Goal: Task Accomplishment & Management: Use online tool/utility

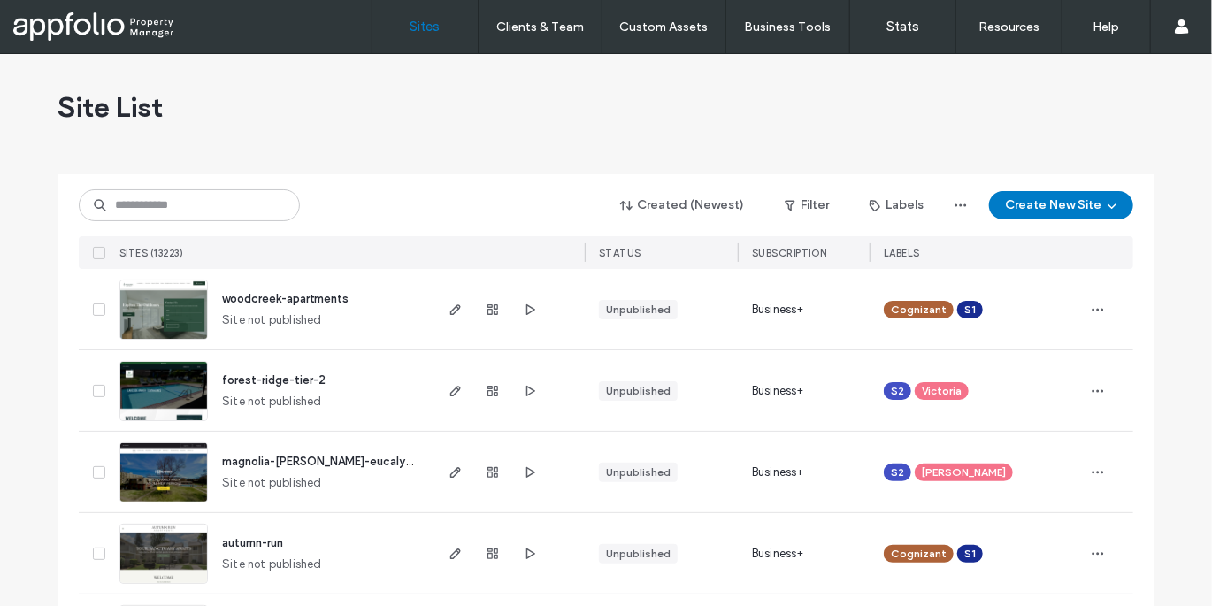
click at [290, 381] on span "forest-ridge-tier-2" at bounding box center [274, 379] width 104 height 13
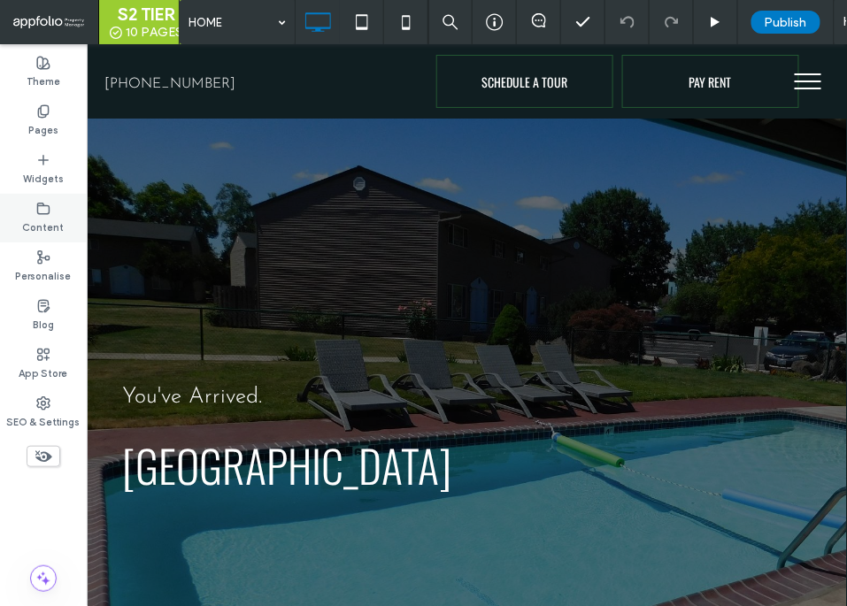
click at [38, 208] on use at bounding box center [44, 208] width 12 height 11
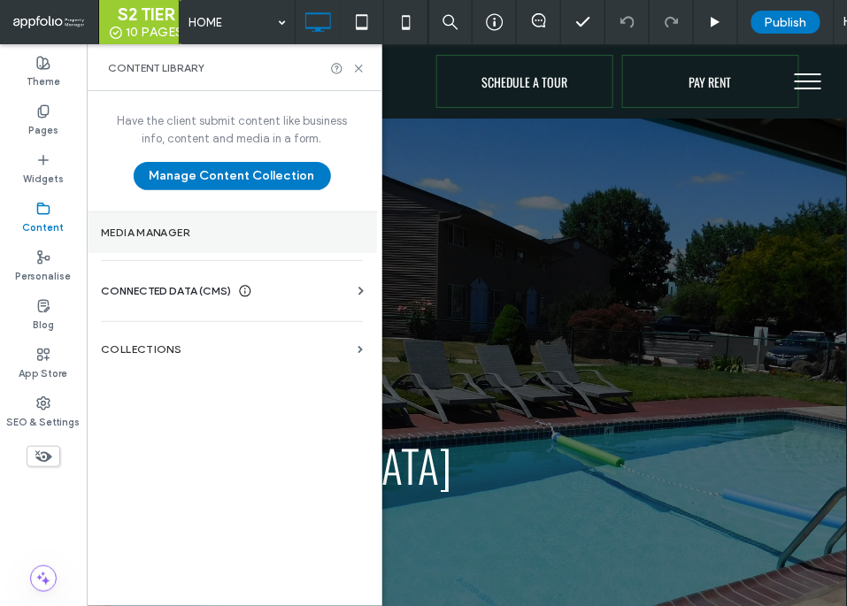
click at [195, 245] on section "Media Manager" at bounding box center [232, 232] width 290 height 41
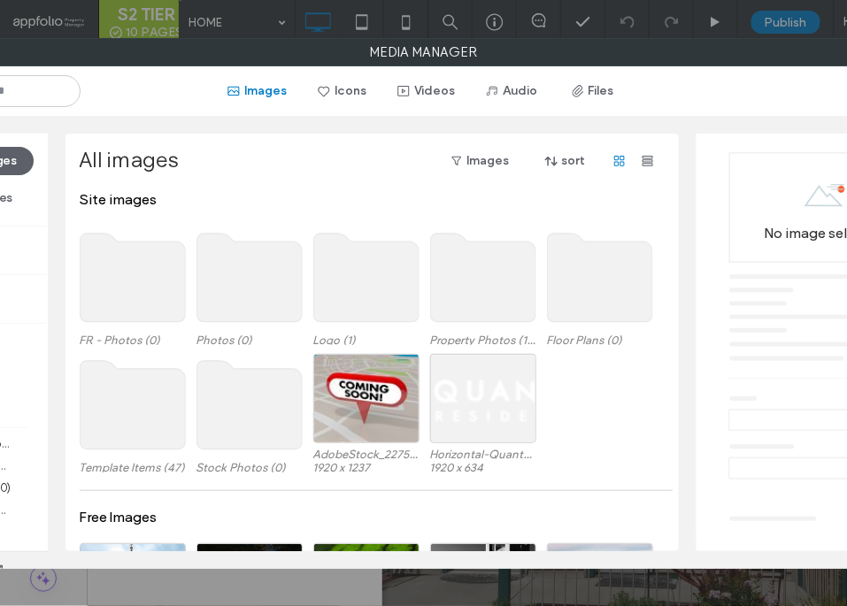
click at [596, 264] on use at bounding box center [599, 278] width 105 height 89
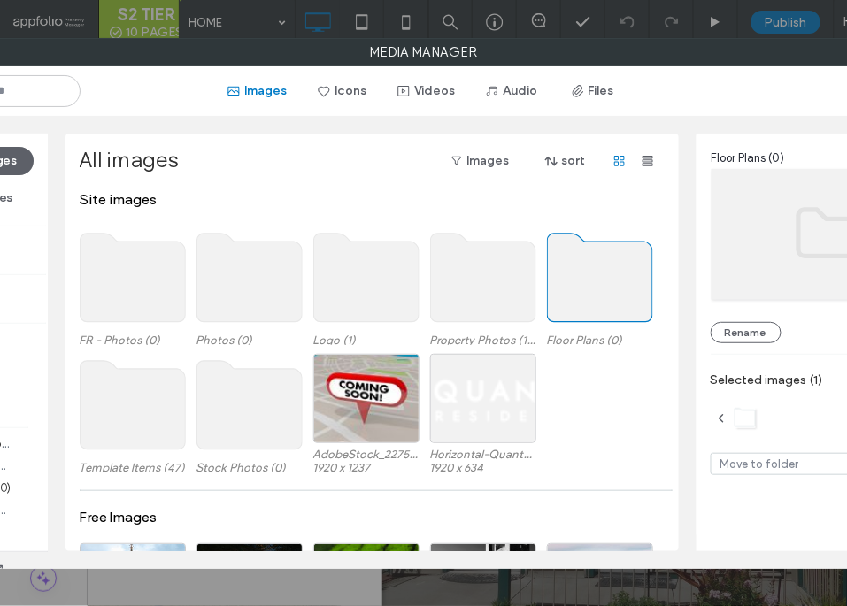
click at [596, 264] on use at bounding box center [599, 278] width 105 height 89
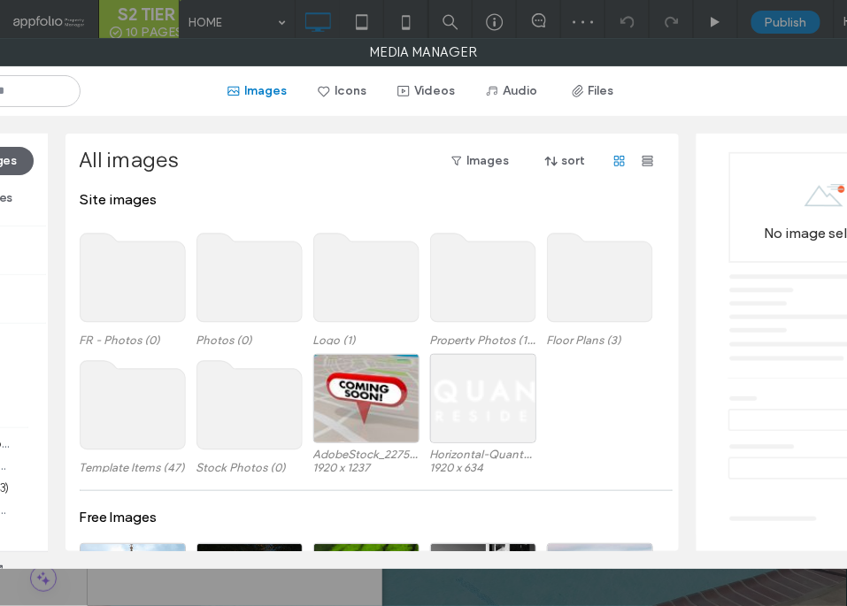
click at [136, 303] on use at bounding box center [132, 278] width 105 height 89
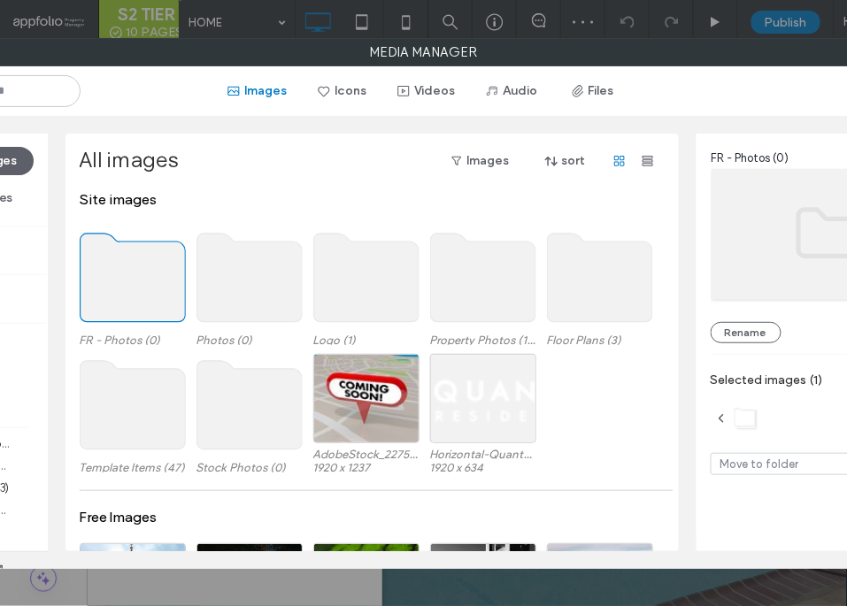
click at [136, 303] on use at bounding box center [132, 278] width 105 height 89
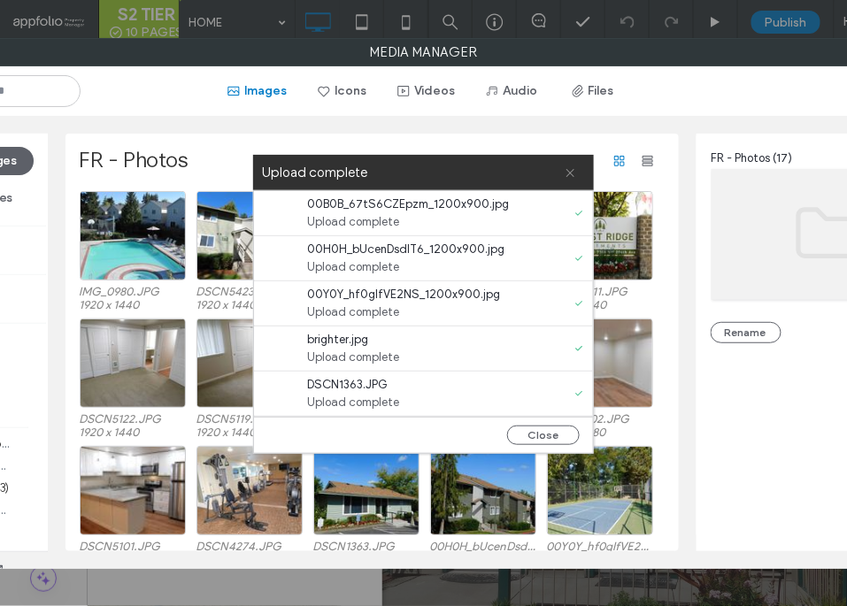
click at [568, 179] on span at bounding box center [571, 172] width 12 height 35
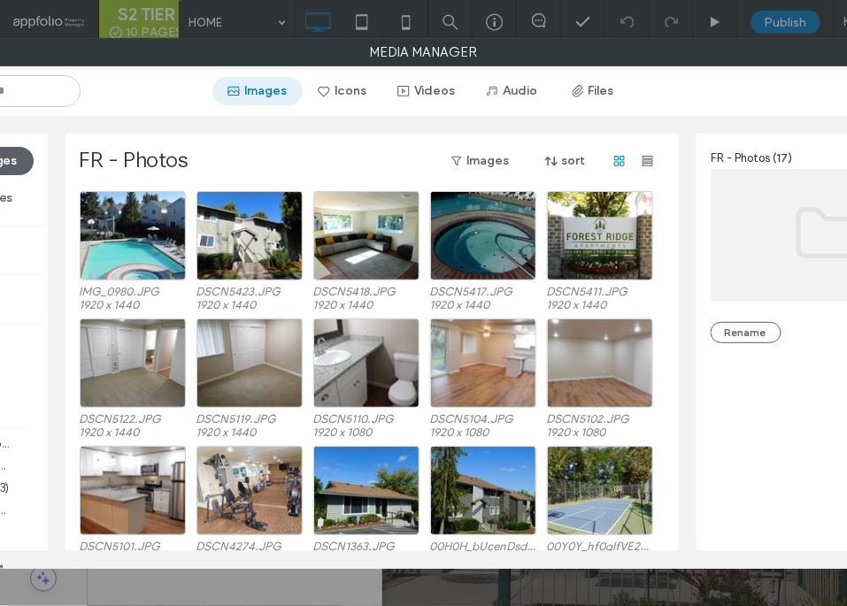
click at [254, 88] on button "Images" at bounding box center [257, 91] width 90 height 28
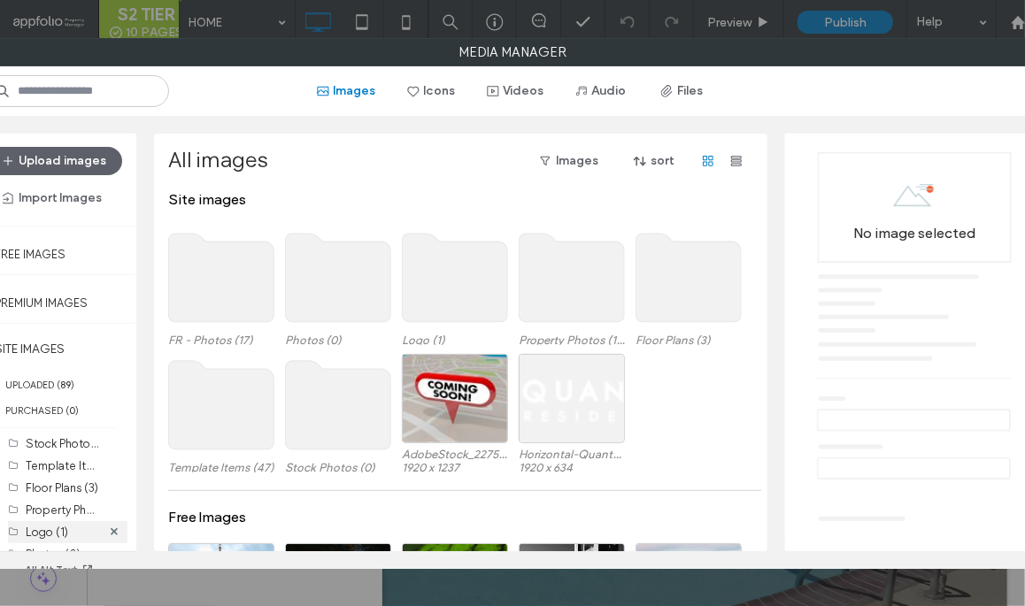
click at [51, 527] on label "Logo (1)" at bounding box center [47, 532] width 42 height 13
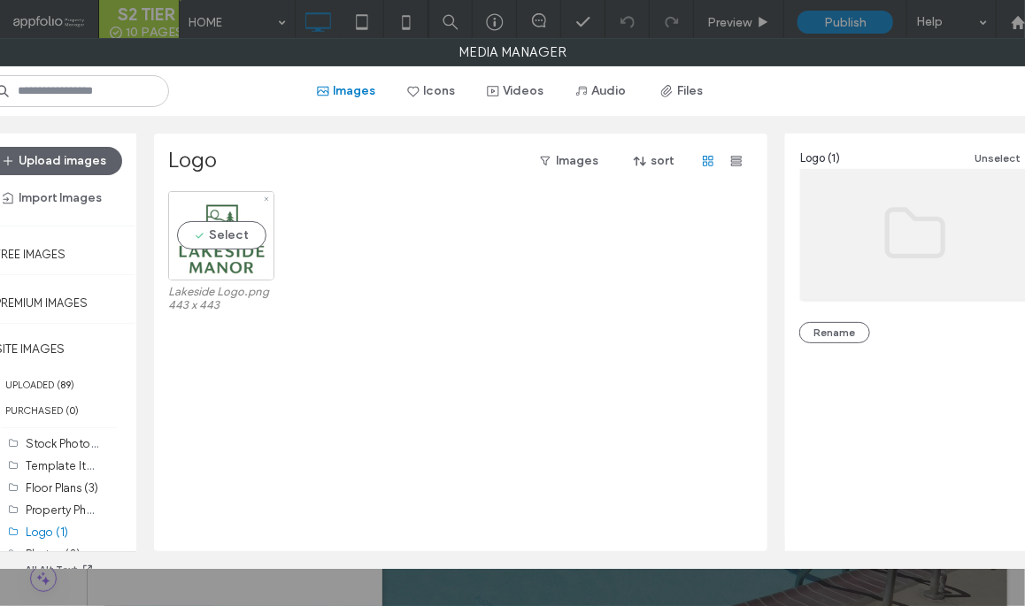
click at [232, 237] on div "Select" at bounding box center [221, 235] width 106 height 89
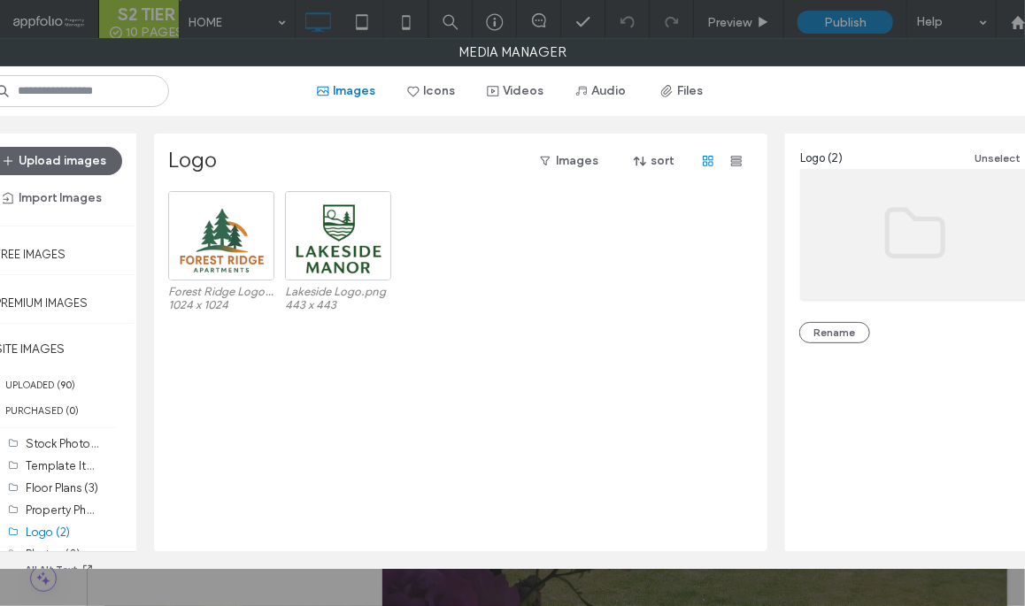
click at [812, 58] on label "Media Manager" at bounding box center [513, 52] width 1096 height 27
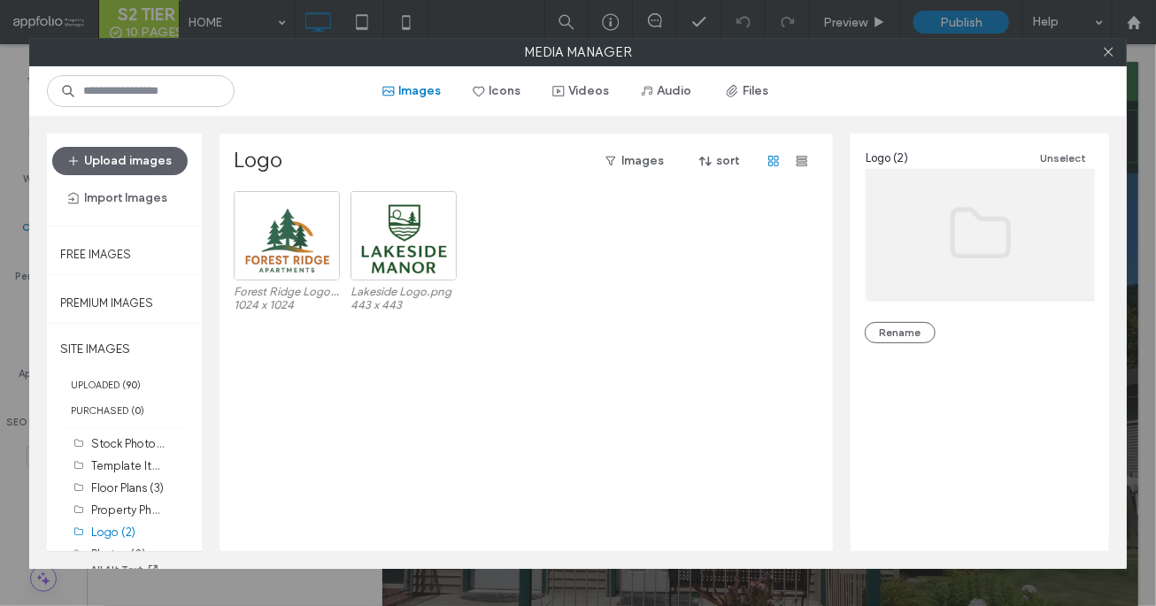
click at [846, 49] on div at bounding box center [1108, 52] width 27 height 27
click at [846, 50] on use at bounding box center [1108, 52] width 9 height 9
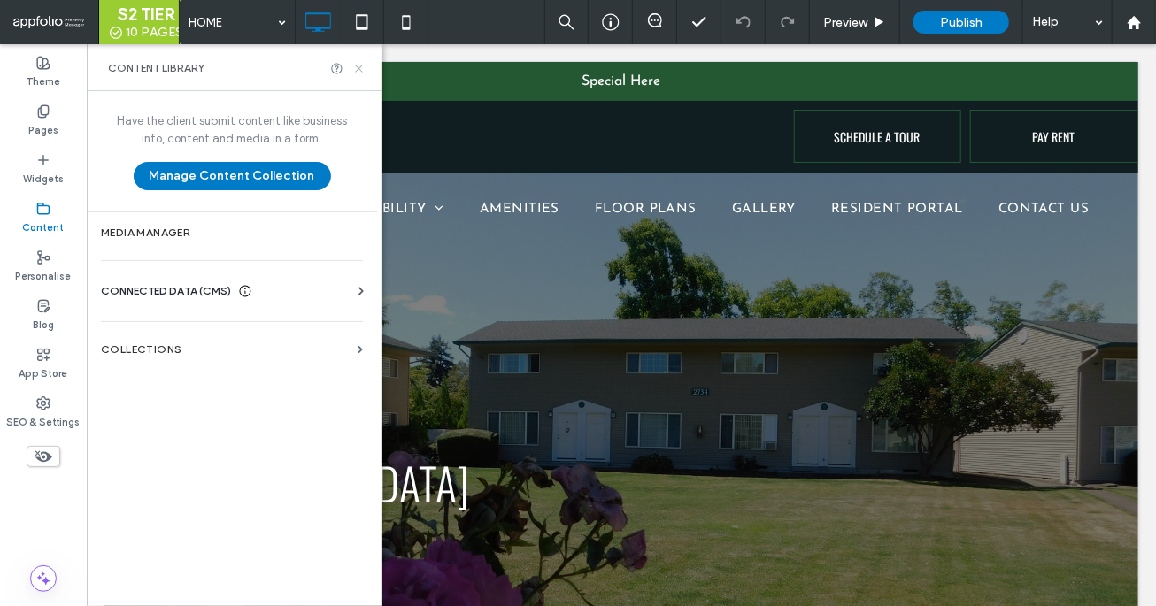
click at [359, 65] on icon at bounding box center [358, 68] width 13 height 13
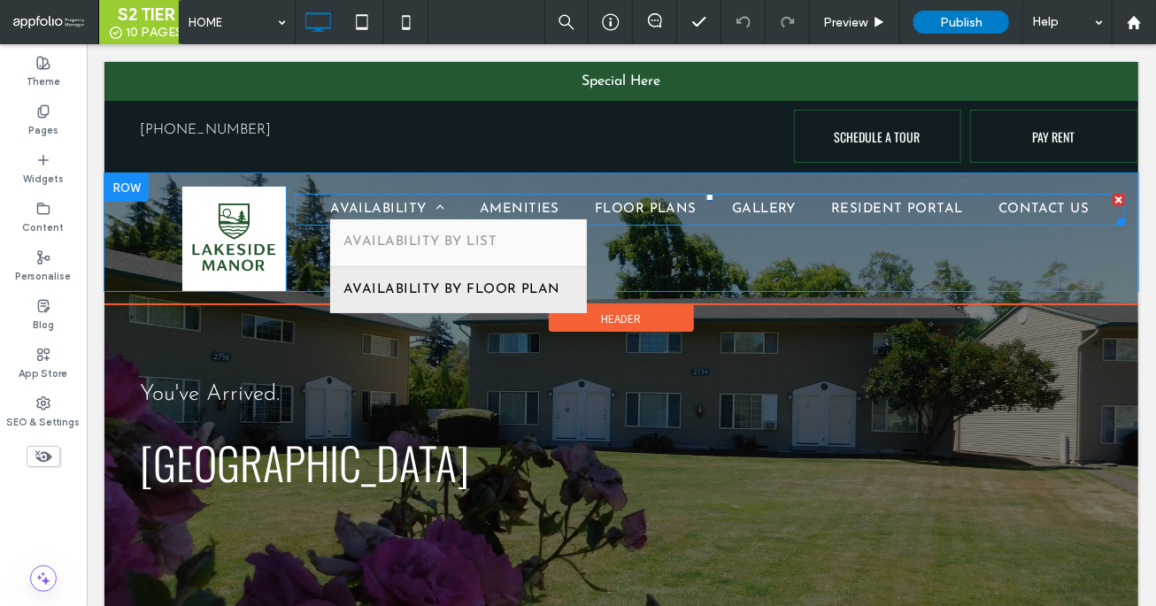
scroll to position [32, 0]
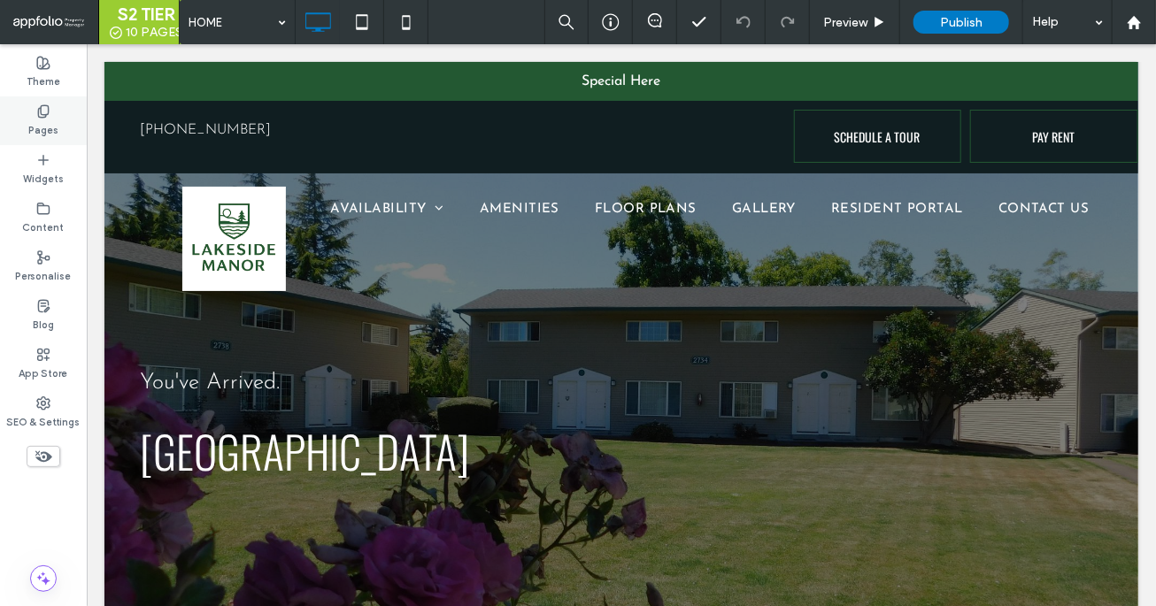
click at [42, 121] on label "Pages" at bounding box center [43, 128] width 30 height 19
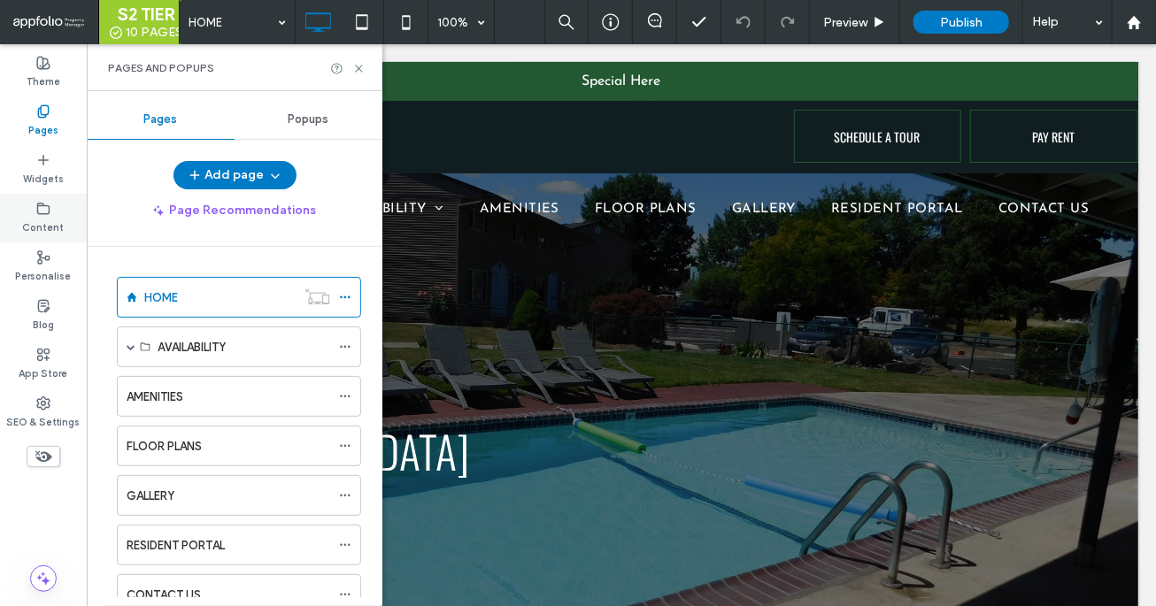
click at [59, 223] on label "Content" at bounding box center [44, 225] width 42 height 19
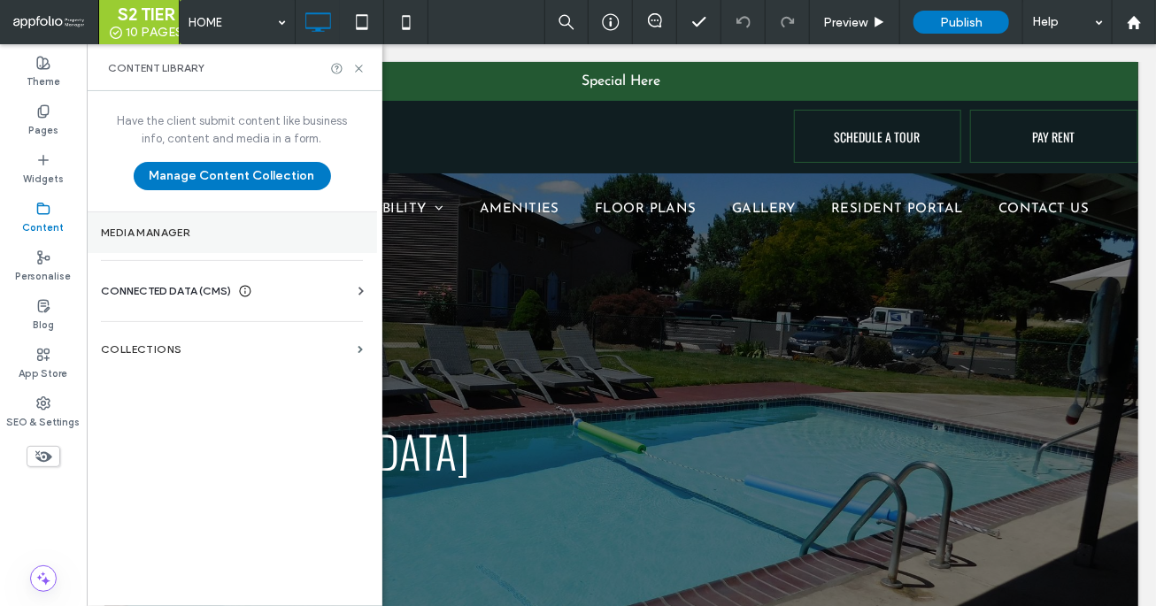
click at [191, 239] on section "Media Manager" at bounding box center [232, 232] width 290 height 41
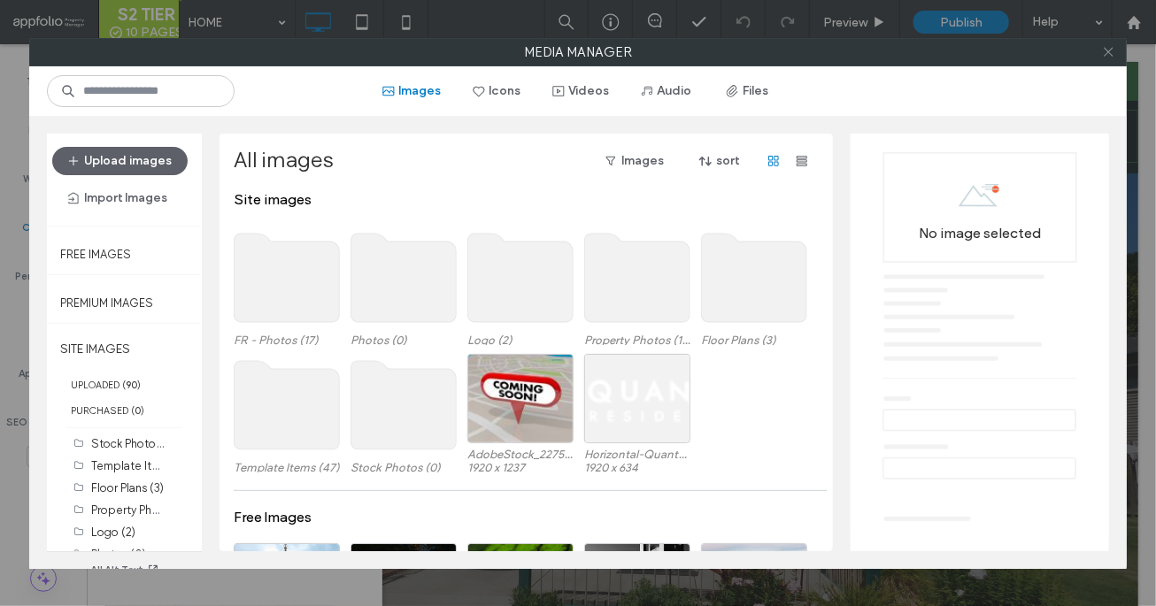
click at [846, 47] on icon at bounding box center [1108, 51] width 13 height 13
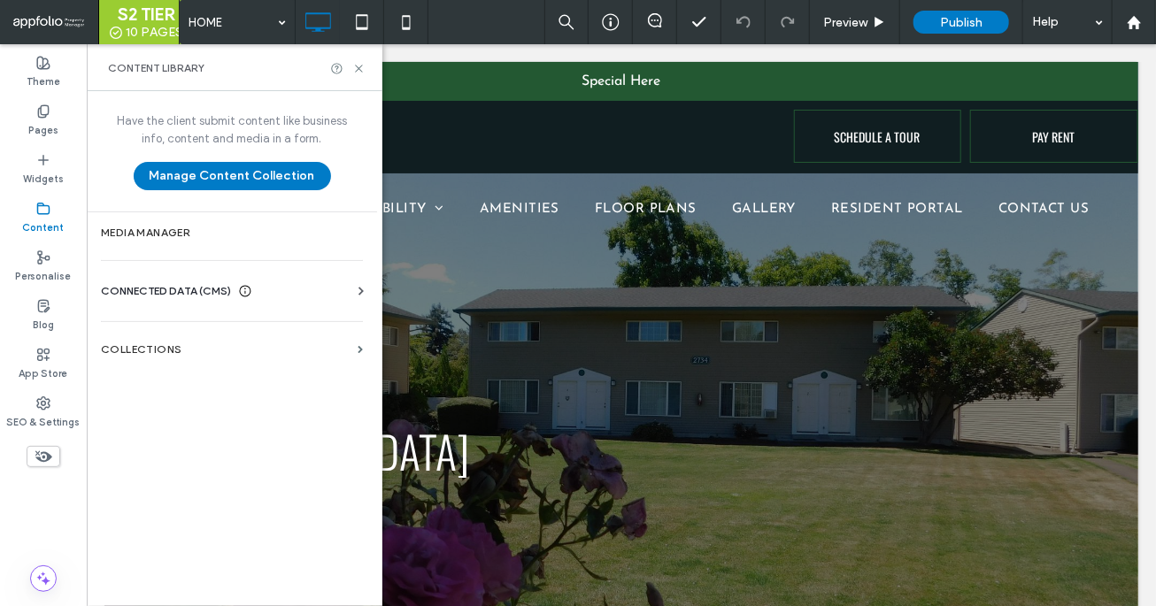
click at [231, 290] on span "CONNECTED DATA (CMS)" at bounding box center [166, 291] width 130 height 18
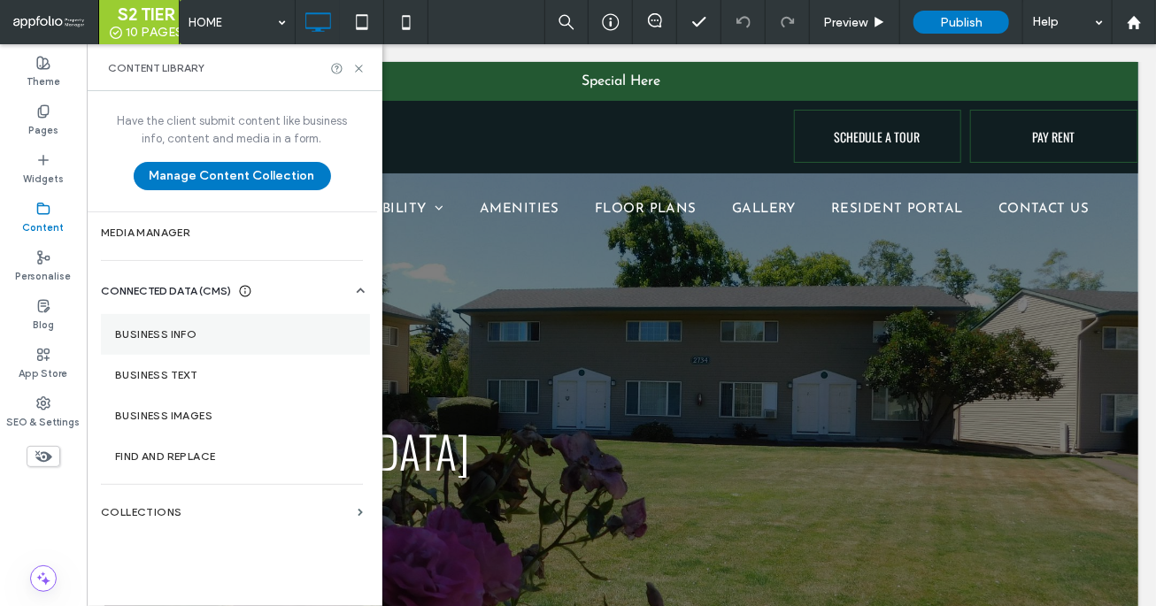
click at [218, 340] on section "Business info" at bounding box center [235, 334] width 269 height 41
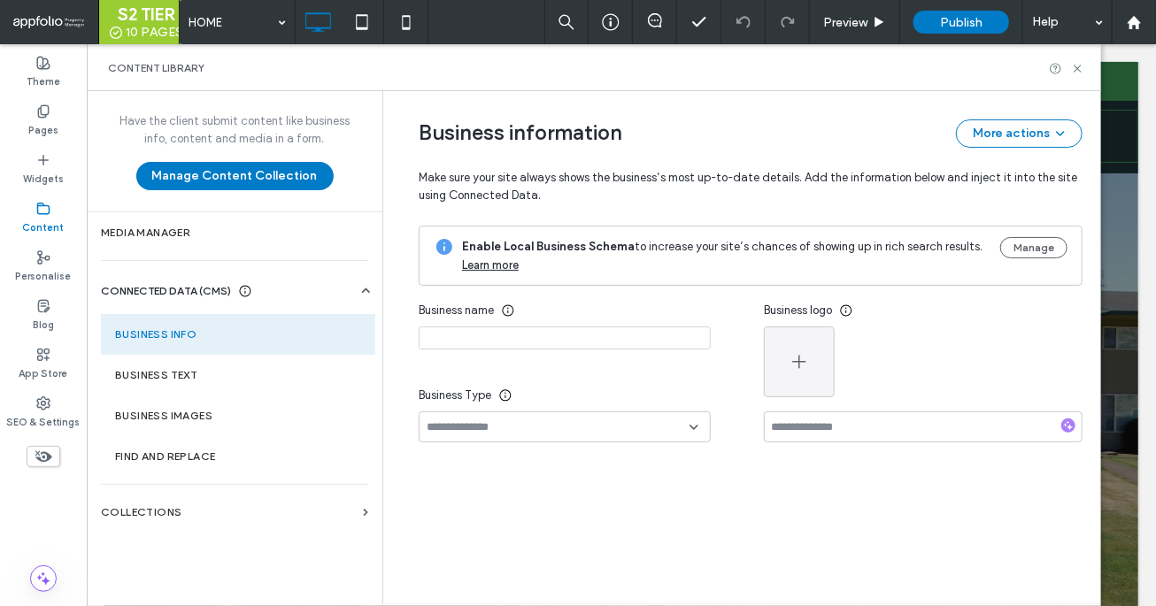
type input "**********"
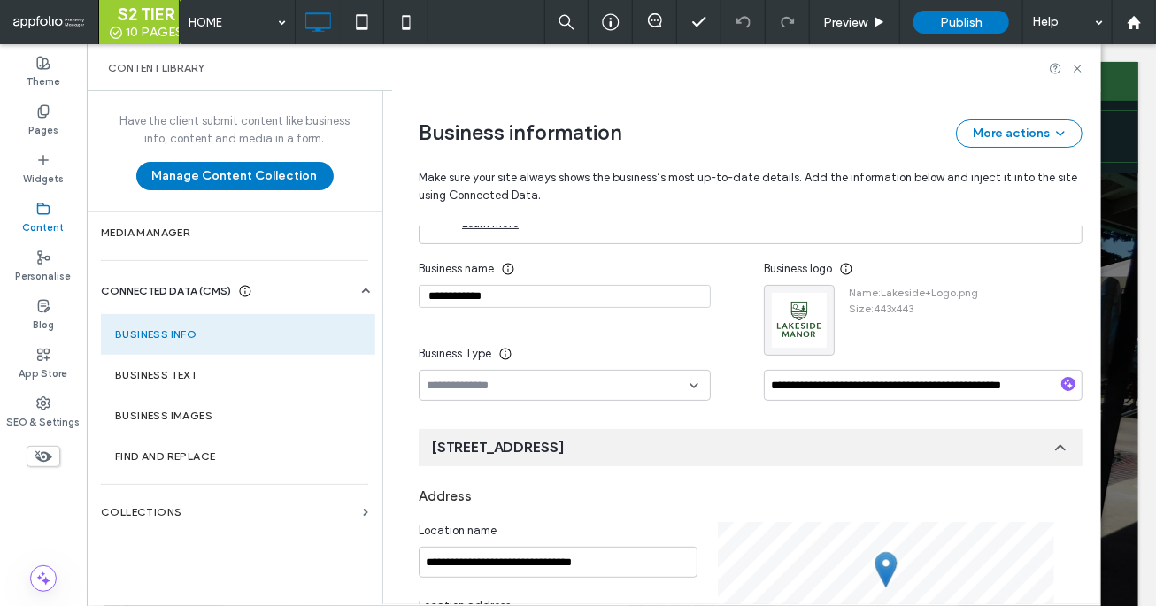
scroll to position [0, 0]
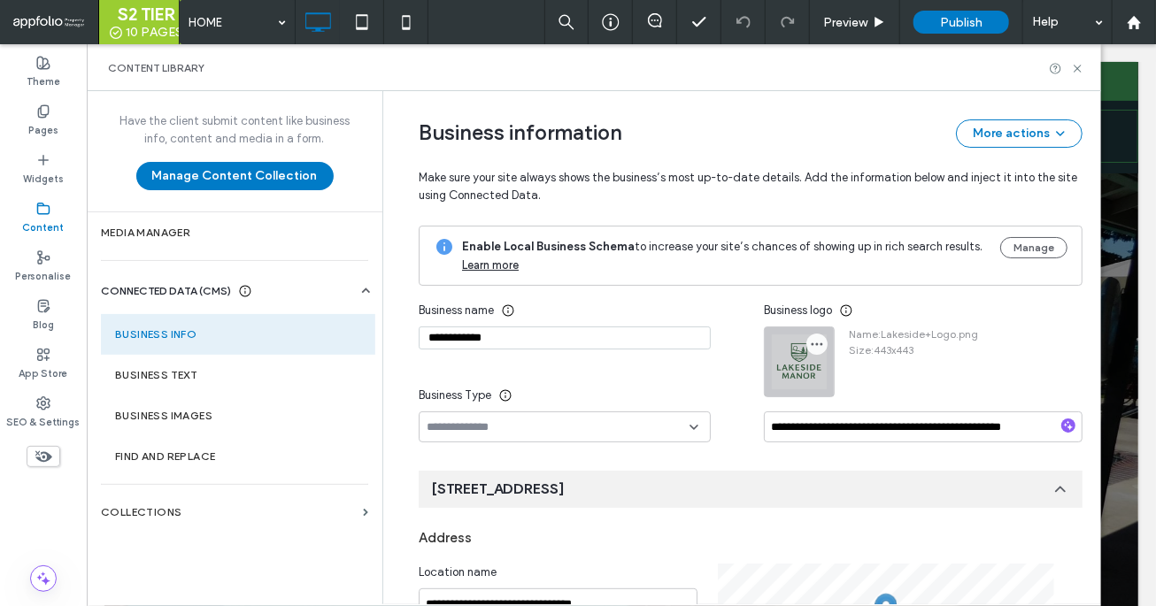
click at [811, 341] on icon "button" at bounding box center [817, 344] width 14 height 14
click at [846, 380] on span "Replace image" at bounding box center [873, 386] width 79 height 18
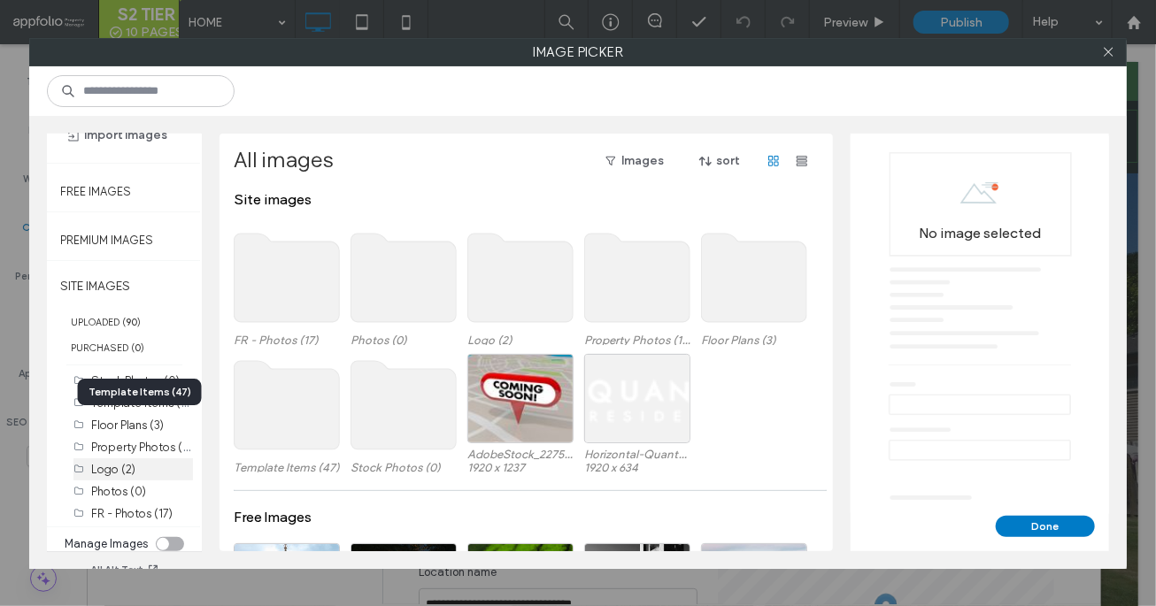
scroll to position [64, 0]
click at [133, 463] on label "Logo (2)" at bounding box center [113, 468] width 44 height 13
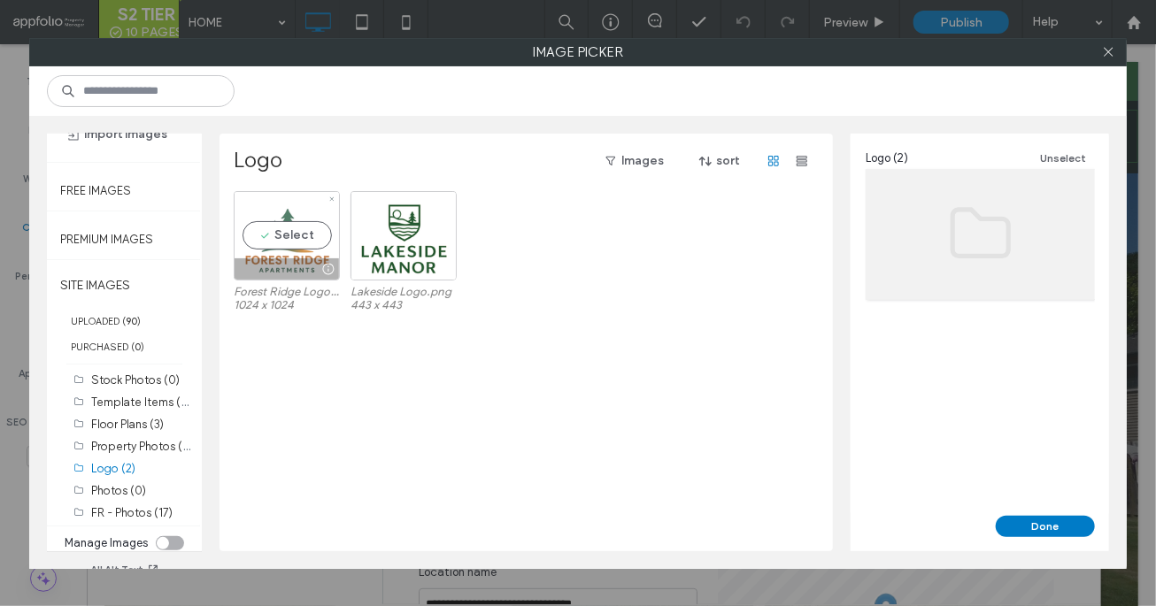
click at [299, 246] on div "Select" at bounding box center [287, 235] width 106 height 89
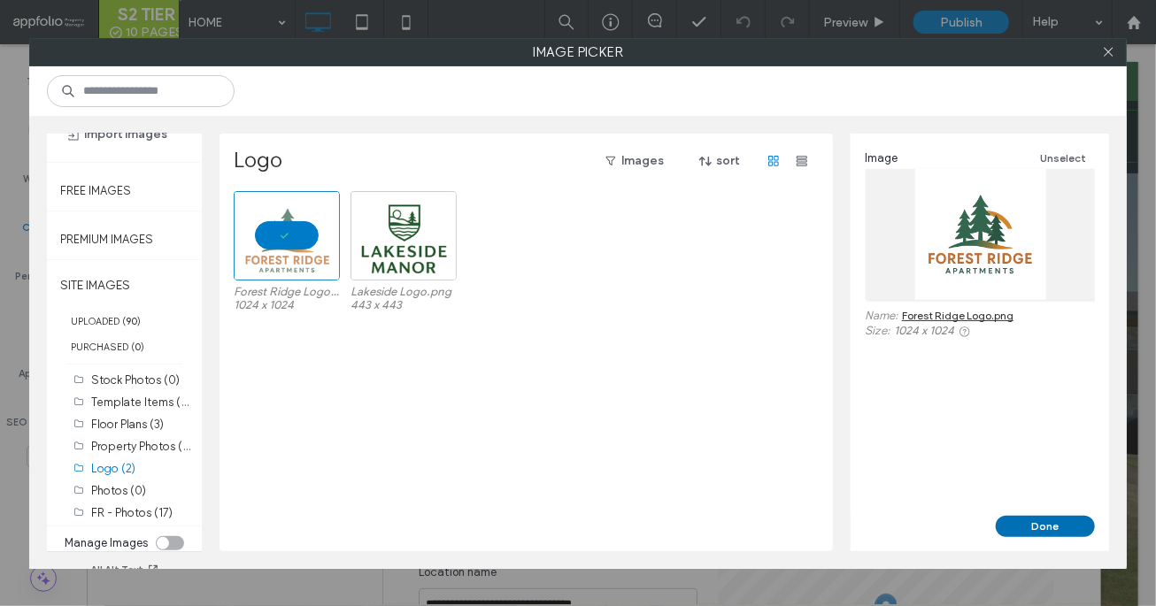
click at [846, 526] on button "Done" at bounding box center [1045, 526] width 99 height 21
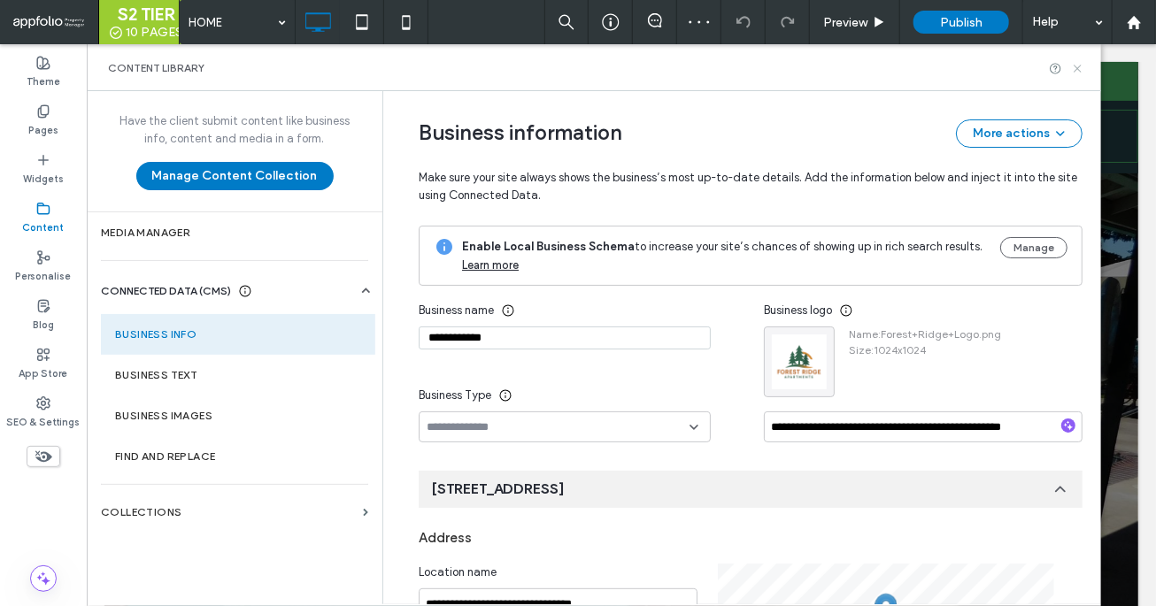
click at [846, 69] on icon at bounding box center [1077, 68] width 13 height 13
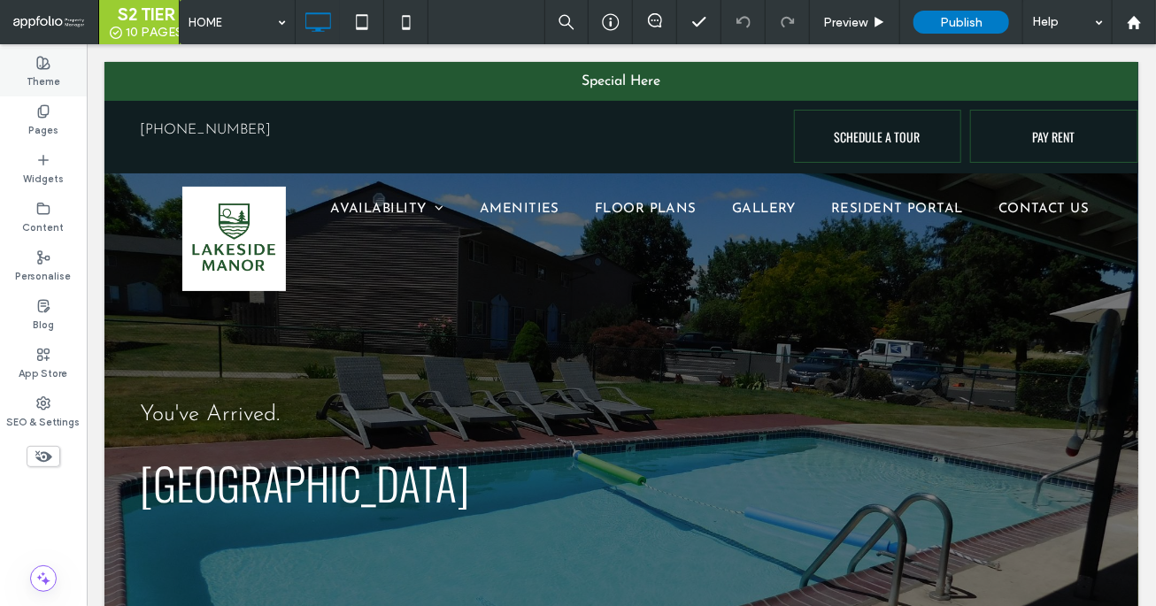
click at [49, 70] on label "Theme" at bounding box center [44, 79] width 34 height 19
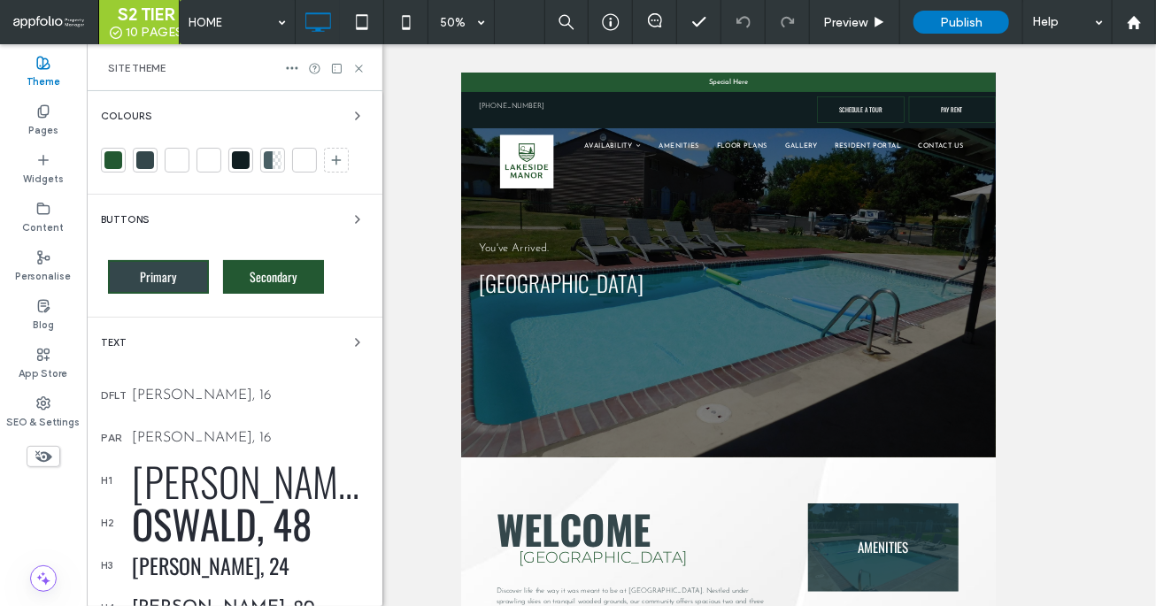
click at [112, 168] on div at bounding box center [113, 160] width 18 height 18
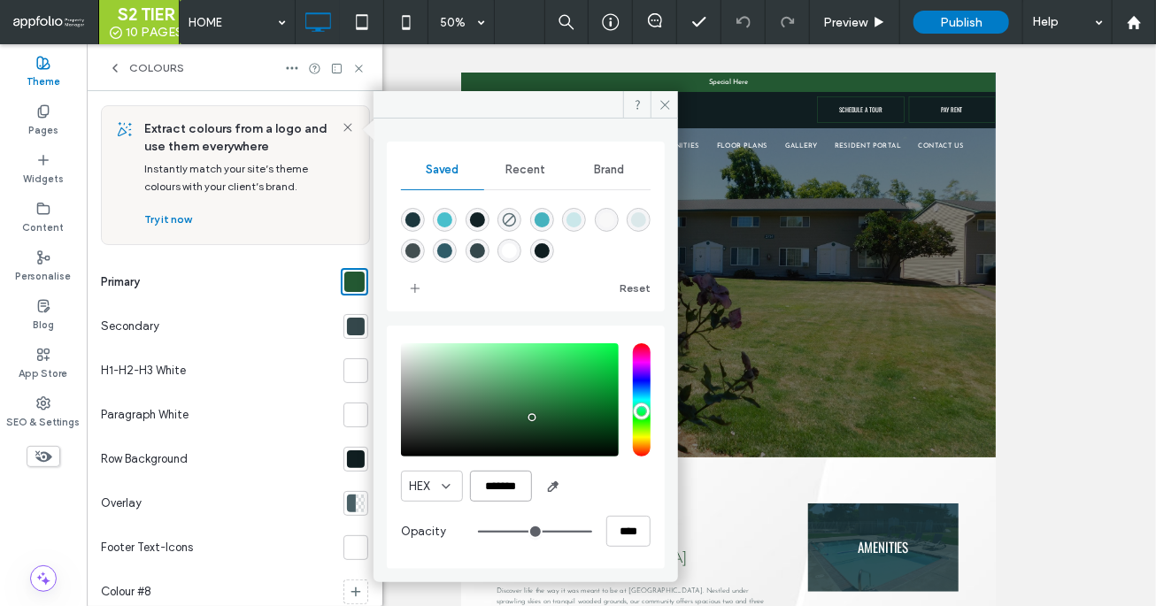
click at [493, 477] on input "*******" at bounding box center [501, 486] width 62 height 31
paste input "color picker textbox"
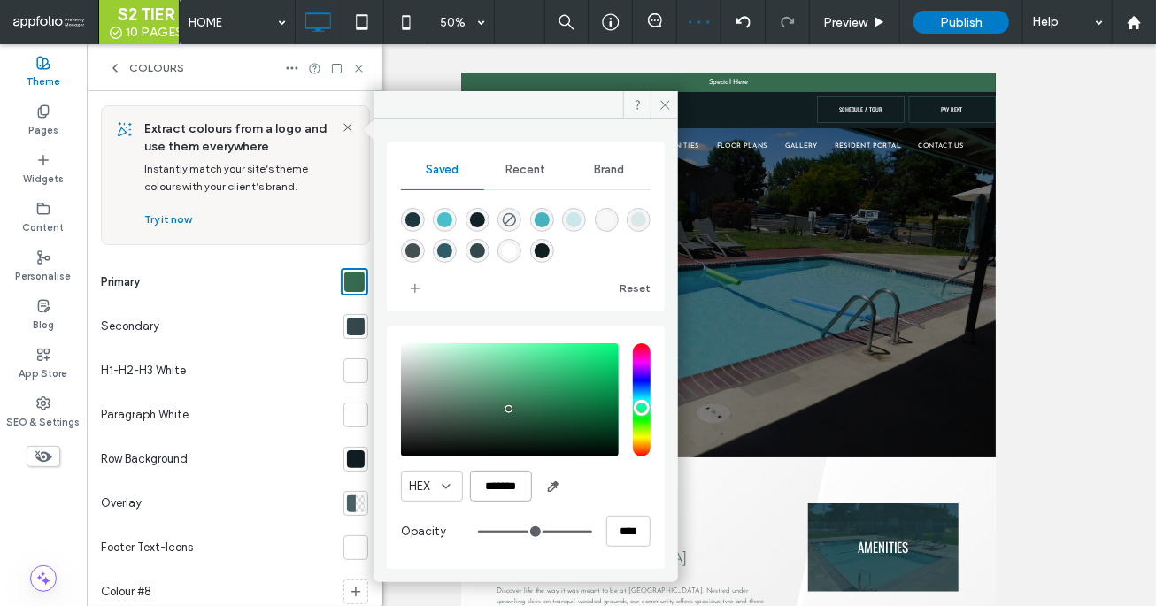
type input "*******"
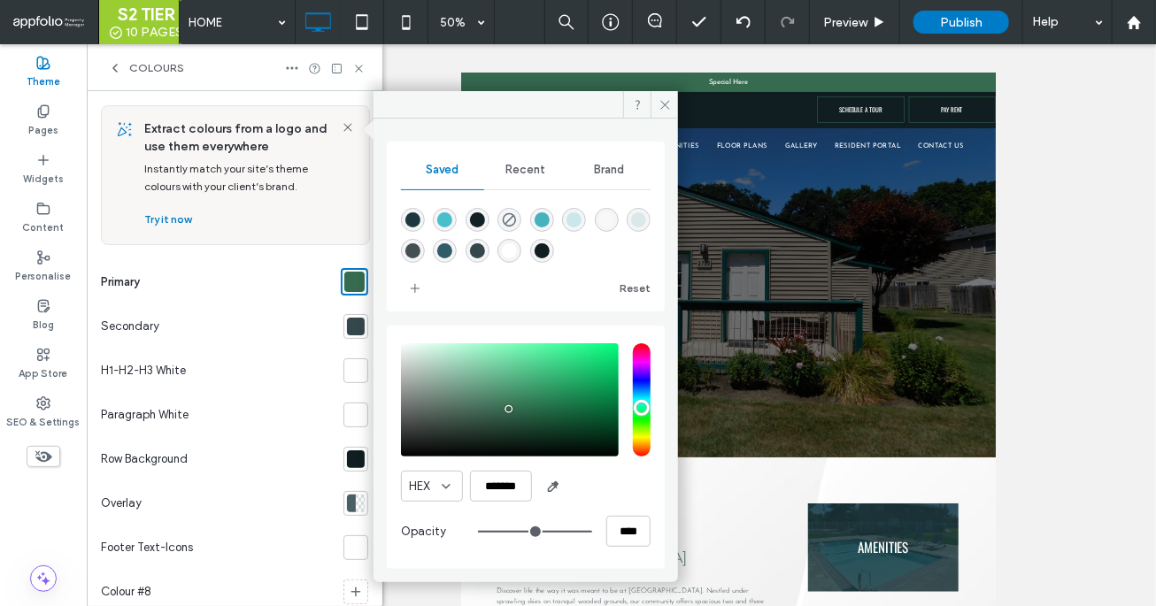
click at [358, 327] on div at bounding box center [355, 326] width 25 height 25
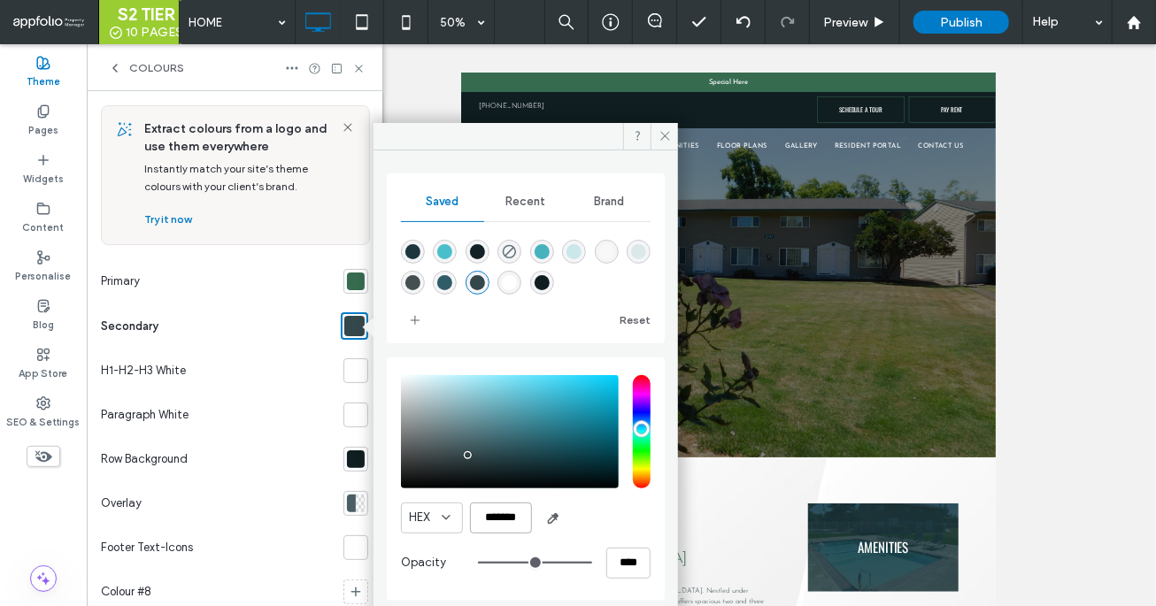
click at [522, 531] on input "*******" at bounding box center [501, 518] width 62 height 31
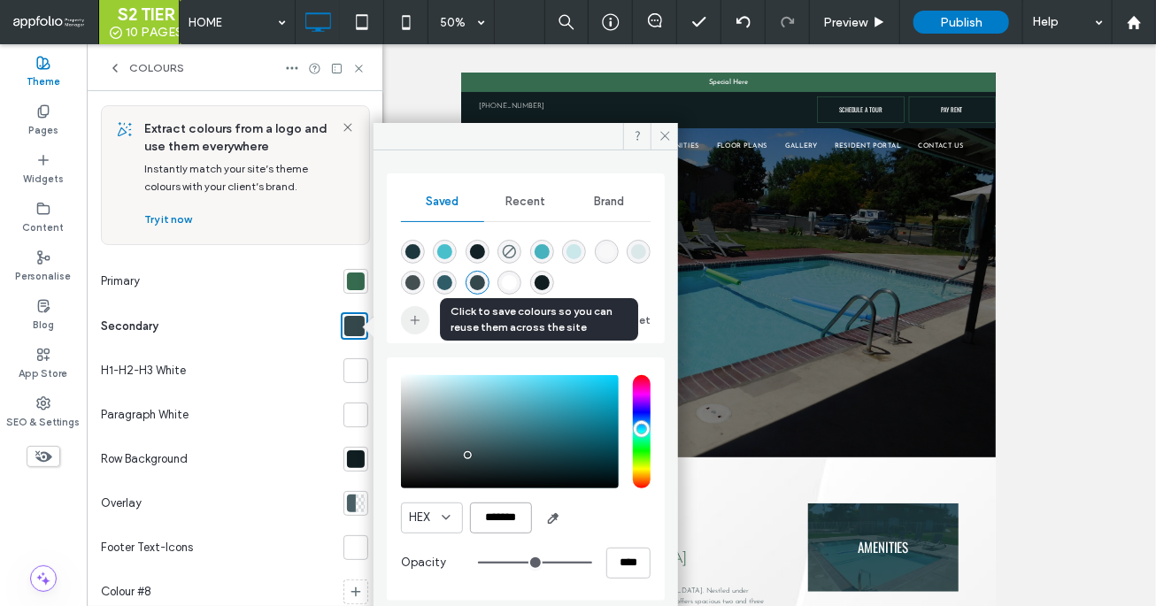
paste input "*"
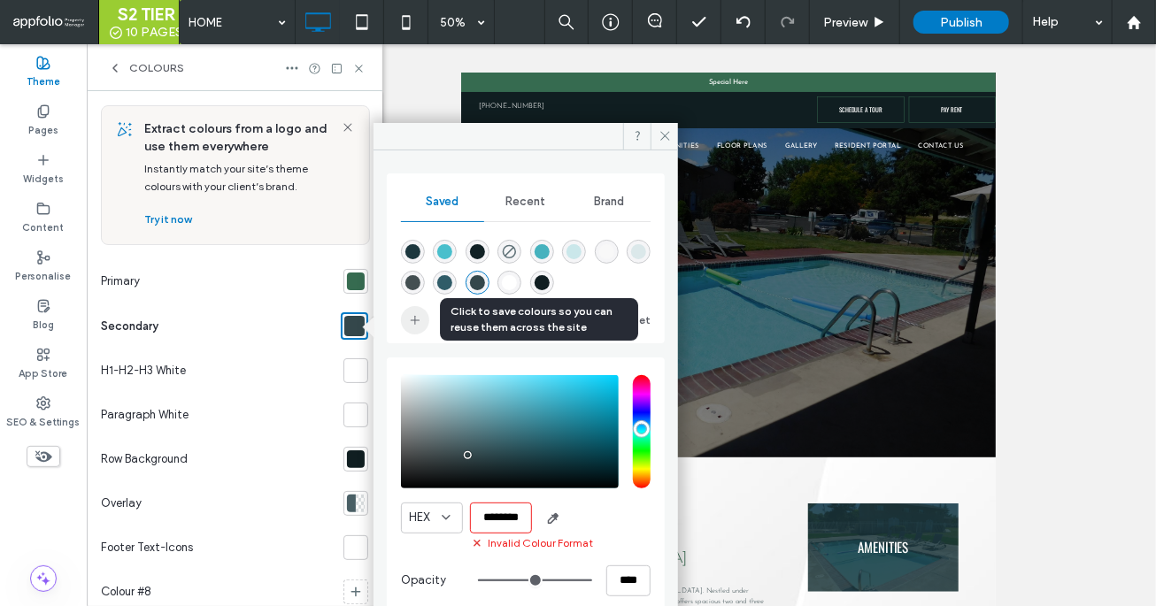
scroll to position [0, 8]
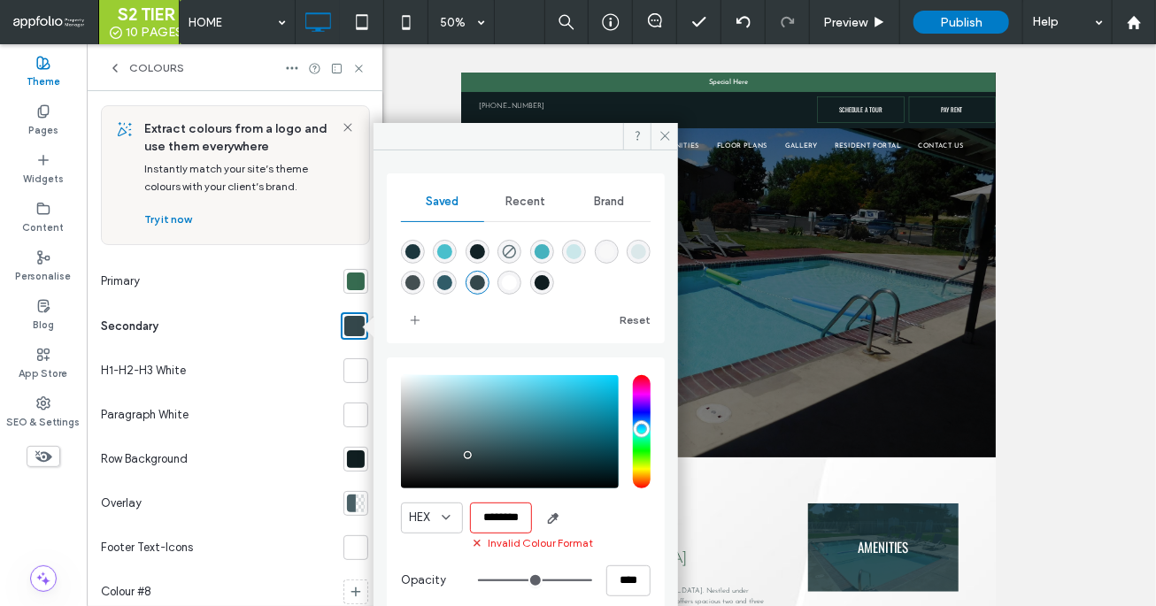
click at [495, 519] on input "********" at bounding box center [501, 518] width 62 height 31
paste input "color picker textbox"
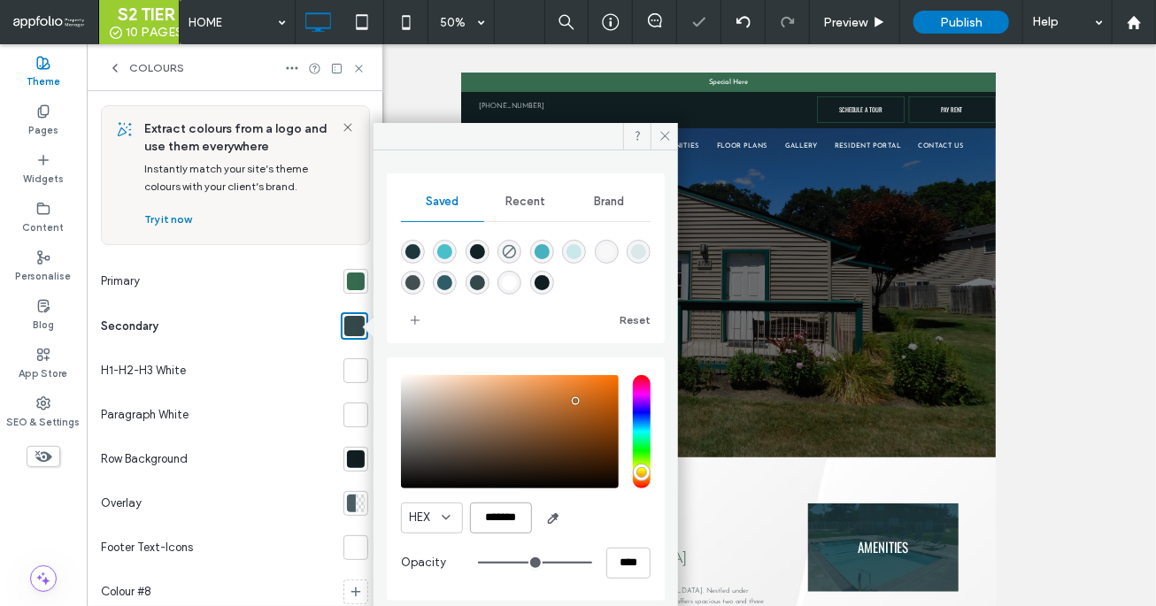
scroll to position [0, 0]
type input "*******"
click at [417, 316] on icon "add color" at bounding box center [415, 320] width 14 height 14
click at [347, 284] on div at bounding box center [356, 282] width 18 height 18
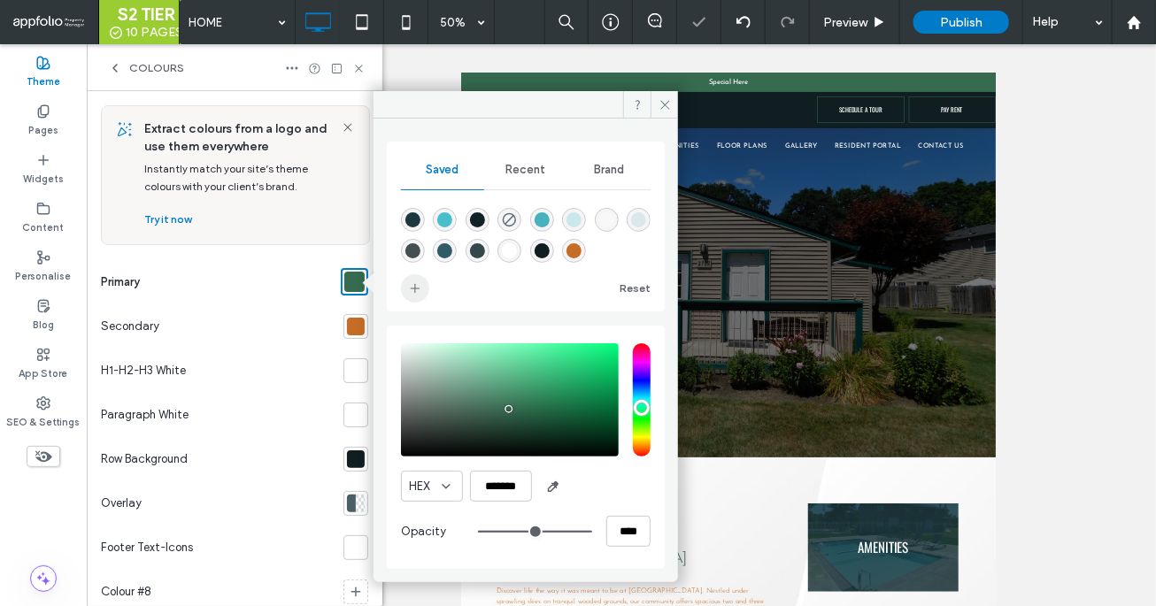
click at [406, 290] on span "add color" at bounding box center [415, 288] width 28 height 28
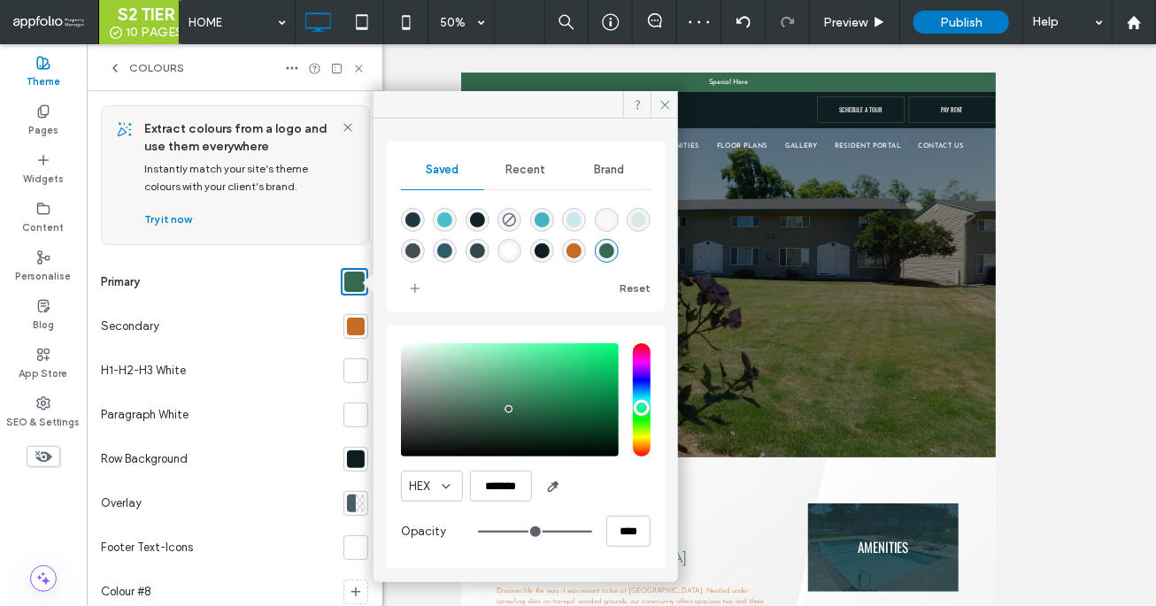
click at [350, 458] on div at bounding box center [356, 459] width 18 height 18
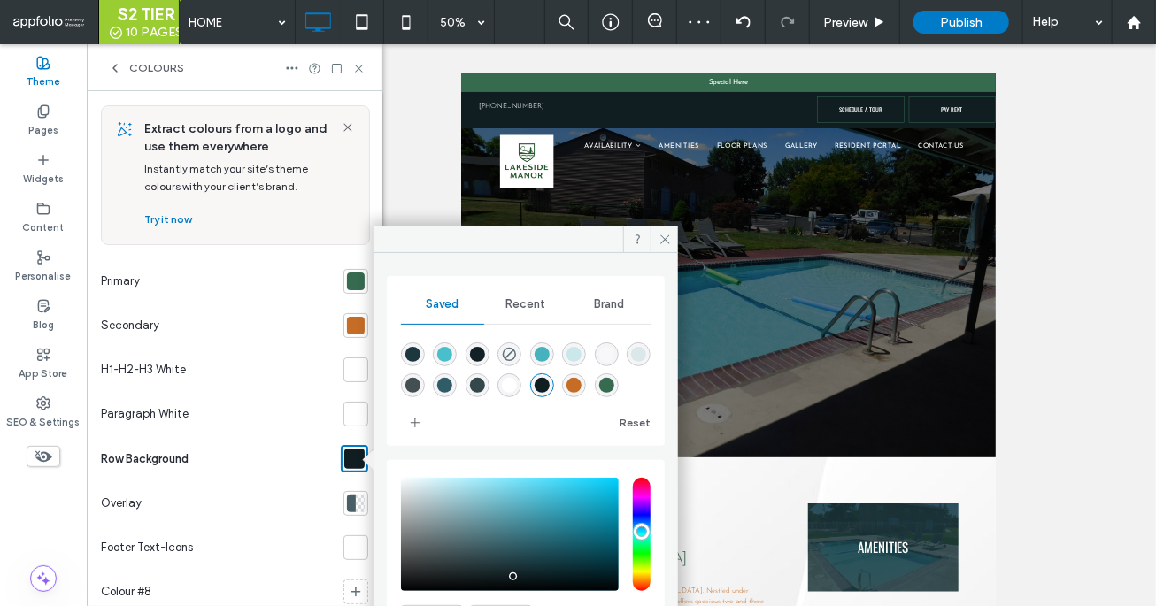
click at [606, 373] on div at bounding box center [526, 367] width 250 height 66
click at [607, 381] on div "rgba(54,107,80,1)" at bounding box center [606, 385] width 15 height 15
type input "*******"
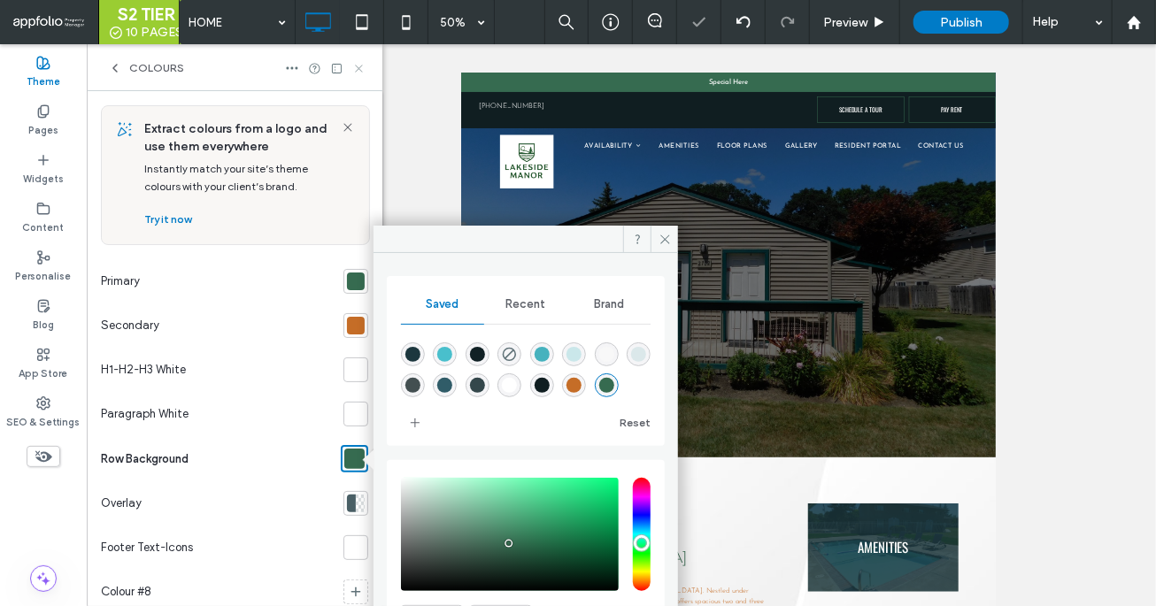
click at [358, 65] on icon at bounding box center [358, 68] width 13 height 13
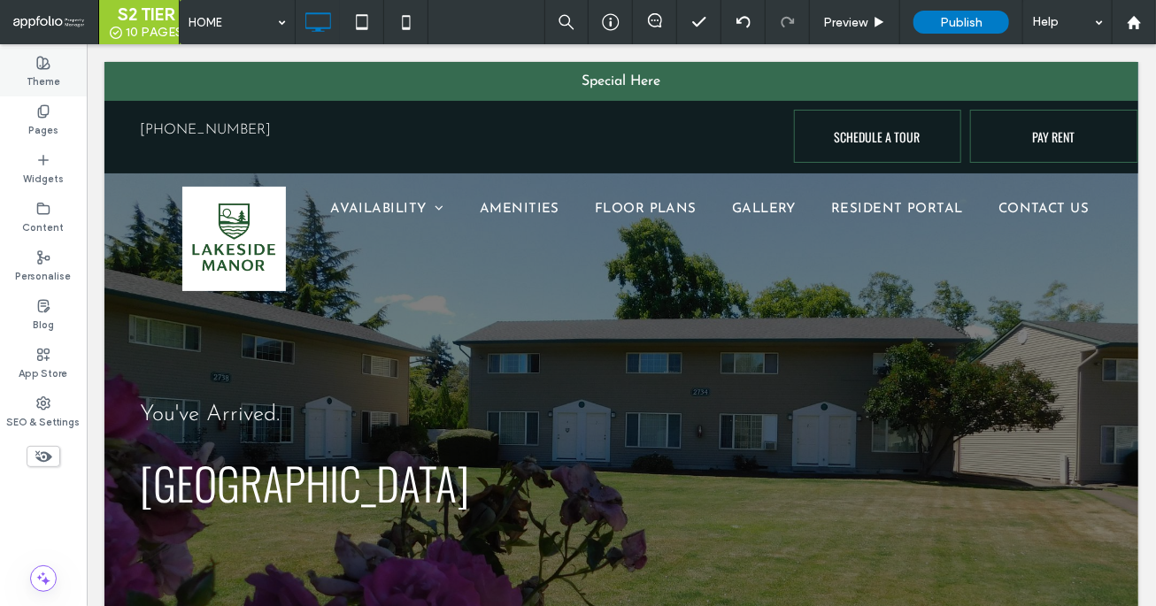
click at [45, 62] on icon at bounding box center [43, 63] width 14 height 14
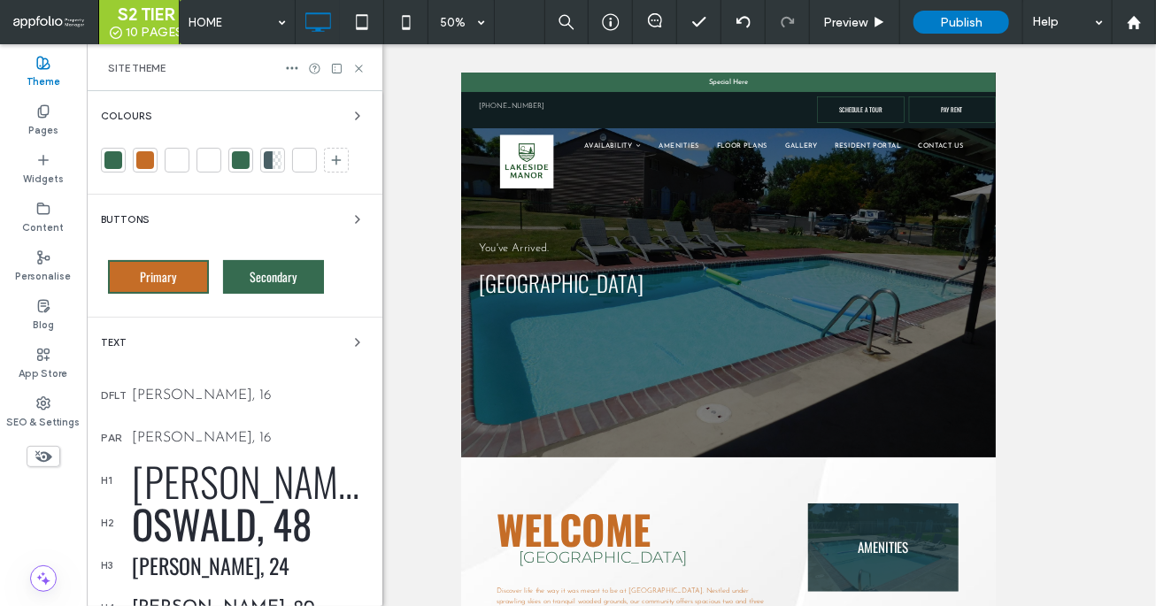
click at [174, 396] on div "Josefin Sans, 16" at bounding box center [250, 396] width 236 height 14
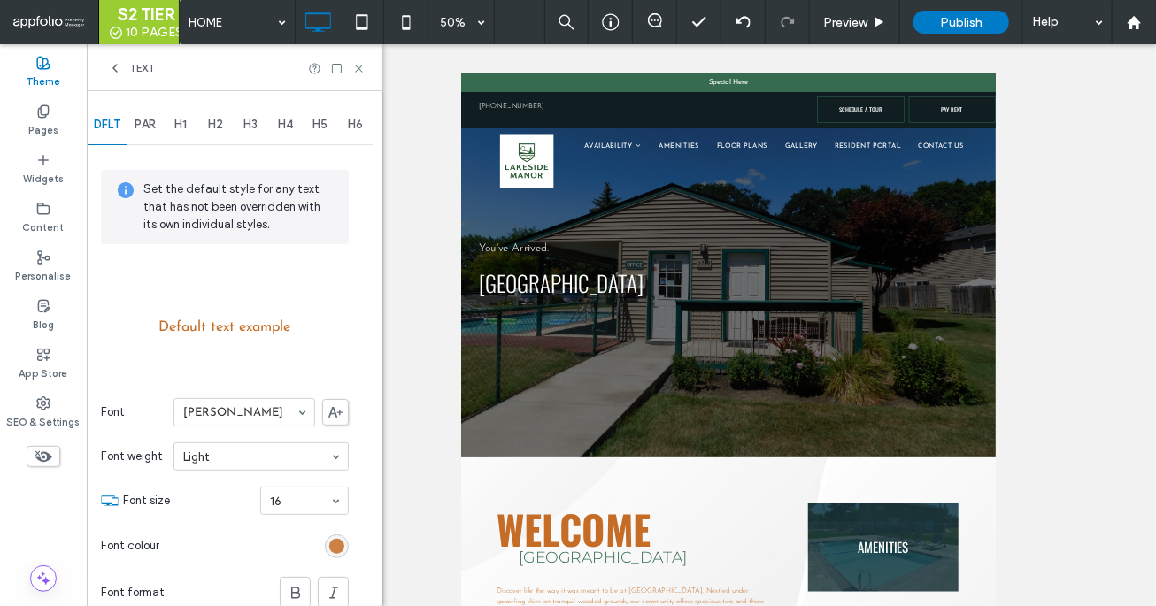
click at [341, 543] on div "rgb(197, 109, 39)" at bounding box center [336, 546] width 15 height 15
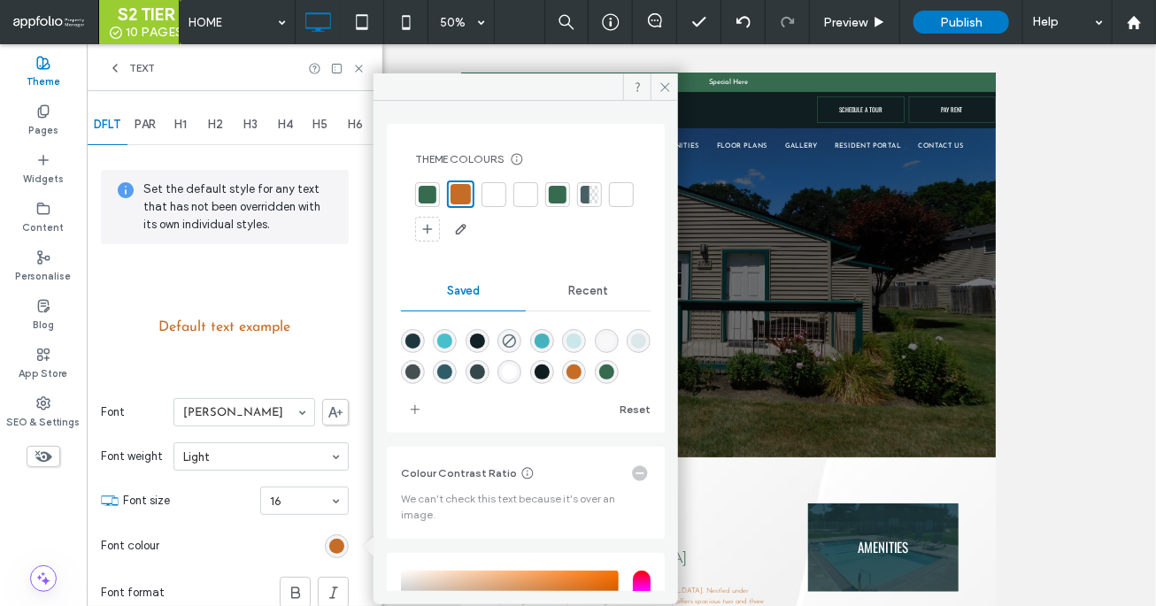
click at [428, 197] on div at bounding box center [428, 195] width 18 height 18
click at [466, 188] on div at bounding box center [462, 195] width 18 height 18
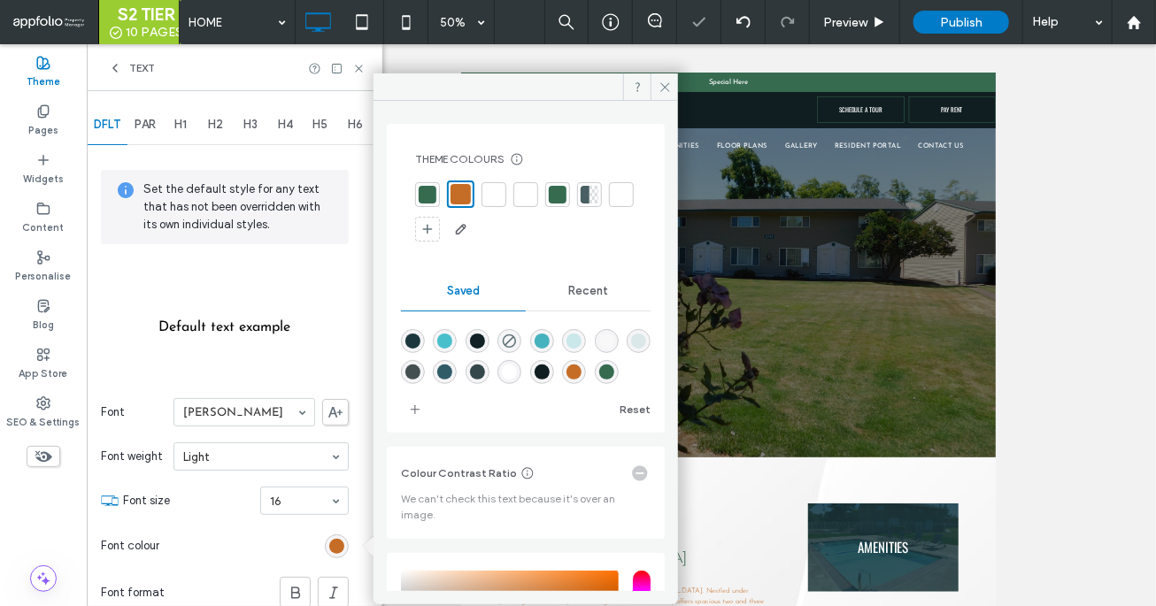
click at [44, 78] on label "Theme" at bounding box center [44, 79] width 34 height 19
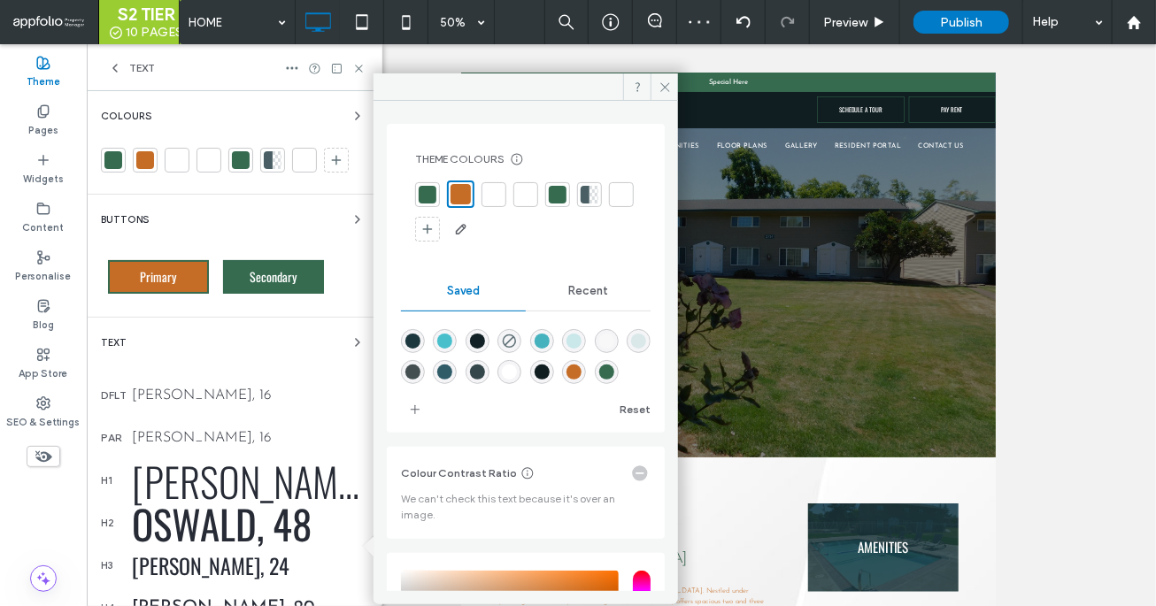
click at [110, 165] on div at bounding box center [113, 160] width 18 height 18
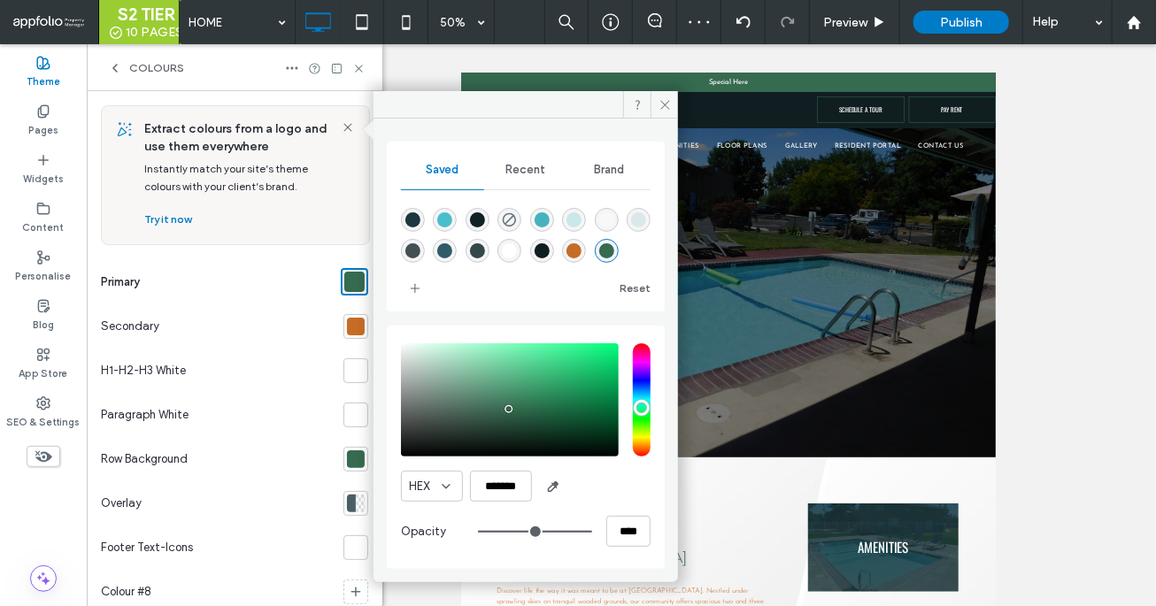
click at [574, 254] on div "rgba(197,109,39,1)" at bounding box center [573, 250] width 15 height 15
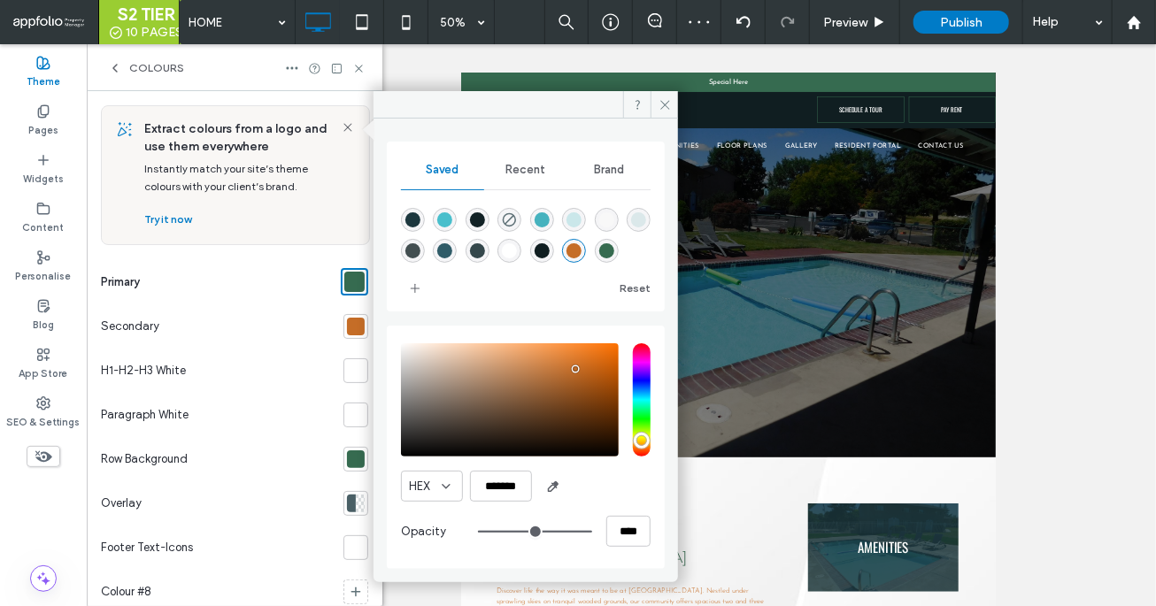
type input "*******"
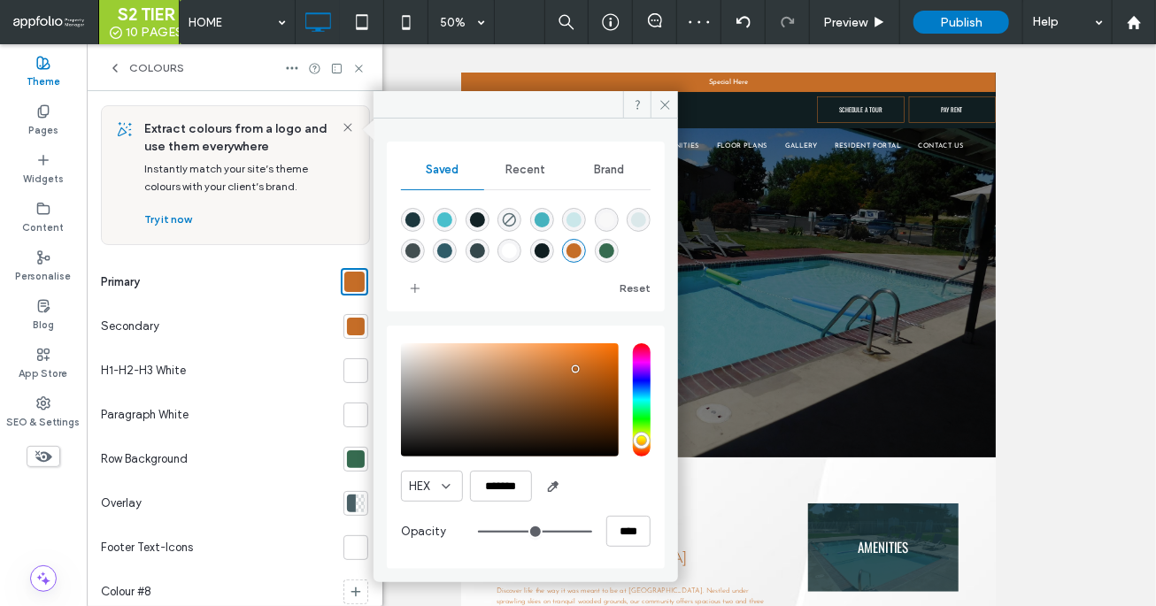
click at [353, 326] on div at bounding box center [356, 327] width 18 height 18
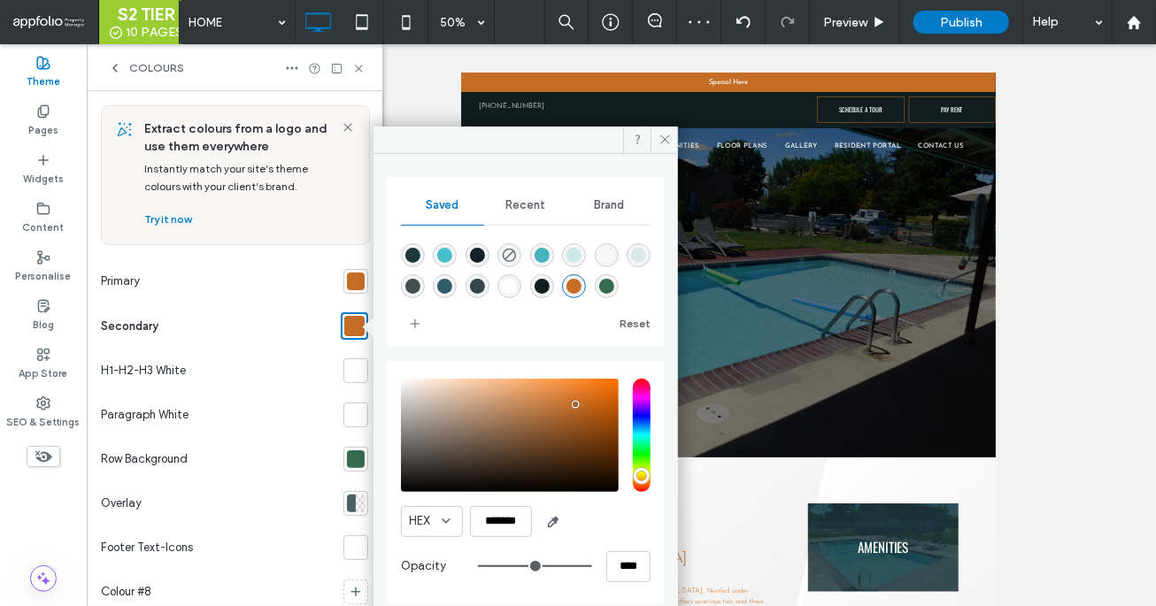
click at [601, 279] on div "rgba(54,107,80,1)" at bounding box center [606, 286] width 15 height 15
type input "*******"
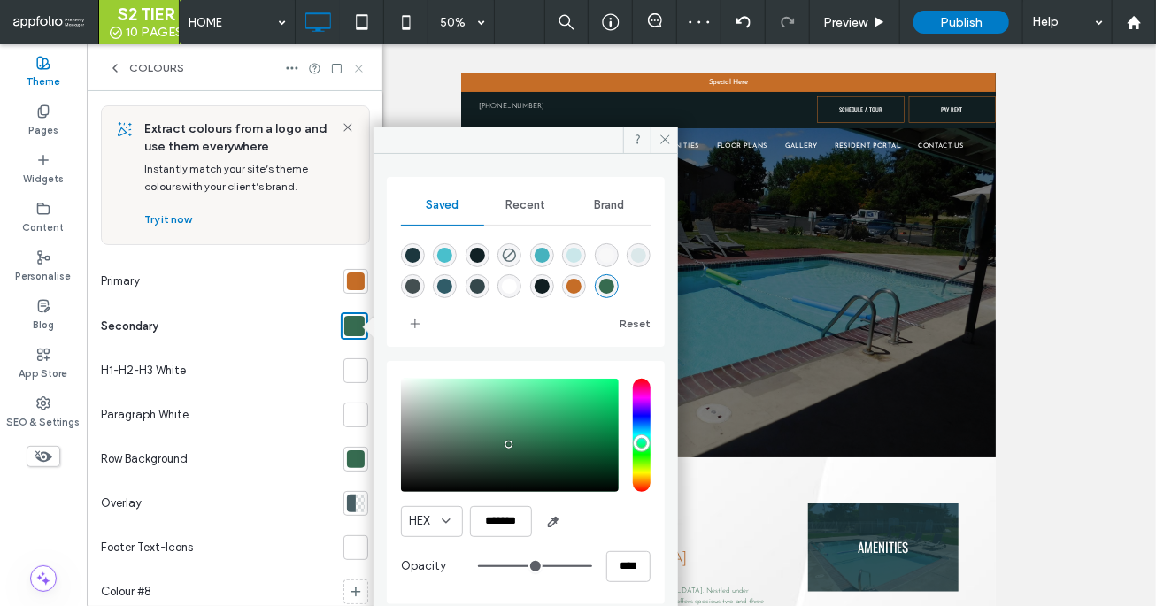
click at [355, 66] on icon at bounding box center [358, 68] width 13 height 13
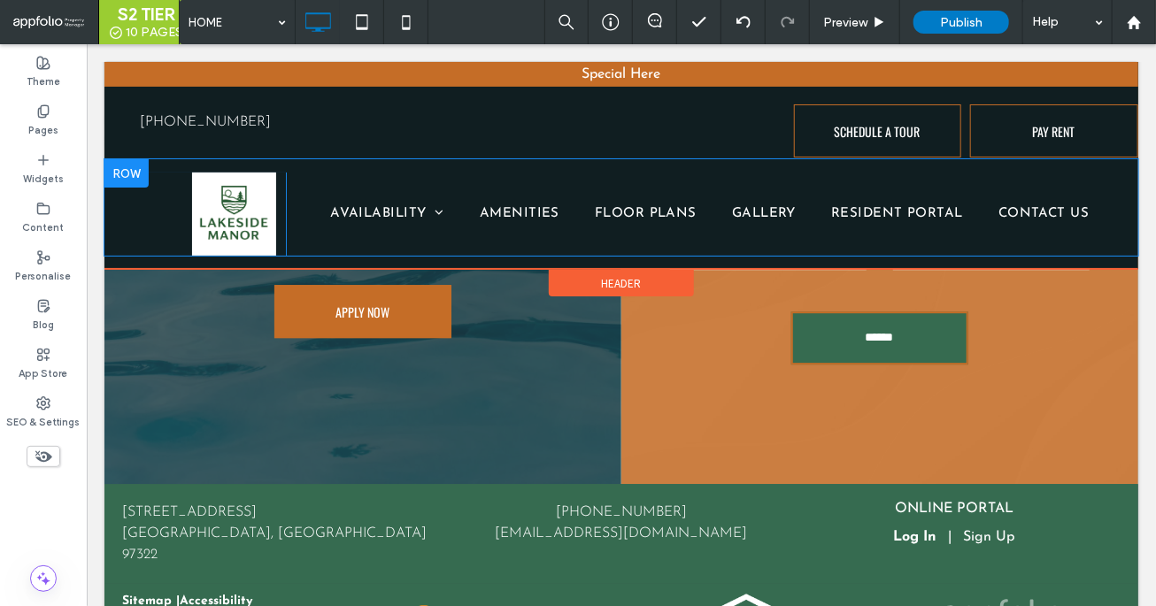
scroll to position [2145, 0]
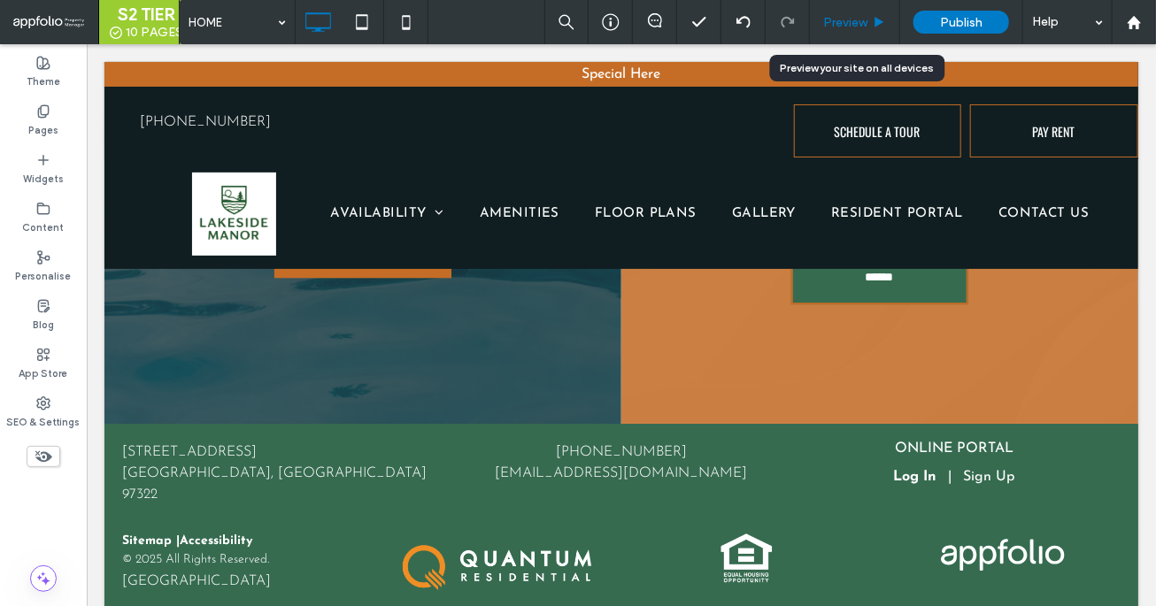
click at [846, 25] on span "Preview" at bounding box center [845, 22] width 44 height 15
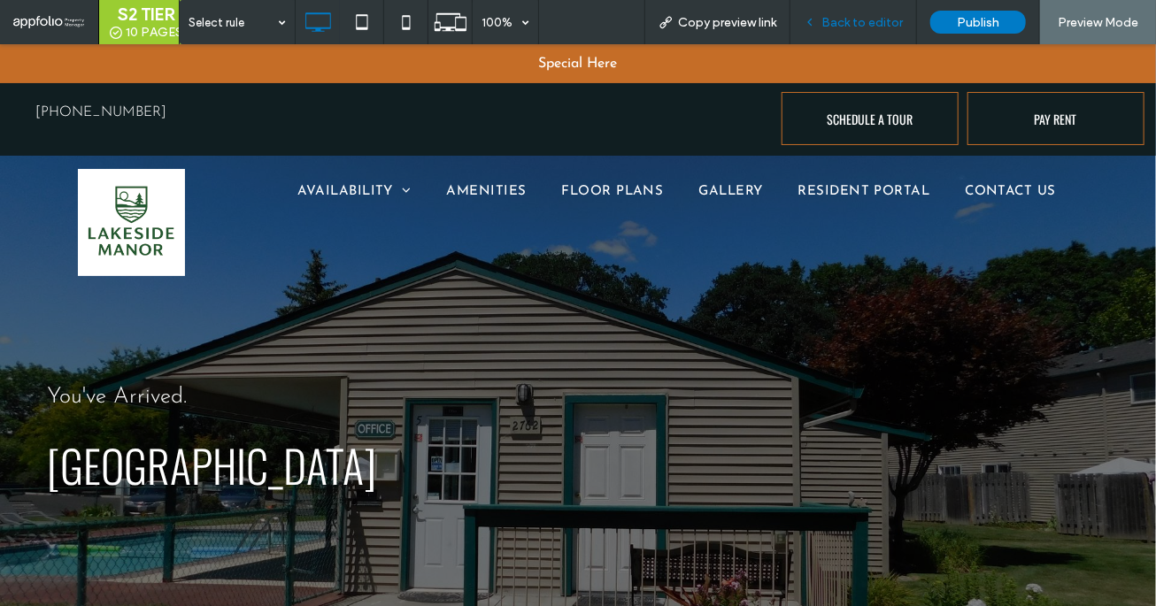
click at [837, 30] on div "Back to editor" at bounding box center [853, 22] width 127 height 44
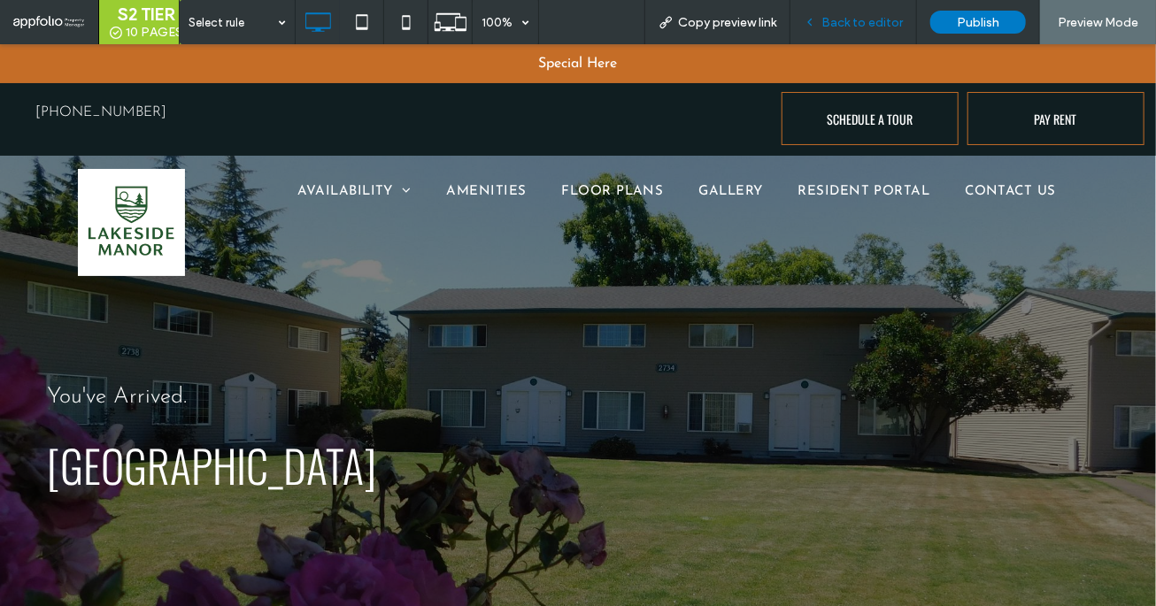
click at [846, 19] on span "Back to editor" at bounding box center [861, 22] width 81 height 15
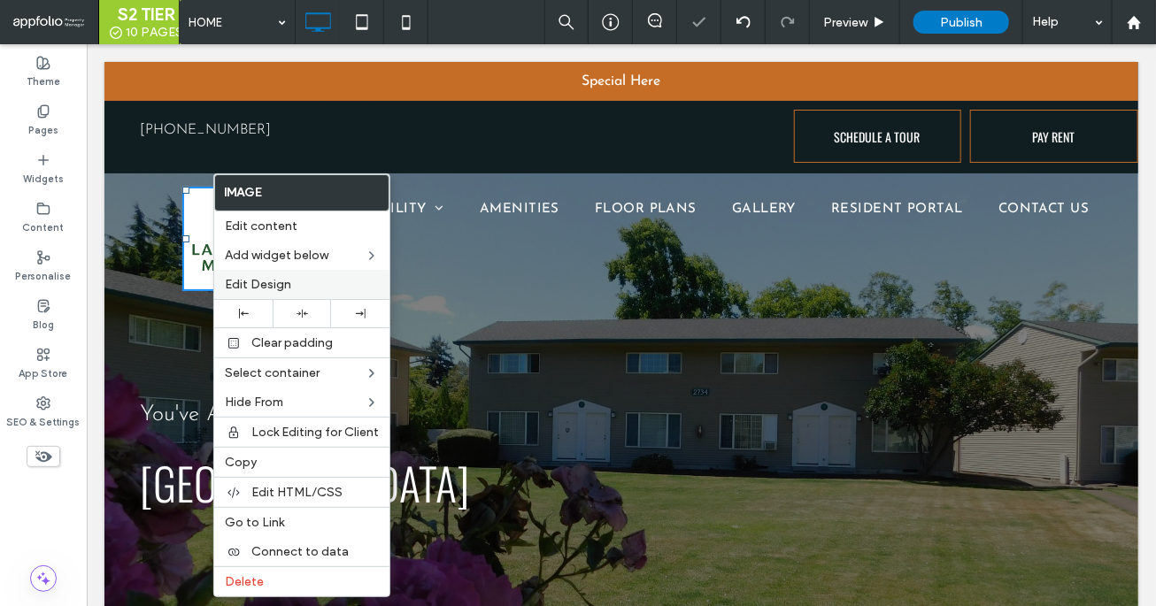
click at [281, 285] on span "Edit Design" at bounding box center [258, 284] width 66 height 15
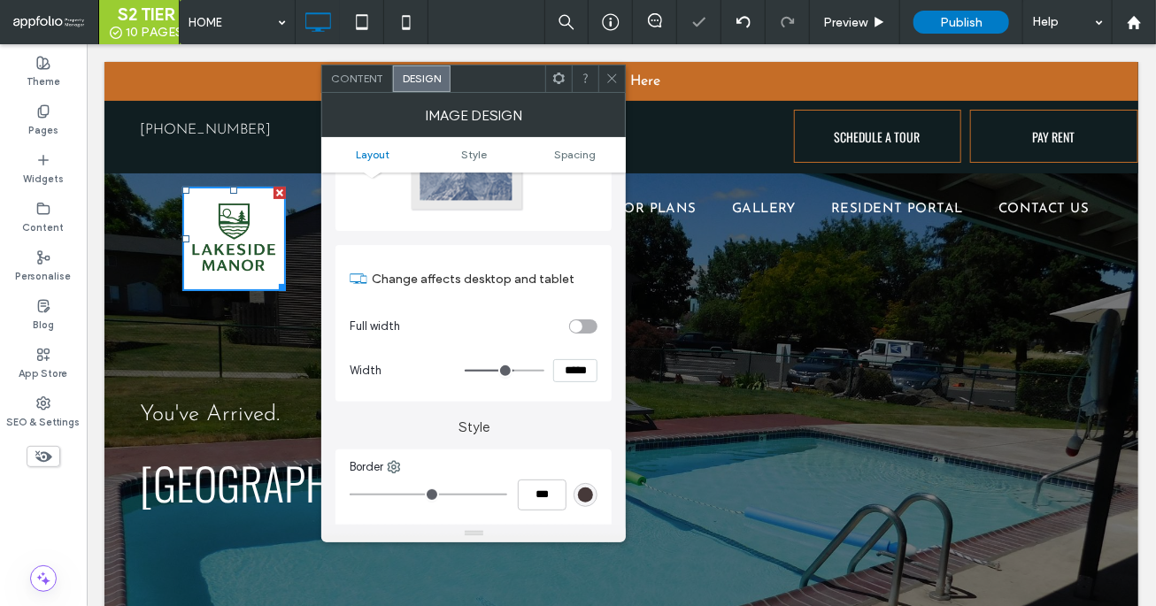
scroll to position [187, 0]
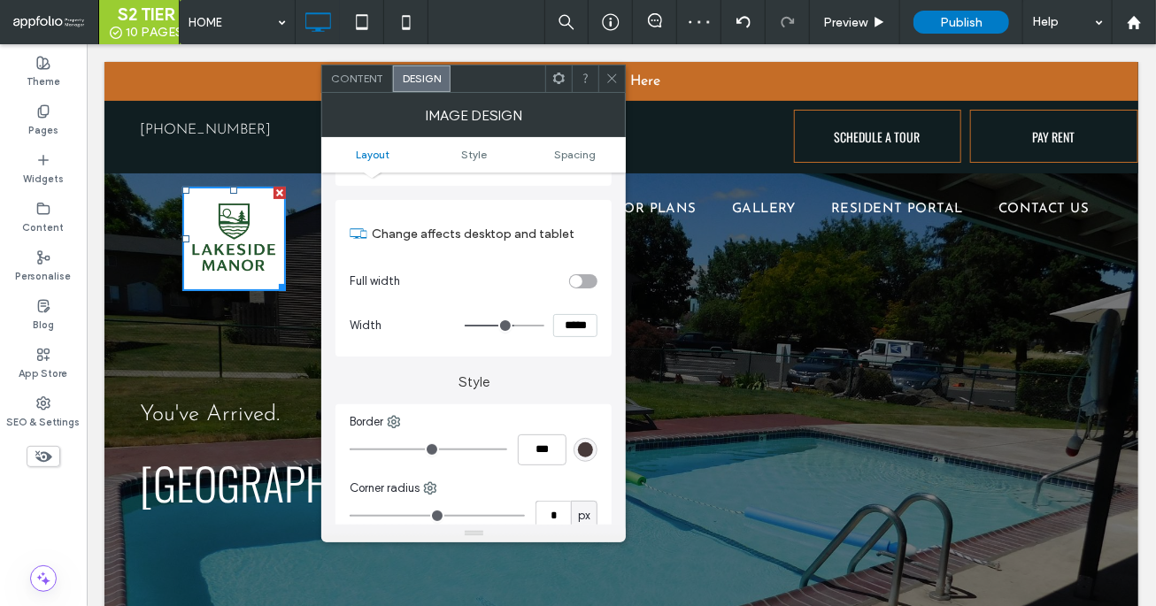
click at [612, 72] on icon at bounding box center [611, 78] width 13 height 13
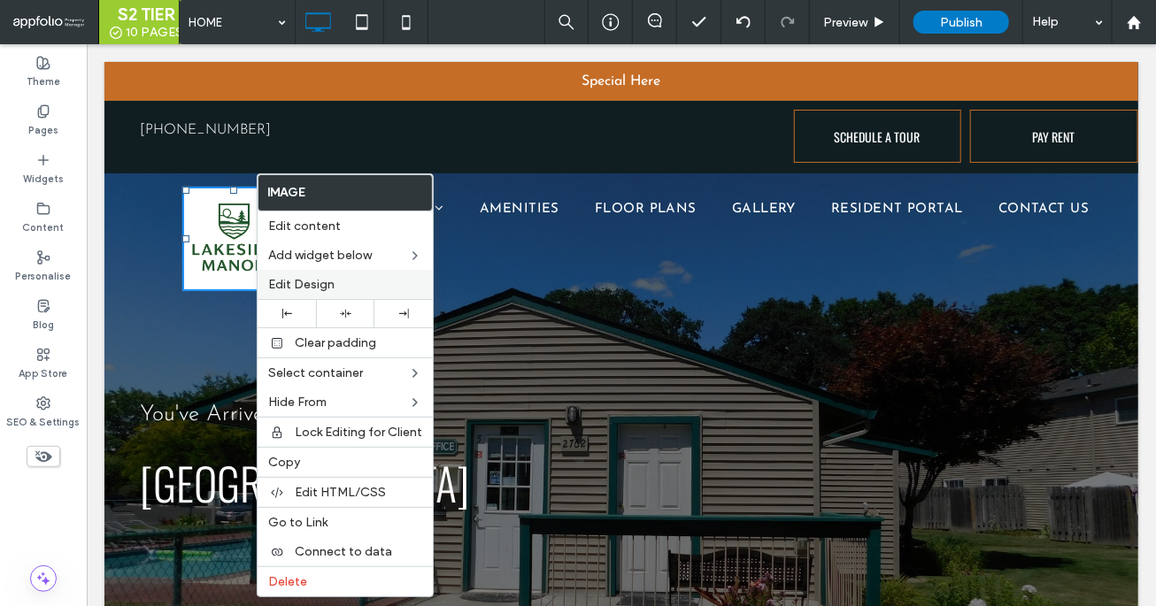
click at [315, 290] on span "Edit Design" at bounding box center [301, 284] width 66 height 15
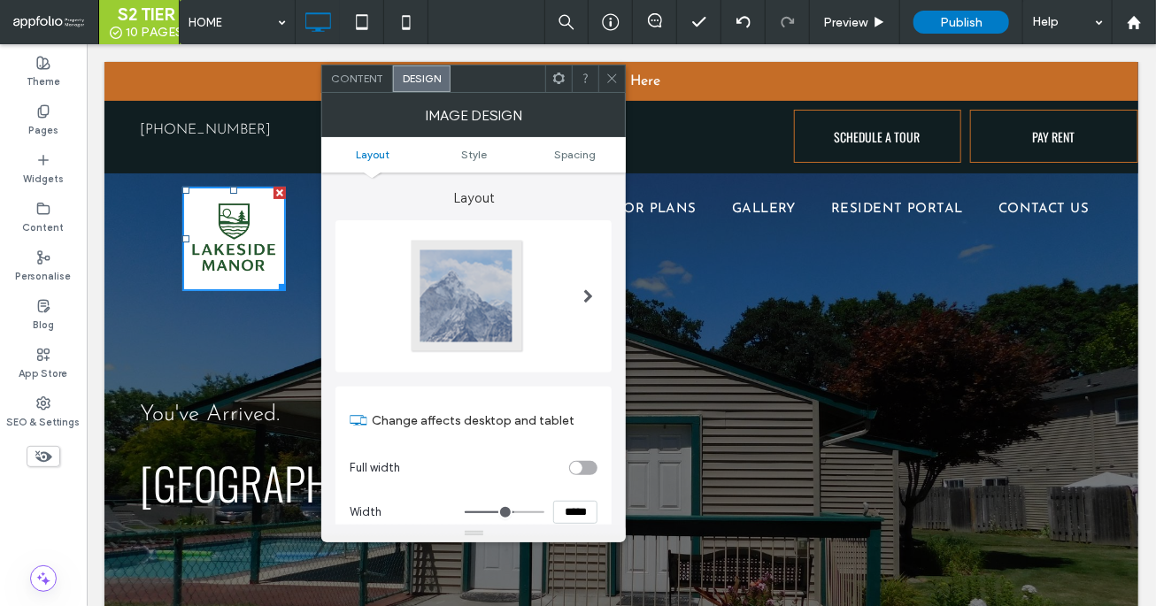
click at [613, 79] on use at bounding box center [612, 78] width 9 height 9
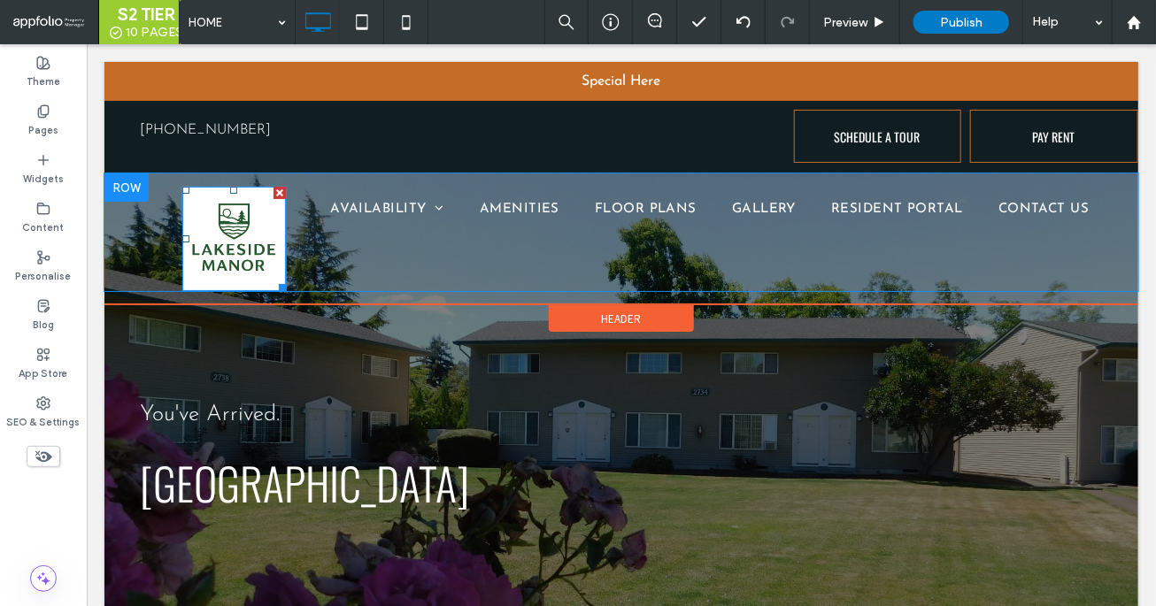
click at [232, 233] on img at bounding box center [233, 238] width 104 height 104
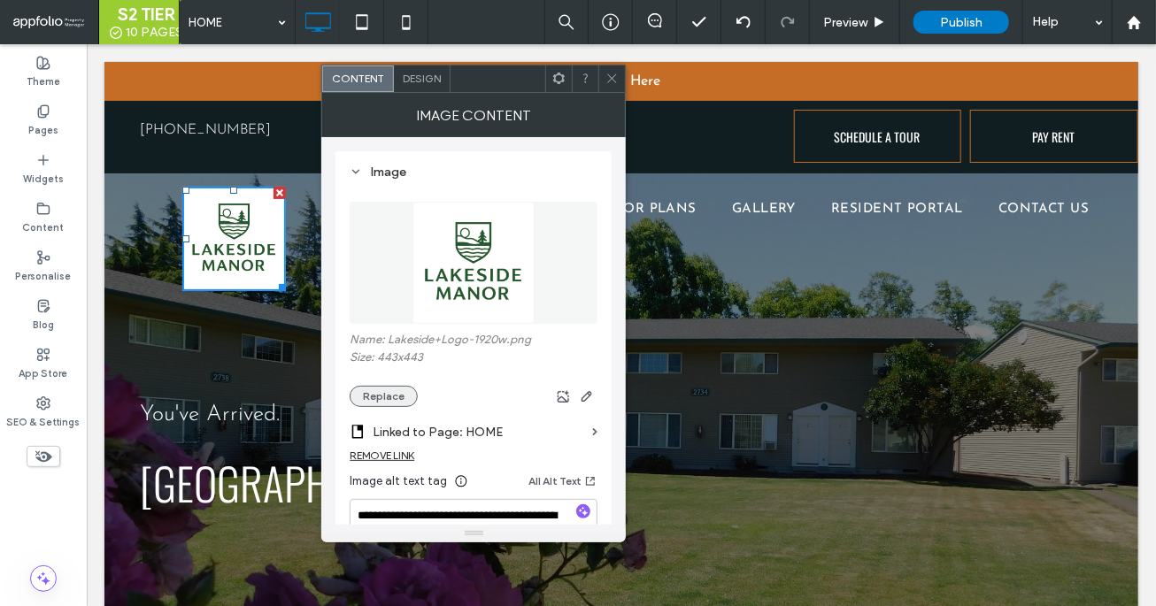
click at [402, 399] on button "Replace" at bounding box center [384, 396] width 68 height 21
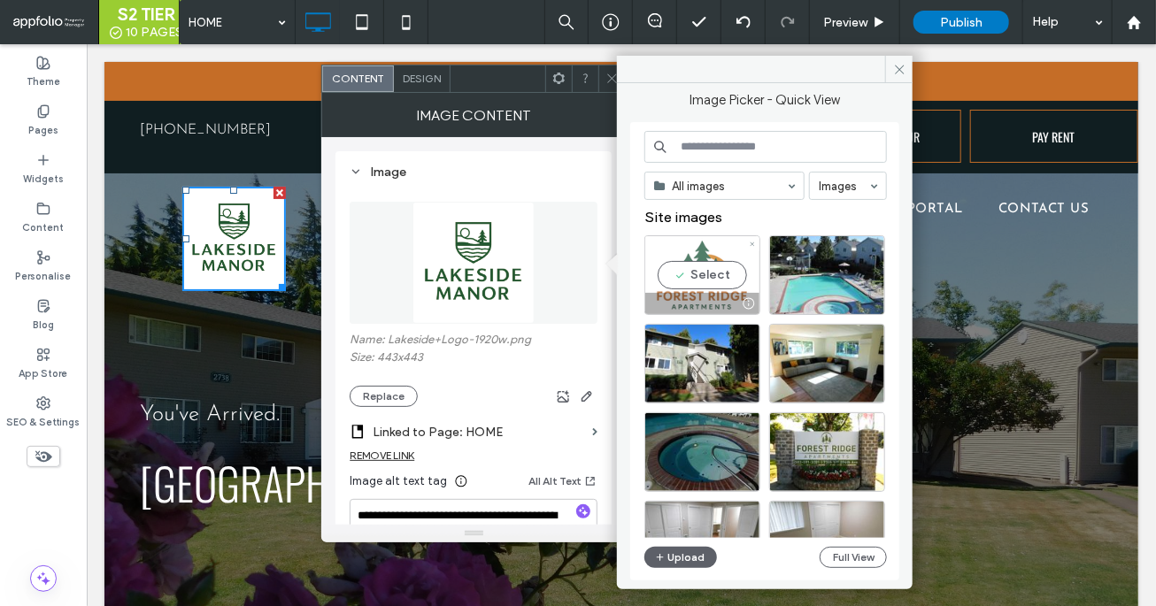
click at [700, 266] on div "Select" at bounding box center [702, 275] width 116 height 80
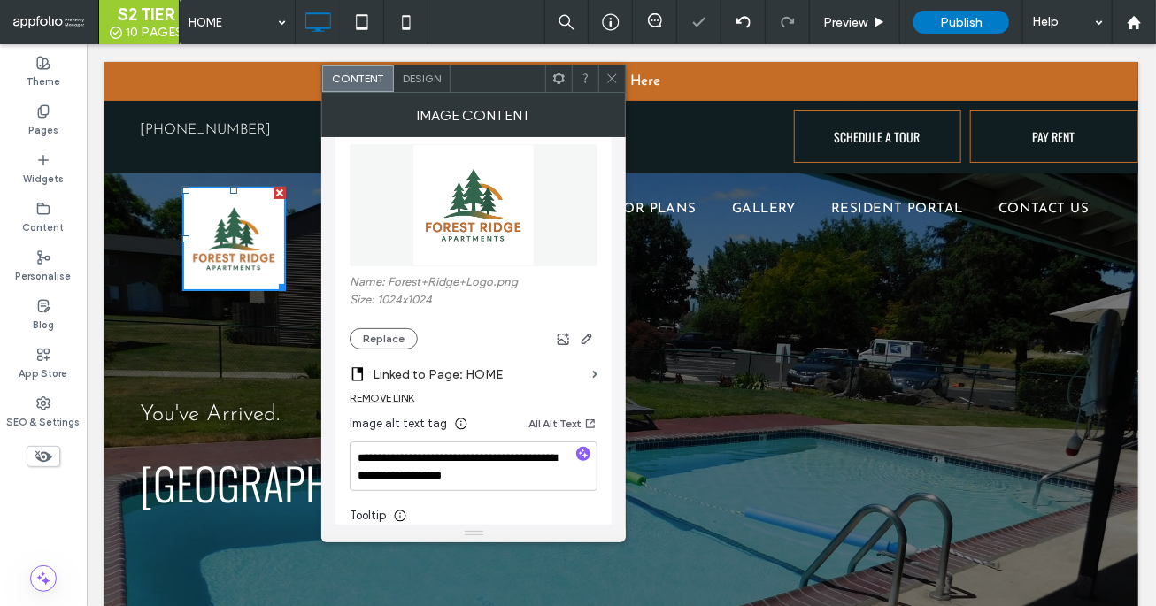
scroll to position [60, 0]
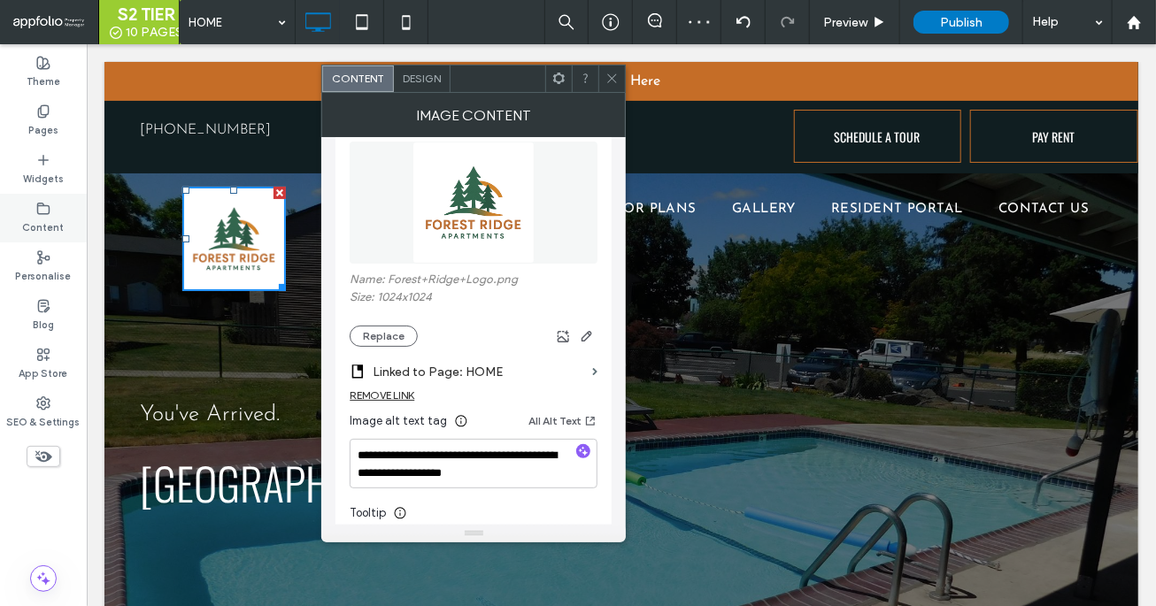
click at [34, 202] on div "Content" at bounding box center [43, 218] width 87 height 49
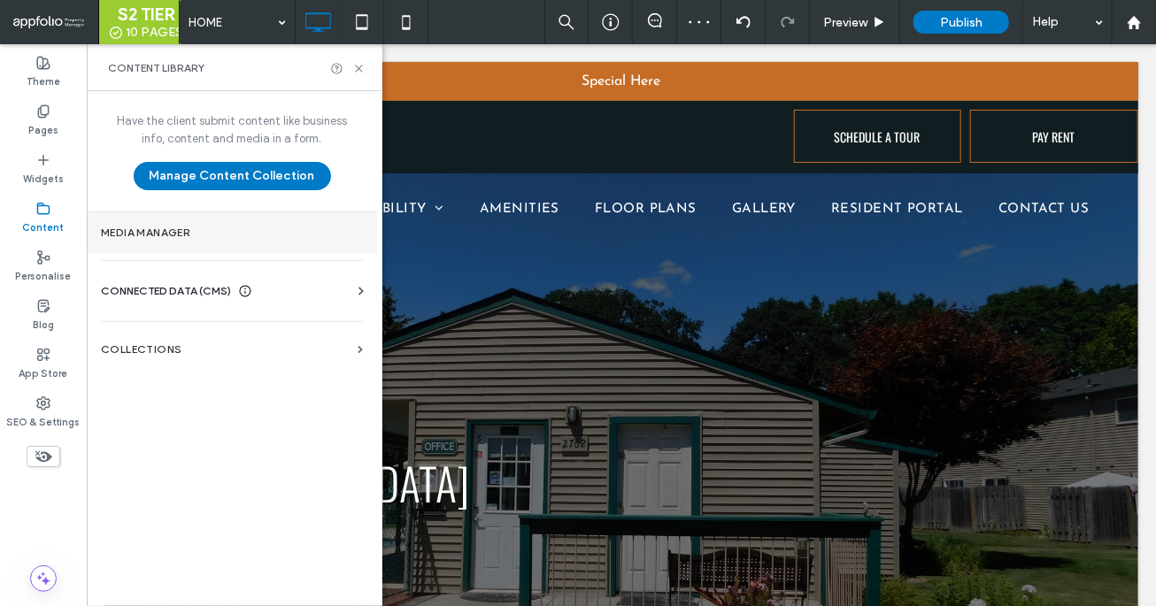
click at [202, 246] on section "Media Manager" at bounding box center [232, 232] width 290 height 41
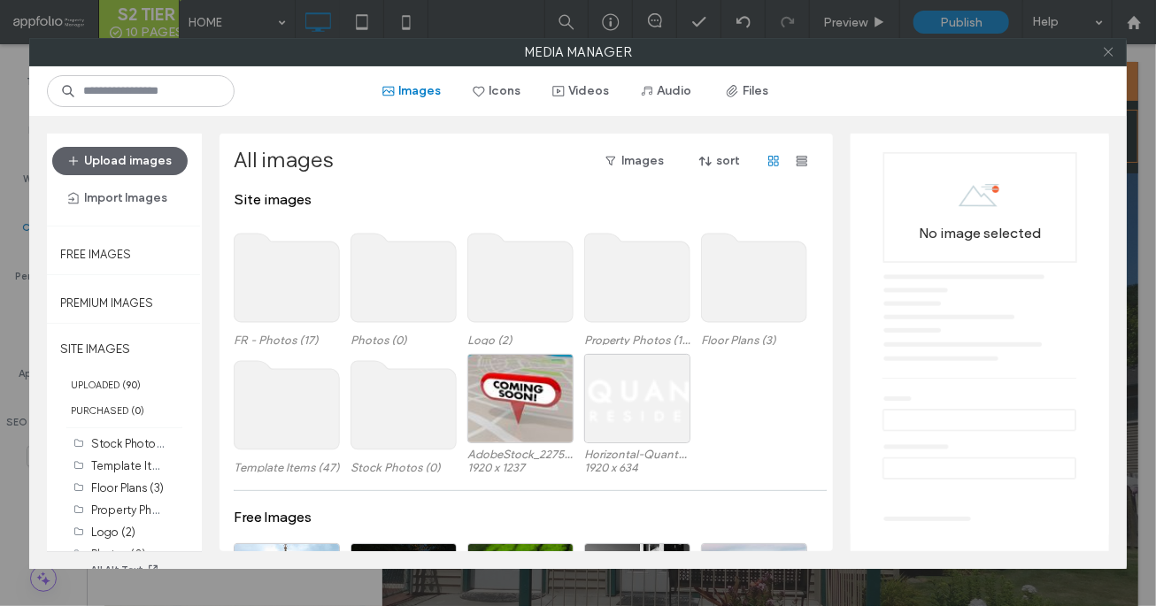
click at [846, 48] on icon at bounding box center [1108, 51] width 13 height 13
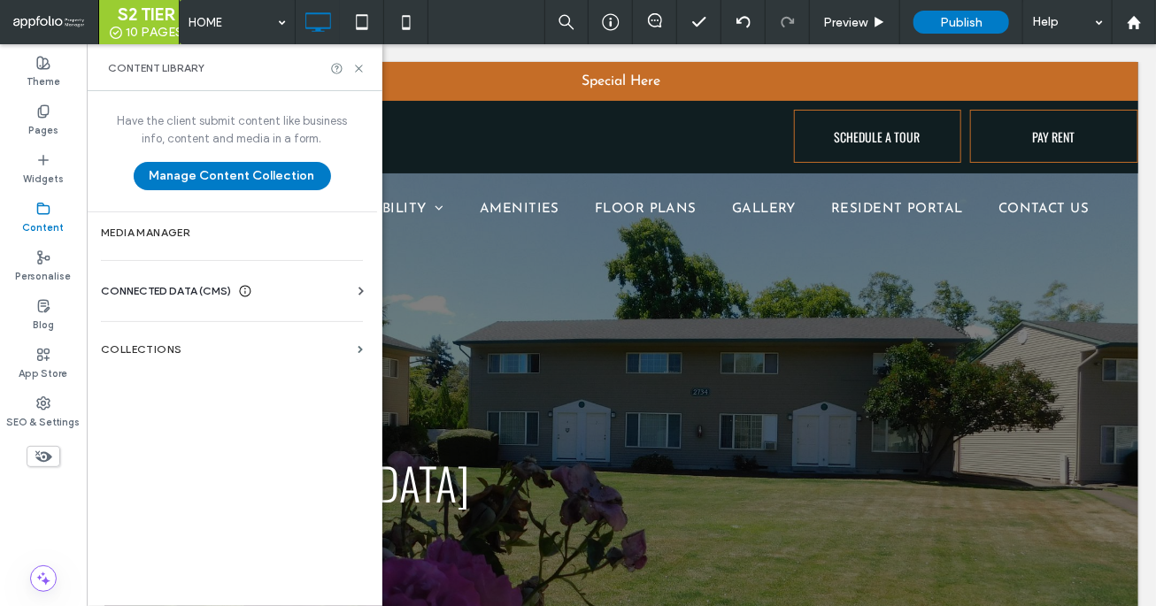
click at [245, 293] on icon at bounding box center [245, 291] width 14 height 14
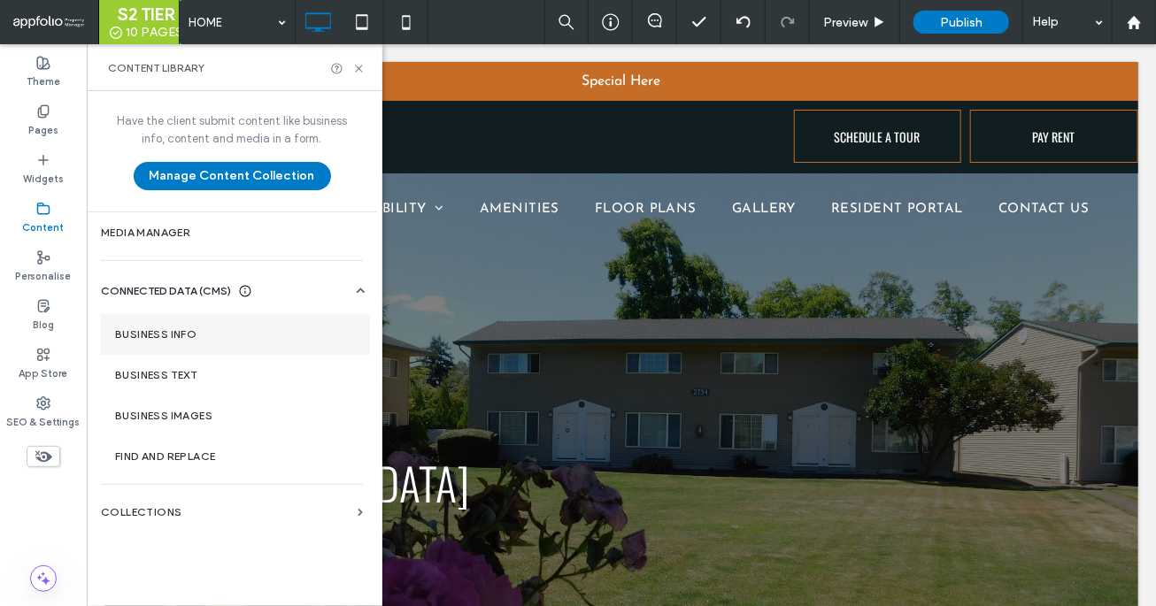
click at [248, 342] on section "Business info" at bounding box center [235, 334] width 269 height 41
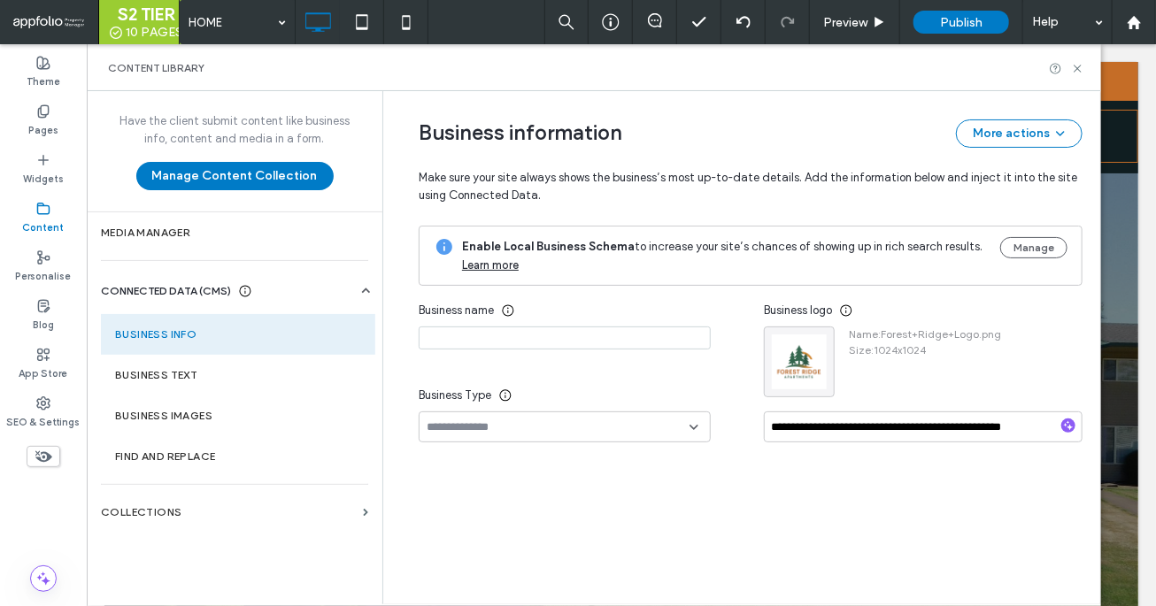
type input "**********"
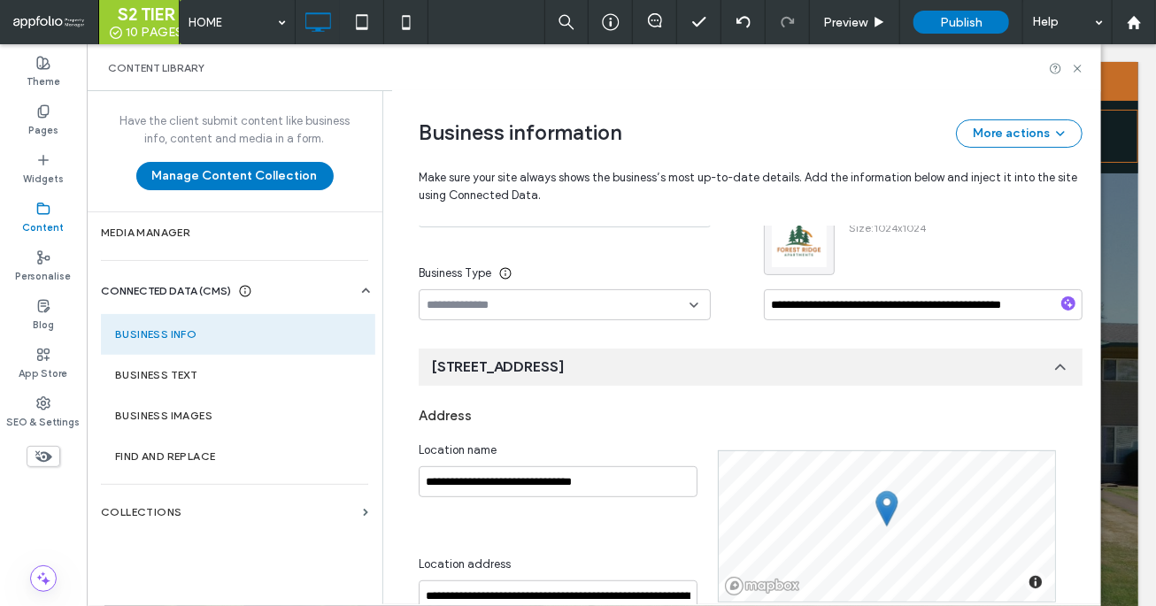
scroll to position [79, 0]
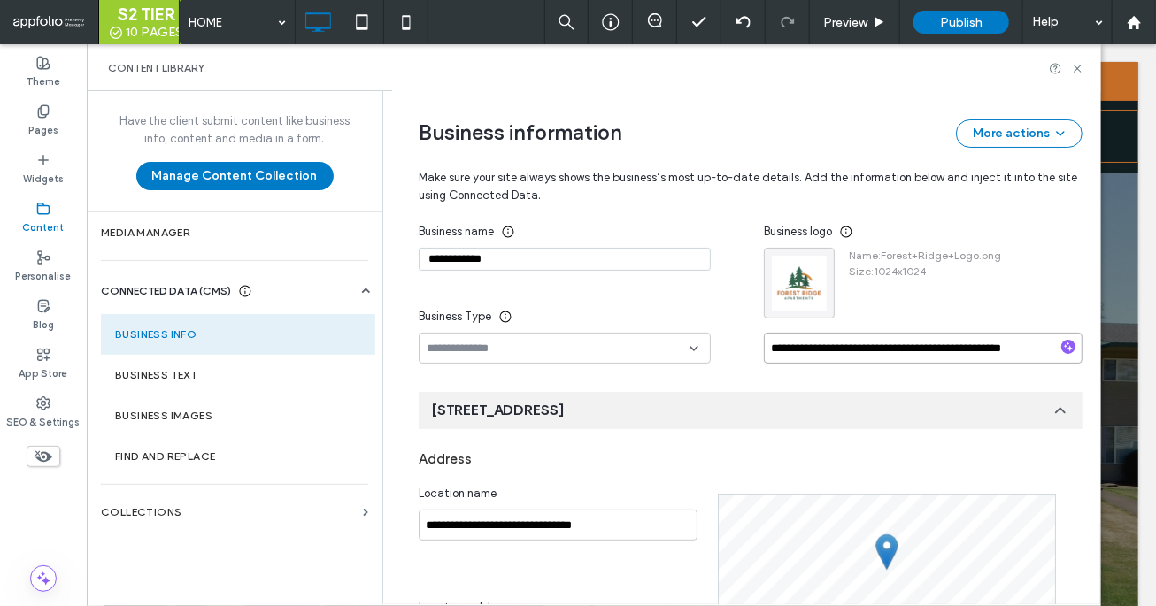
click at [841, 346] on input "**********" at bounding box center [923, 348] width 319 height 31
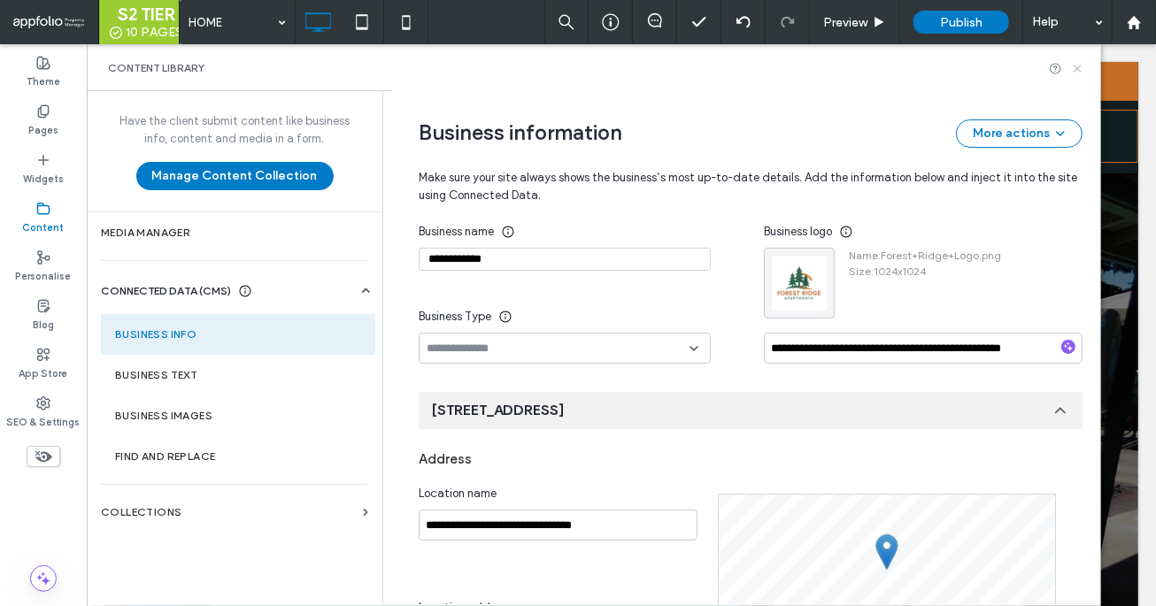
click at [846, 65] on icon at bounding box center [1077, 68] width 13 height 13
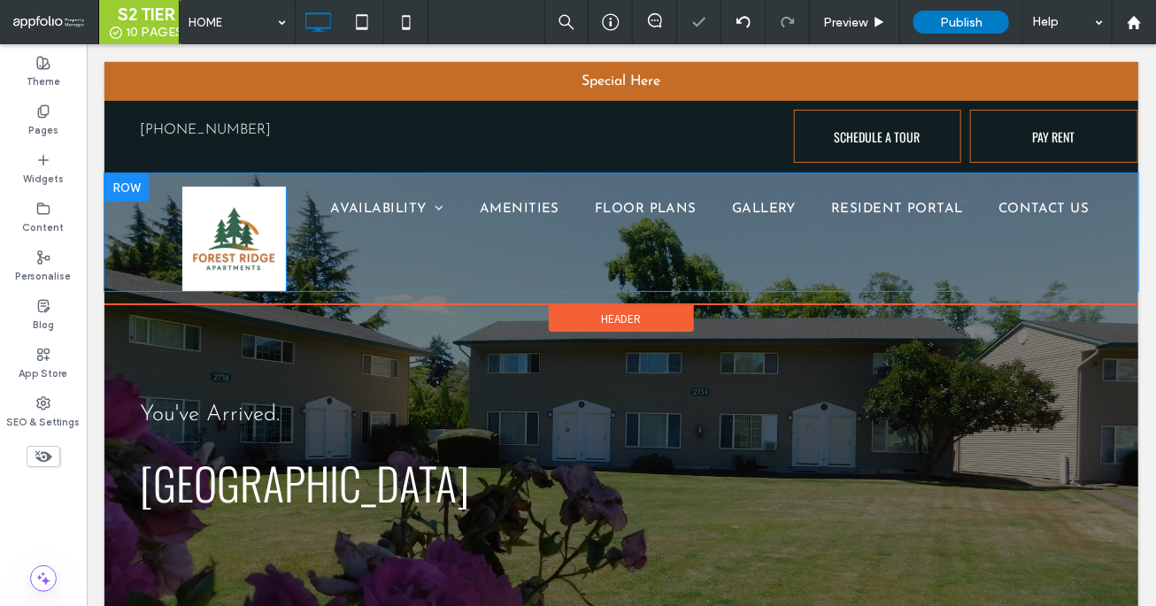
scroll to position [0, 0]
click at [222, 264] on img at bounding box center [233, 238] width 104 height 104
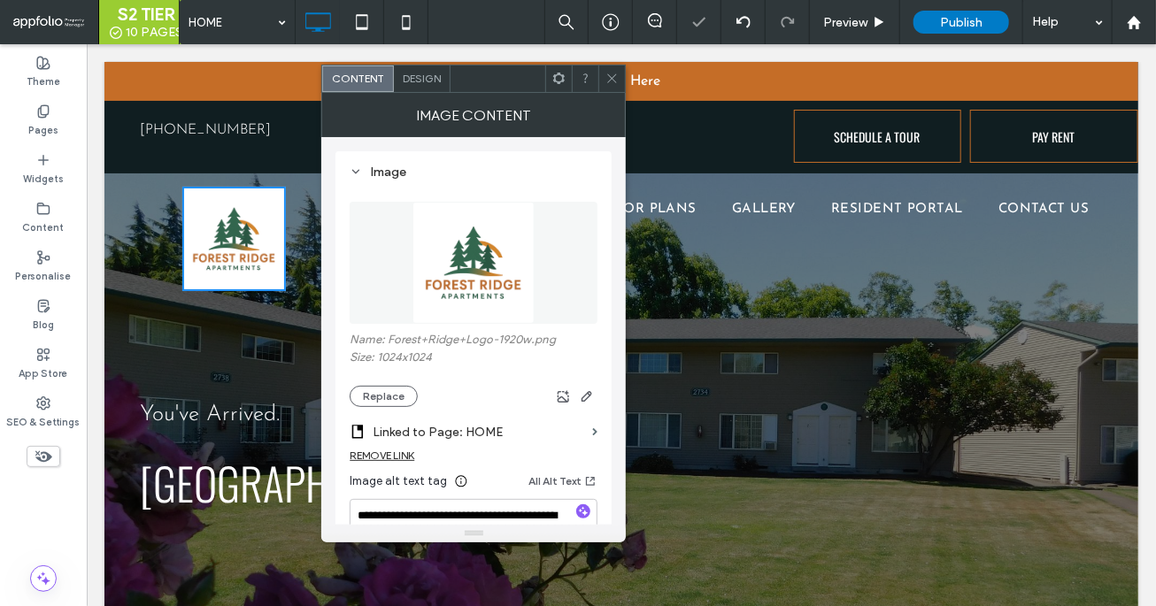
scroll to position [95, 0]
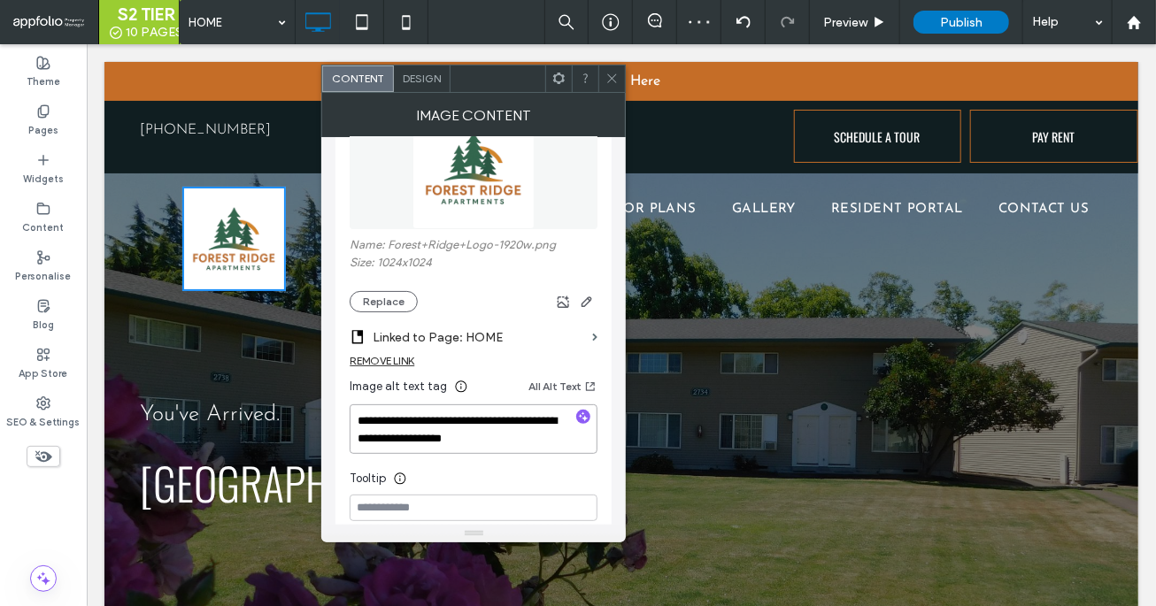
click at [435, 445] on textarea "**********" at bounding box center [474, 429] width 248 height 50
paste textarea
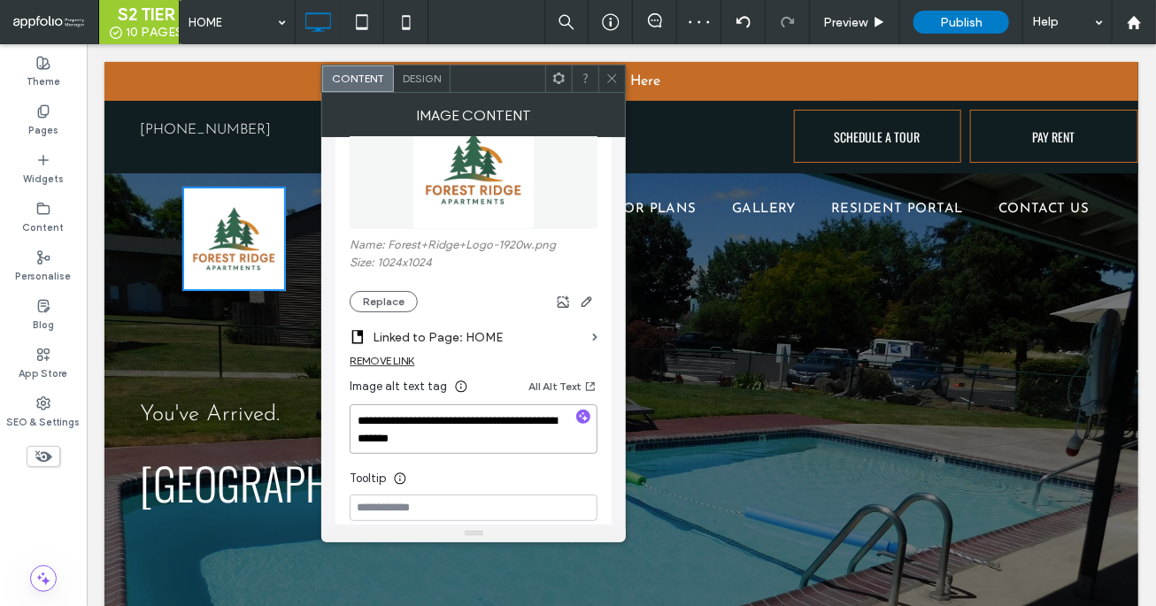
type textarea "**********"
click at [611, 76] on icon at bounding box center [611, 78] width 13 height 13
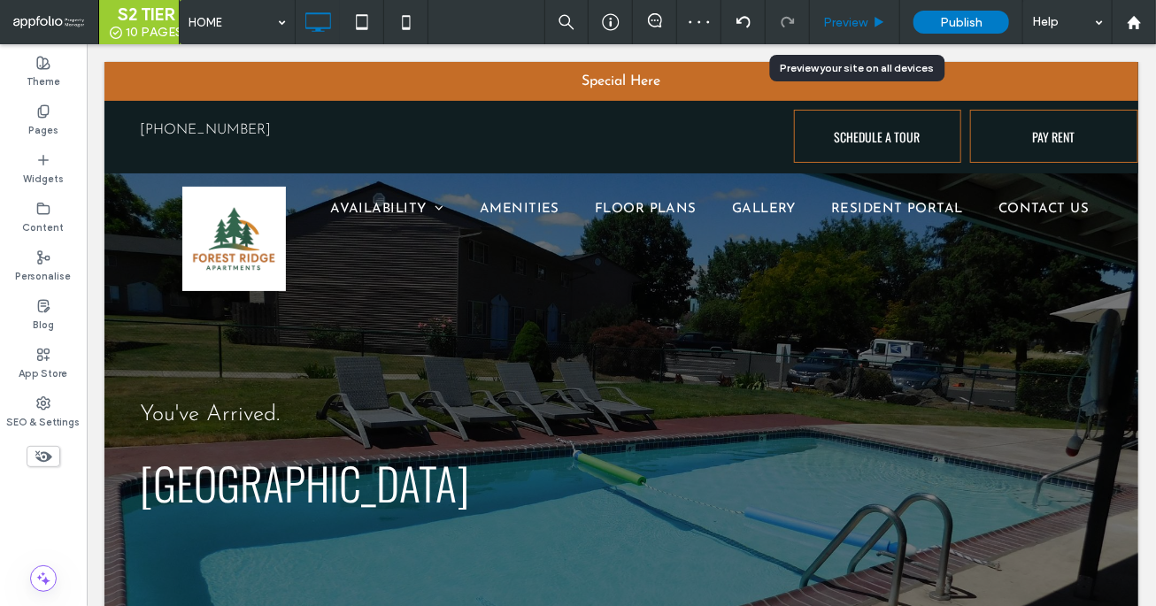
click at [846, 16] on span "Preview" at bounding box center [845, 22] width 44 height 15
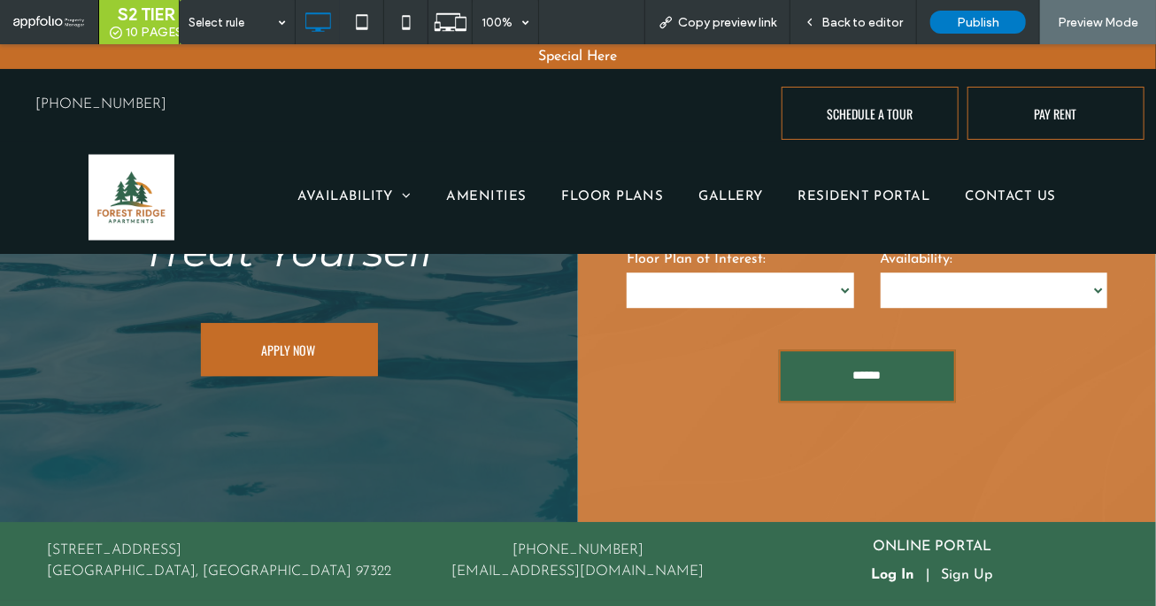
scroll to position [2005, 0]
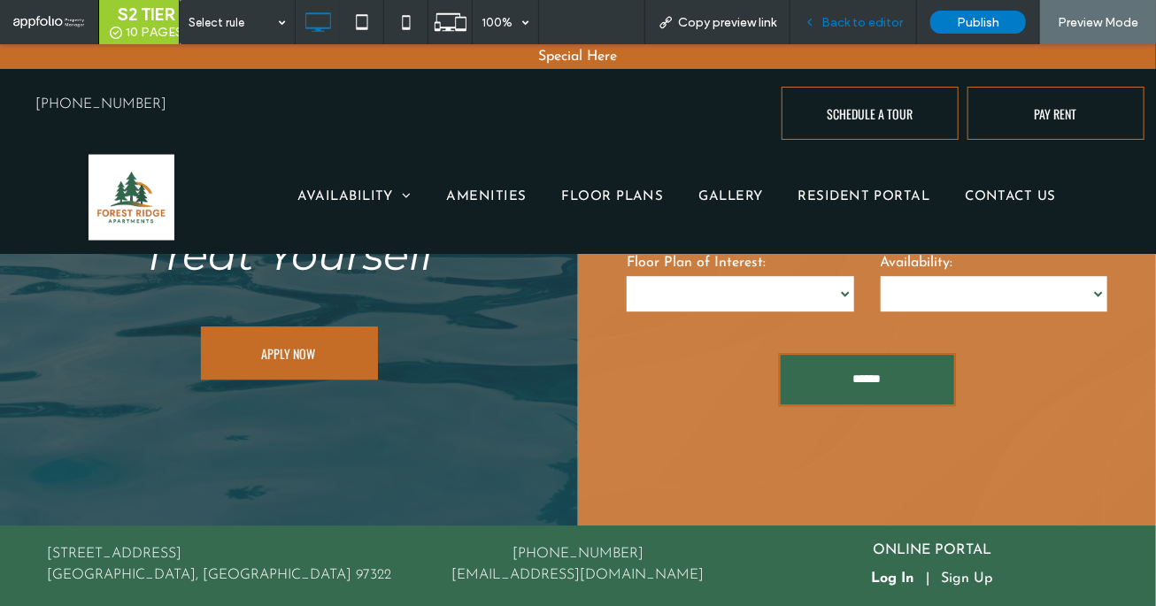
click at [846, 19] on span "Back to editor" at bounding box center [861, 22] width 81 height 15
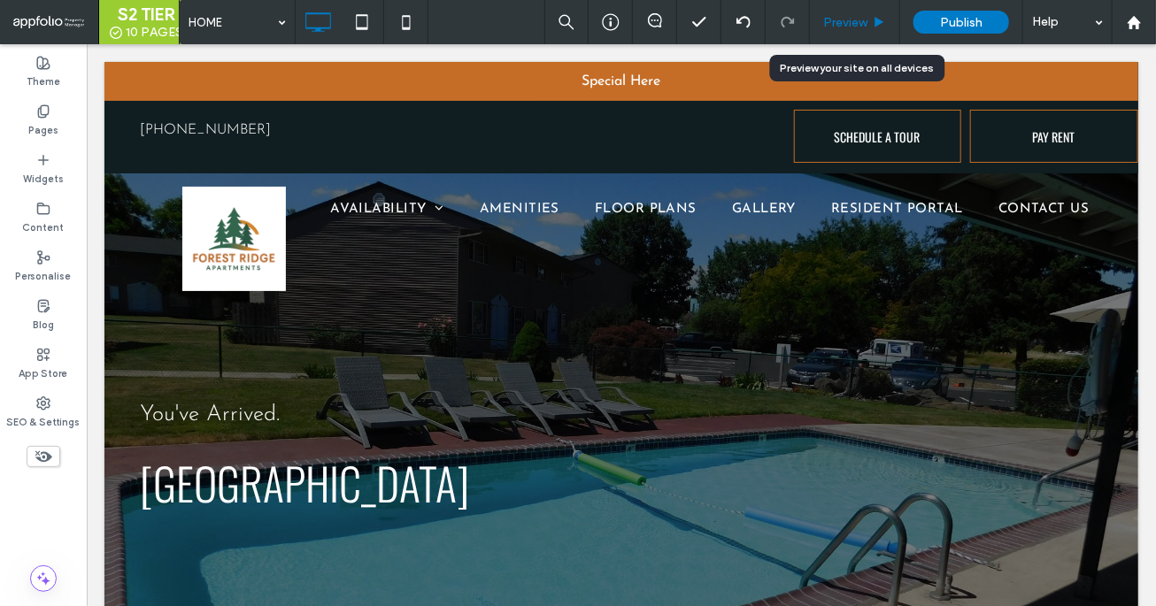
click at [846, 12] on div "Preview" at bounding box center [855, 22] width 90 height 44
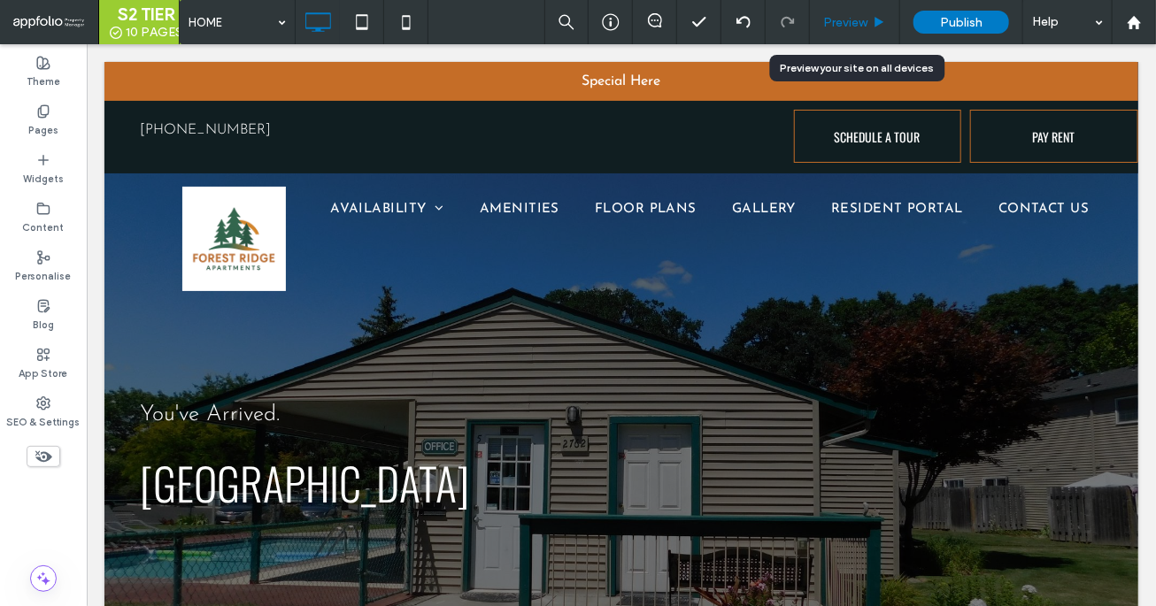
click at [843, 19] on span "Preview" at bounding box center [845, 22] width 44 height 15
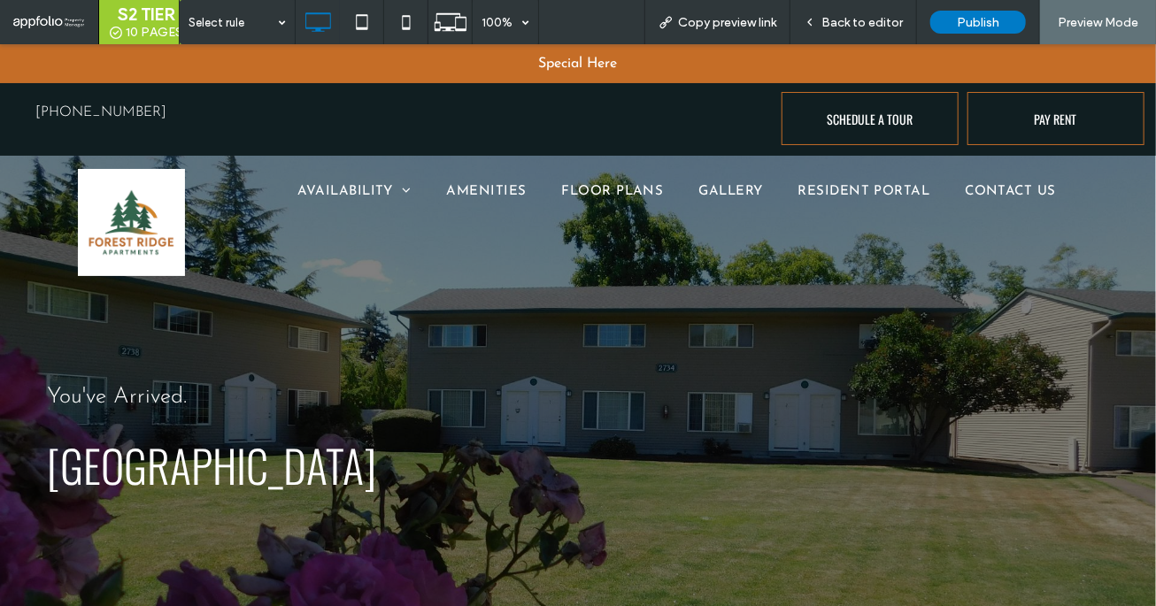
click at [843, 19] on span "Back to editor" at bounding box center [861, 22] width 81 height 15
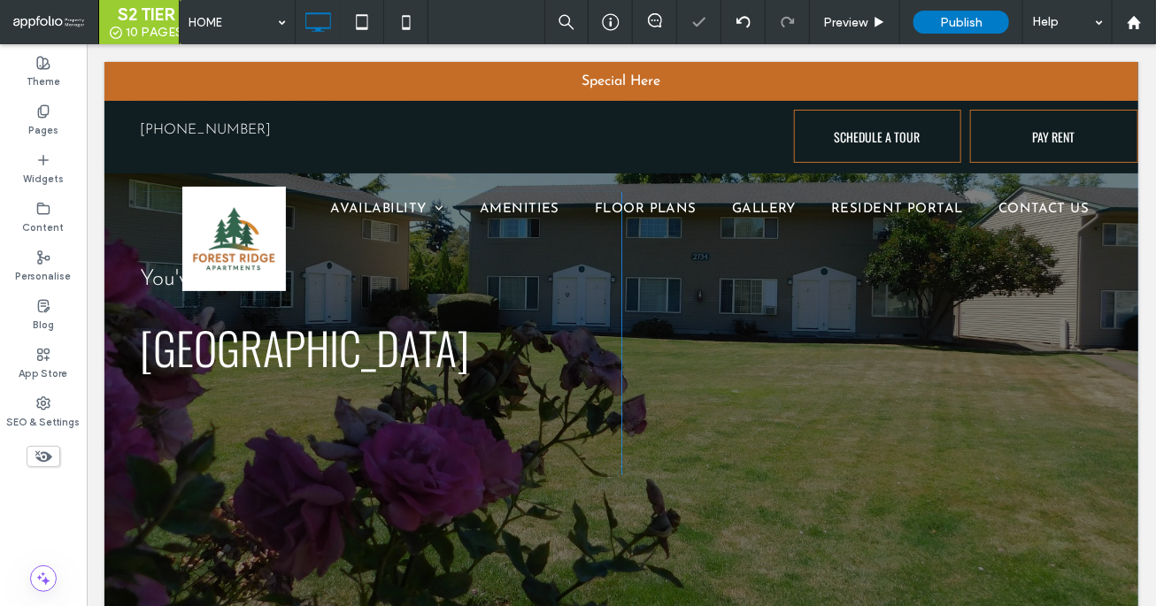
scroll to position [282, 0]
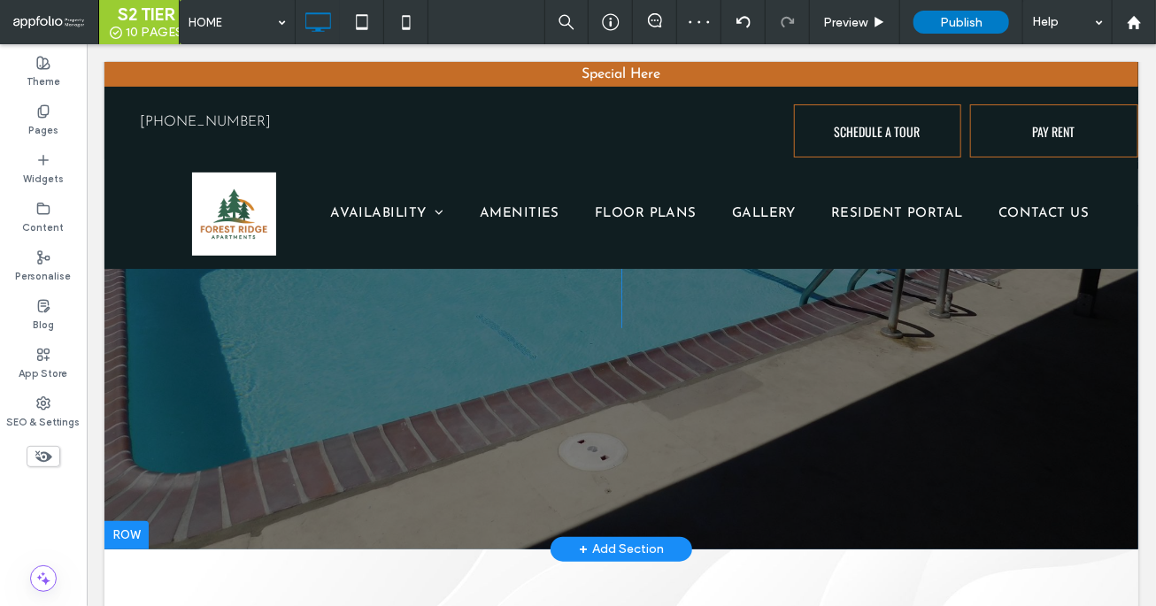
click at [125, 526] on div at bounding box center [126, 534] width 44 height 28
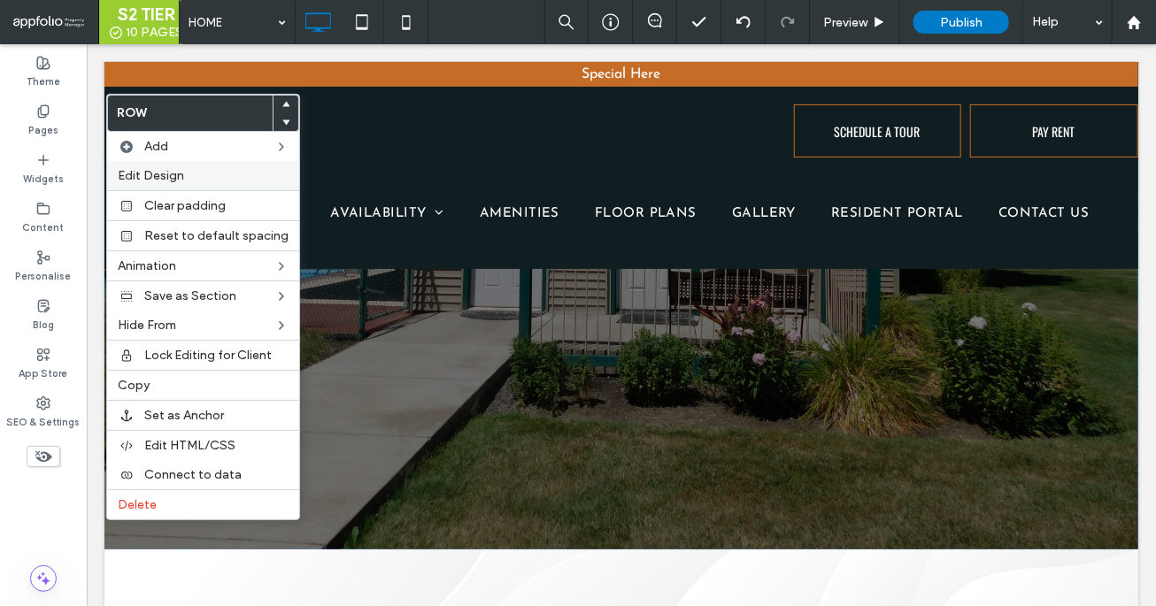
click at [247, 181] on label "Edit Design" at bounding box center [203, 175] width 171 height 15
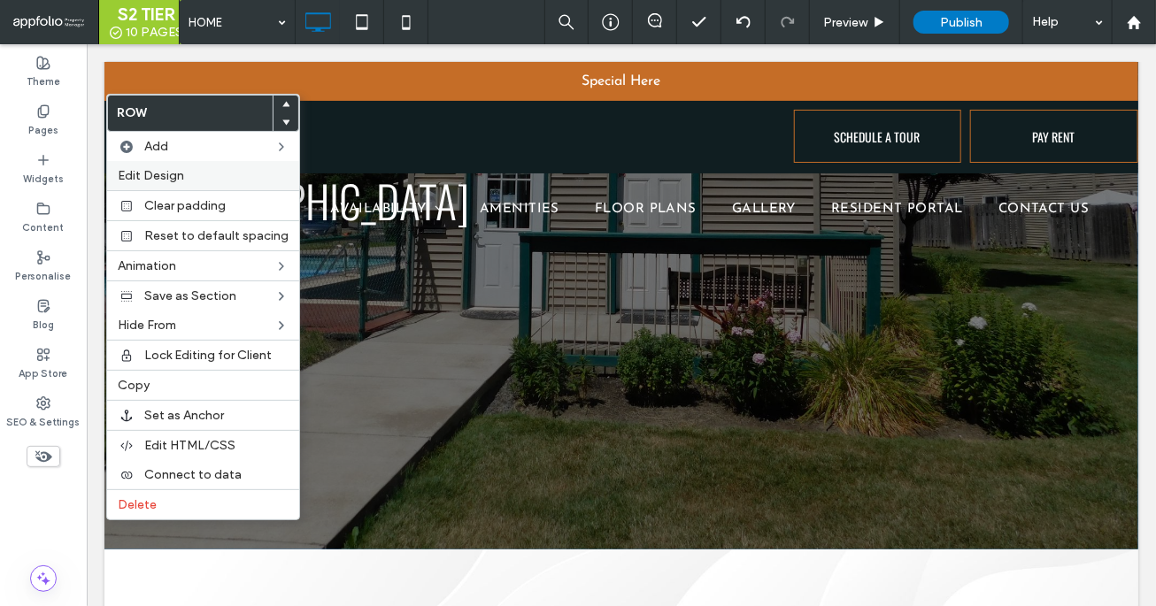
scroll to position [0, 0]
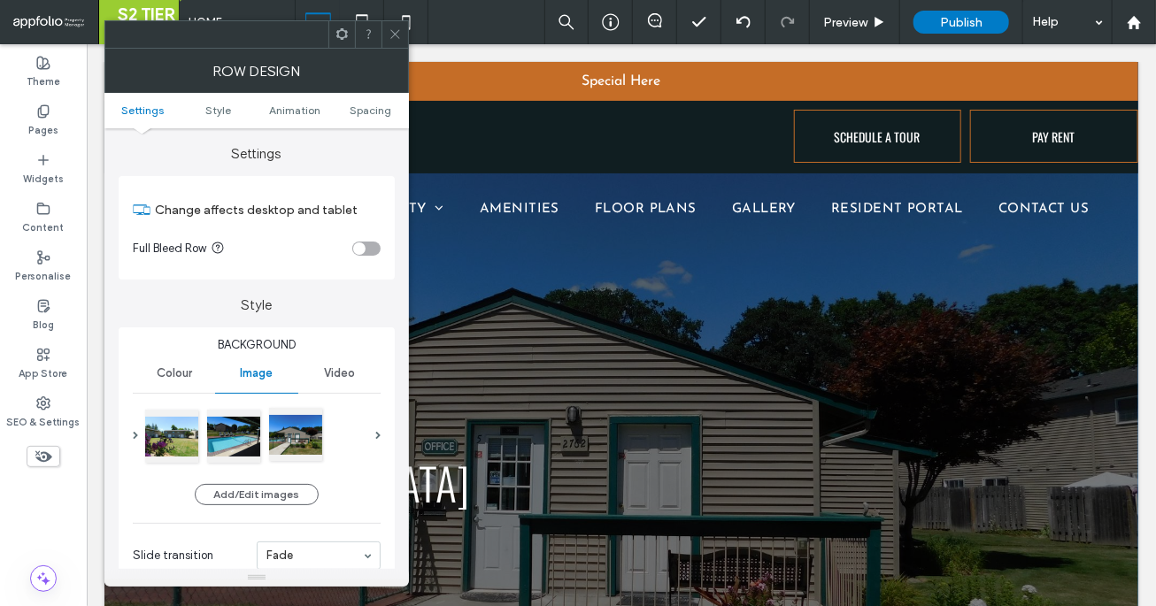
click at [299, 437] on div at bounding box center [295, 434] width 53 height 53
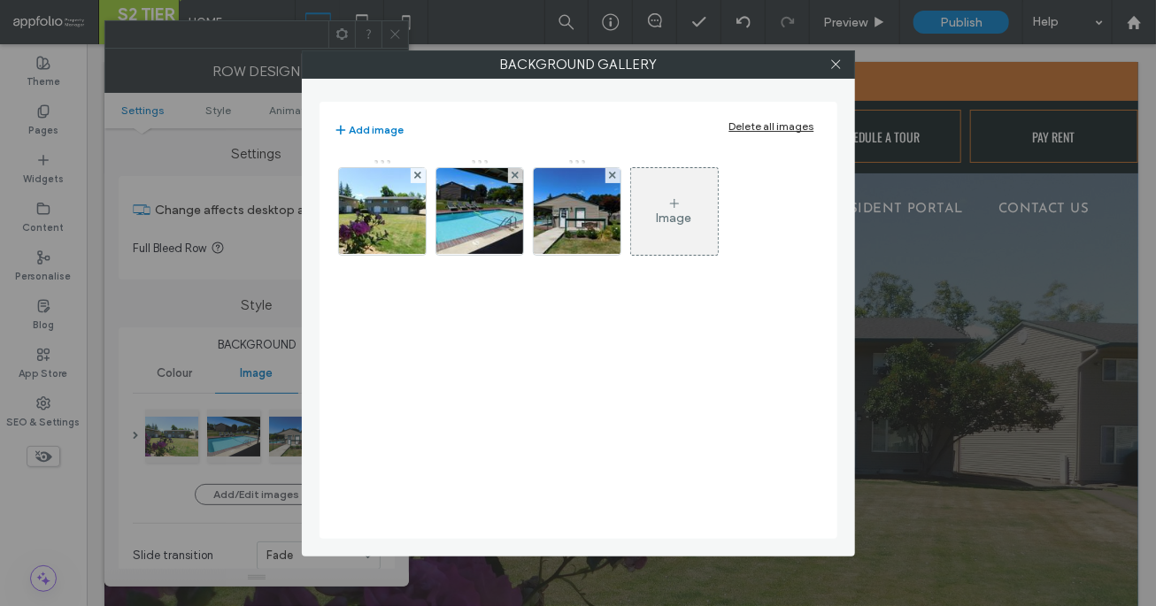
click at [743, 126] on div "Delete all images" at bounding box center [771, 125] width 85 height 13
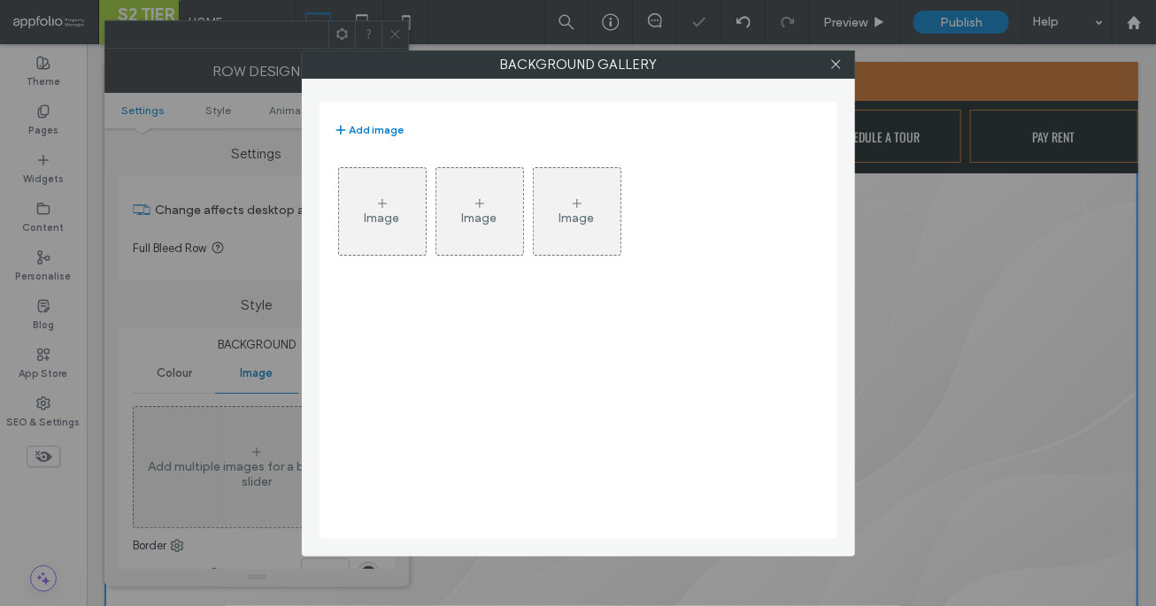
click at [413, 242] on div "Image" at bounding box center [382, 211] width 87 height 83
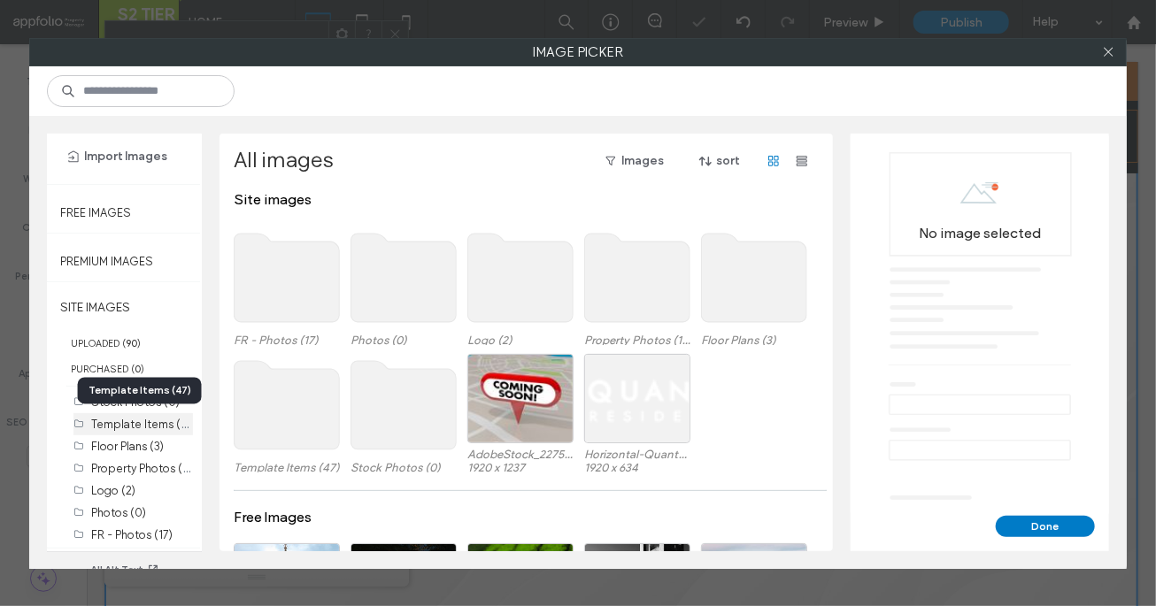
scroll to position [49, 0]
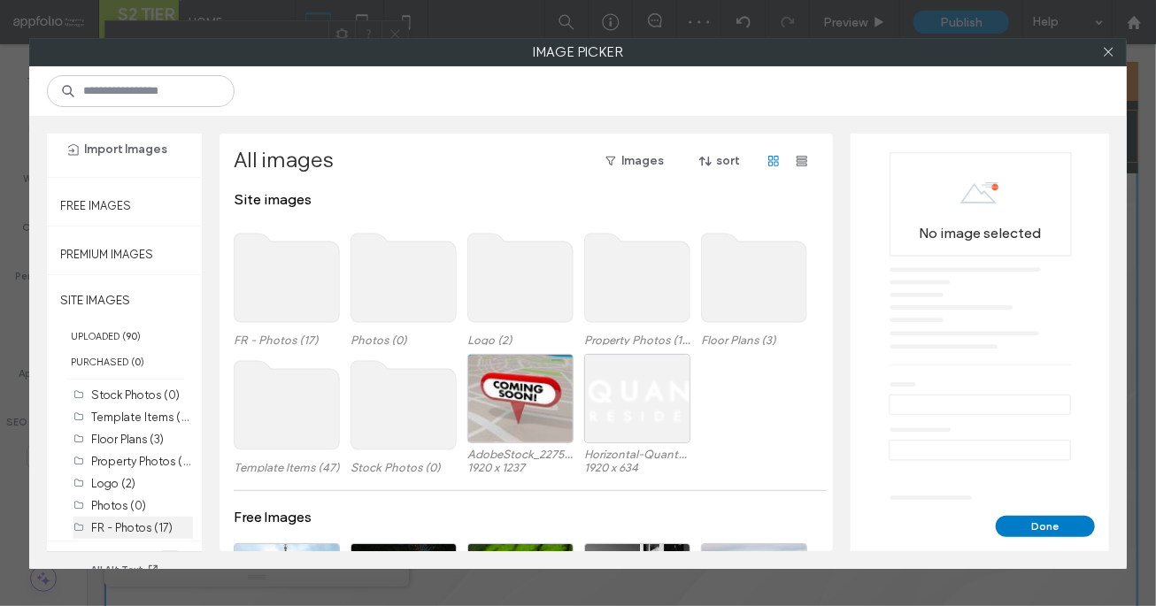
click at [122, 524] on label "FR - Photos (17)" at bounding box center [131, 527] width 81 height 13
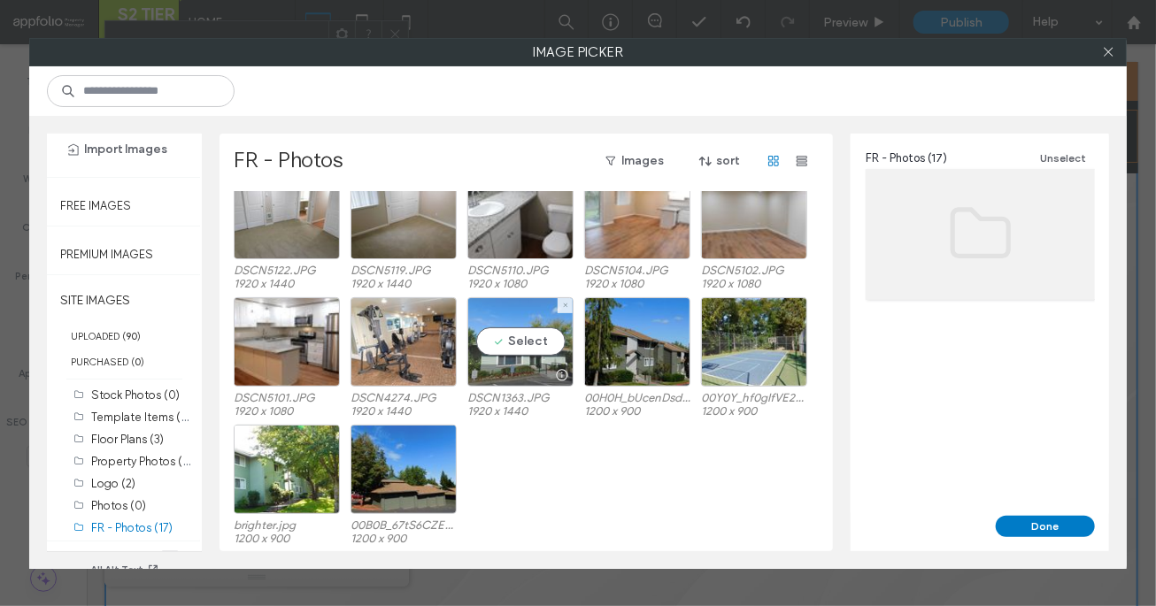
scroll to position [147, 0]
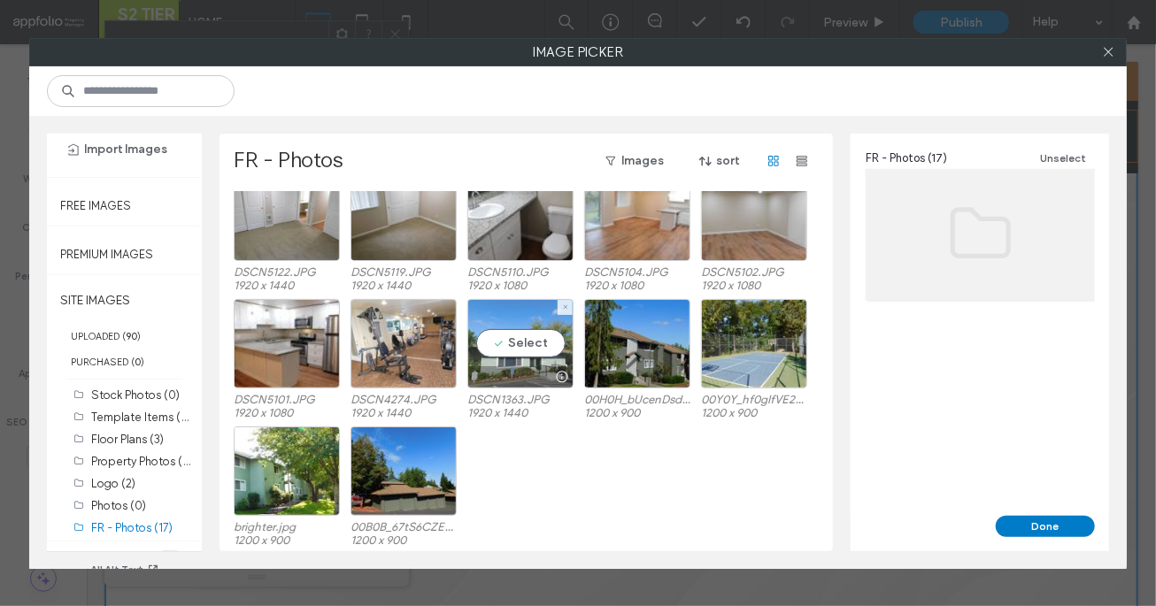
click at [495, 346] on div "Select" at bounding box center [520, 343] width 106 height 89
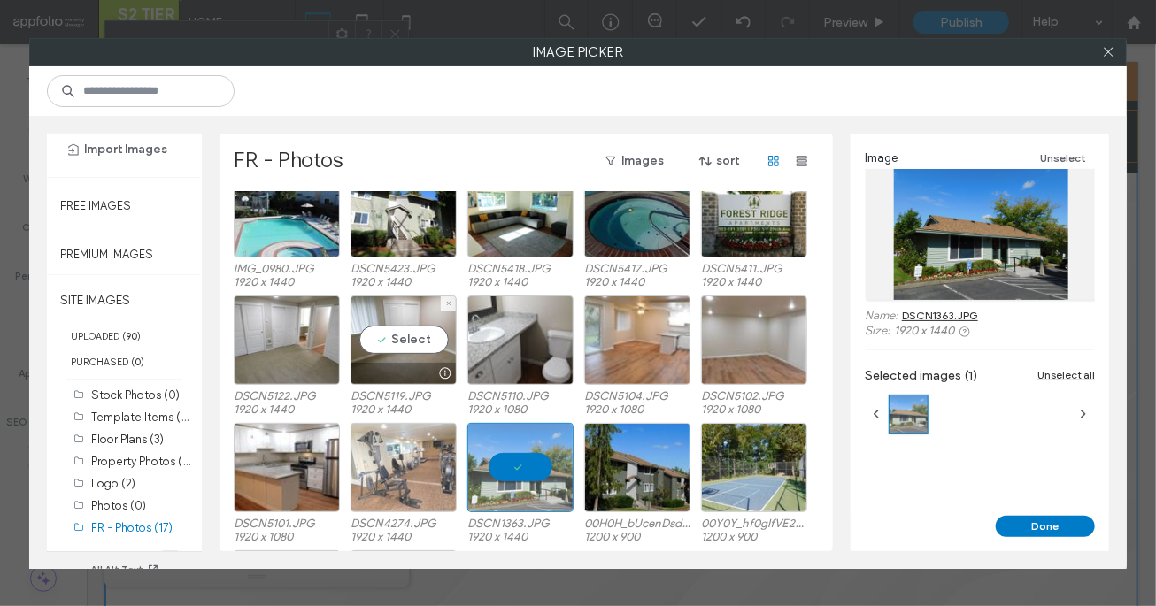
scroll to position [0, 0]
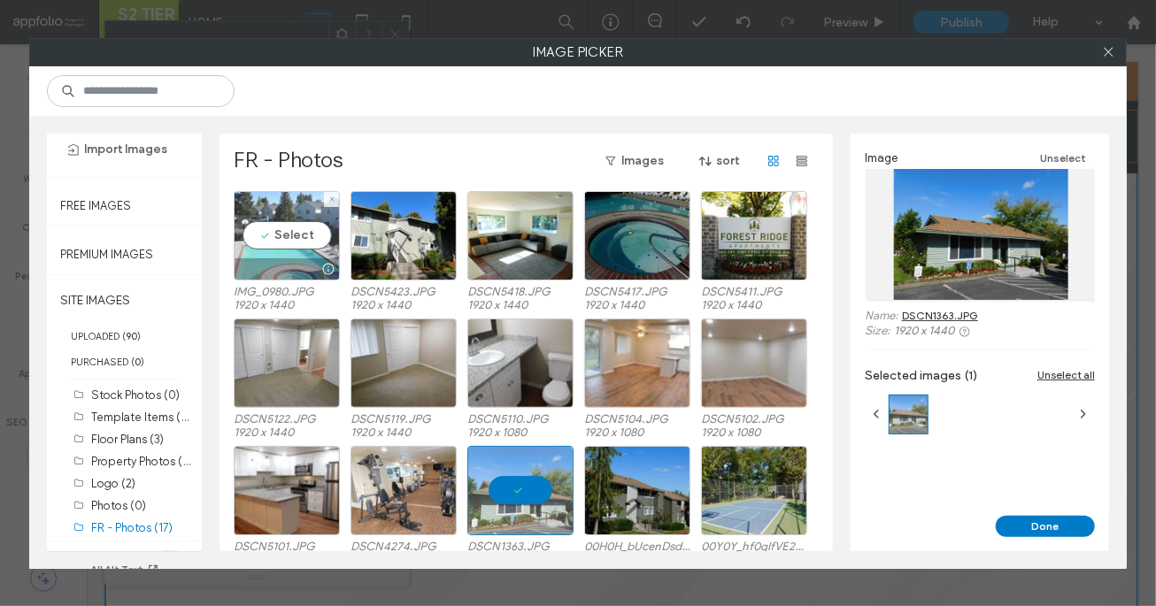
click at [304, 264] on div at bounding box center [287, 268] width 104 height 21
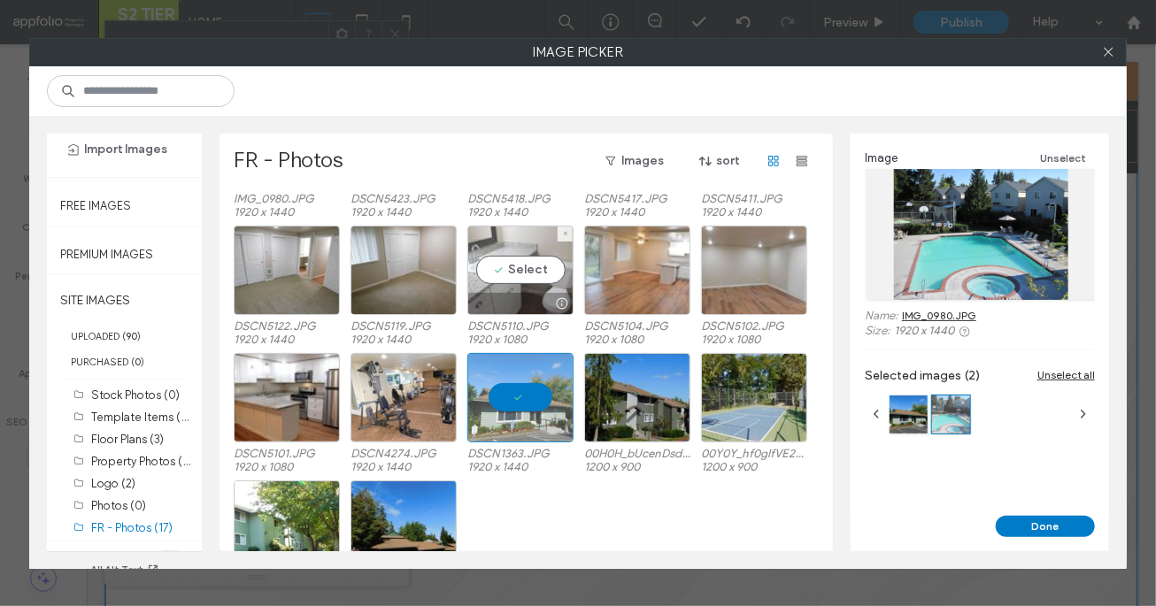
scroll to position [95, 0]
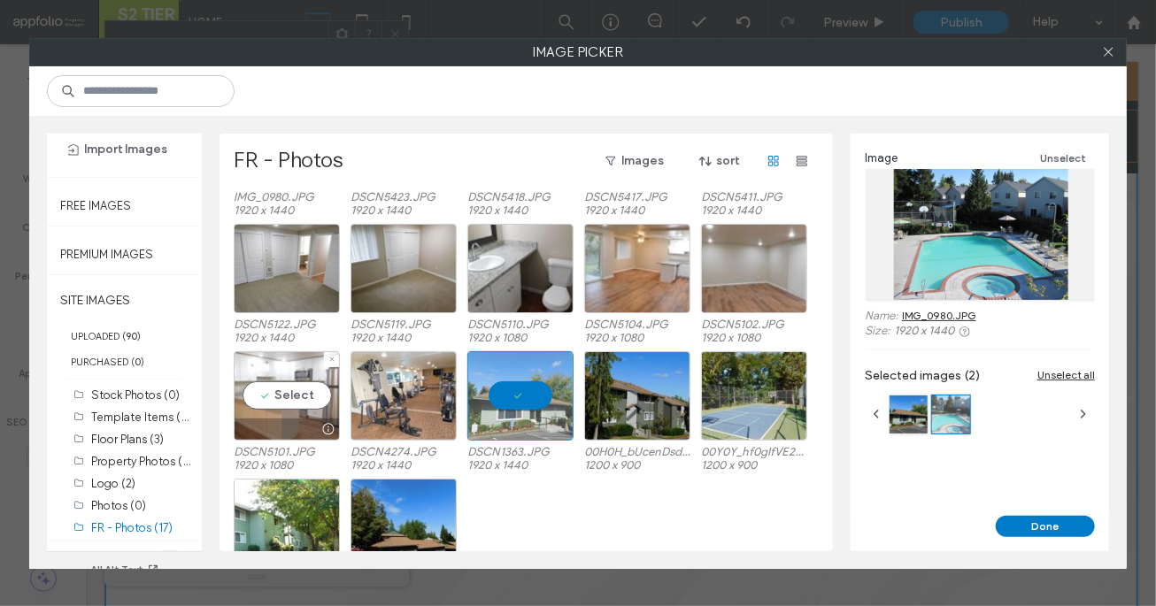
click at [282, 401] on div "Select" at bounding box center [287, 395] width 106 height 89
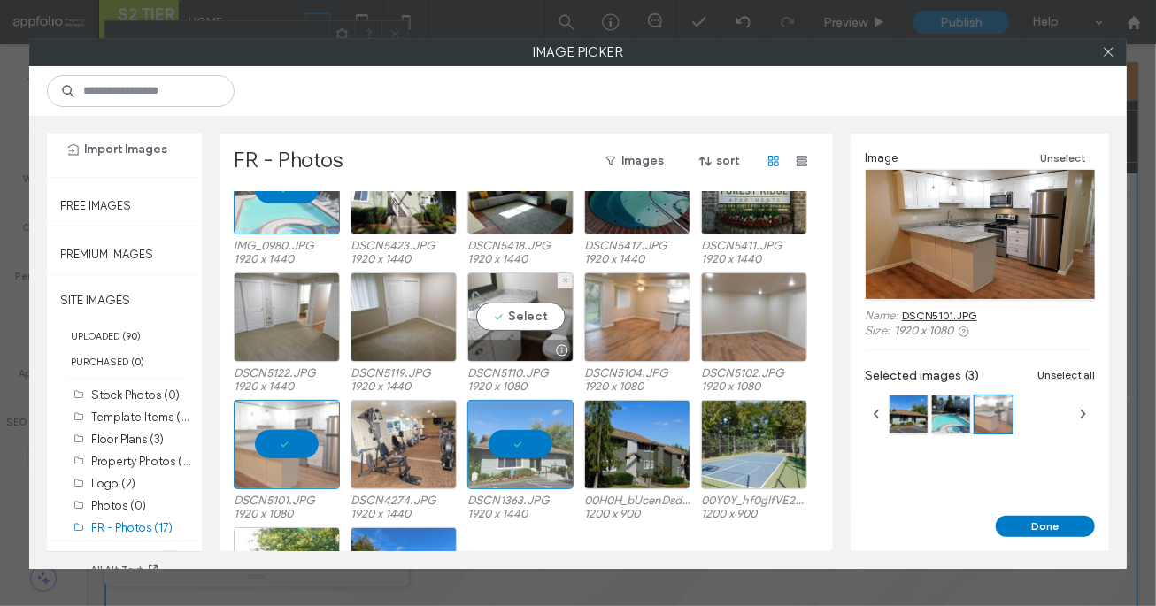
scroll to position [0, 0]
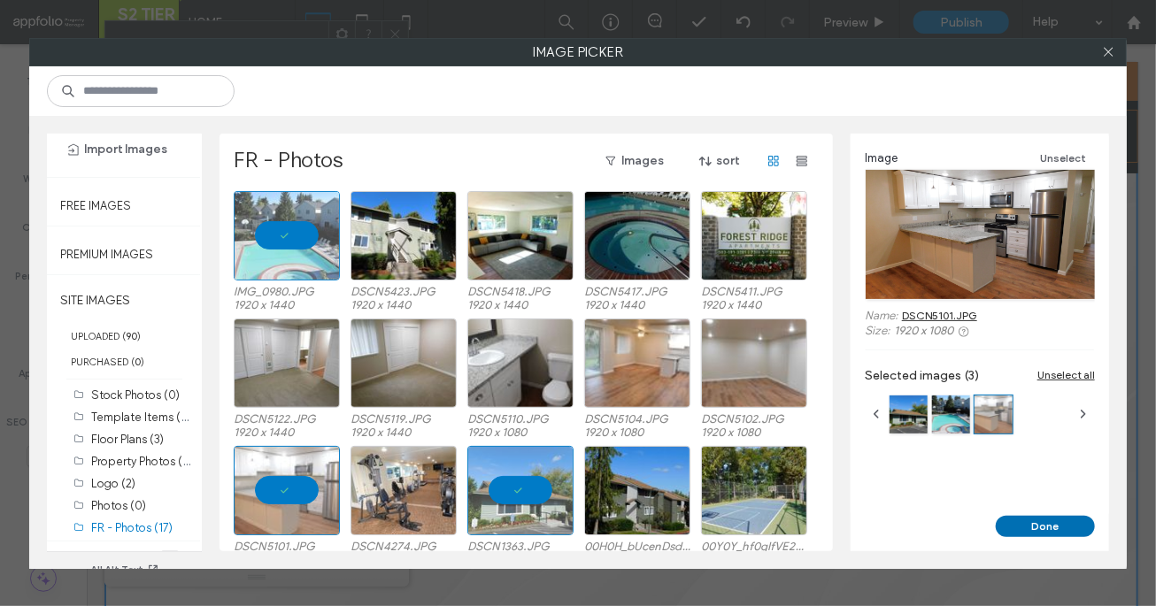
click at [846, 530] on button "Done" at bounding box center [1045, 526] width 99 height 21
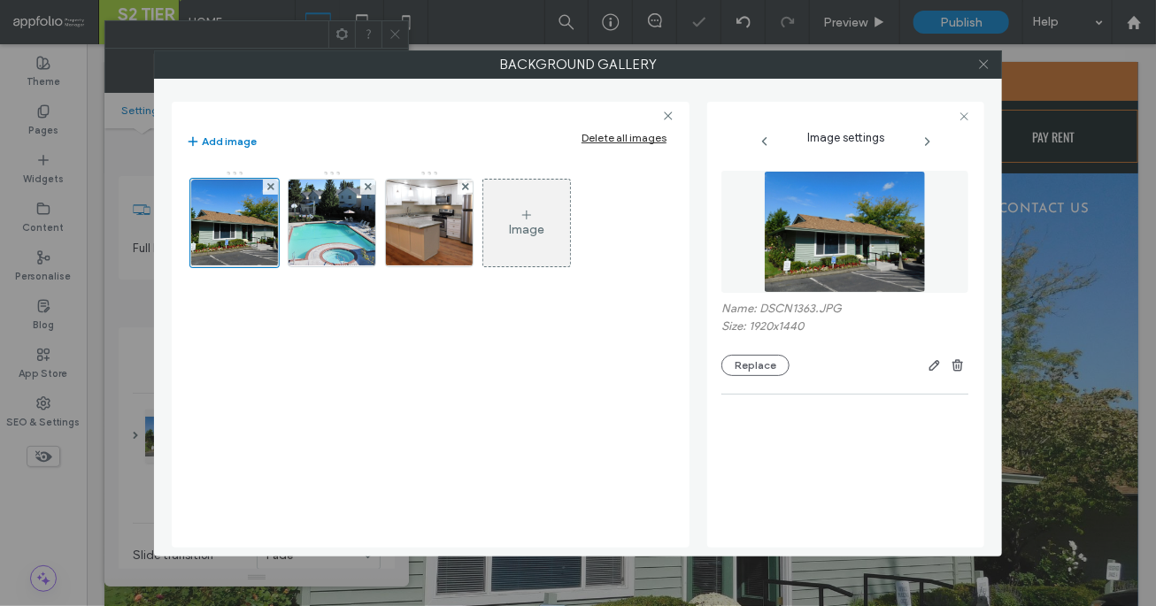
click at [846, 65] on icon at bounding box center [983, 64] width 13 height 13
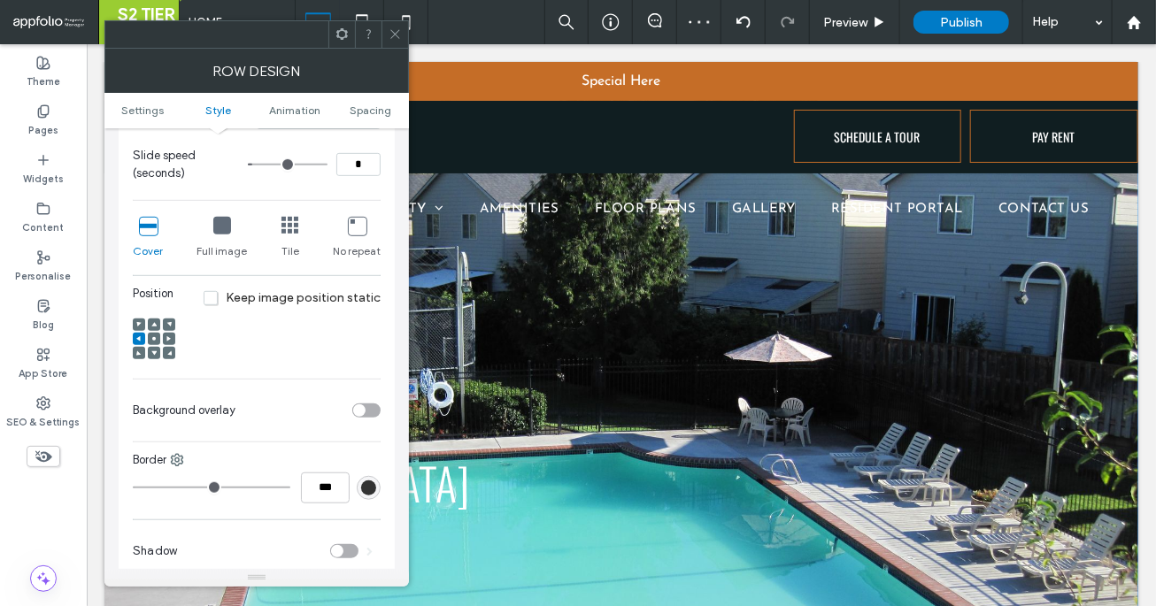
scroll to position [464, 0]
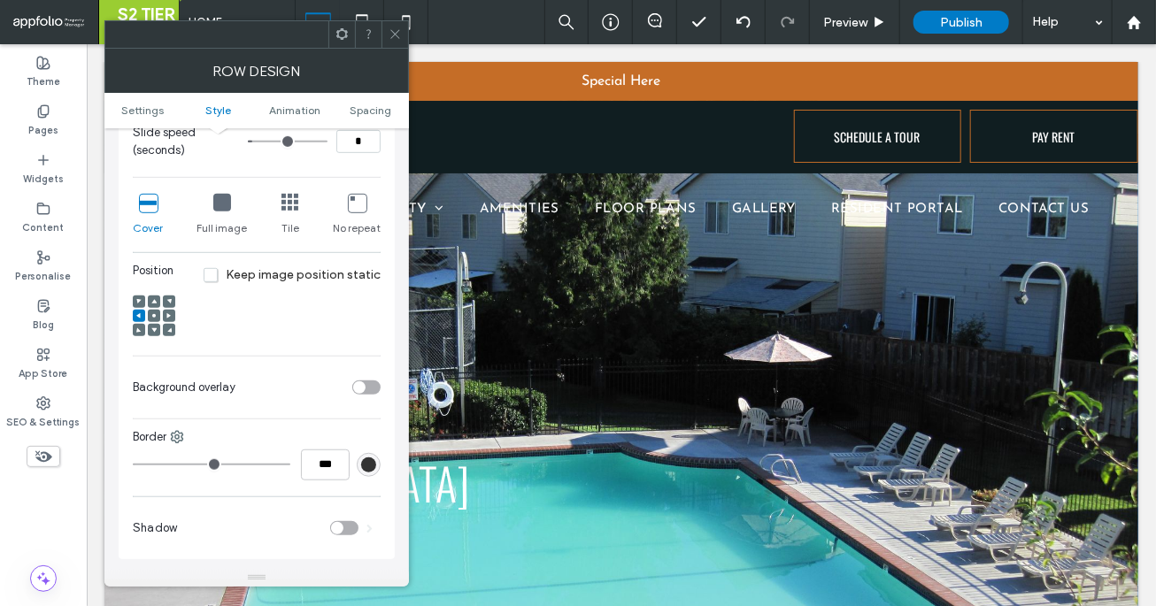
click at [372, 382] on div "toggle" at bounding box center [366, 388] width 28 height 14
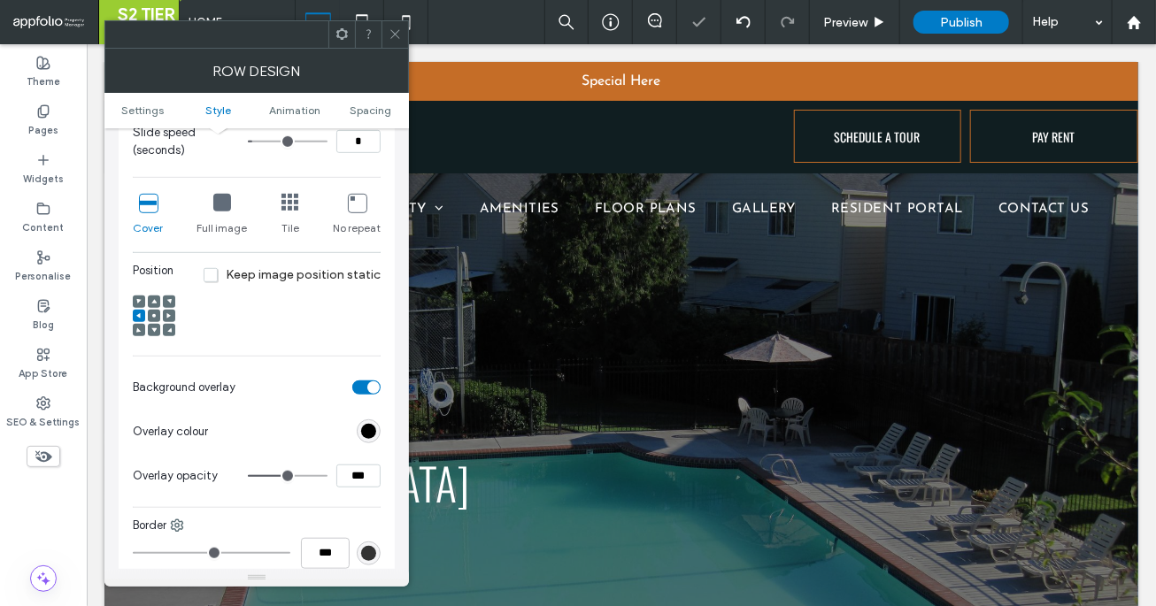
click at [389, 28] on icon at bounding box center [395, 33] width 13 height 13
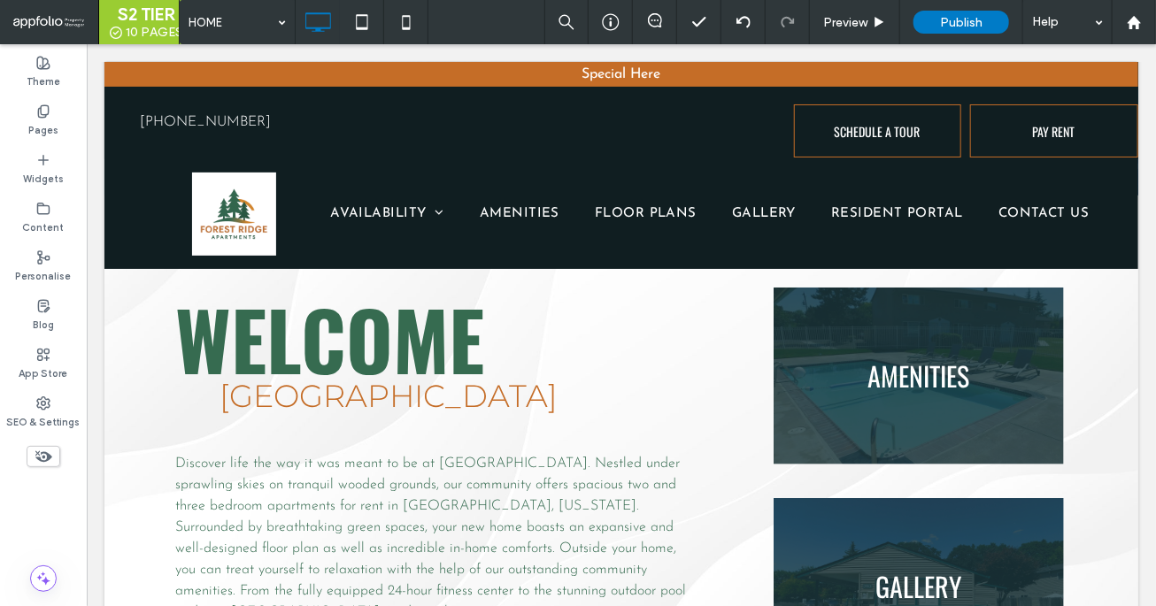
scroll to position [641, 0]
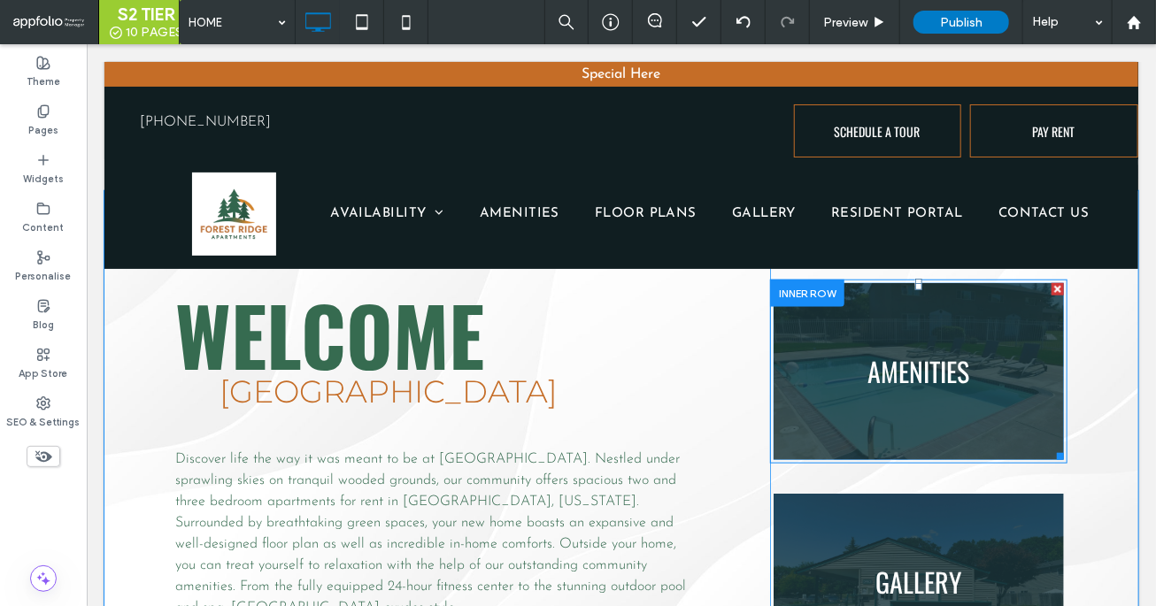
click at [800, 375] on link at bounding box center [918, 371] width 308 height 188
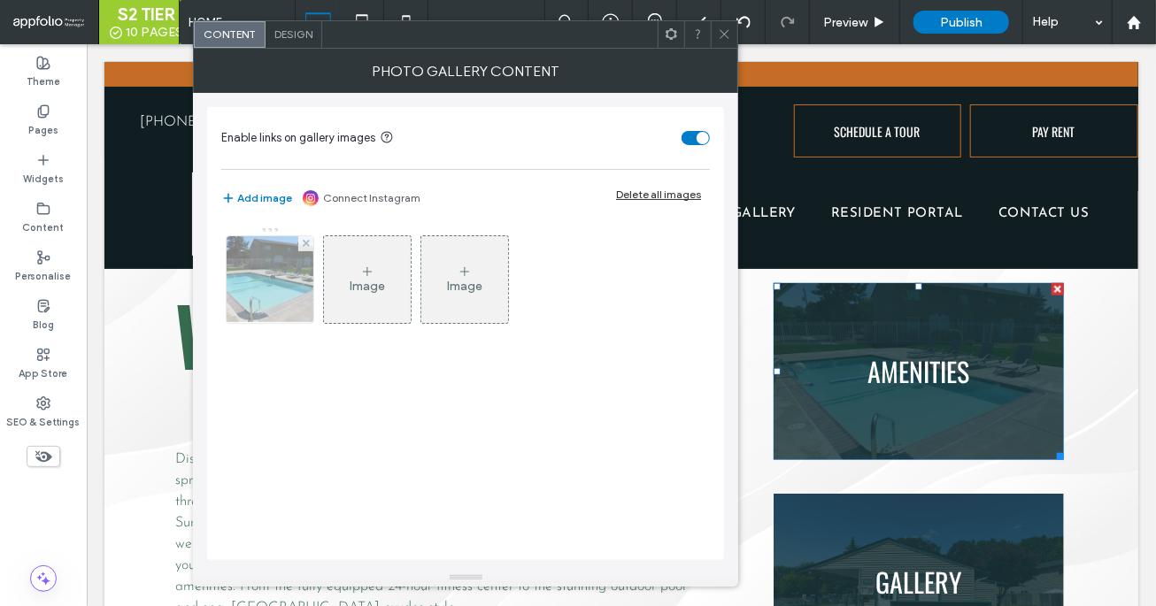
click at [265, 294] on img at bounding box center [270, 279] width 122 height 87
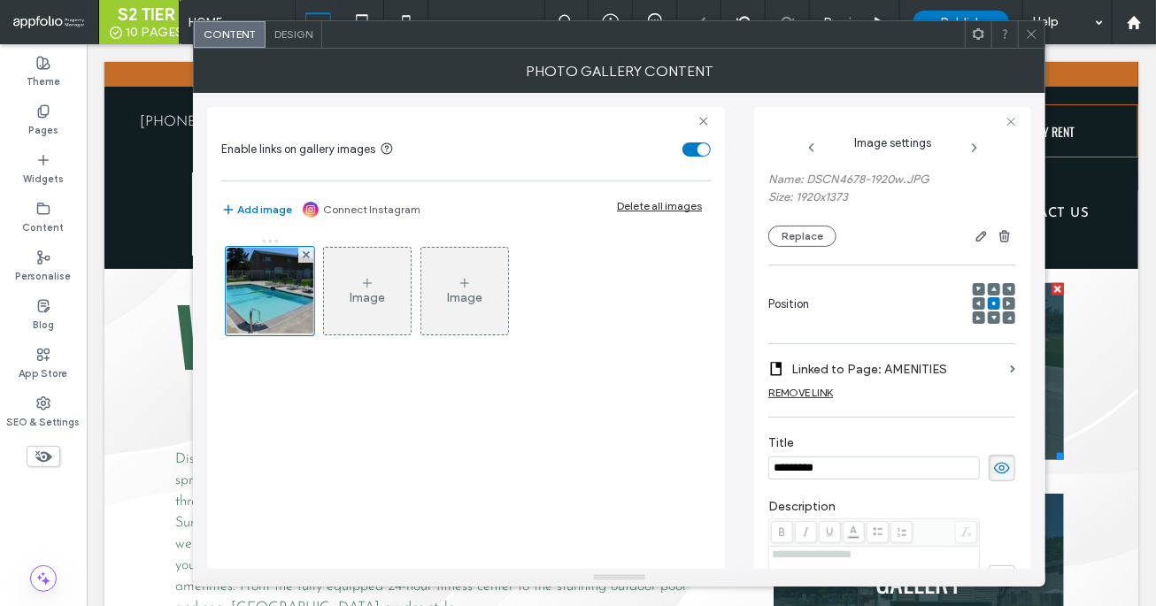
scroll to position [20, 0]
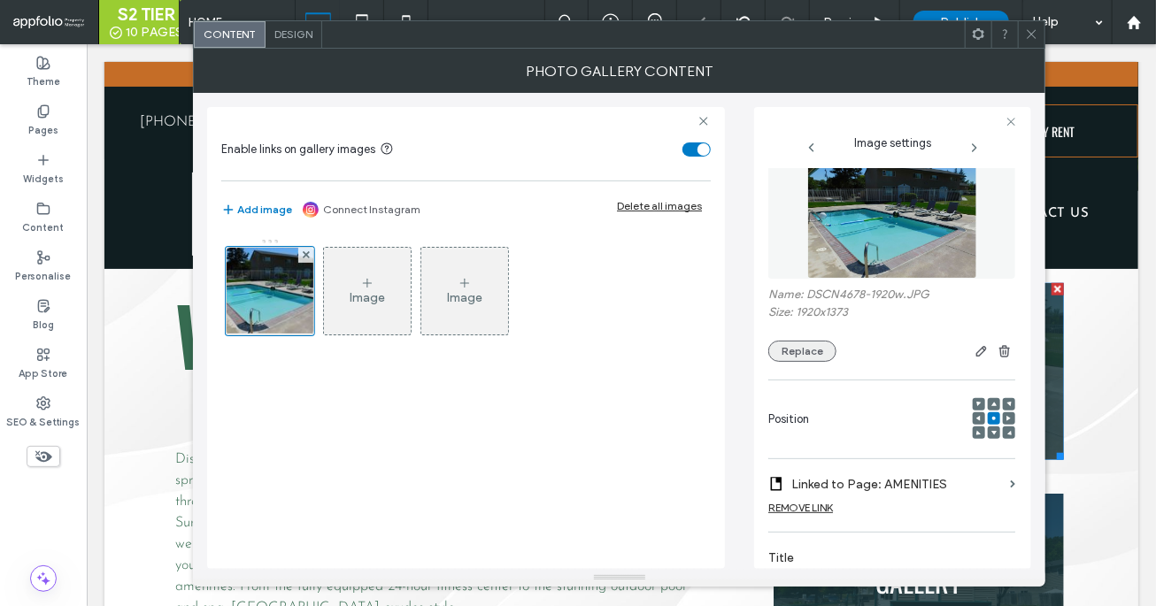
click at [800, 351] on button "Replace" at bounding box center [802, 351] width 68 height 21
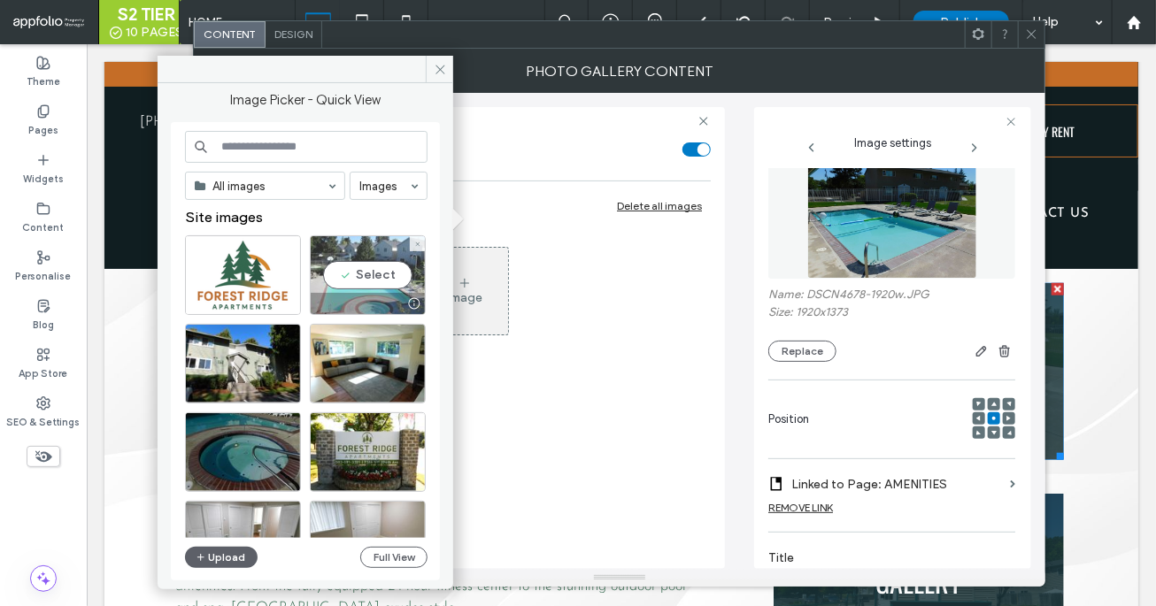
click at [373, 288] on div "Select" at bounding box center [368, 275] width 116 height 80
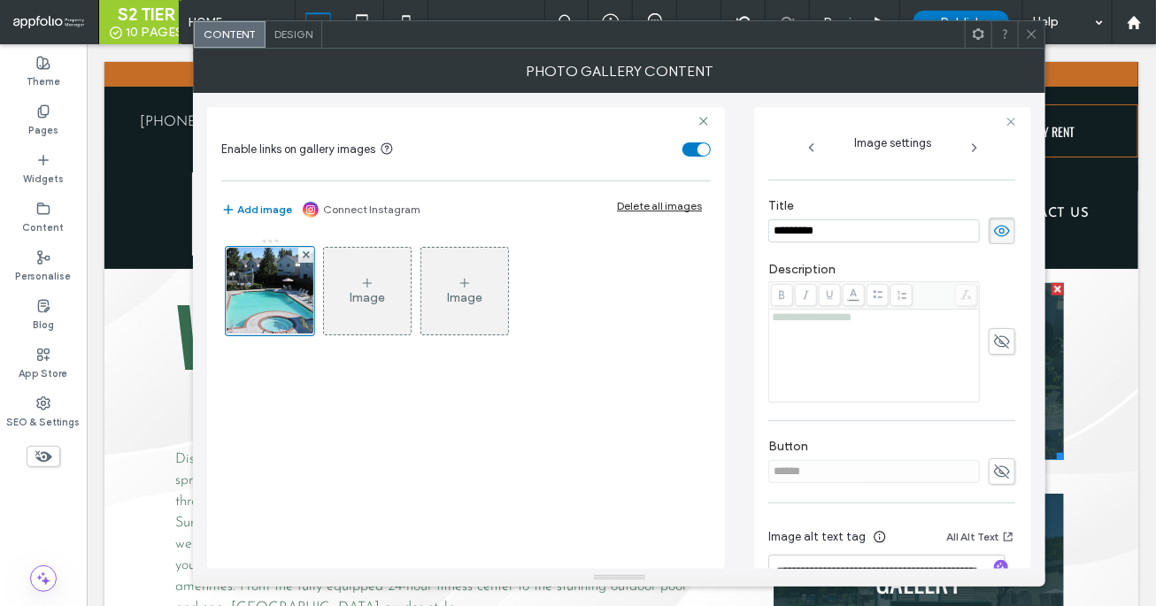
scroll to position [408, 0]
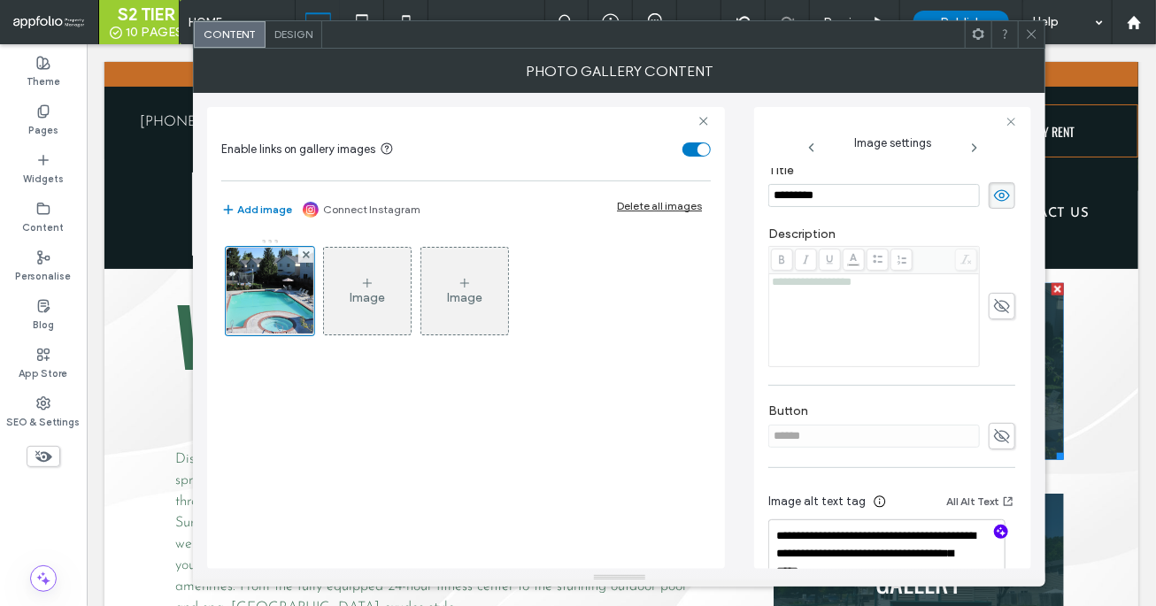
click at [846, 529] on icon "button" at bounding box center [1001, 532] width 12 height 12
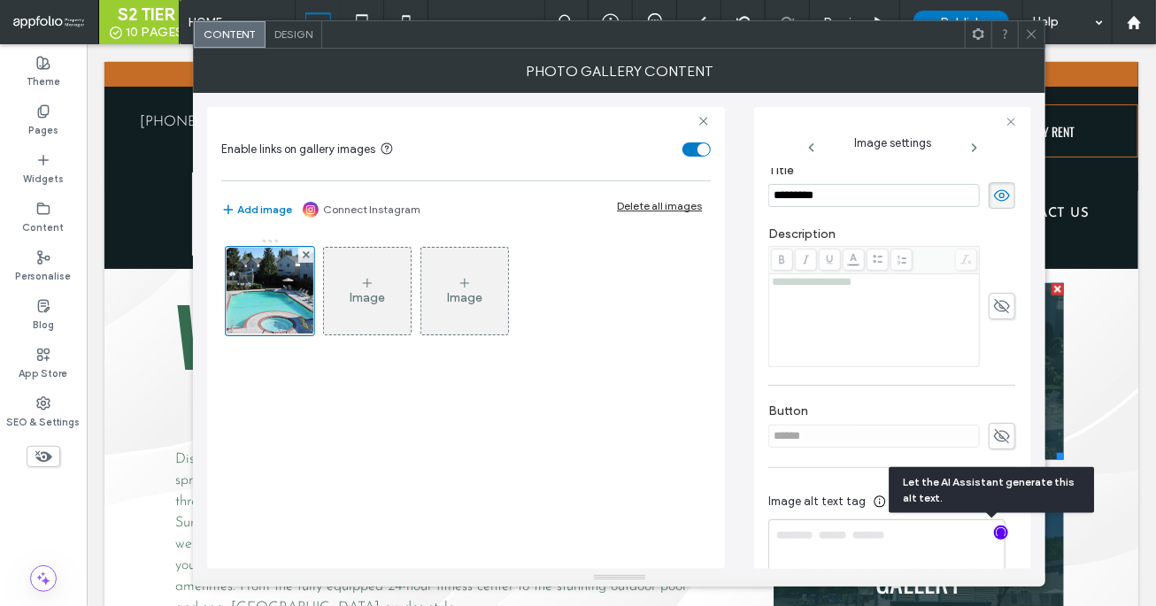
type textarea "**********"
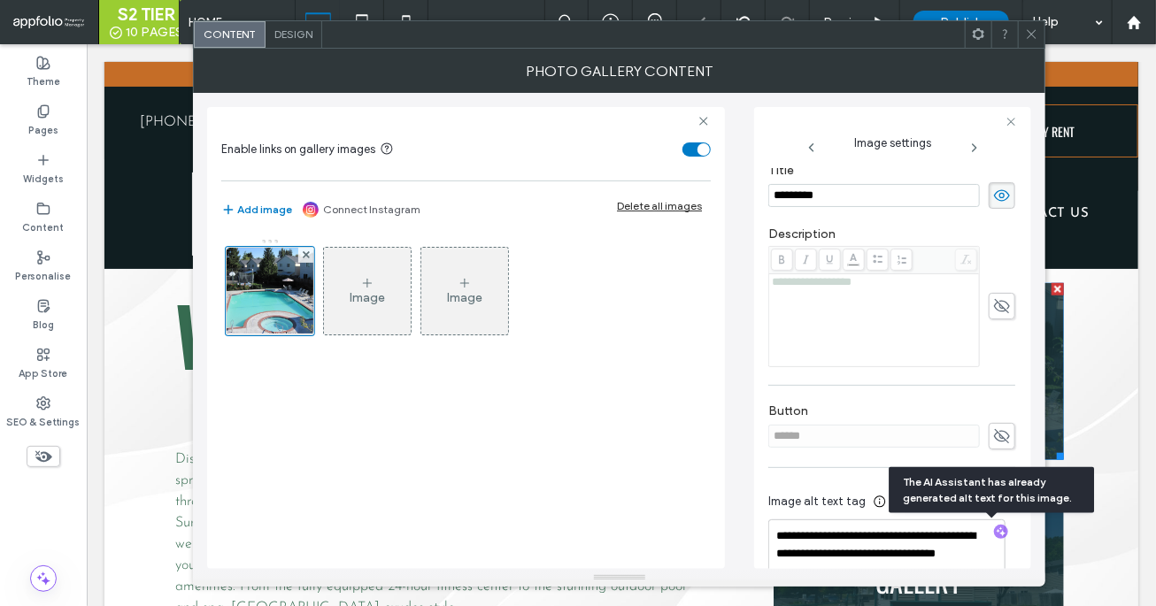
click at [846, 32] on use at bounding box center [1031, 34] width 9 height 9
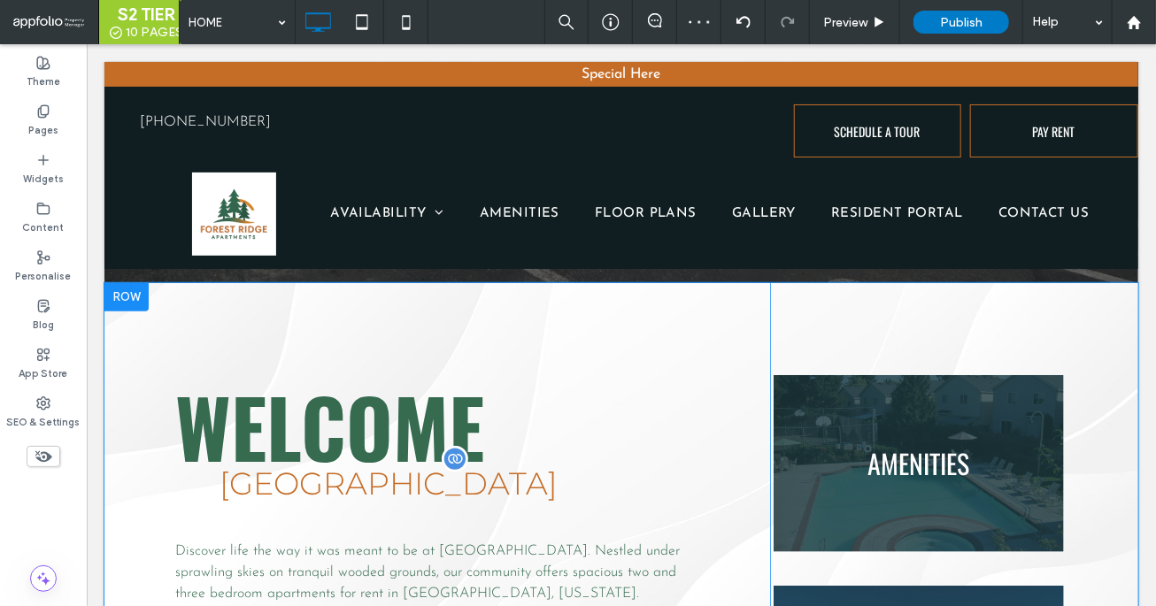
scroll to position [807, 0]
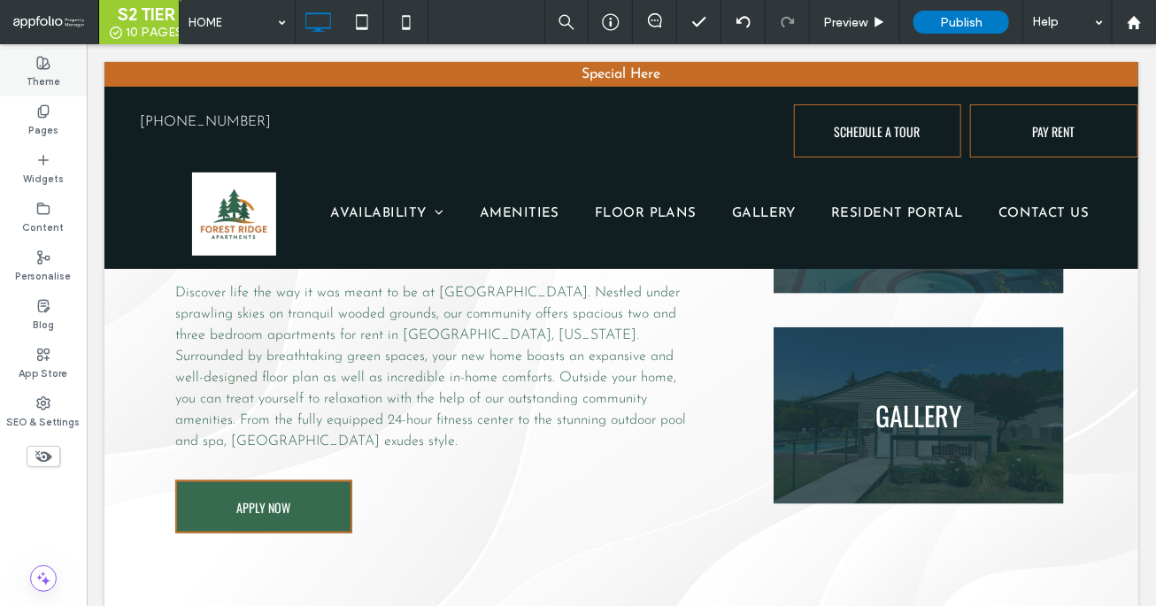
click at [54, 85] on label "Theme" at bounding box center [44, 79] width 34 height 19
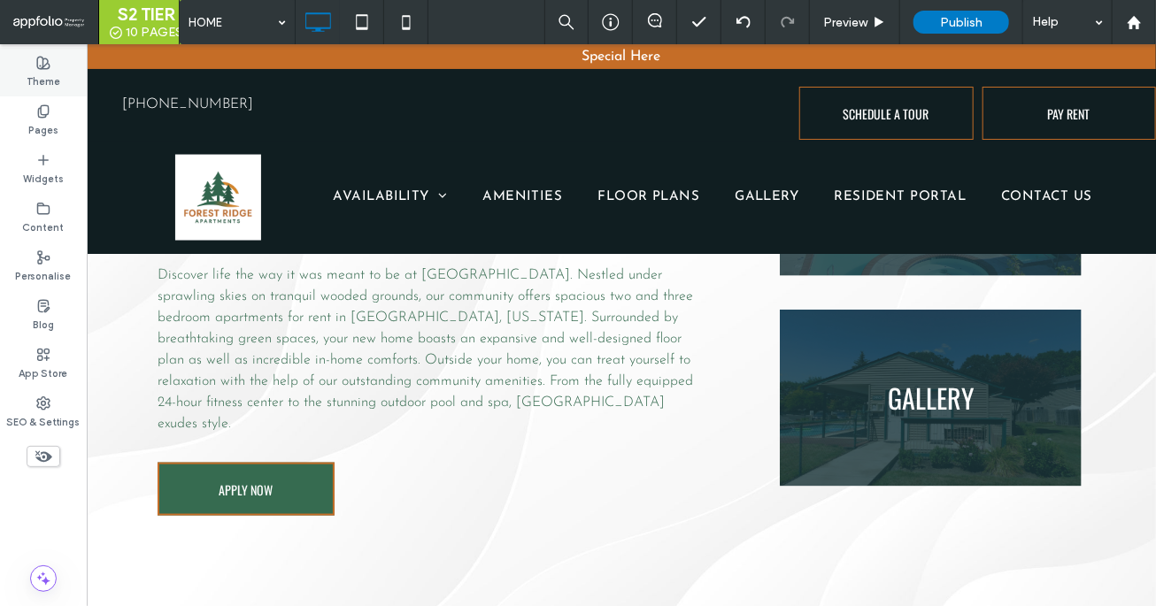
scroll to position [374, 0]
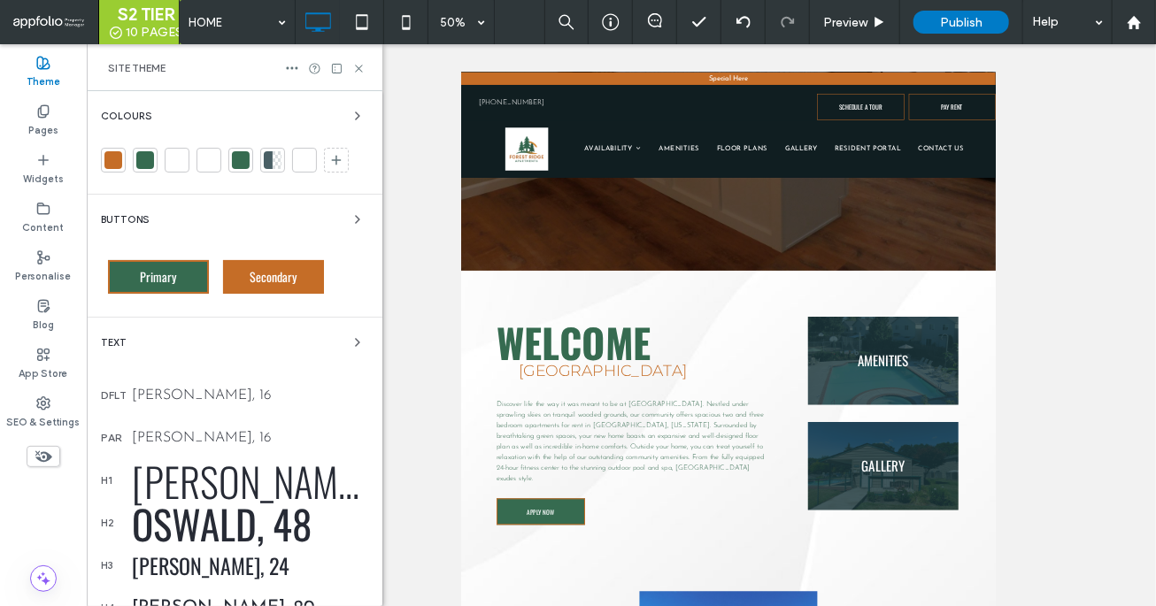
click at [196, 395] on div "Josefin Sans, 16" at bounding box center [250, 396] width 236 height 14
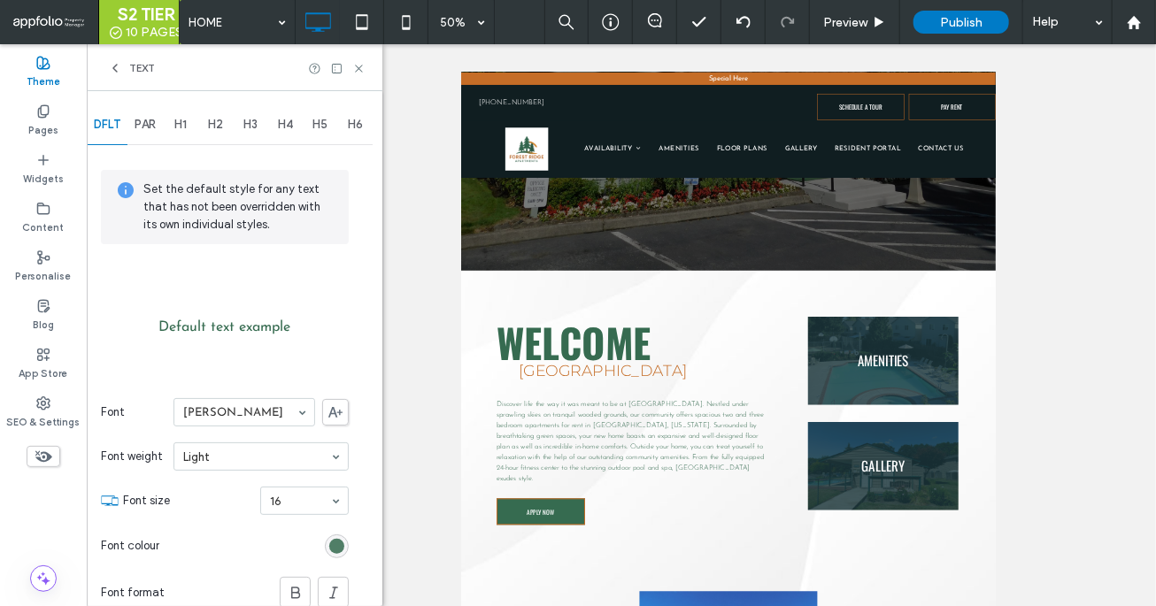
click at [339, 543] on div "rgb(54, 107, 80)" at bounding box center [336, 546] width 15 height 15
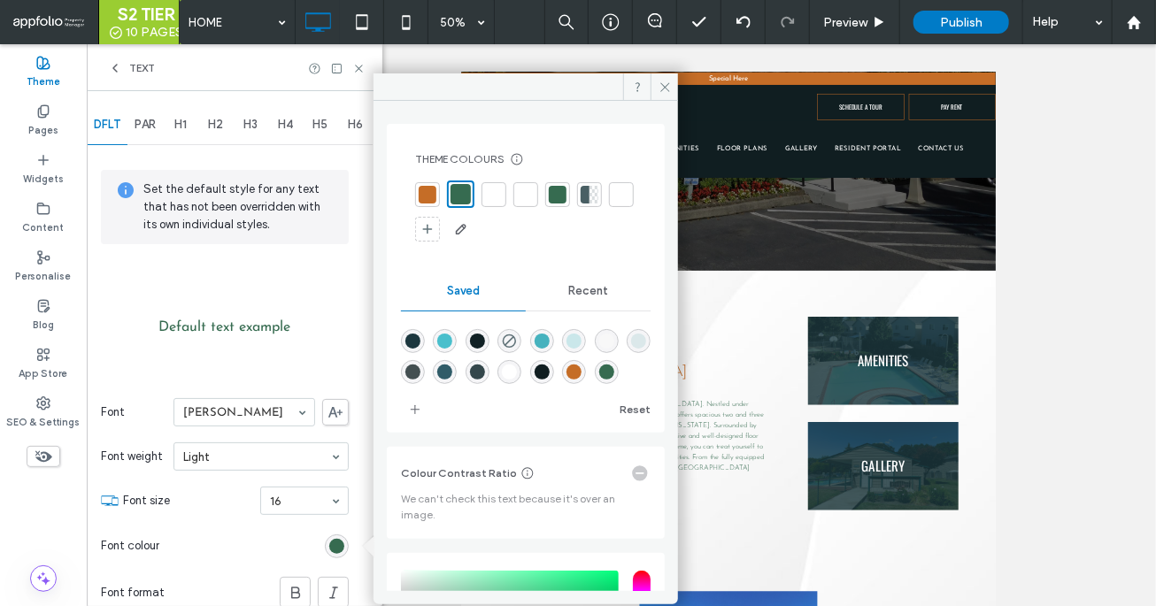
click at [550, 375] on div "rgba(16,30,33,1)" at bounding box center [542, 372] width 15 height 15
type input "*******"
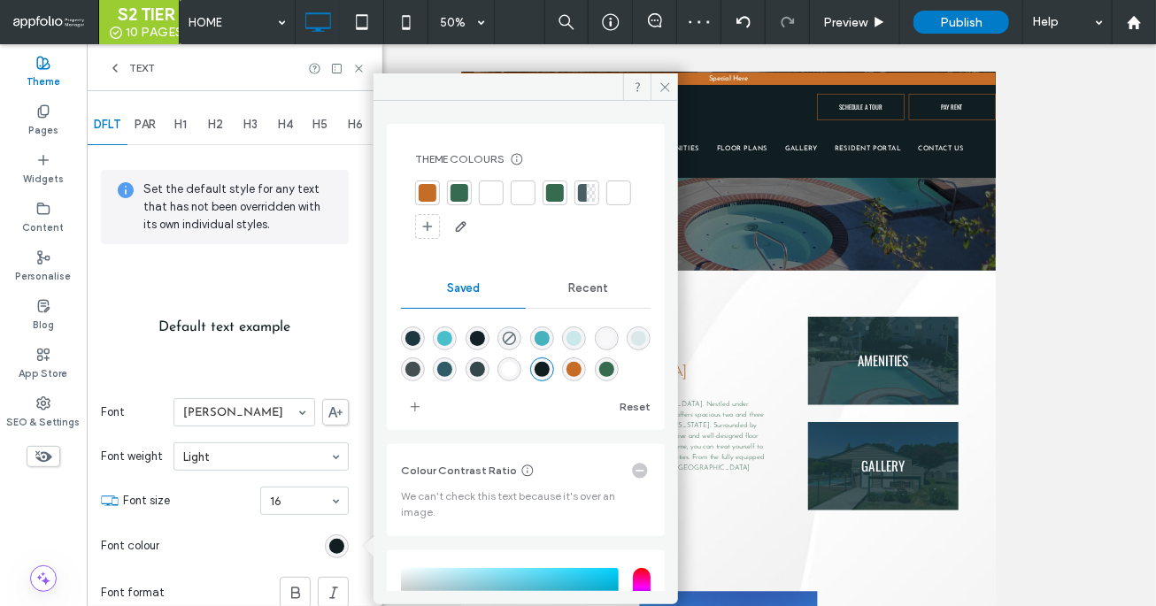
click at [149, 130] on span "PAR" at bounding box center [145, 125] width 21 height 14
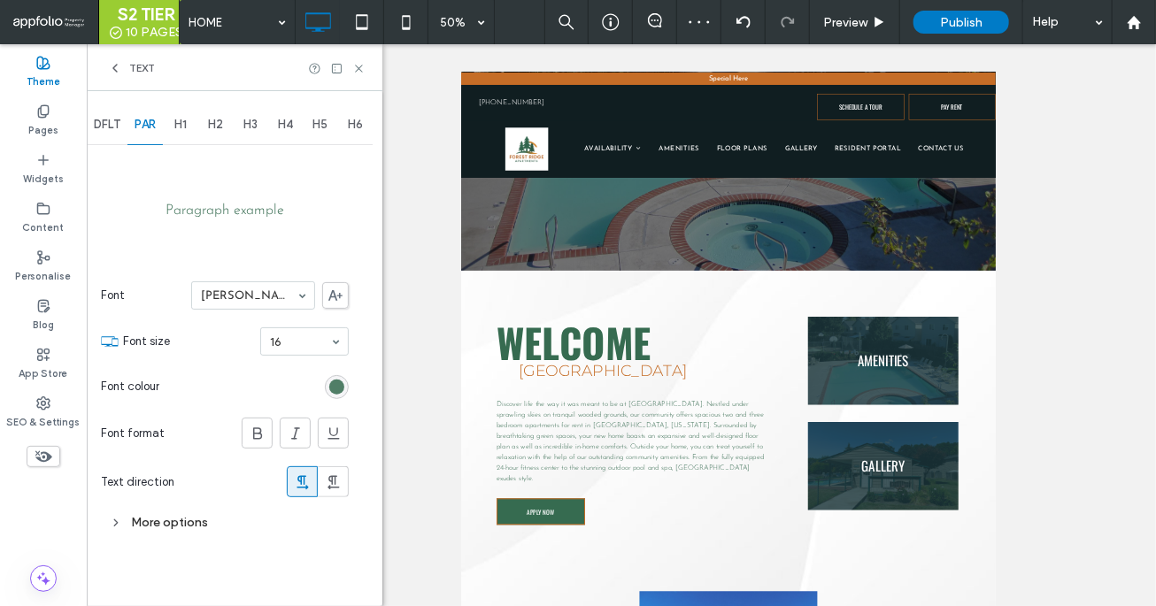
click at [330, 382] on div "rgb(54, 107, 80)" at bounding box center [336, 387] width 15 height 15
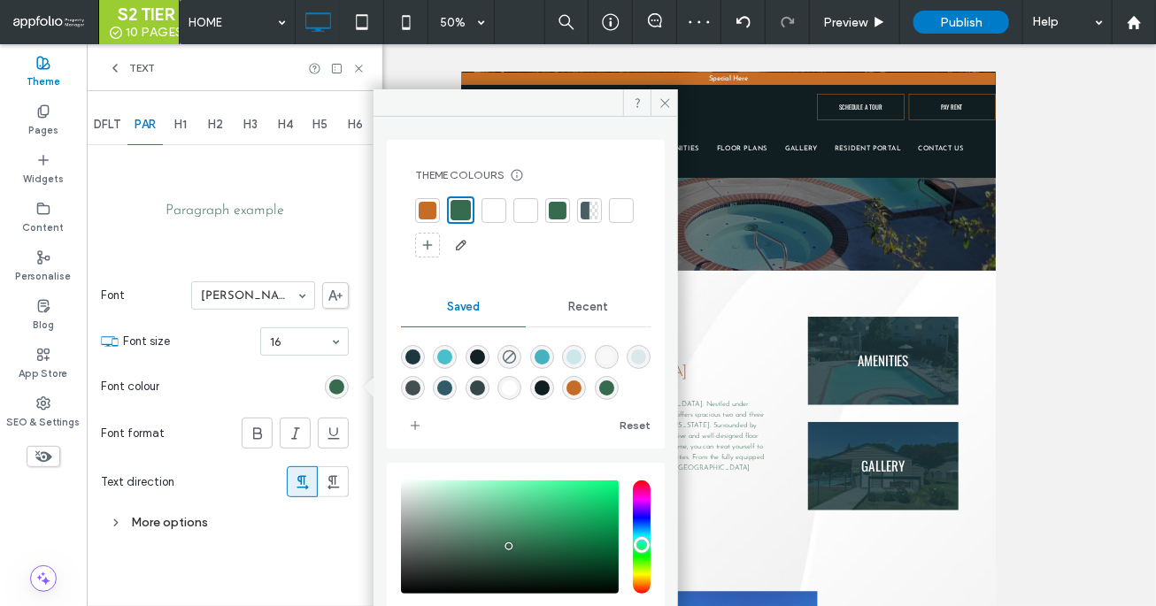
click at [550, 391] on div "rgba(16,30,33,1)" at bounding box center [542, 388] width 15 height 15
type input "*******"
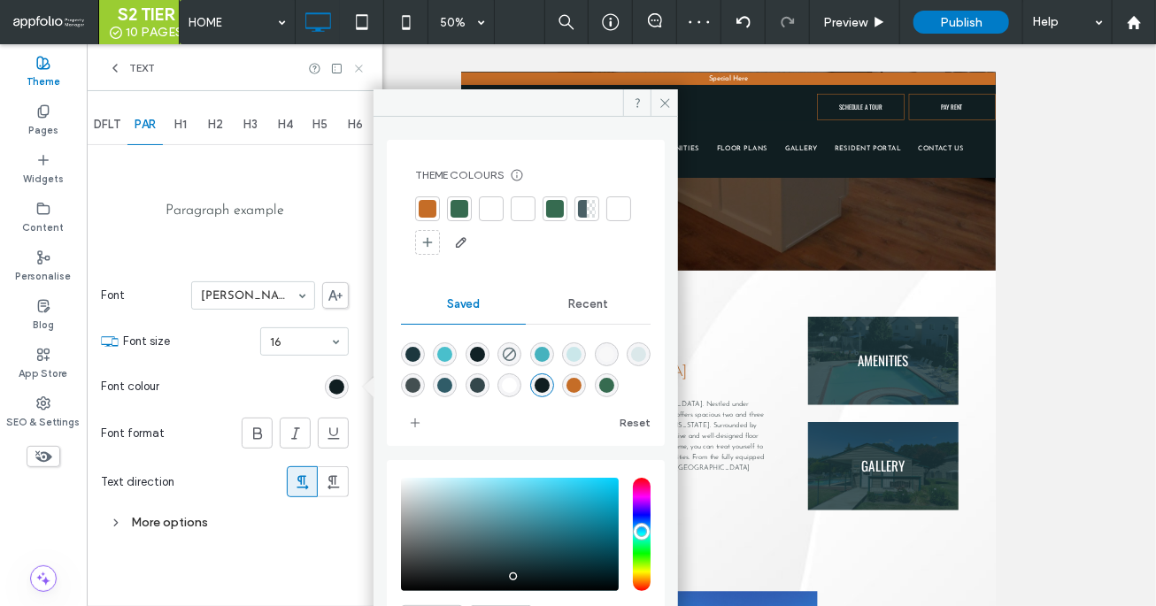
click at [358, 69] on icon at bounding box center [358, 68] width 13 height 13
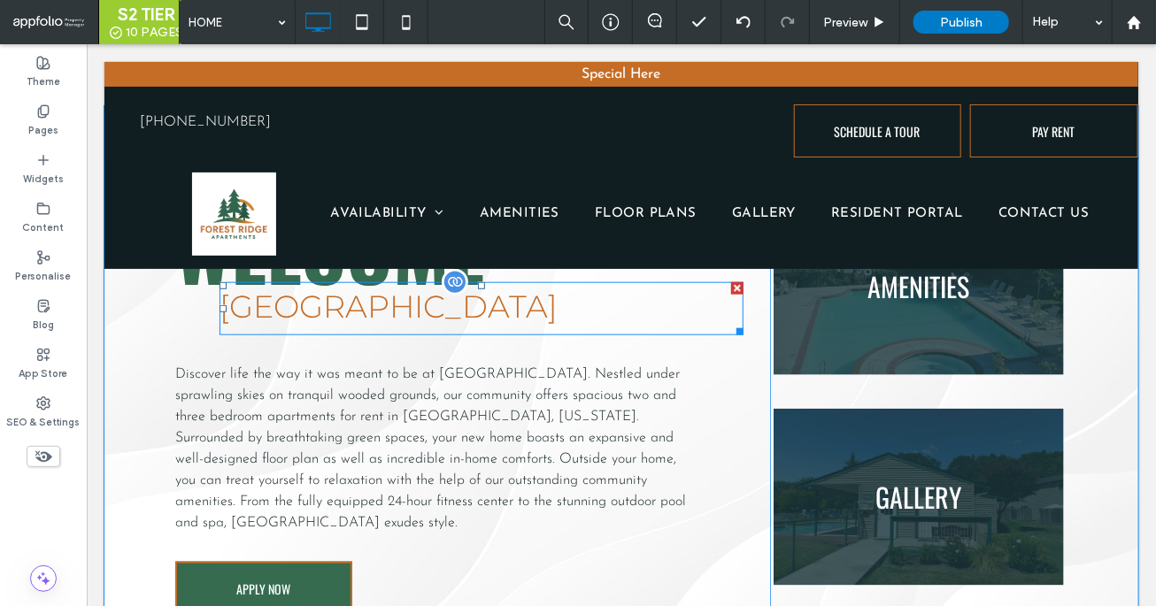
scroll to position [754, 0]
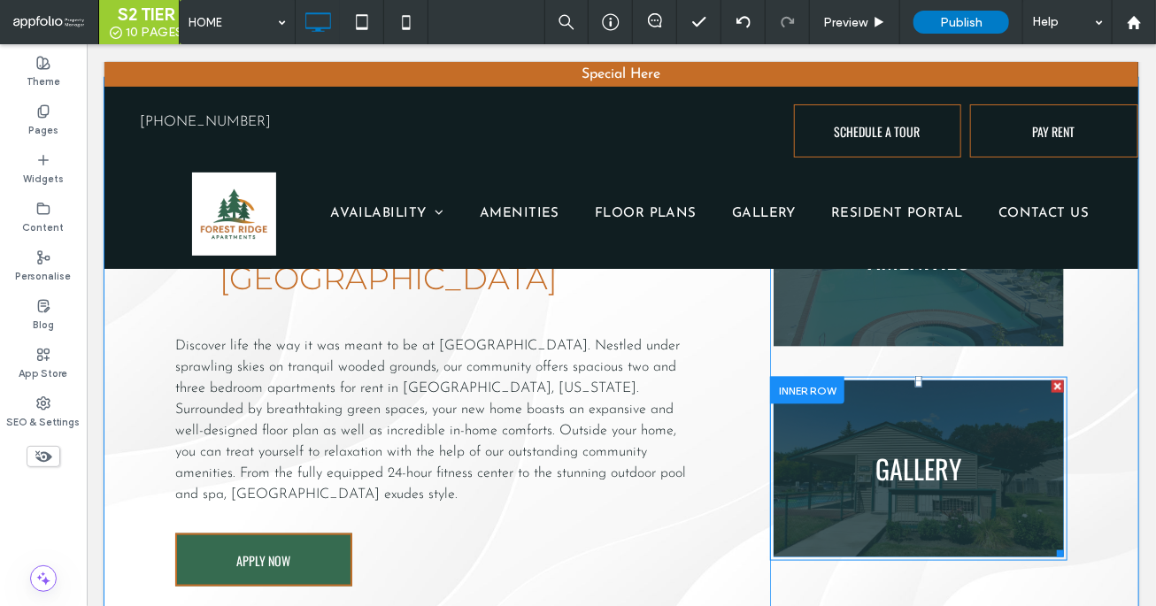
click at [798, 450] on link at bounding box center [918, 468] width 308 height 188
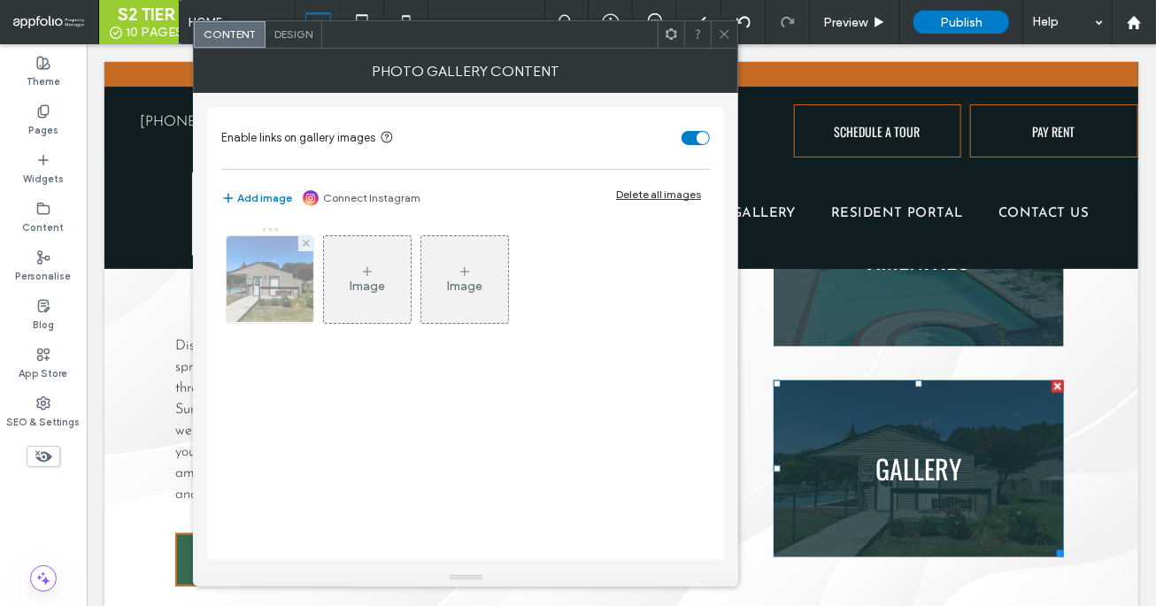
click at [276, 289] on img at bounding box center [270, 279] width 116 height 87
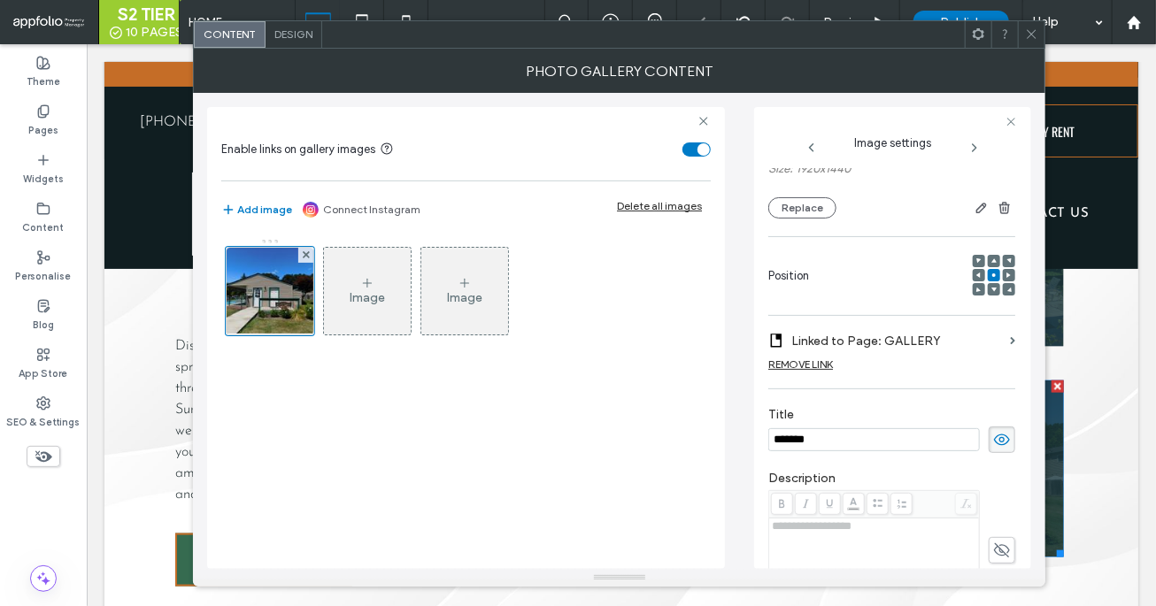
scroll to position [58, 0]
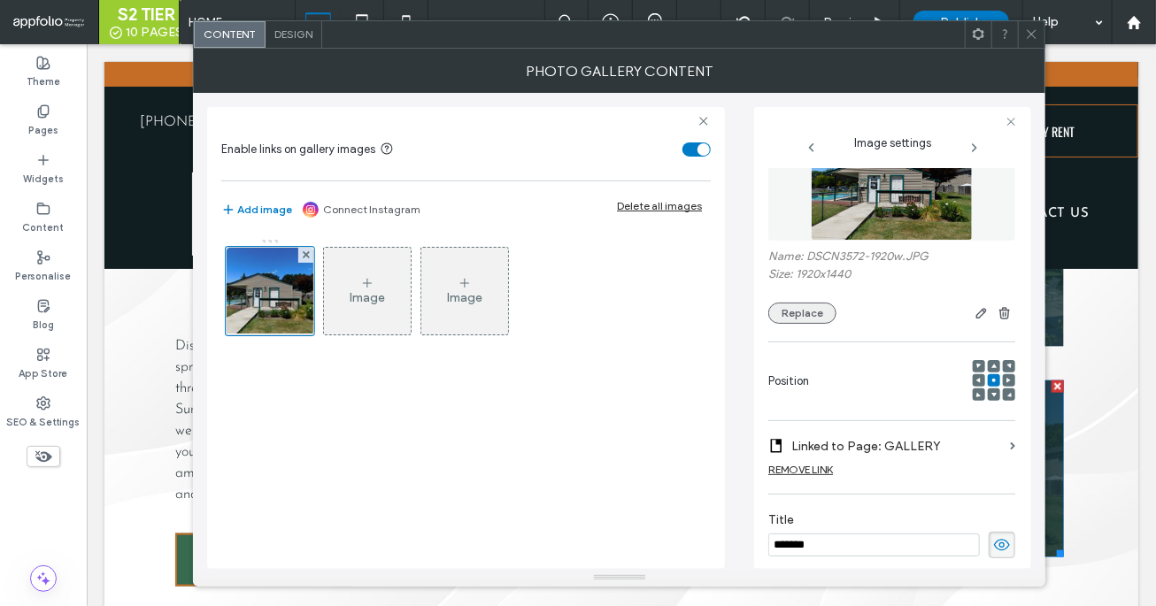
click at [801, 305] on button "Replace" at bounding box center [802, 313] width 68 height 21
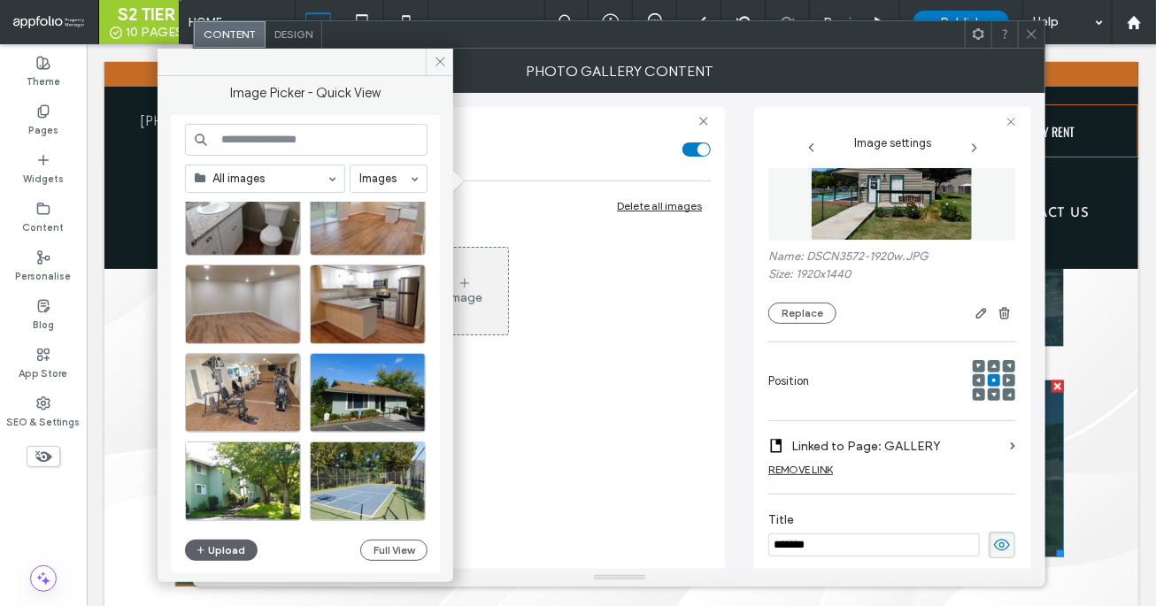
scroll to position [476, 0]
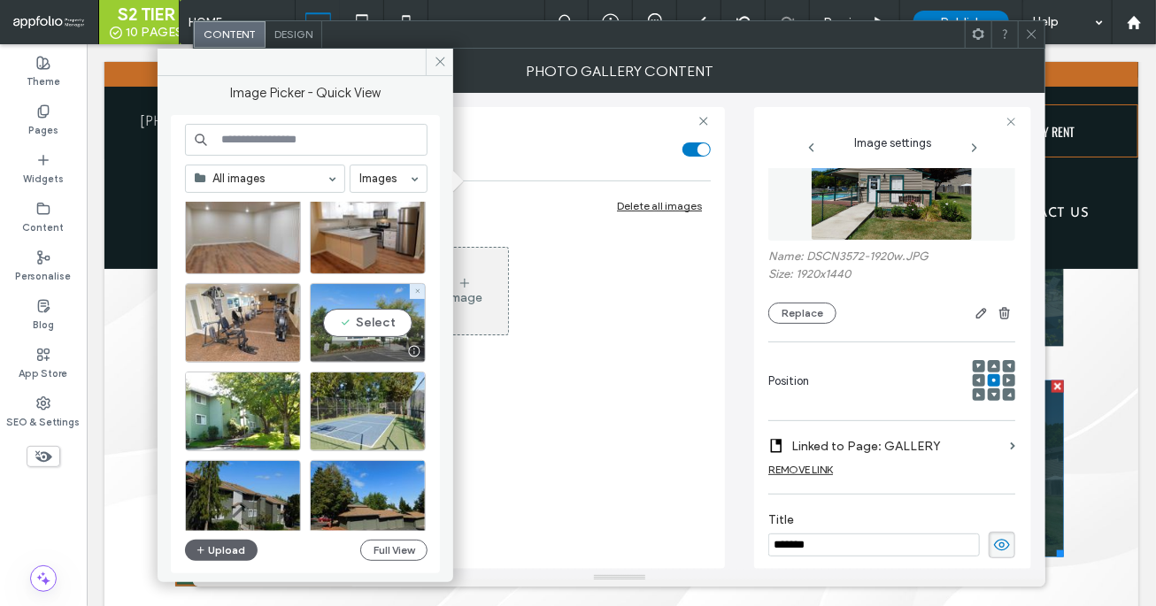
click at [348, 326] on div "Select" at bounding box center [368, 323] width 116 height 80
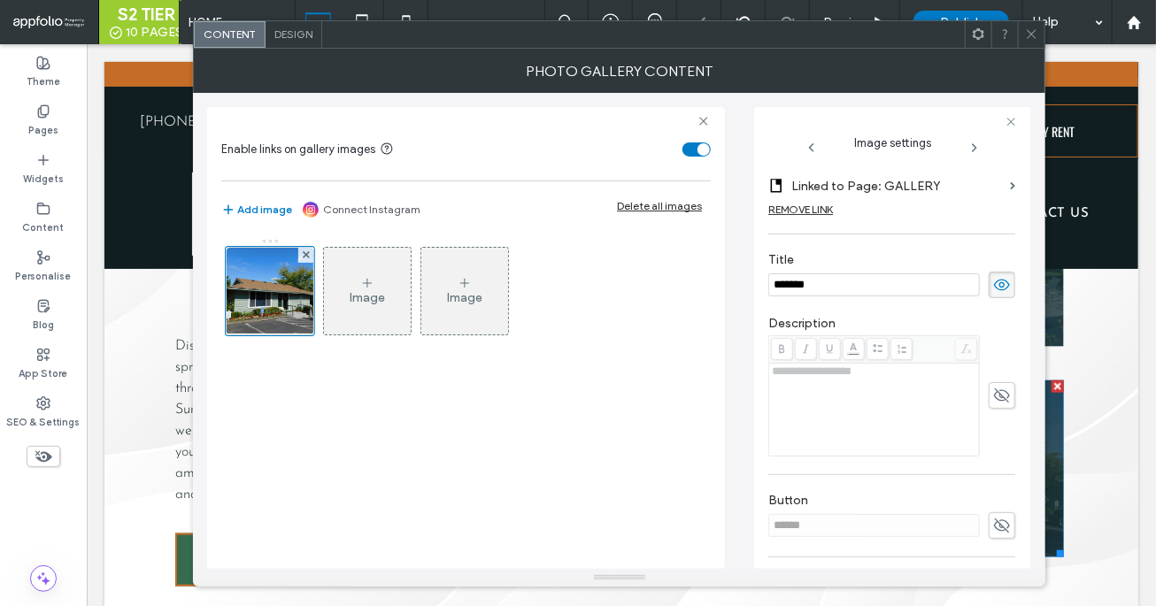
scroll to position [448, 0]
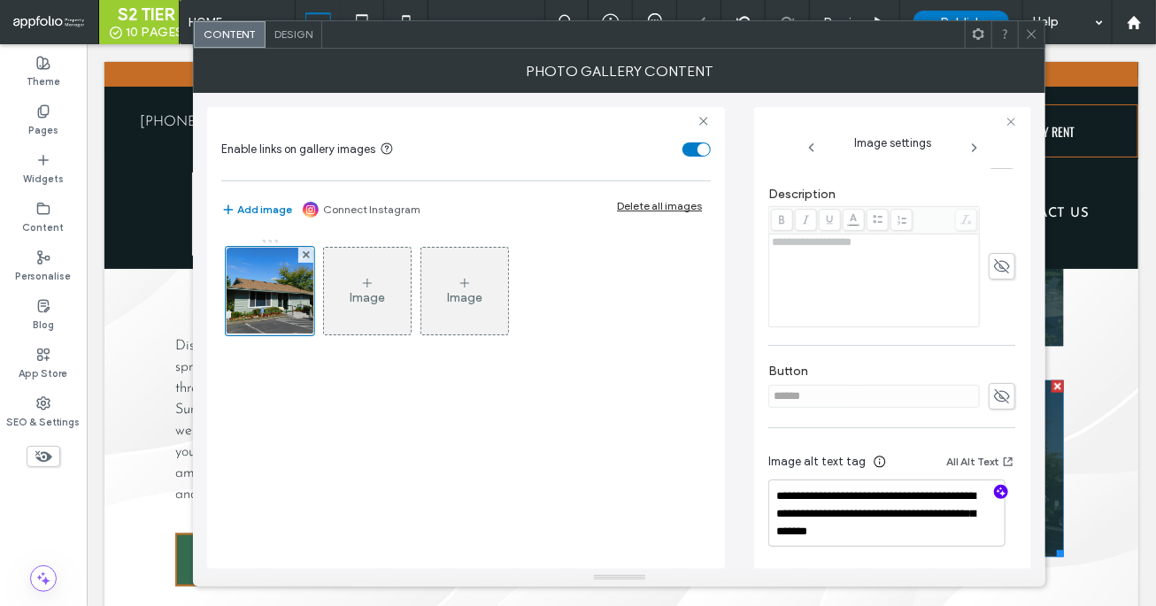
click at [846, 496] on span "button" at bounding box center [1001, 492] width 14 height 14
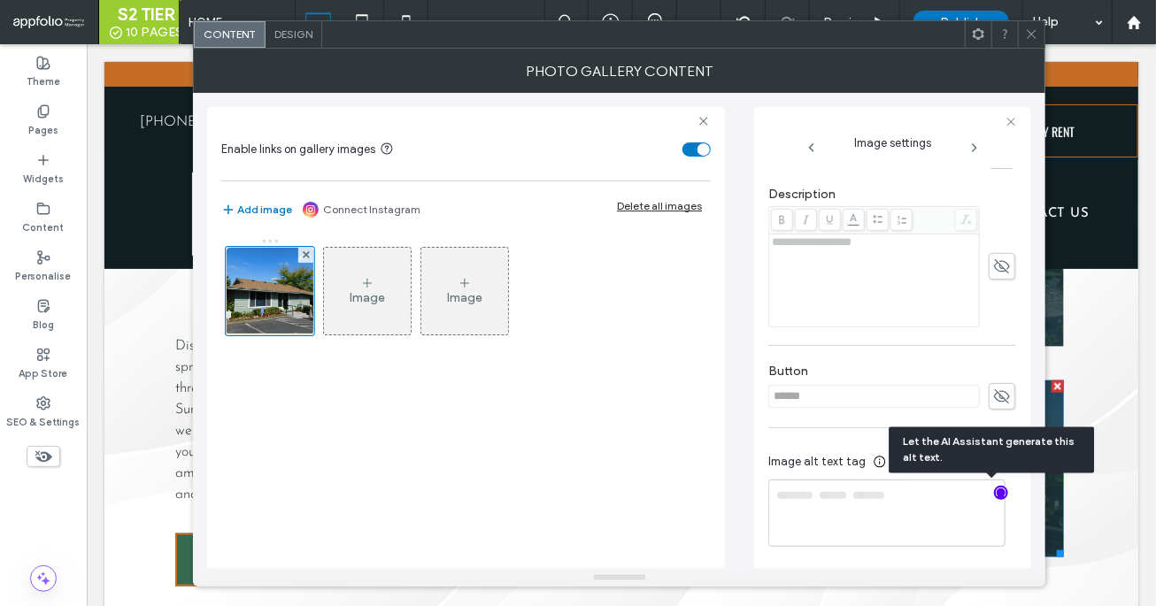
type textarea "**********"
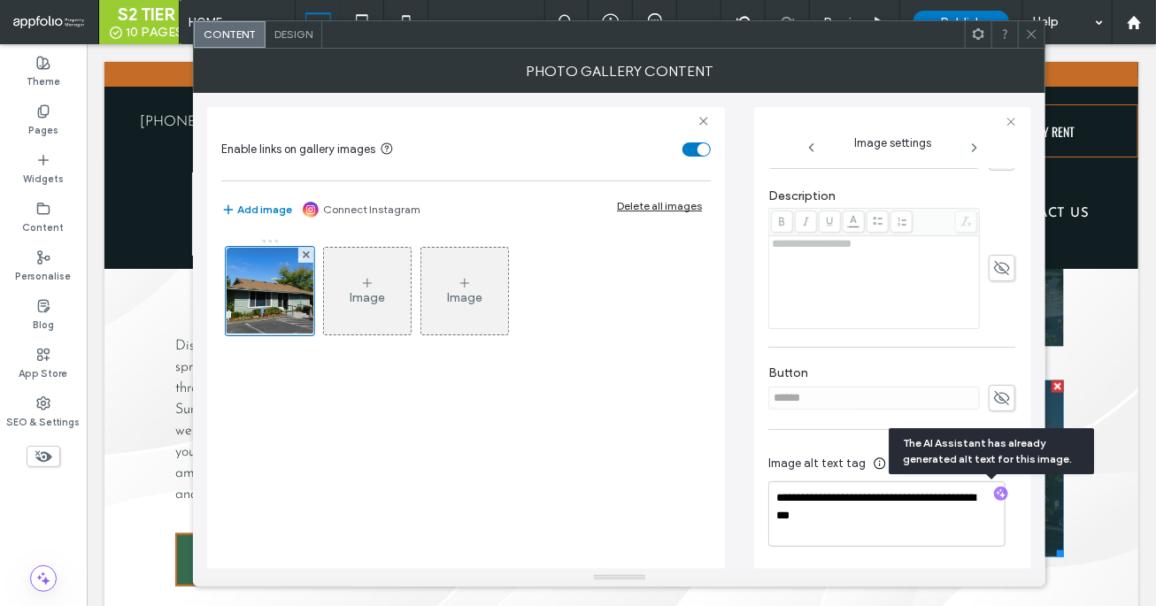
click at [846, 35] on use at bounding box center [1031, 34] width 9 height 9
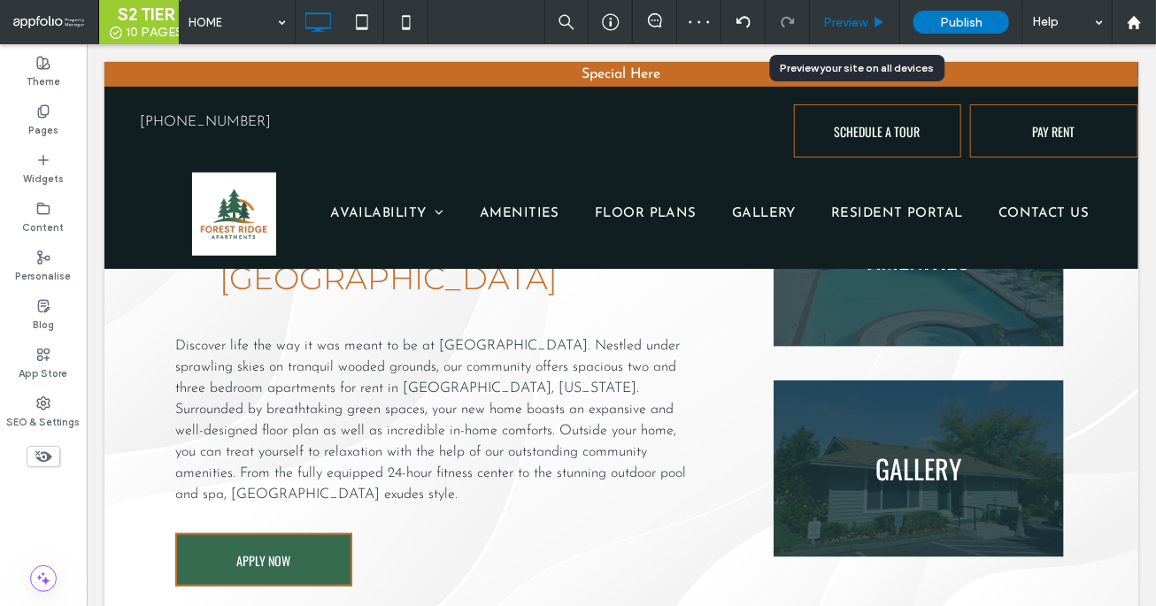
click at [846, 15] on div "Preview" at bounding box center [854, 22] width 89 height 15
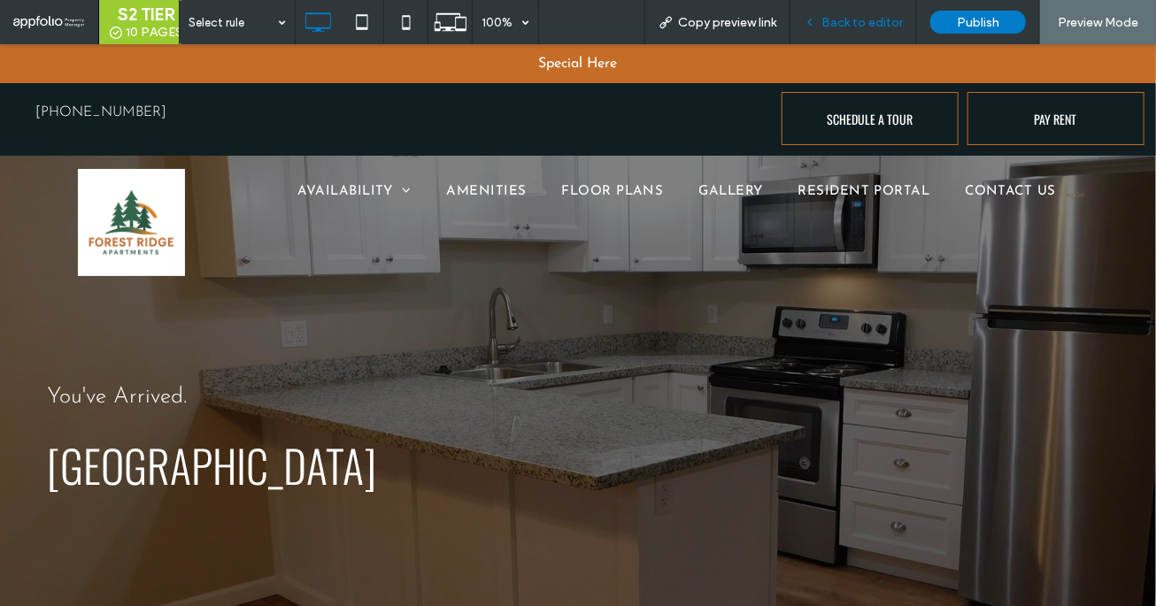
click at [837, 27] on span "Back to editor" at bounding box center [861, 22] width 81 height 15
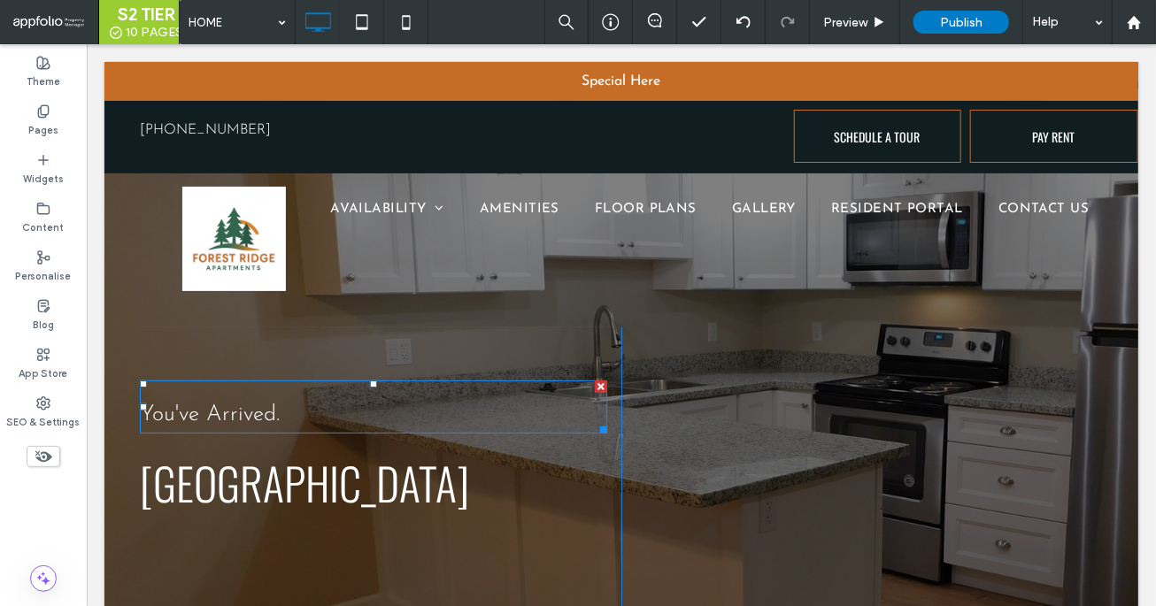
click at [558, 401] on p "You've Arrived." at bounding box center [372, 414] width 467 height 34
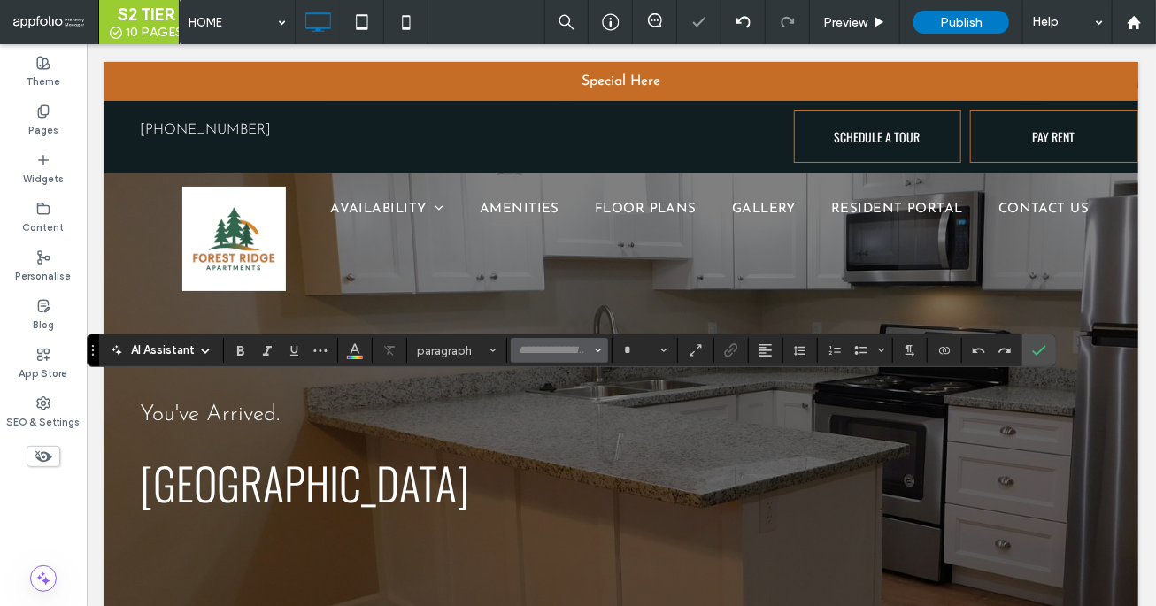
type input "**********"
type input "**"
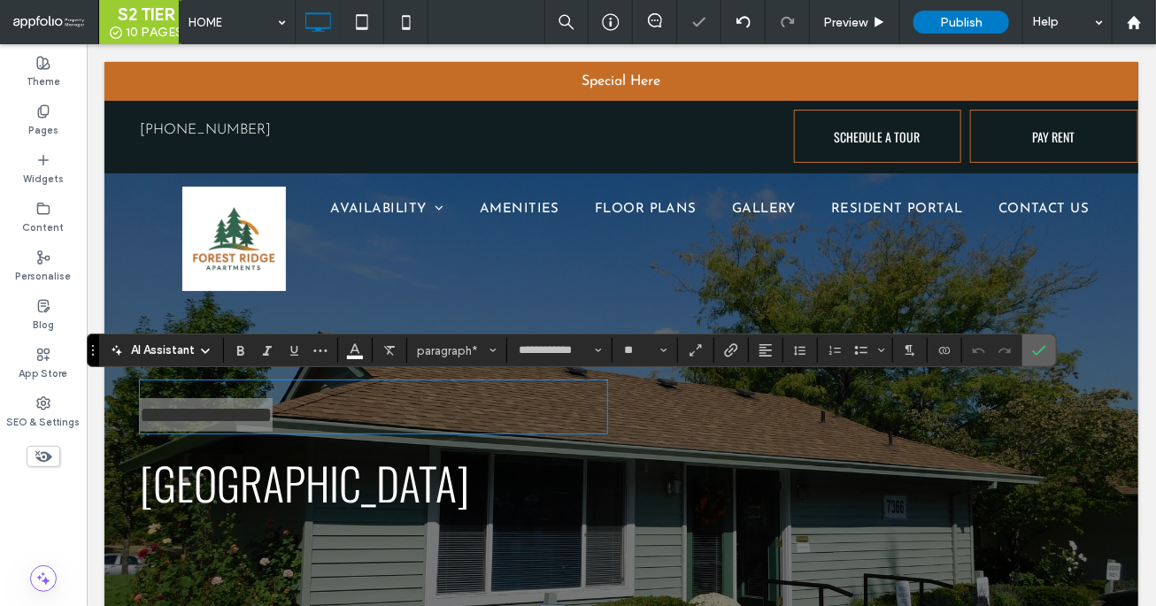
click at [846, 351] on use "Confirm" at bounding box center [1040, 350] width 14 height 11
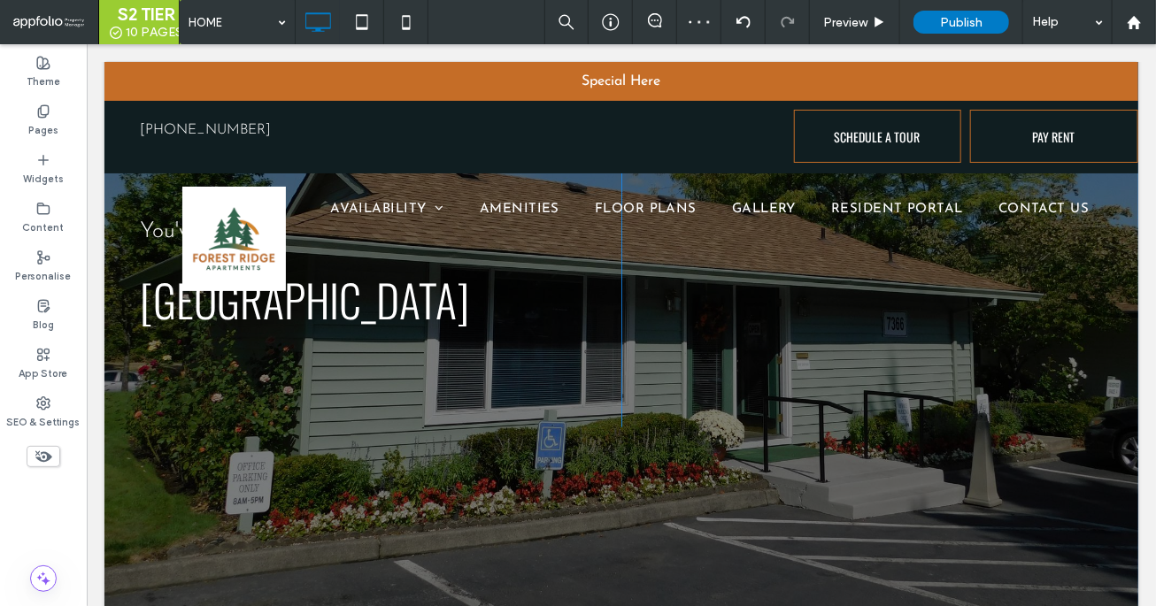
scroll to position [234, 0]
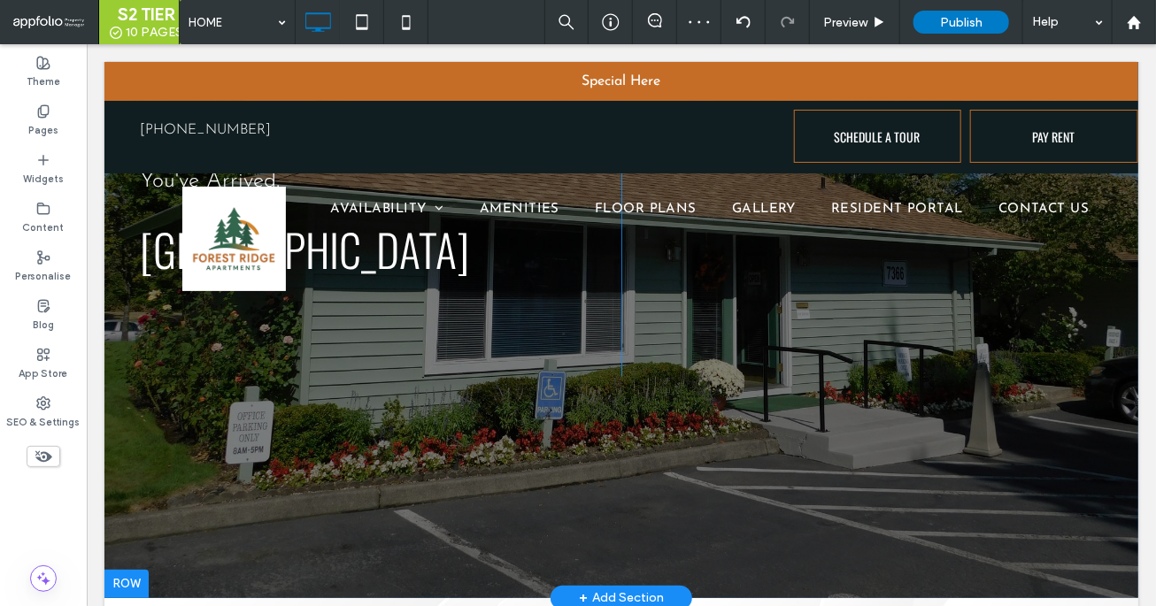
click at [478, 481] on div at bounding box center [621, 212] width 1034 height 770
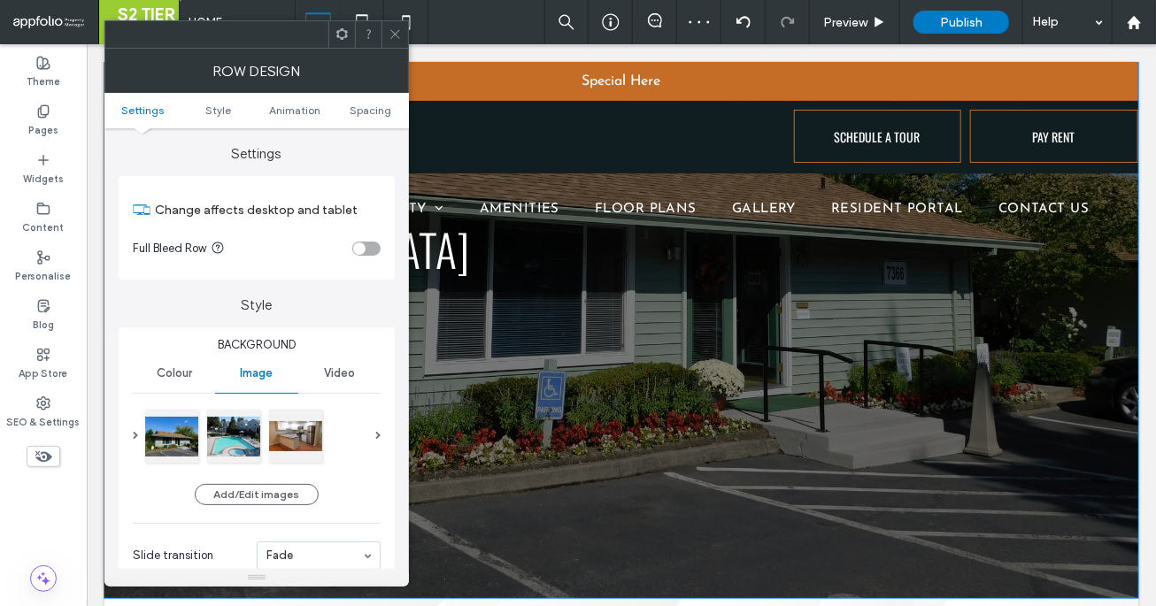
scroll to position [0, 0]
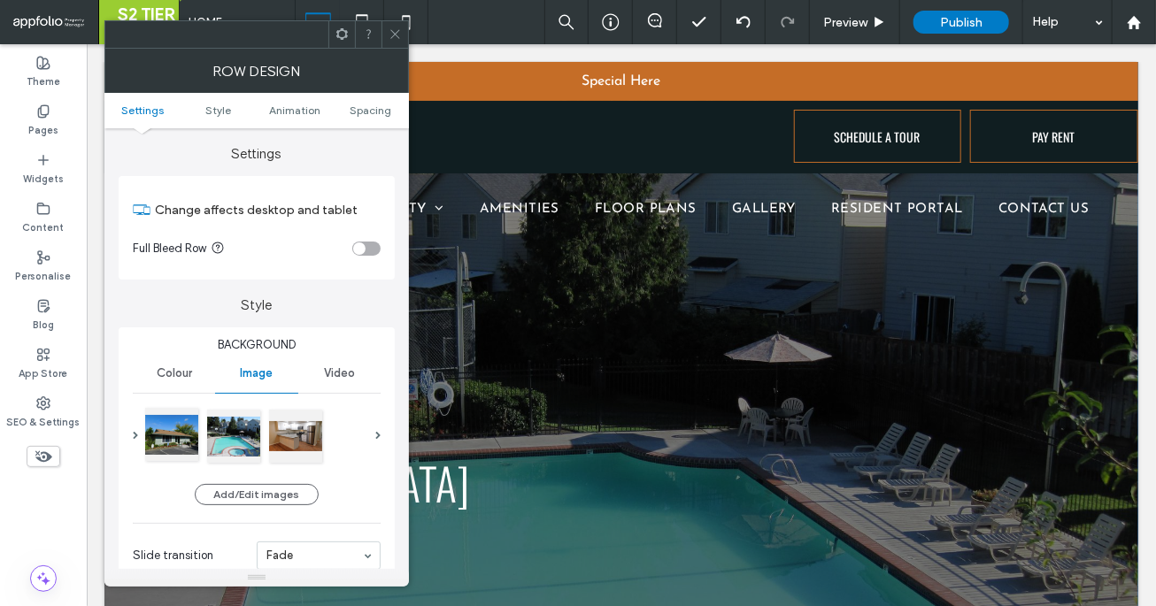
click at [192, 435] on div at bounding box center [171, 434] width 53 height 53
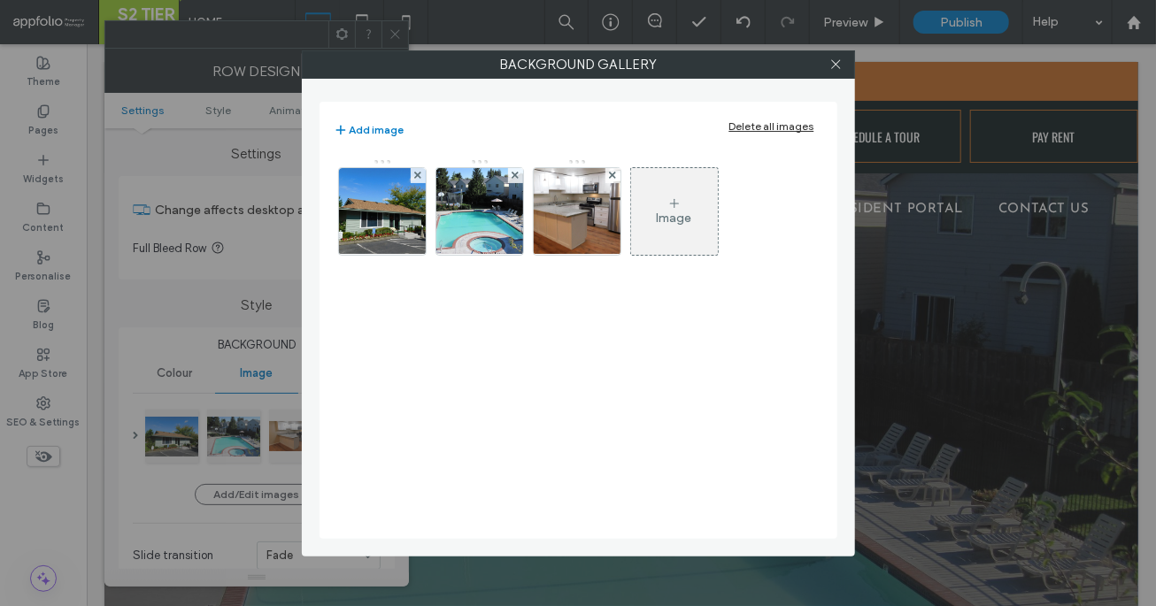
click at [798, 131] on div "Delete all images" at bounding box center [771, 125] width 85 height 13
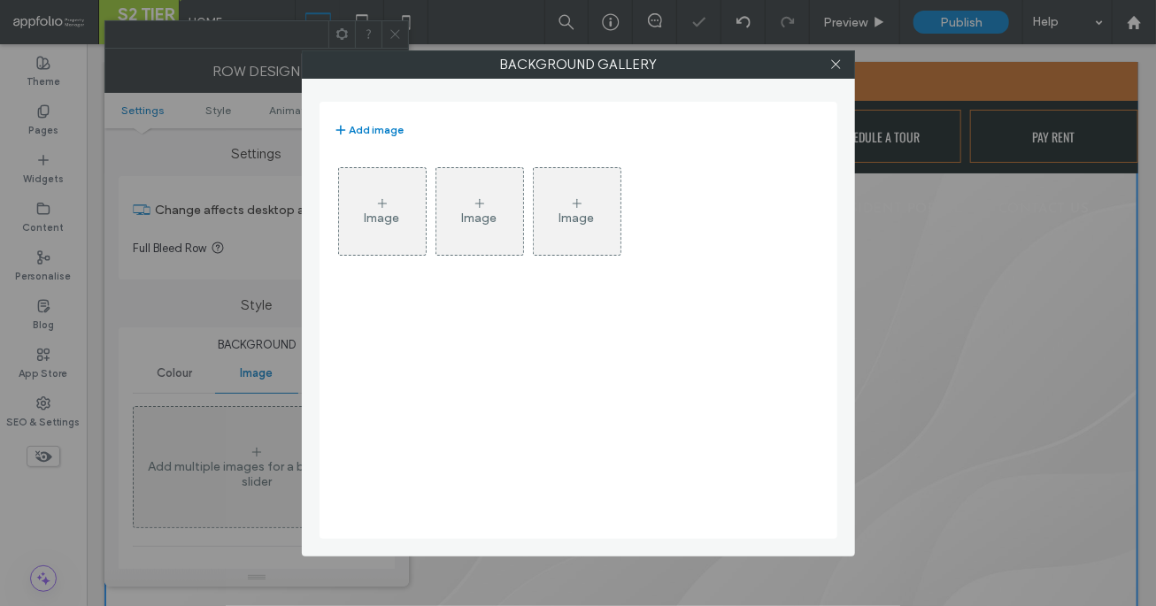
click at [368, 230] on div "Image" at bounding box center [382, 211] width 87 height 83
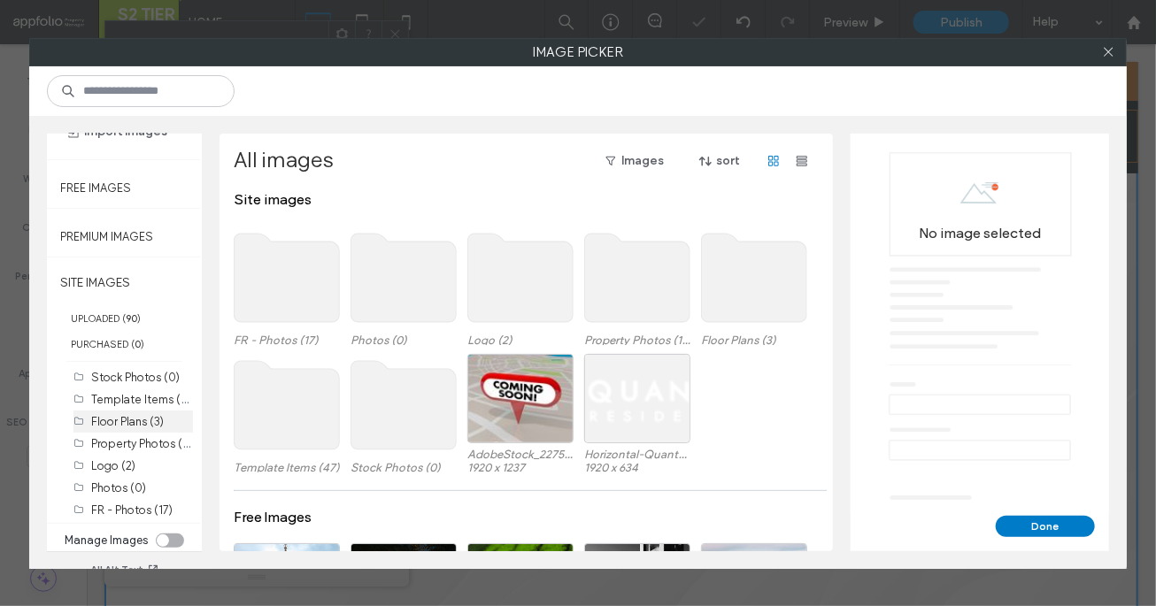
scroll to position [66, 0]
click at [137, 507] on label "FR - Photos (17)" at bounding box center [131, 510] width 81 height 13
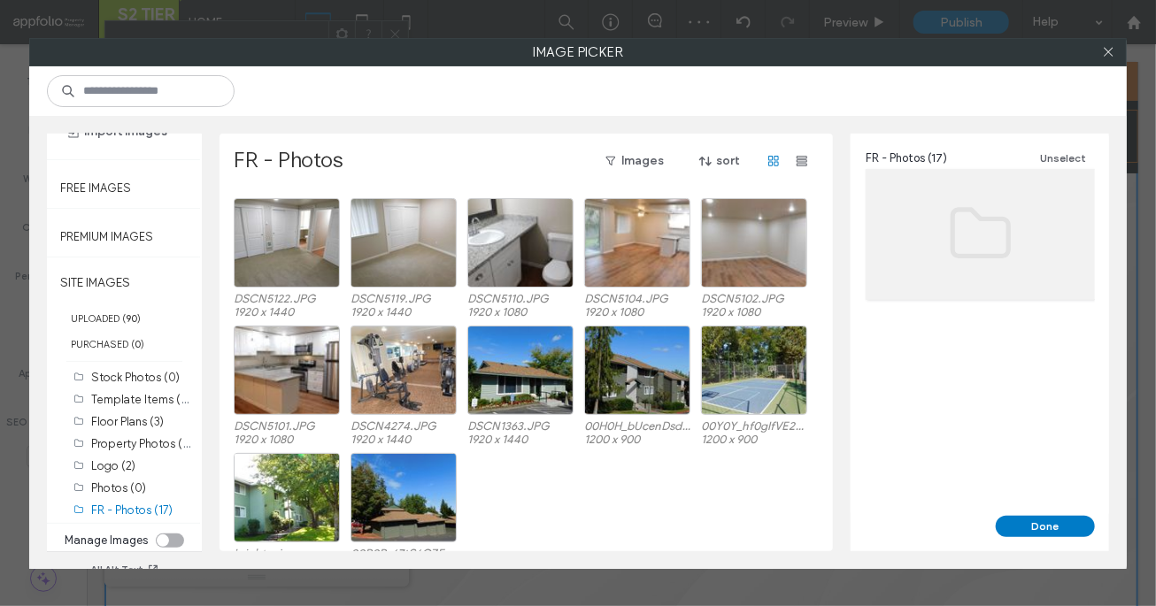
scroll to position [149, 0]
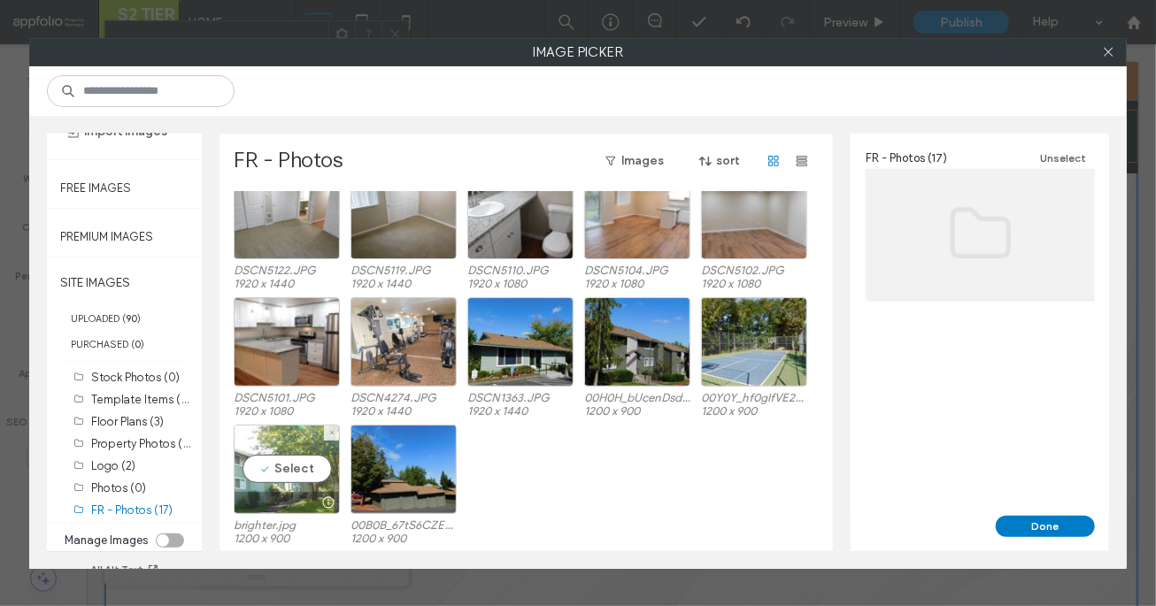
click at [304, 481] on div "Select" at bounding box center [287, 469] width 106 height 89
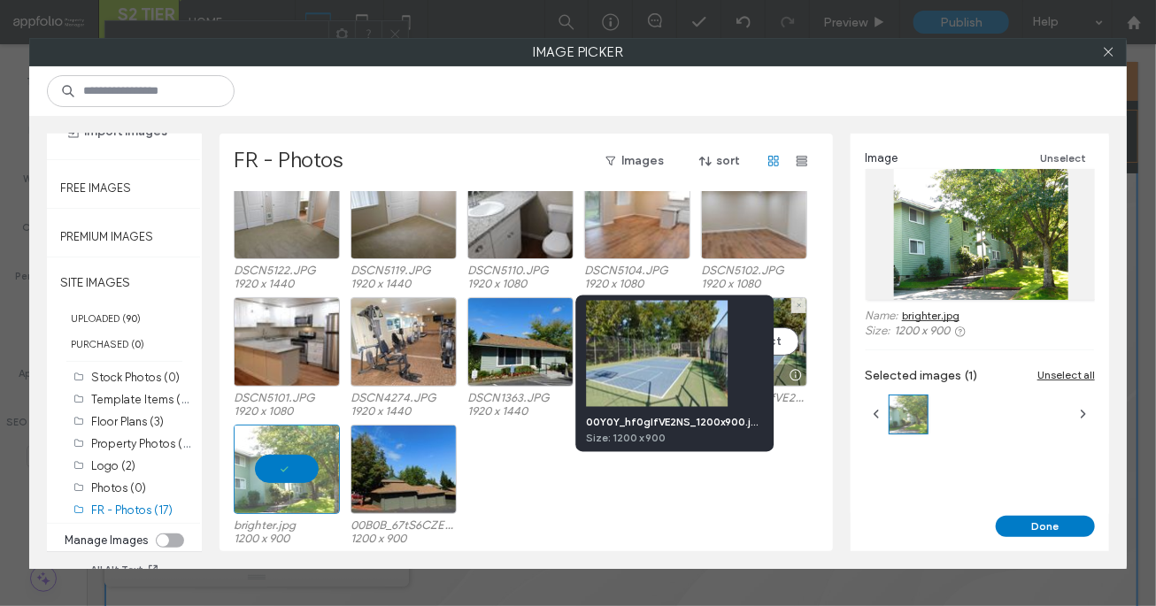
click at [766, 359] on div "00Y0Y_hf0glfVE2NS_1200x900.jpg Size: 1200 x 900" at bounding box center [674, 374] width 198 height 157
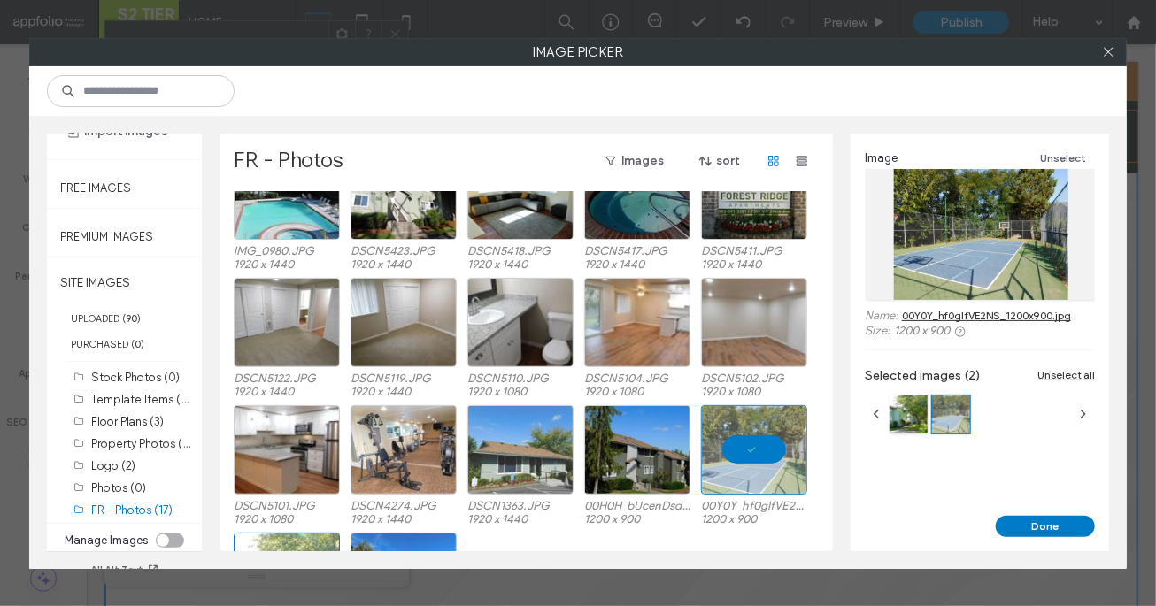
scroll to position [0, 0]
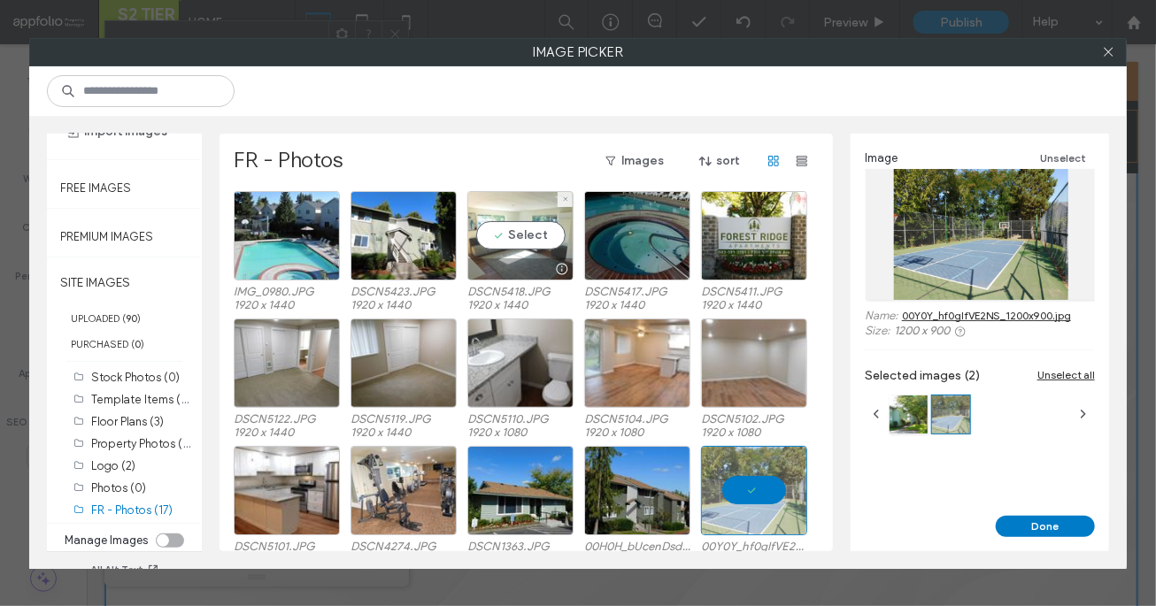
click at [542, 255] on div "Select" at bounding box center [520, 235] width 106 height 89
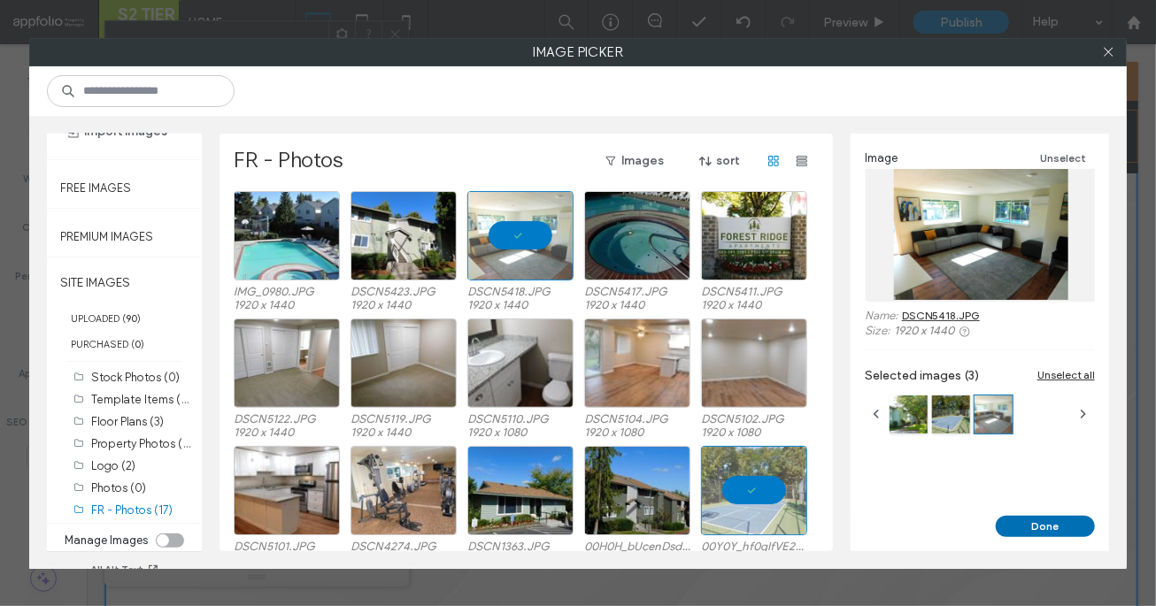
click at [846, 527] on button "Done" at bounding box center [1045, 526] width 99 height 21
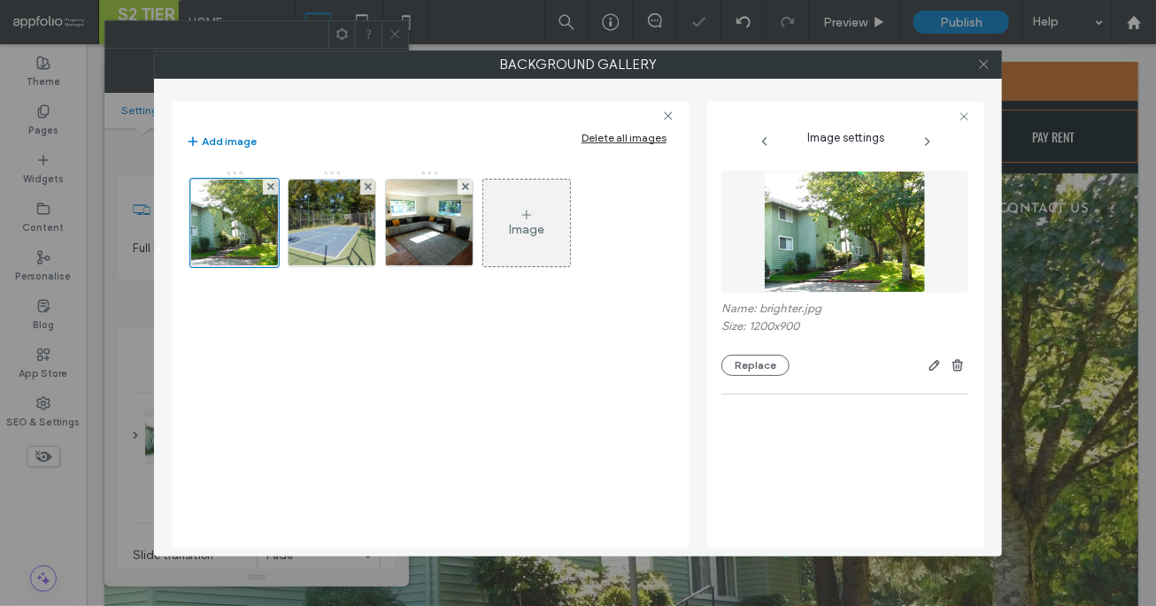
click at [846, 65] on icon at bounding box center [983, 64] width 13 height 13
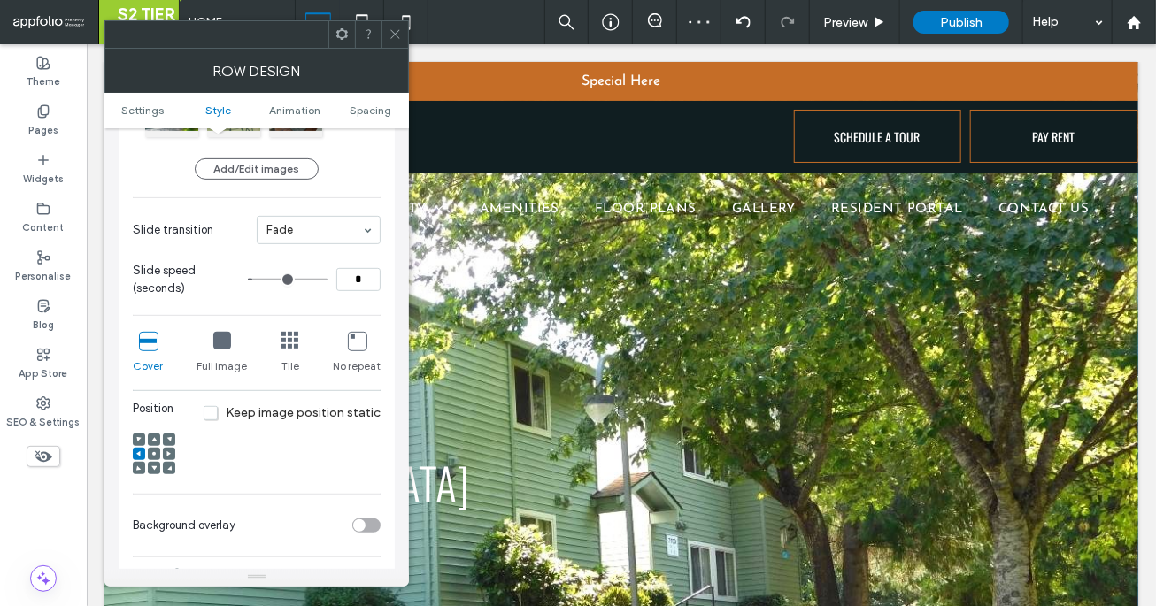
scroll to position [387, 0]
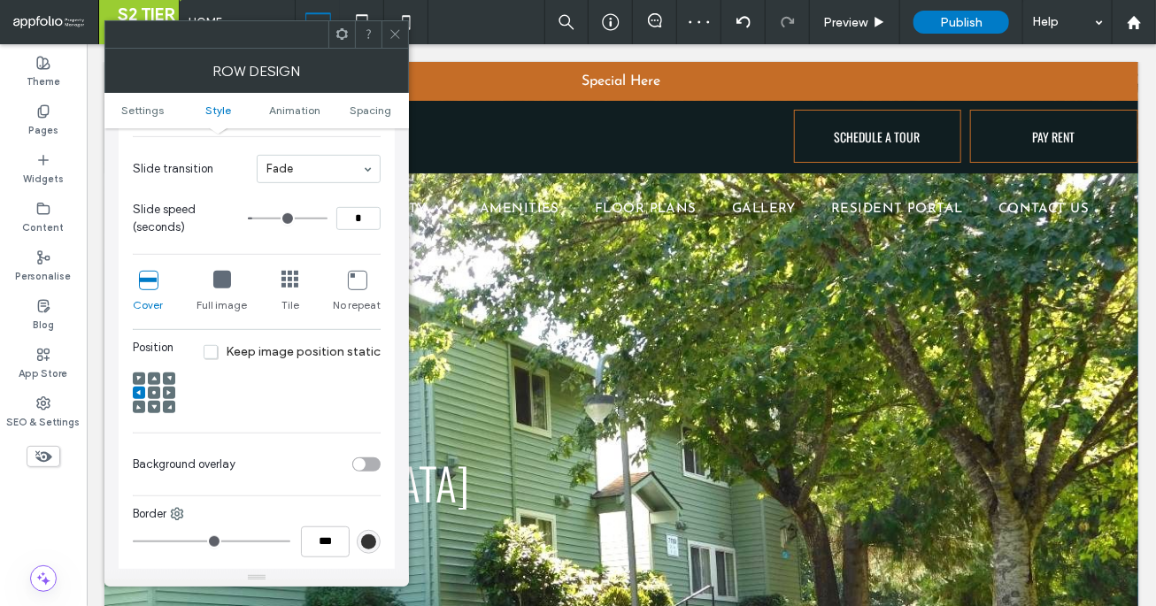
click at [370, 471] on section "Background overlay" at bounding box center [257, 465] width 248 height 44
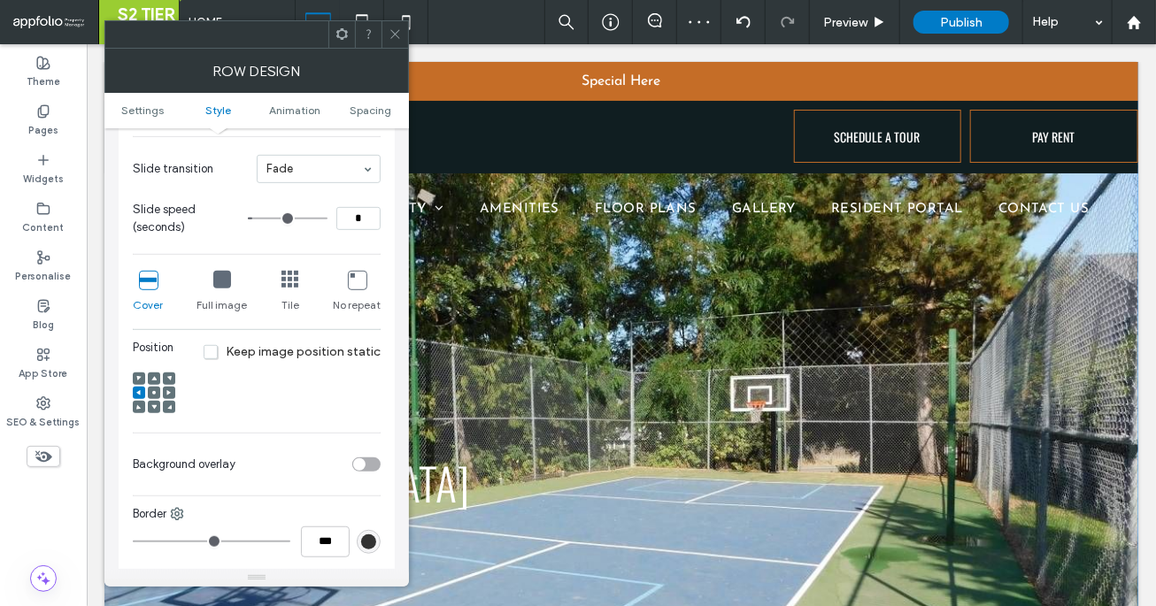
click at [366, 463] on div "toggle" at bounding box center [366, 465] width 28 height 14
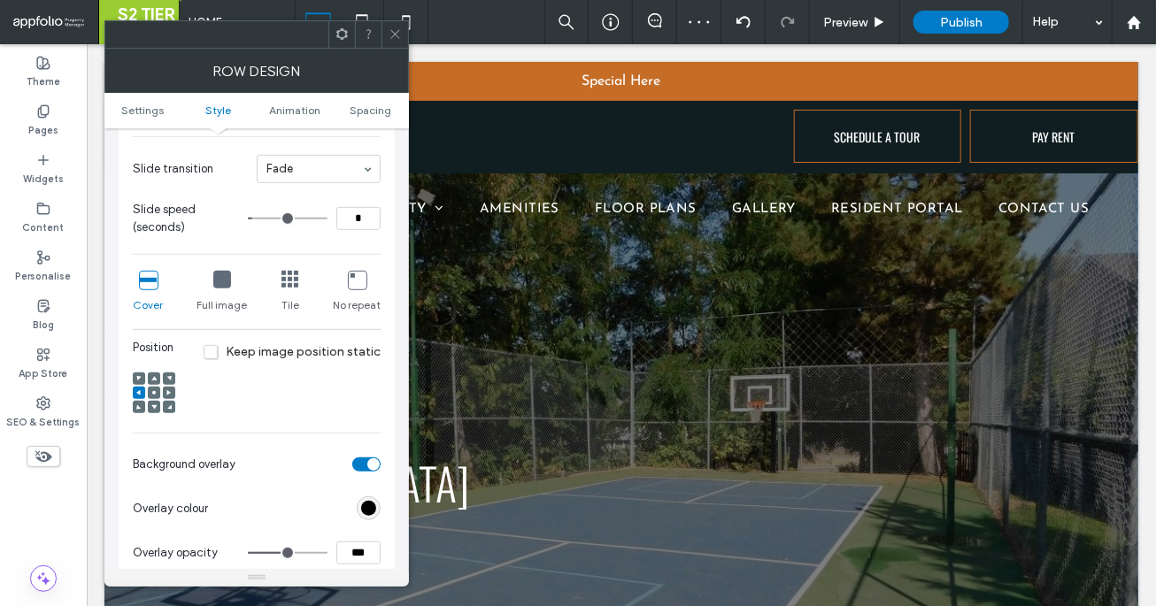
click at [390, 33] on icon at bounding box center [395, 33] width 13 height 13
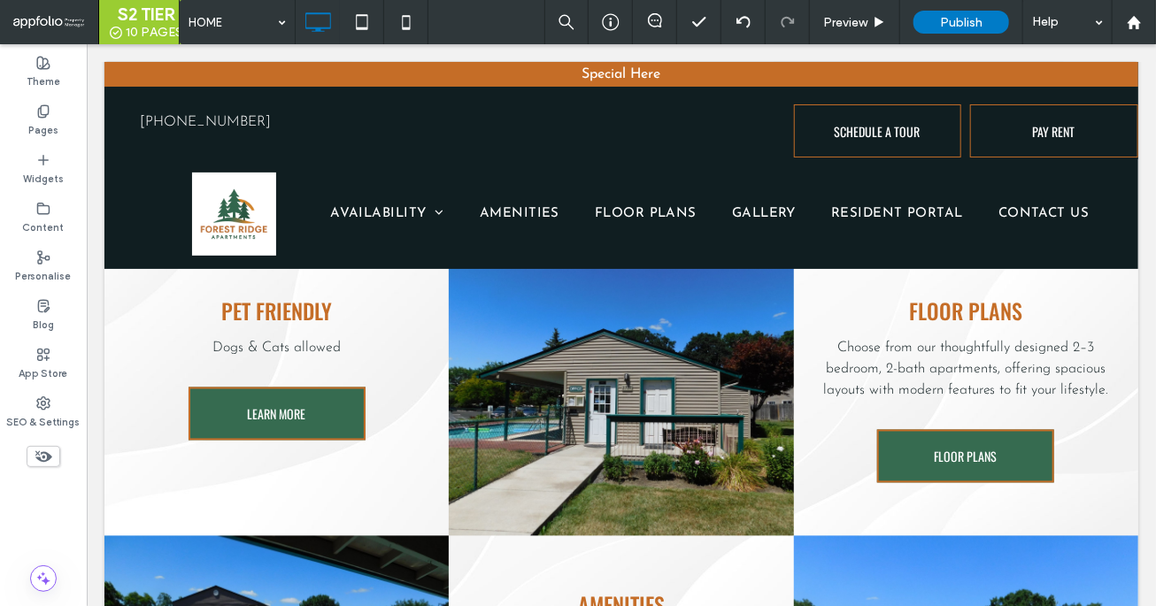
scroll to position [1328, 0]
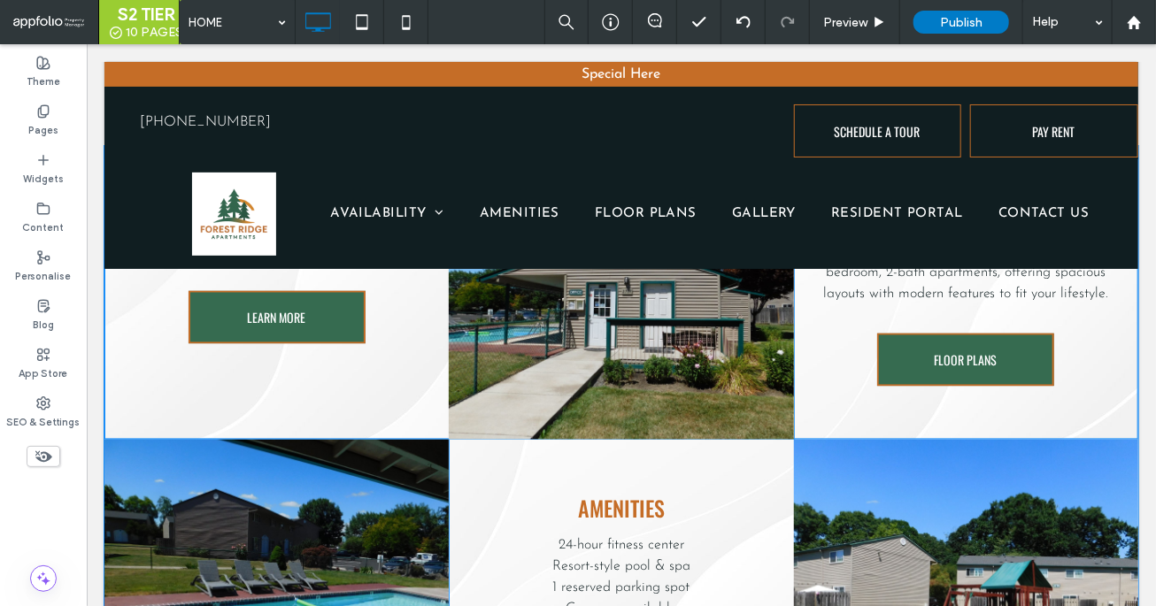
click at [505, 387] on div "Click To Paste" at bounding box center [620, 292] width 344 height 294
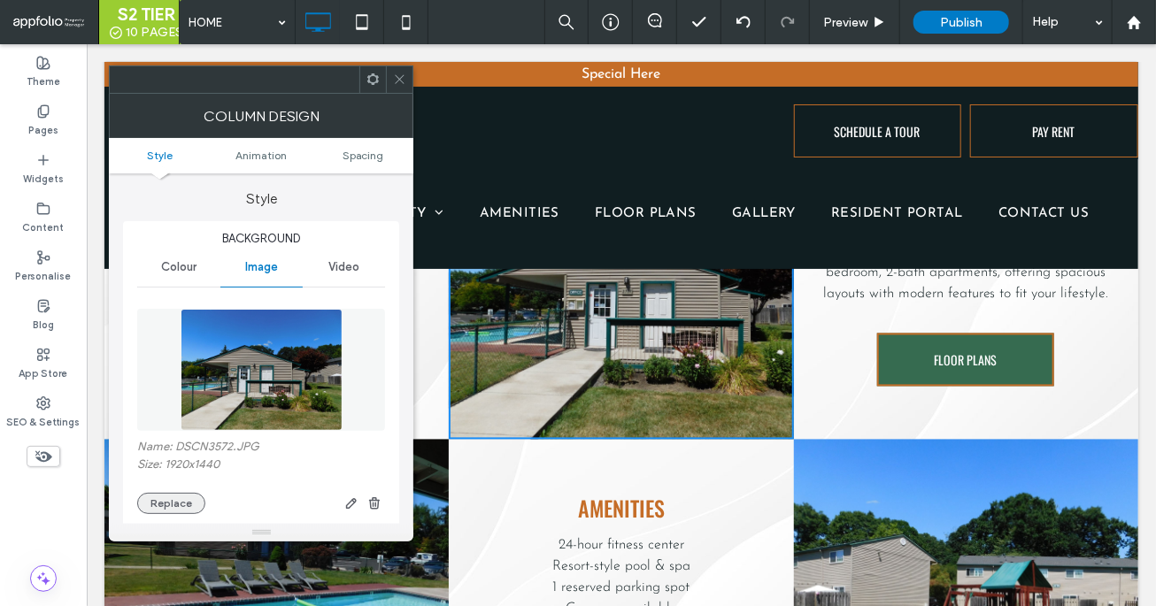
click at [175, 499] on button "Replace" at bounding box center [171, 503] width 68 height 21
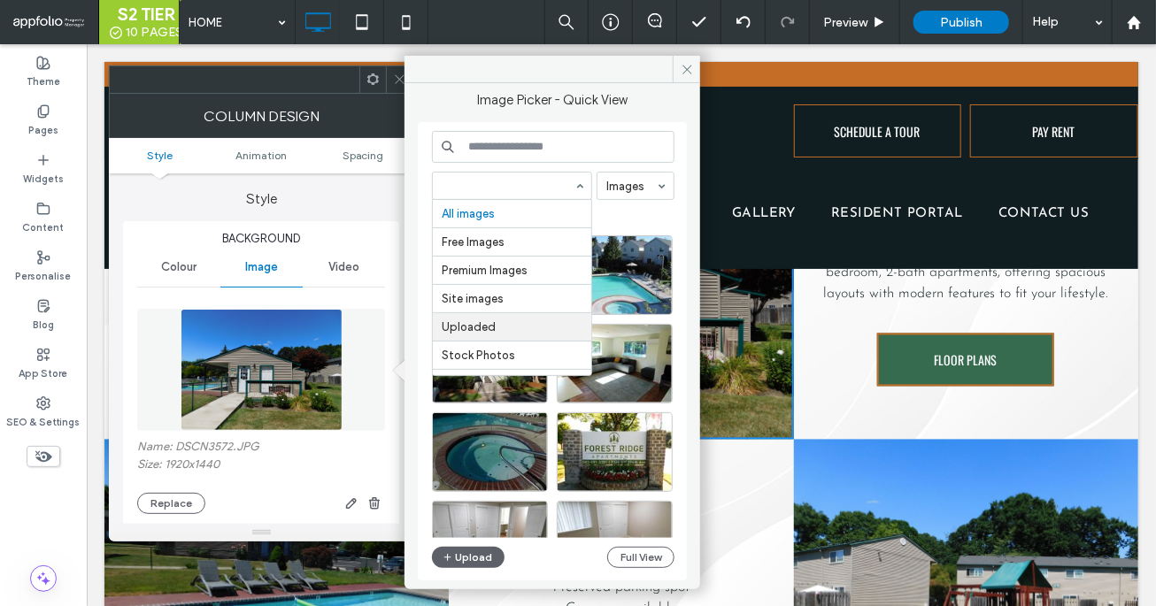
scroll to position [168, 0]
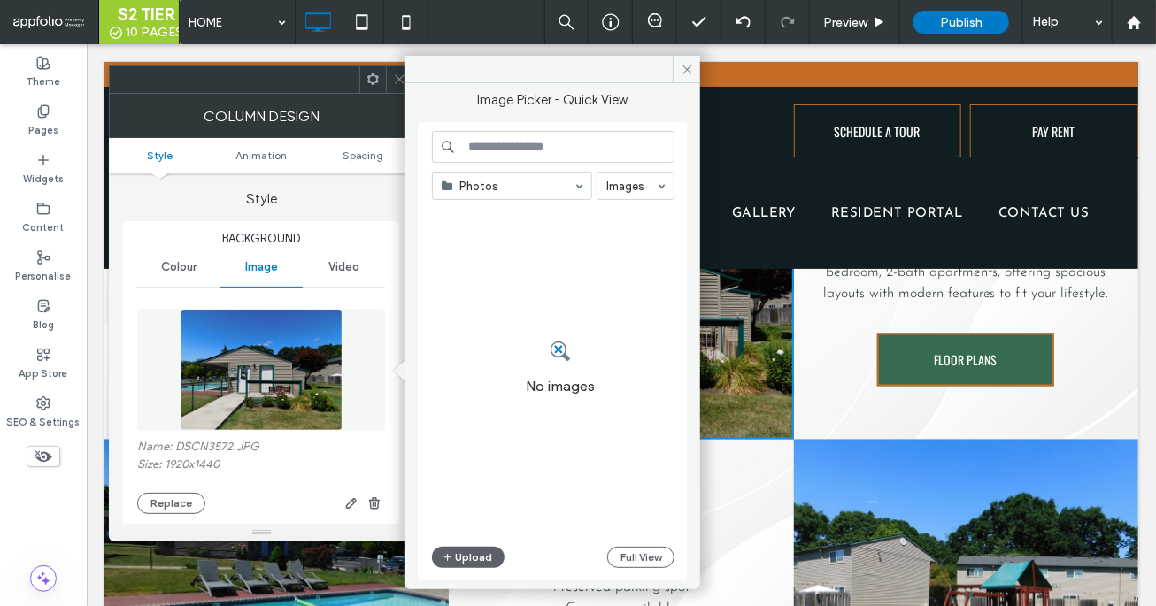
click at [543, 195] on div at bounding box center [512, 186] width 158 height 27
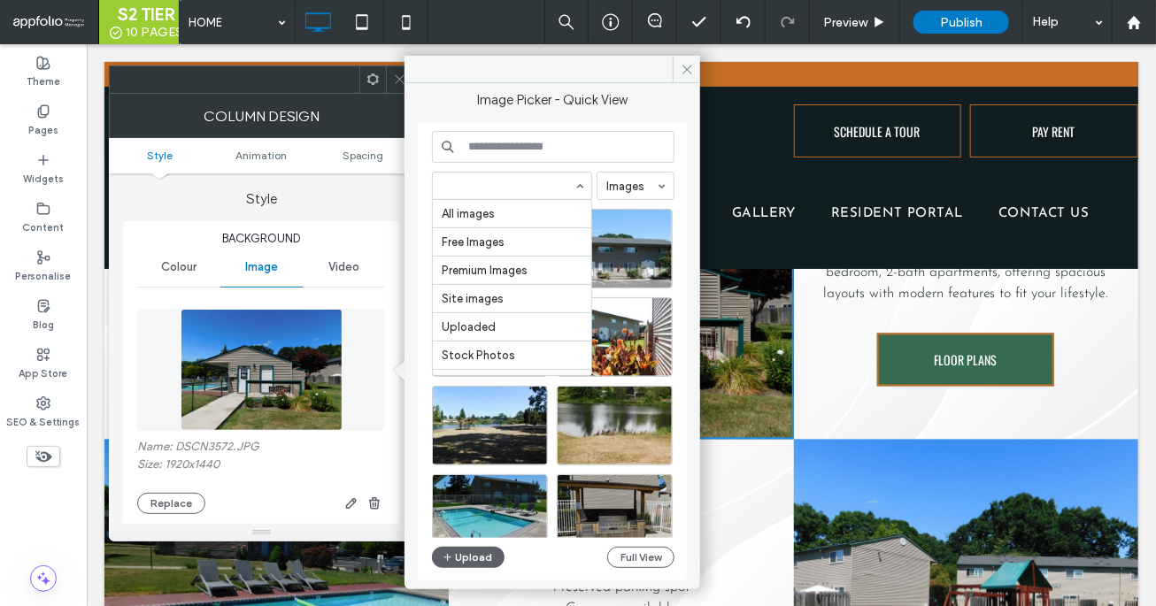
click at [512, 188] on input at bounding box center [508, 186] width 132 height 12
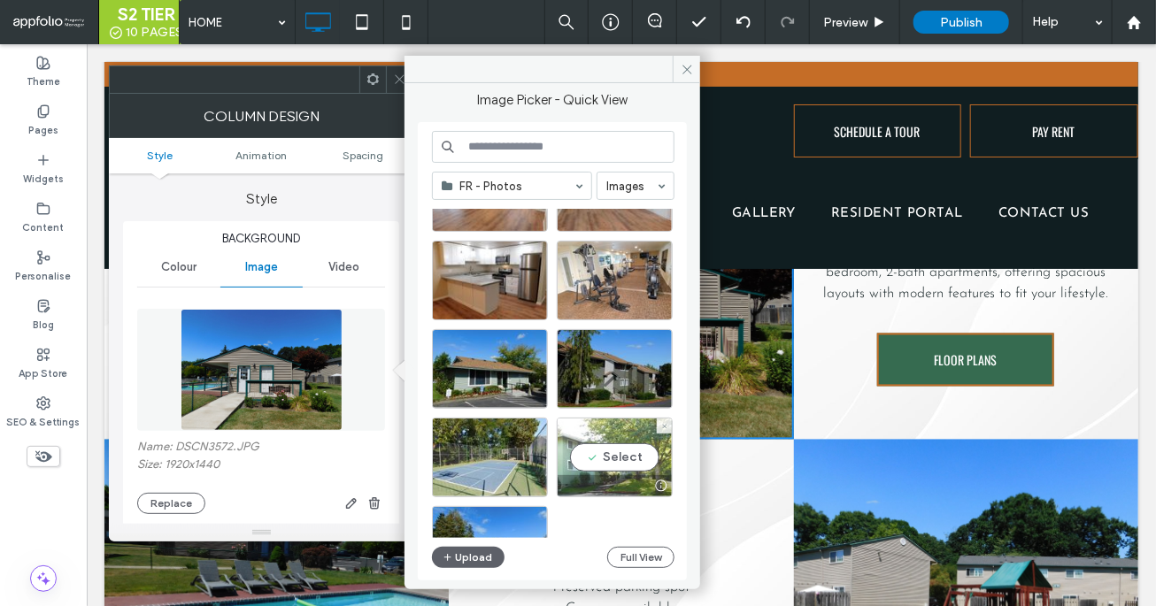
scroll to position [409, 0]
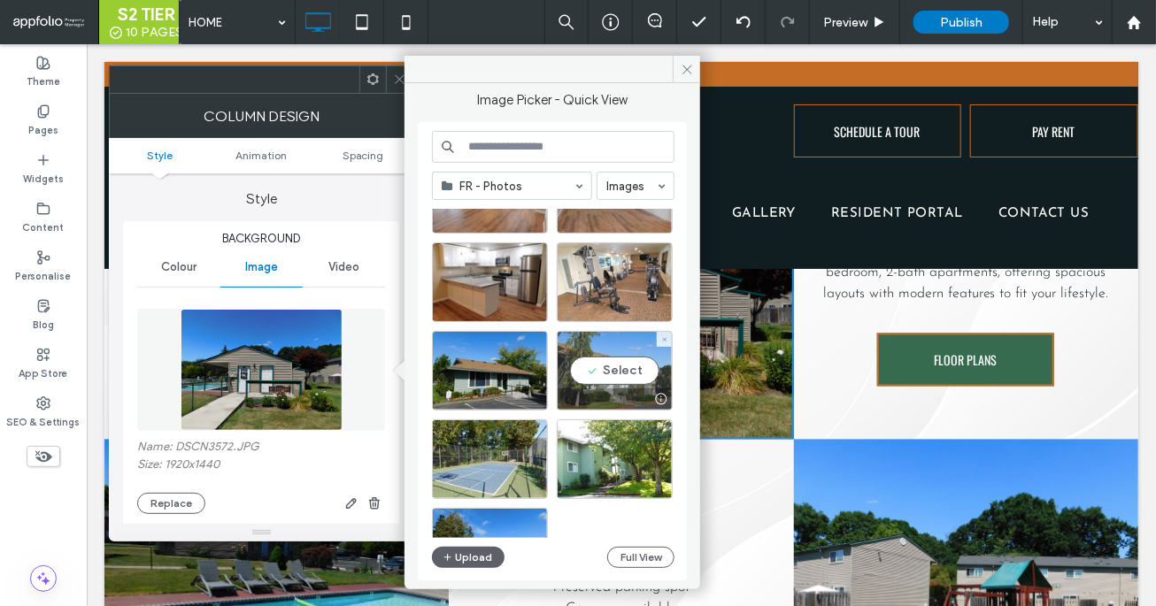
click at [612, 381] on div "Select" at bounding box center [615, 371] width 116 height 80
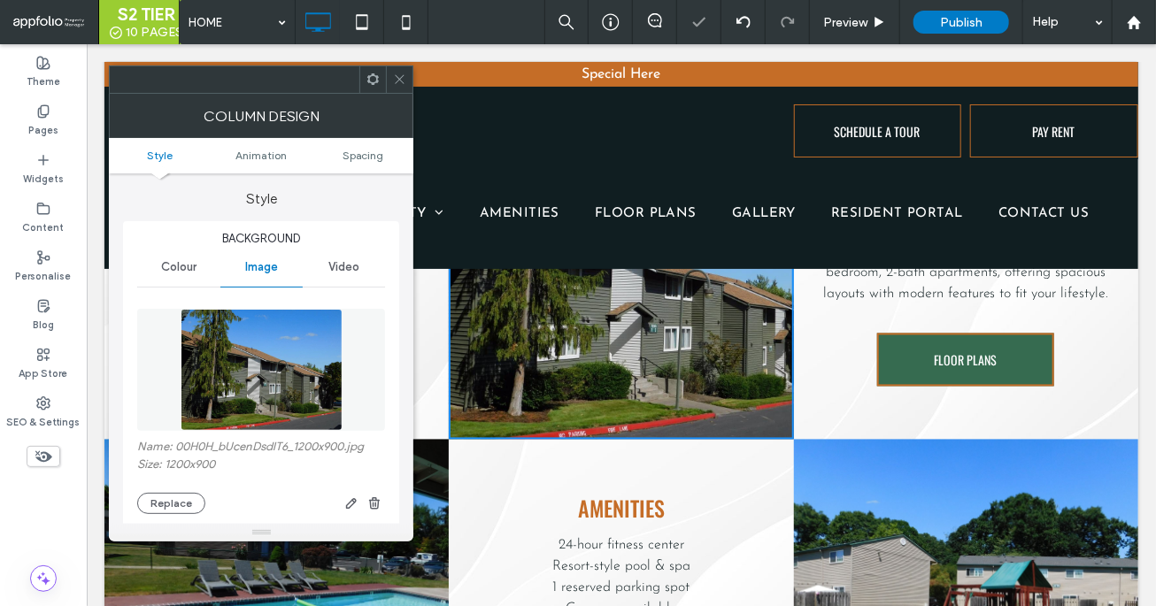
click at [398, 73] on icon at bounding box center [399, 79] width 13 height 13
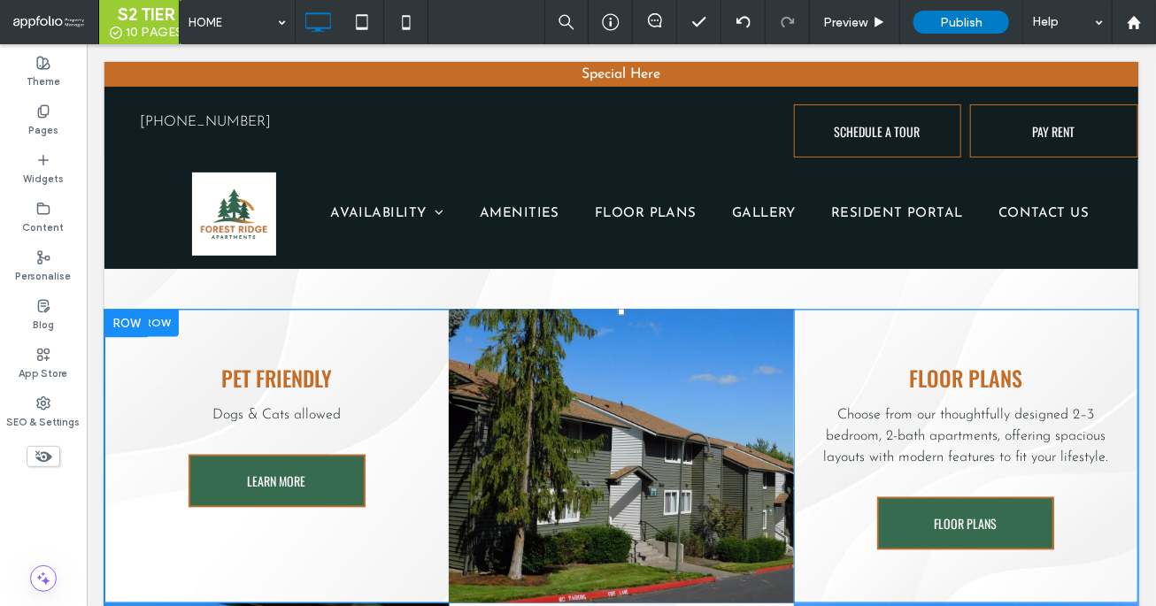
scroll to position [1159, 0]
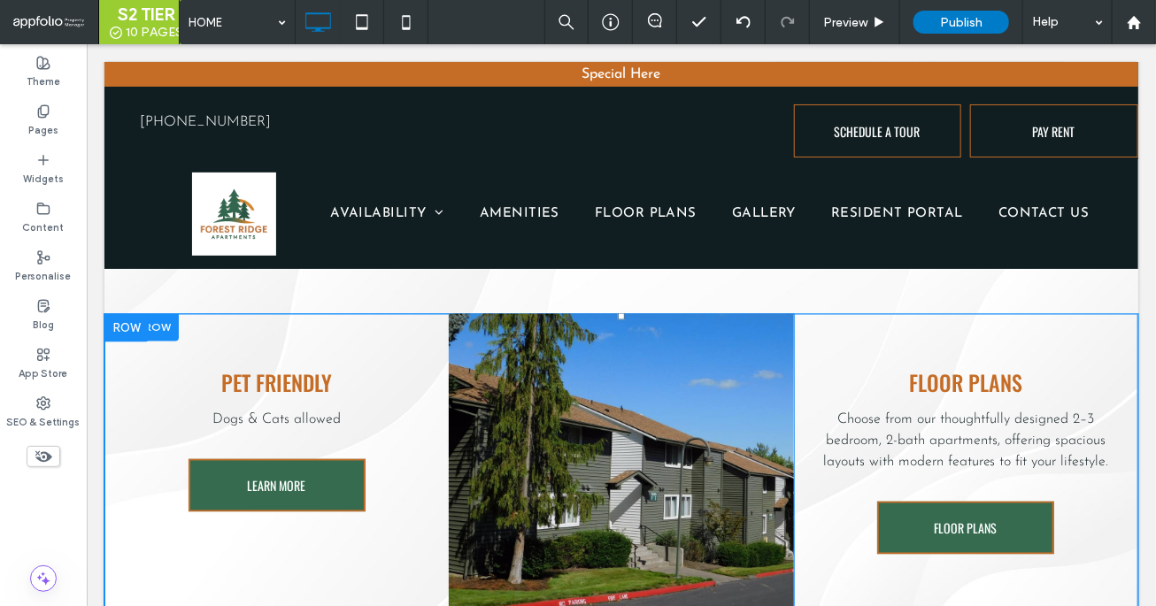
click at [519, 393] on div "Click To Paste" at bounding box center [620, 460] width 344 height 294
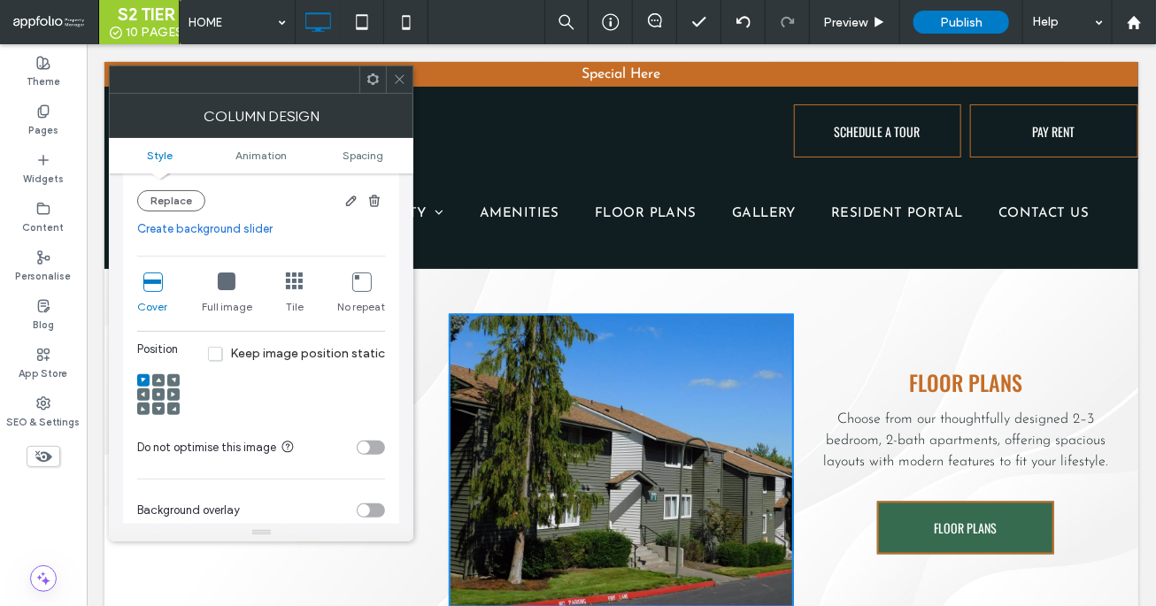
scroll to position [334, 0]
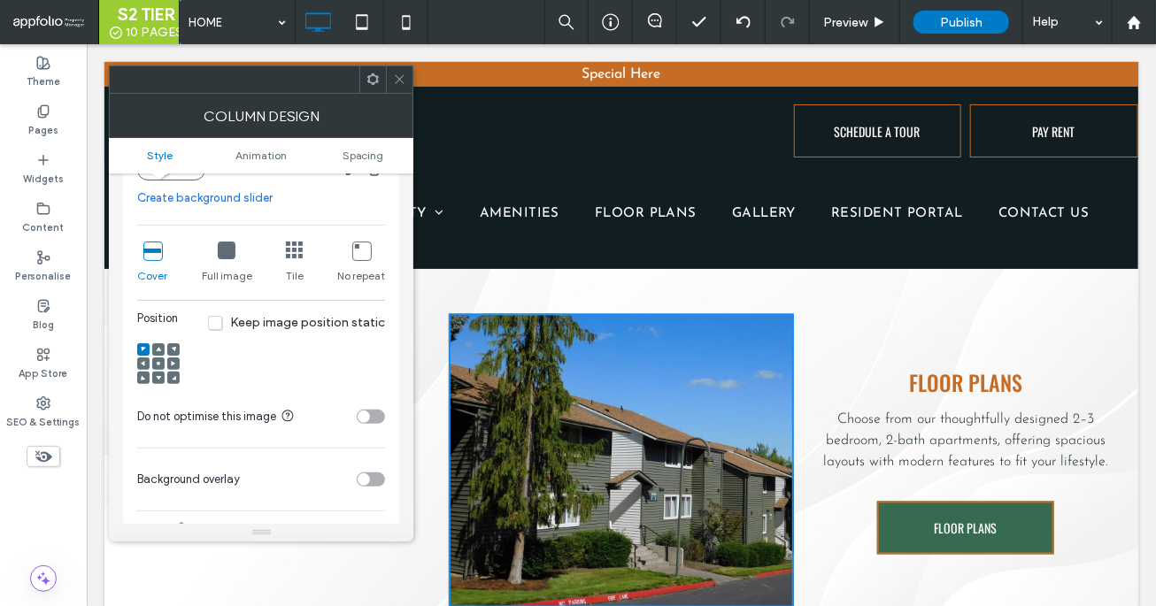
click at [156, 361] on icon at bounding box center [158, 363] width 5 height 5
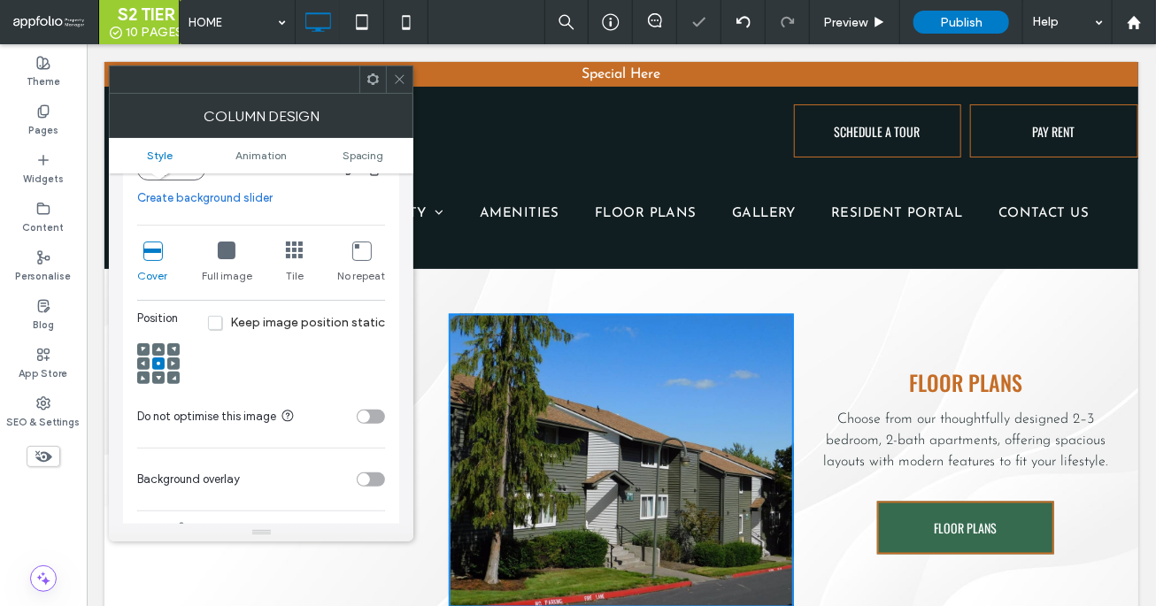
click at [156, 343] on span at bounding box center [158, 349] width 5 height 12
click at [156, 347] on icon at bounding box center [158, 349] width 5 height 5
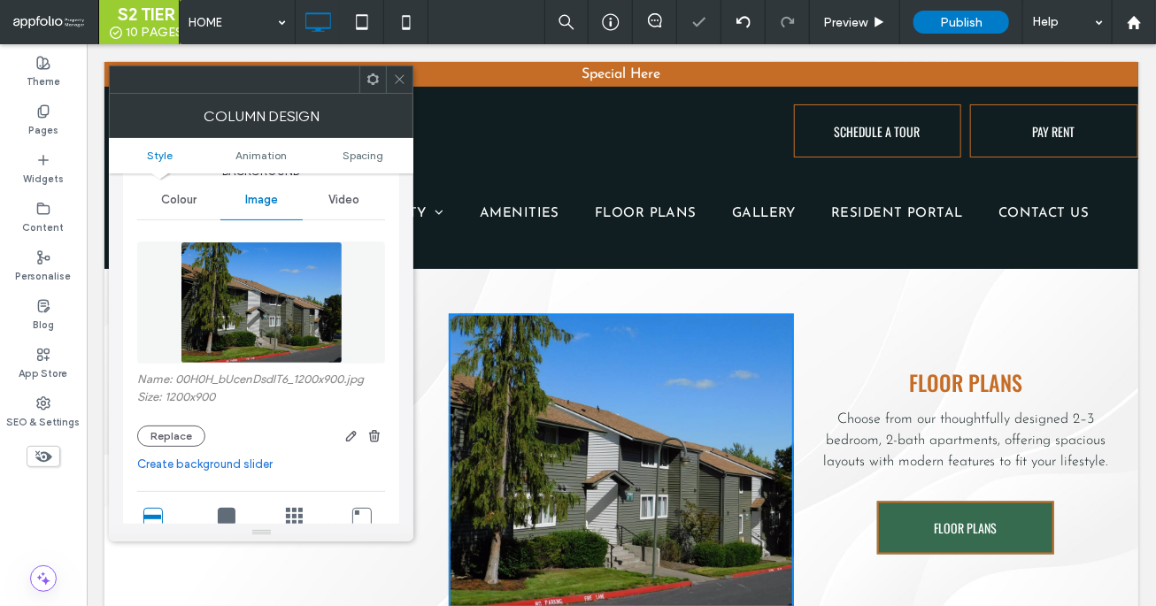
scroll to position [51, 0]
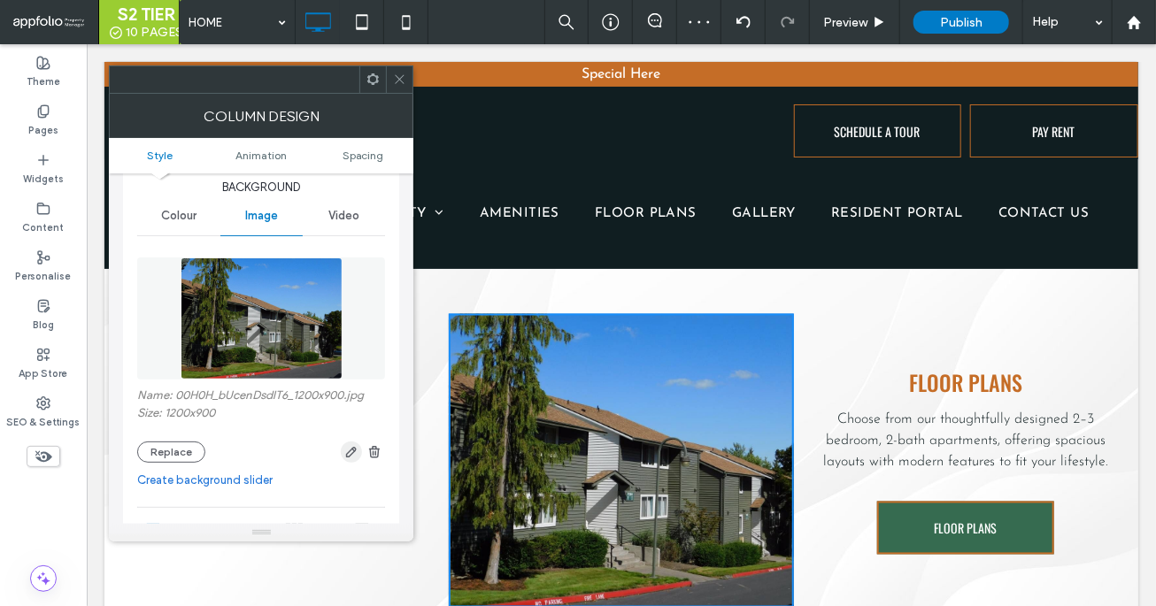
click at [357, 447] on icon "button" at bounding box center [351, 452] width 14 height 14
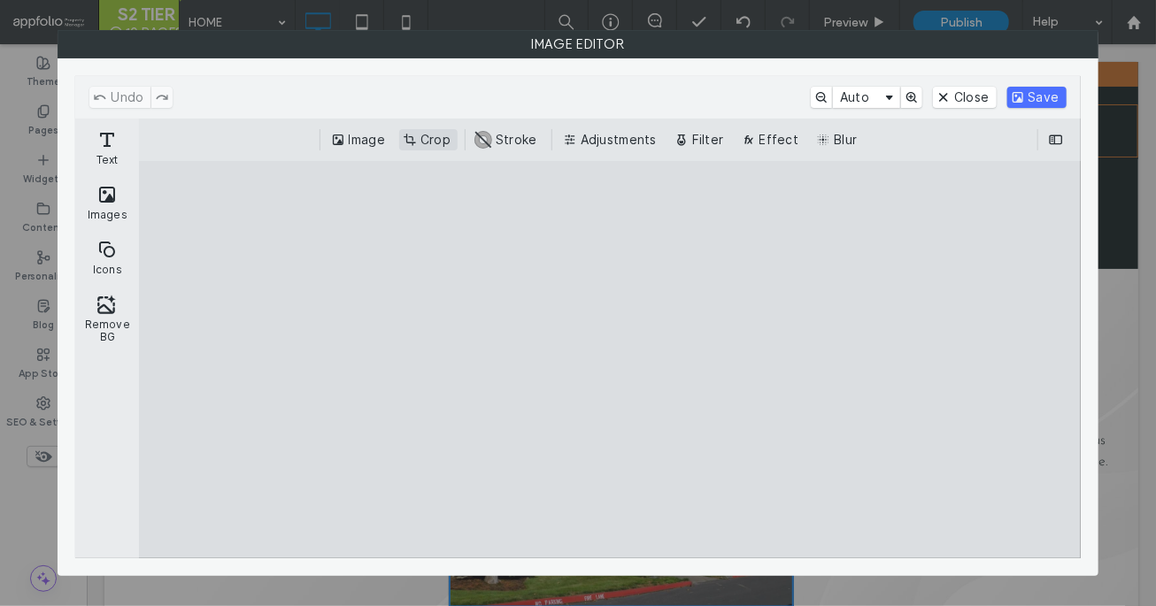
click at [429, 137] on button "Crop" at bounding box center [428, 139] width 58 height 21
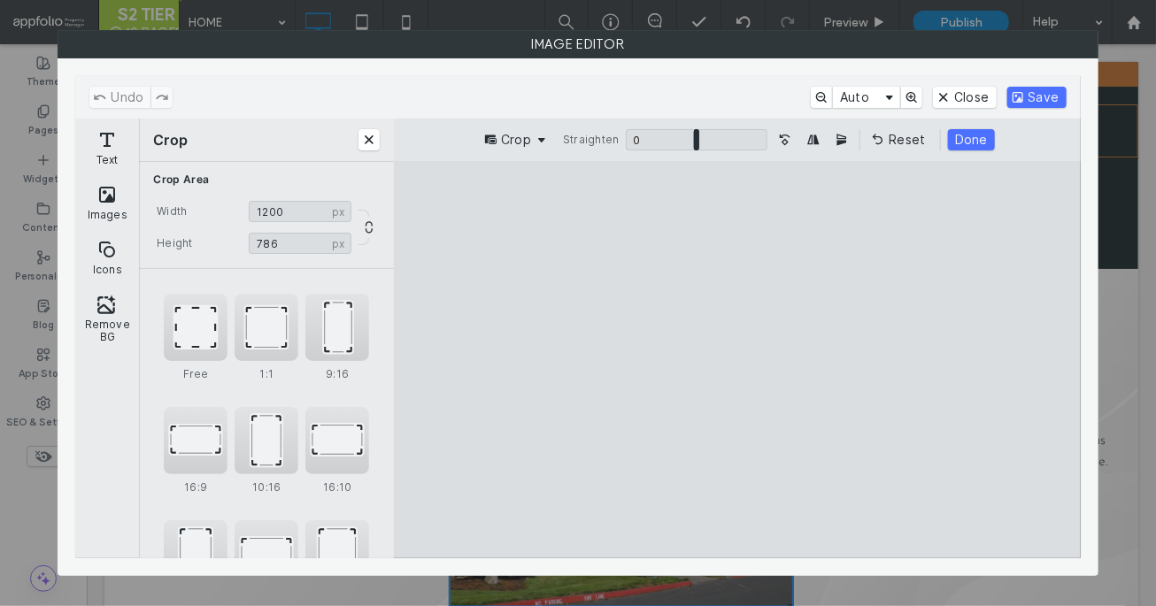
type input "***"
drag, startPoint x: 950, startPoint y: 516, endPoint x: 959, endPoint y: 473, distance: 43.6
click at [737, 360] on cesdk-canvas "Editor canvas" at bounding box center [737, 360] width 0 height 0
click at [846, 141] on button "Done" at bounding box center [971, 139] width 47 height 21
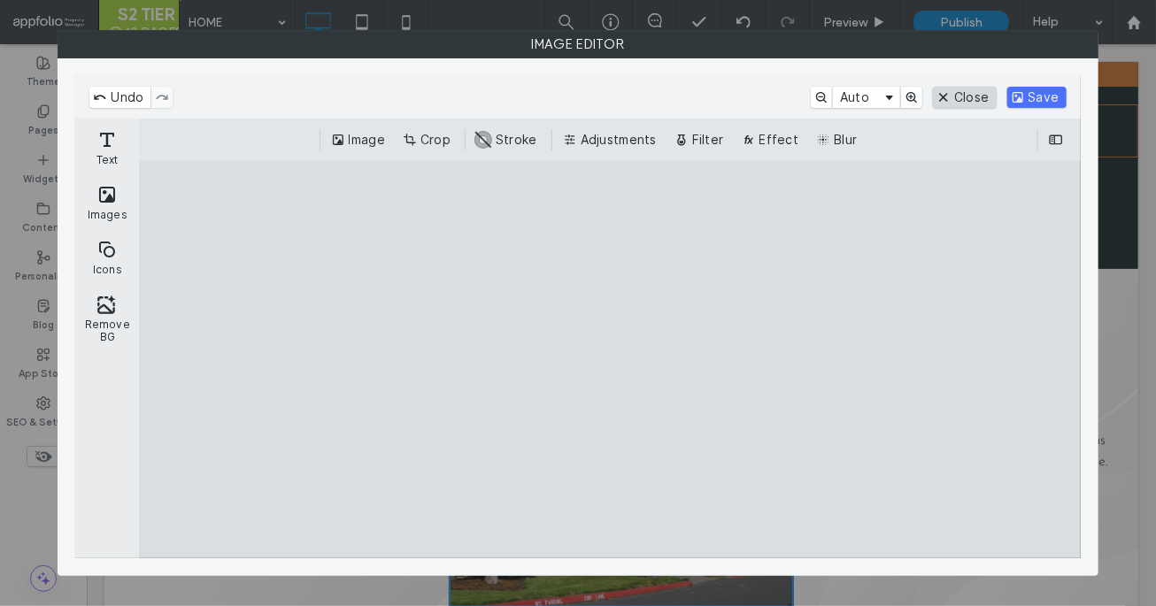
click at [846, 99] on button "Close" at bounding box center [964, 97] width 63 height 21
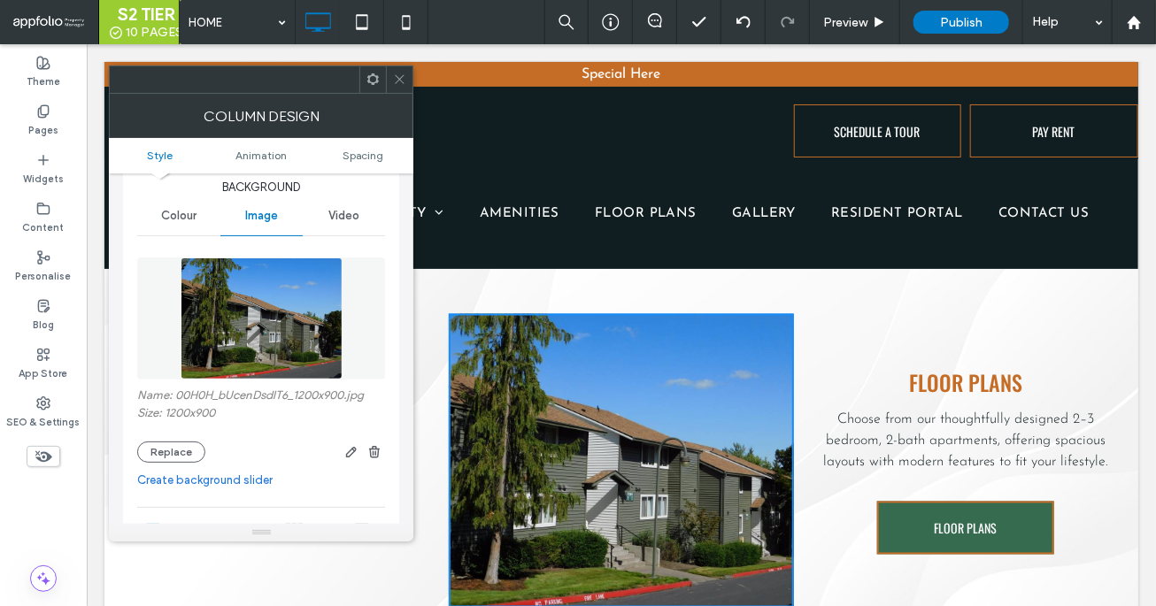
click at [399, 75] on icon at bounding box center [399, 79] width 13 height 13
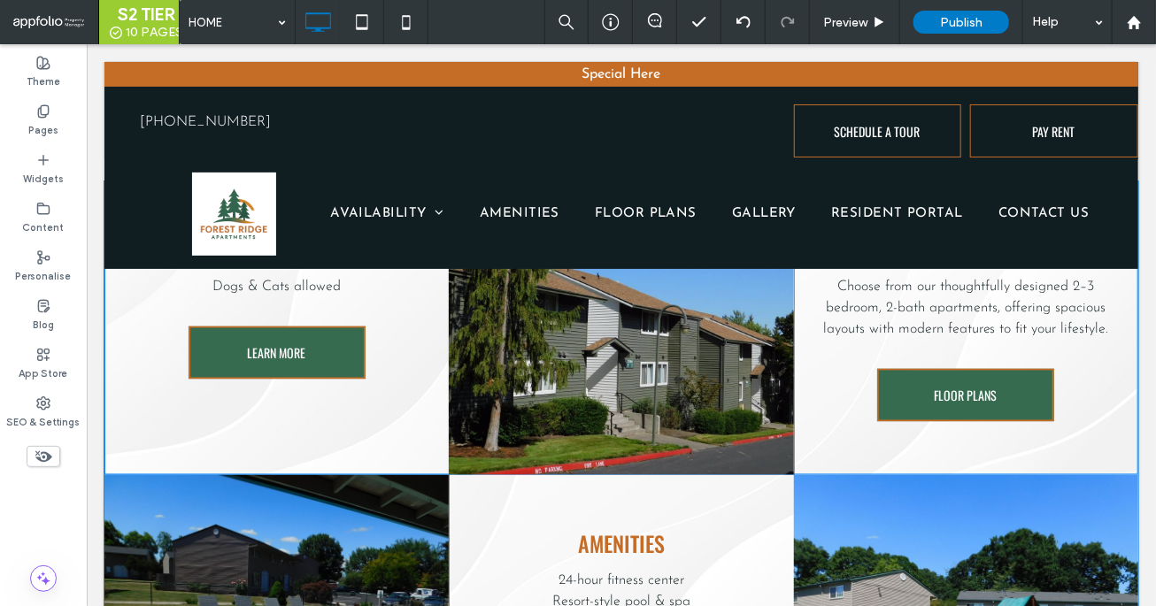
scroll to position [1363, 0]
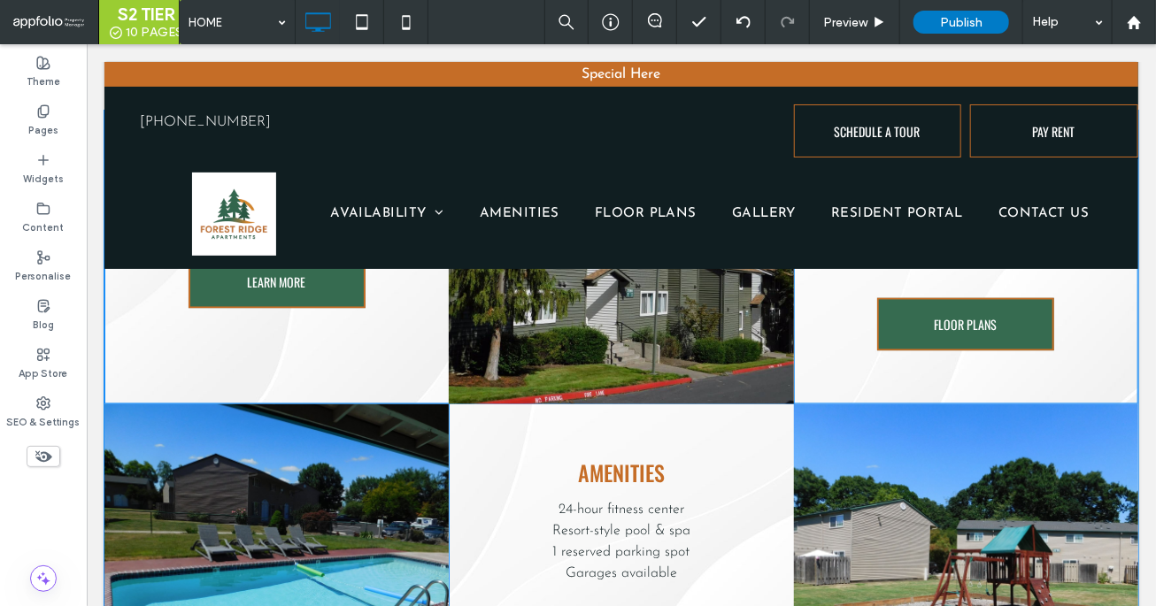
click at [517, 340] on div "Click To Paste" at bounding box center [620, 257] width 344 height 294
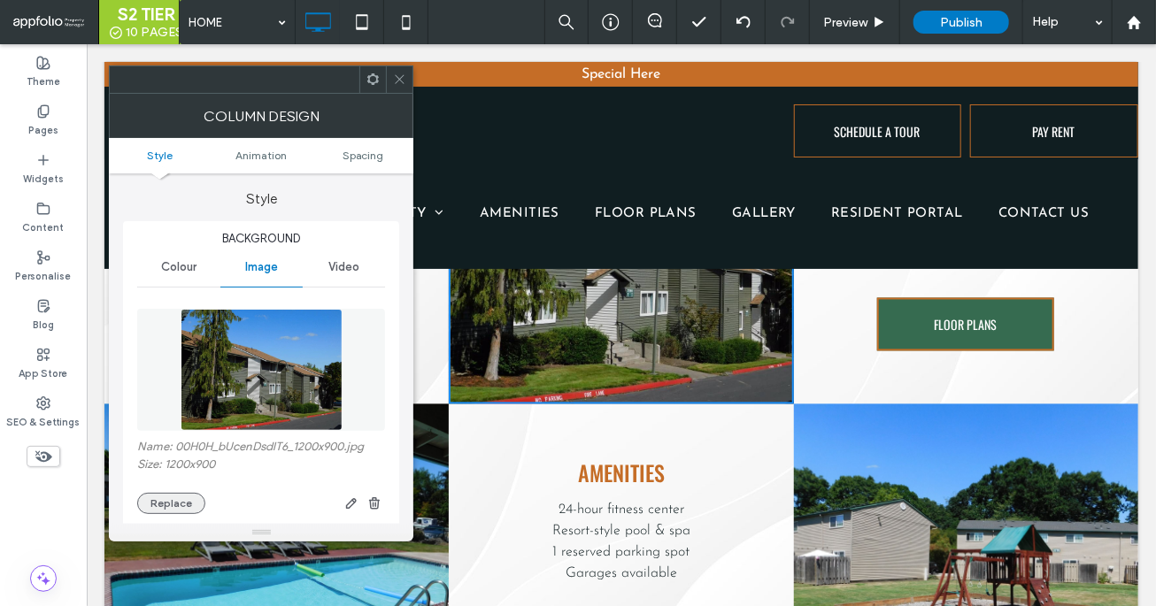
click at [177, 502] on button "Replace" at bounding box center [171, 503] width 68 height 21
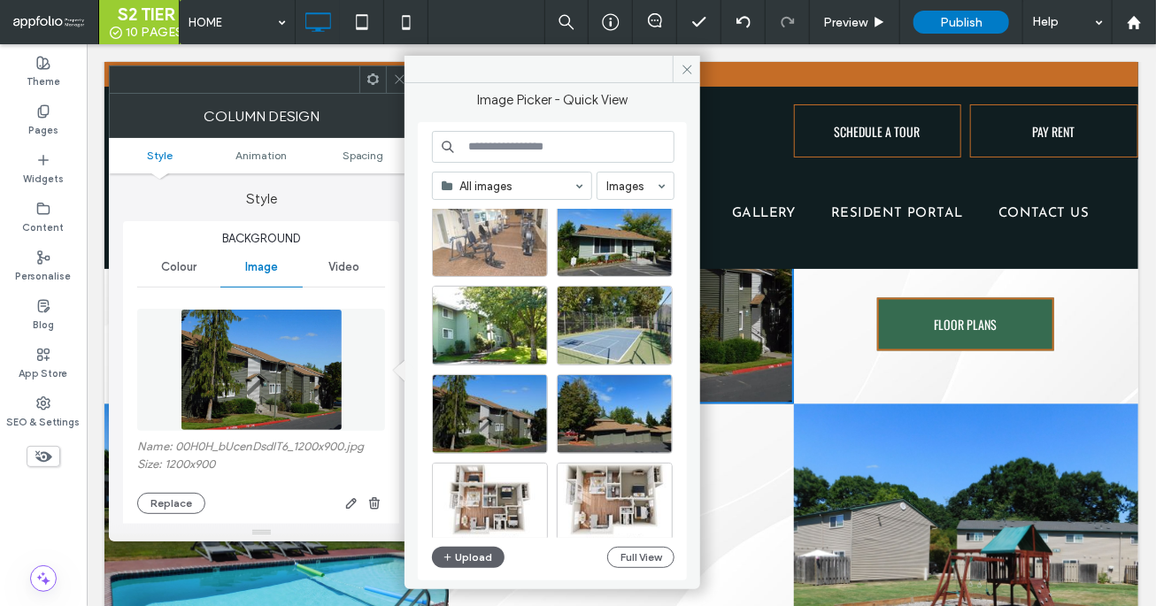
scroll to position [568, 0]
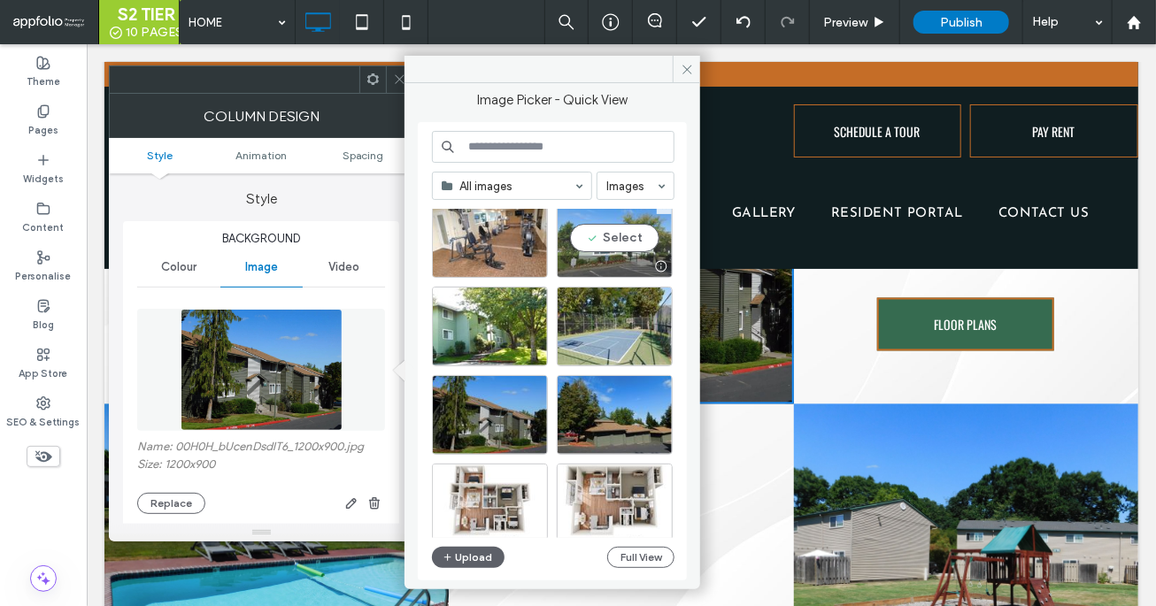
click at [606, 249] on div "Select" at bounding box center [615, 238] width 116 height 80
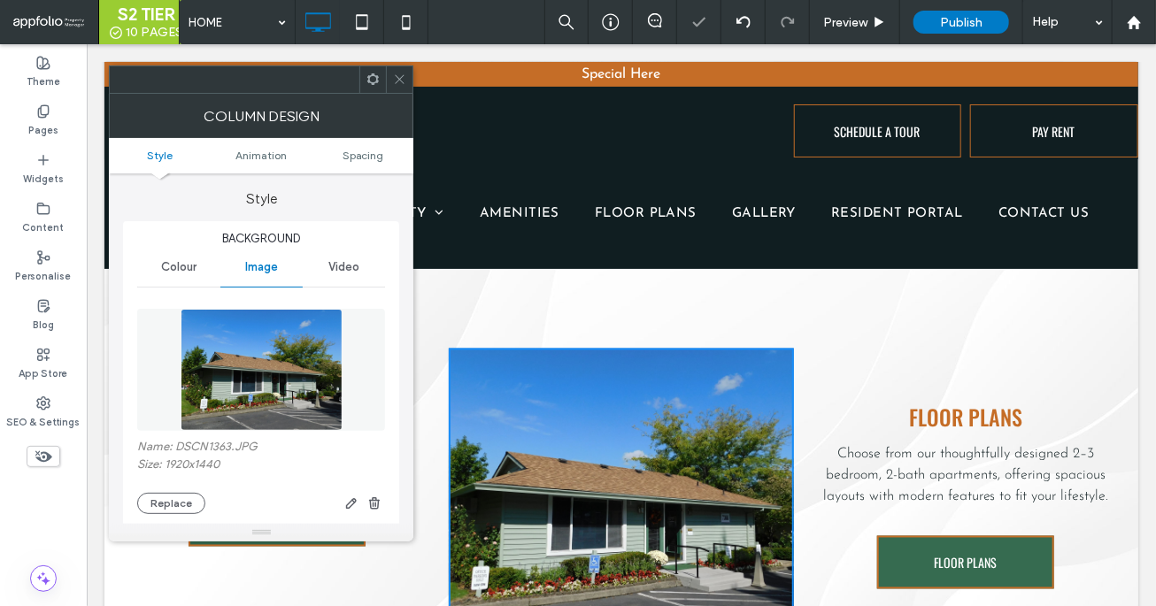
scroll to position [1172, 0]
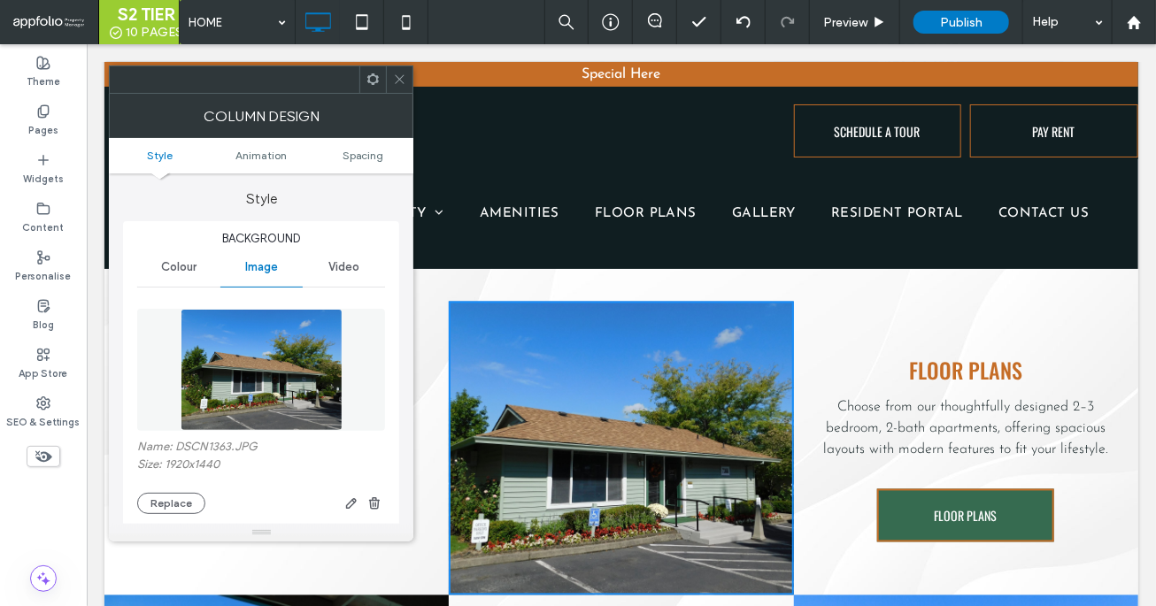
click at [398, 77] on use at bounding box center [400, 79] width 9 height 9
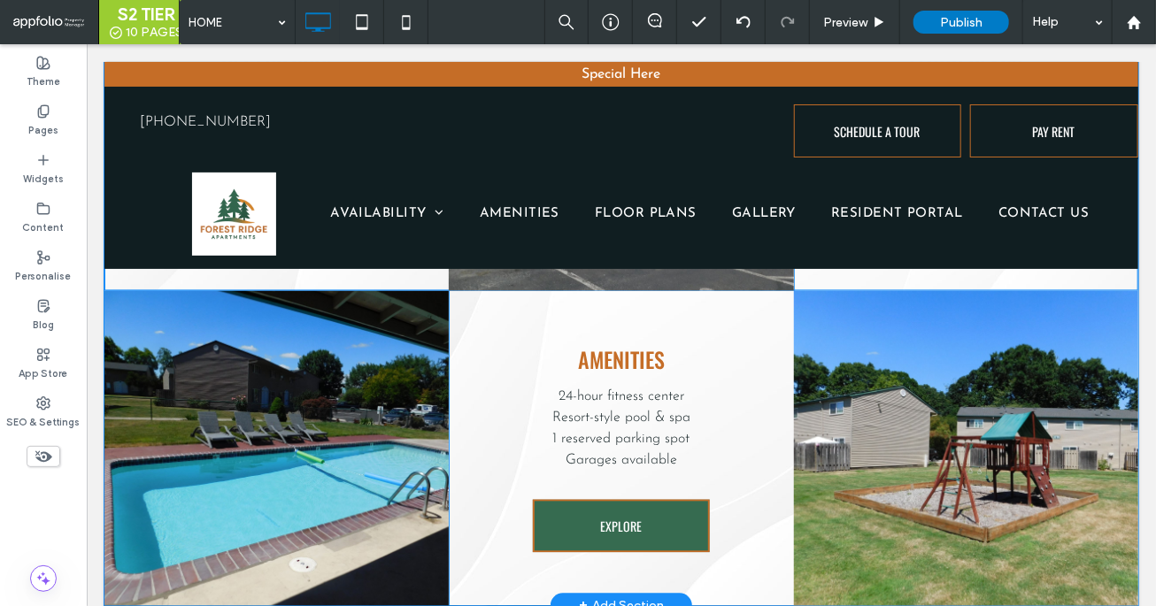
scroll to position [1563, 0]
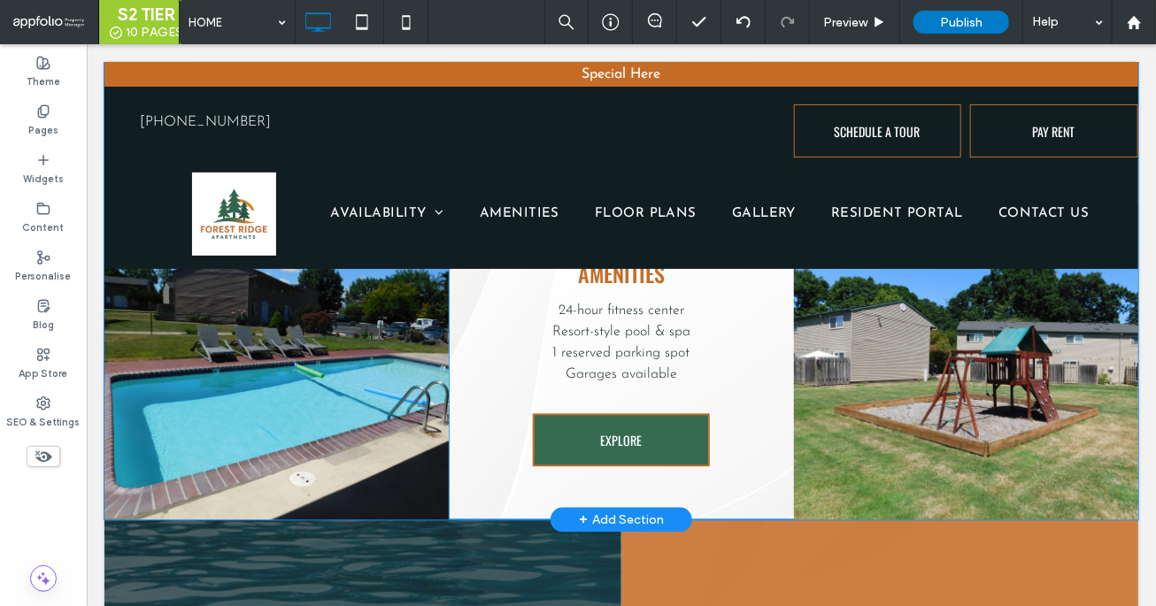
click at [391, 349] on div "Click To Paste" at bounding box center [276, 361] width 344 height 315
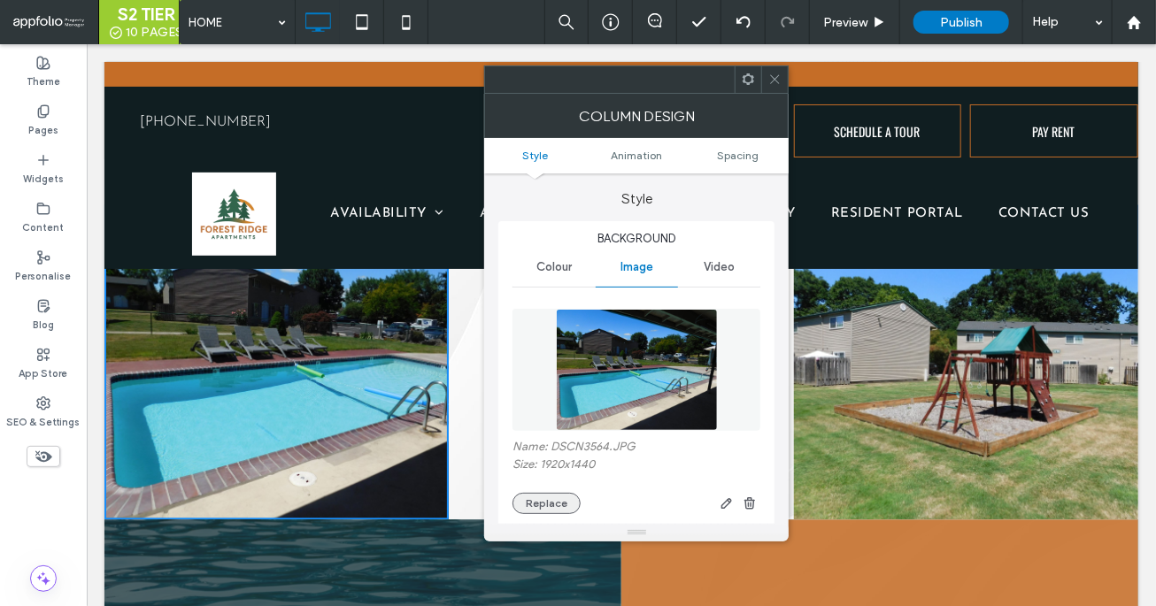
click at [557, 498] on button "Replace" at bounding box center [546, 503] width 68 height 21
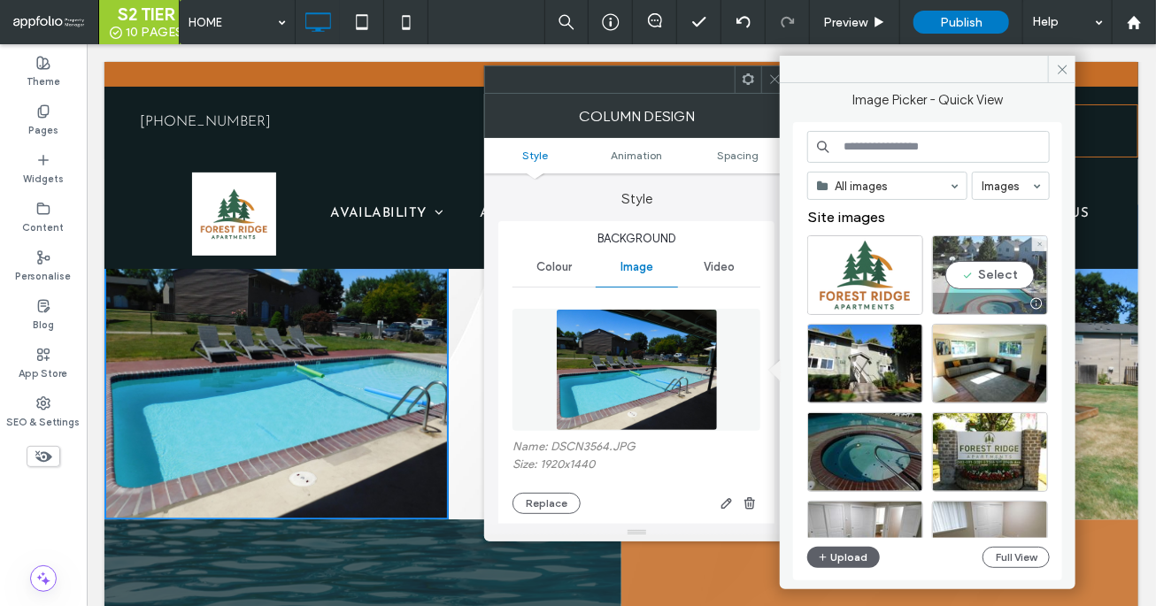
click at [846, 302] on div at bounding box center [990, 303] width 114 height 21
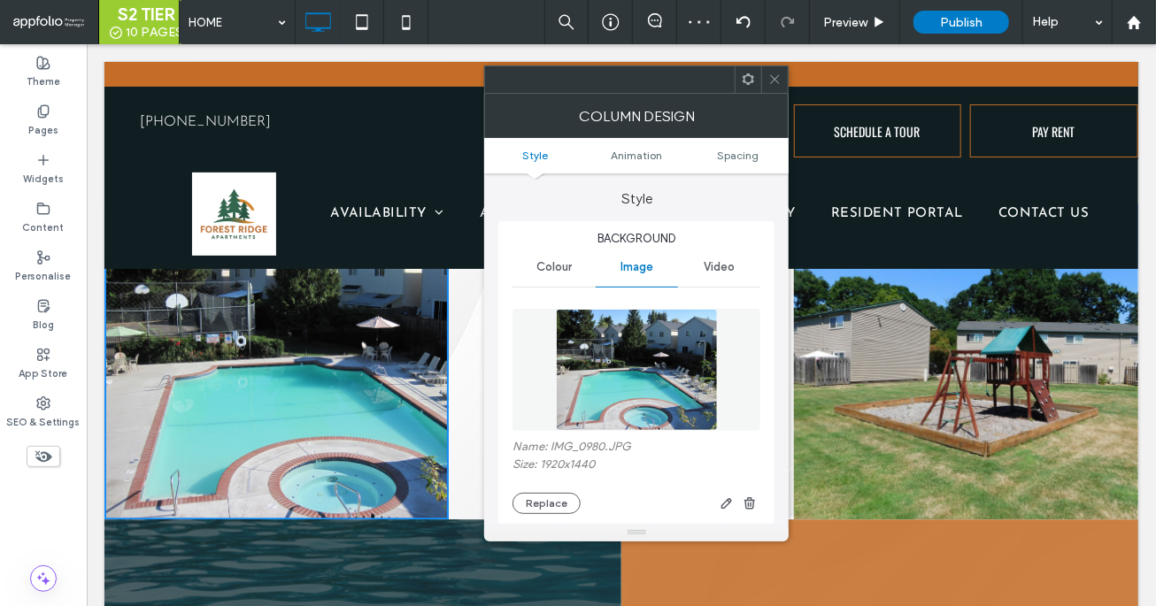
click at [774, 80] on use at bounding box center [775, 79] width 9 height 9
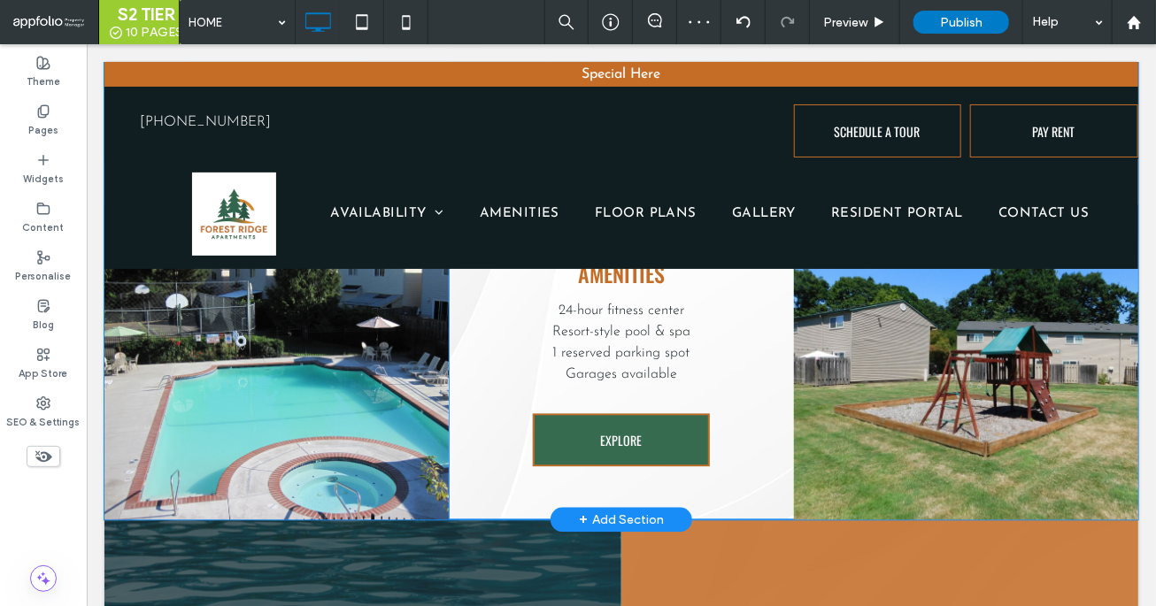
click at [808, 407] on div "Click To Paste" at bounding box center [965, 361] width 344 height 315
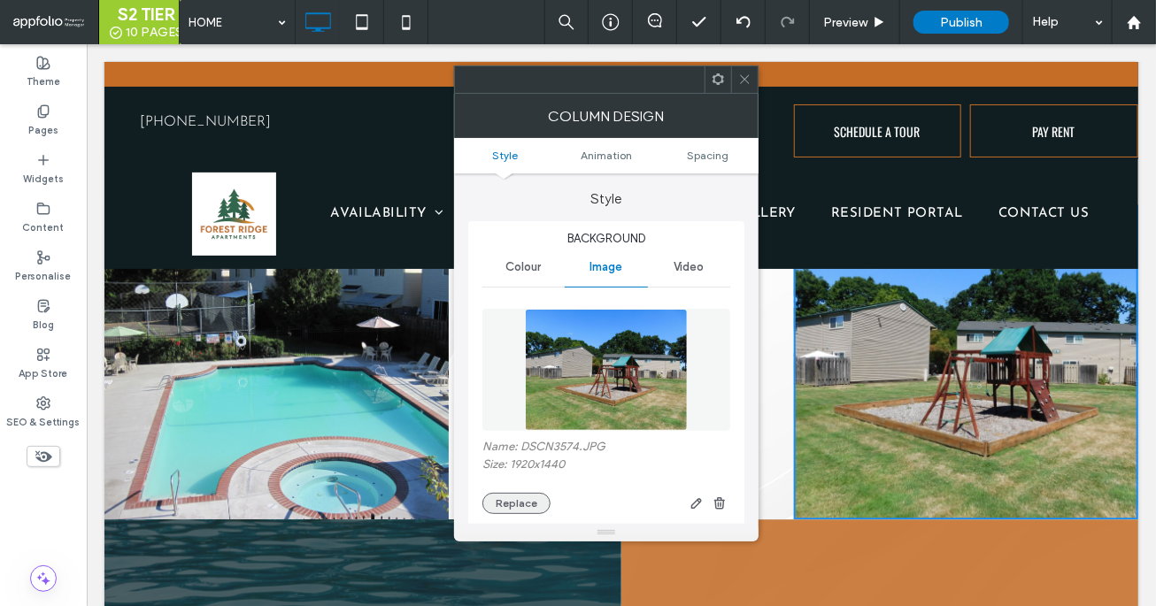
click at [513, 498] on button "Replace" at bounding box center [516, 503] width 68 height 21
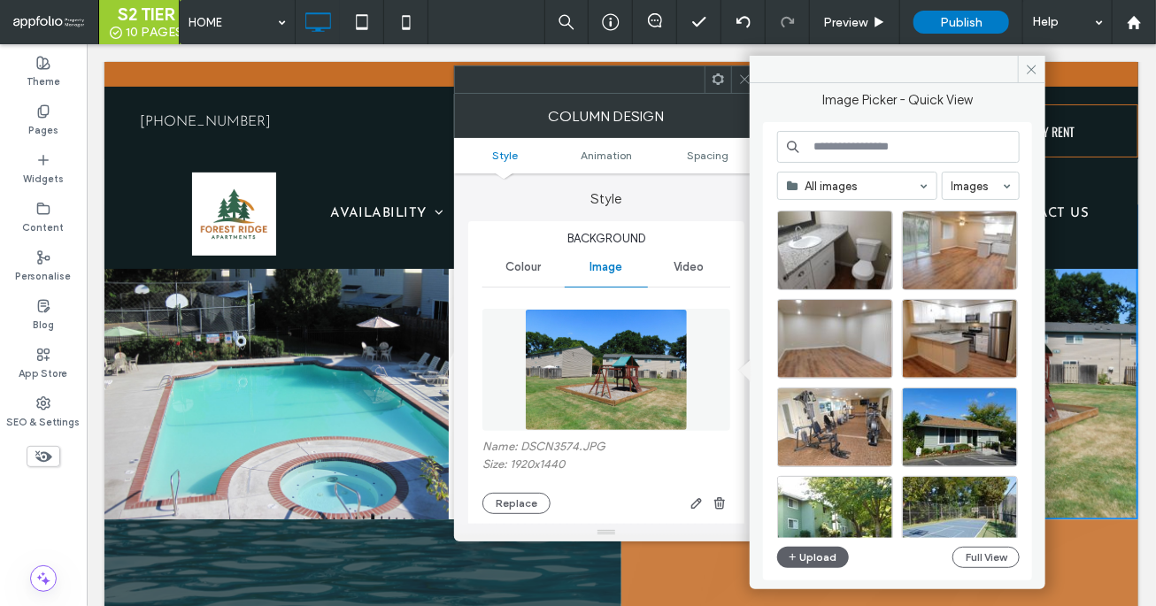
scroll to position [363, 0]
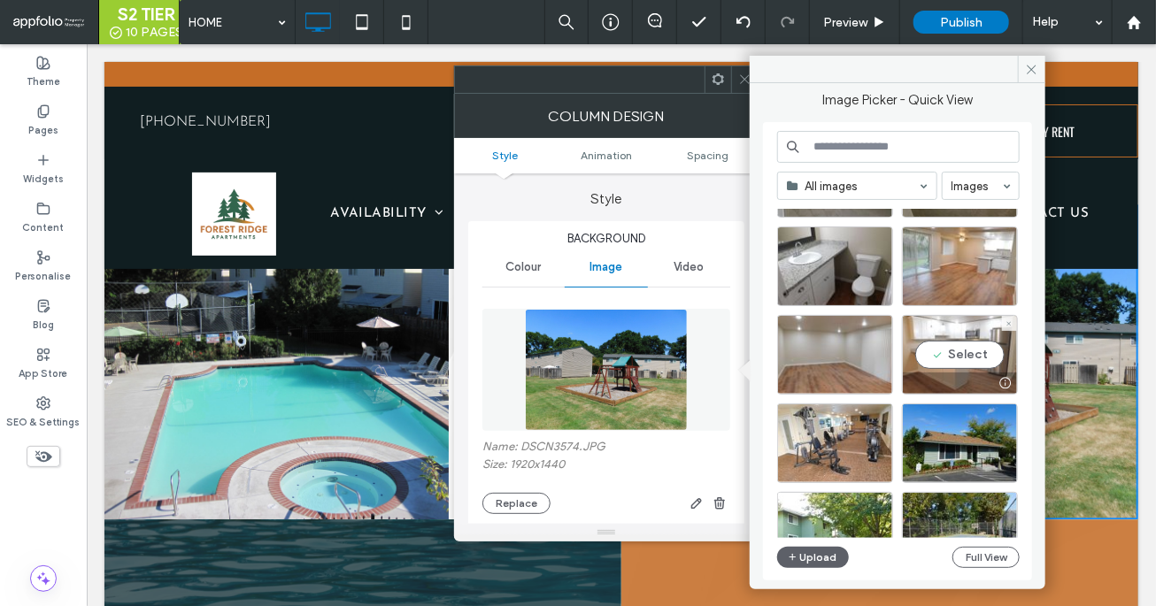
click at [846, 358] on div "Select" at bounding box center [960, 355] width 116 height 80
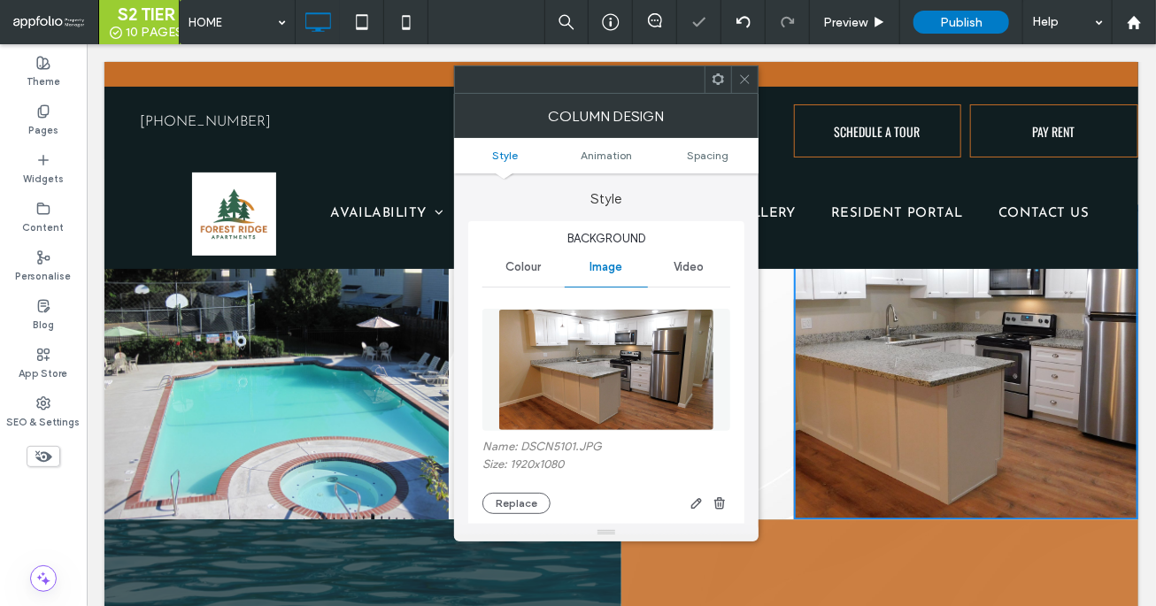
click at [746, 74] on icon at bounding box center [744, 79] width 13 height 13
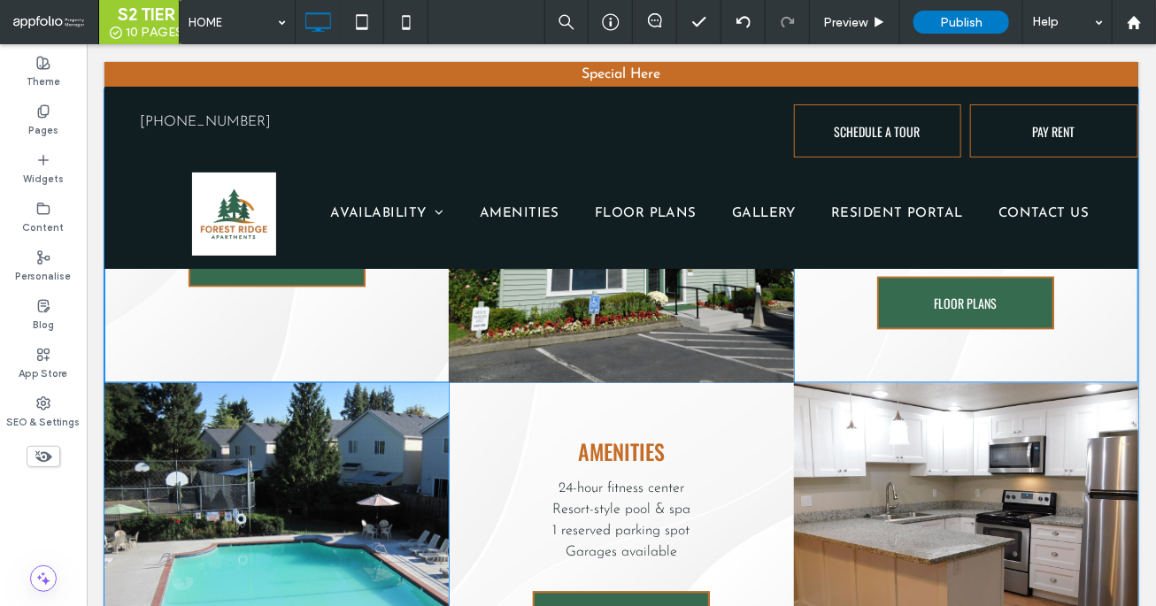
scroll to position [1403, 0]
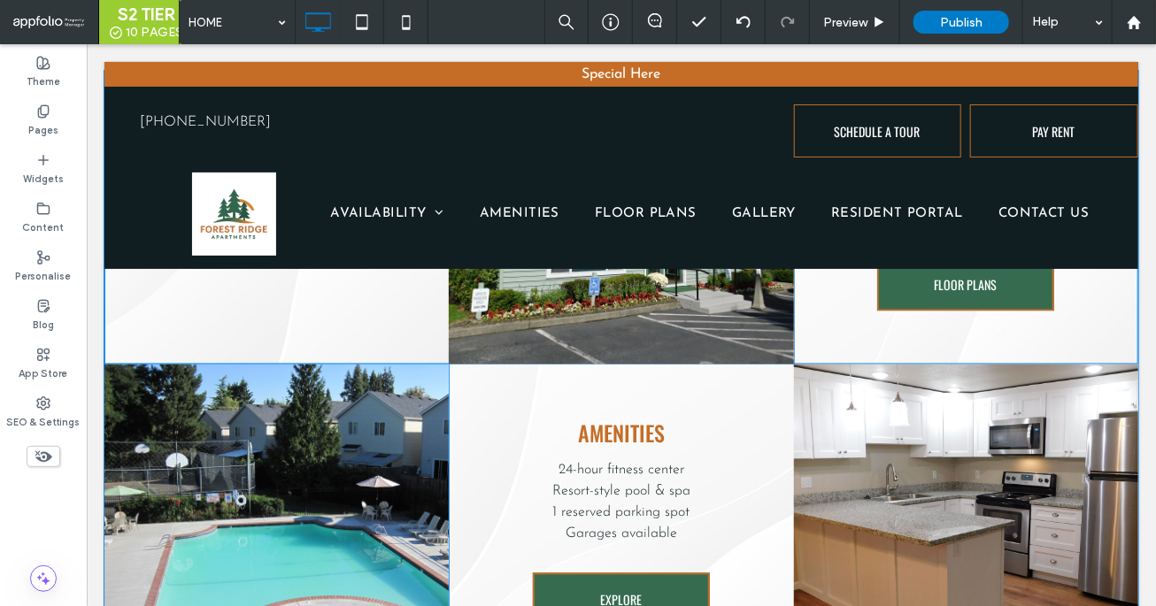
click at [728, 318] on div "Click To Paste" at bounding box center [620, 217] width 344 height 294
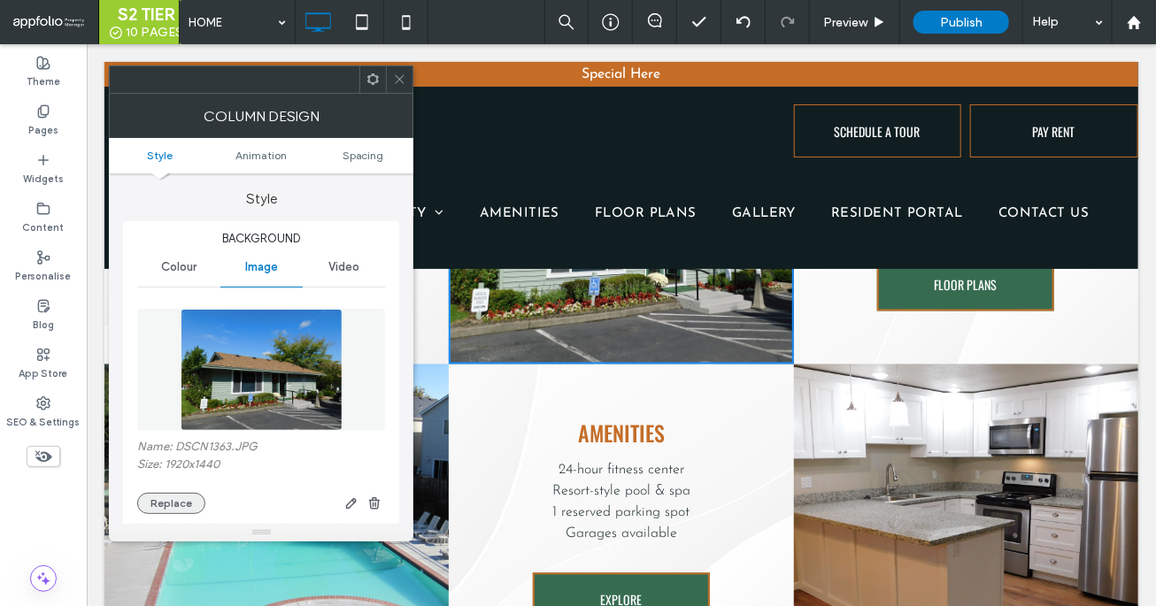
click at [159, 505] on button "Replace" at bounding box center [171, 503] width 68 height 21
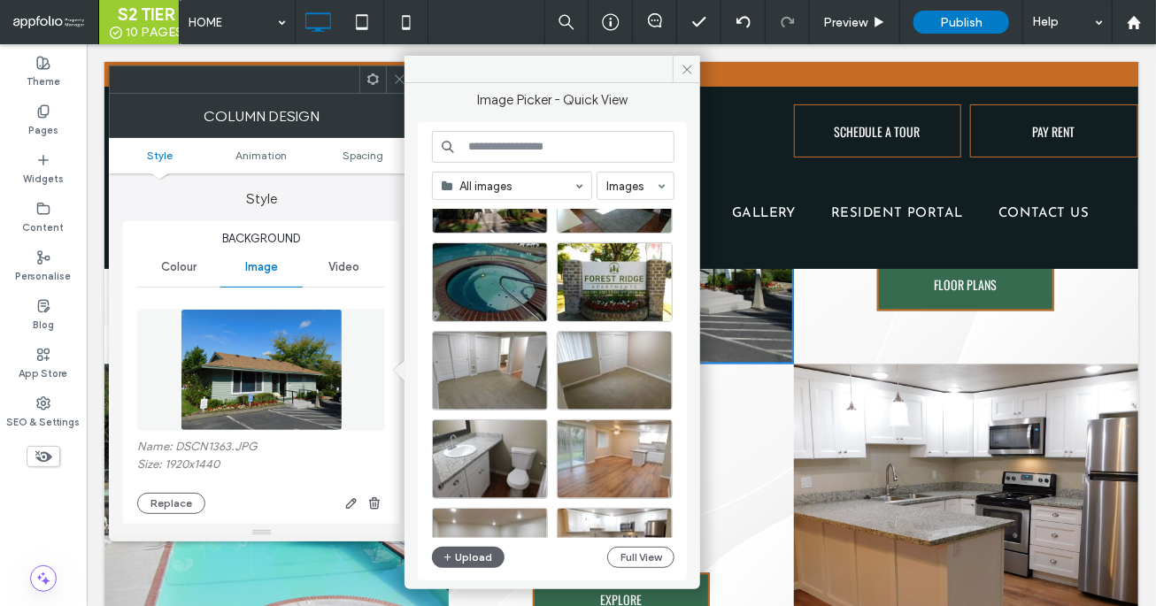
scroll to position [240, 0]
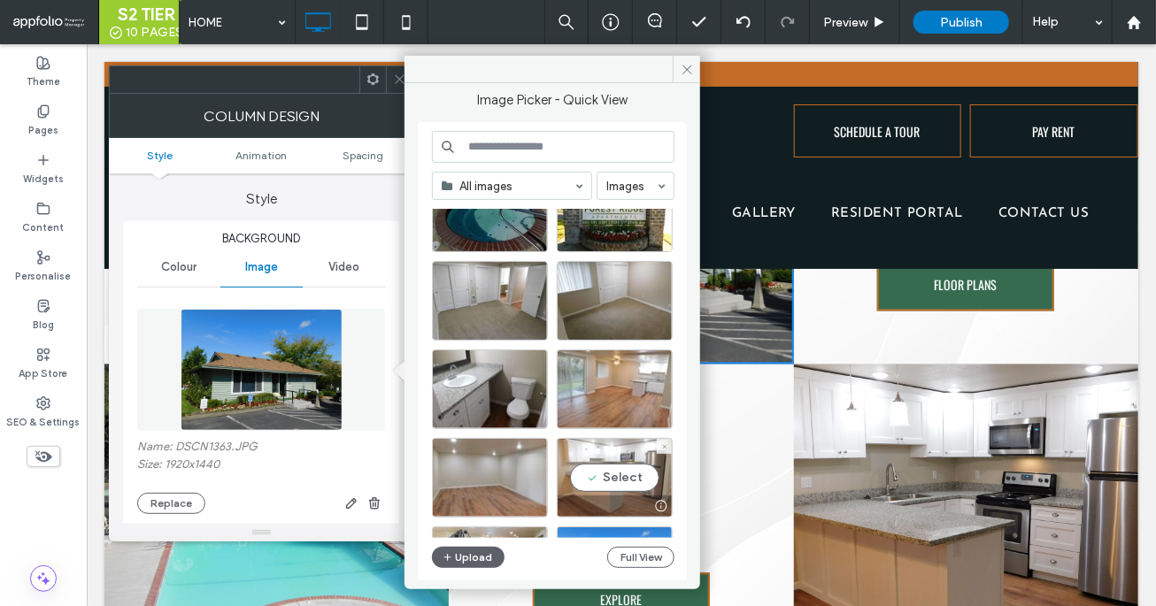
click at [605, 456] on div "Select" at bounding box center [615, 478] width 116 height 80
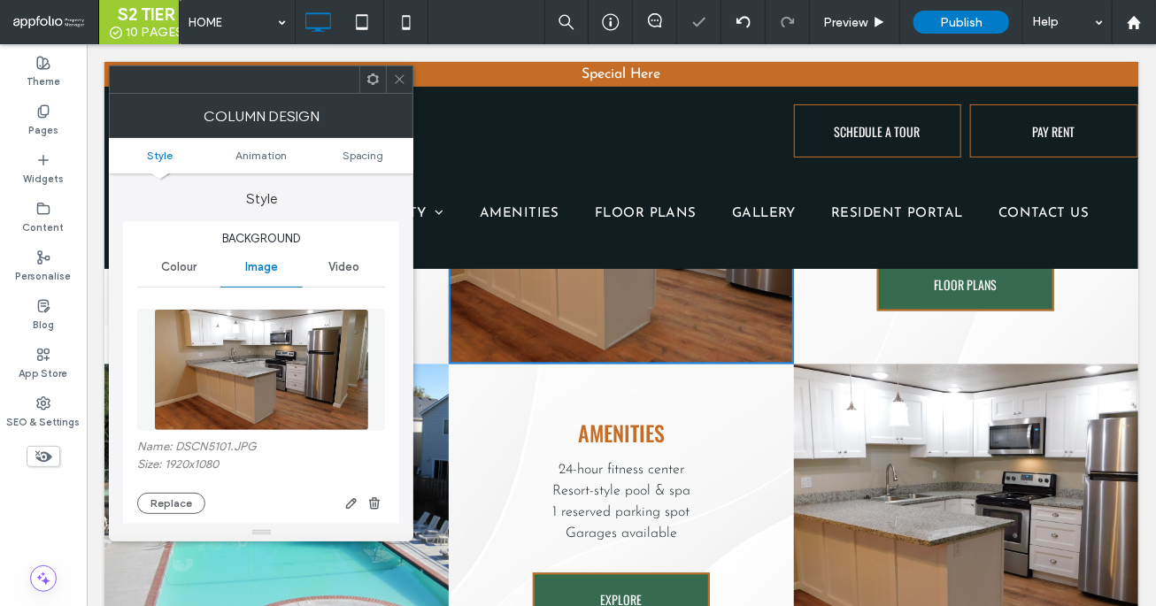
click at [396, 78] on icon at bounding box center [399, 79] width 13 height 13
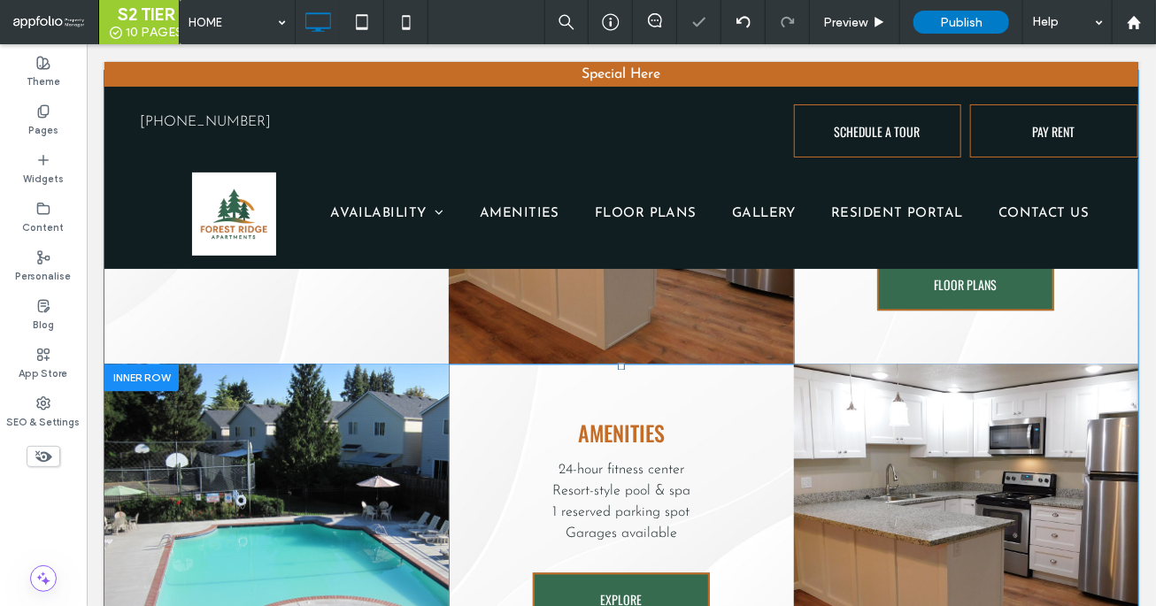
click at [846, 473] on div "Click To Paste" at bounding box center [965, 521] width 344 height 315
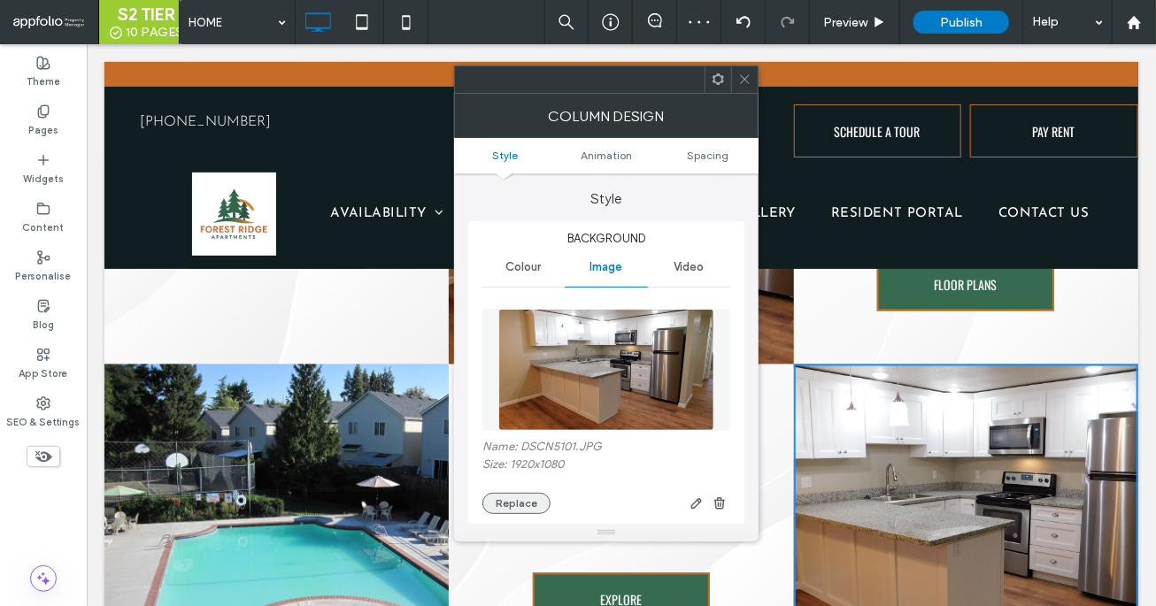
click at [514, 496] on button "Replace" at bounding box center [516, 503] width 68 height 21
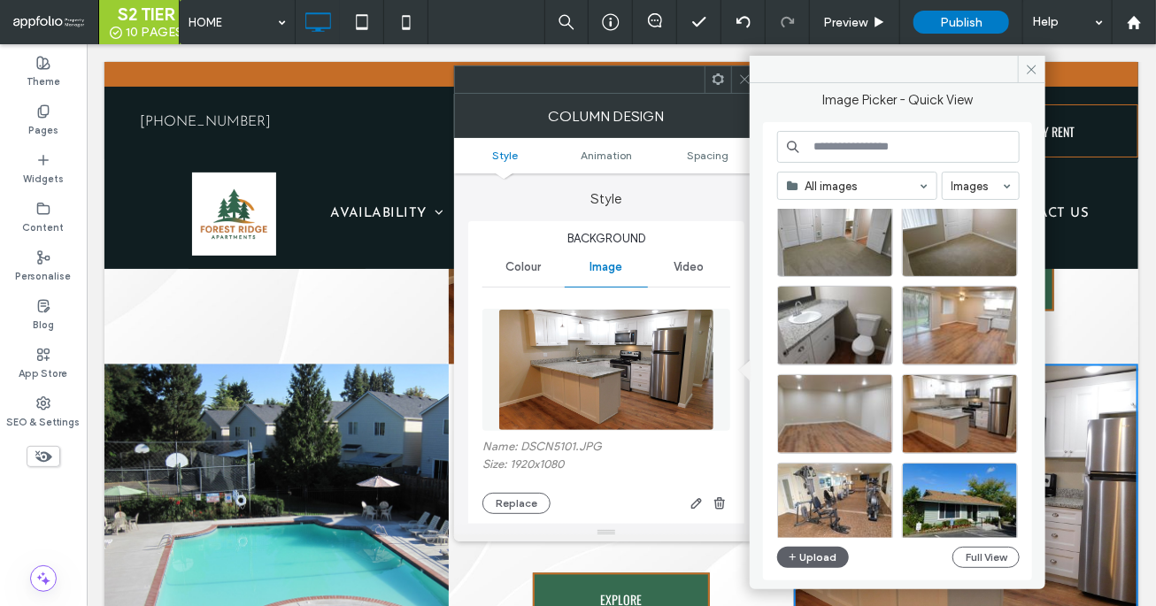
scroll to position [358, 0]
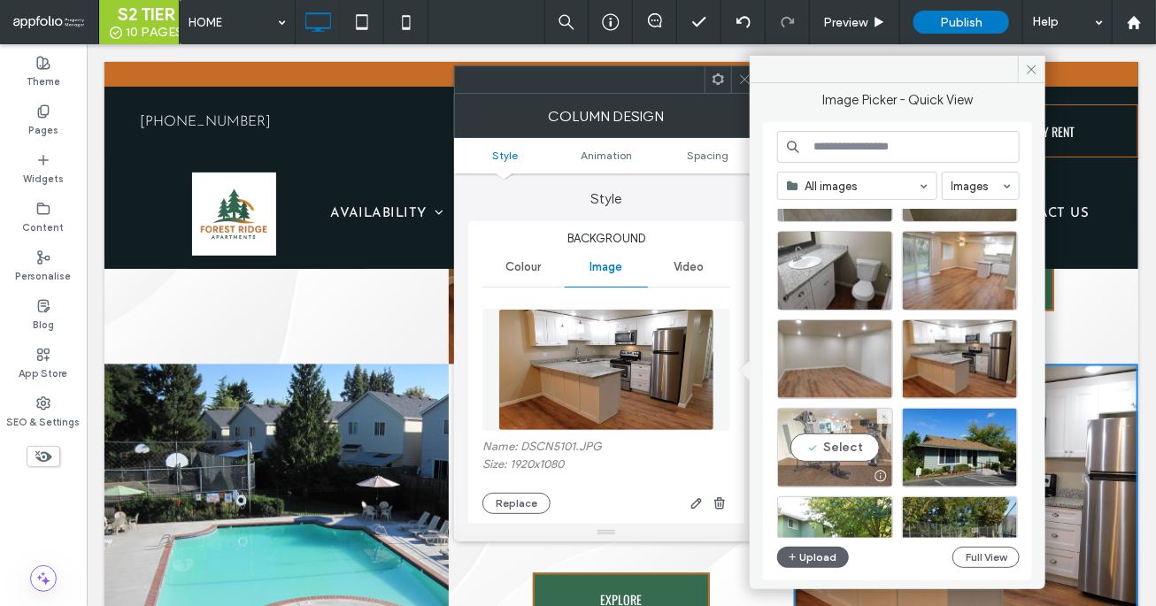
click at [837, 424] on div "Select" at bounding box center [835, 448] width 116 height 80
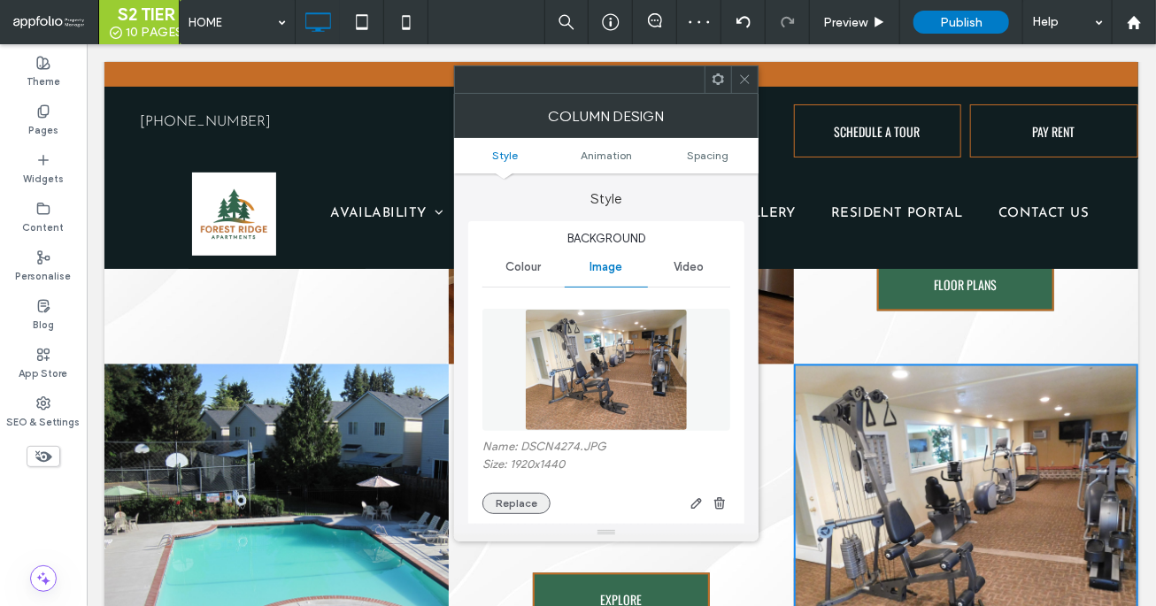
click at [509, 501] on button "Replace" at bounding box center [516, 503] width 68 height 21
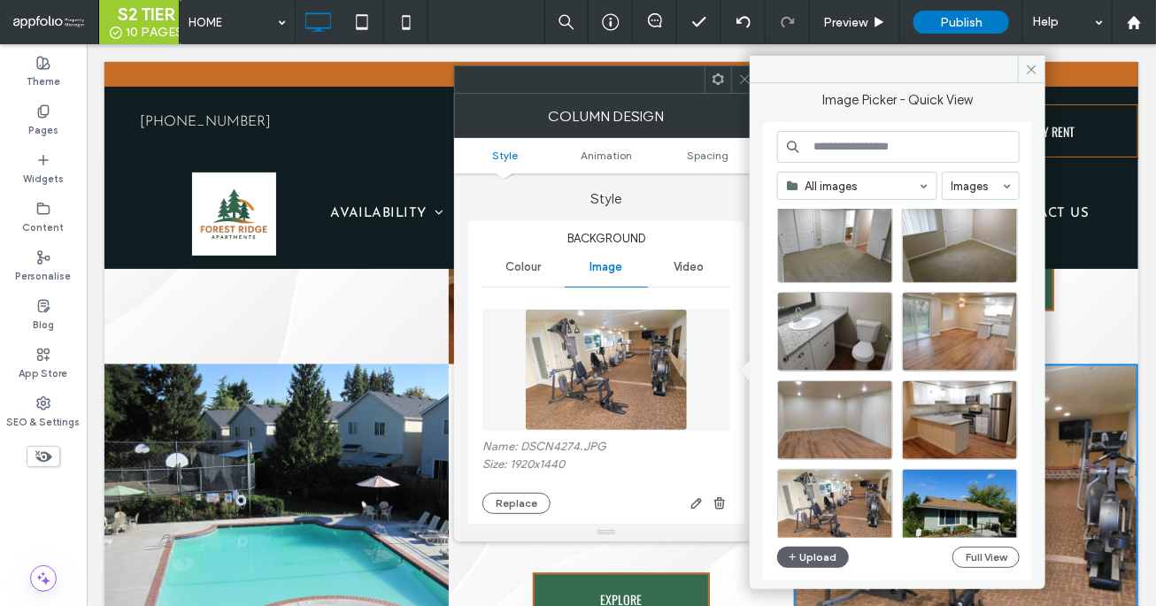
scroll to position [429, 0]
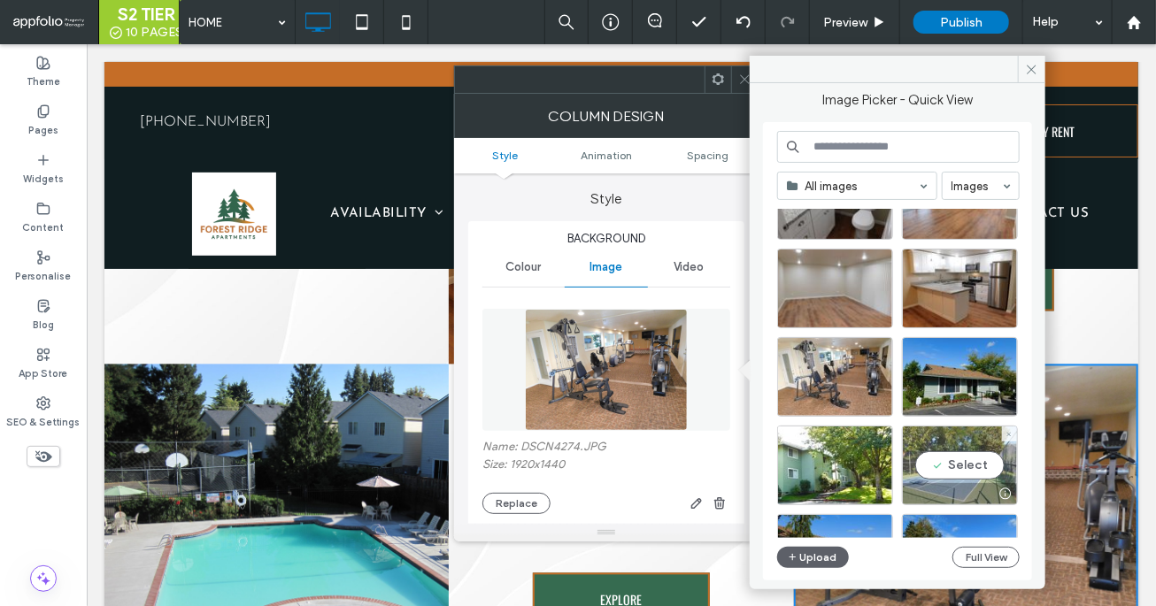
click at [846, 473] on div "Select" at bounding box center [960, 466] width 116 height 80
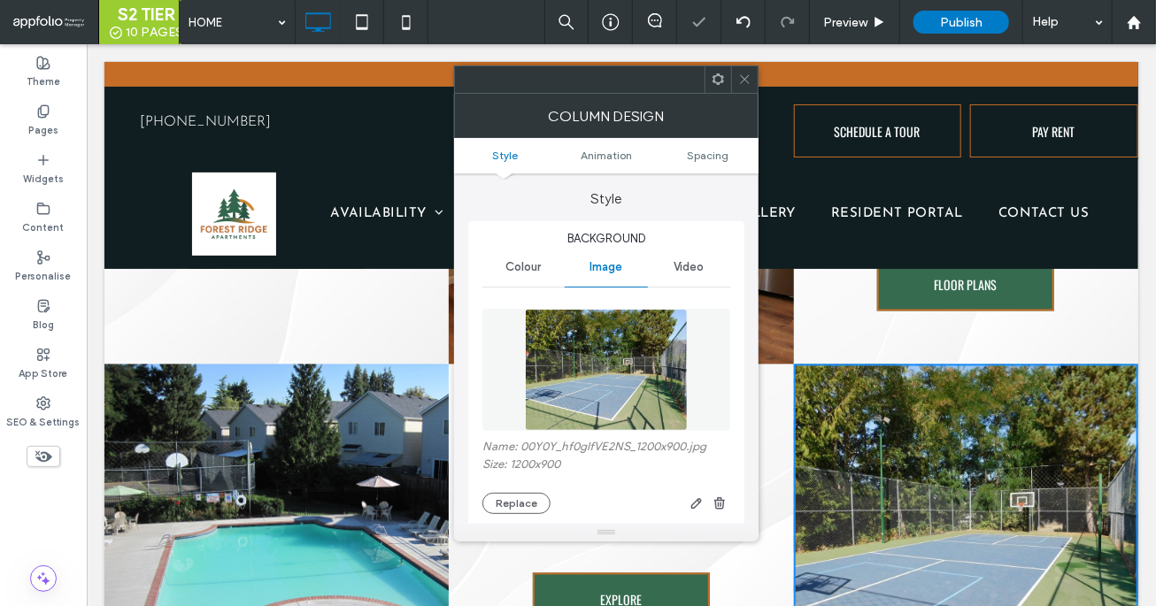
click at [741, 82] on use at bounding box center [744, 79] width 9 height 9
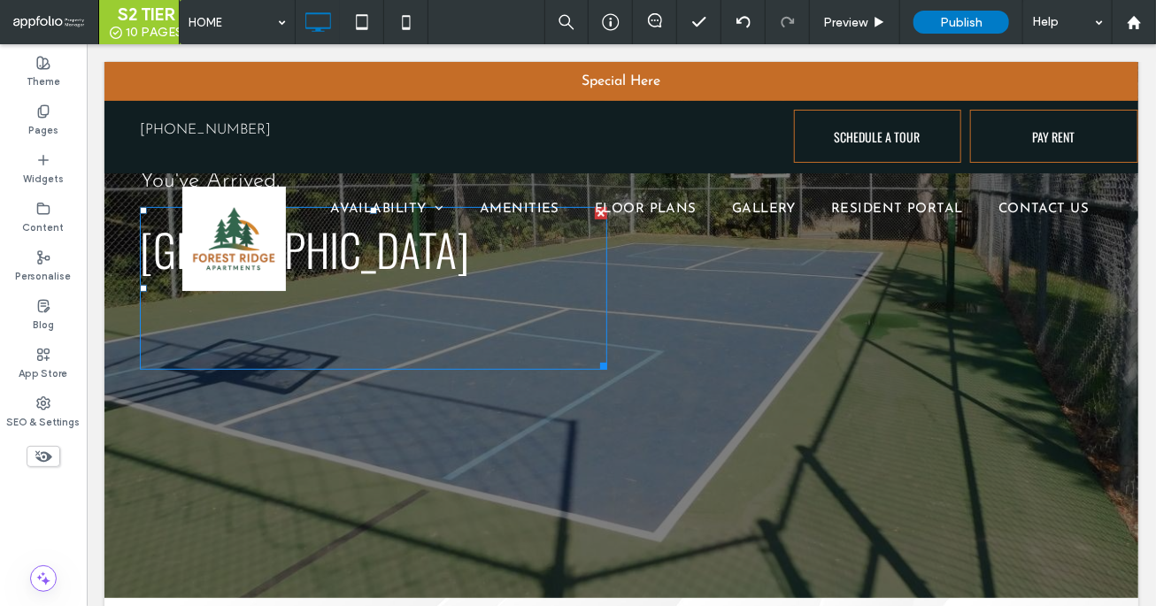
scroll to position [232, 0]
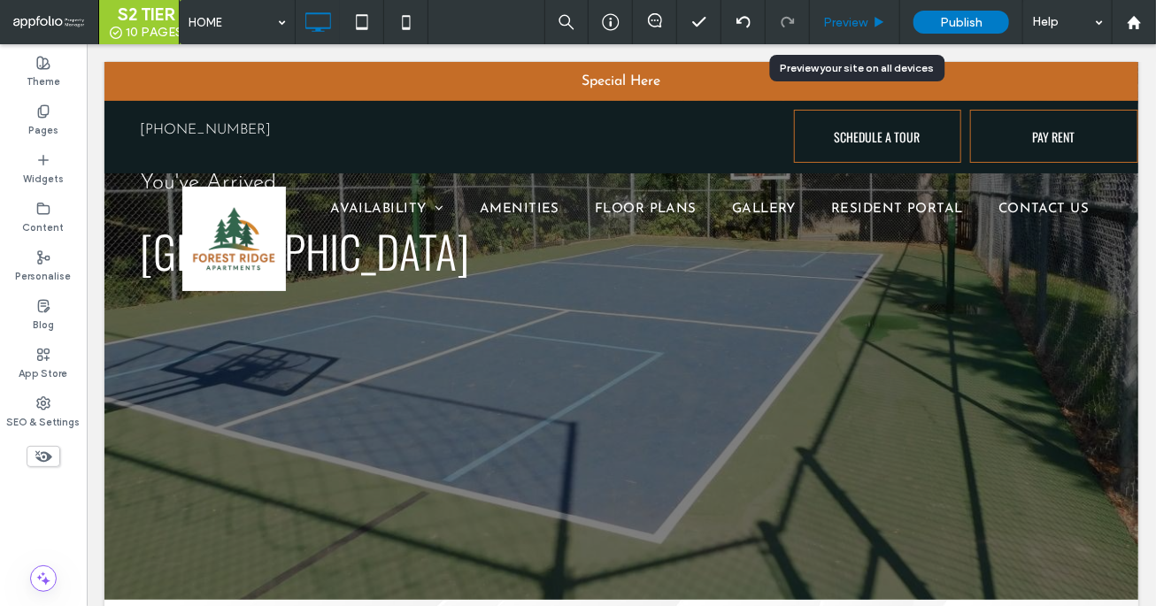
click at [830, 26] on span "Preview" at bounding box center [845, 22] width 44 height 15
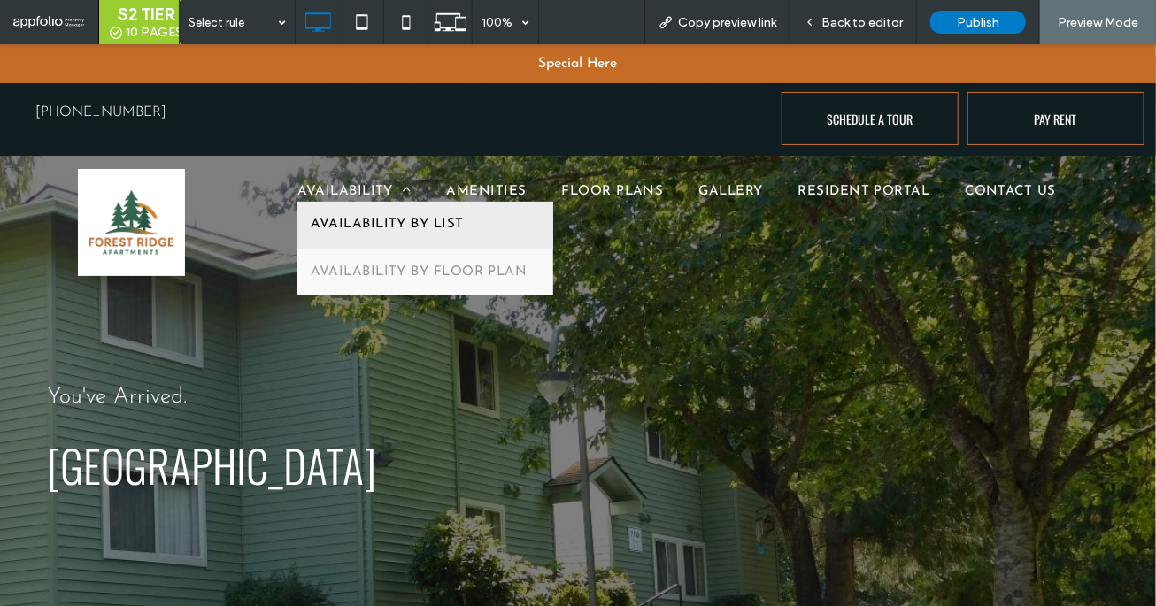
click at [365, 212] on link "AVAILABILITY BY LIST" at bounding box center [425, 224] width 257 height 47
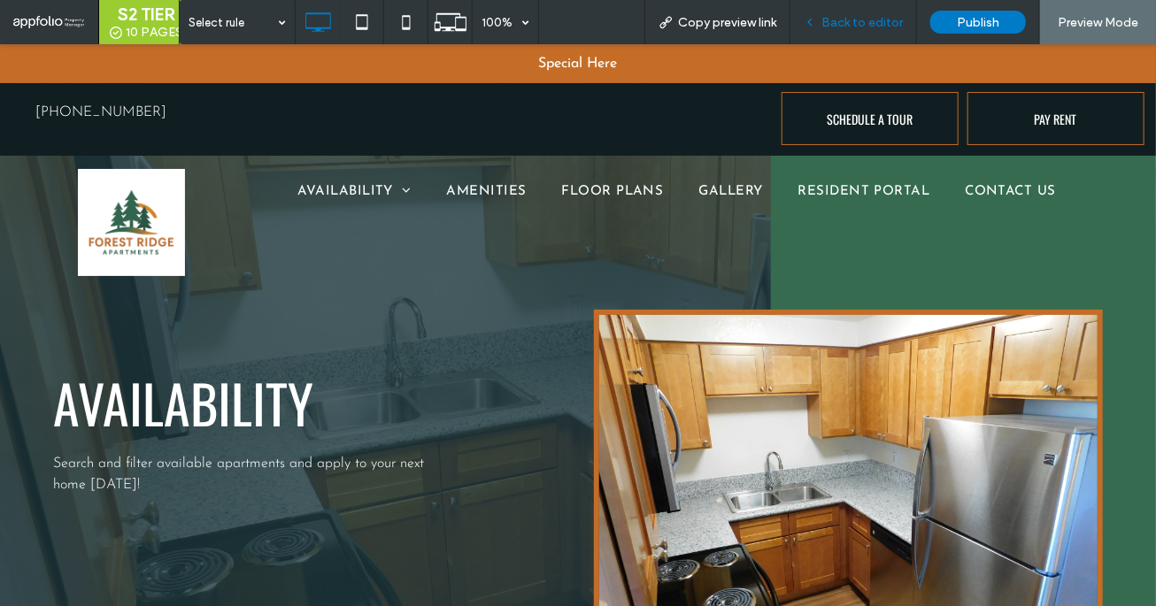
click at [846, 26] on span "Back to editor" at bounding box center [861, 22] width 81 height 15
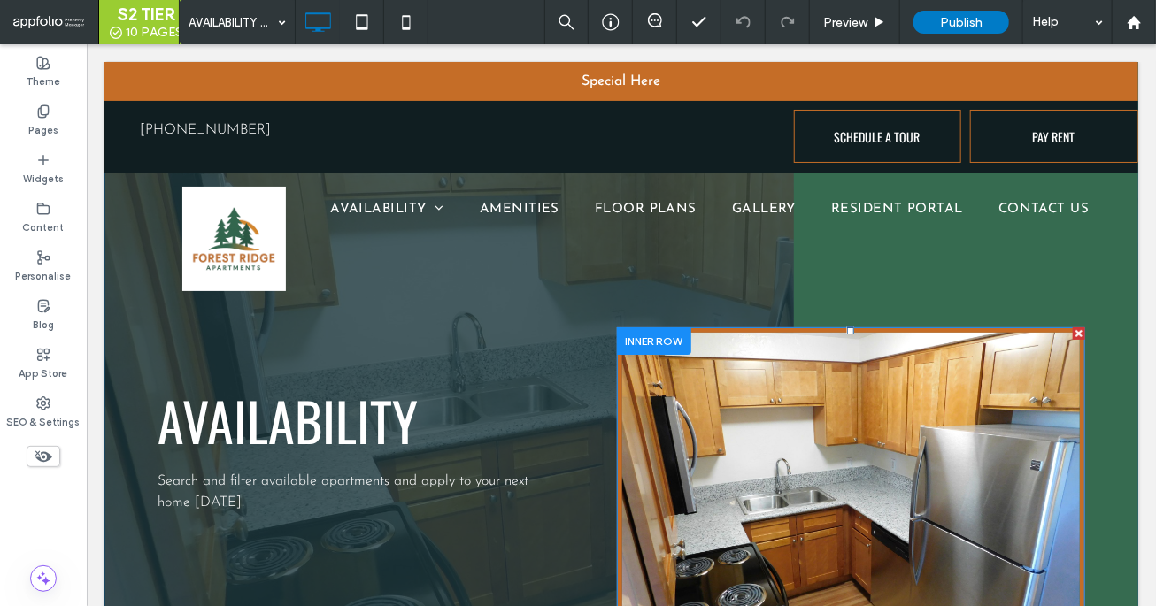
click at [704, 460] on img at bounding box center [850, 504] width 468 height 354
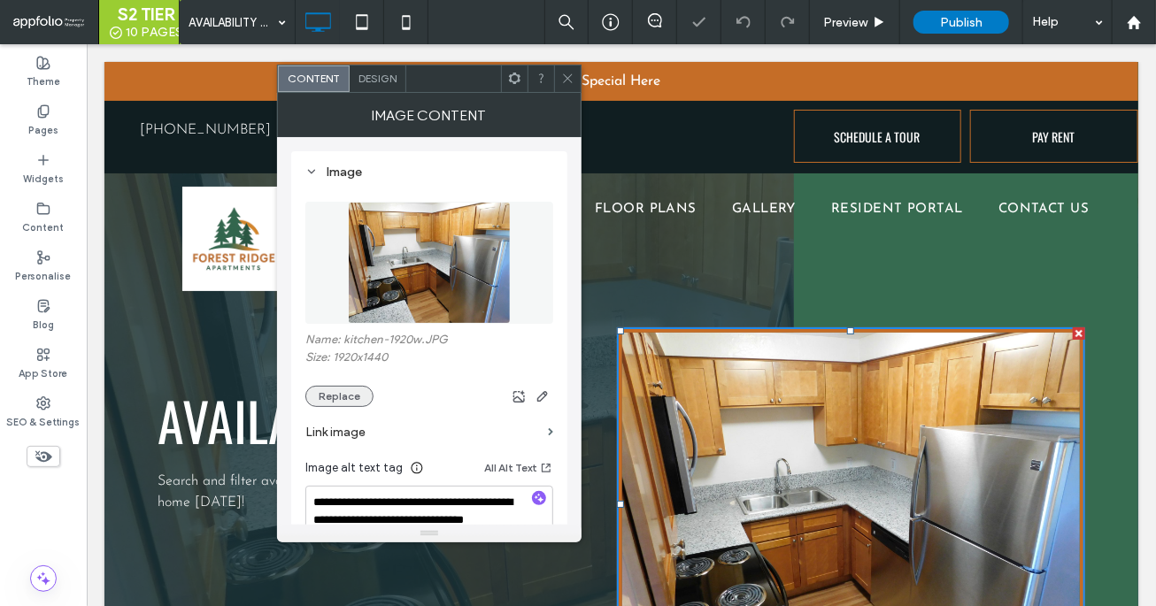
click at [320, 389] on button "Replace" at bounding box center [339, 396] width 68 height 21
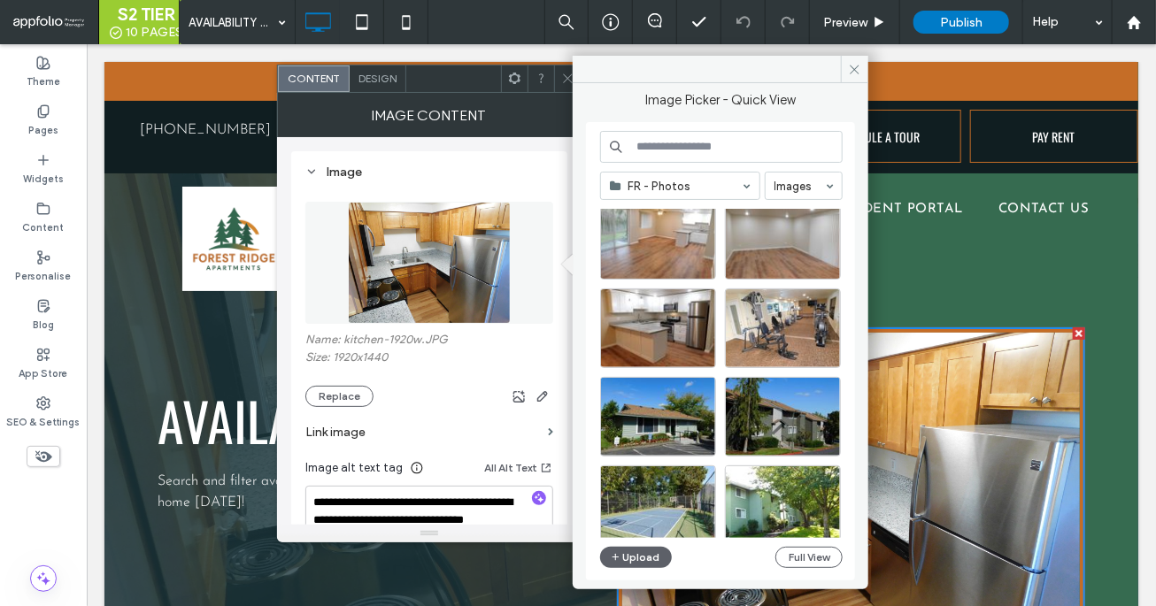
scroll to position [308, 0]
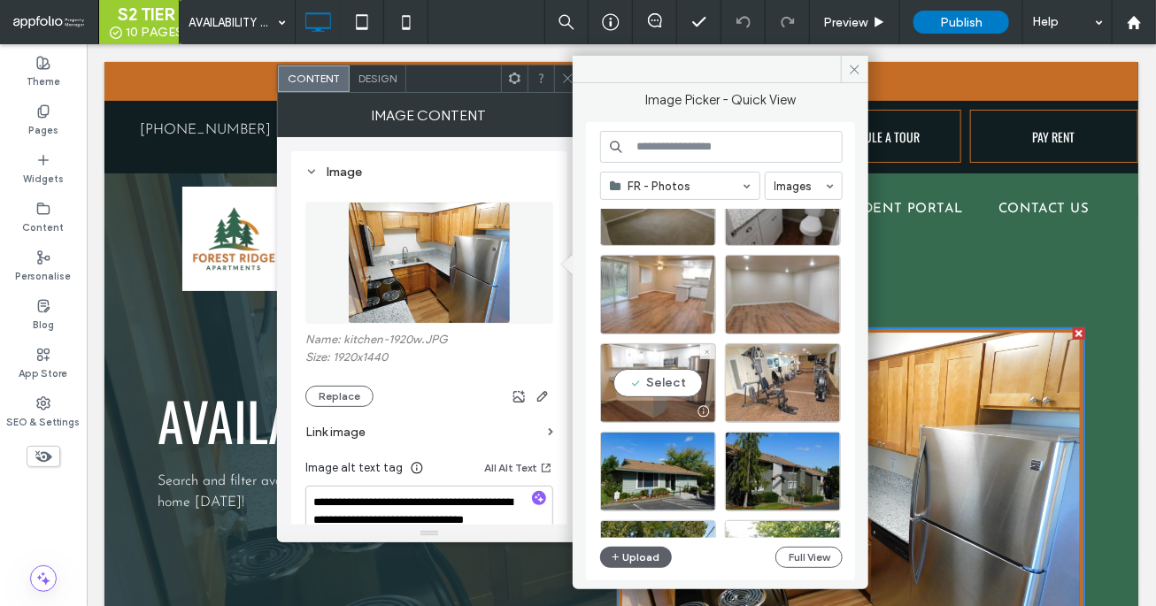
click at [656, 373] on div "Select" at bounding box center [658, 383] width 116 height 80
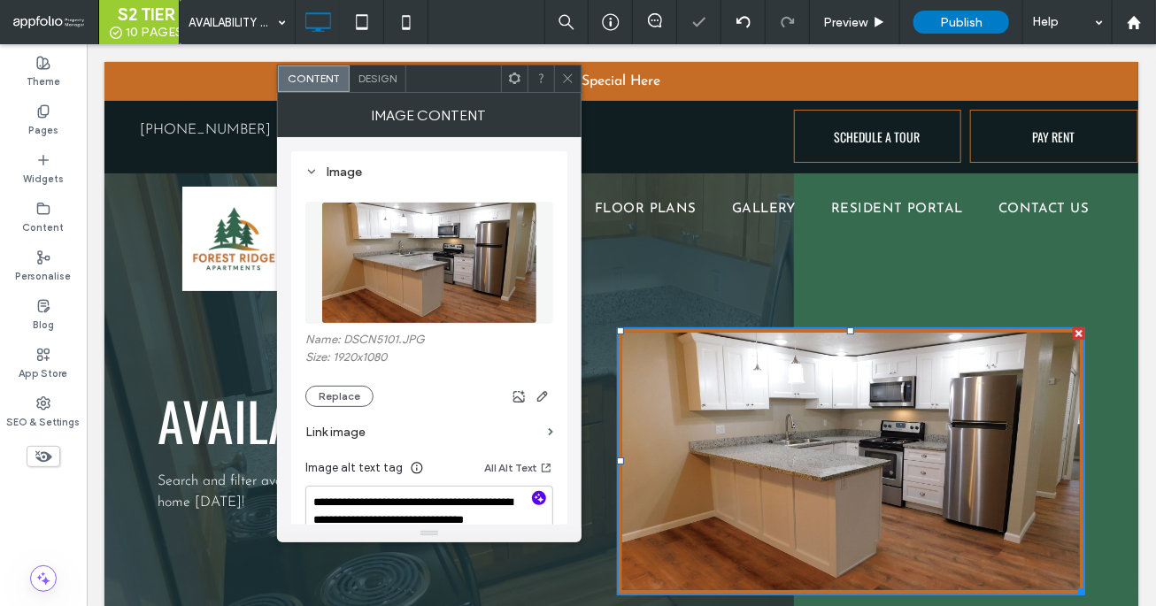
click at [540, 496] on icon "button" at bounding box center [539, 498] width 12 height 12
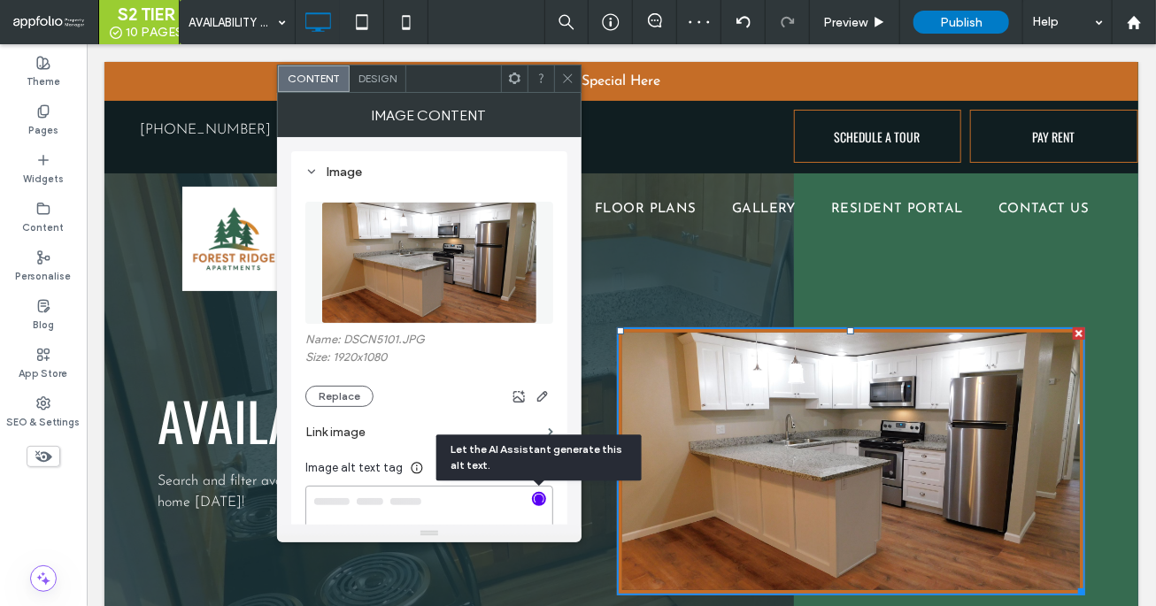
type textarea "**********"
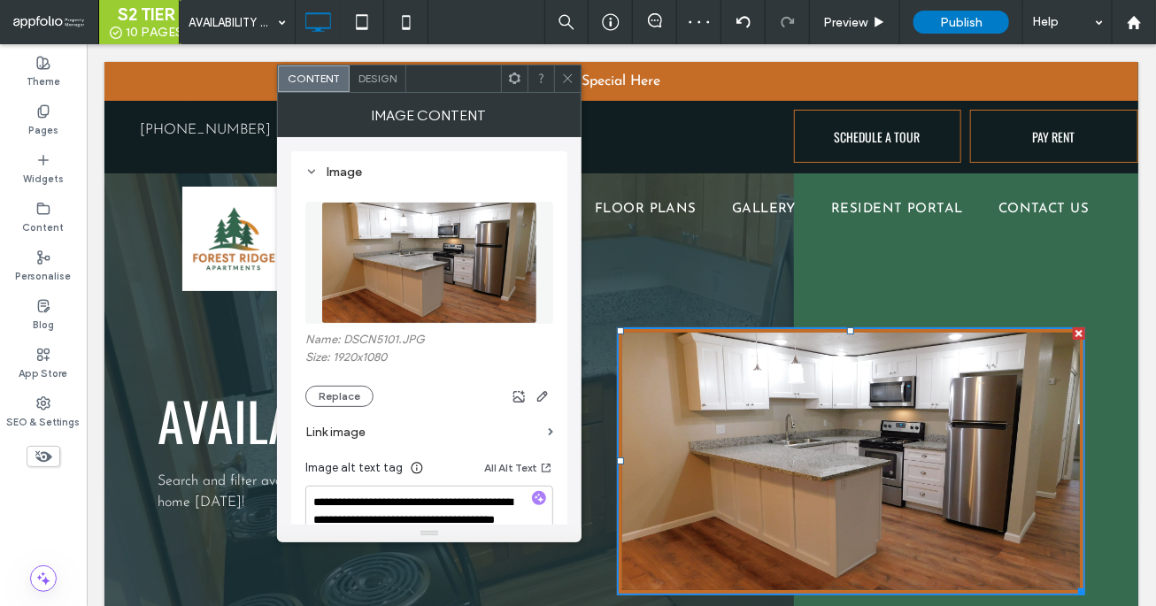
click at [566, 77] on icon at bounding box center [567, 78] width 13 height 13
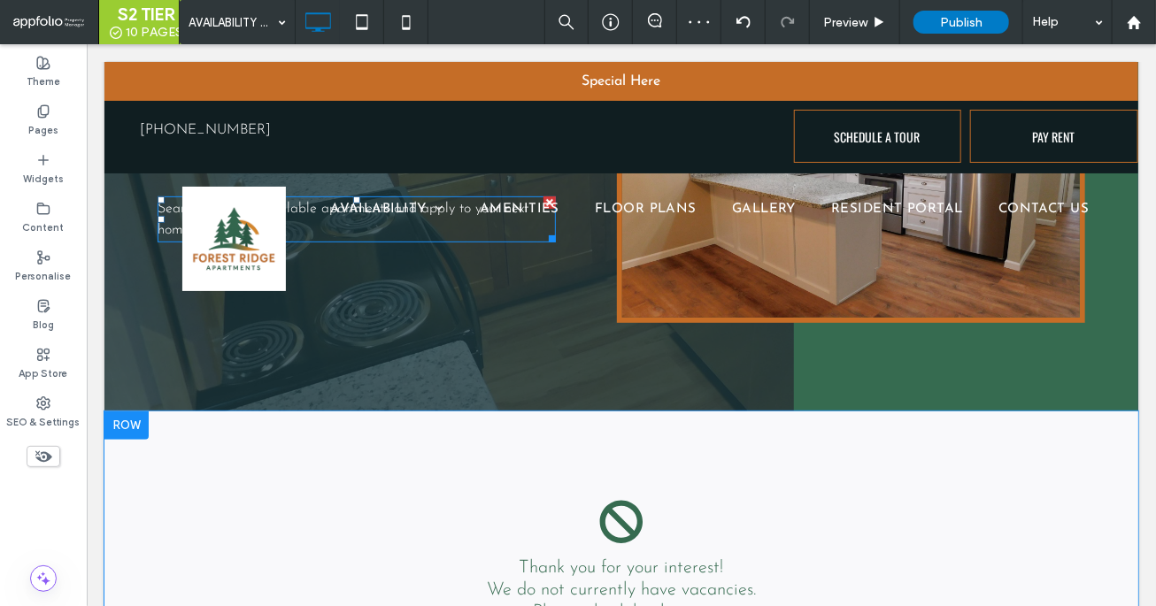
scroll to position [285, 0]
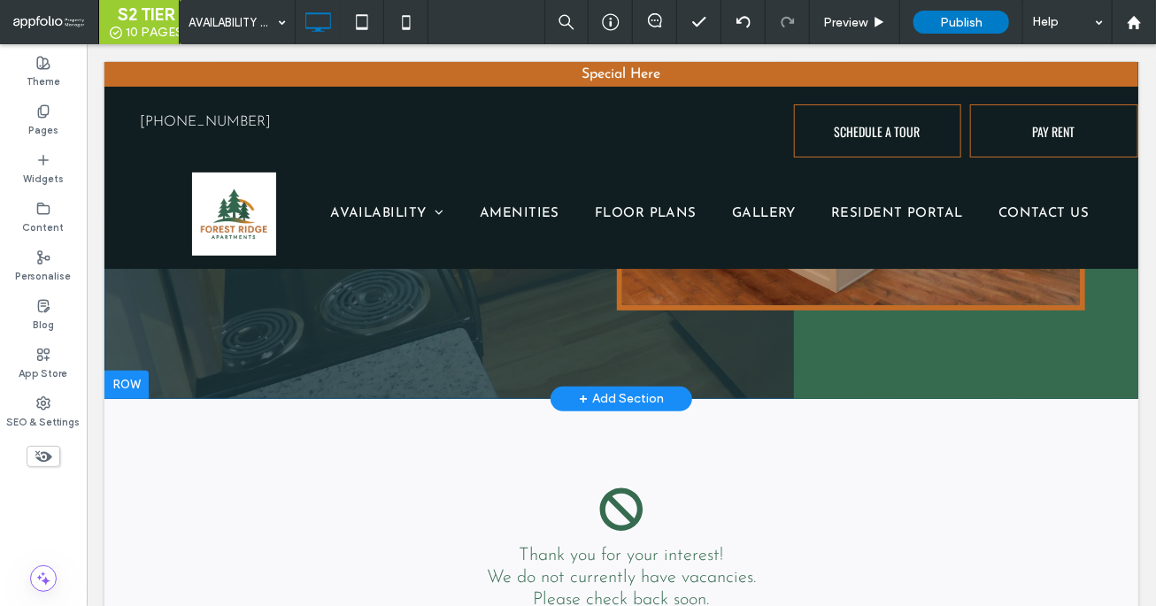
click at [131, 381] on div at bounding box center [126, 384] width 44 height 28
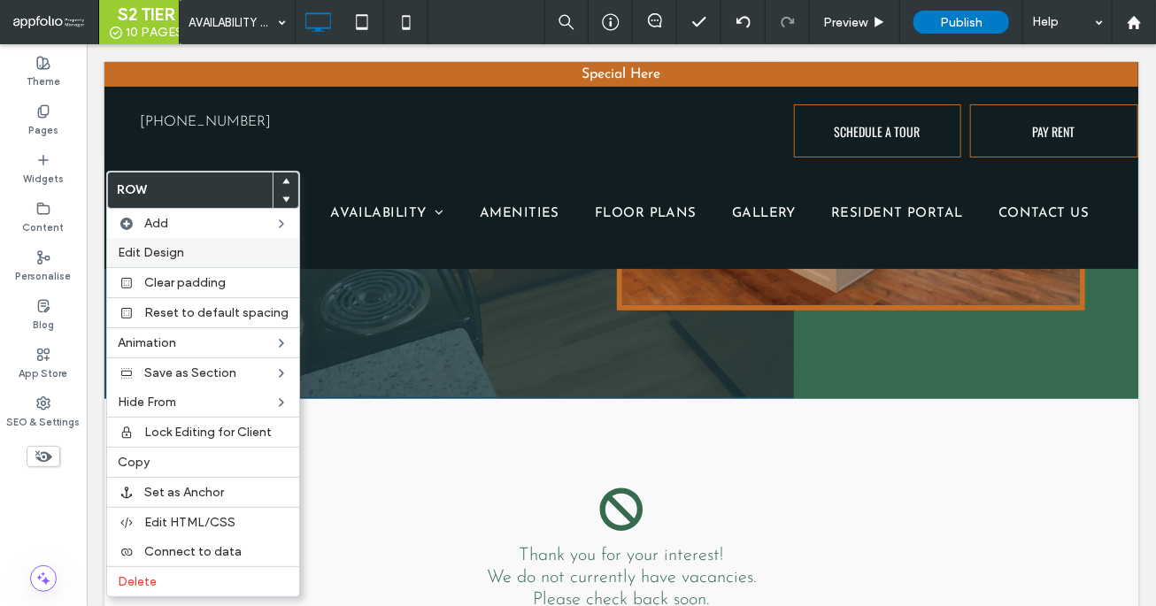
click at [194, 250] on label "Edit Design" at bounding box center [203, 252] width 171 height 15
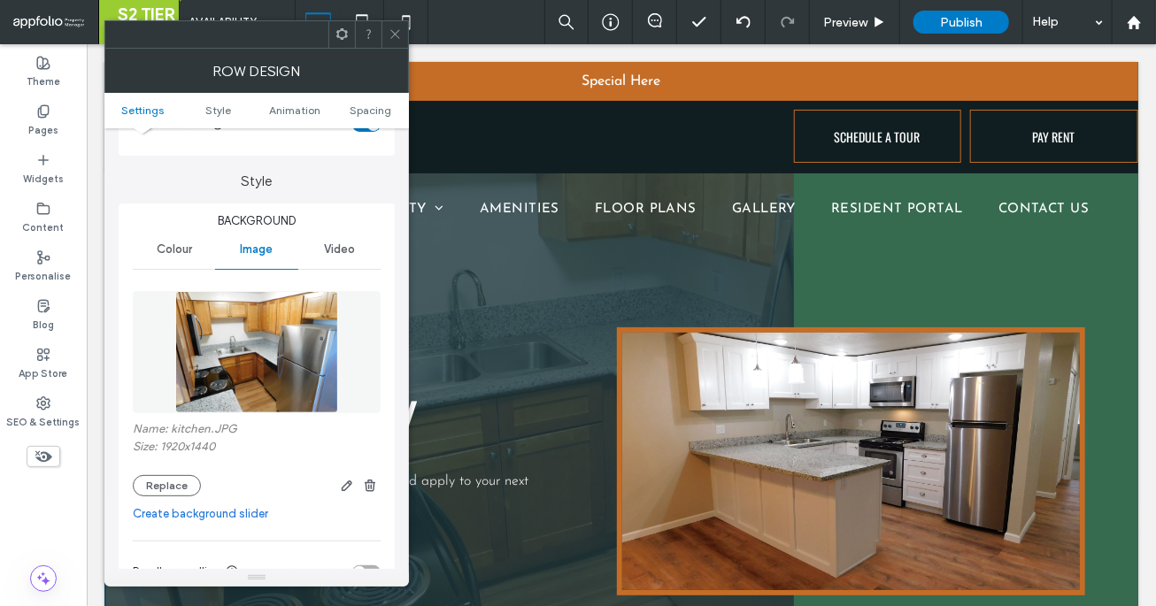
scroll to position [142, 0]
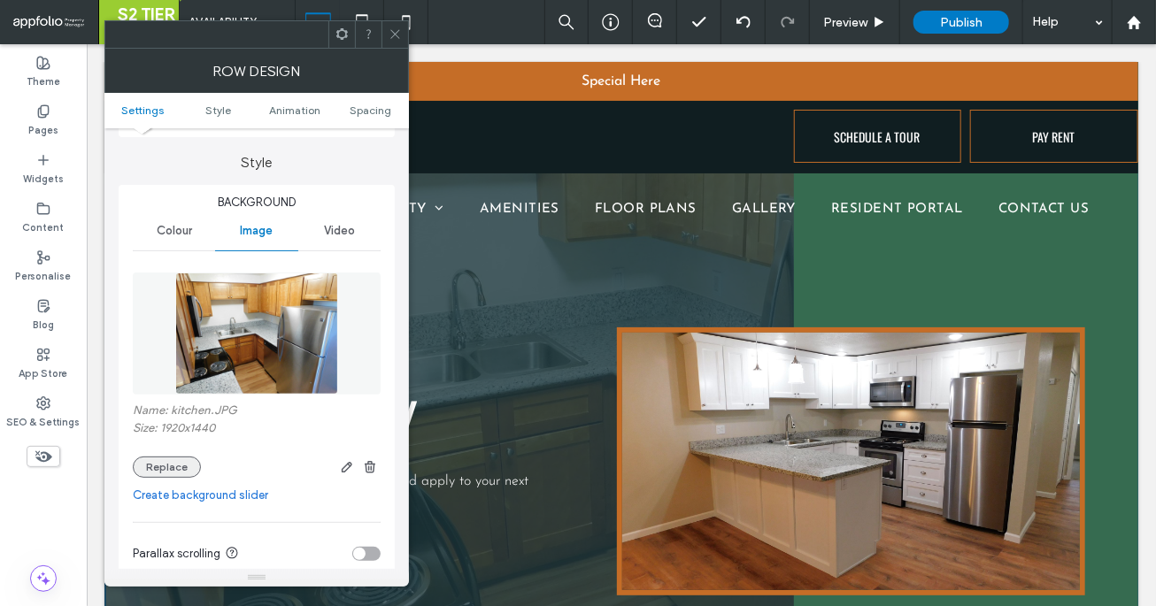
click at [178, 463] on button "Replace" at bounding box center [167, 467] width 68 height 21
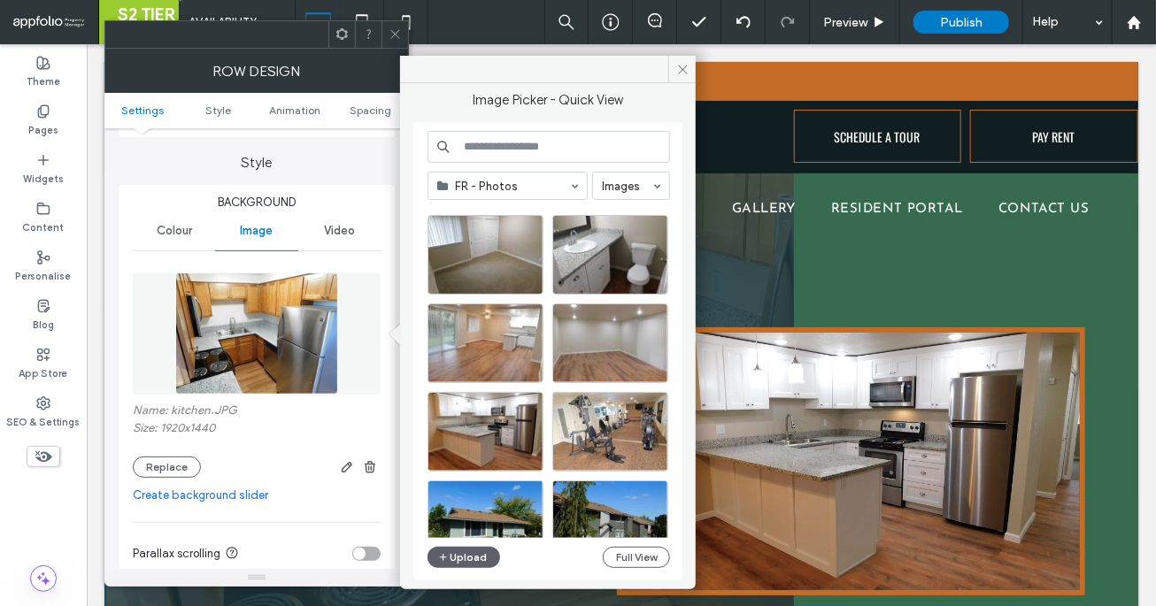
scroll to position [258, 0]
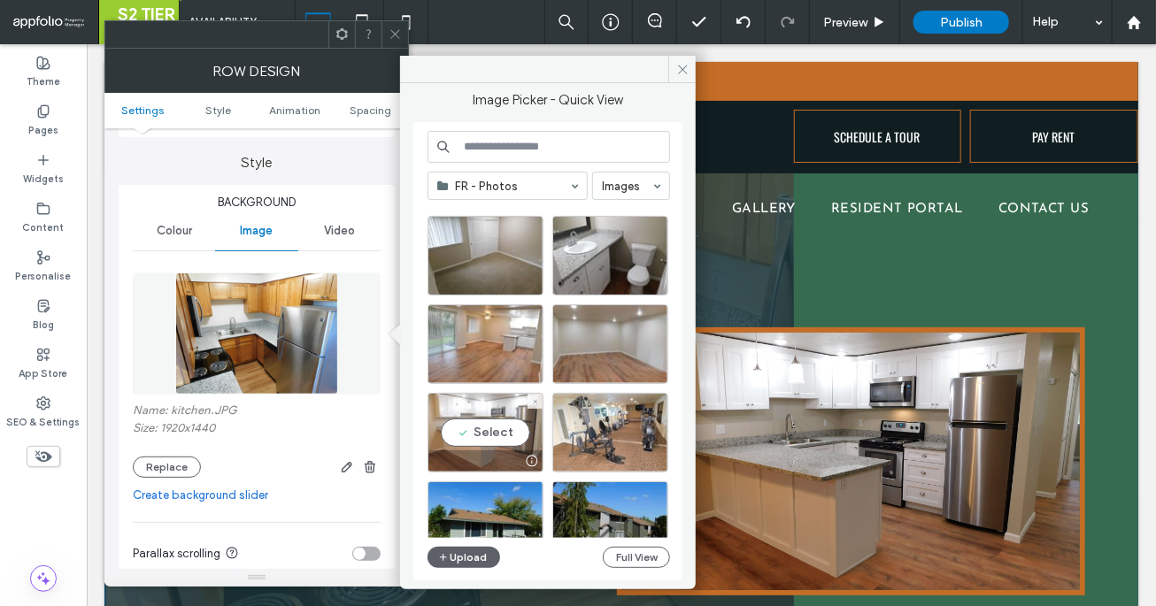
click at [498, 423] on div "Select" at bounding box center [485, 433] width 116 height 80
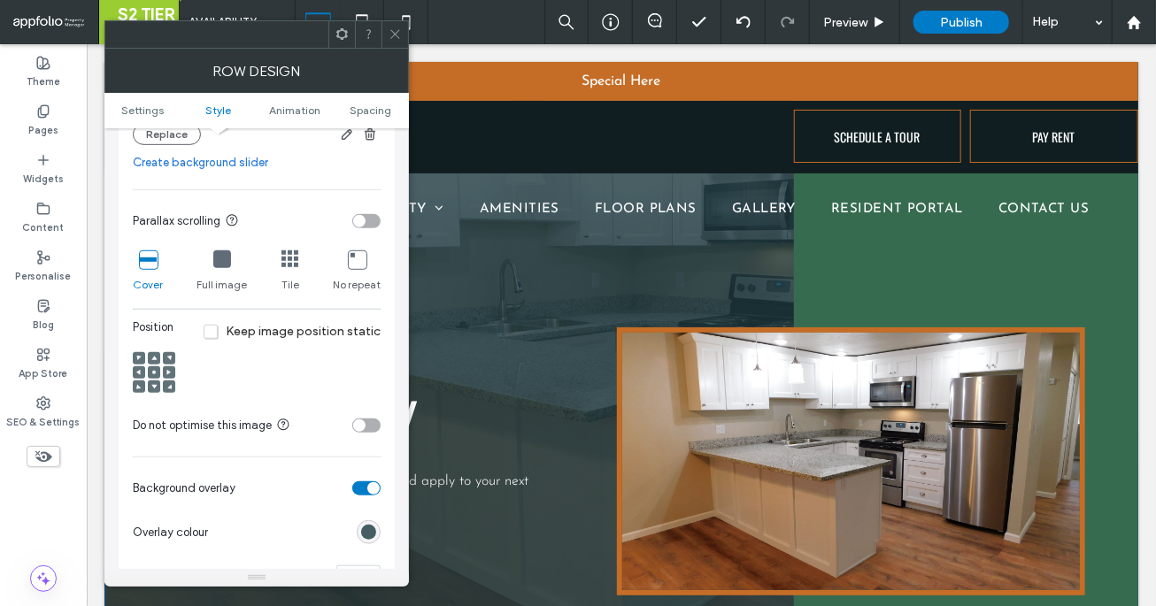
scroll to position [645, 0]
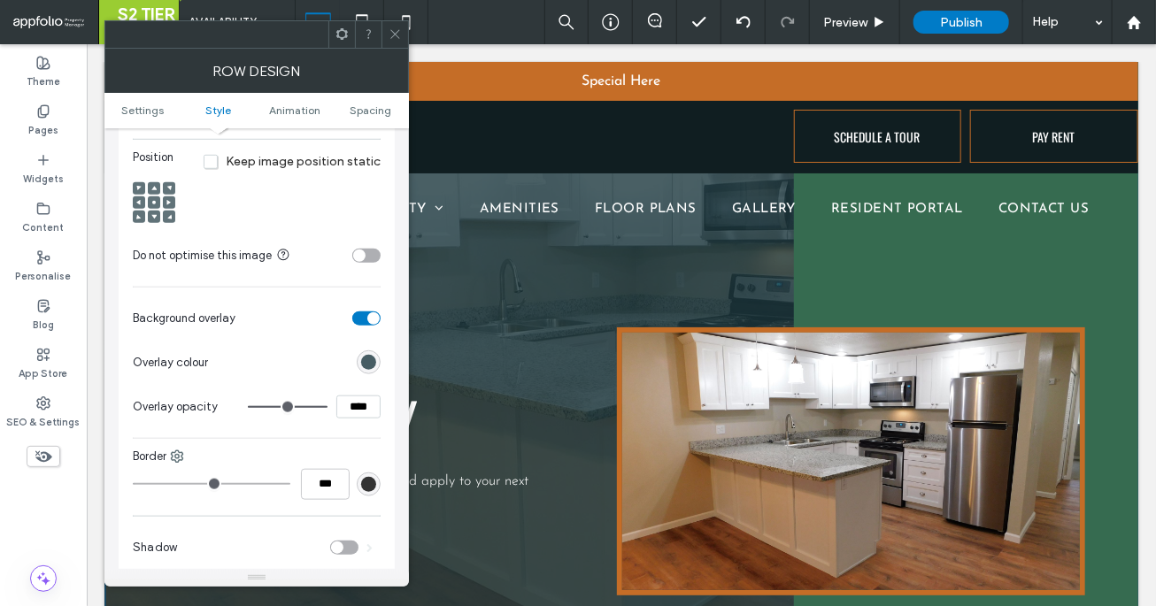
click at [392, 33] on icon at bounding box center [395, 33] width 13 height 13
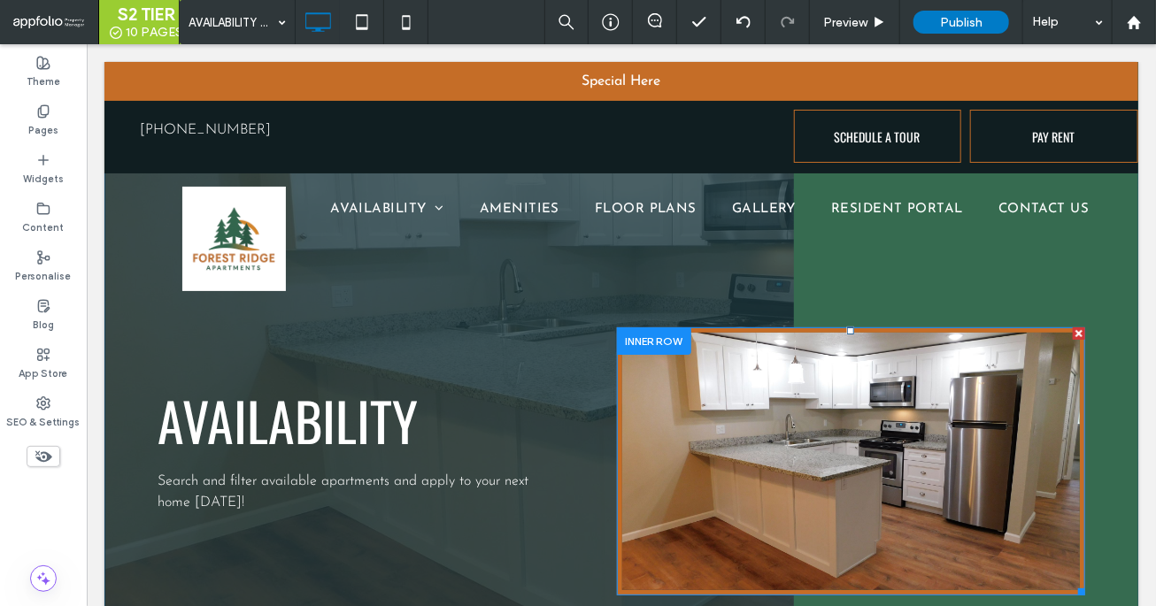
click at [670, 378] on img at bounding box center [850, 461] width 468 height 268
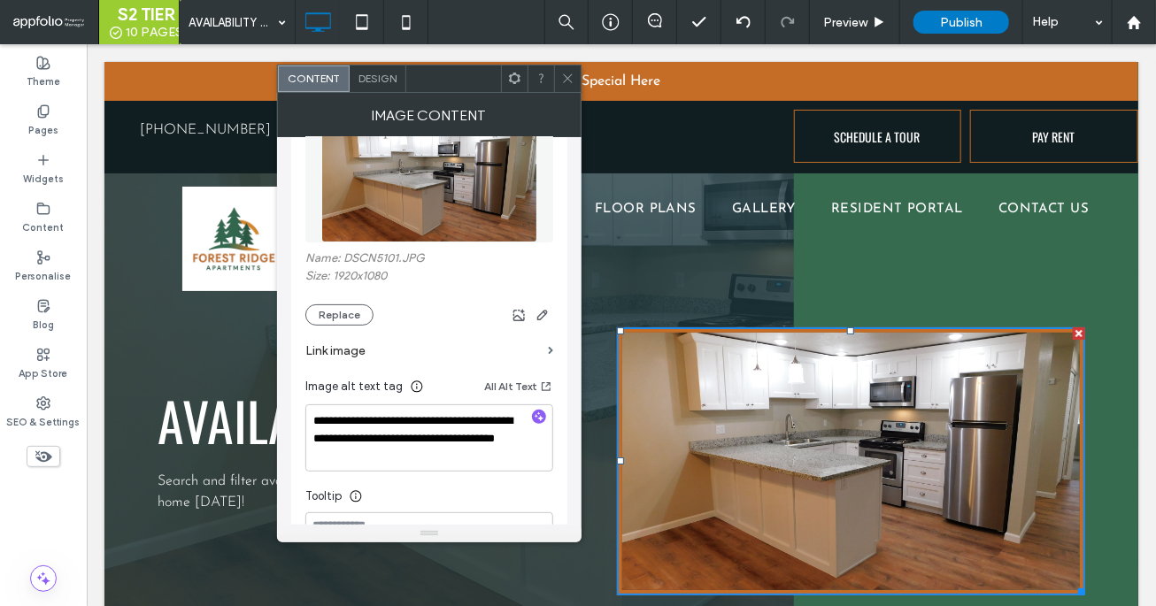
scroll to position [99, 0]
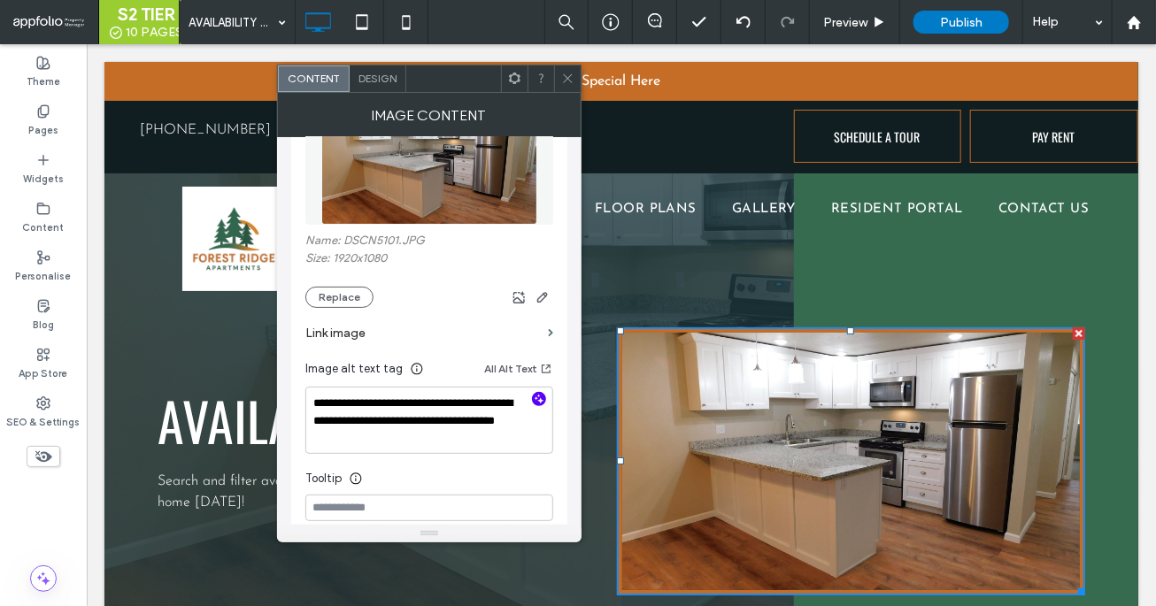
click at [536, 401] on icon "button" at bounding box center [539, 399] width 12 height 12
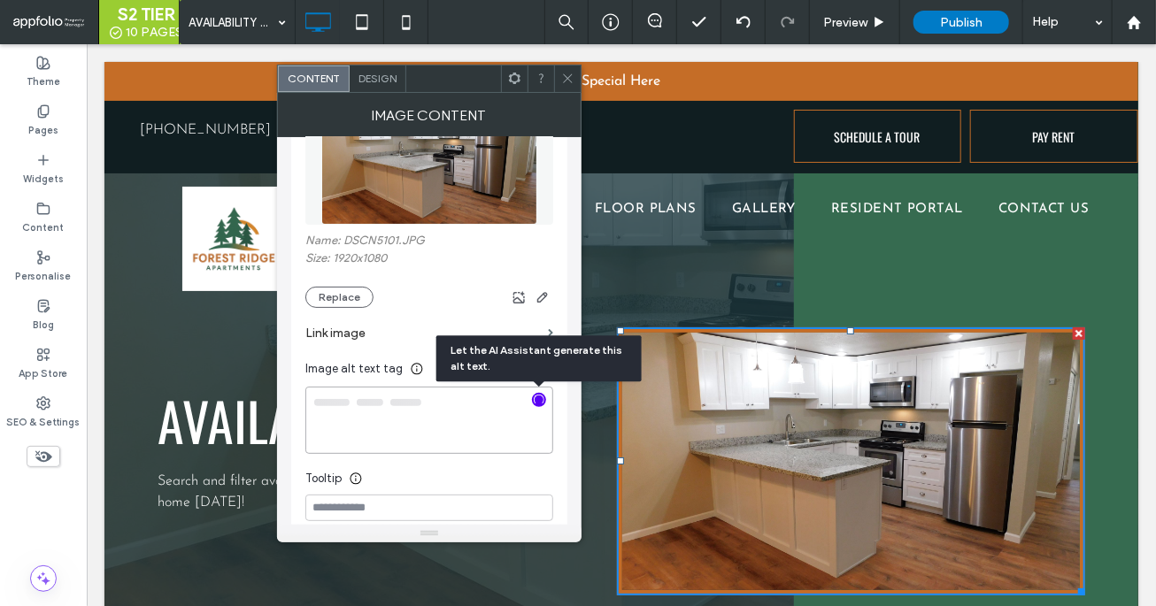
type textarea "**********"
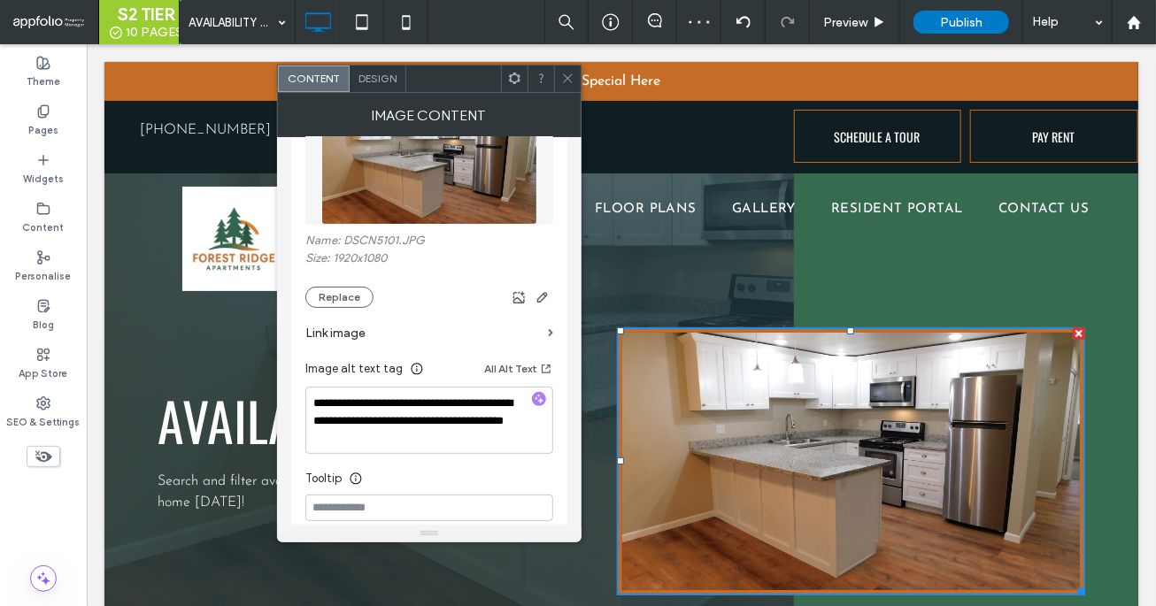
click at [561, 74] on icon at bounding box center [567, 78] width 13 height 13
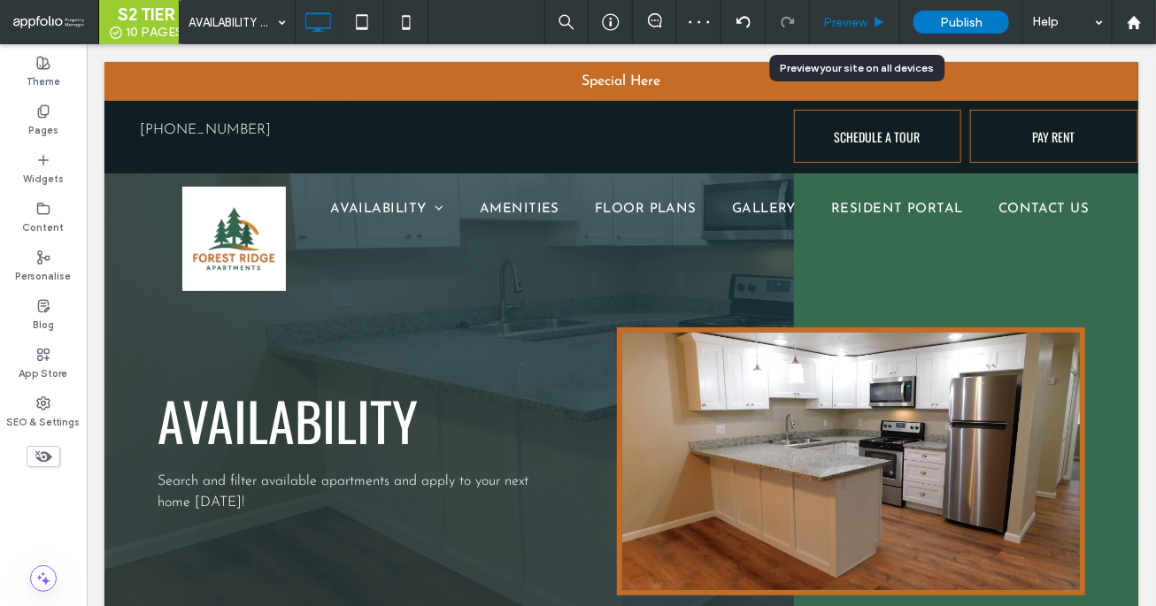
click at [867, 24] on span "Preview" at bounding box center [845, 22] width 44 height 15
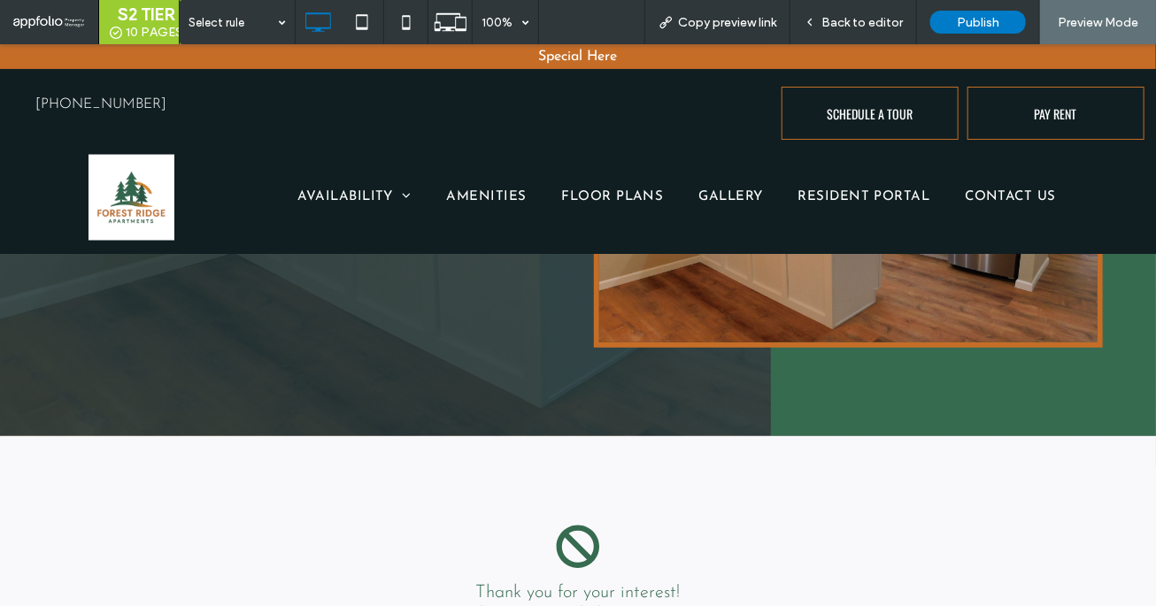
scroll to position [143, 0]
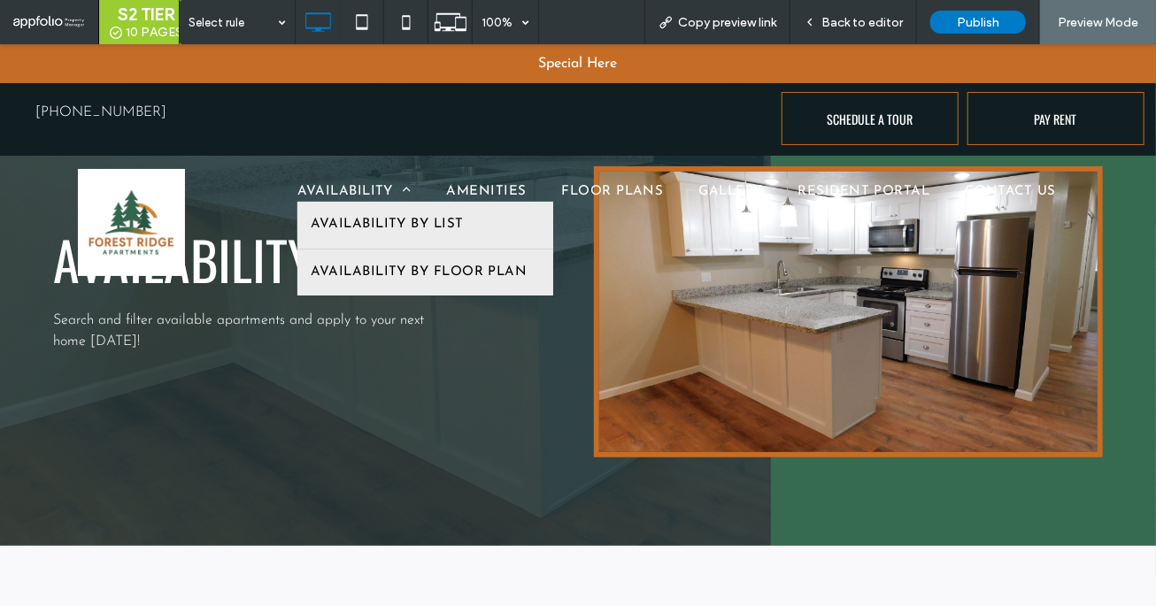
click at [358, 268] on span "AVAILABILITY BY FLOOR PLAN" at bounding box center [419, 272] width 217 height 20
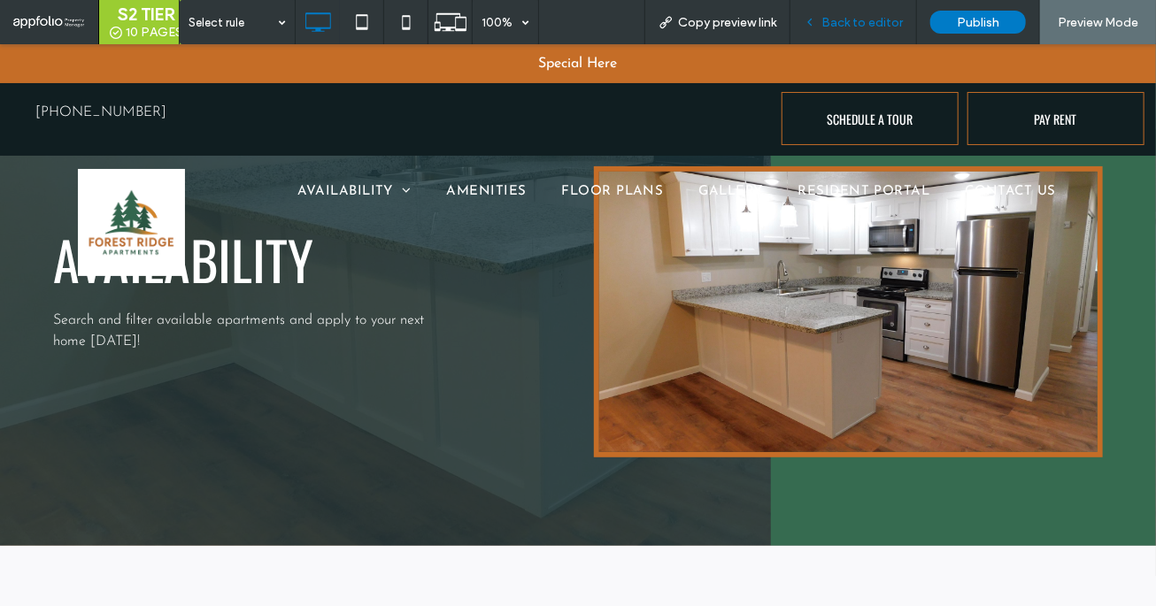
click at [842, 29] on div "Back to editor" at bounding box center [853, 22] width 127 height 44
click at [837, 27] on span "Back to editor" at bounding box center [861, 22] width 81 height 15
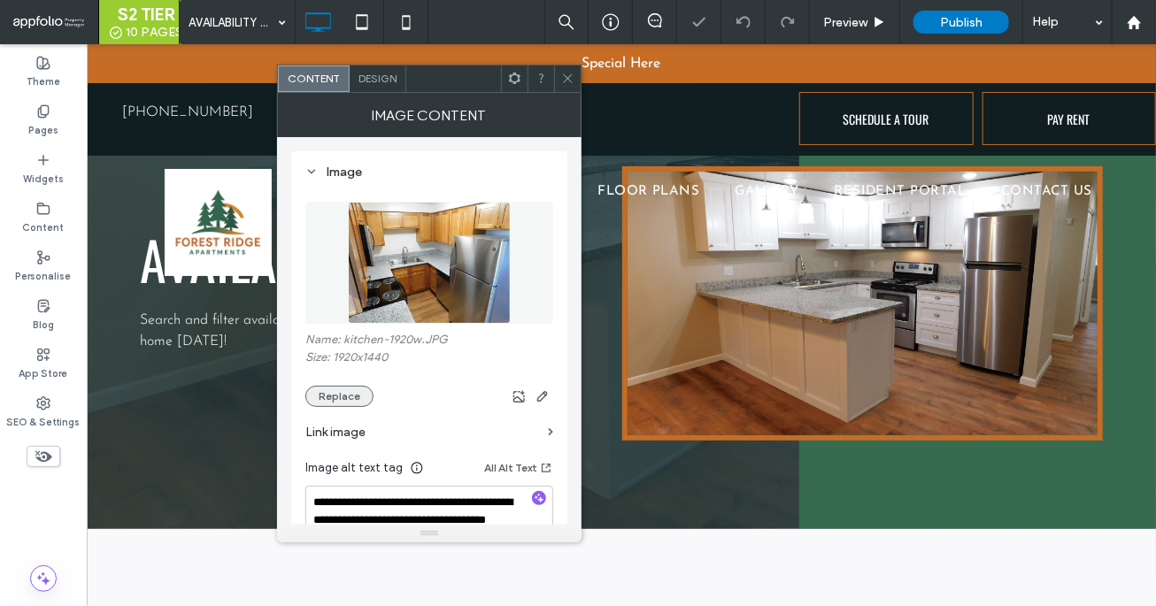
click at [342, 402] on button "Replace" at bounding box center [339, 396] width 68 height 21
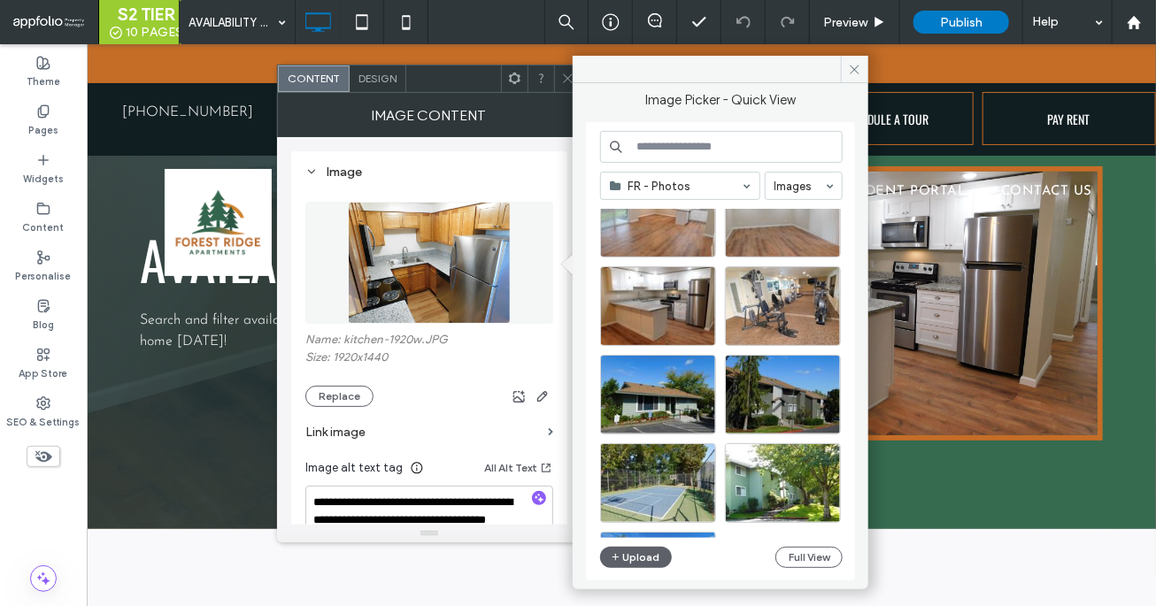
scroll to position [350, 0]
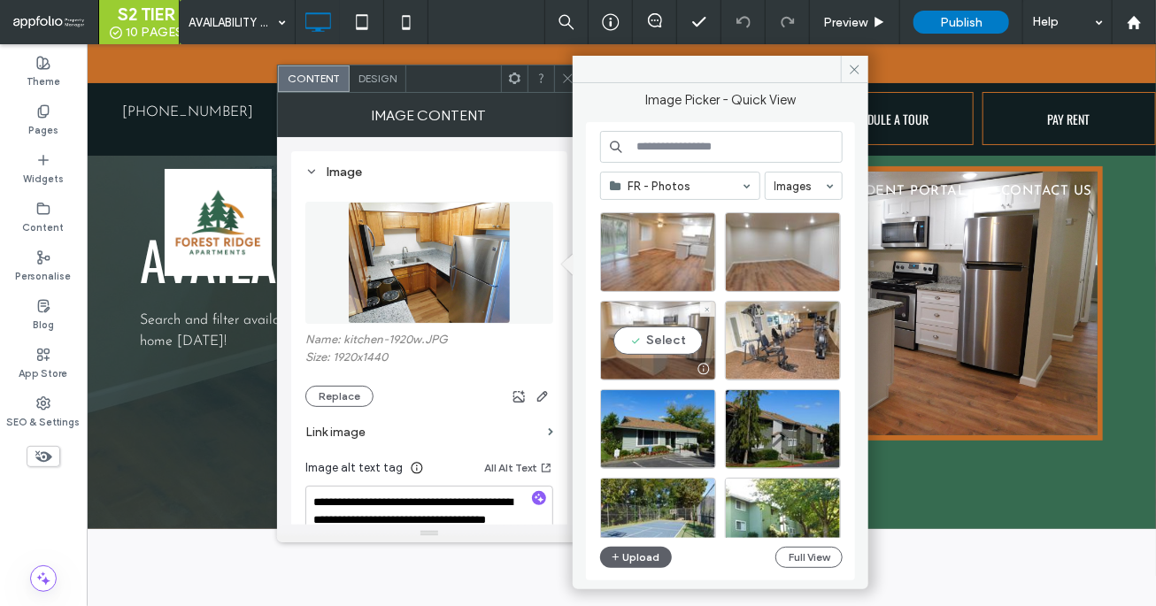
click at [668, 340] on div "Select" at bounding box center [658, 341] width 116 height 80
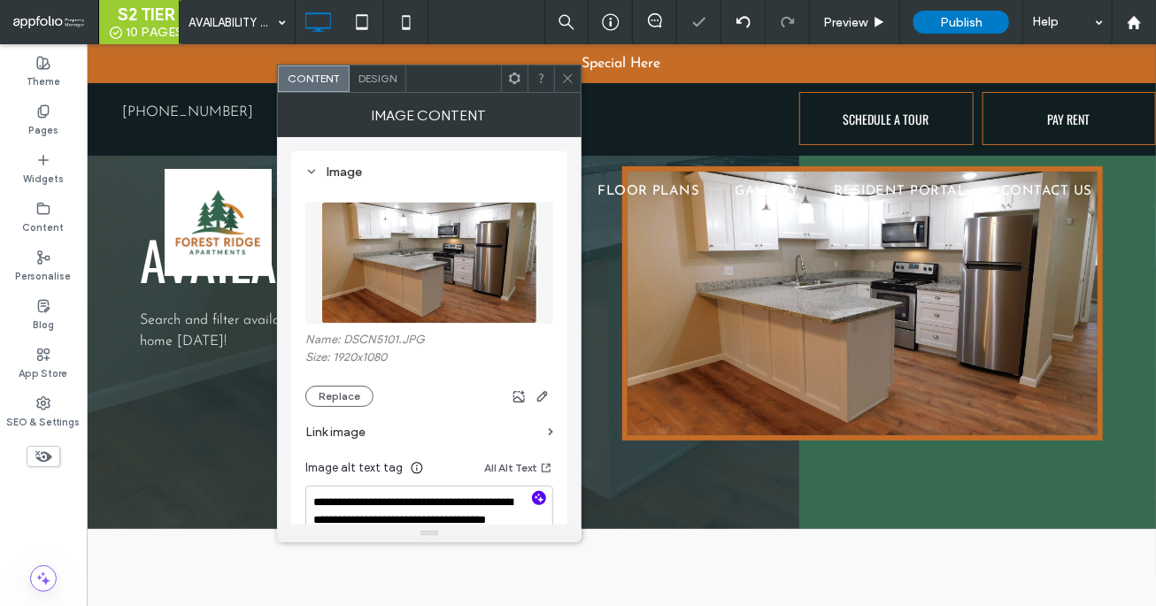
click at [536, 500] on icon "button" at bounding box center [539, 498] width 12 height 12
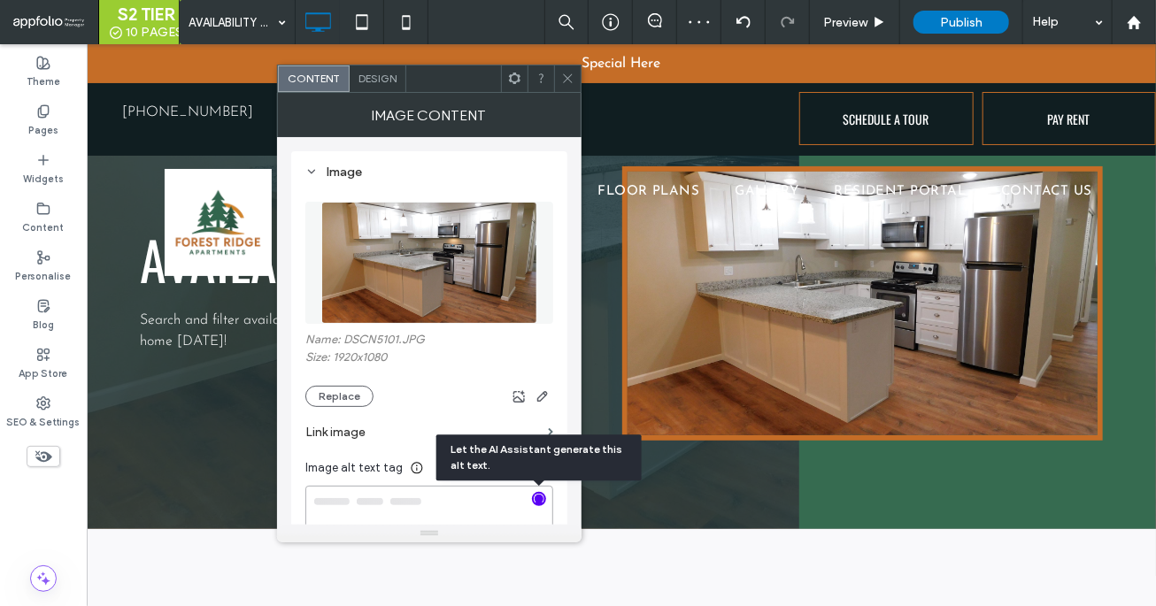
type textarea "**********"
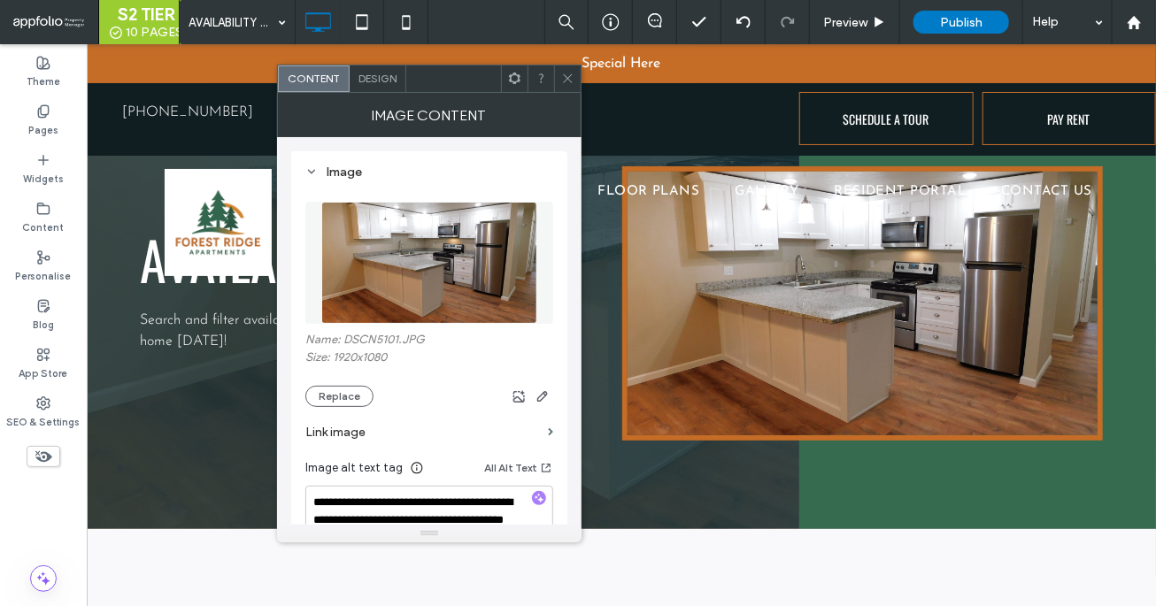
click at [539, 503] on div at bounding box center [539, 499] width 14 height 17
click at [569, 81] on icon at bounding box center [567, 78] width 13 height 13
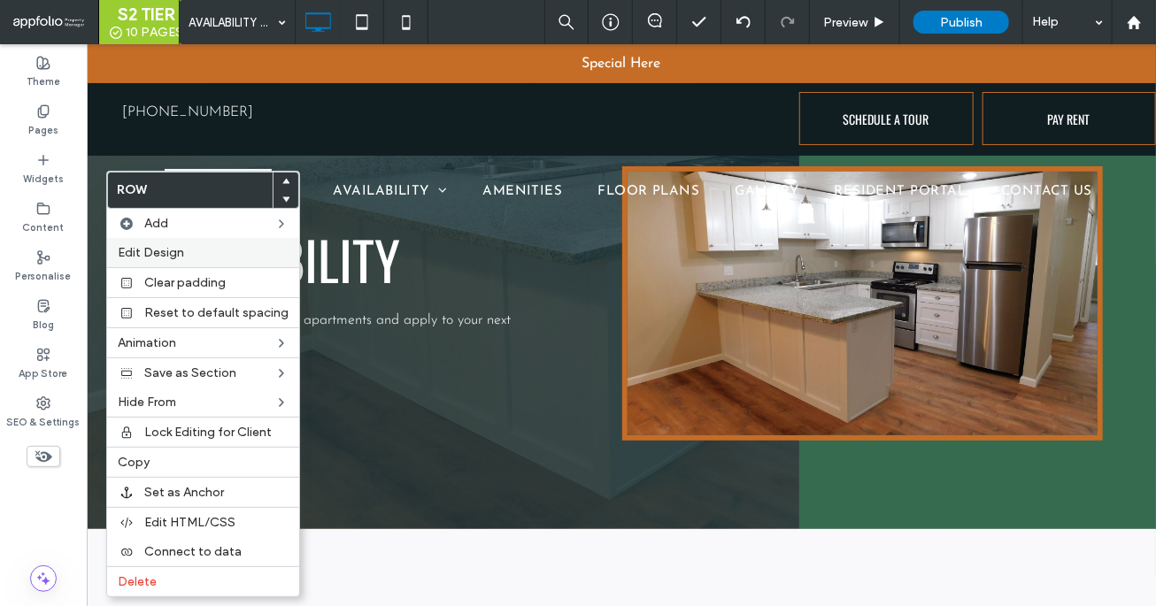
click at [163, 239] on div "Edit Design" at bounding box center [203, 252] width 192 height 29
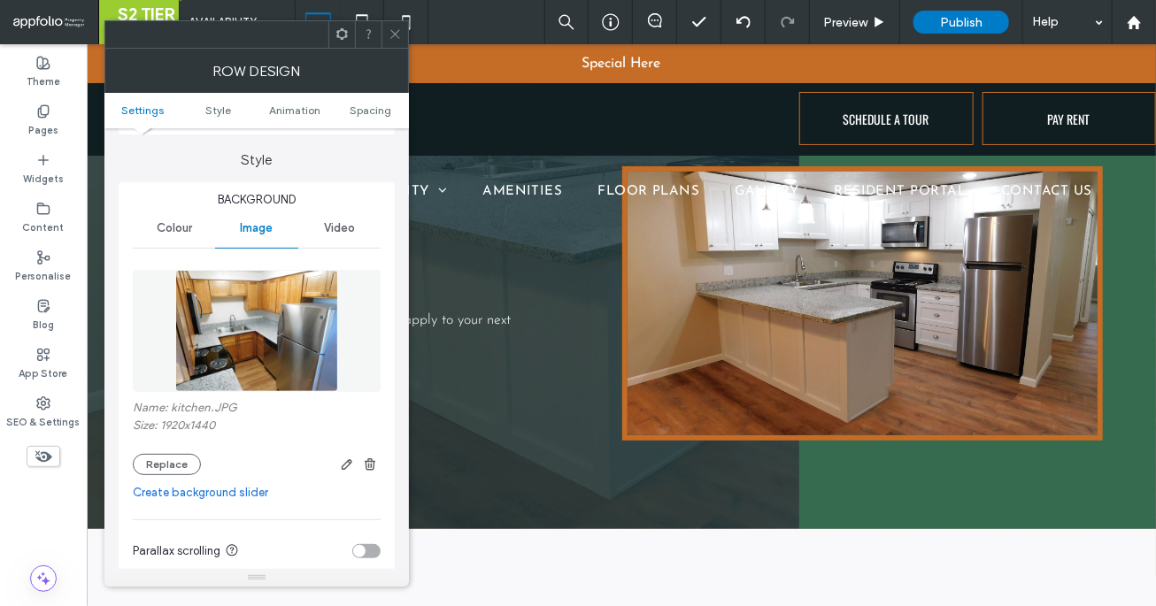
scroll to position [194, 0]
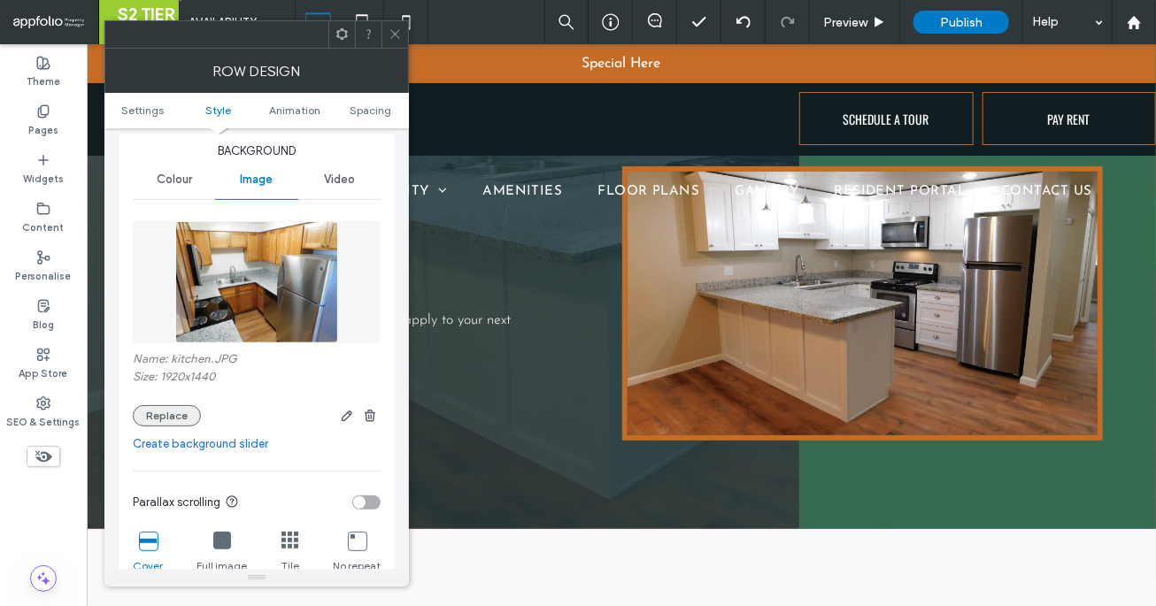
click at [182, 423] on button "Replace" at bounding box center [167, 415] width 68 height 21
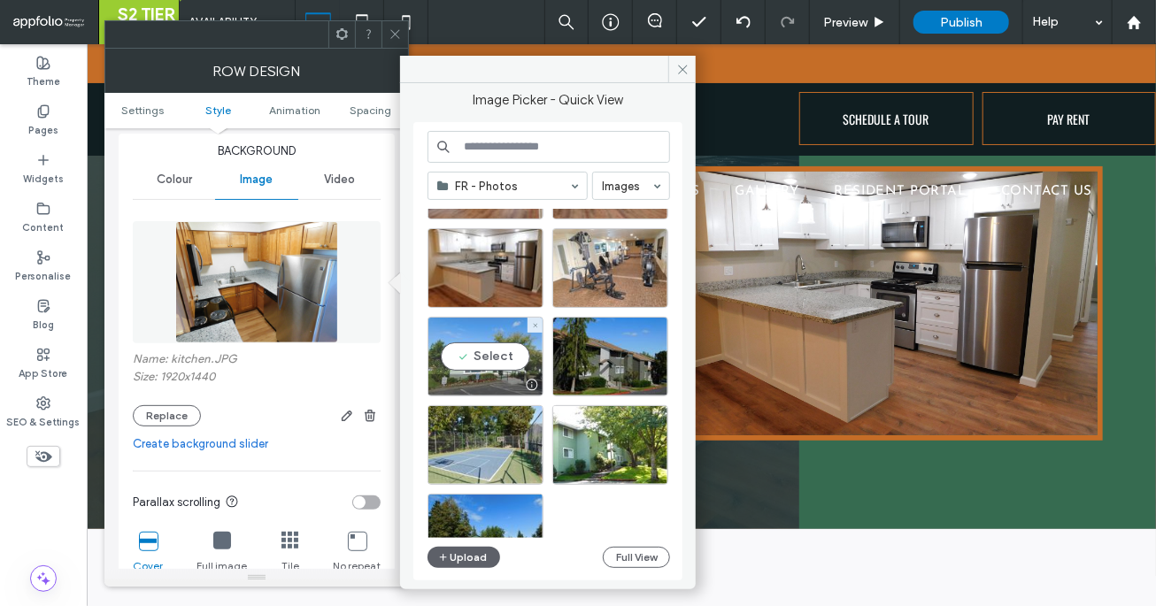
scroll to position [418, 0]
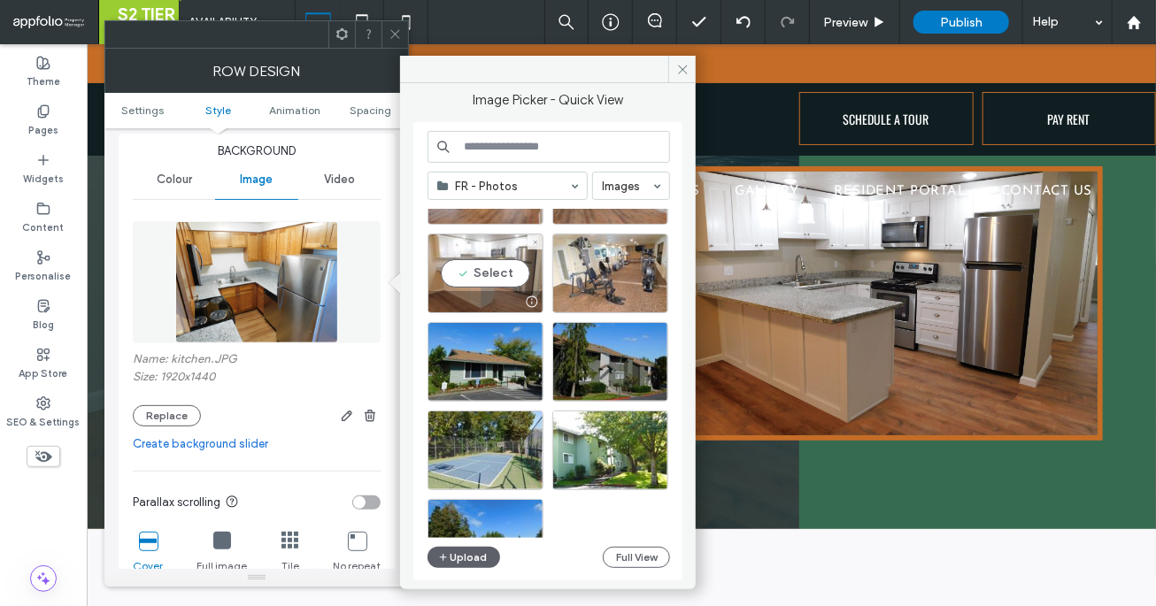
click at [495, 278] on div "Select" at bounding box center [485, 274] width 116 height 80
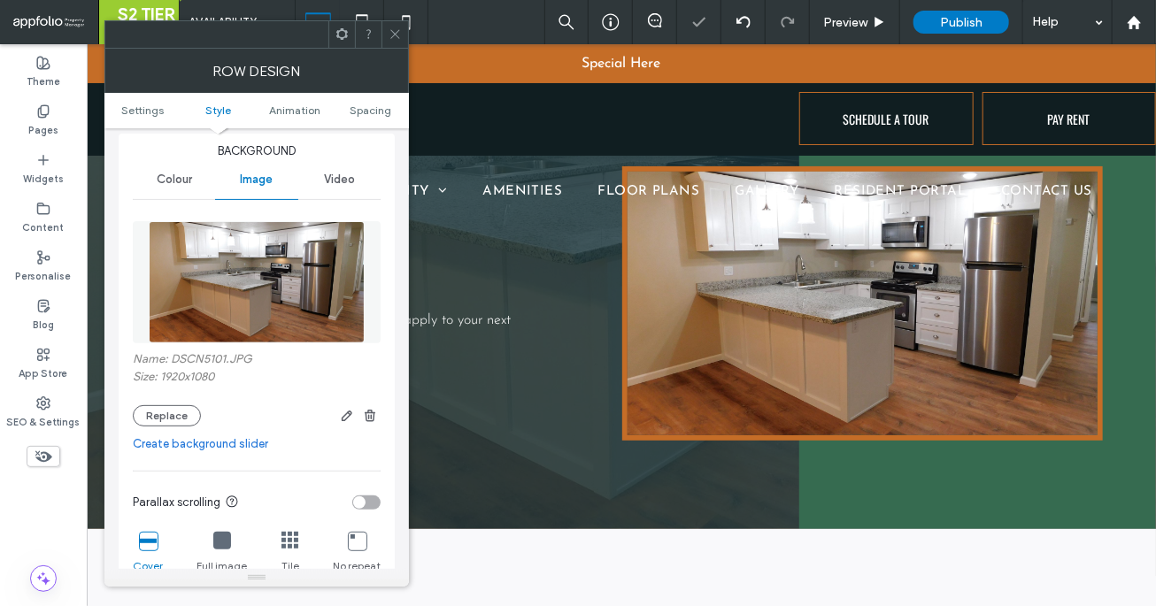
click at [396, 36] on icon at bounding box center [395, 33] width 13 height 13
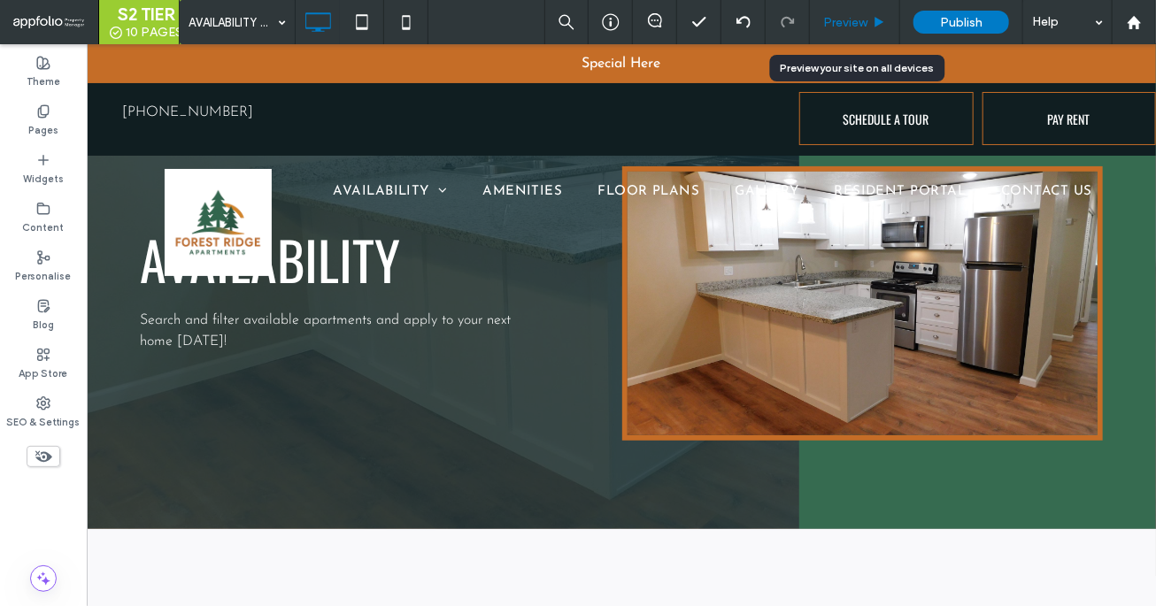
click at [865, 13] on div "Preview" at bounding box center [855, 22] width 90 height 44
click at [853, 24] on span "Preview" at bounding box center [845, 22] width 44 height 15
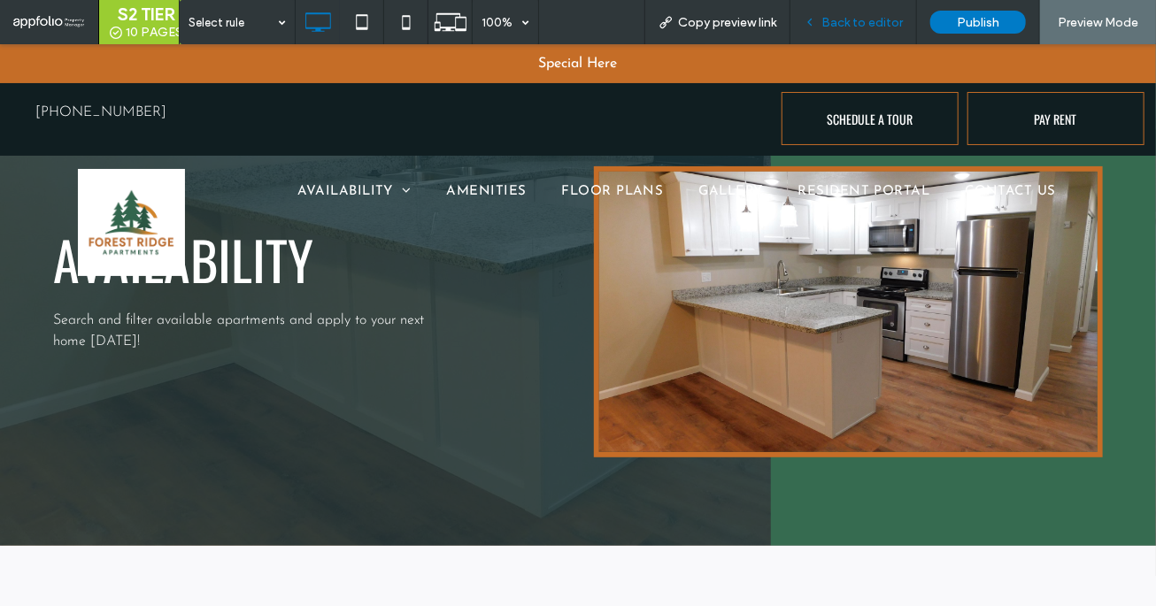
click at [847, 23] on span "Back to editor" at bounding box center [861, 22] width 81 height 15
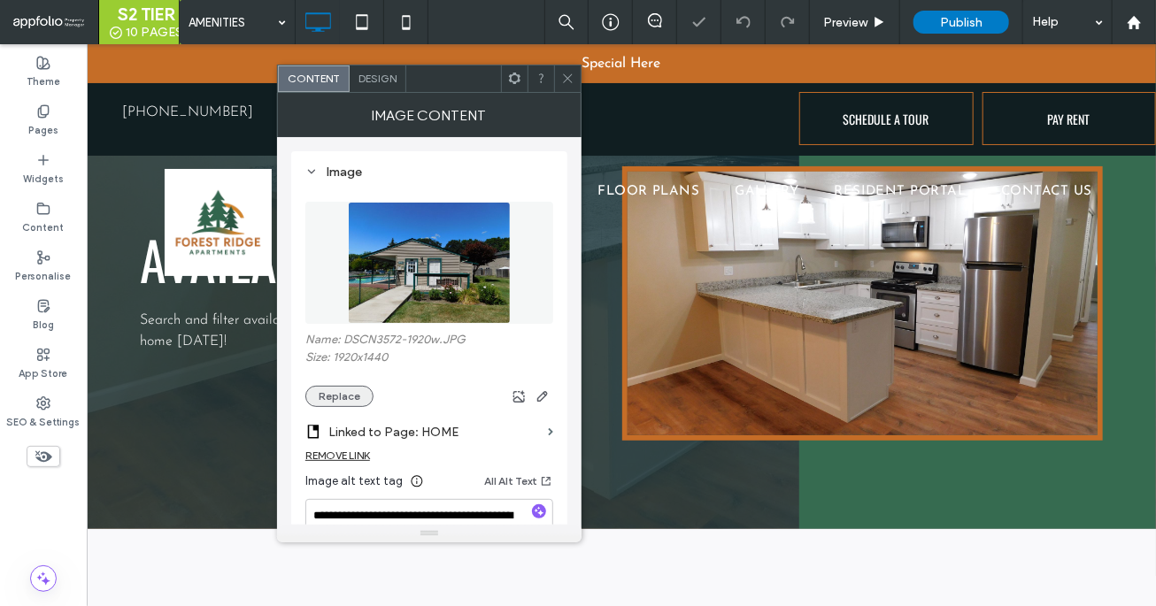
click at [353, 395] on button "Replace" at bounding box center [339, 396] width 68 height 21
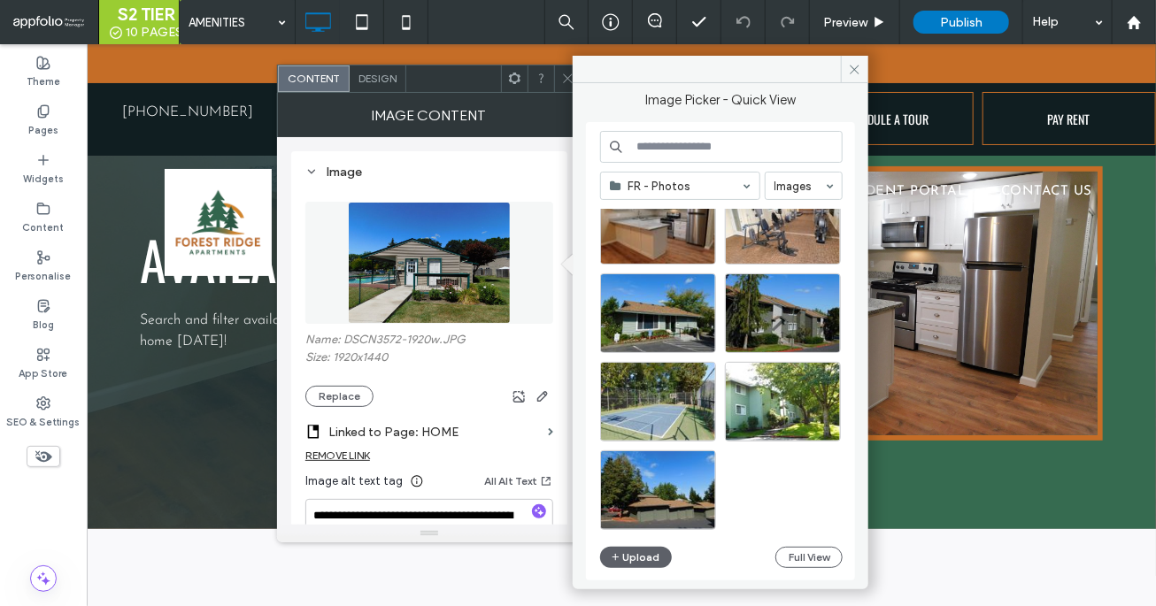
scroll to position [460, 0]
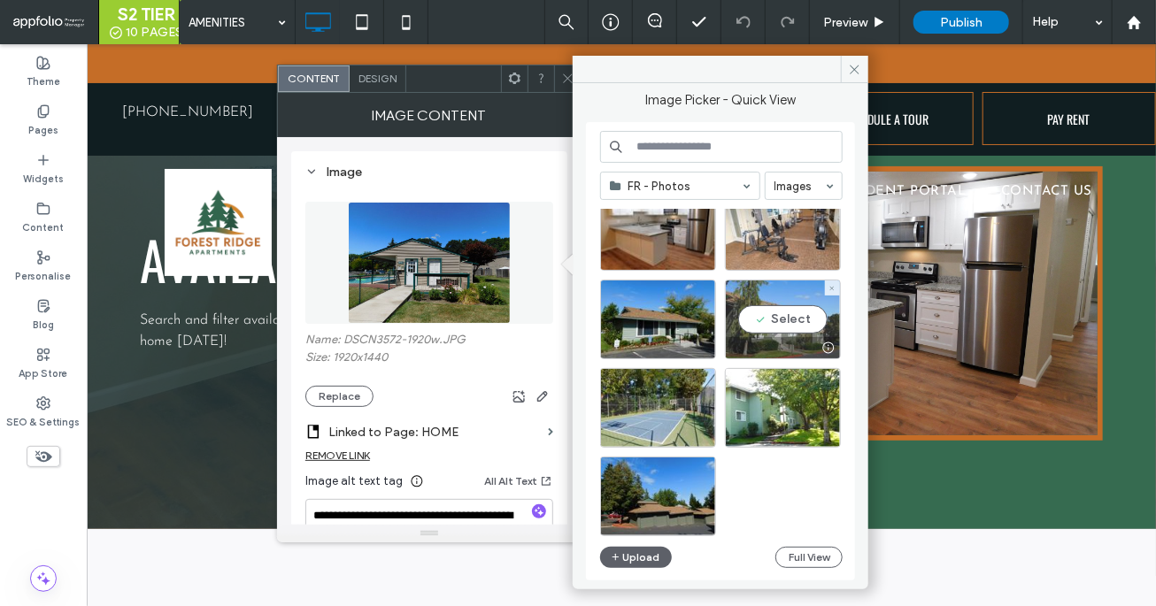
click at [778, 328] on div "Select" at bounding box center [783, 320] width 116 height 80
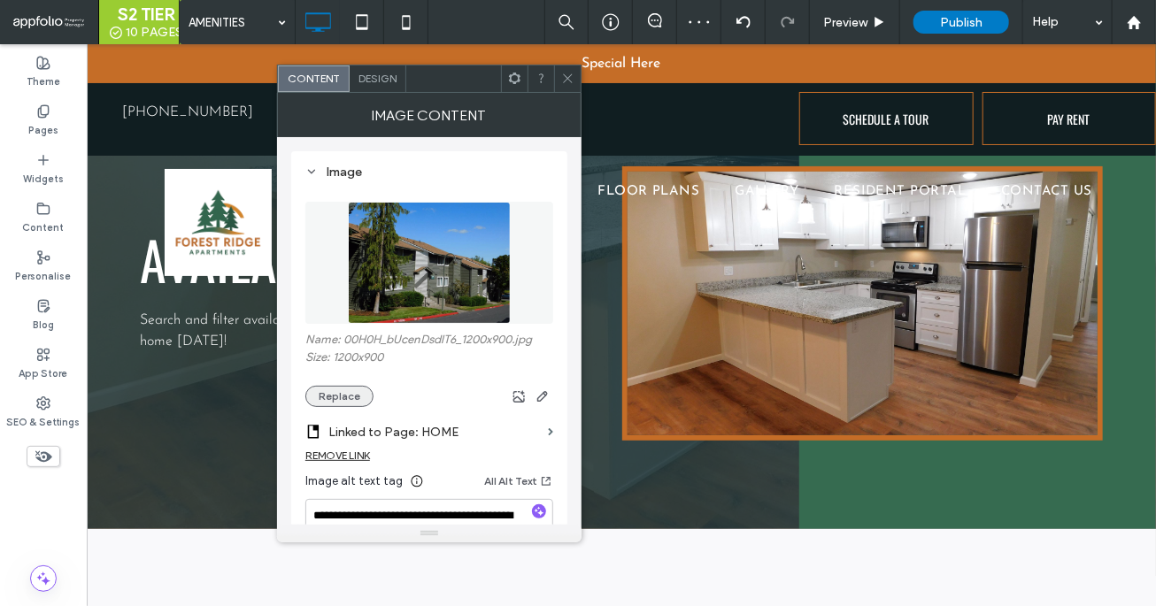
click at [329, 402] on button "Replace" at bounding box center [339, 396] width 68 height 21
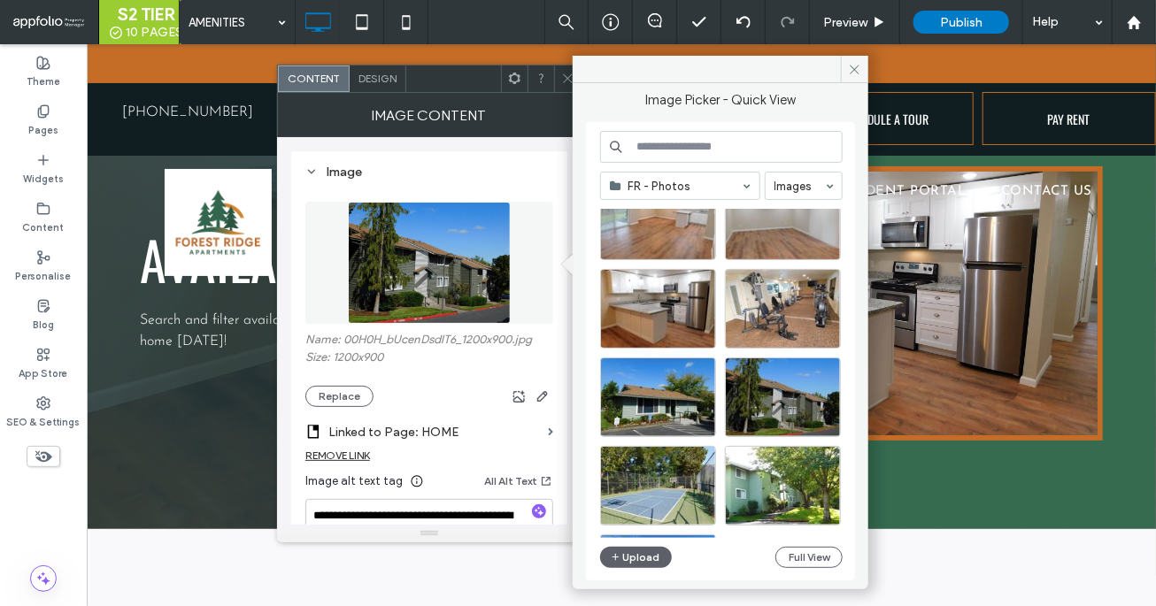
scroll to position [387, 0]
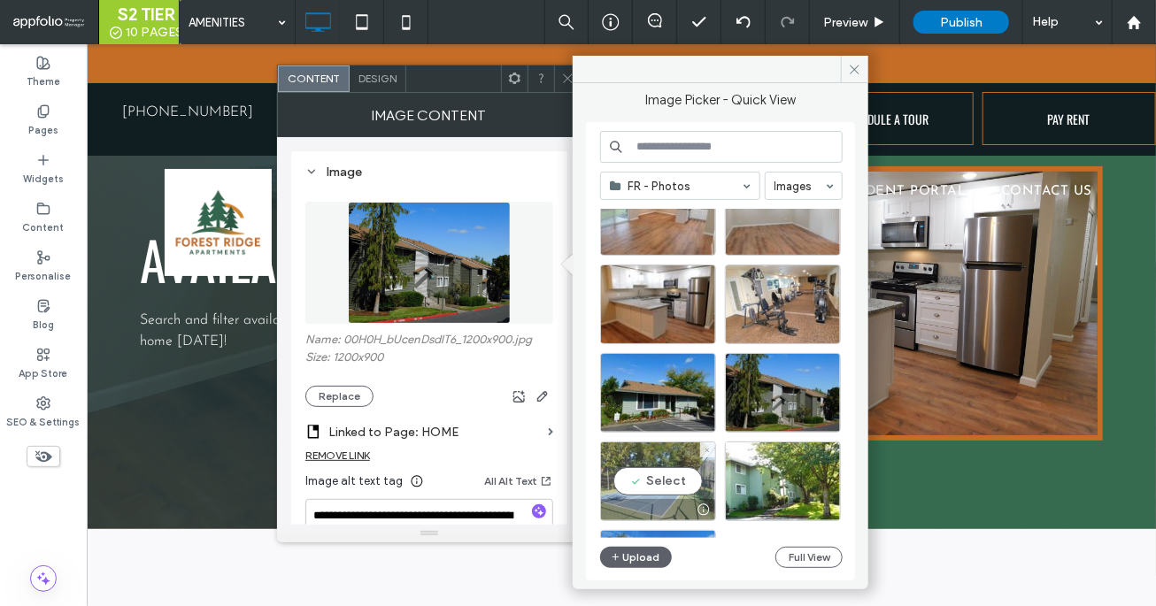
click at [671, 492] on div "Select" at bounding box center [658, 482] width 116 height 80
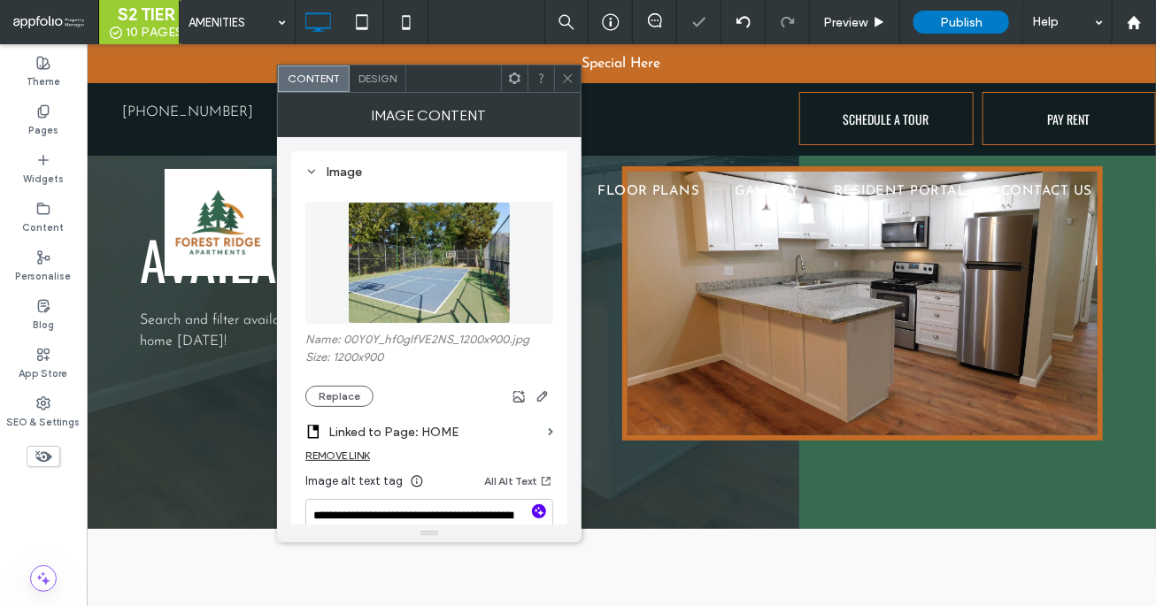
click at [542, 515] on icon "button" at bounding box center [539, 511] width 12 height 12
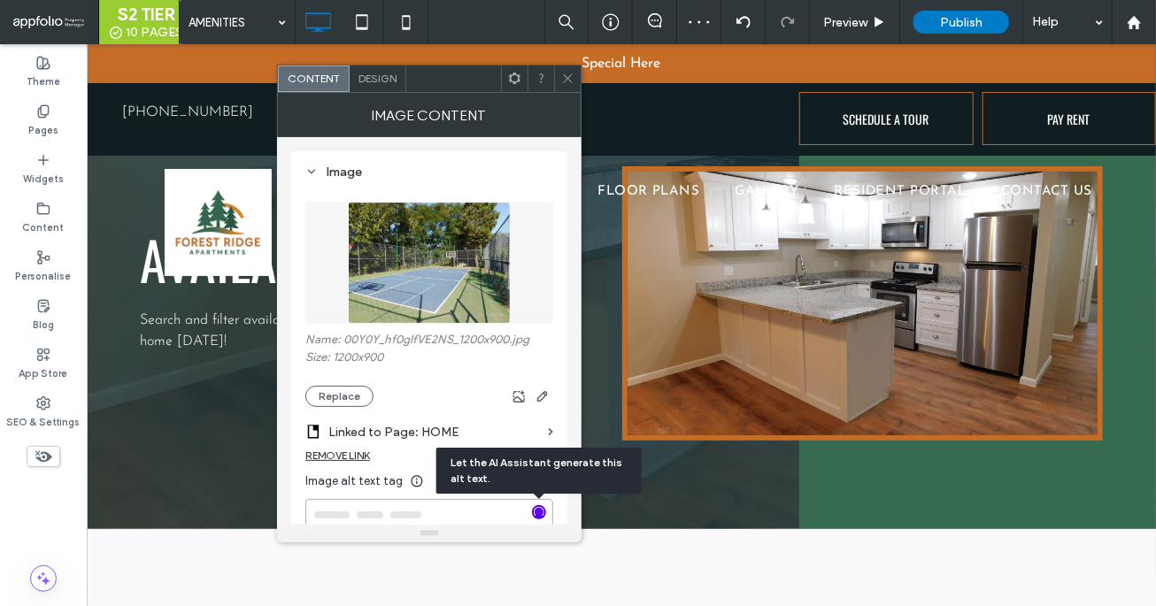
type textarea "**********"
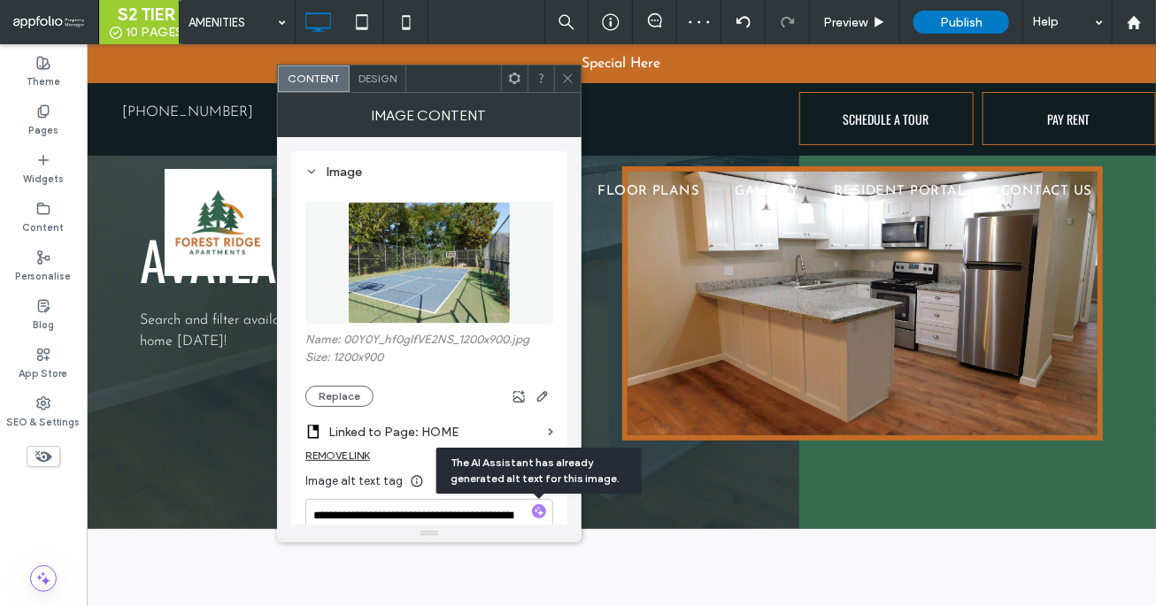
click at [564, 79] on icon at bounding box center [567, 78] width 13 height 13
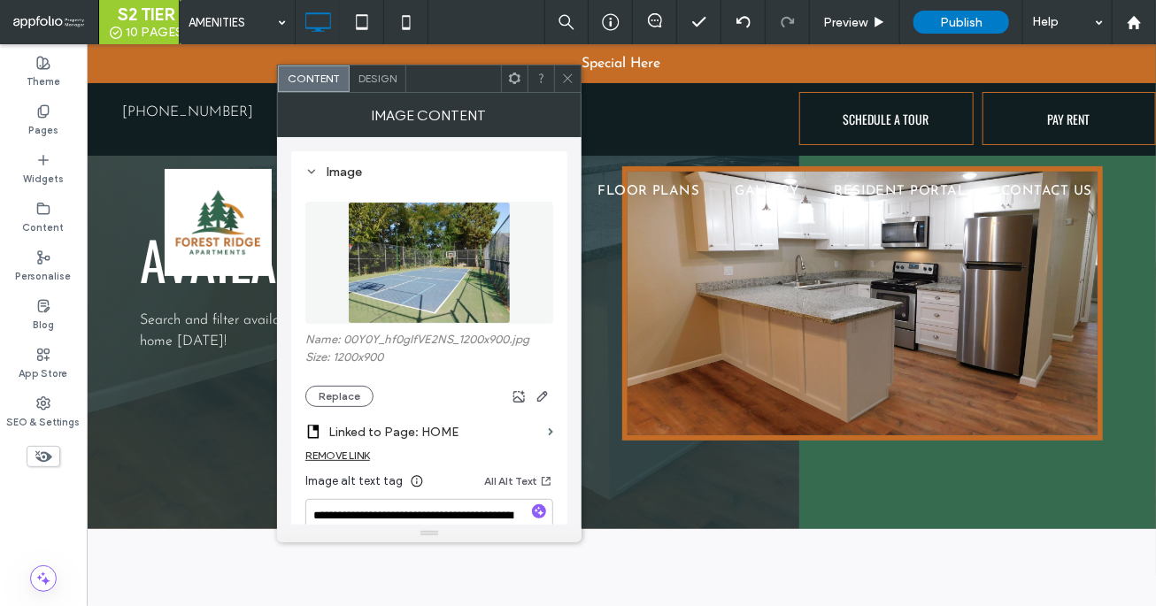
scroll to position [15, 0]
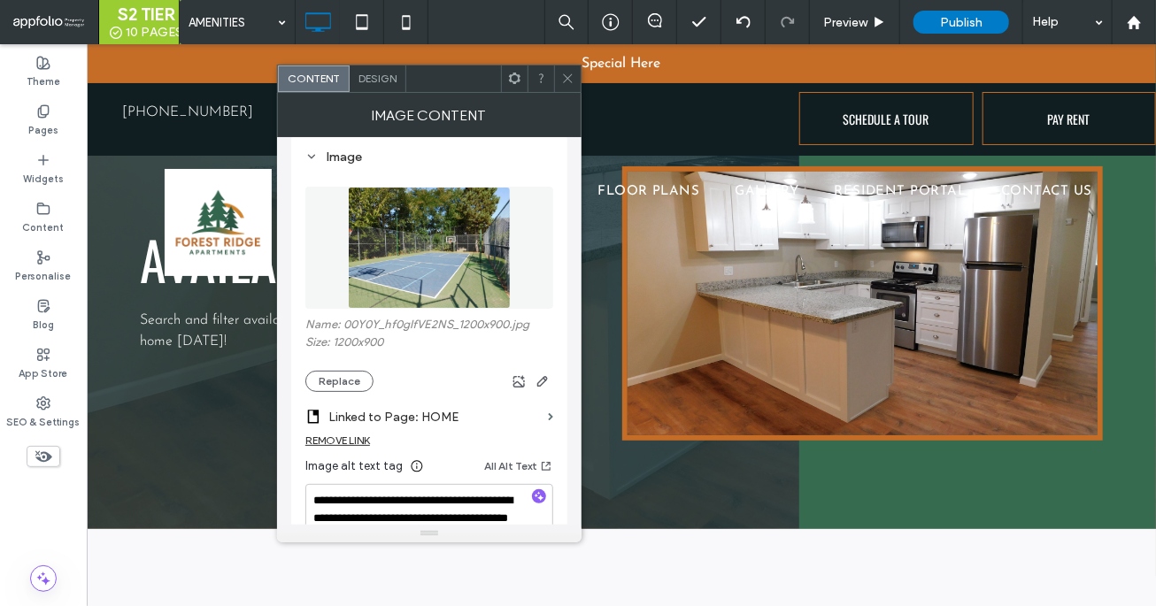
click at [564, 81] on icon at bounding box center [567, 78] width 13 height 13
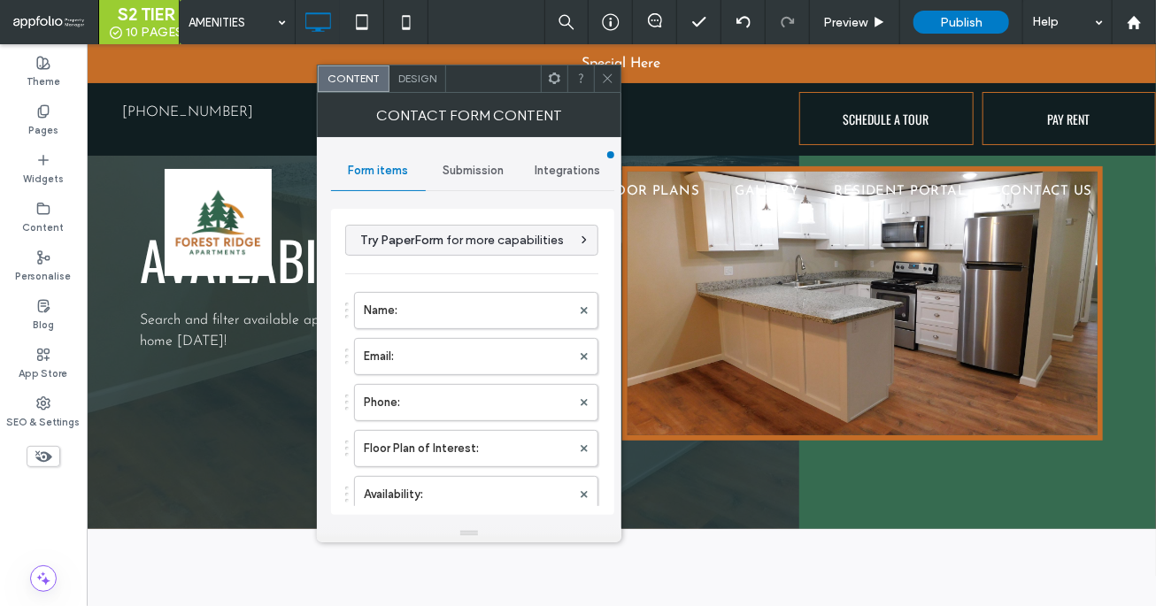
click at [599, 77] on div at bounding box center [607, 78] width 27 height 27
click at [609, 74] on icon at bounding box center [607, 78] width 13 height 13
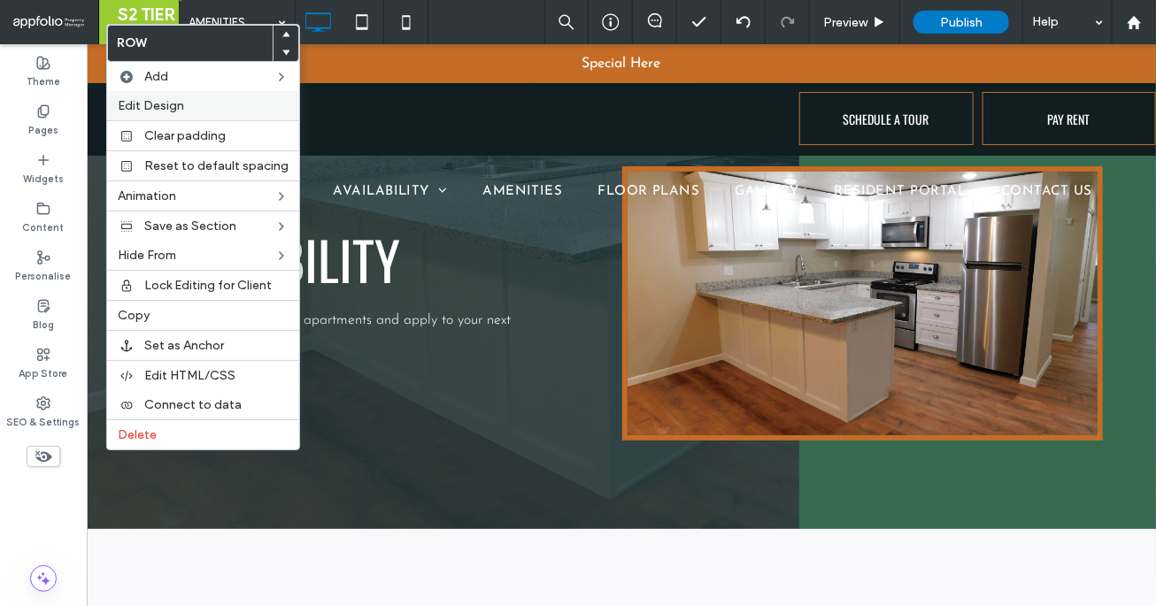
click at [232, 112] on label "Edit Design" at bounding box center [203, 105] width 171 height 15
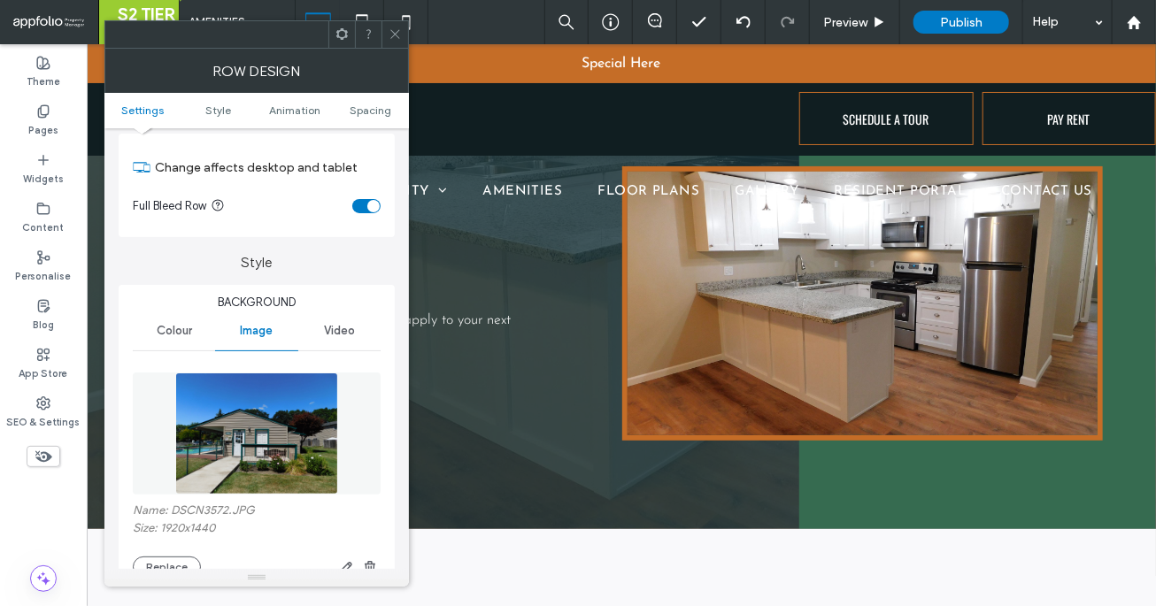
scroll to position [321, 0]
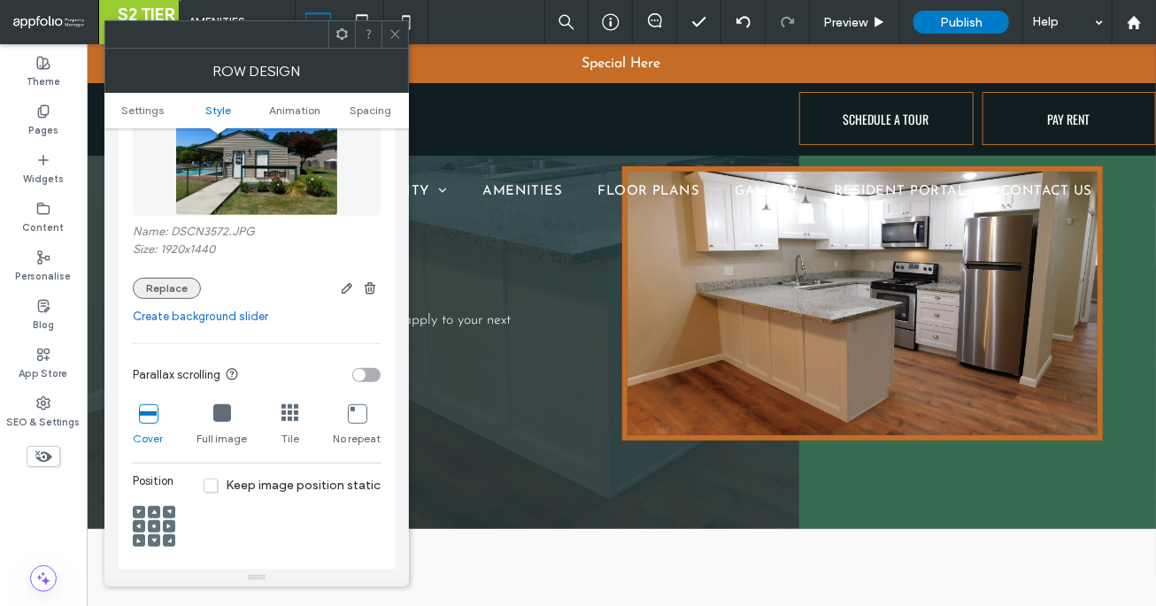
click at [177, 292] on button "Replace" at bounding box center [167, 288] width 68 height 21
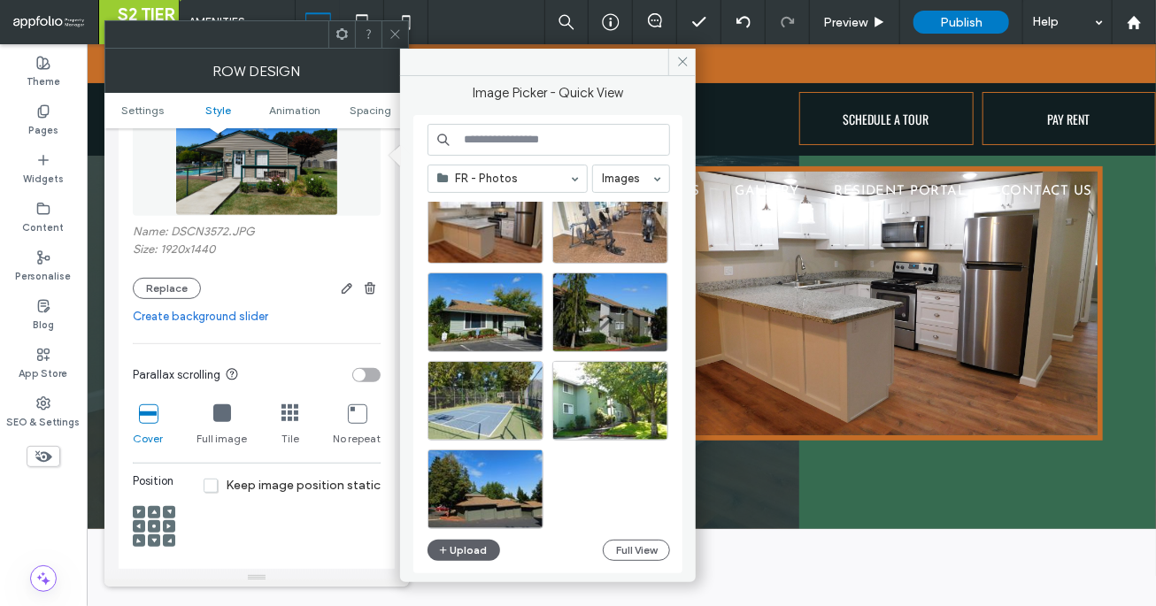
scroll to position [466, 0]
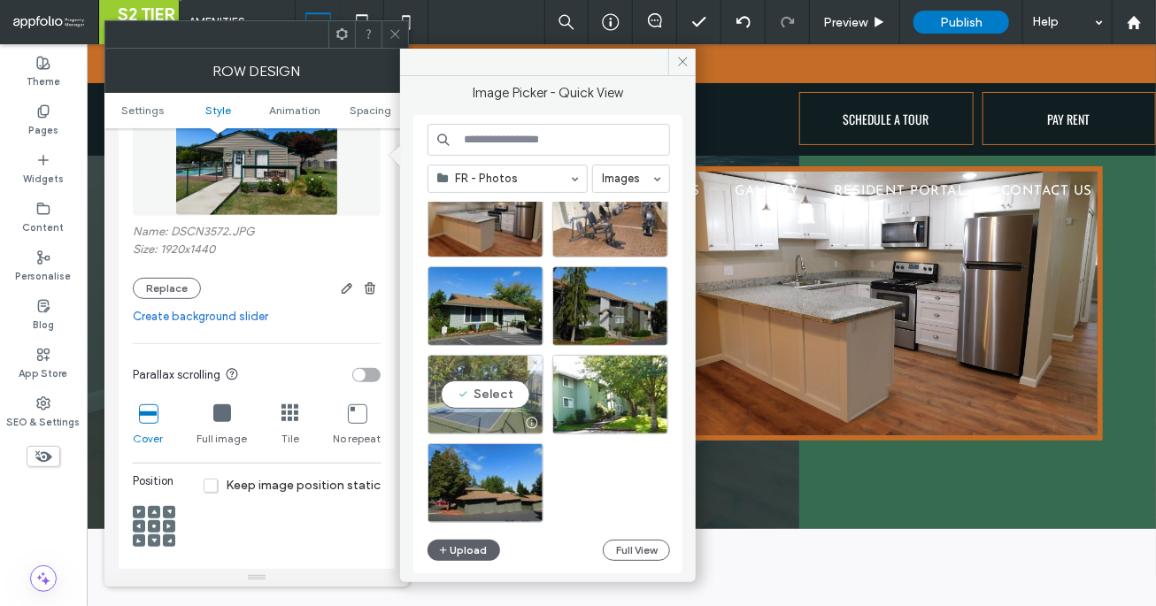
click at [502, 403] on div "Select" at bounding box center [485, 395] width 116 height 80
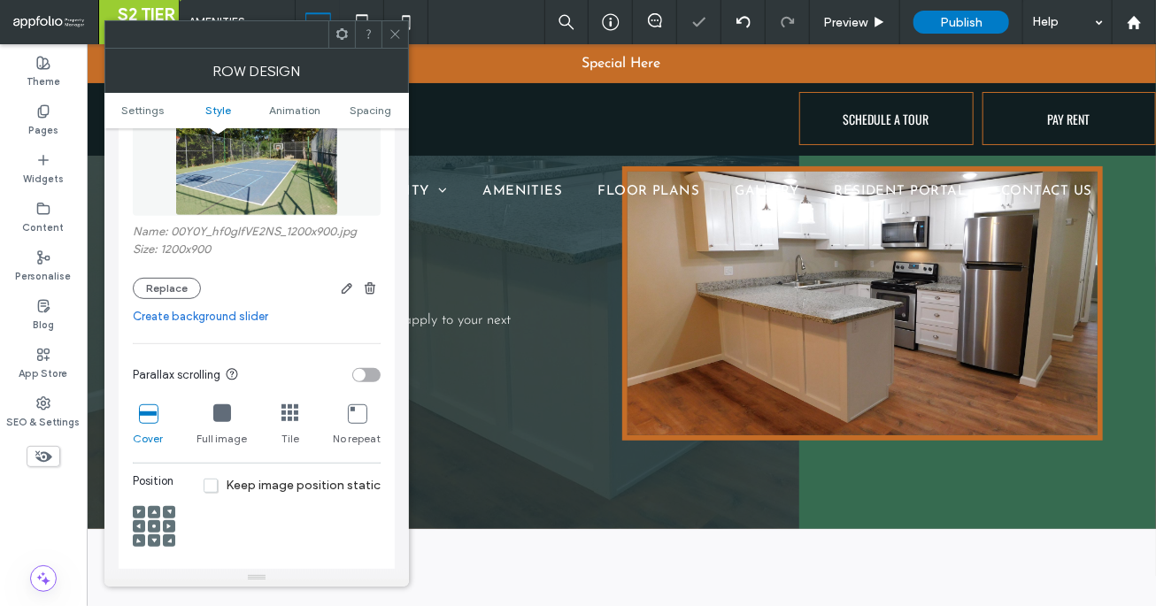
click at [391, 35] on icon at bounding box center [395, 33] width 13 height 13
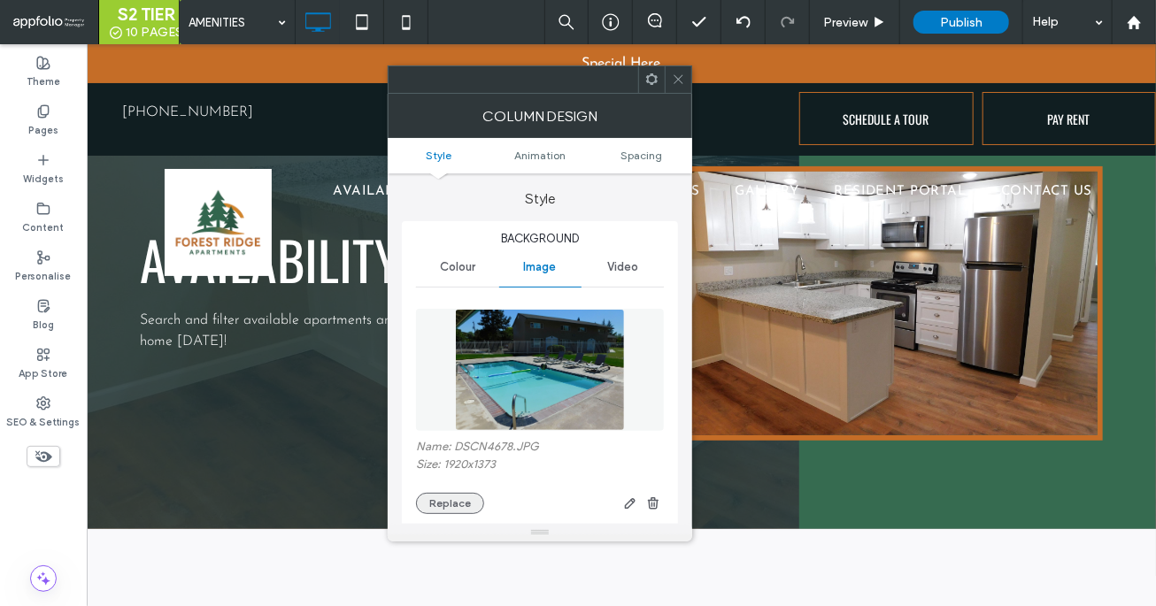
click at [449, 494] on button "Replace" at bounding box center [450, 503] width 68 height 21
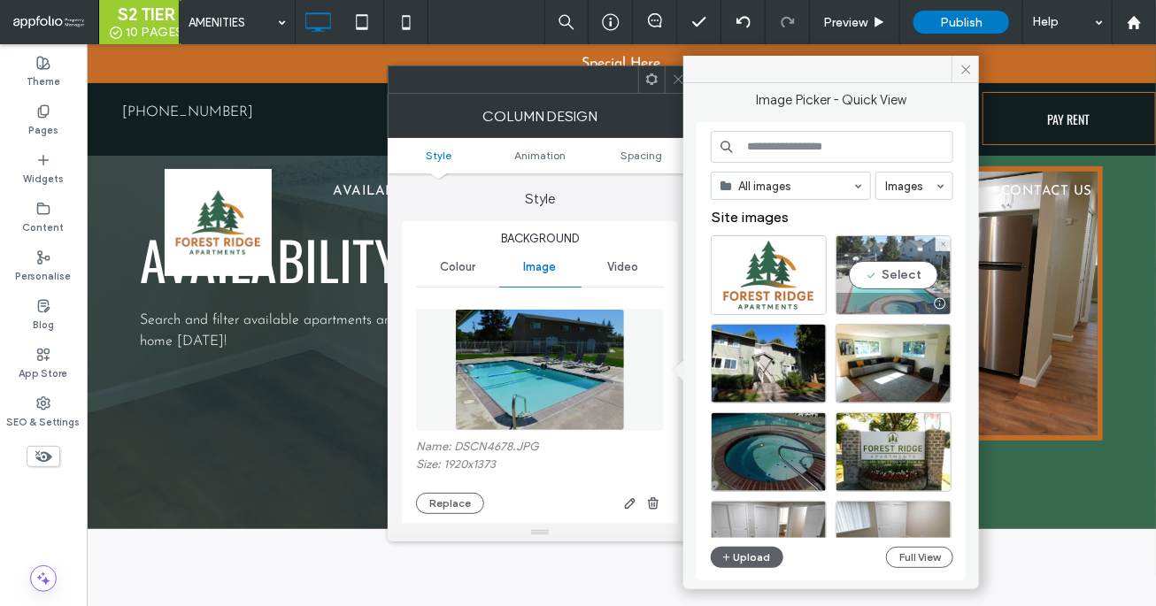
click at [873, 287] on div "Select" at bounding box center [893, 275] width 116 height 80
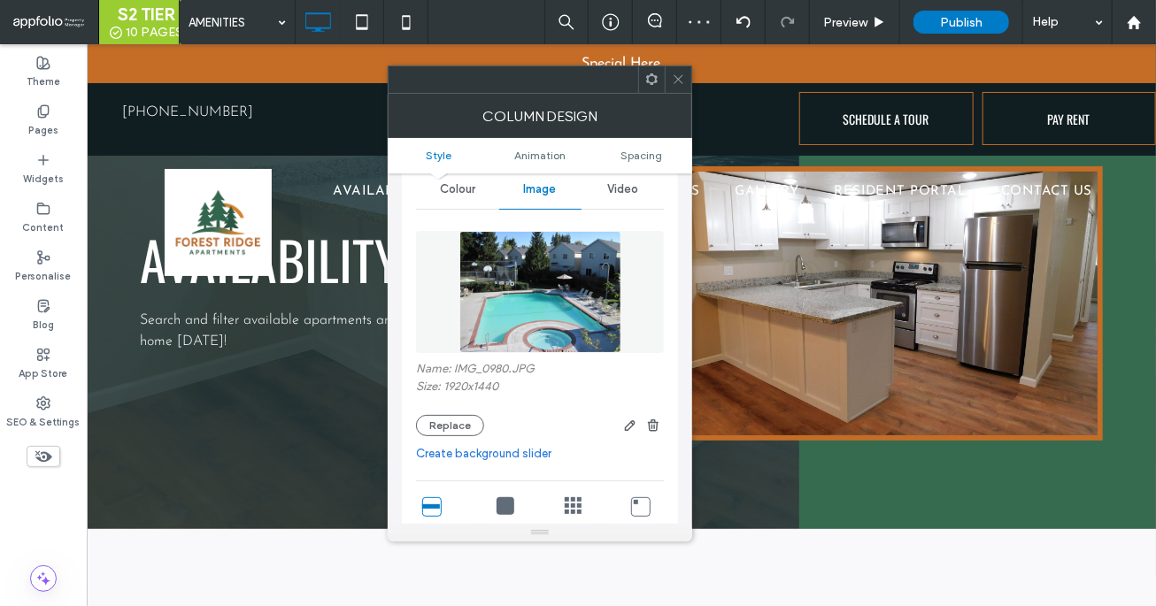
scroll to position [104, 0]
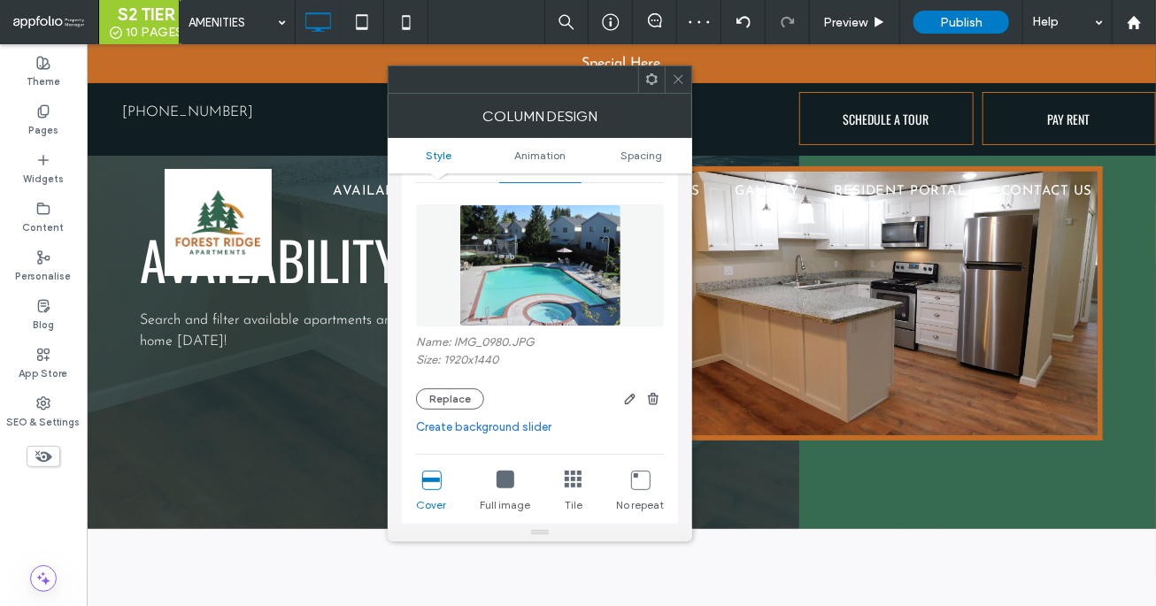
click at [677, 77] on icon at bounding box center [678, 79] width 13 height 13
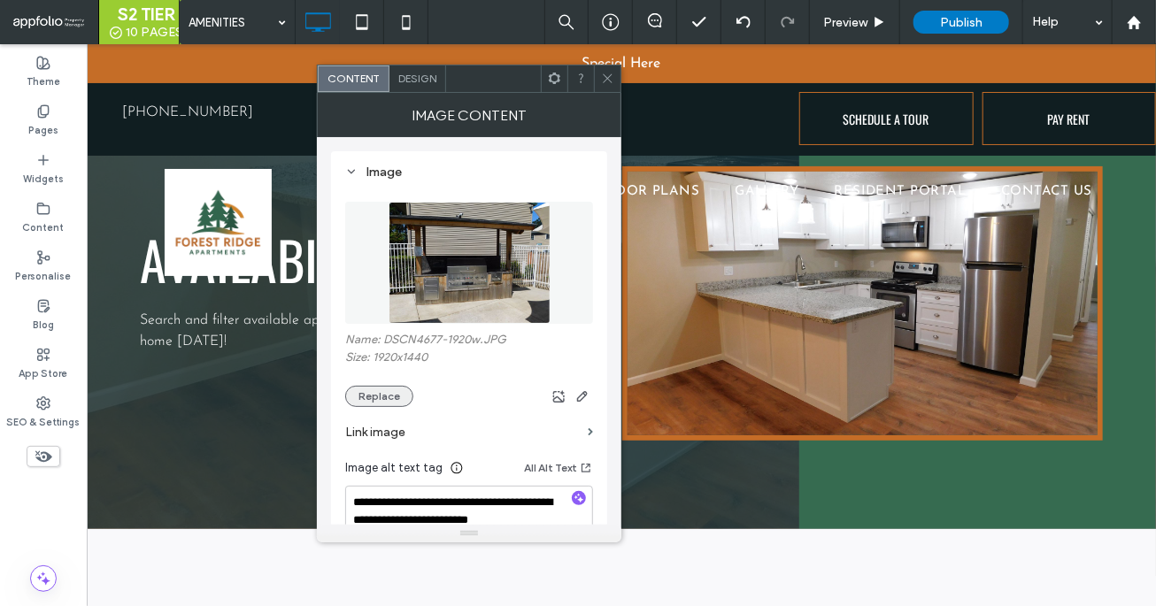
click at [391, 399] on button "Replace" at bounding box center [379, 396] width 68 height 21
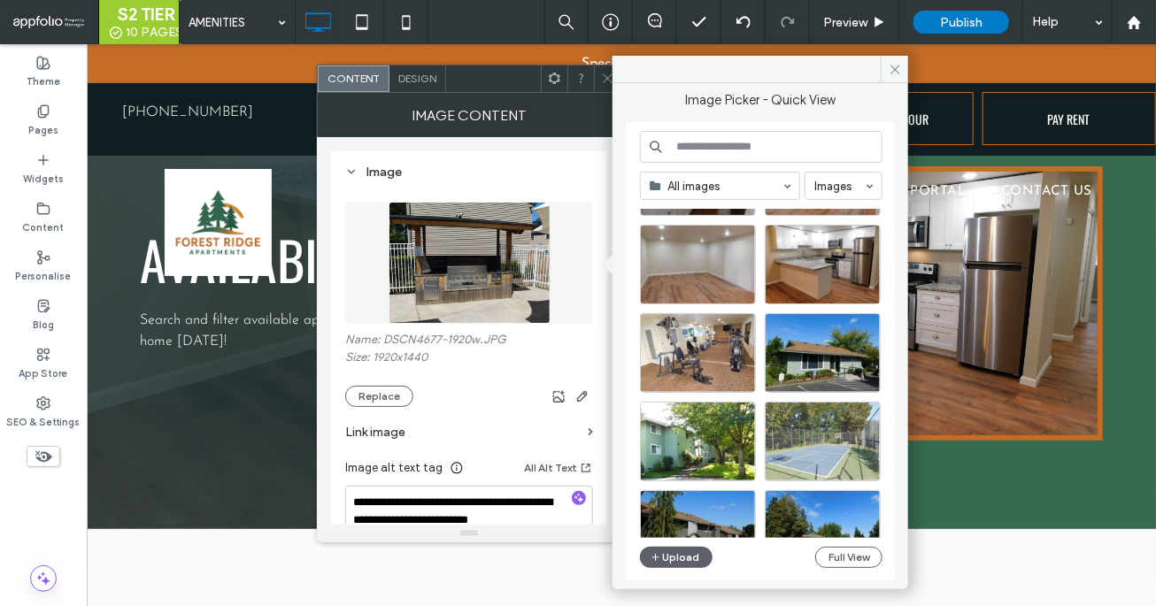
scroll to position [464, 0]
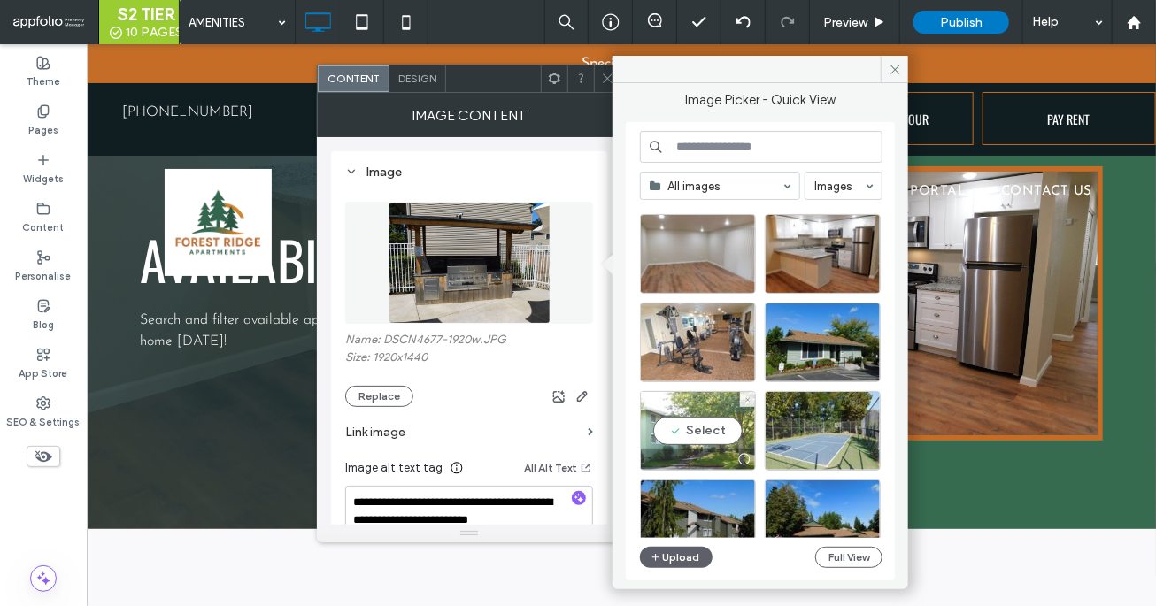
click at [726, 443] on div "Select" at bounding box center [698, 431] width 116 height 80
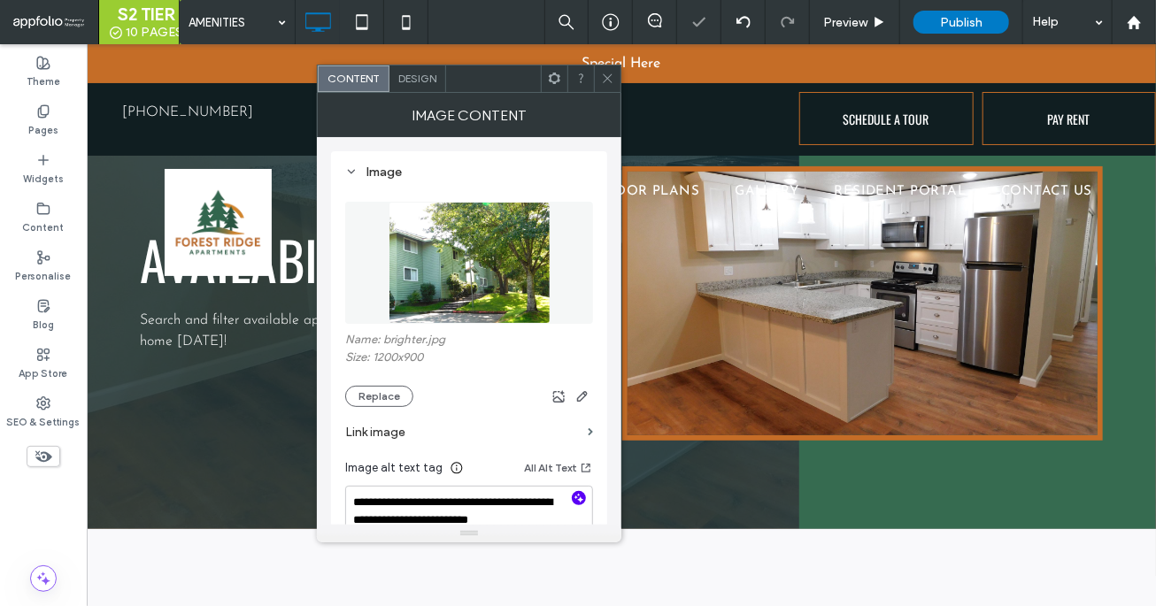
click at [581, 492] on icon "button" at bounding box center [579, 498] width 12 height 12
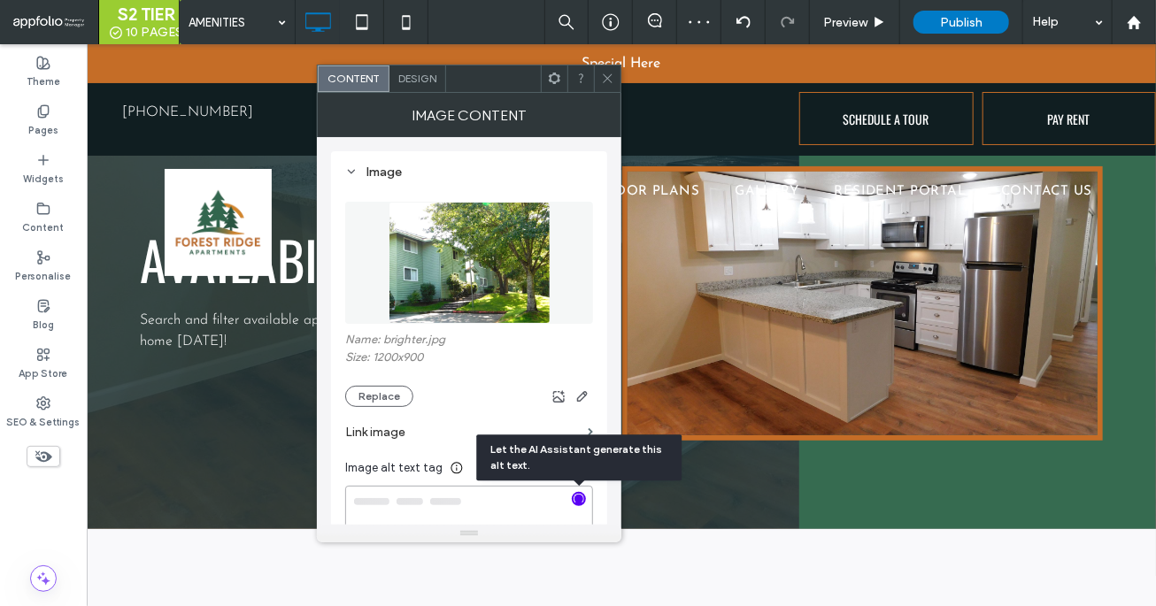
type textarea "**********"
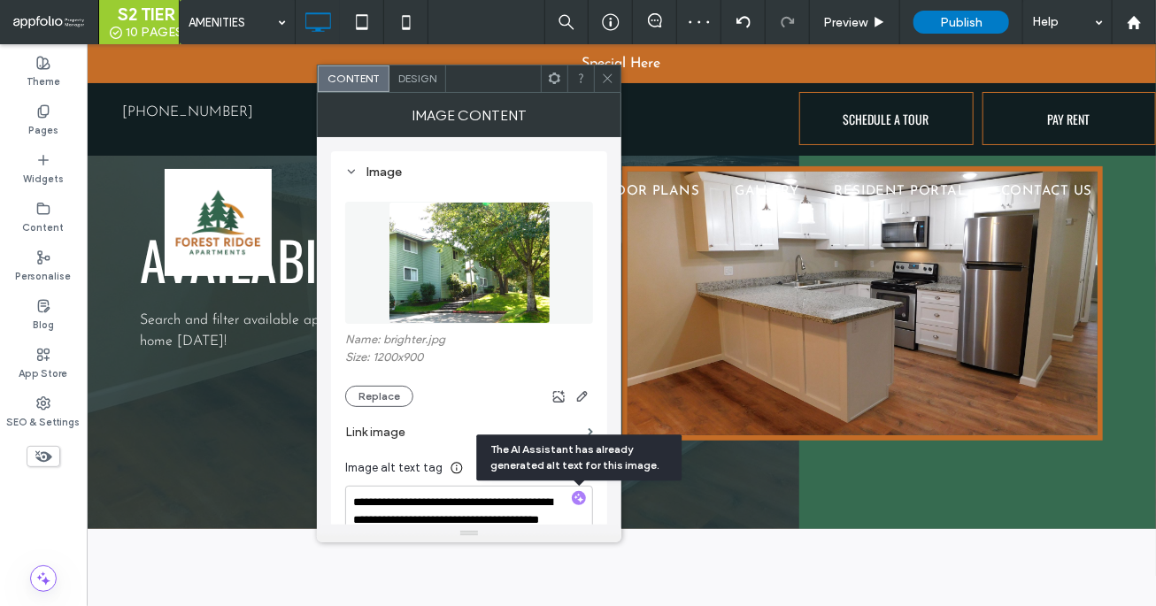
click at [606, 81] on icon at bounding box center [607, 78] width 13 height 13
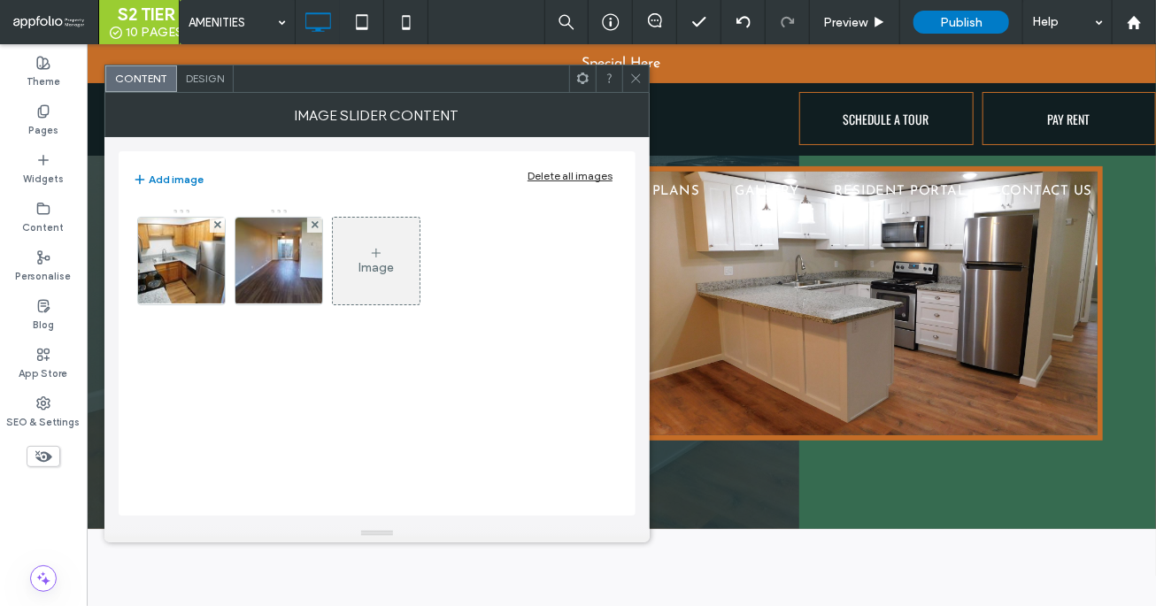
click at [570, 176] on div "Delete all images" at bounding box center [569, 175] width 85 height 13
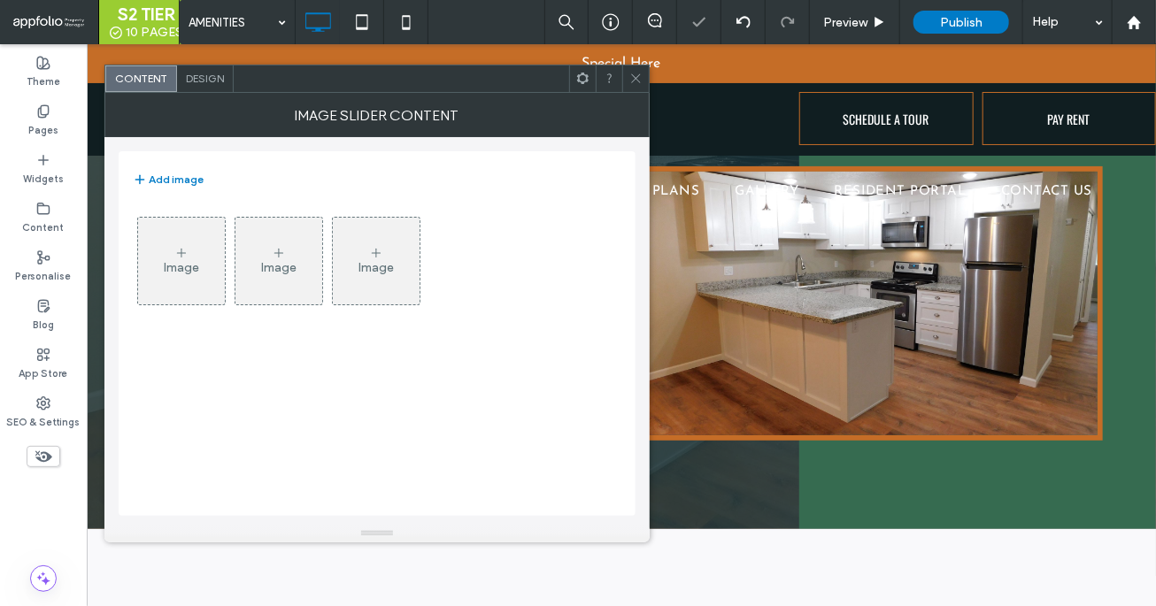
click at [215, 282] on div "Image" at bounding box center [181, 260] width 87 height 83
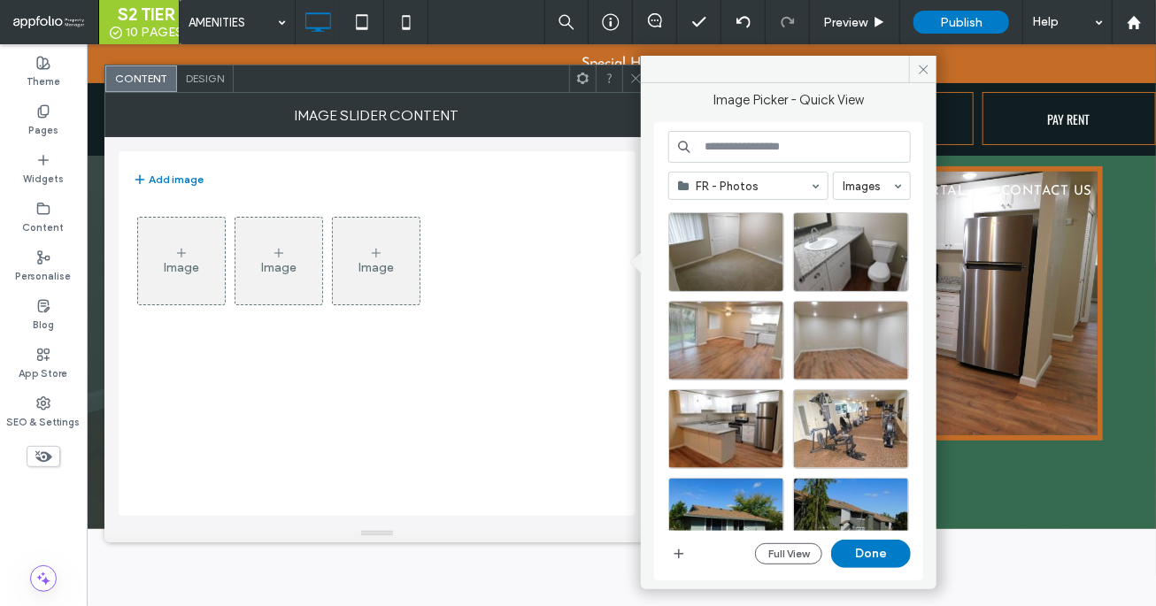
scroll to position [273, 0]
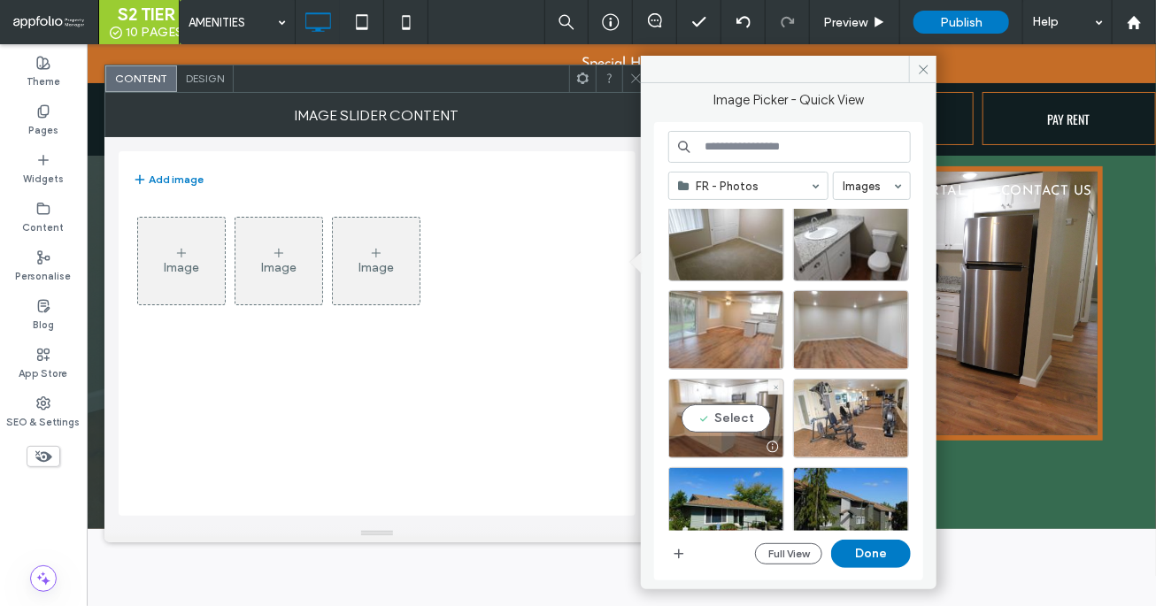
click at [741, 417] on div "Select" at bounding box center [726, 419] width 116 height 80
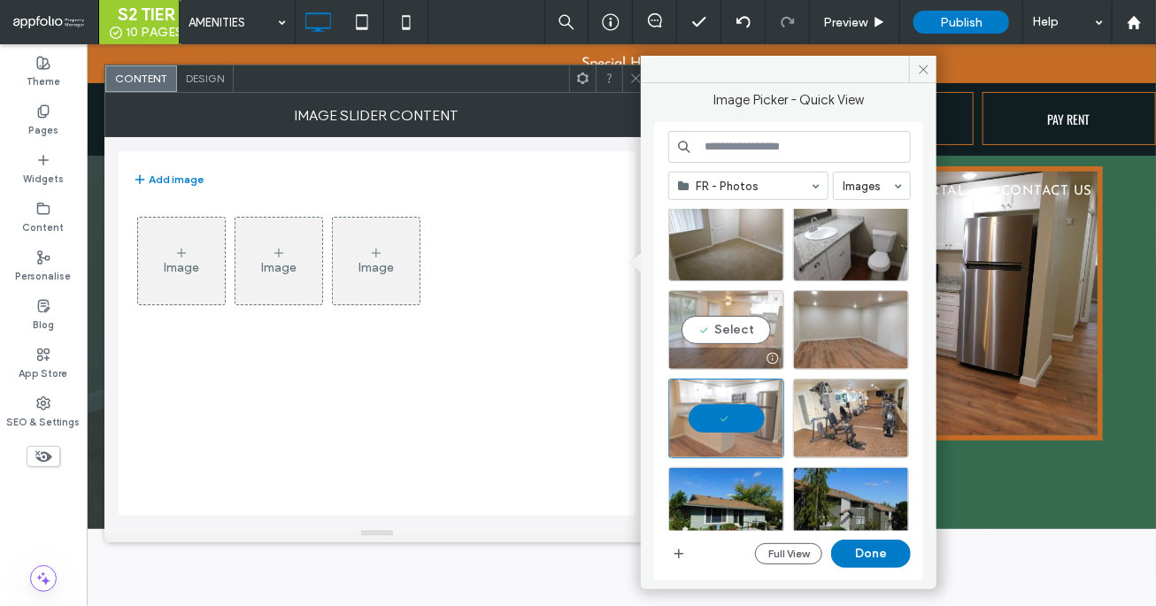
click at [743, 355] on div at bounding box center [726, 358] width 114 height 21
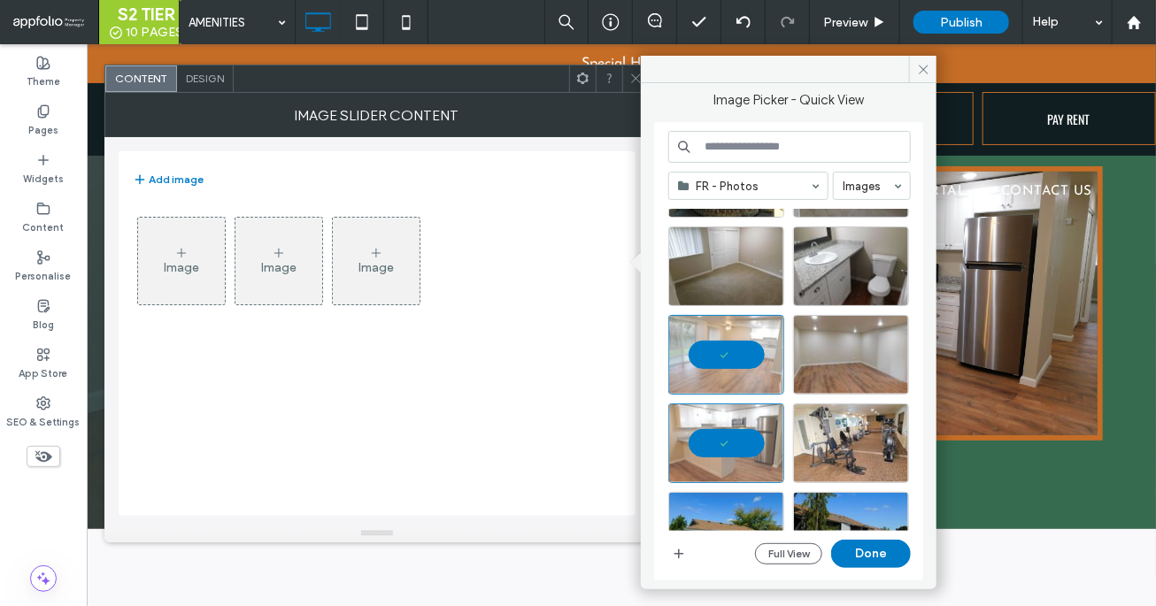
scroll to position [140, 0]
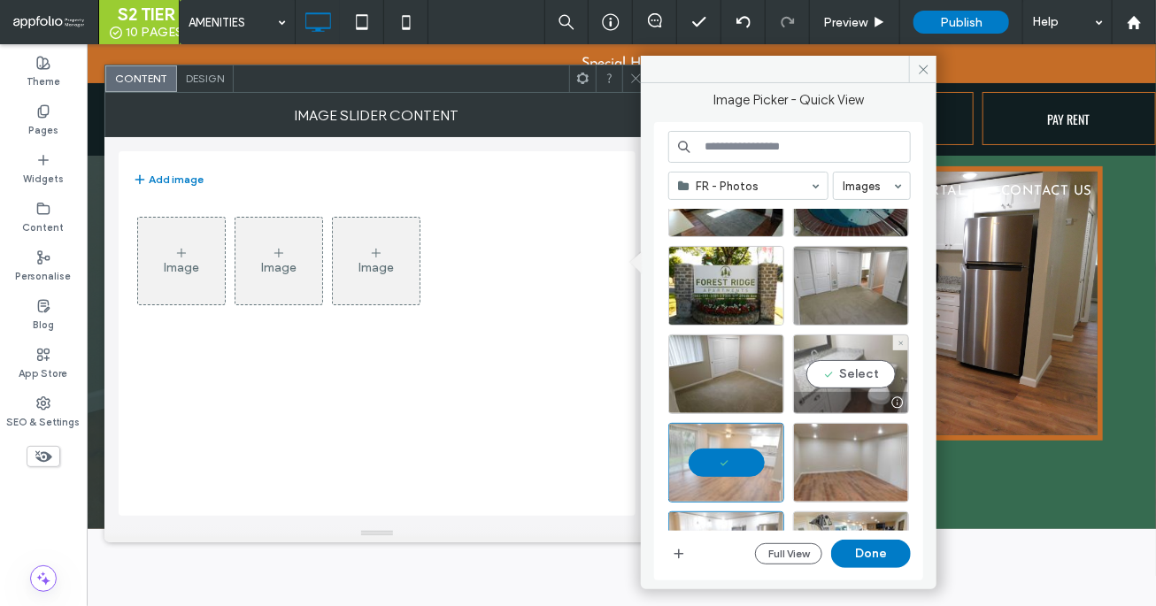
click at [838, 399] on div at bounding box center [851, 402] width 114 height 21
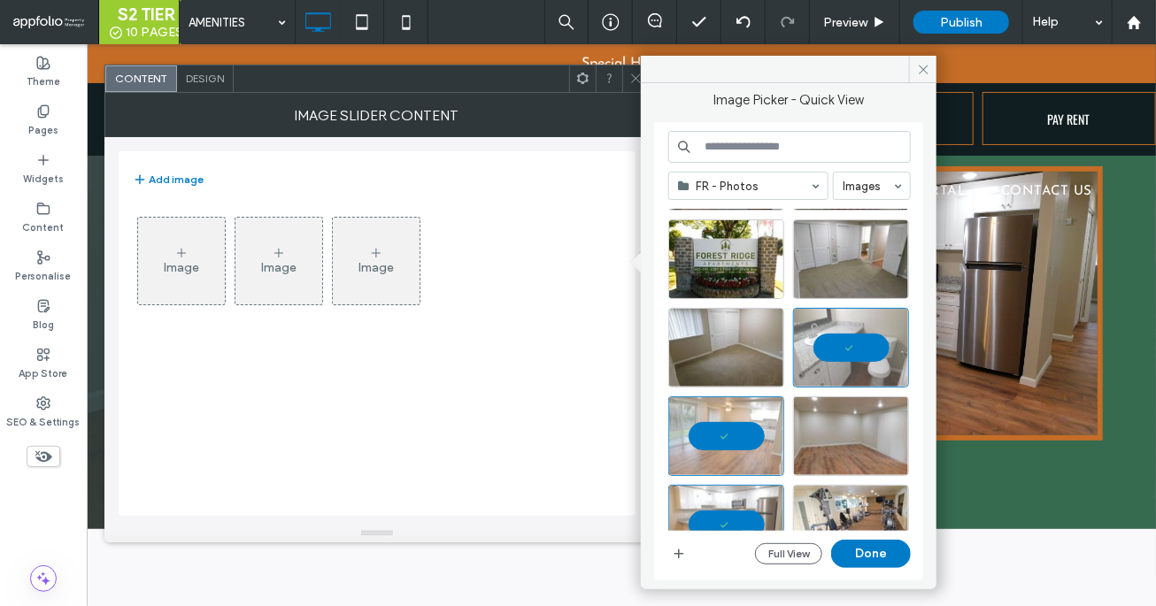
scroll to position [165, 0]
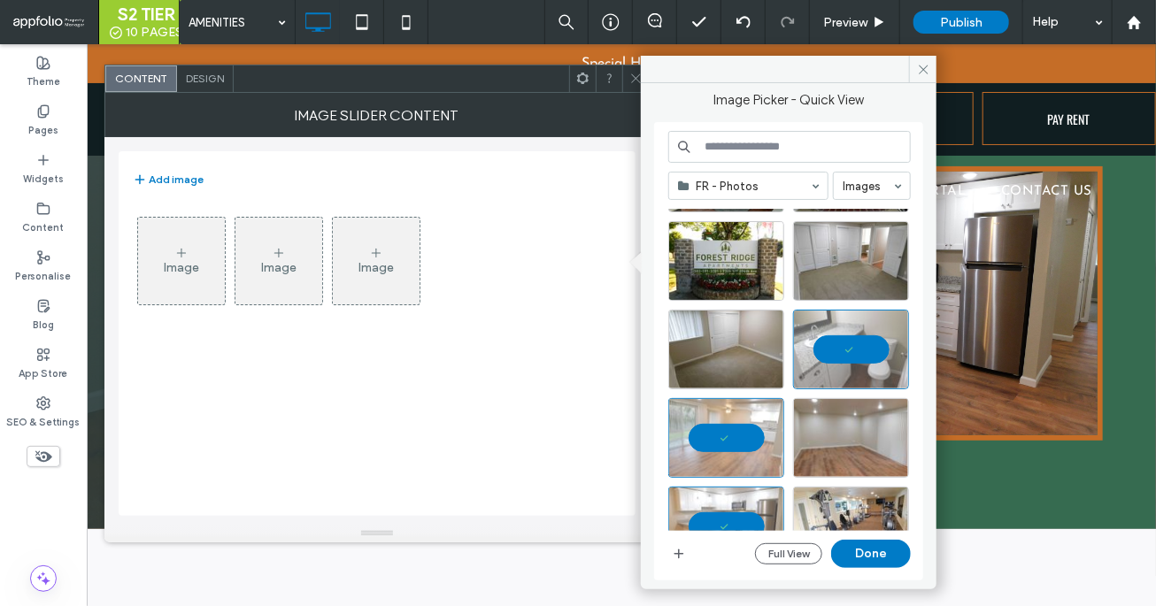
click at [879, 567] on div "FR - Photos Images Full View Done" at bounding box center [789, 352] width 242 height 442
click at [870, 554] on button "Done" at bounding box center [871, 554] width 80 height 28
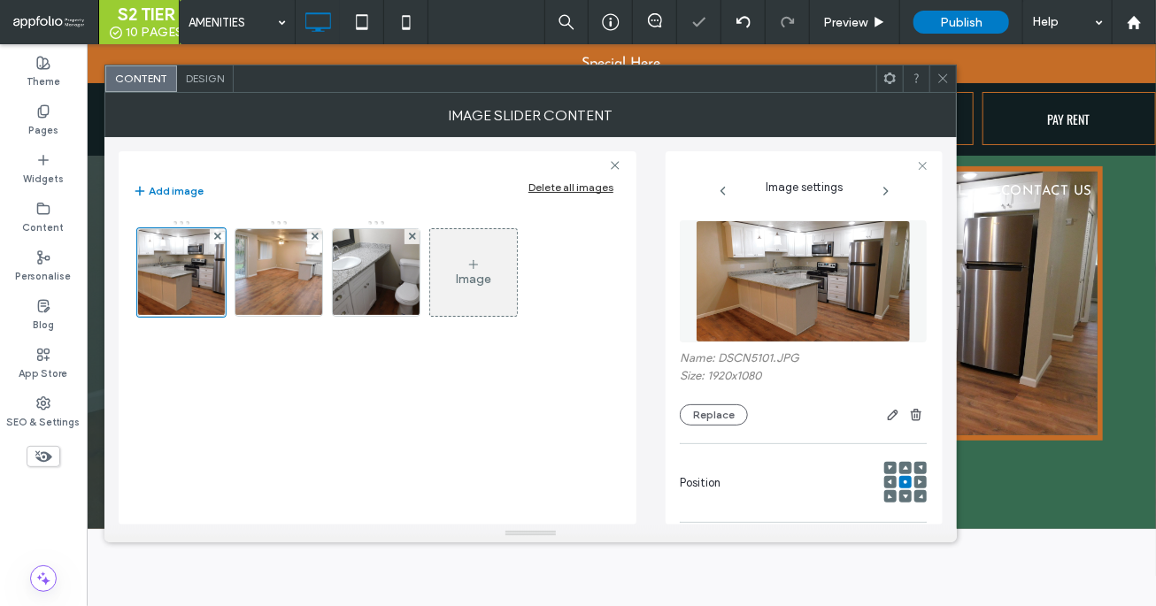
click at [947, 72] on icon at bounding box center [942, 78] width 13 height 13
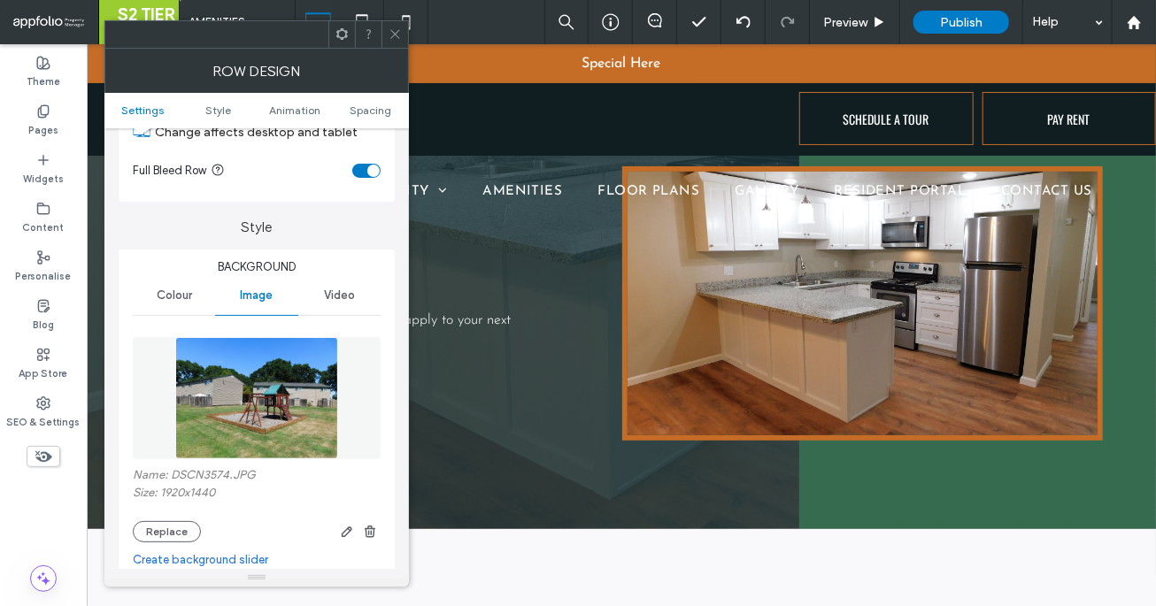
scroll to position [244, 0]
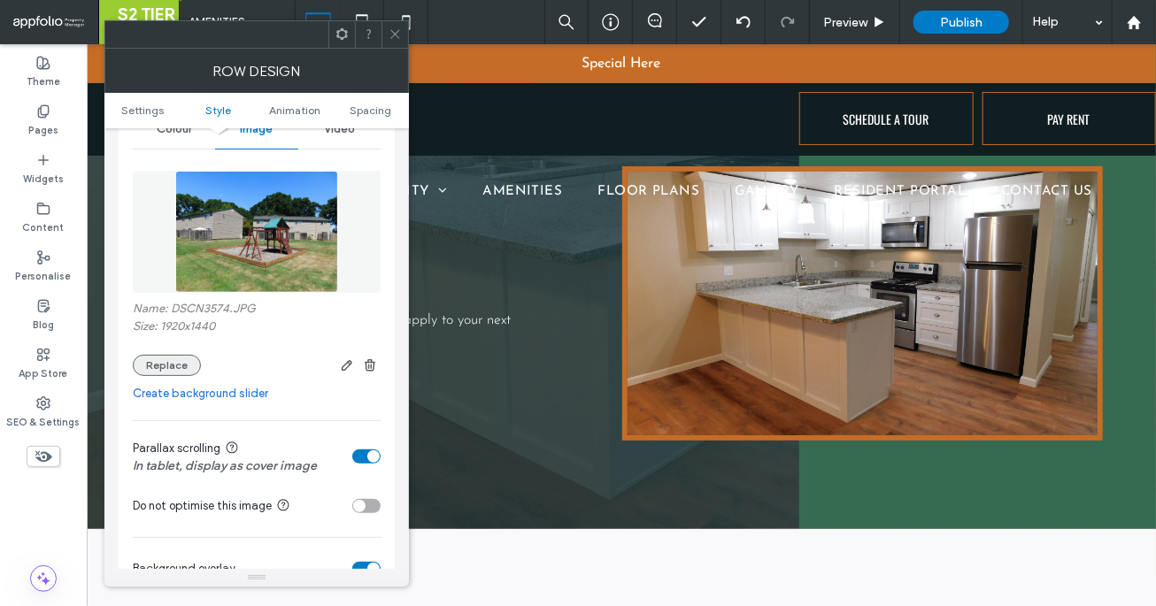
click at [157, 363] on button "Replace" at bounding box center [167, 365] width 68 height 21
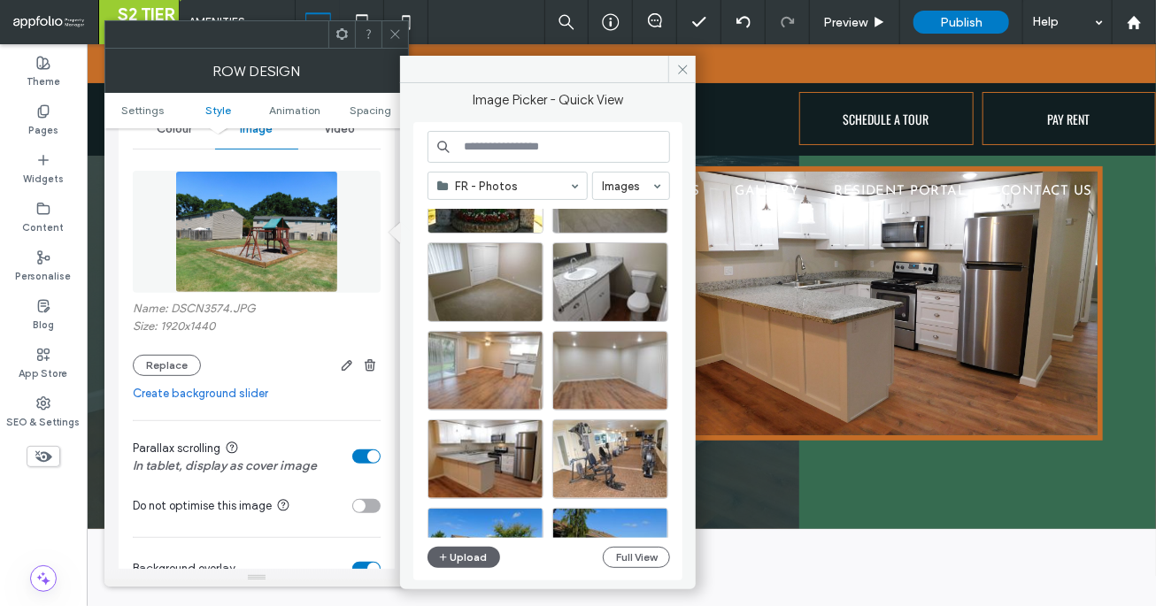
scroll to position [255, 0]
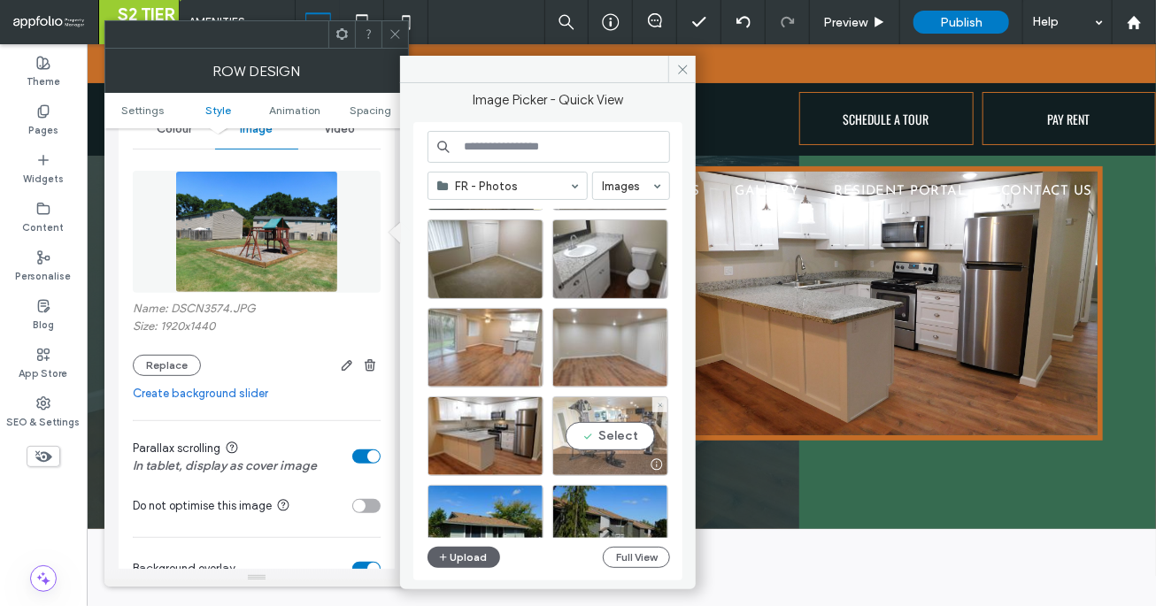
click at [596, 416] on div "Select" at bounding box center [610, 436] width 116 height 80
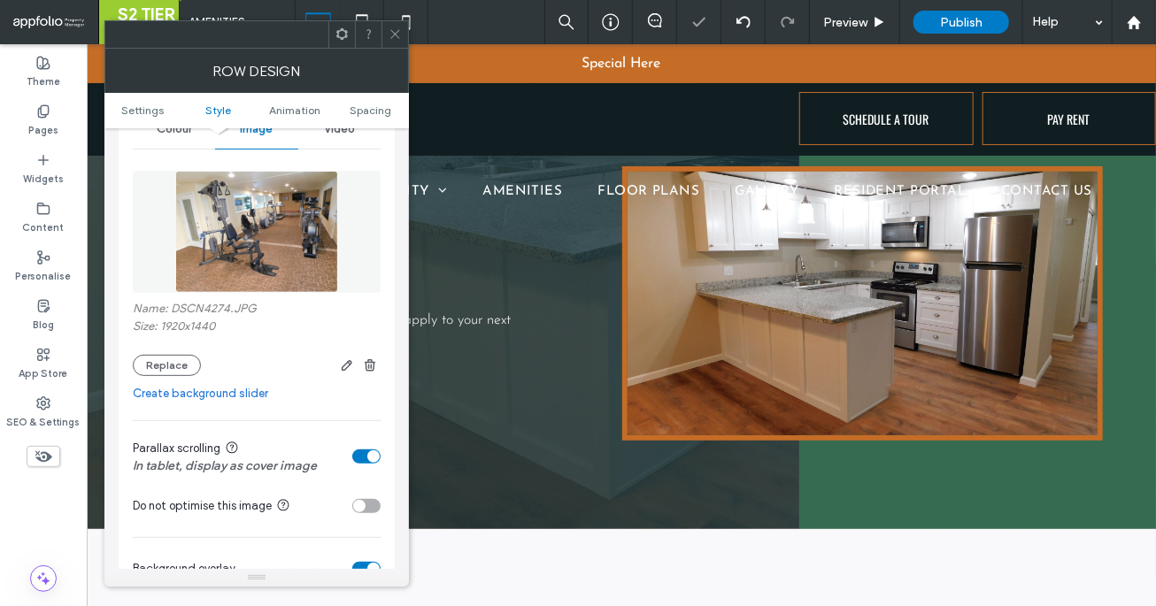
click at [394, 37] on icon at bounding box center [395, 33] width 13 height 13
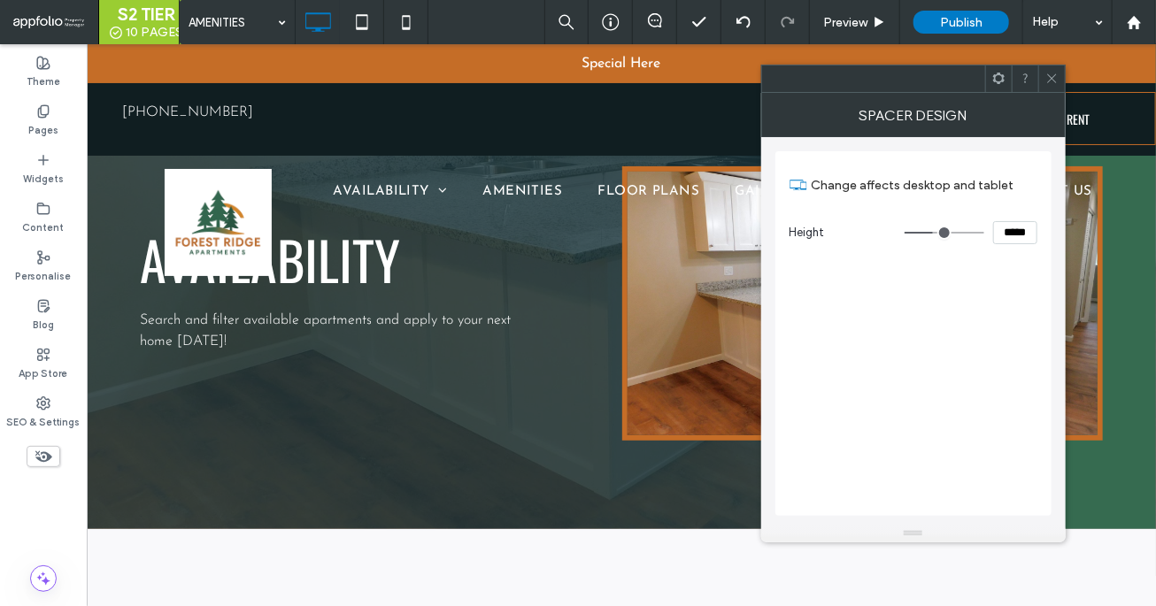
click at [1054, 74] on use at bounding box center [1051, 78] width 9 height 9
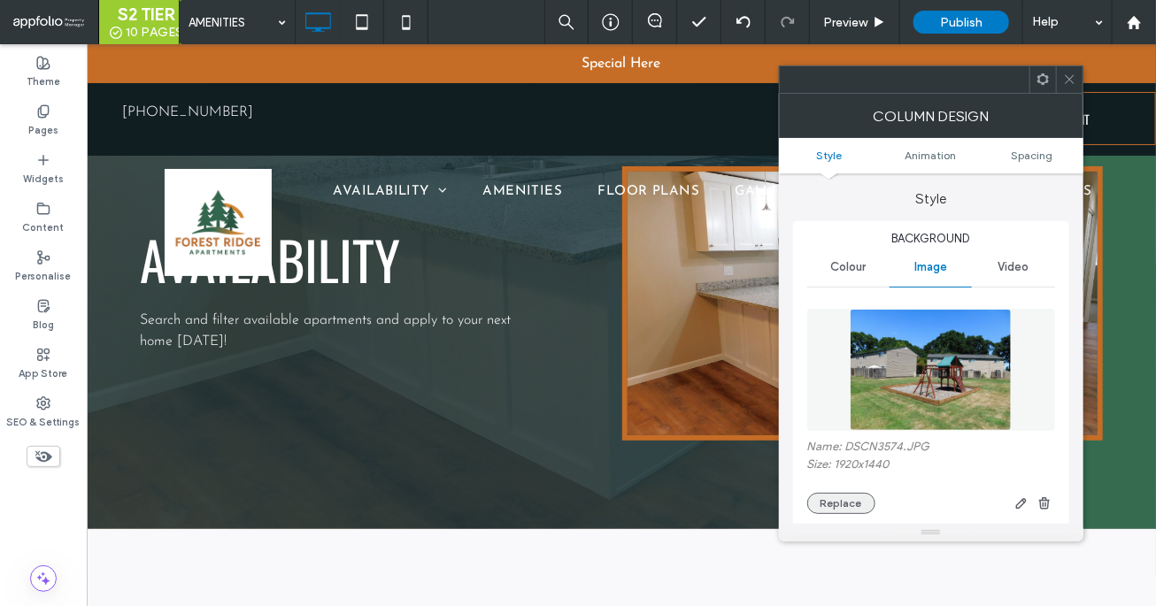
click at [823, 508] on button "Replace" at bounding box center [841, 503] width 68 height 21
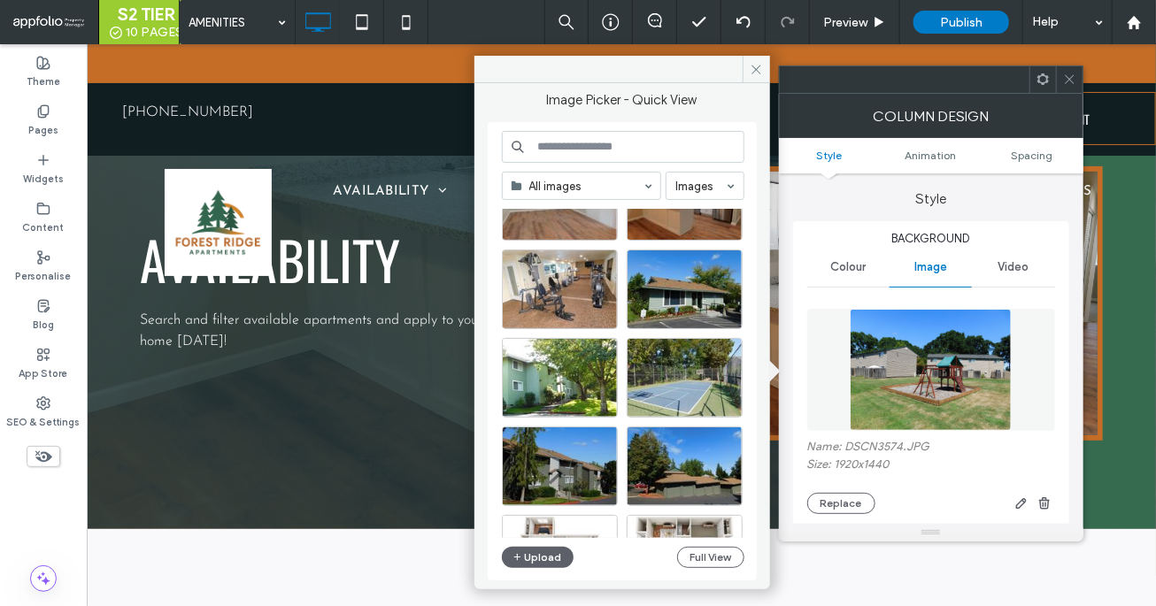
scroll to position [535, 0]
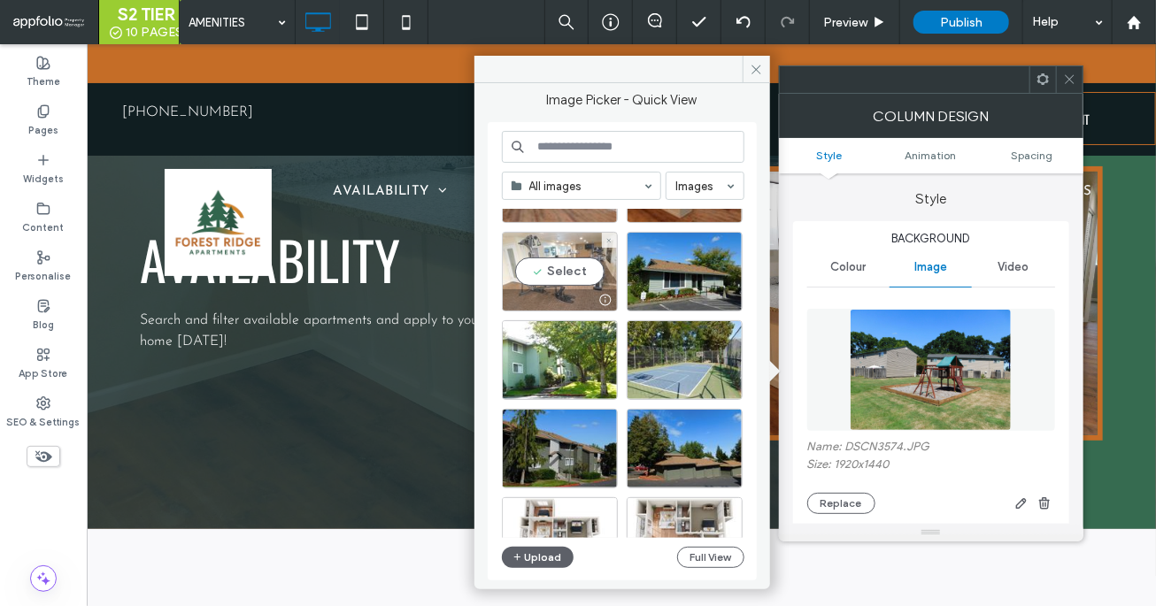
click at [554, 285] on div "Select" at bounding box center [560, 272] width 116 height 80
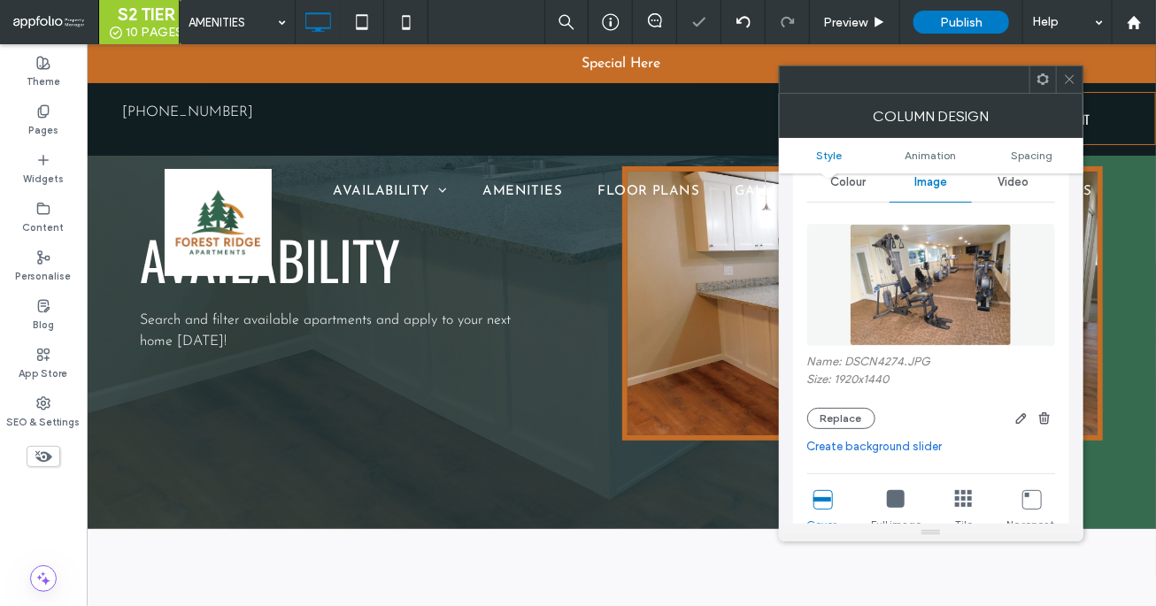
scroll to position [124, 0]
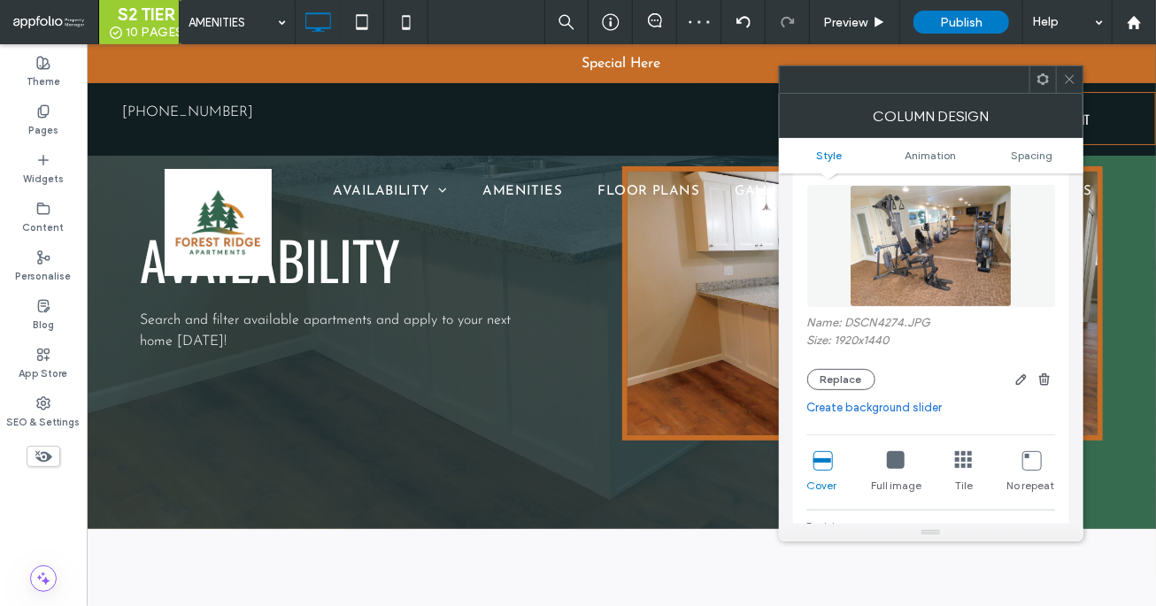
click at [1065, 73] on icon at bounding box center [1069, 79] width 13 height 13
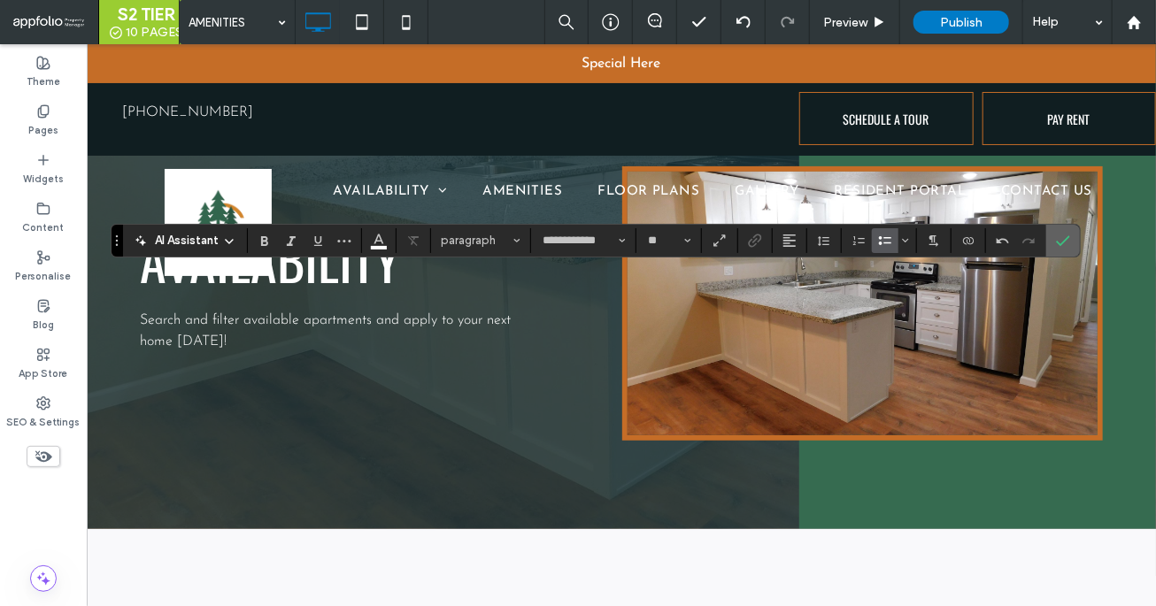
click at [1065, 241] on icon "Confirm" at bounding box center [1063, 241] width 14 height 14
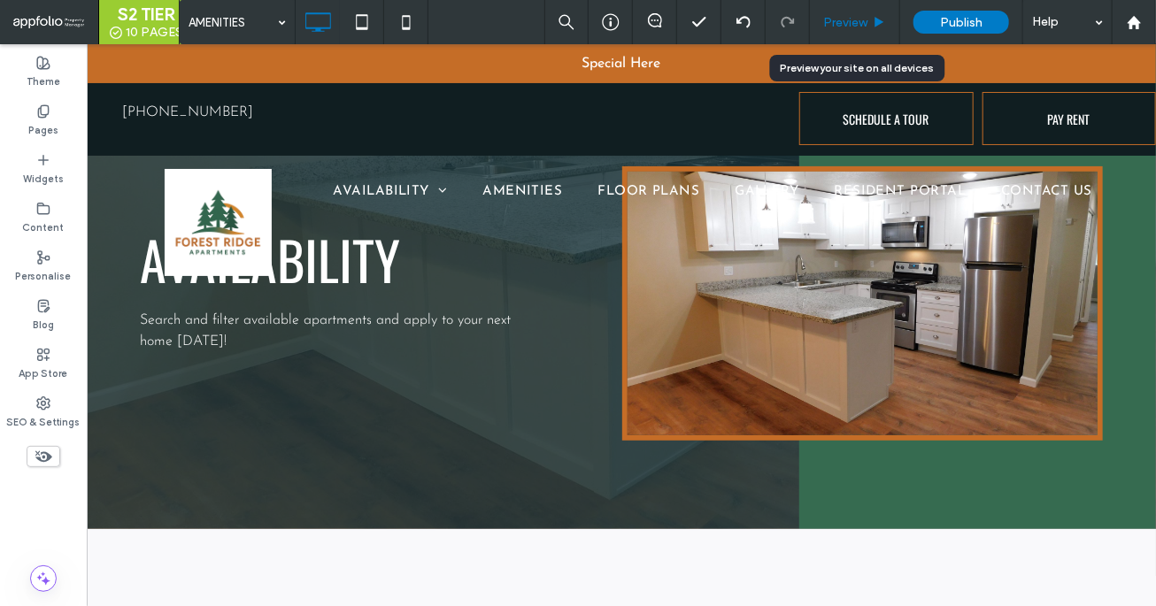
click at [847, 27] on span "Preview" at bounding box center [845, 22] width 44 height 15
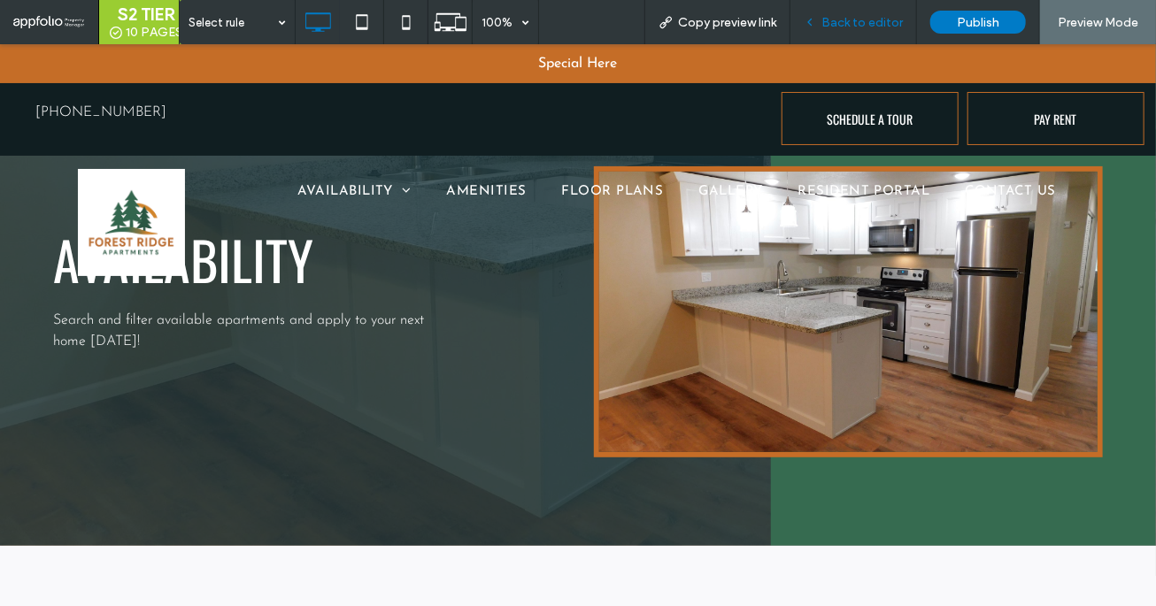
click at [864, 17] on span "Back to editor" at bounding box center [861, 22] width 81 height 15
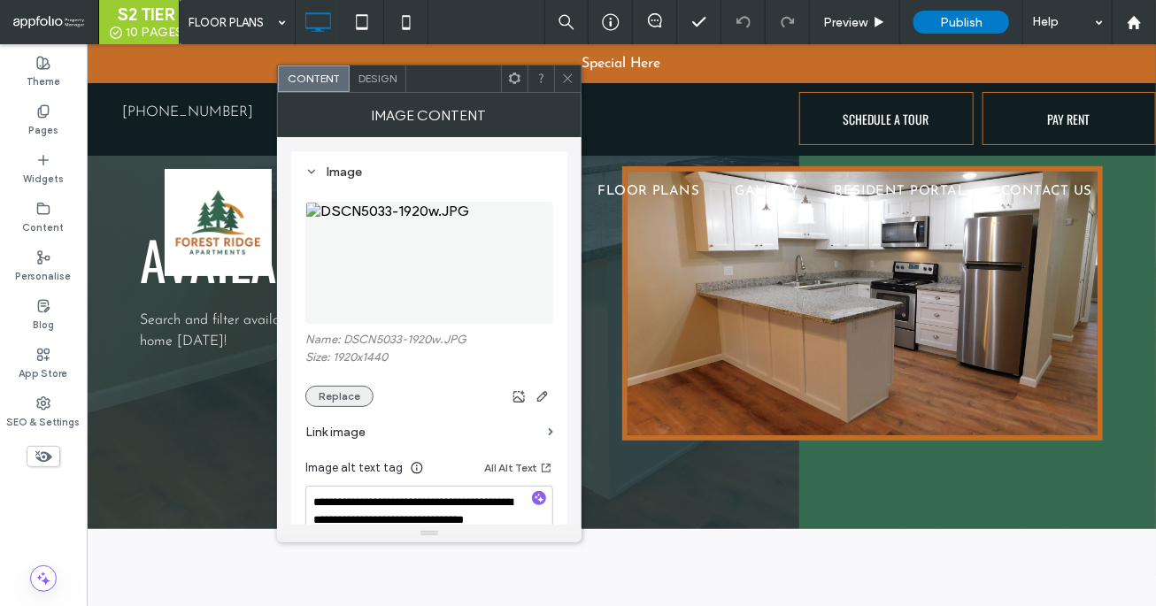
click at [352, 399] on button "Replace" at bounding box center [339, 396] width 68 height 21
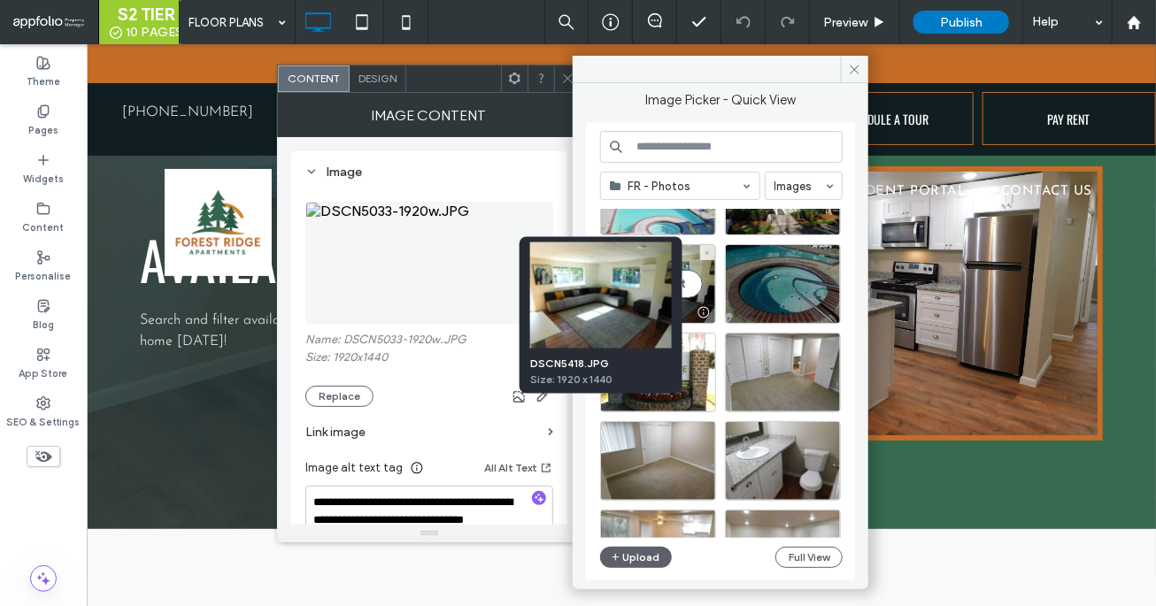
scroll to position [50, 0]
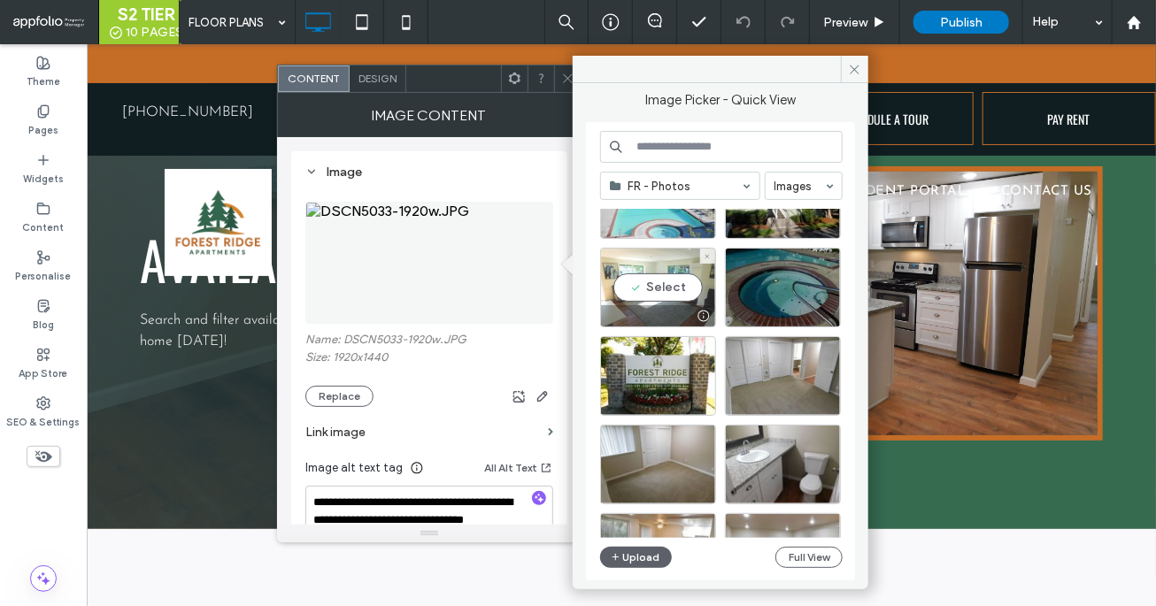
click at [637, 299] on div "Select" at bounding box center [658, 288] width 116 height 80
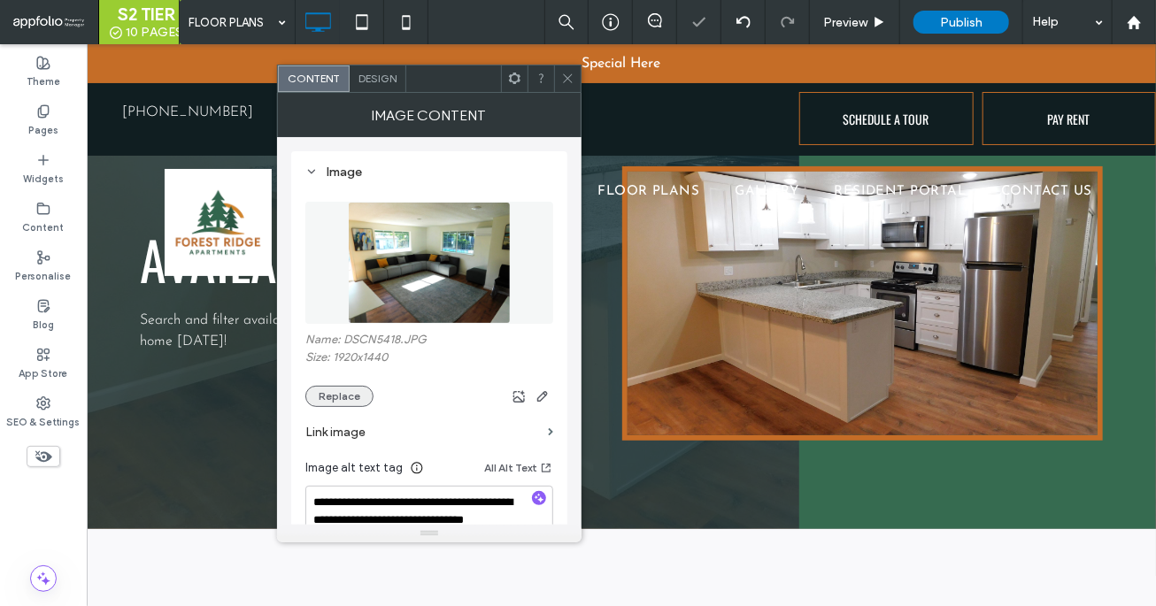
click at [353, 404] on button "Replace" at bounding box center [339, 396] width 68 height 21
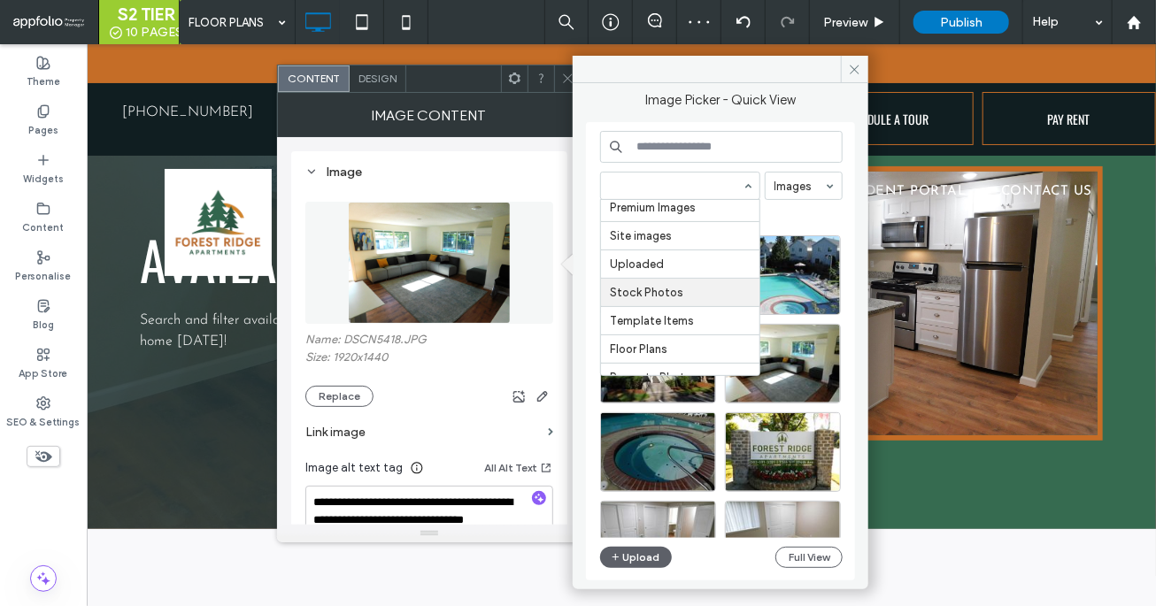
scroll to position [60, 0]
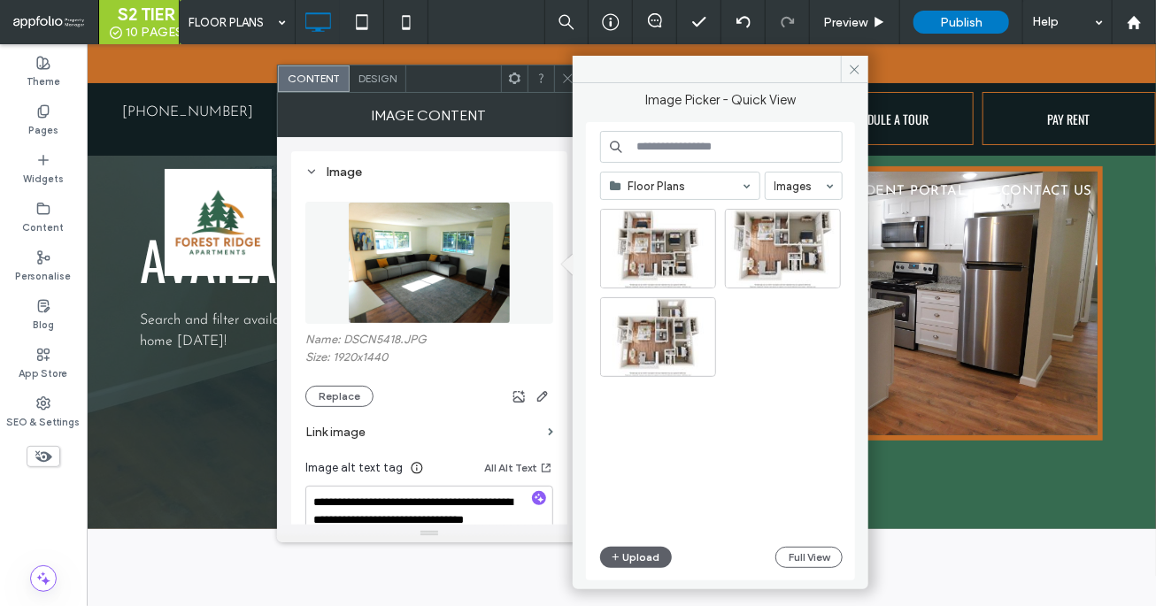
click at [679, 187] on input at bounding box center [676, 186] width 132 height 12
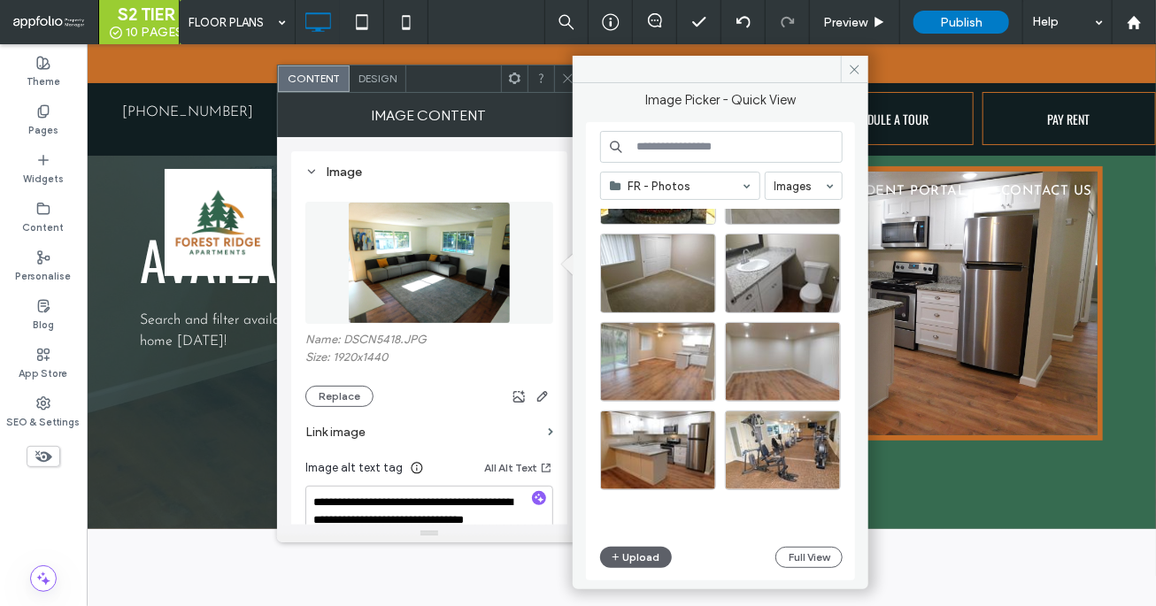
scroll to position [312, 0]
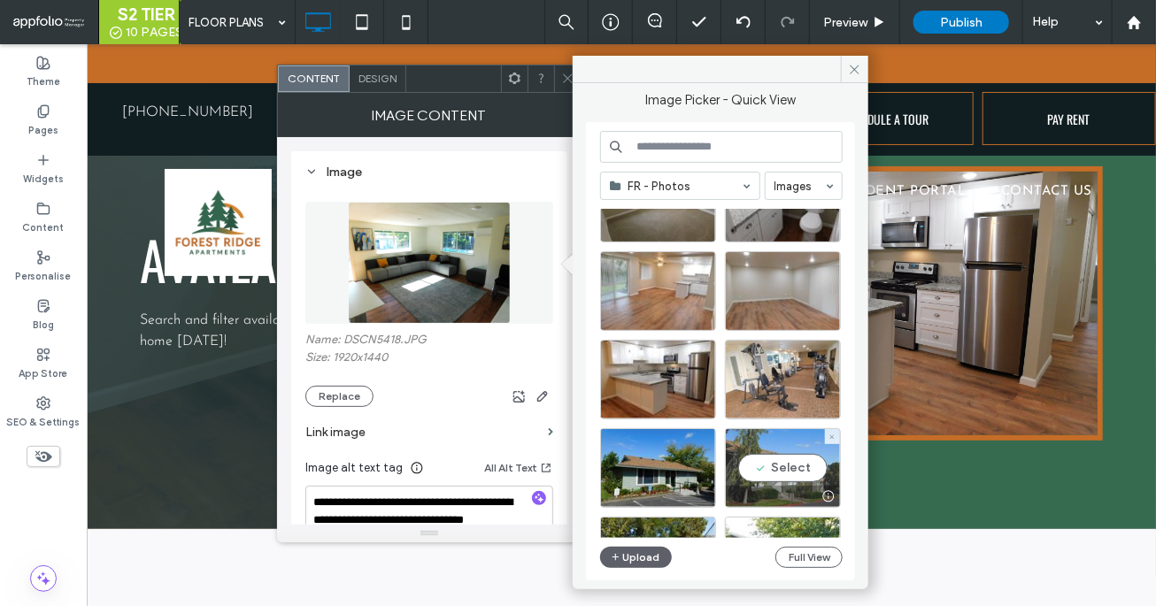
click at [790, 455] on div "Select" at bounding box center [783, 468] width 116 height 80
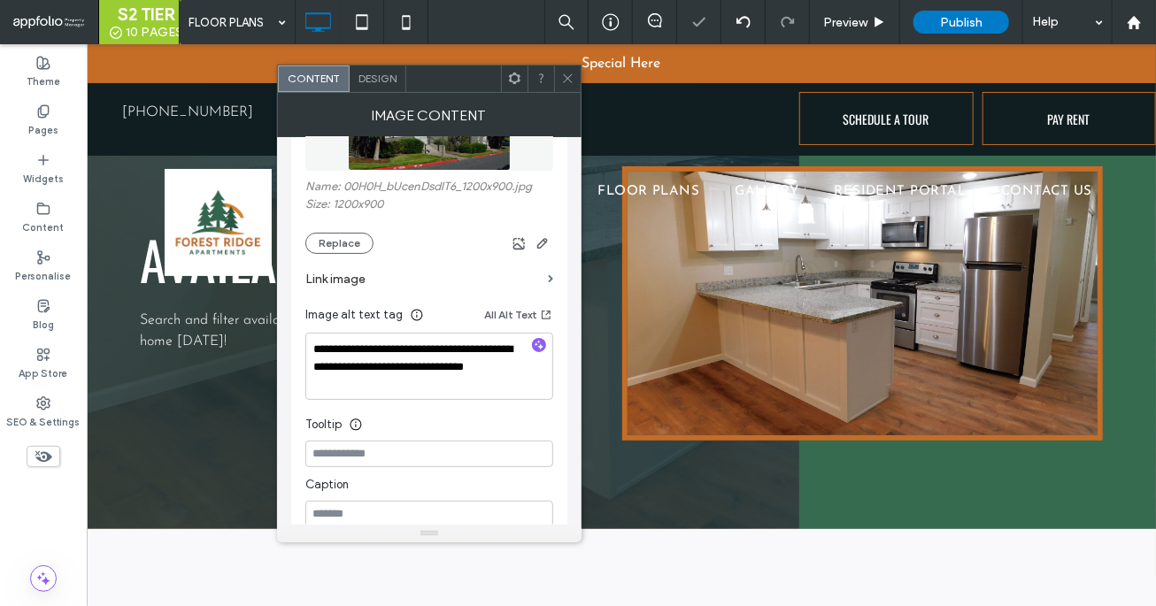
scroll to position [204, 0]
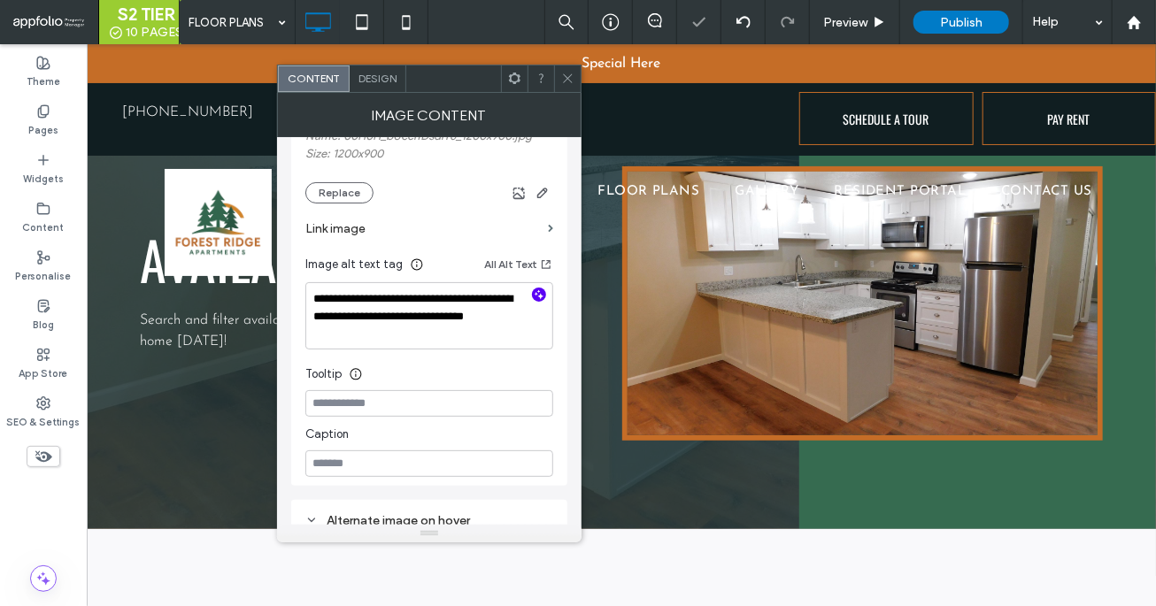
click at [541, 296] on use "button" at bounding box center [540, 294] width 10 height 10
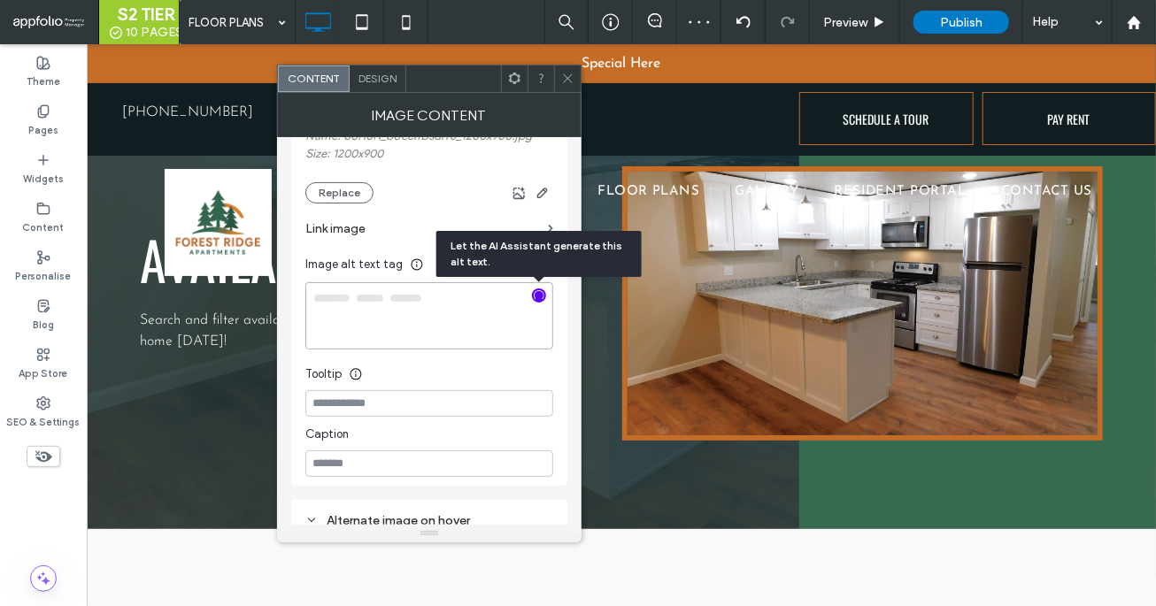
type textarea "**********"
click at [566, 79] on icon at bounding box center [567, 78] width 13 height 13
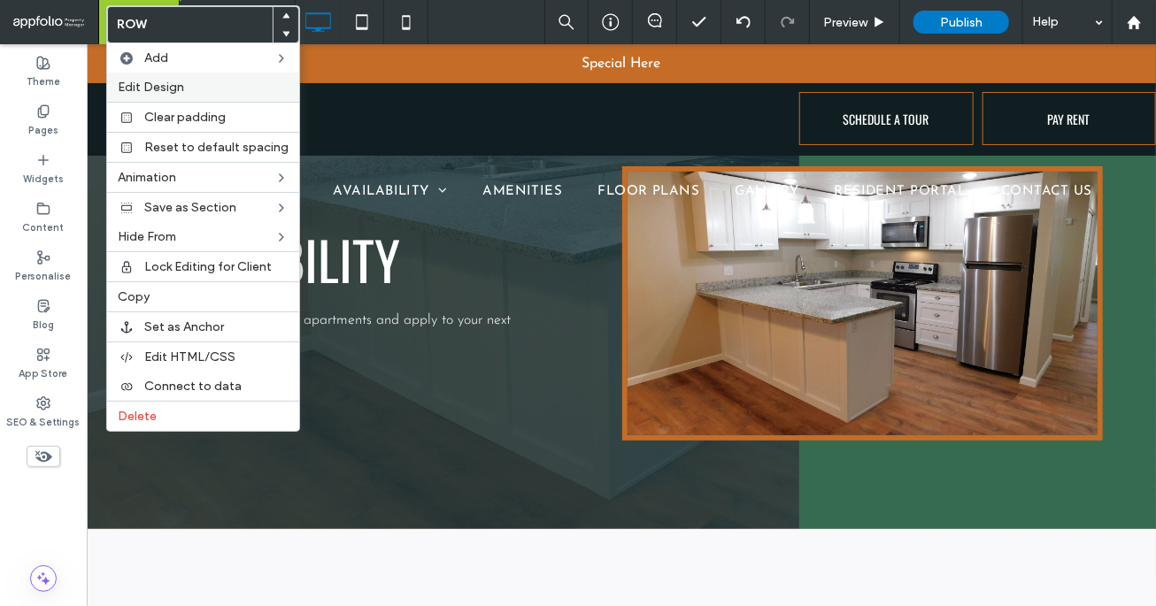
click at [187, 89] on label "Edit Design" at bounding box center [203, 87] width 171 height 15
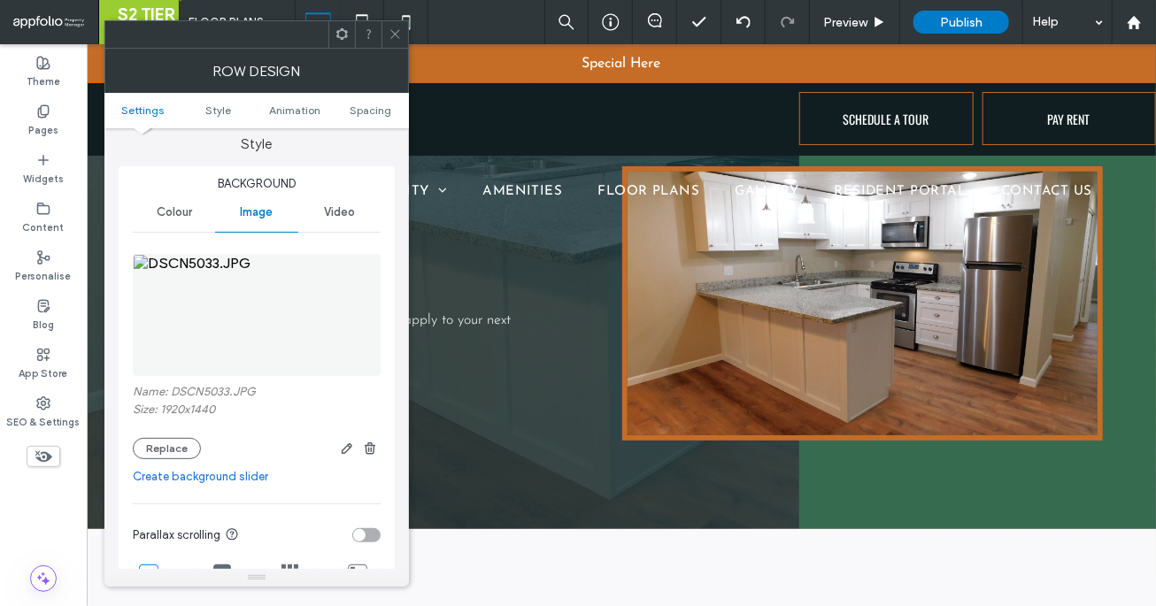
scroll to position [184, 0]
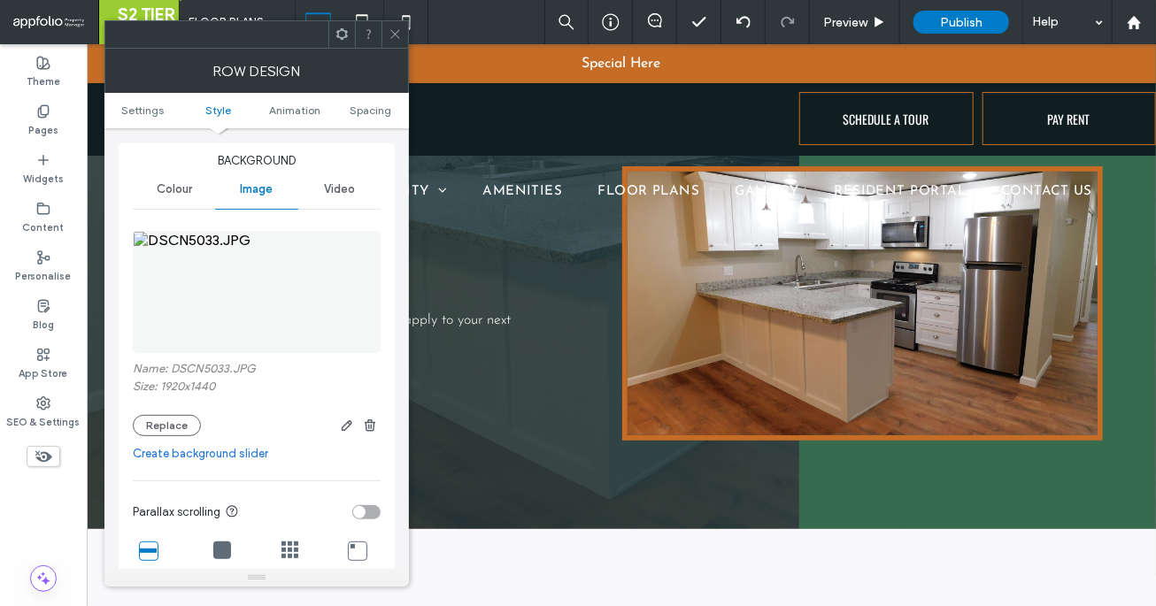
click at [180, 413] on div "Name: DSCN5033.JPG Size: 1920x1440 Replace" at bounding box center [257, 399] width 248 height 74
click at [189, 426] on button "Replace" at bounding box center [167, 425] width 68 height 21
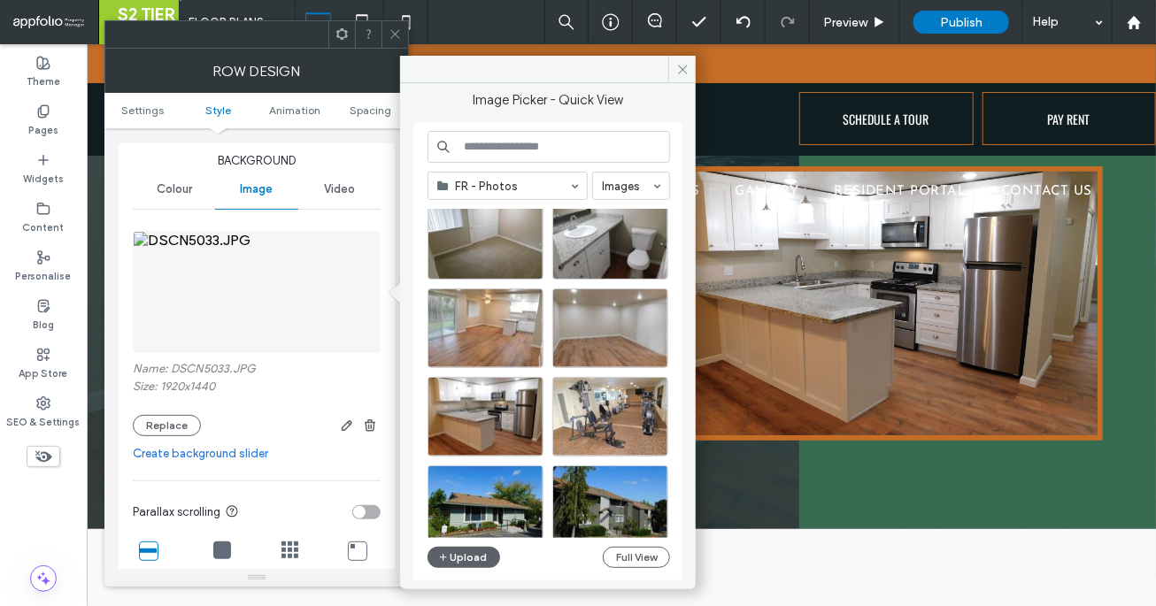
scroll to position [398, 0]
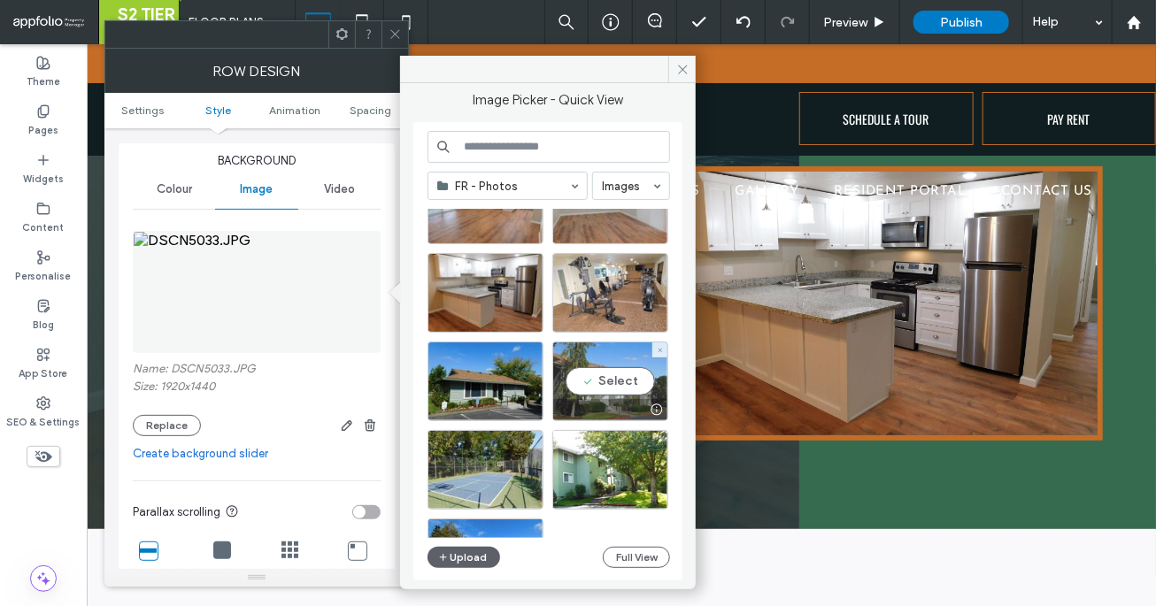
click at [607, 394] on div "Select" at bounding box center [610, 382] width 116 height 80
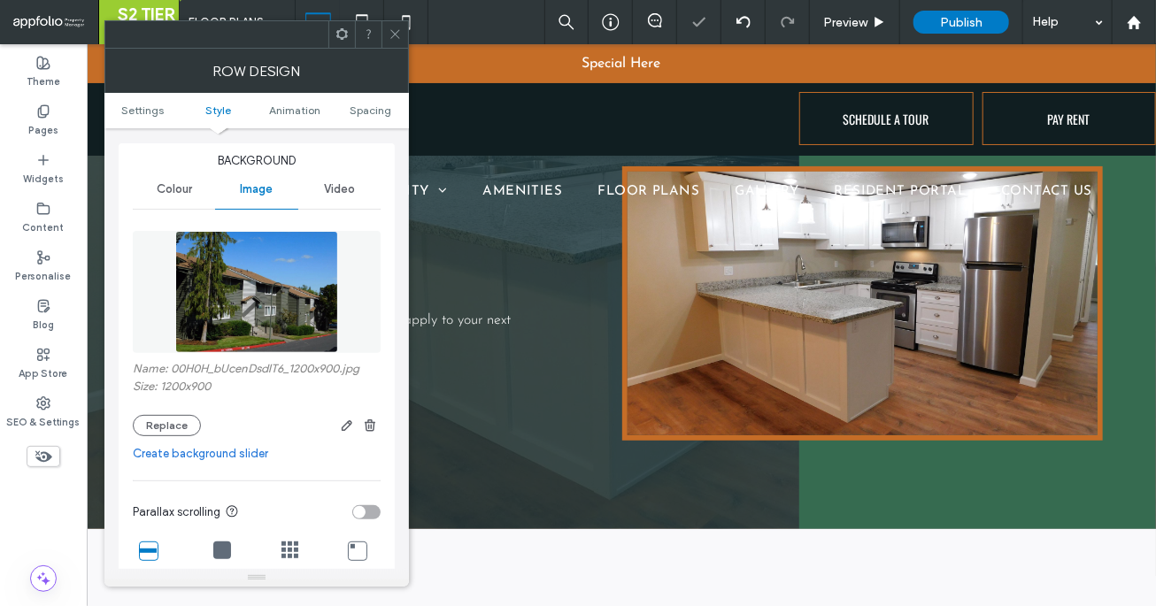
click at [396, 36] on icon at bounding box center [395, 33] width 13 height 13
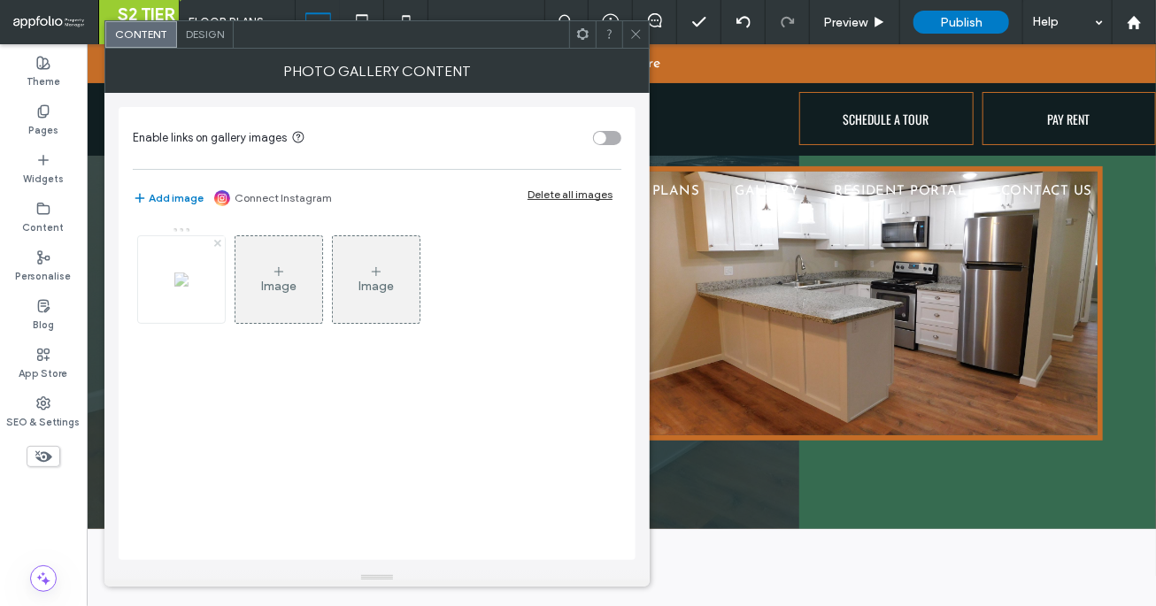
click at [216, 245] on icon at bounding box center [217, 243] width 7 height 7
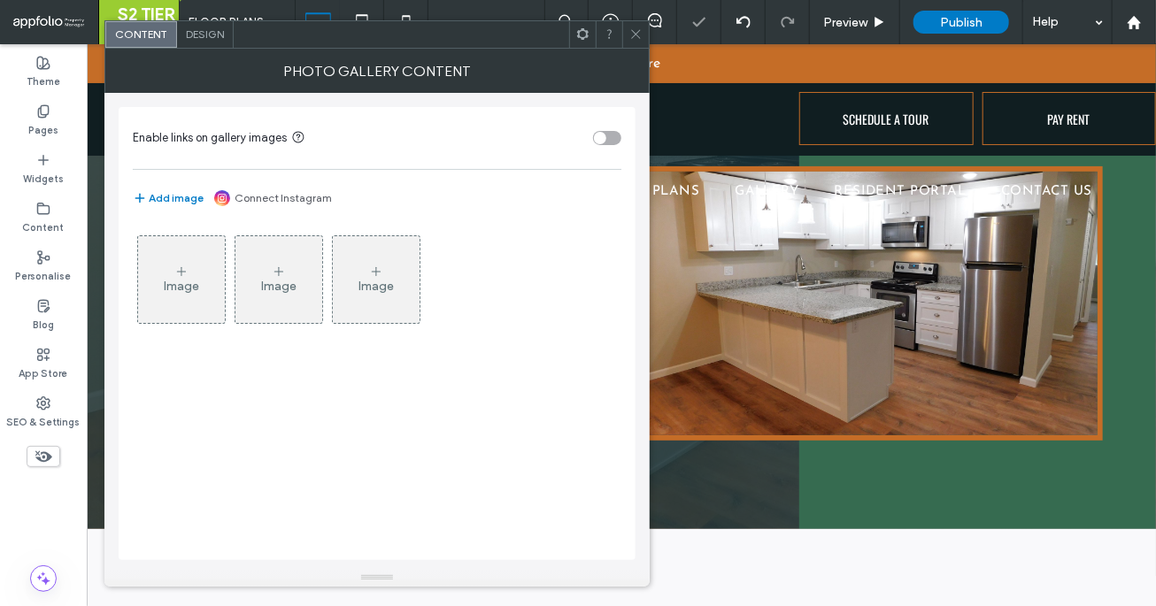
click at [139, 321] on figure "Image" at bounding box center [181, 279] width 89 height 89
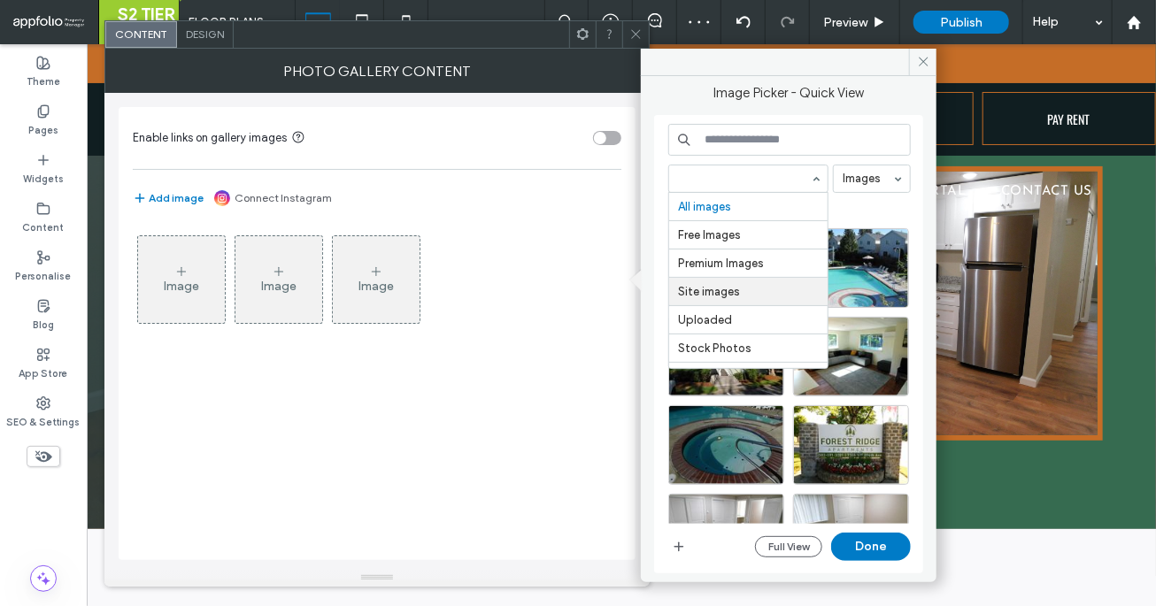
scroll to position [168, 0]
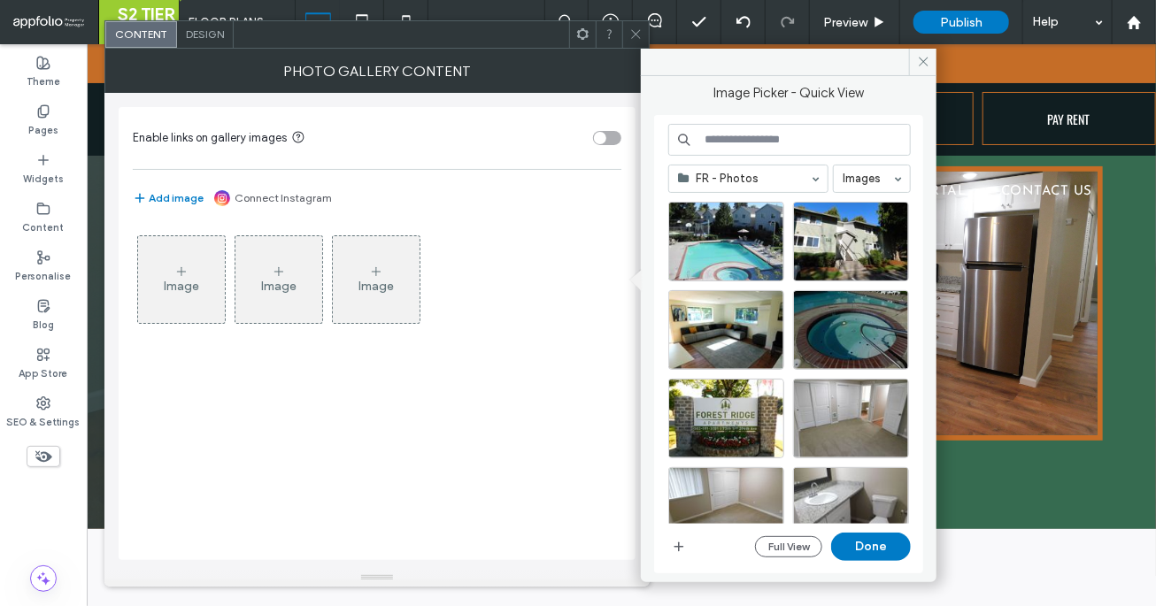
click at [728, 189] on div at bounding box center [748, 178] width 158 height 27
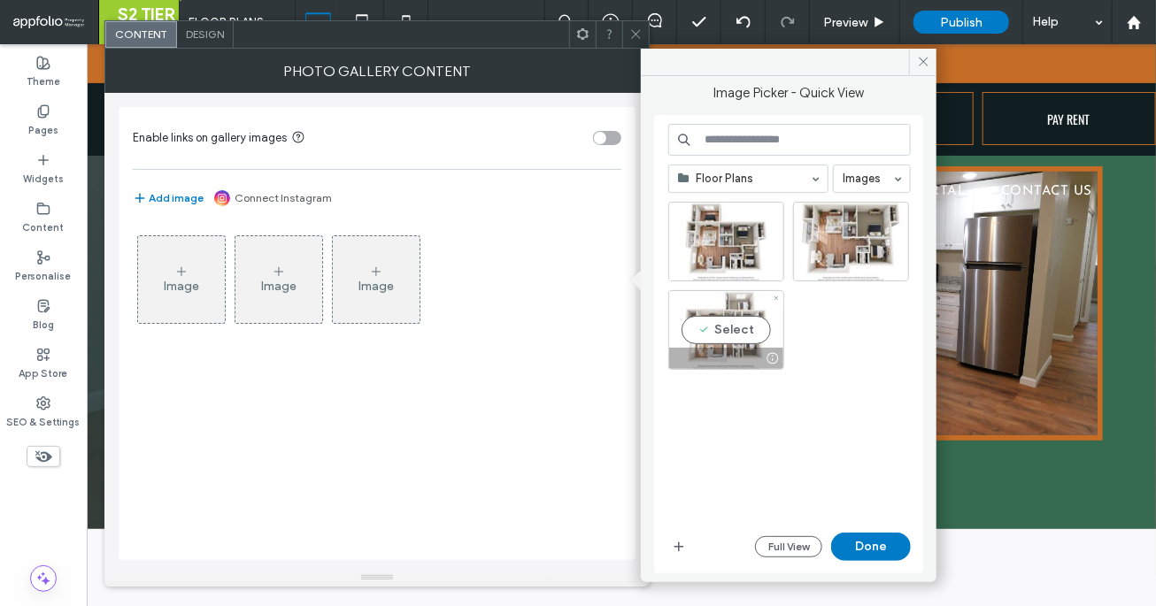
click at [758, 328] on div "Select" at bounding box center [726, 330] width 116 height 80
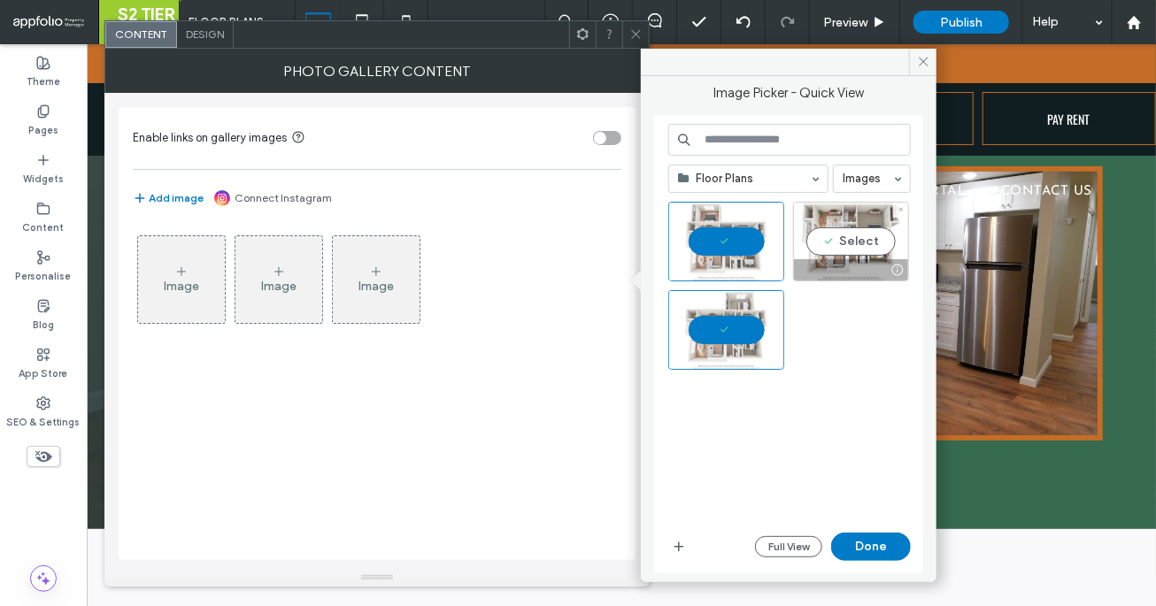
click at [830, 259] on div at bounding box center [851, 269] width 114 height 21
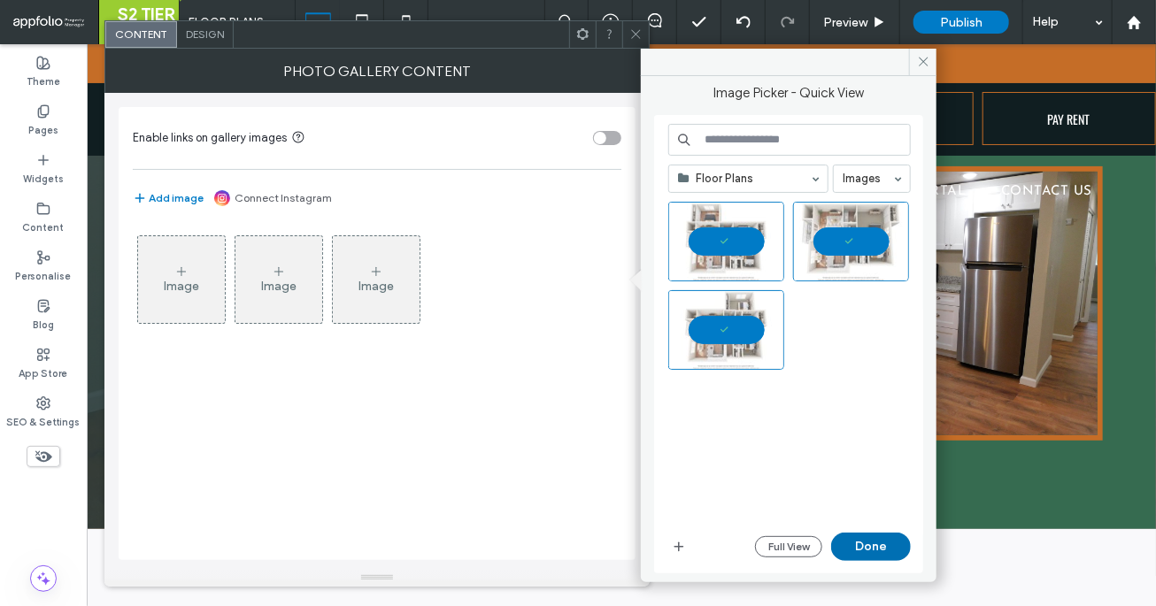
click at [856, 537] on button "Done" at bounding box center [871, 547] width 80 height 28
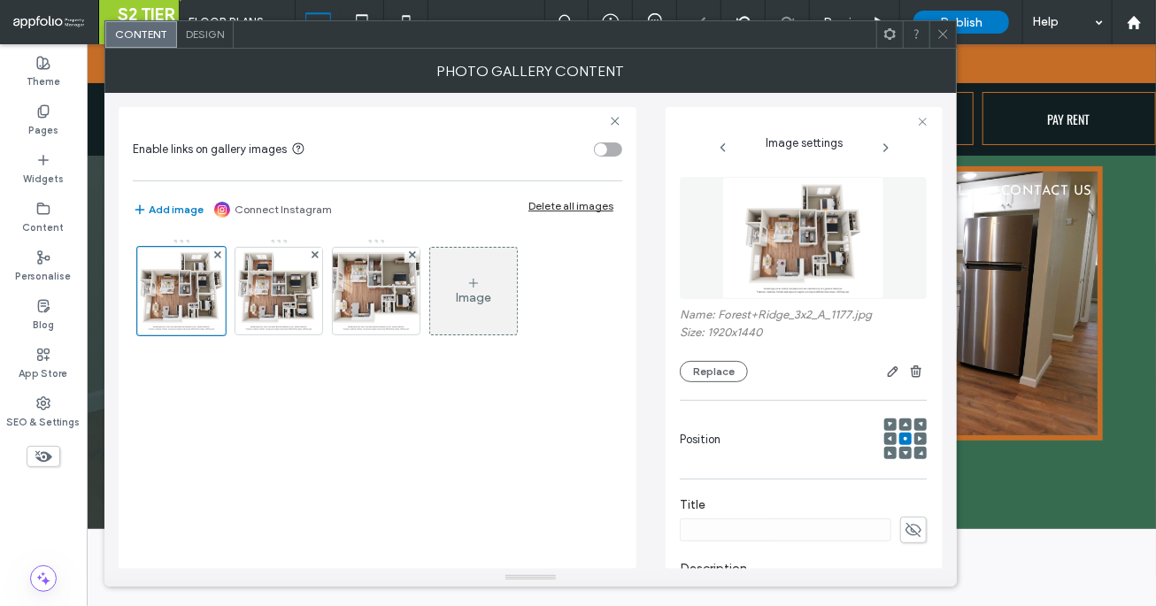
click at [939, 36] on icon at bounding box center [942, 33] width 13 height 13
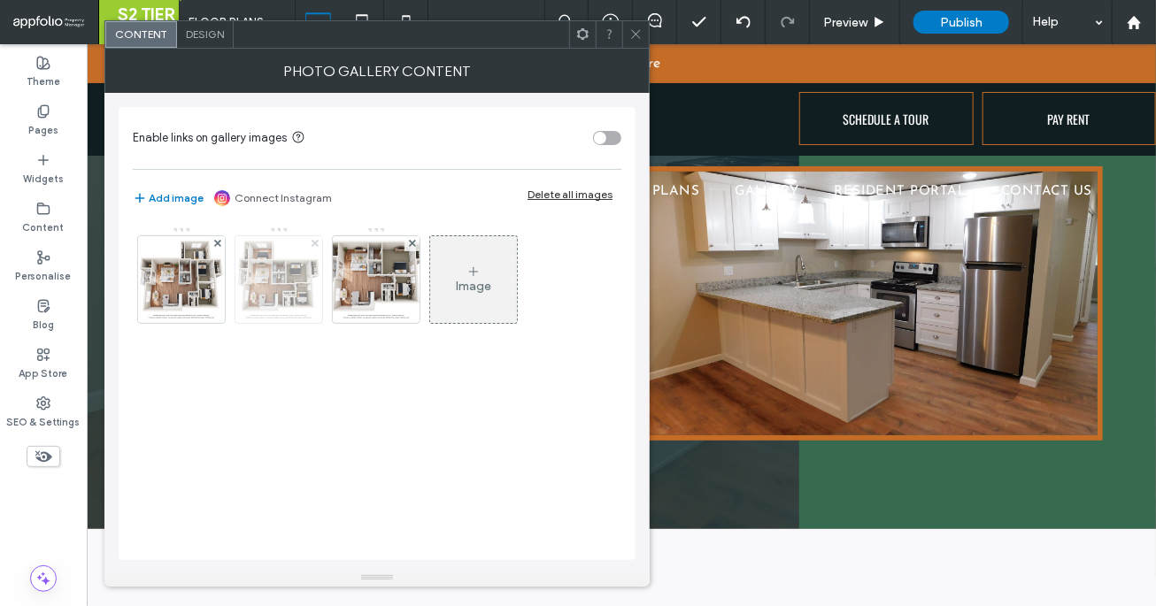
click at [315, 242] on use at bounding box center [314, 243] width 7 height 7
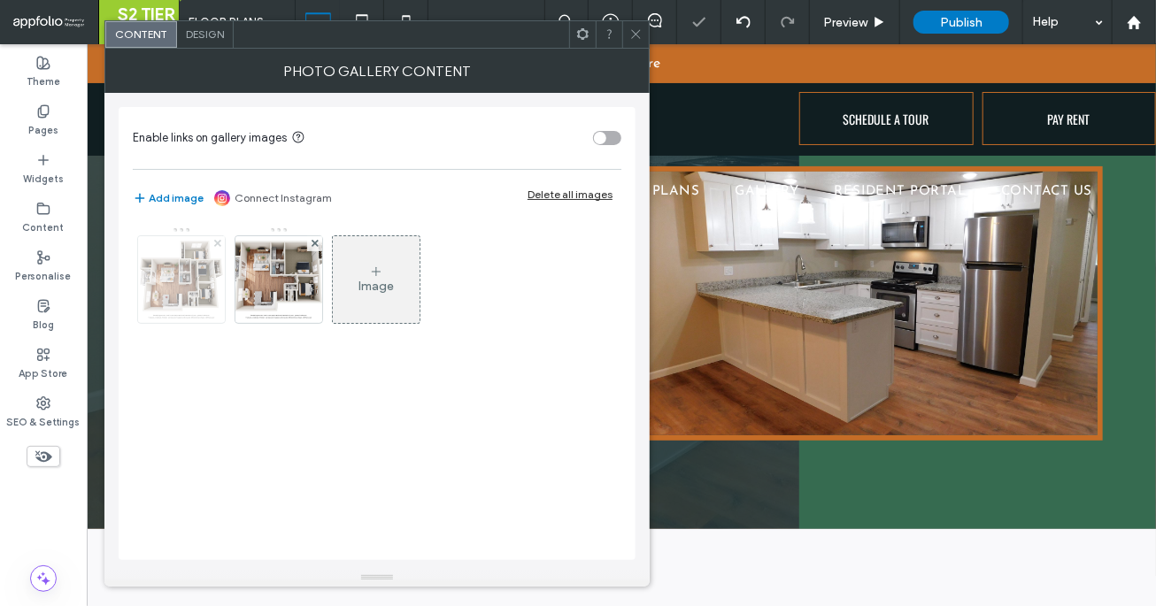
click at [215, 240] on use at bounding box center [216, 243] width 7 height 7
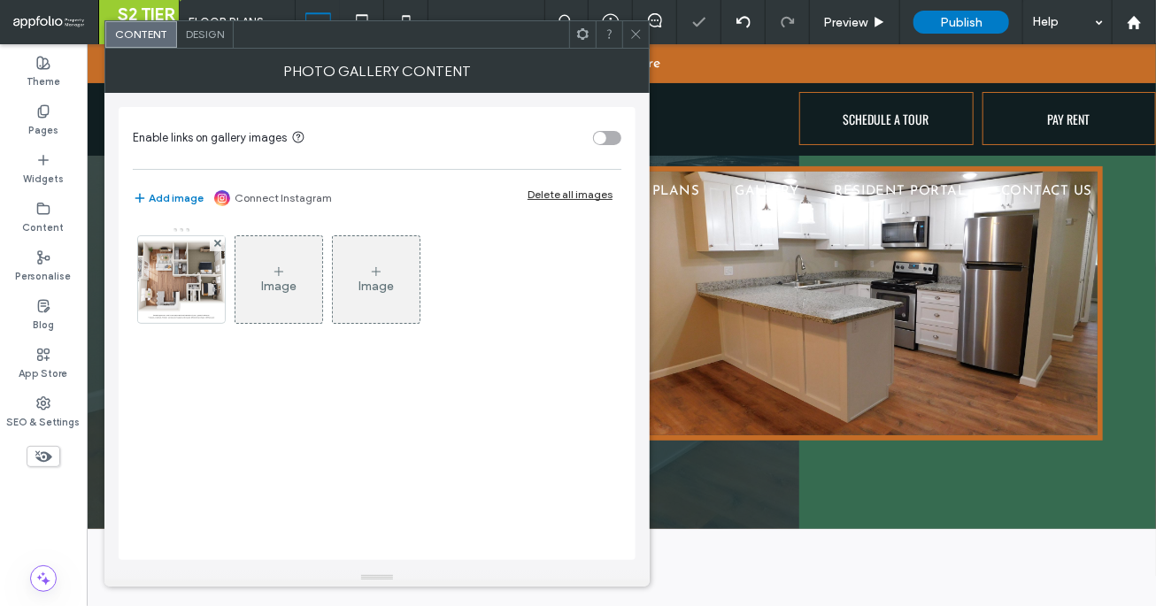
click at [630, 33] on icon at bounding box center [635, 33] width 13 height 13
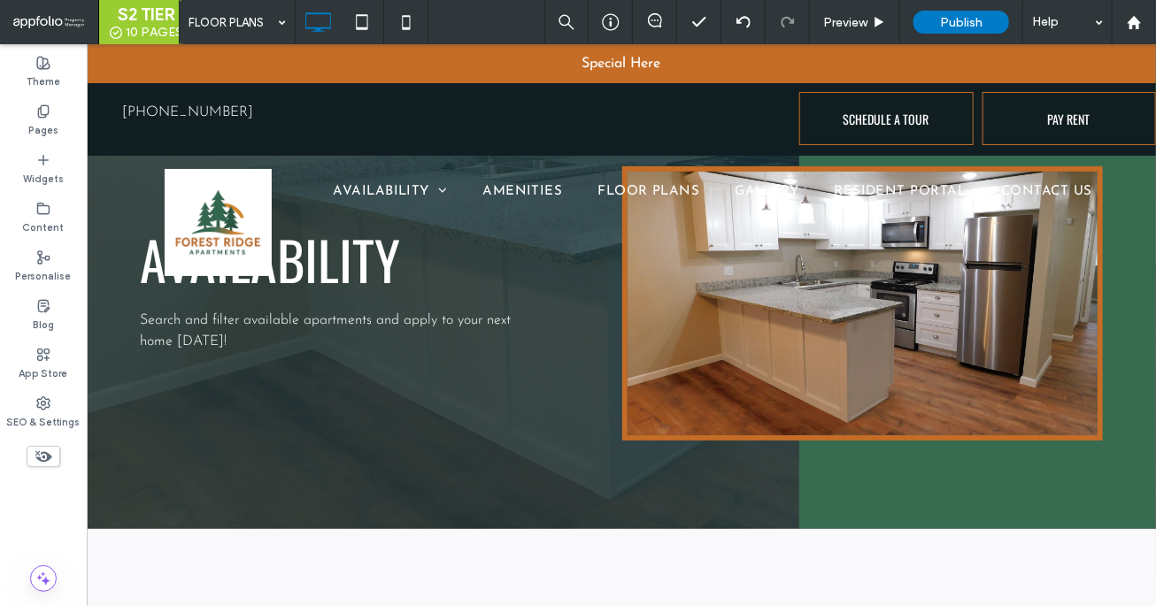
click at [51, 457] on use at bounding box center [43, 457] width 17 height 12
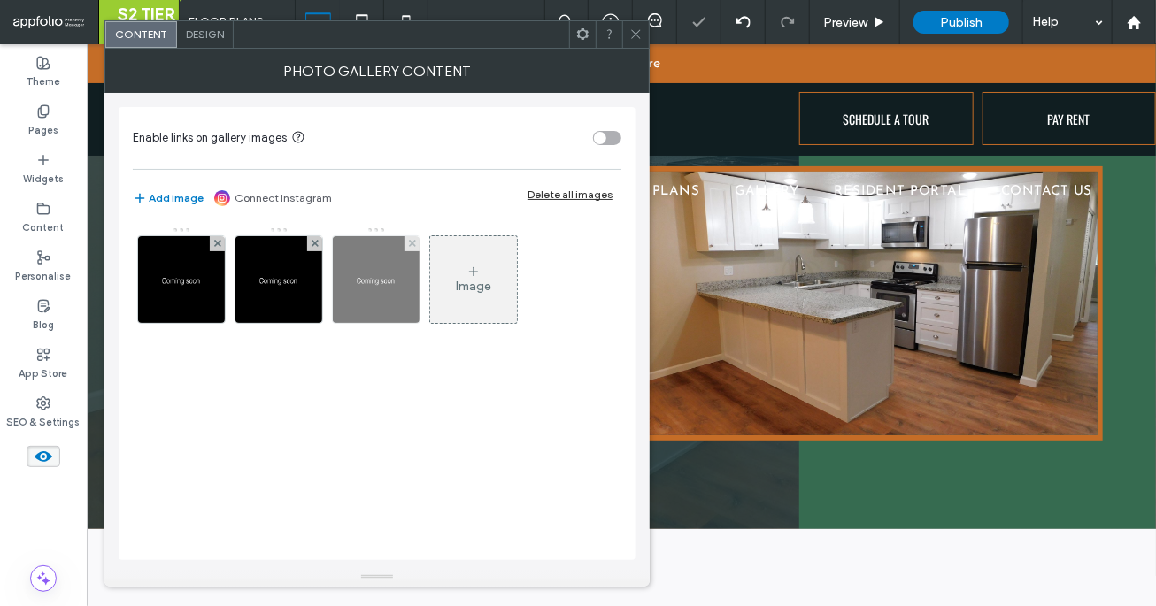
click at [417, 236] on div at bounding box center [411, 243] width 15 height 15
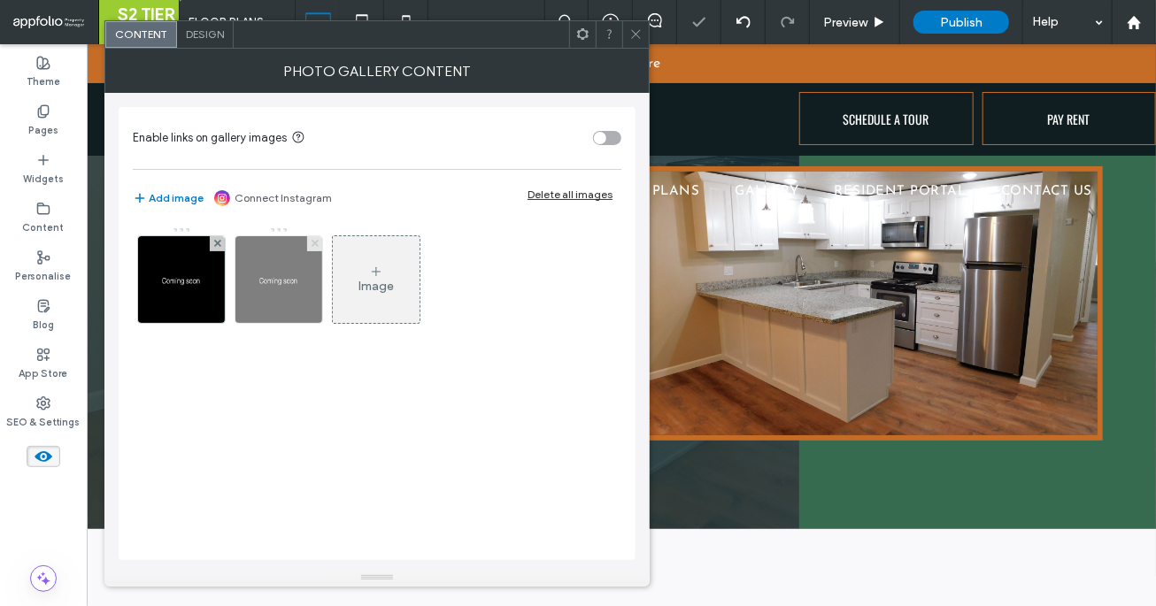
click at [317, 243] on icon at bounding box center [315, 243] width 7 height 7
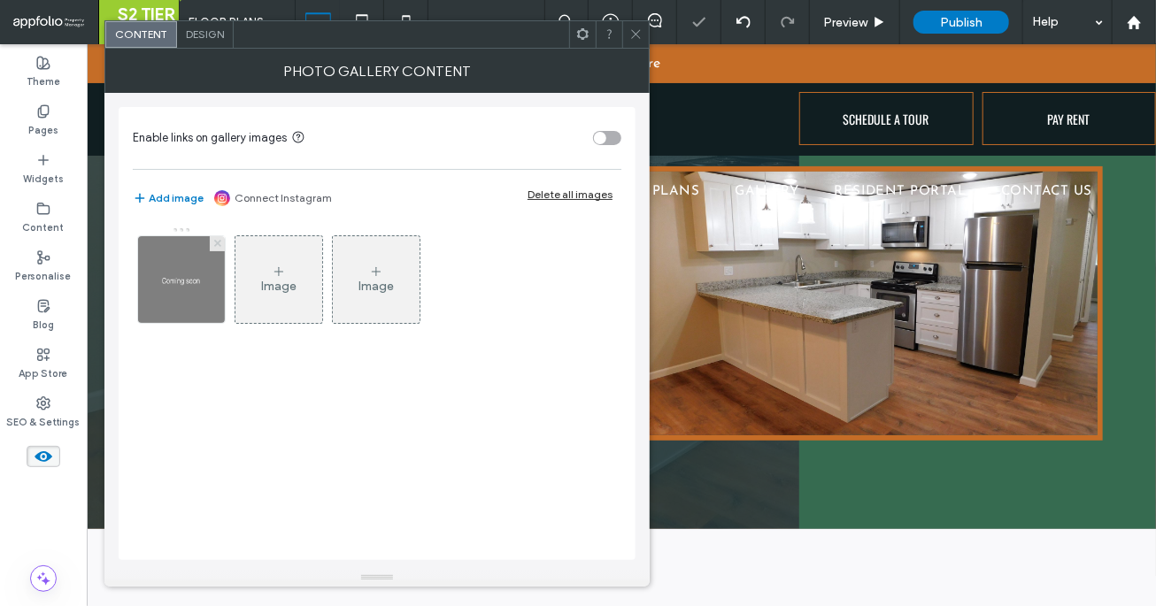
click at [215, 242] on use at bounding box center [216, 243] width 7 height 7
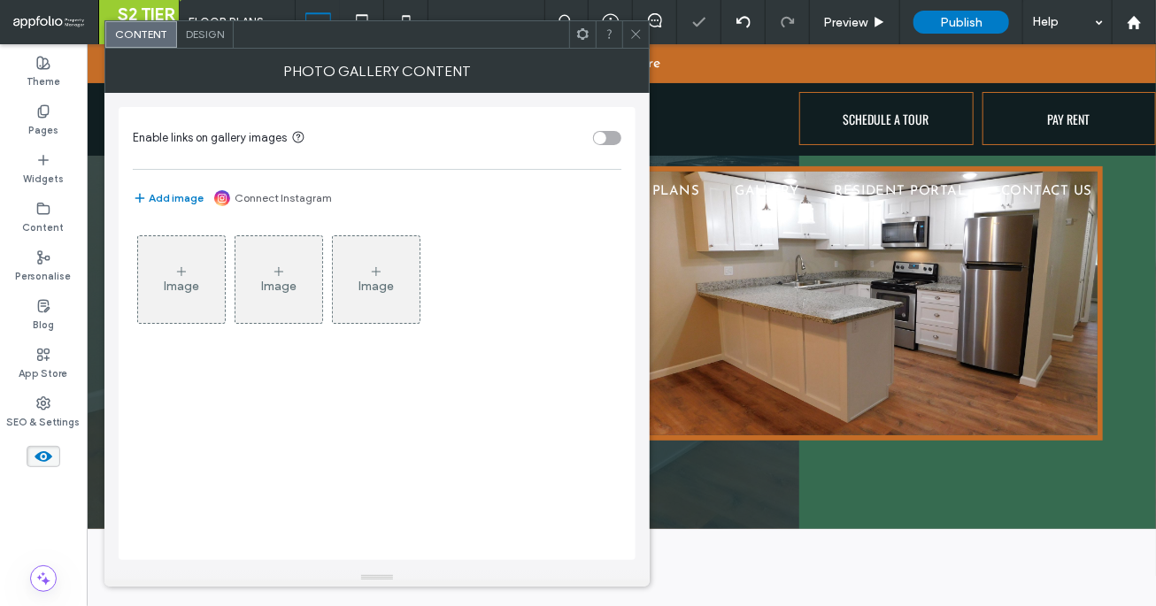
click at [200, 269] on div "Image" at bounding box center [181, 279] width 87 height 83
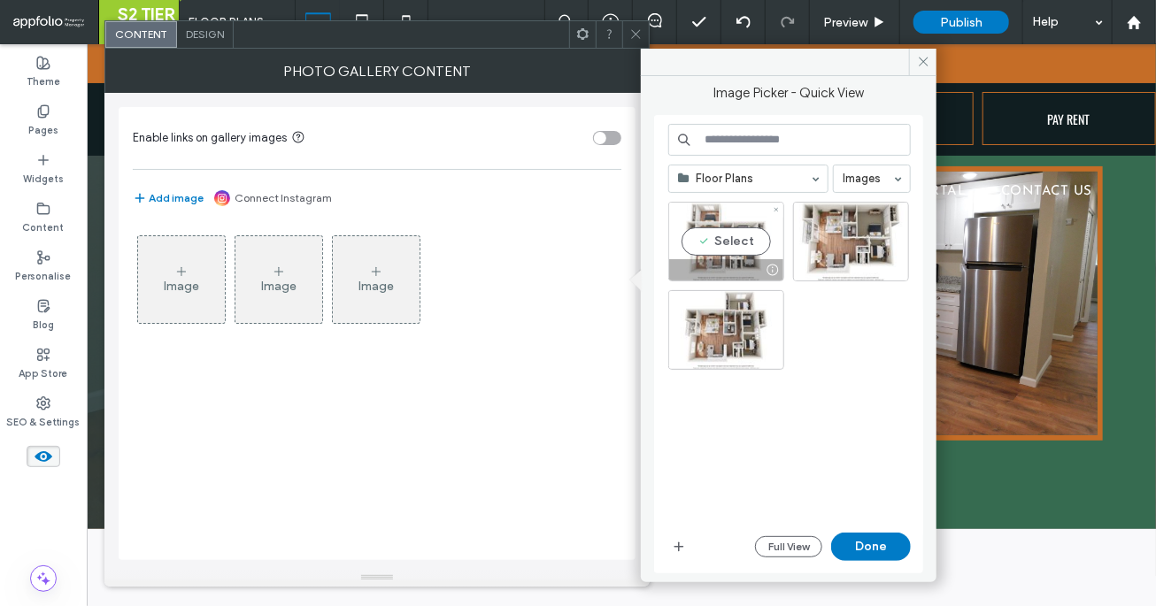
click at [739, 249] on div "Select" at bounding box center [726, 242] width 116 height 80
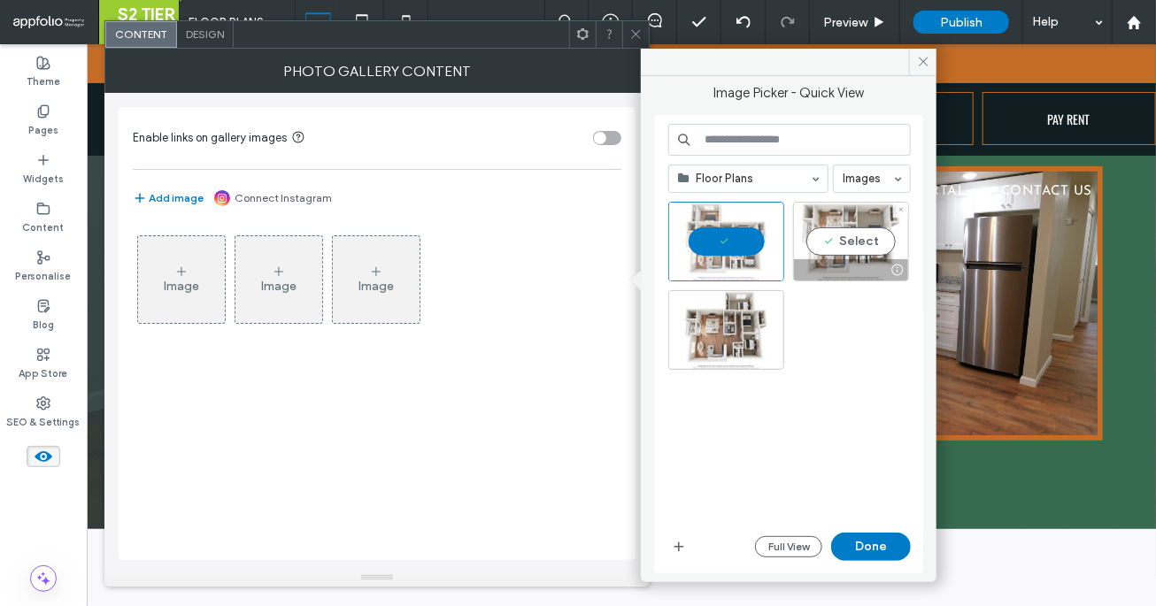
click at [846, 250] on div "Select" at bounding box center [851, 242] width 116 height 80
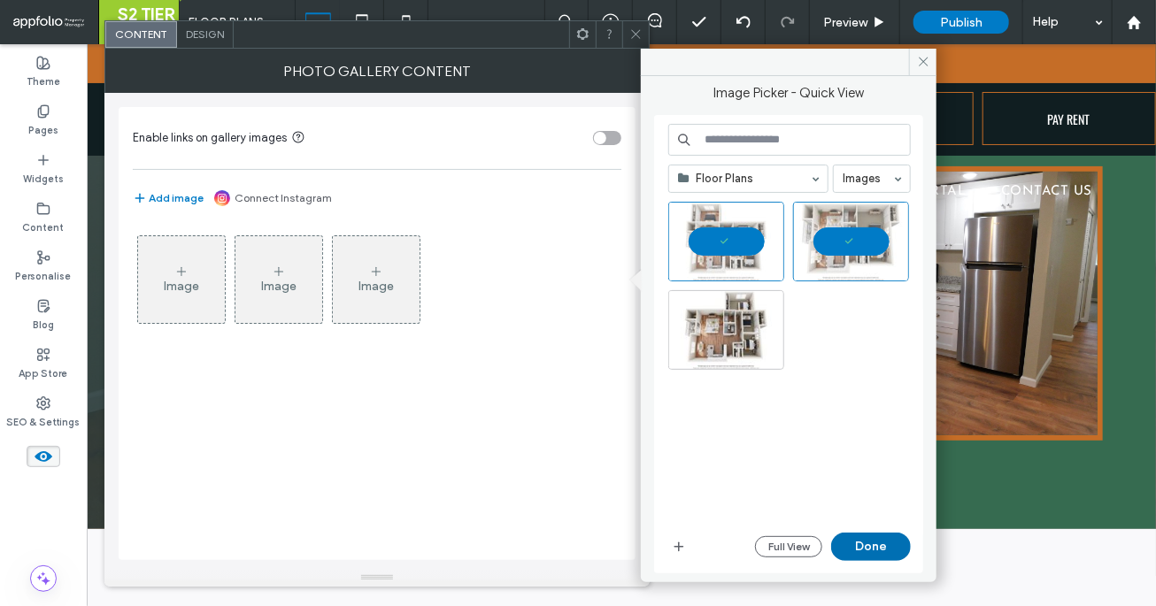
click at [852, 540] on button "Done" at bounding box center [871, 547] width 80 height 28
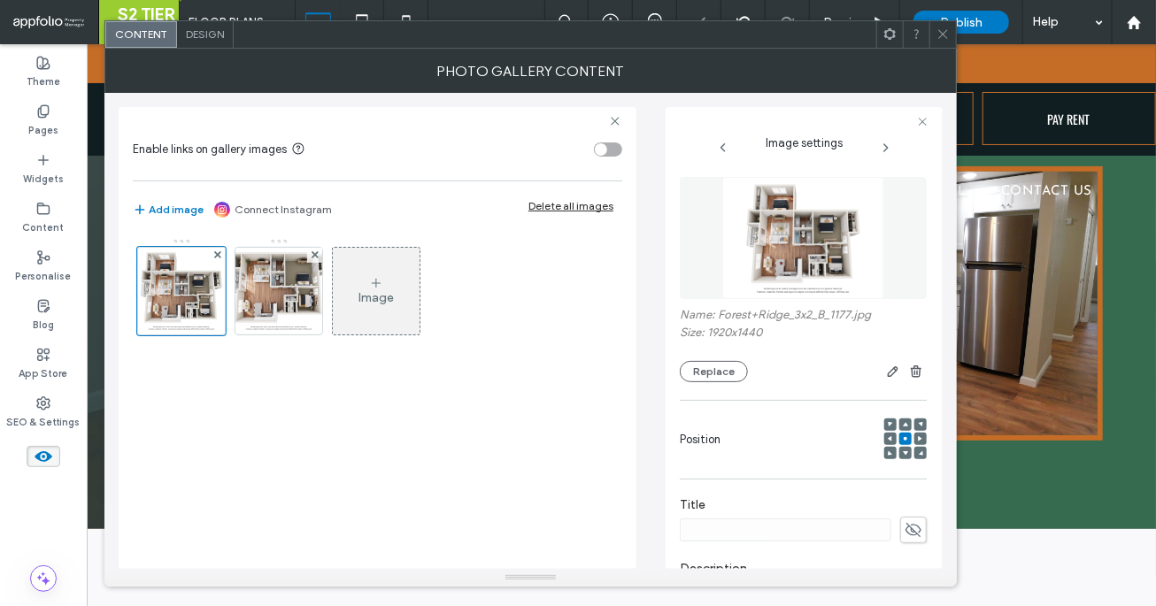
click at [207, 37] on span "Design" at bounding box center [205, 33] width 38 height 13
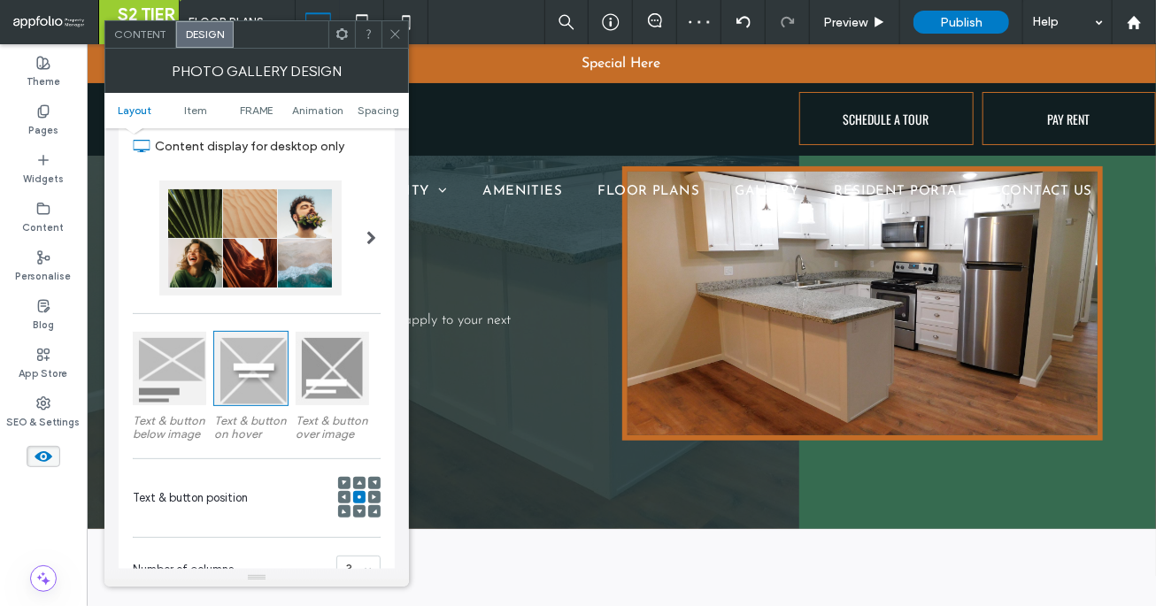
scroll to position [209, 0]
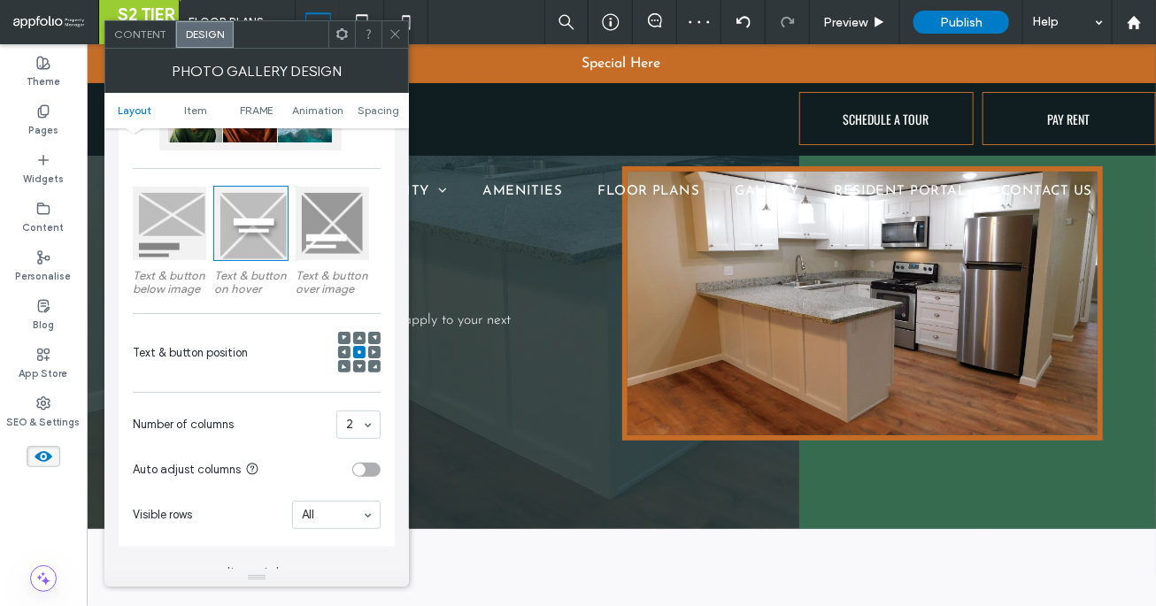
click at [393, 34] on icon at bounding box center [395, 33] width 13 height 13
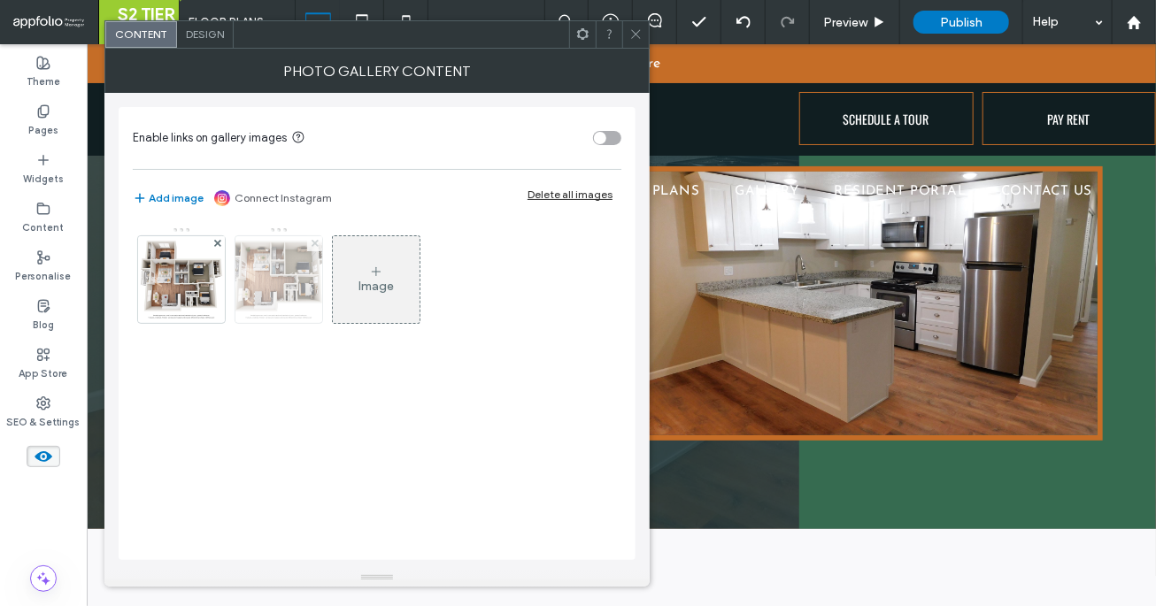
click at [312, 245] on use at bounding box center [314, 243] width 7 height 7
click at [278, 278] on icon at bounding box center [279, 272] width 14 height 14
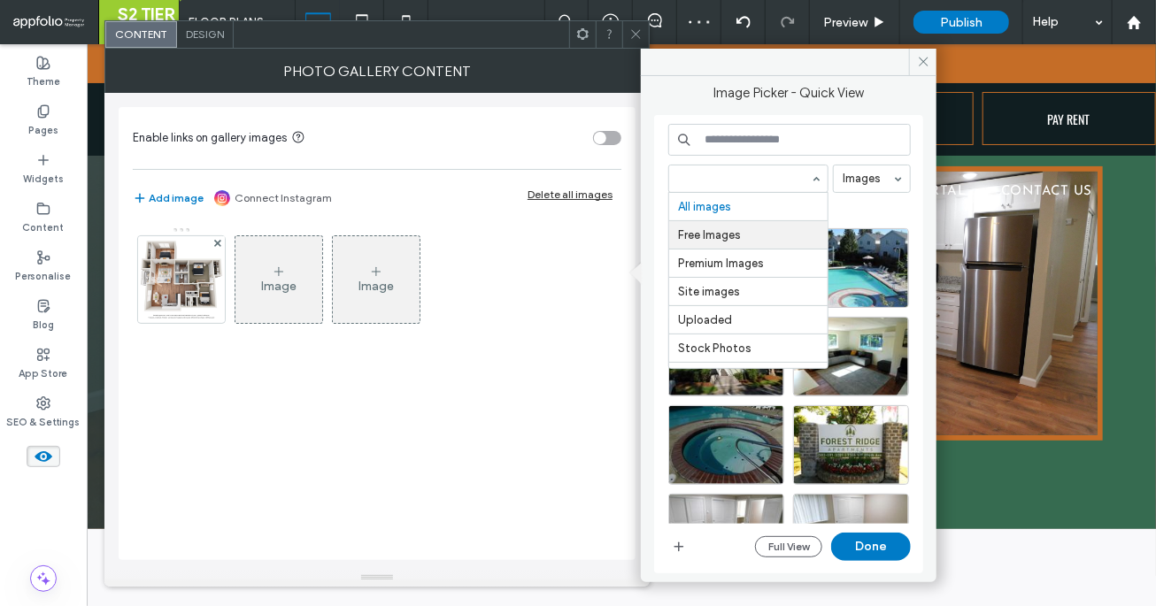
scroll to position [168, 0]
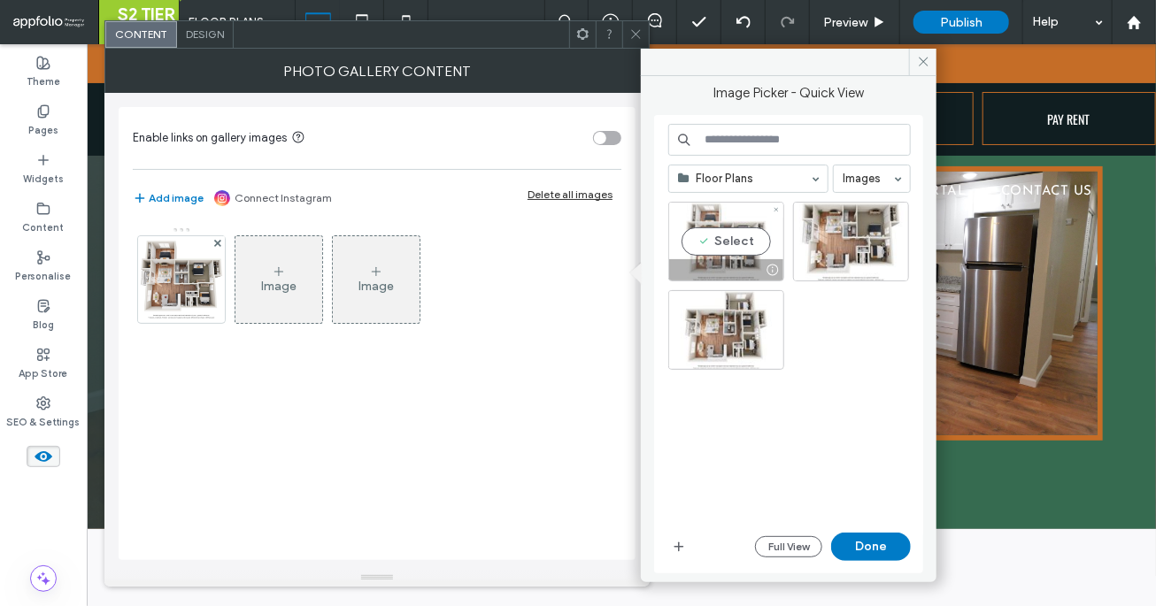
click at [723, 259] on div at bounding box center [726, 269] width 114 height 21
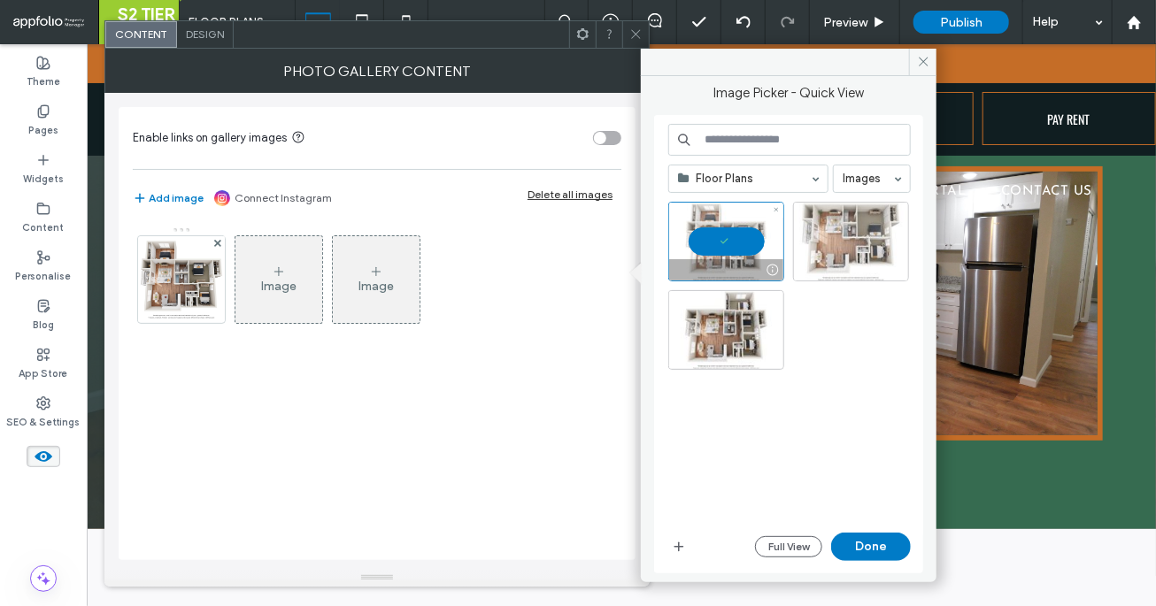
click at [797, 253] on div at bounding box center [851, 242] width 116 height 80
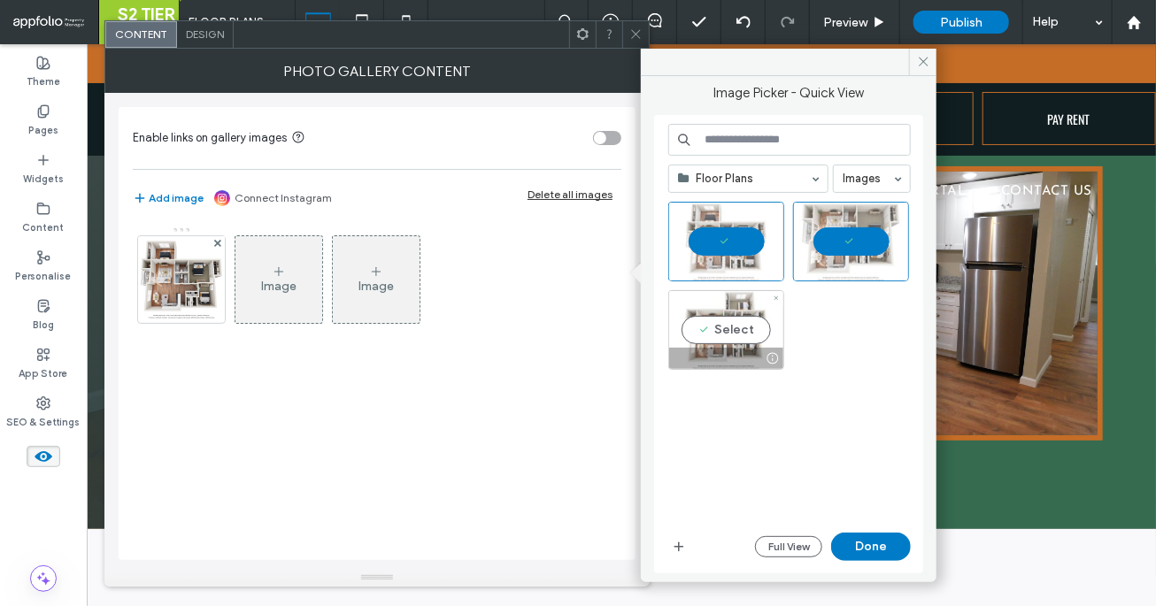
click at [737, 342] on div "Select" at bounding box center [726, 330] width 116 height 80
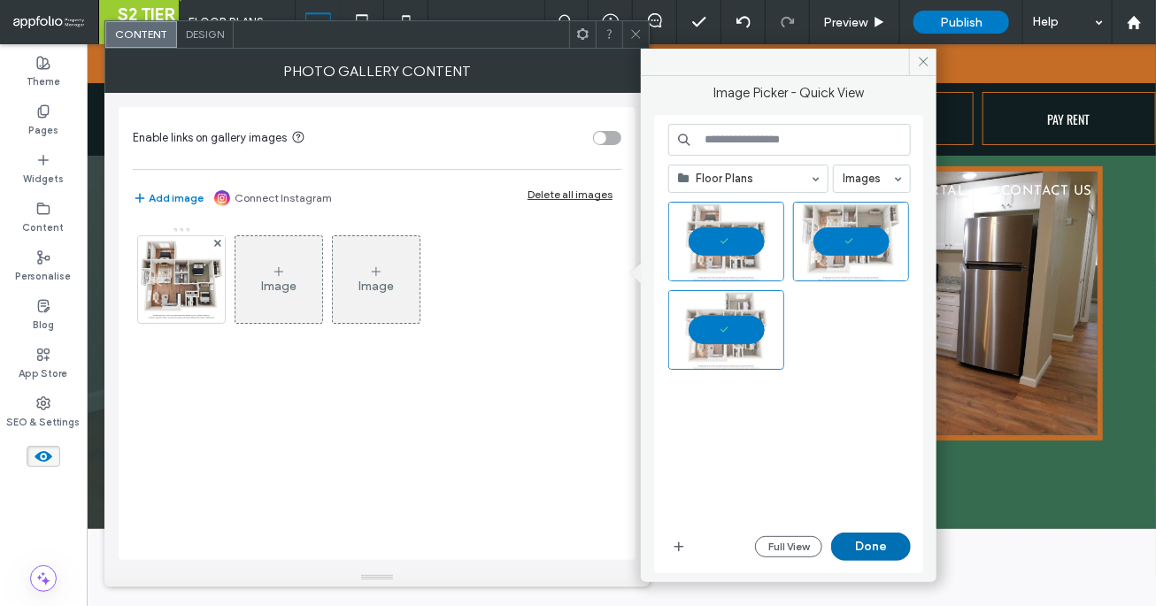
click at [862, 541] on button "Done" at bounding box center [871, 547] width 80 height 28
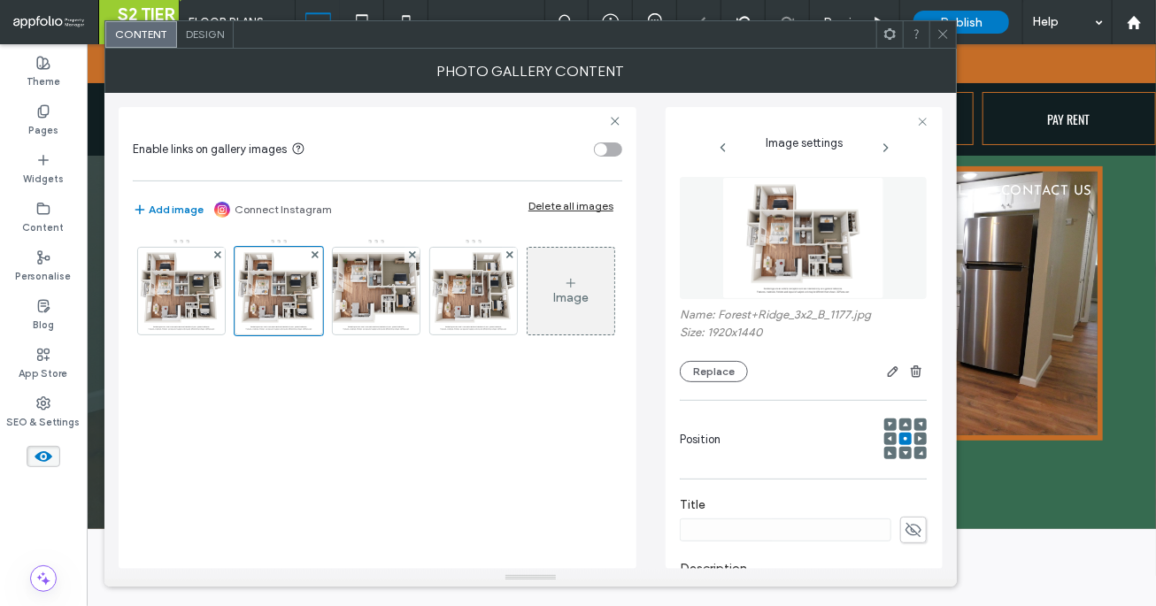
click at [217, 245] on div at bounding box center [181, 286] width 89 height 97
click at [218, 252] on use at bounding box center [216, 254] width 7 height 7
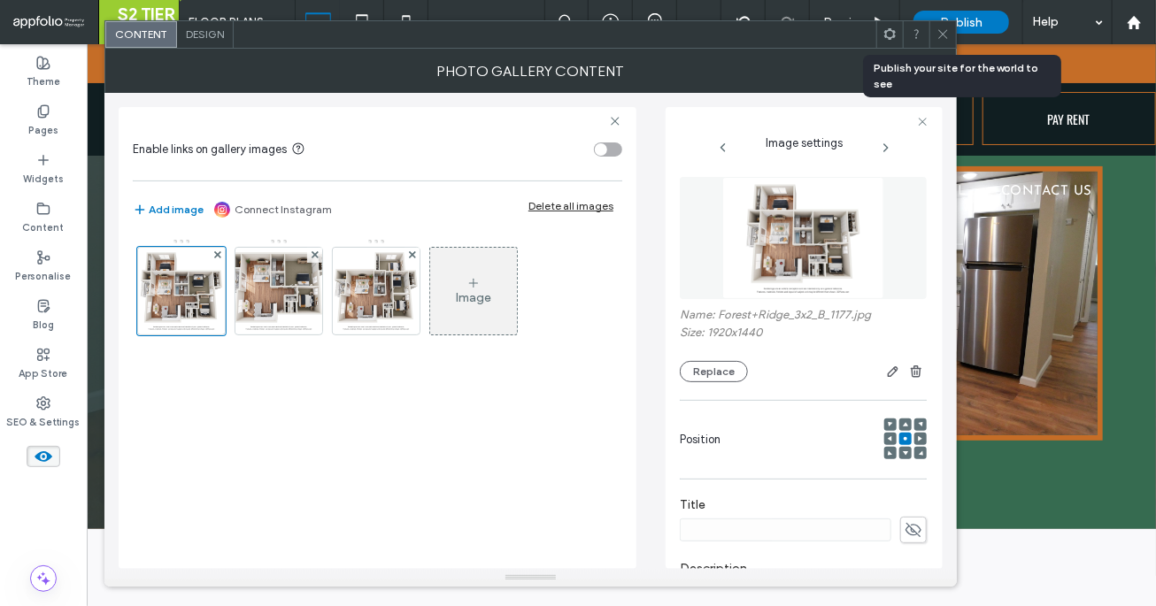
click at [946, 32] on icon at bounding box center [942, 33] width 13 height 13
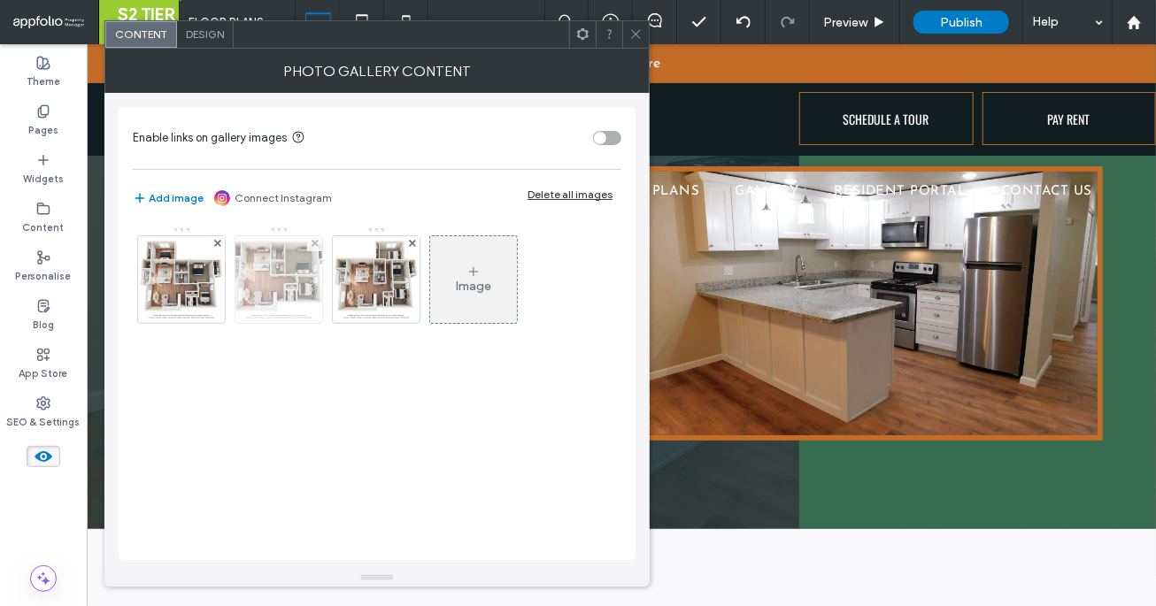
click at [318, 240] on div at bounding box center [314, 243] width 15 height 15
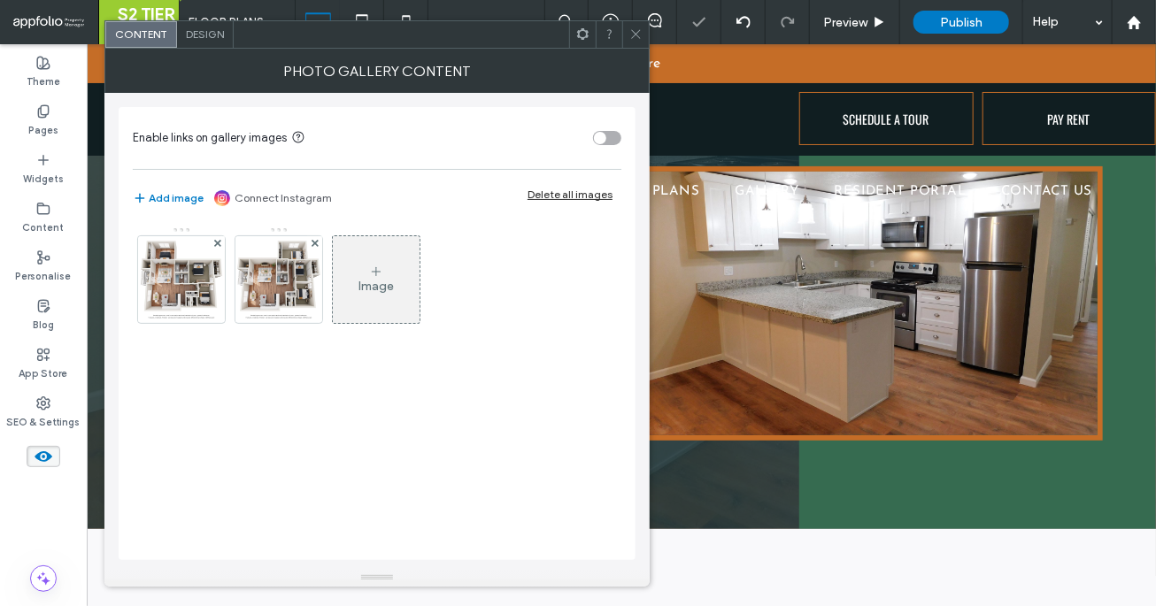
click at [633, 36] on use at bounding box center [635, 34] width 9 height 9
click at [186, 35] on span "Design" at bounding box center [205, 33] width 38 height 13
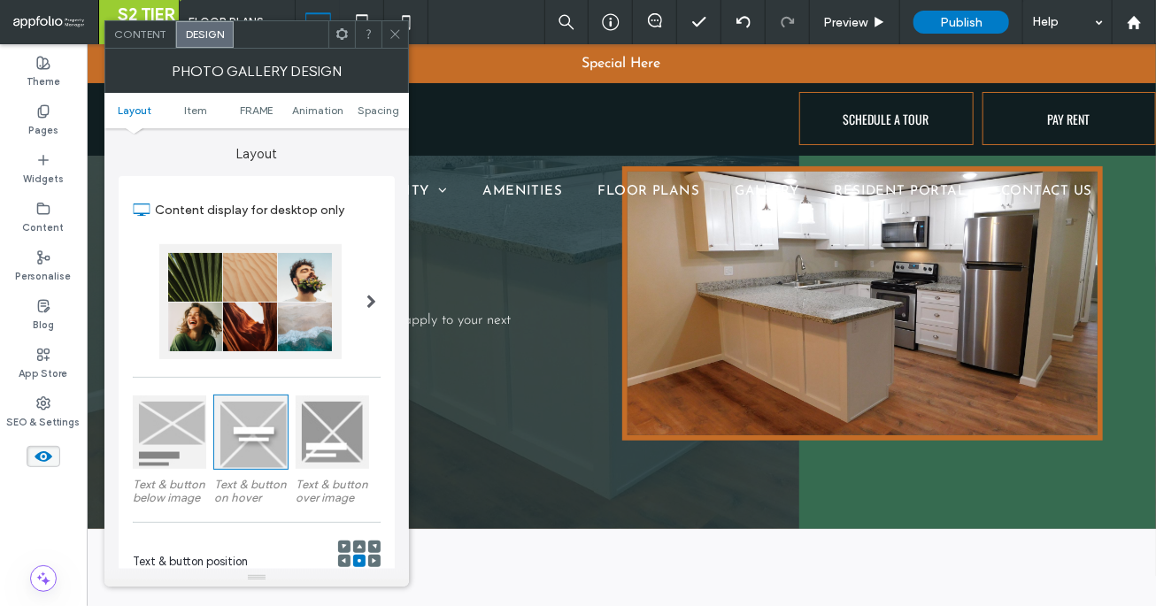
scroll to position [151, 0]
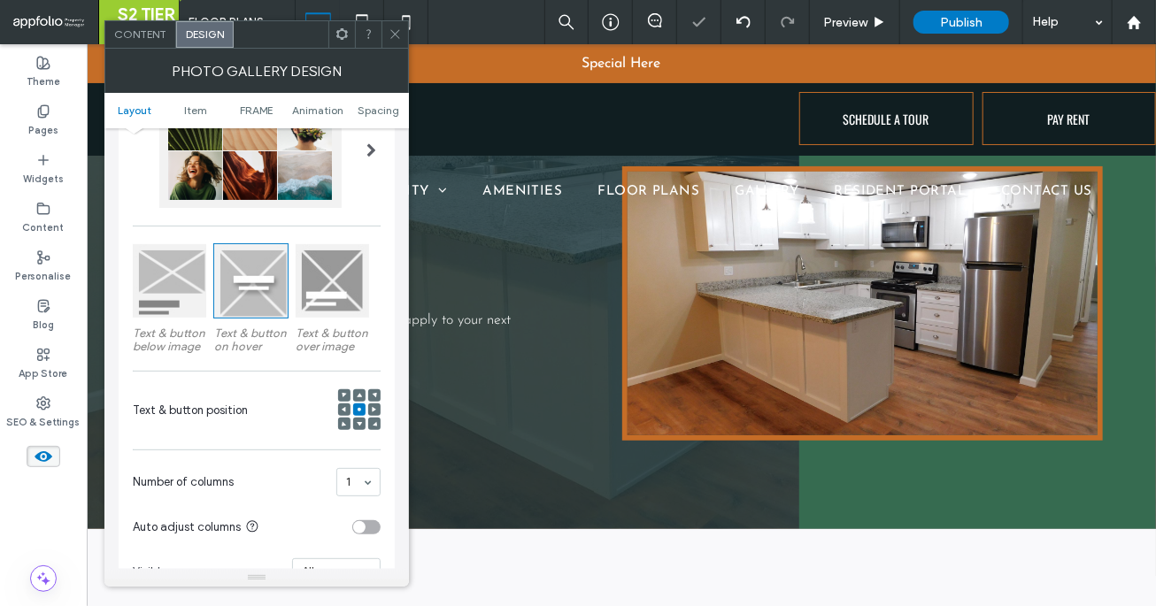
click at [398, 25] on span at bounding box center [395, 34] width 13 height 27
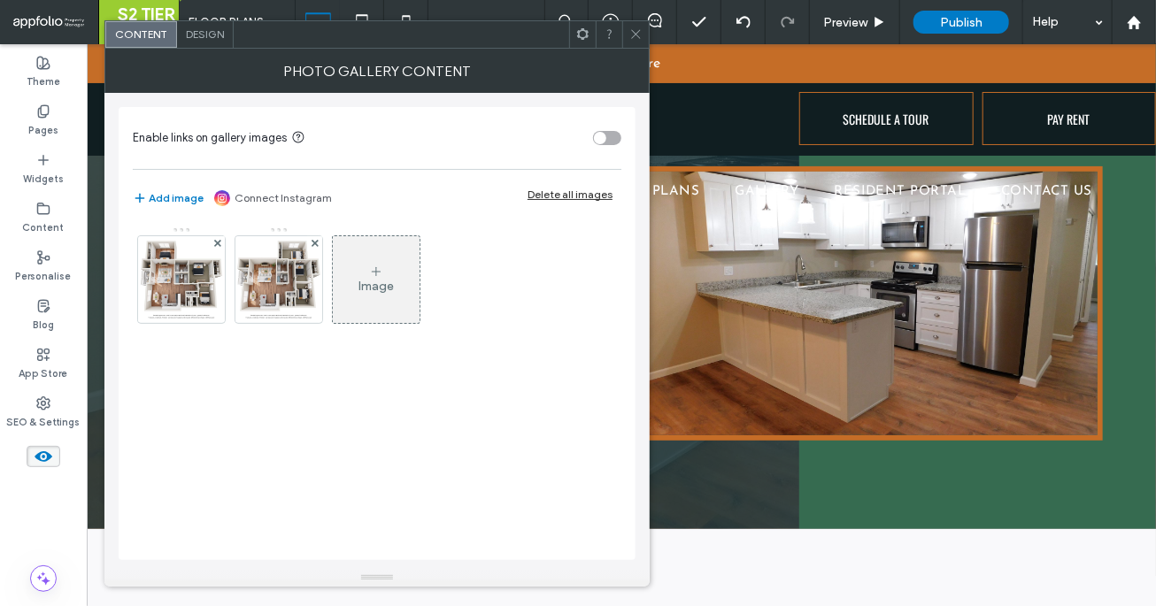
click at [212, 40] on span "Design" at bounding box center [205, 33] width 38 height 13
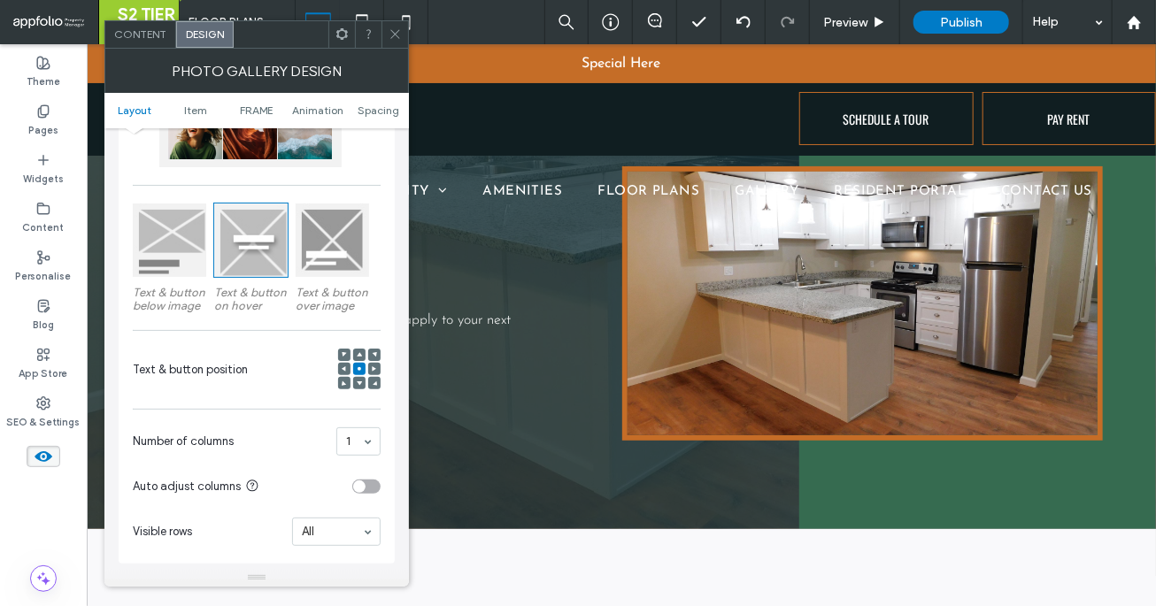
scroll to position [243, 0]
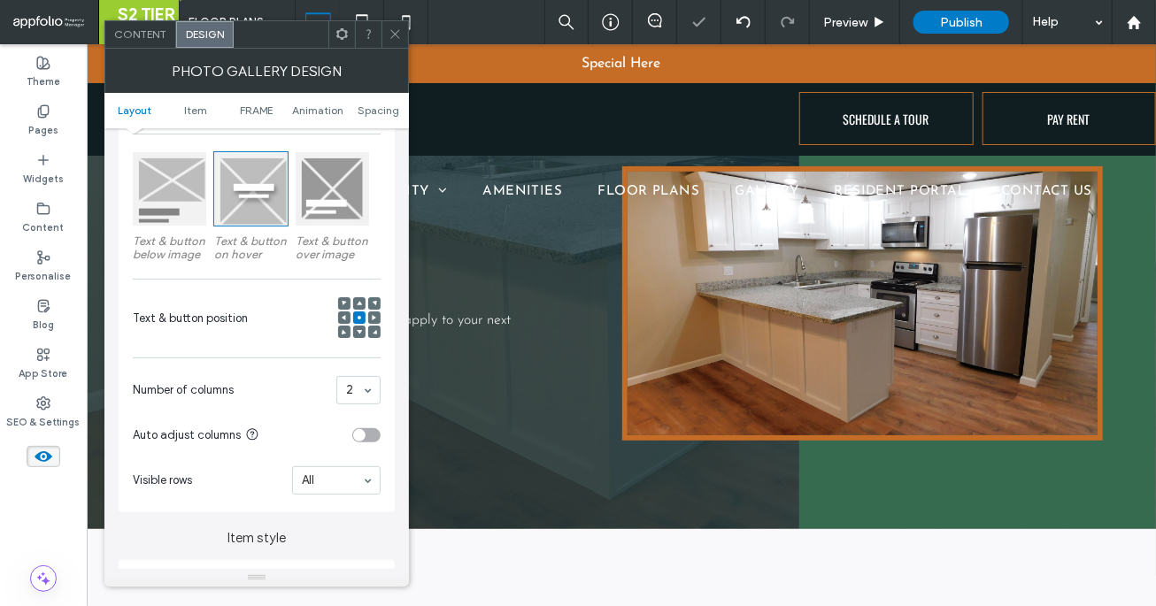
click at [390, 25] on span at bounding box center [395, 34] width 13 height 27
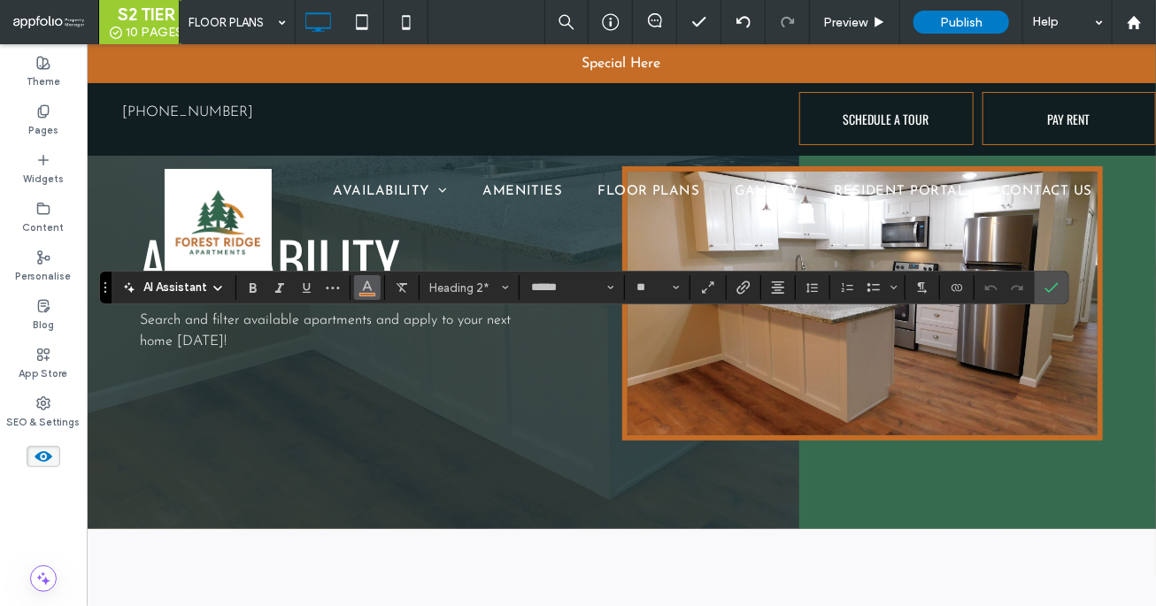
click at [366, 295] on span "Colour" at bounding box center [367, 285] width 14 height 23
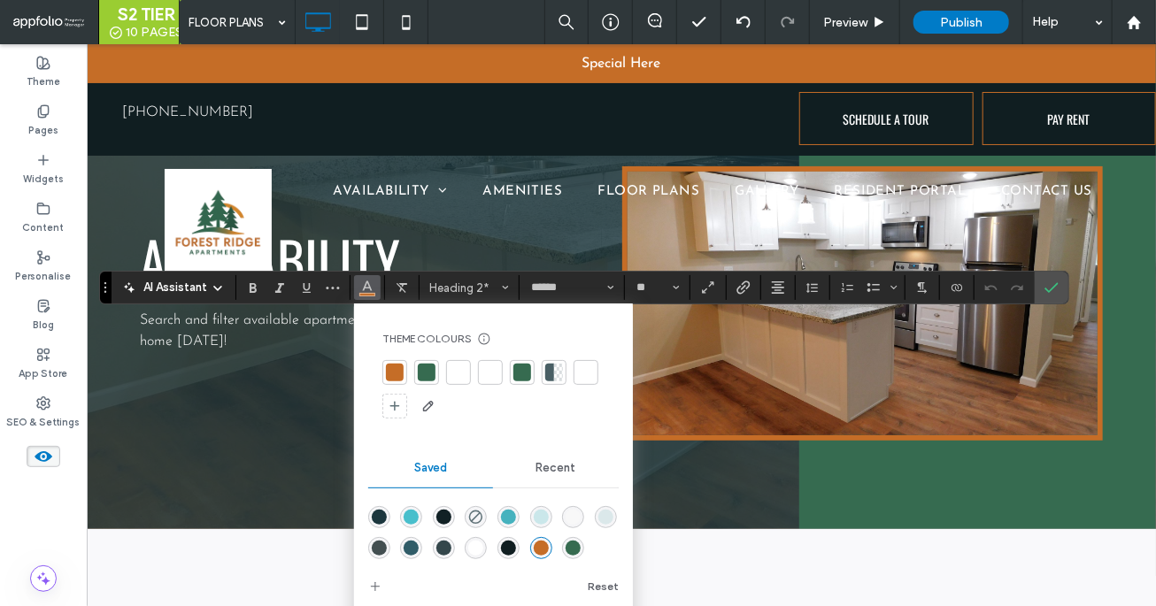
click at [433, 373] on div at bounding box center [427, 373] width 18 height 18
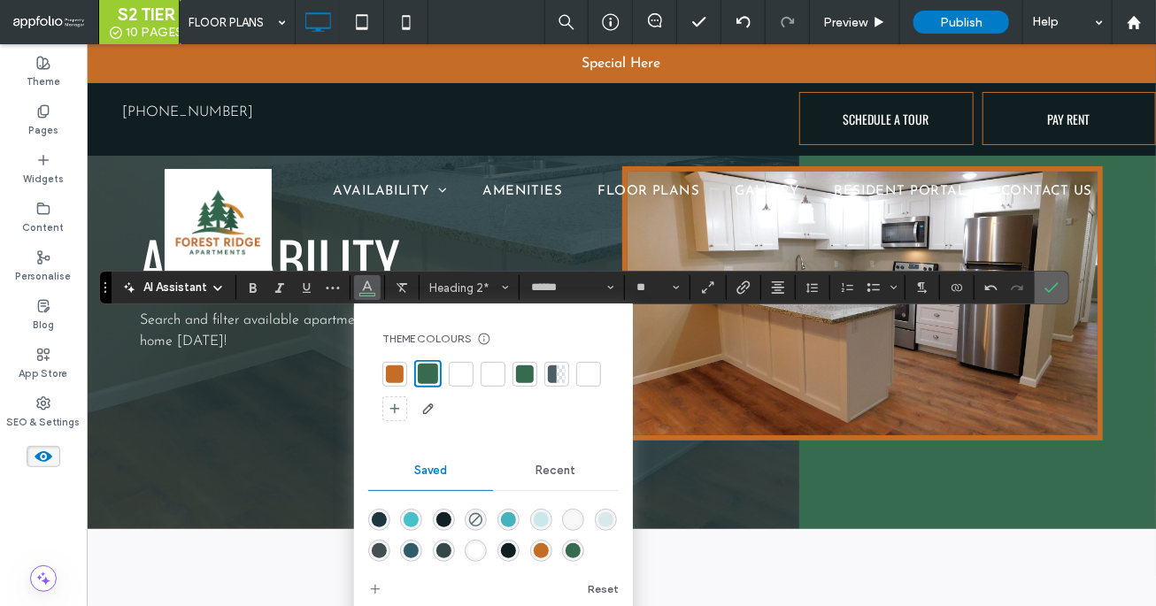
click at [1038, 286] on label "Confirm" at bounding box center [1051, 288] width 27 height 32
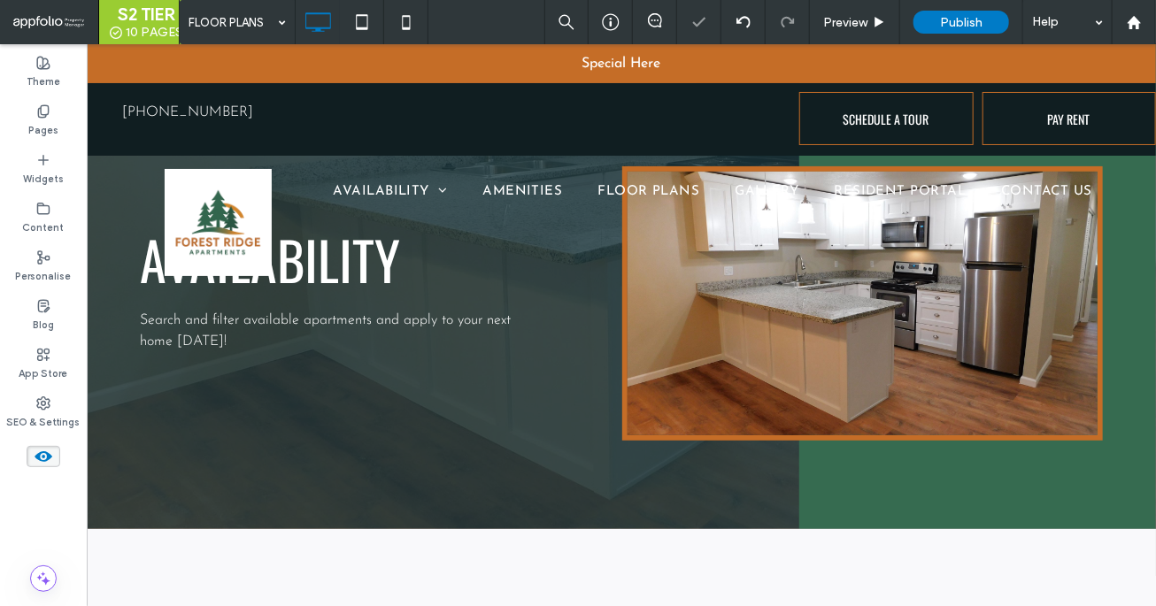
click at [45, 456] on icon at bounding box center [43, 456] width 19 height 19
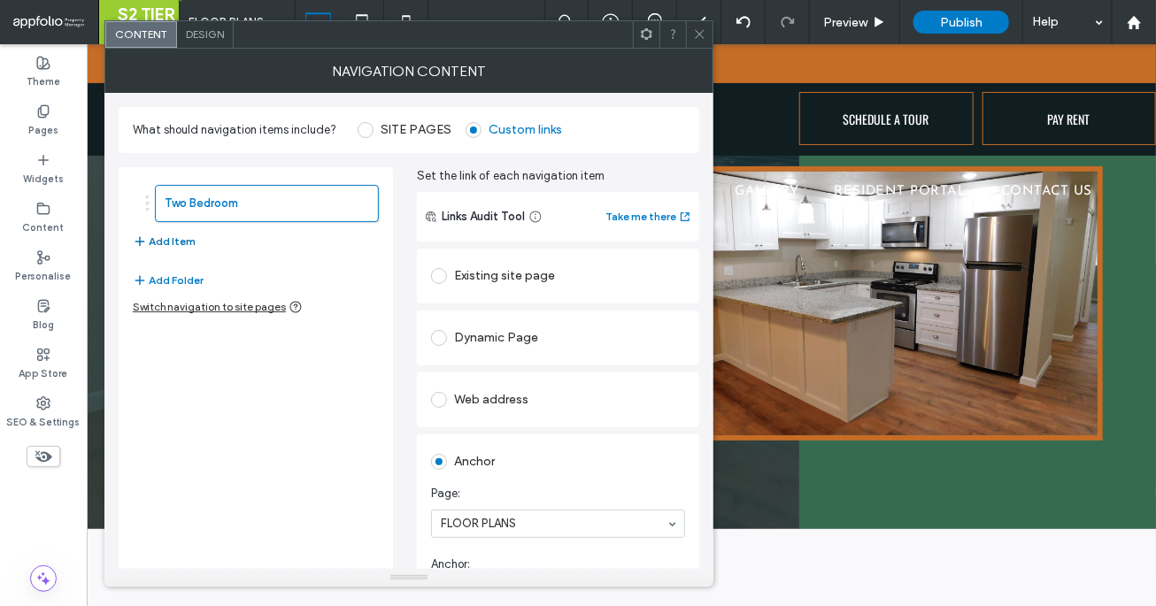
click at [176, 239] on button "Add Item" at bounding box center [164, 241] width 63 height 21
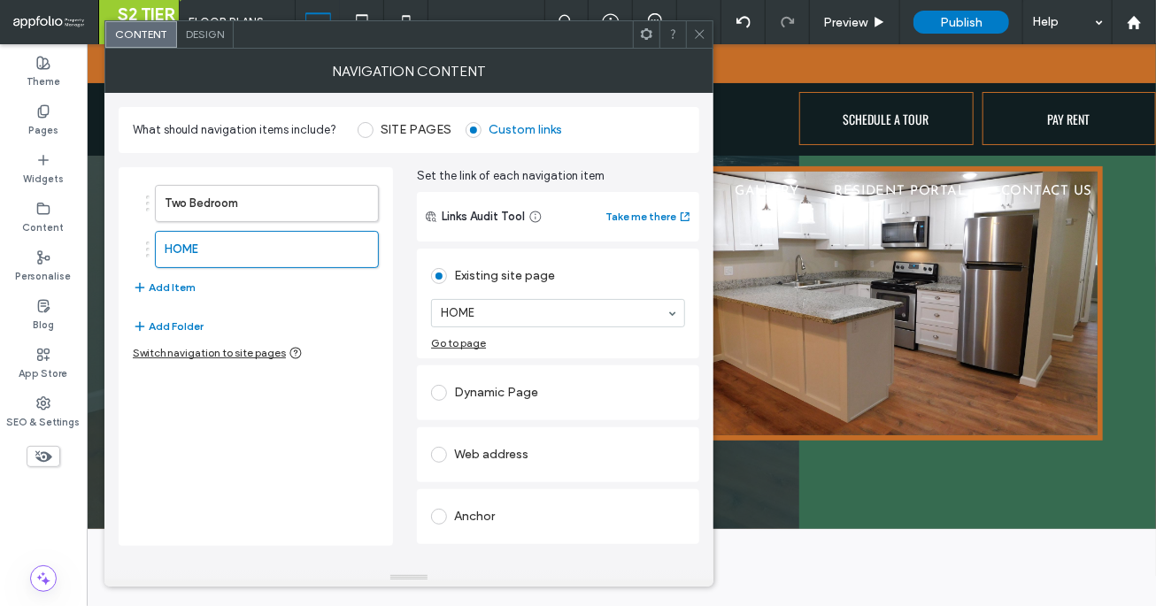
click at [481, 531] on div "Anchor" at bounding box center [558, 516] width 254 height 37
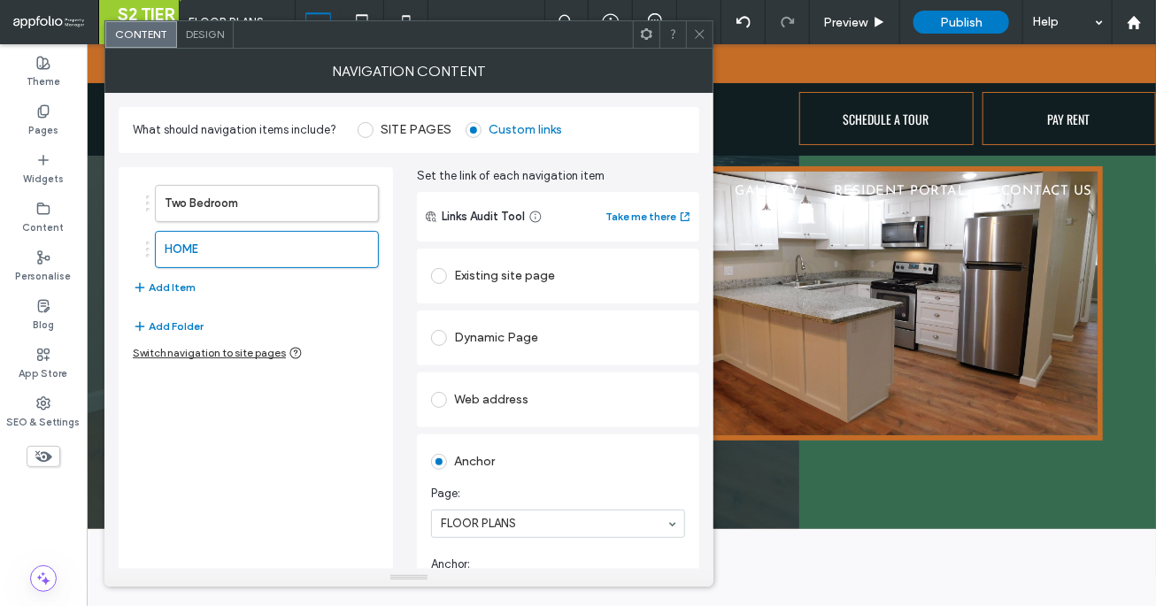
scroll to position [57, 0]
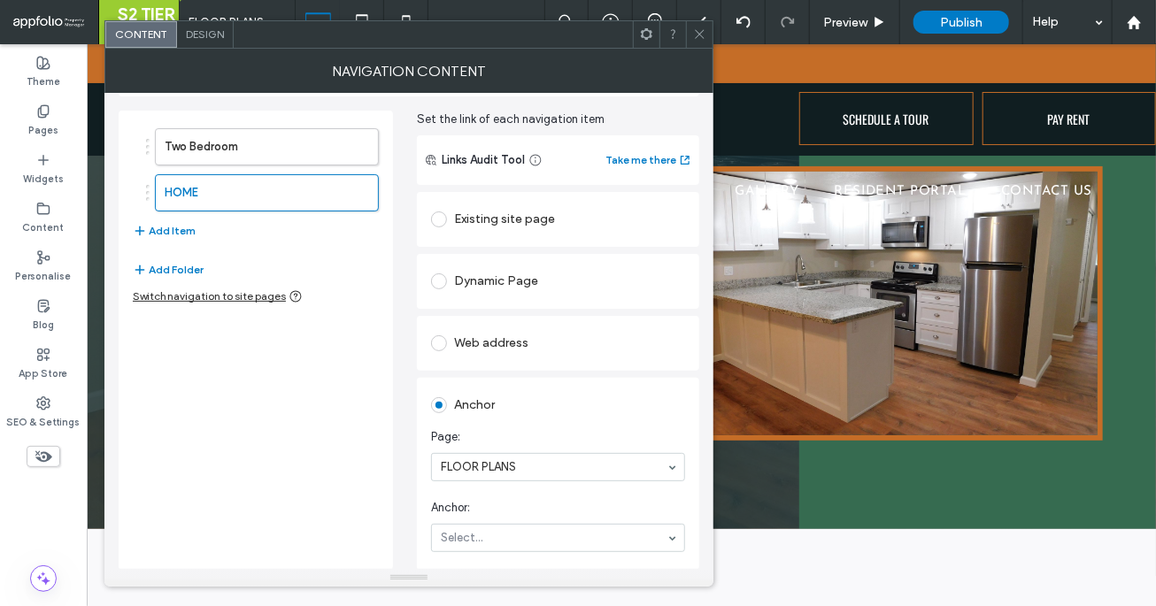
click at [480, 522] on section "Anchor: Select..." at bounding box center [558, 525] width 254 height 71
click at [705, 38] on icon at bounding box center [699, 33] width 13 height 13
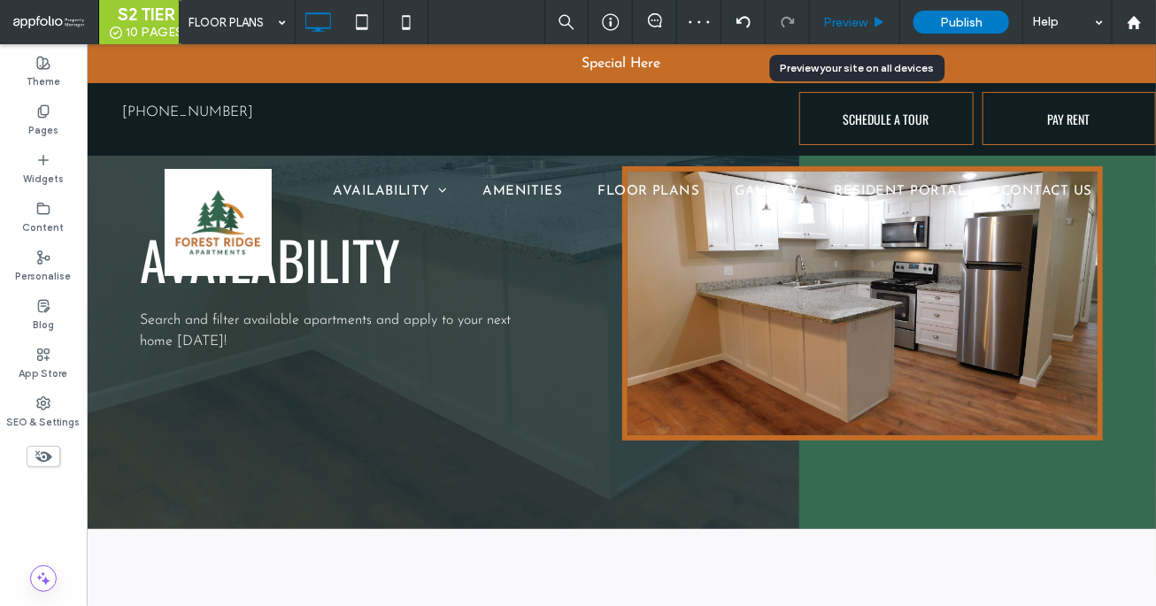
click at [850, 21] on span "Preview" at bounding box center [845, 22] width 44 height 15
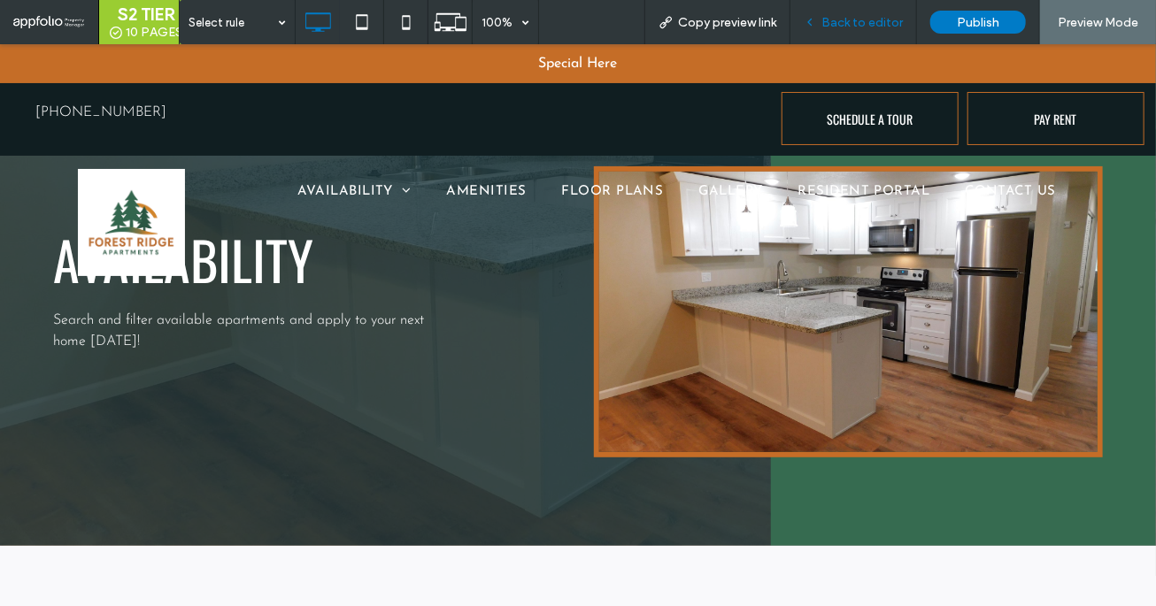
click at [849, 29] on div "Back to editor" at bounding box center [853, 22] width 127 height 44
click at [828, 31] on div "Back to editor" at bounding box center [853, 22] width 127 height 44
click at [830, 17] on span "Back to editor" at bounding box center [861, 22] width 81 height 15
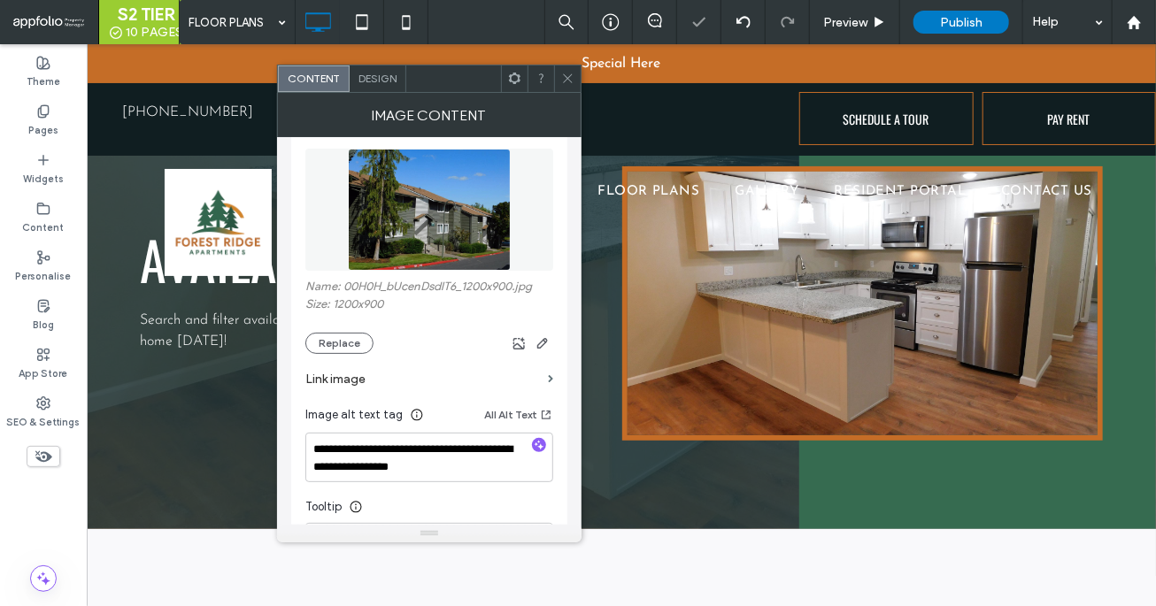
scroll to position [65, 0]
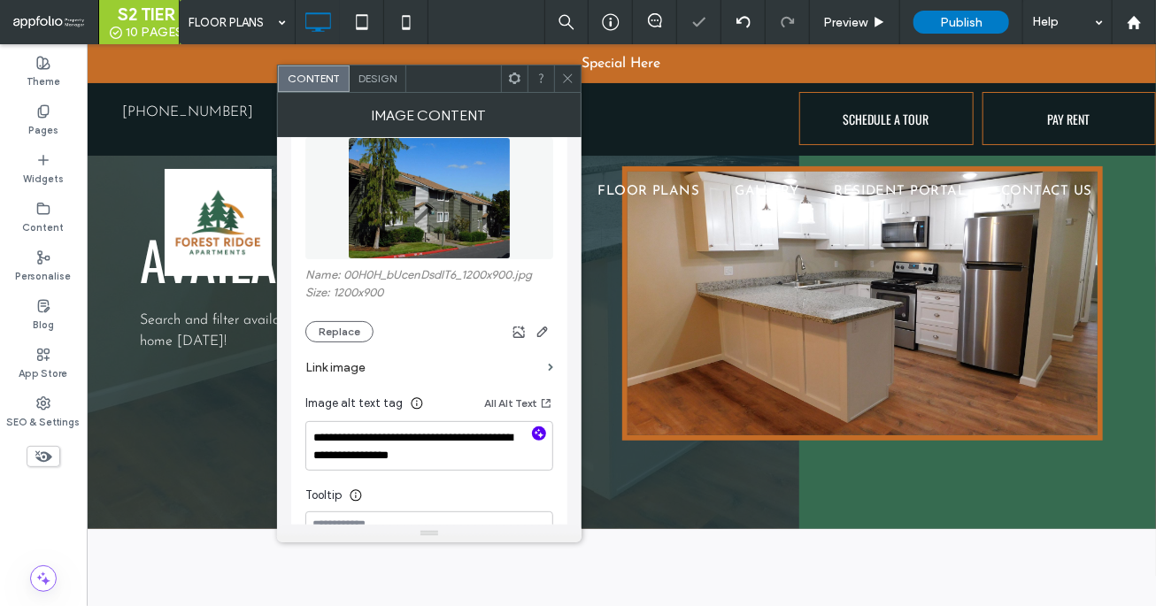
click at [537, 437] on icon "button" at bounding box center [539, 433] width 12 height 12
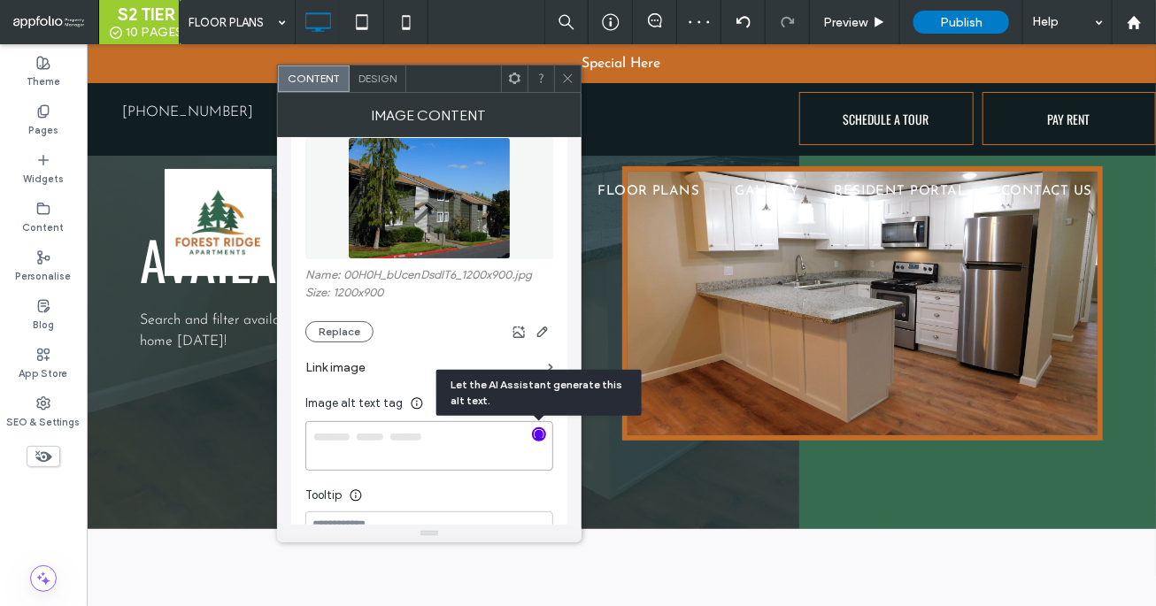
type textarea "**********"
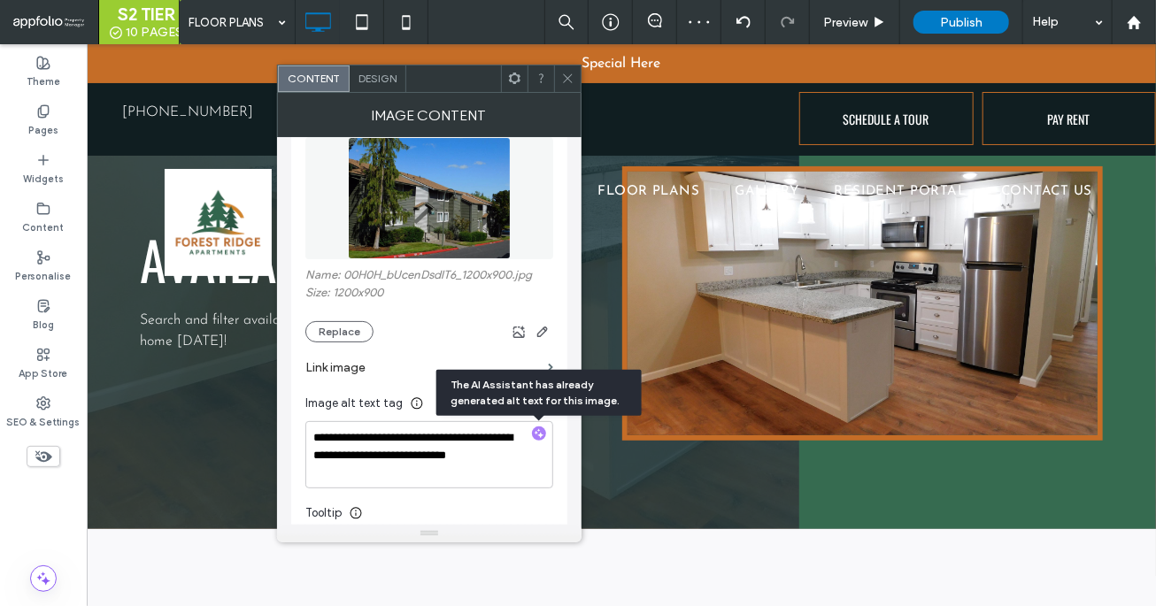
click at [568, 77] on use at bounding box center [567, 78] width 9 height 9
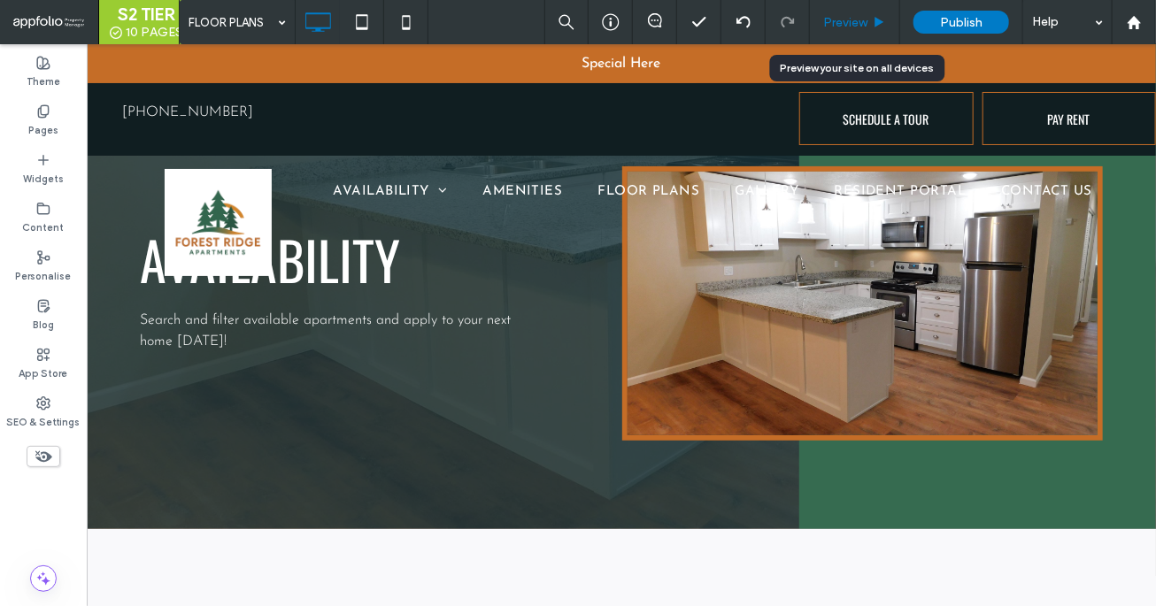
click at [840, 21] on span "Preview" at bounding box center [845, 22] width 44 height 15
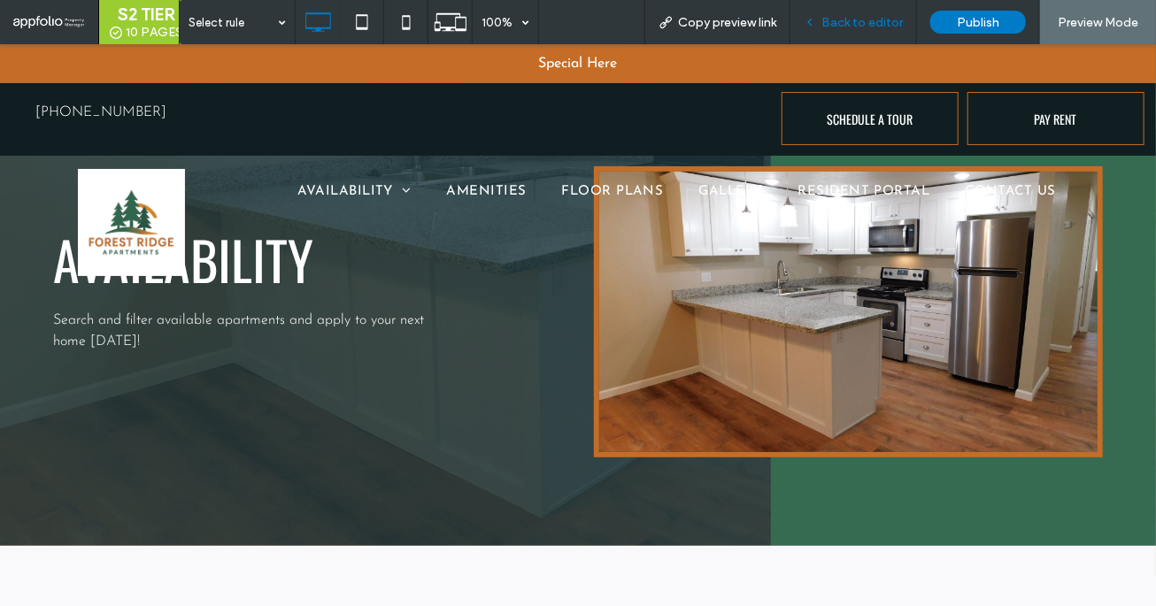
click at [844, 26] on span "Back to editor" at bounding box center [861, 22] width 81 height 15
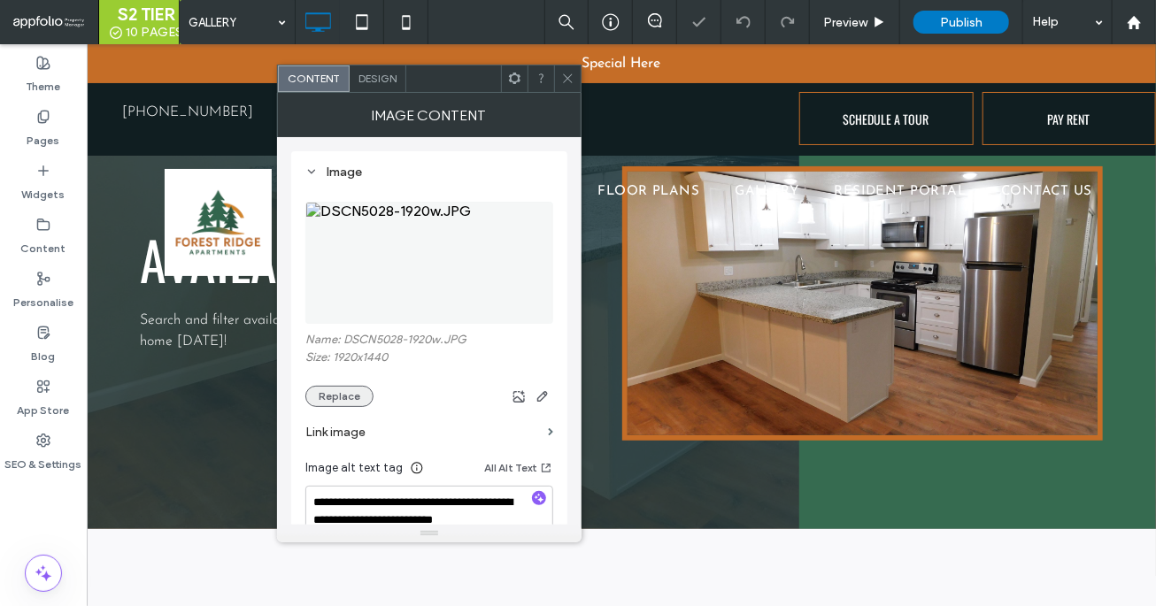
click at [360, 403] on button "Replace" at bounding box center [339, 396] width 68 height 21
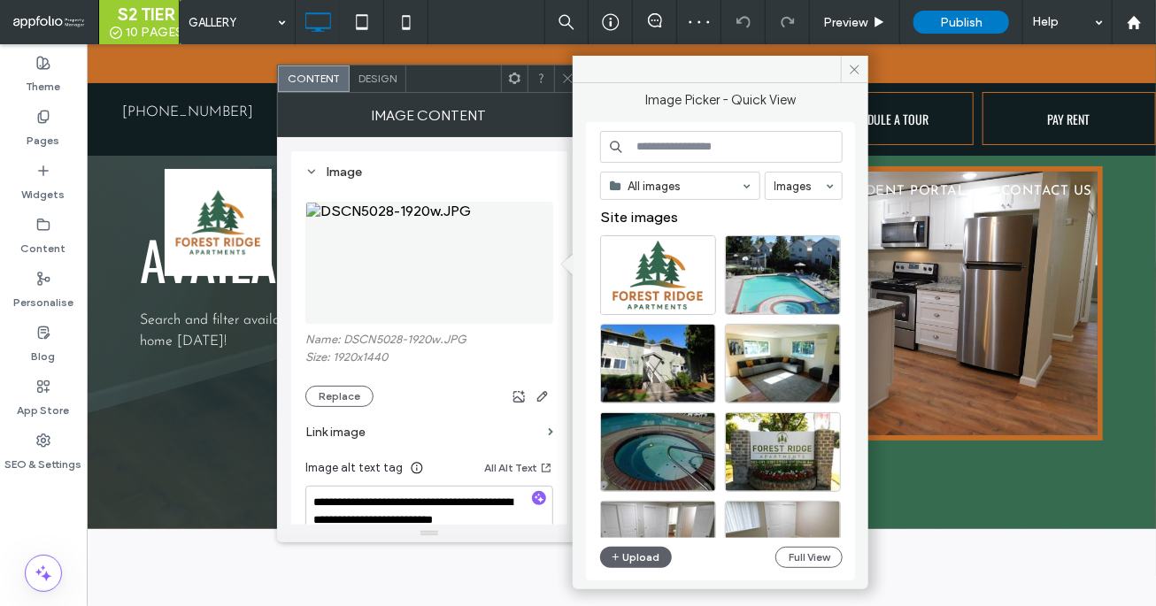
click at [663, 198] on div "All images" at bounding box center [680, 186] width 160 height 28
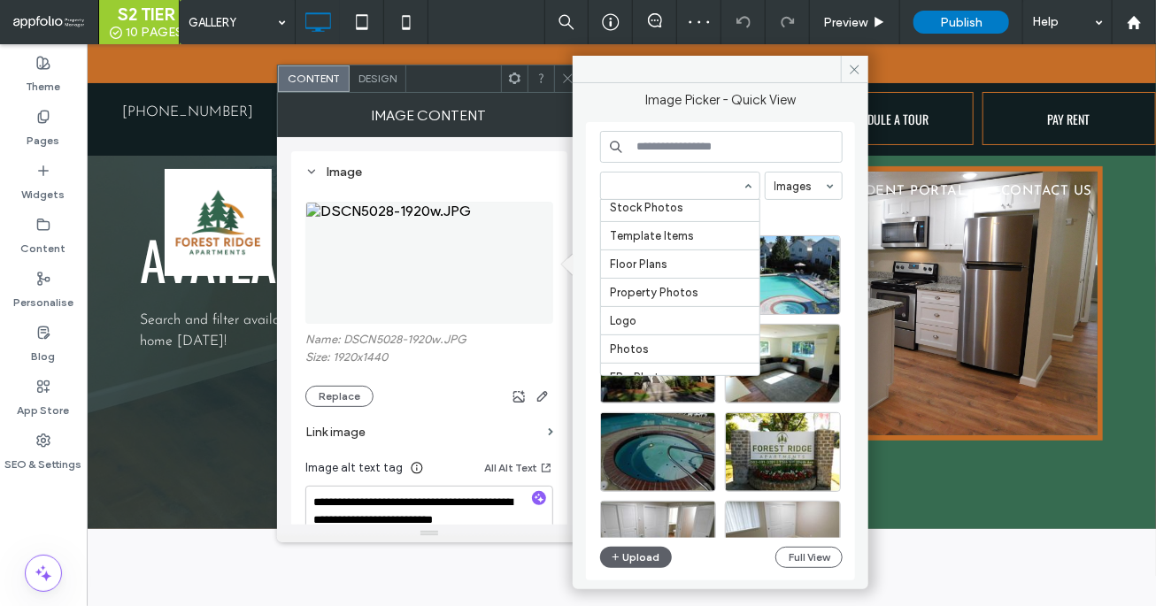
scroll to position [168, 0]
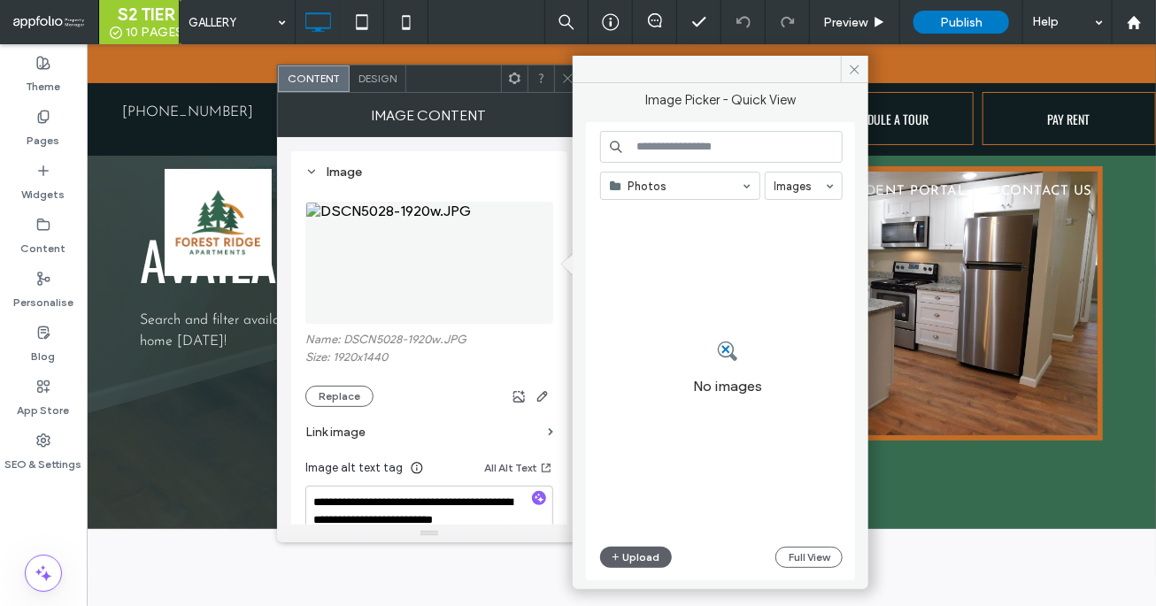
click at [663, 185] on input at bounding box center [676, 186] width 132 height 12
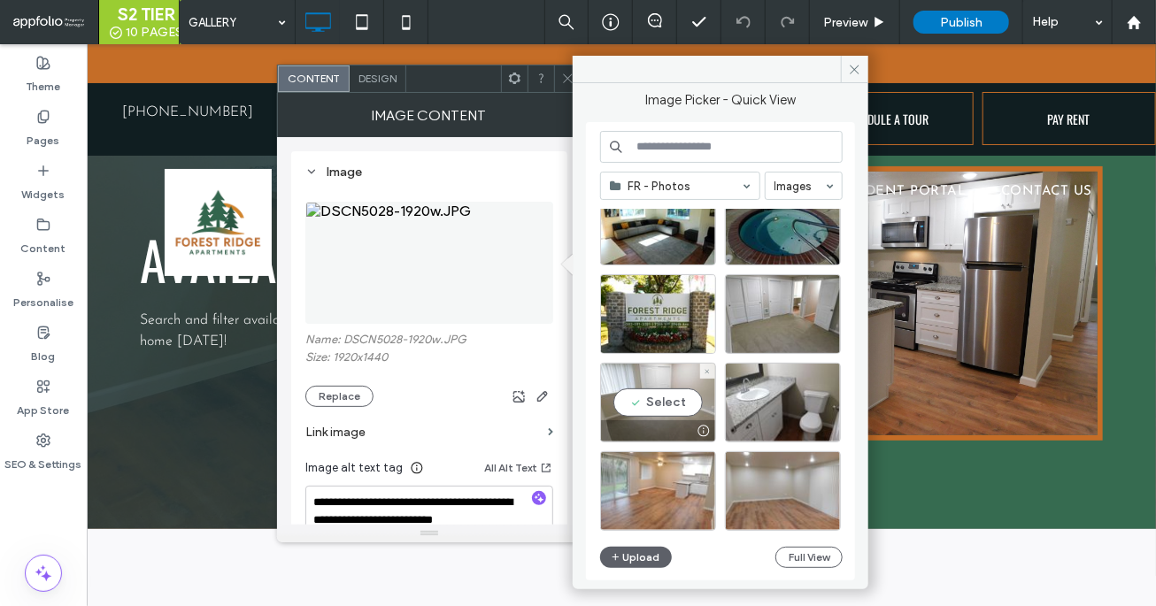
scroll to position [0, 0]
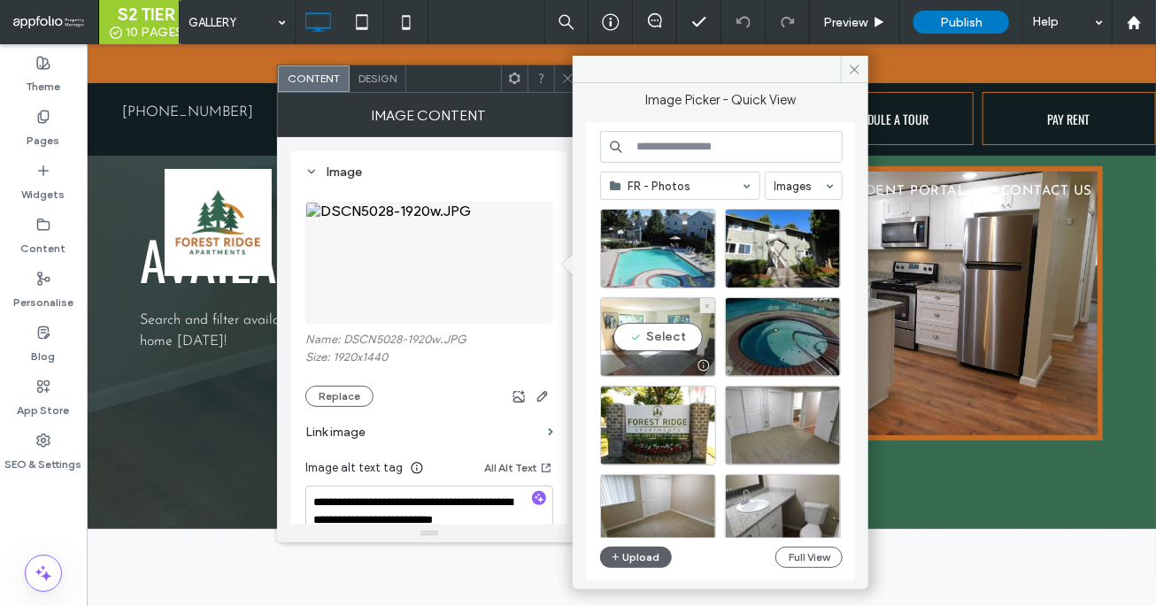
click at [652, 341] on div "Select" at bounding box center [658, 337] width 116 height 80
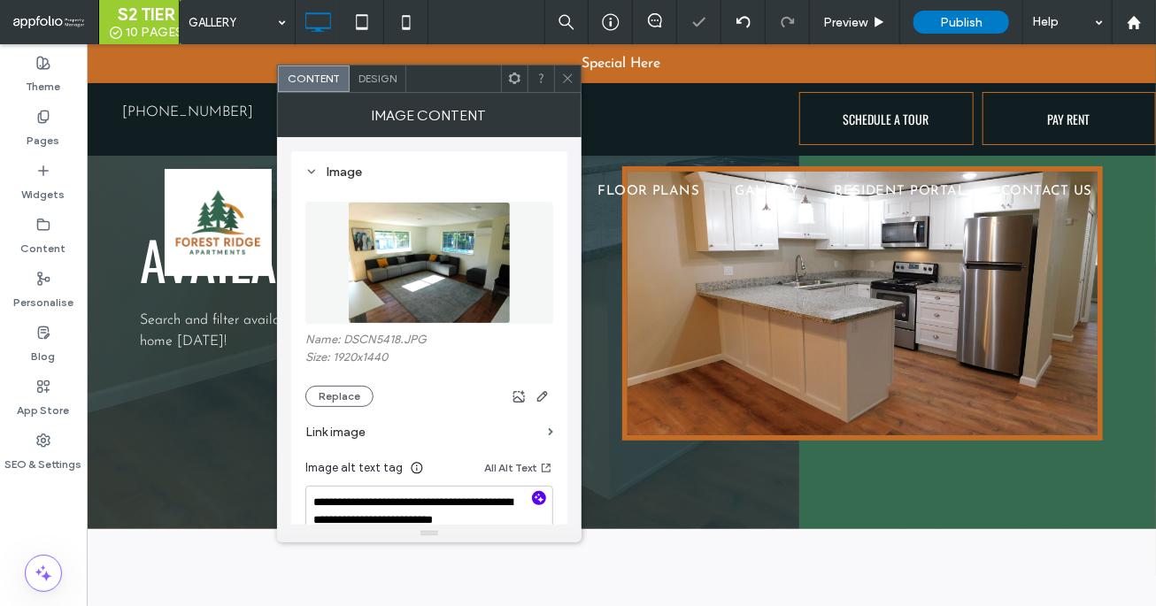
click at [532, 501] on span "button" at bounding box center [539, 498] width 14 height 14
type textarea "**********"
click at [551, 395] on span "button" at bounding box center [542, 396] width 21 height 21
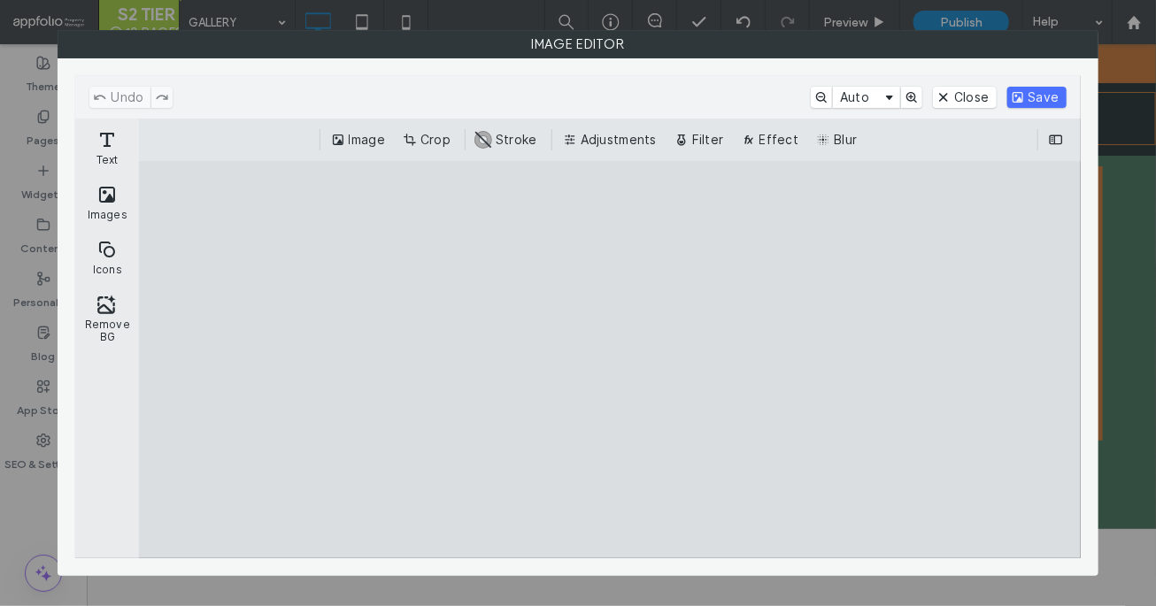
click at [426, 127] on div "Image Crop #ABABAB Stroke Adjustments Filter Effect Blur" at bounding box center [609, 140] width 941 height 42
click at [437, 140] on button "Crop" at bounding box center [428, 139] width 58 height 21
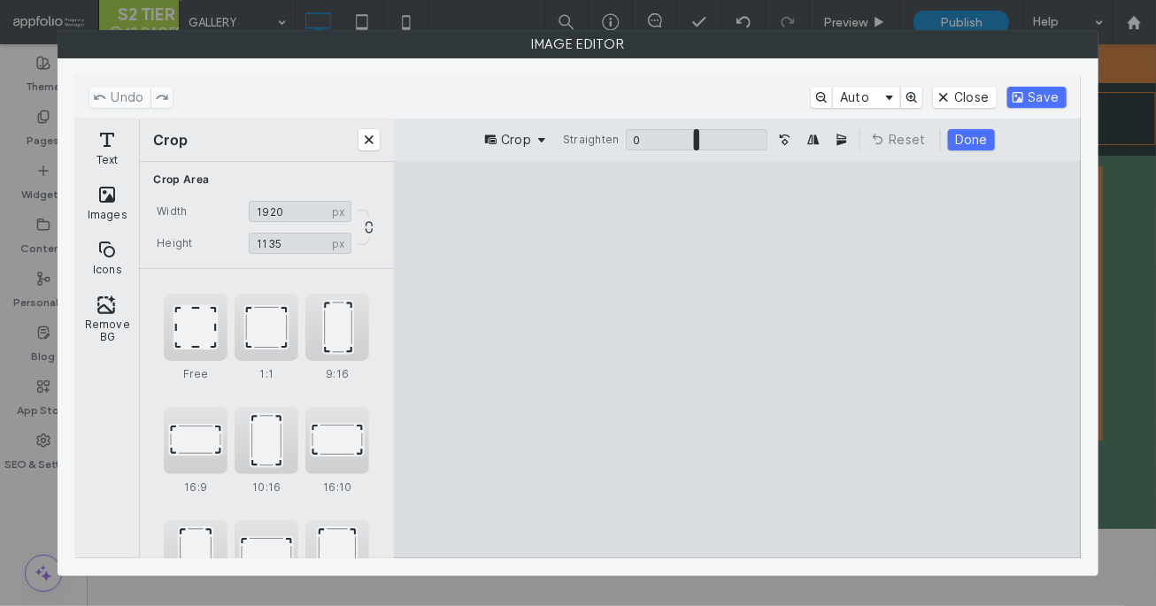
type input "****"
drag, startPoint x: 947, startPoint y: 516, endPoint x: 954, endPoint y: 447, distance: 69.4
click at [737, 360] on cesdk-canvas "Editor canvas" at bounding box center [737, 360] width 0 height 0
click at [978, 135] on button "Done" at bounding box center [971, 139] width 47 height 21
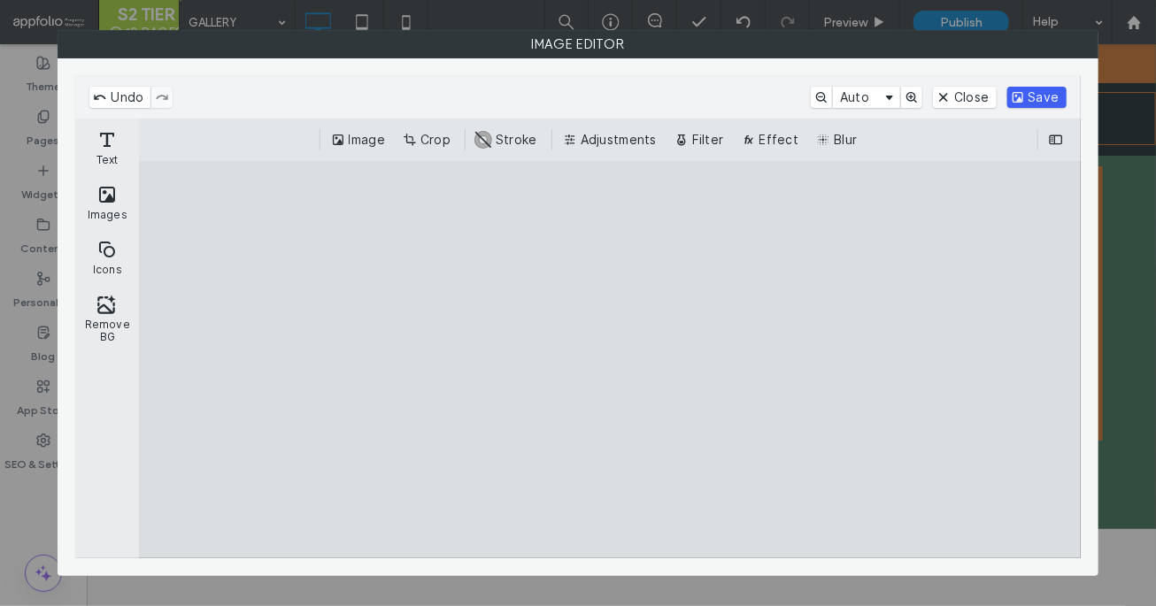
click at [1054, 92] on button "Save" at bounding box center [1036, 97] width 59 height 21
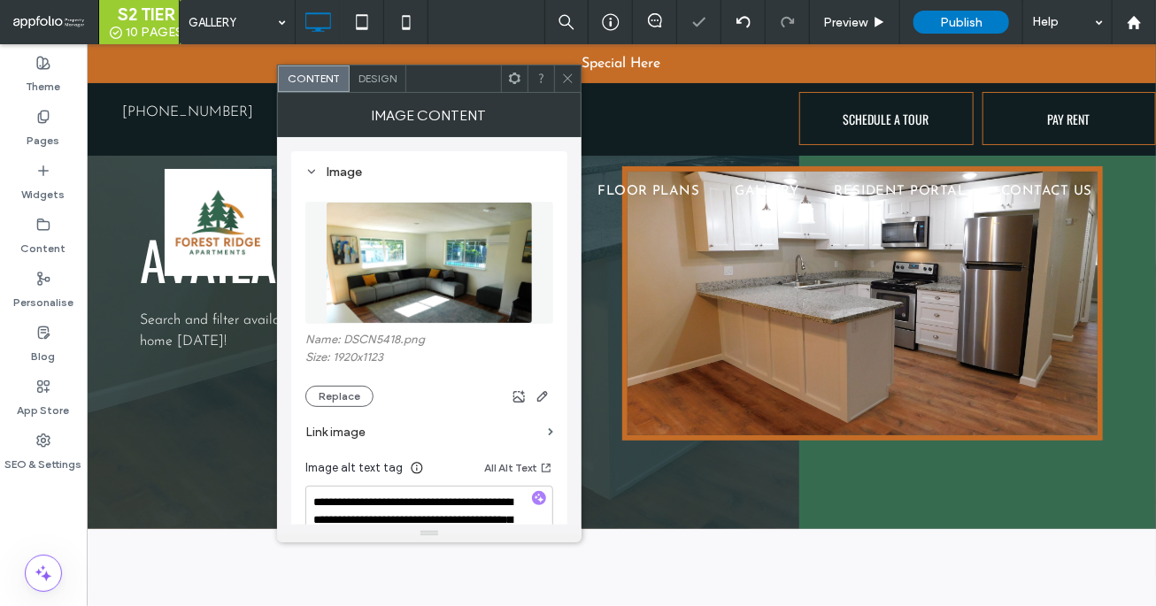
click at [566, 80] on use at bounding box center [567, 78] width 9 height 9
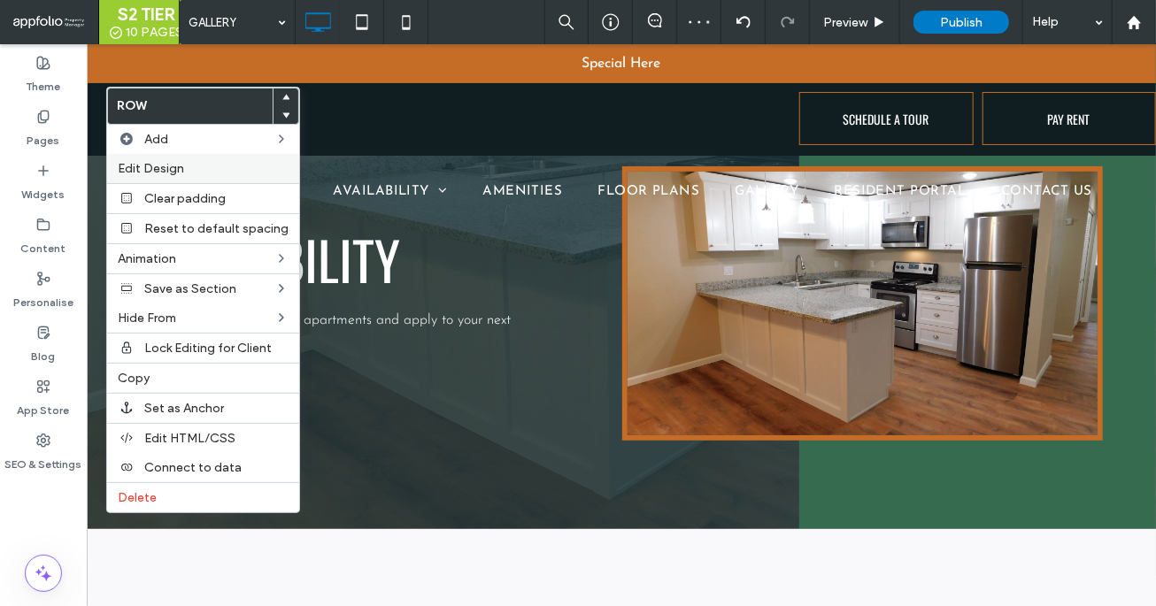
click at [180, 176] on div "Edit Design" at bounding box center [203, 168] width 192 height 29
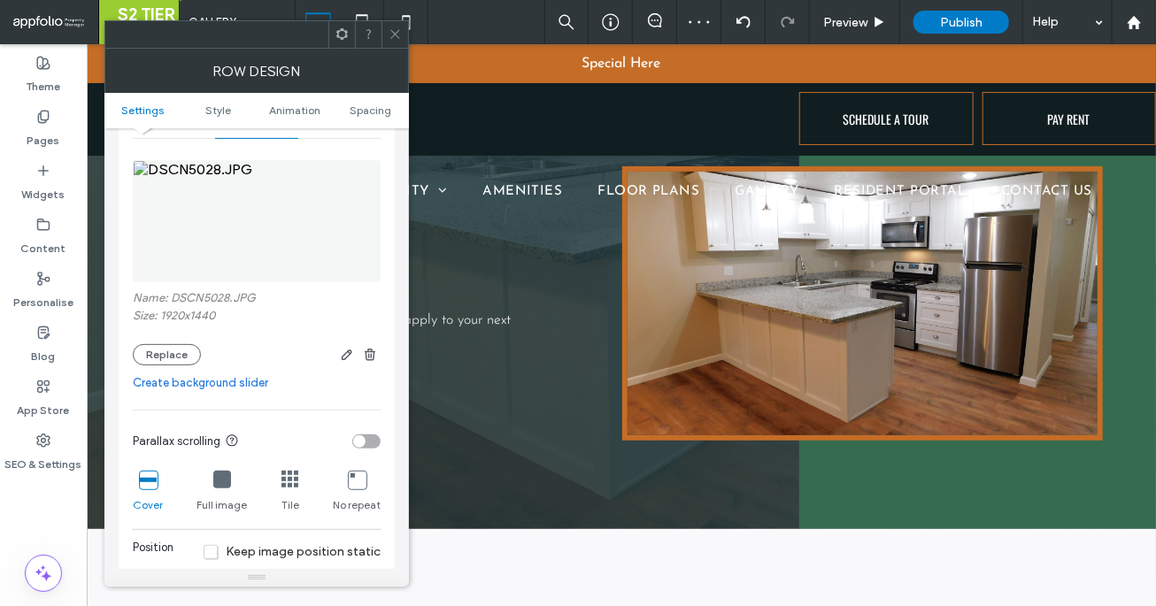
scroll to position [286, 0]
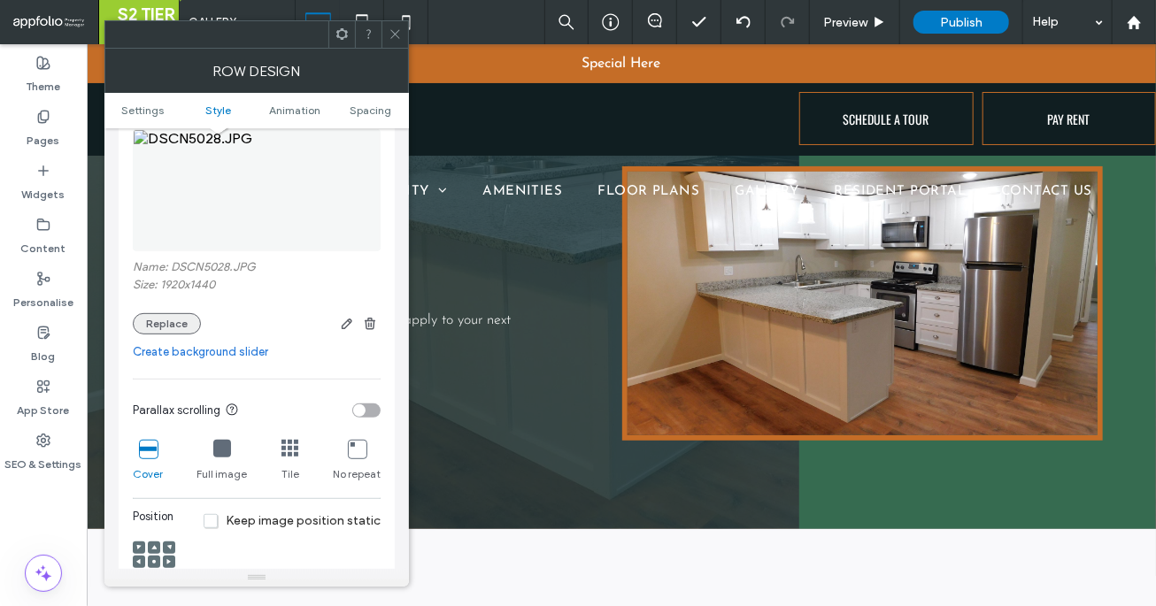
click at [177, 328] on button "Replace" at bounding box center [167, 323] width 68 height 21
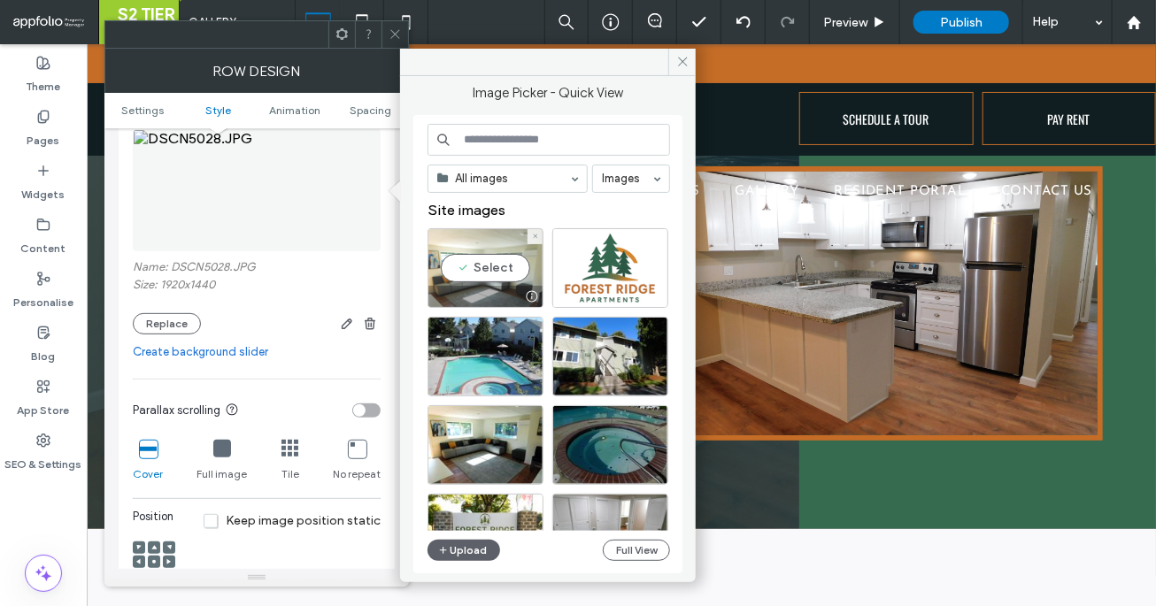
click at [474, 283] on div "Select" at bounding box center [485, 268] width 116 height 80
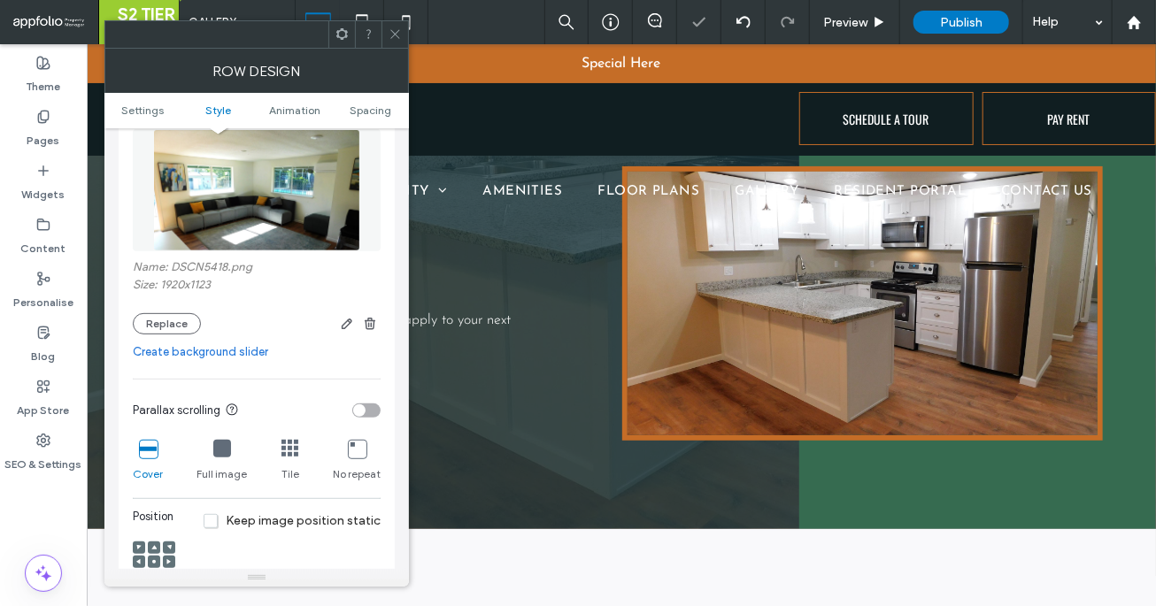
click at [394, 28] on icon at bounding box center [395, 33] width 13 height 13
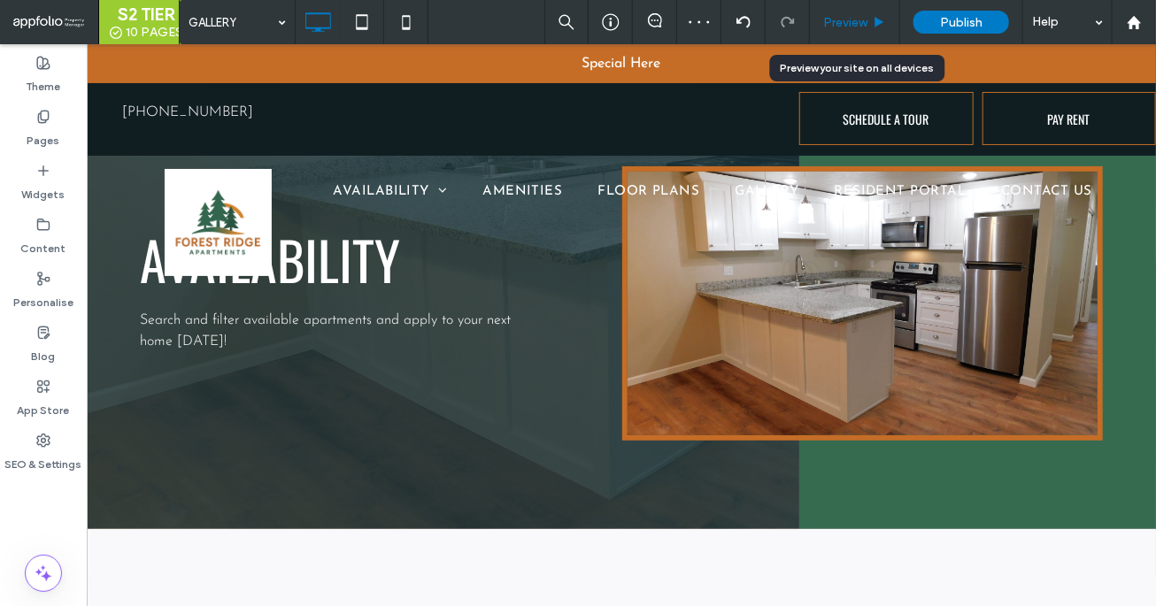
click at [852, 24] on span "Preview" at bounding box center [845, 22] width 44 height 15
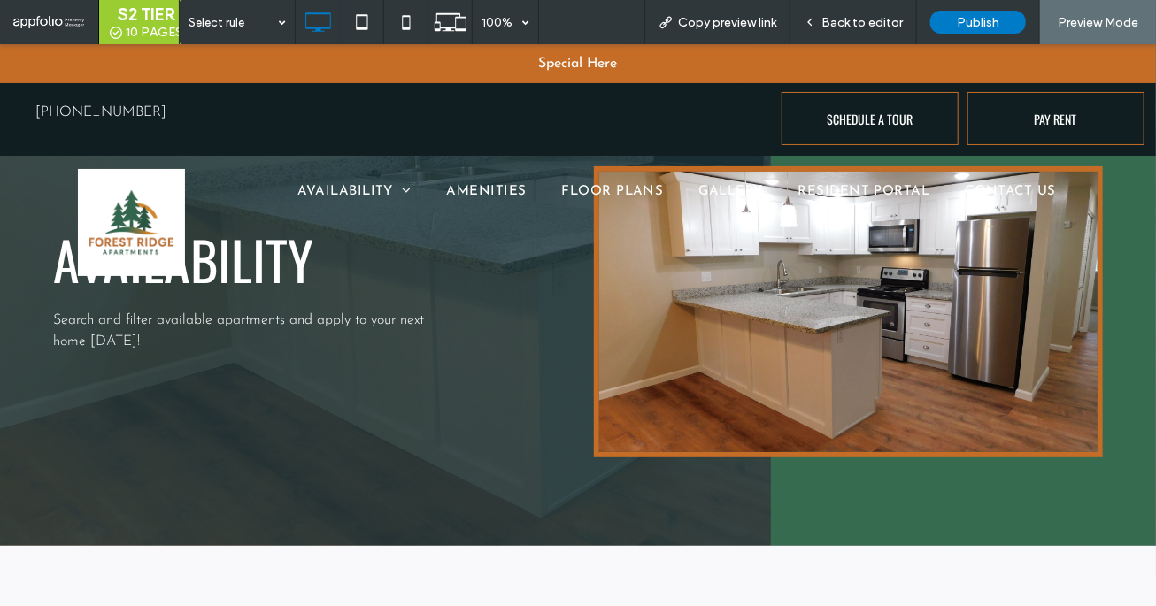
click at [852, 24] on span "Back to editor" at bounding box center [861, 22] width 81 height 15
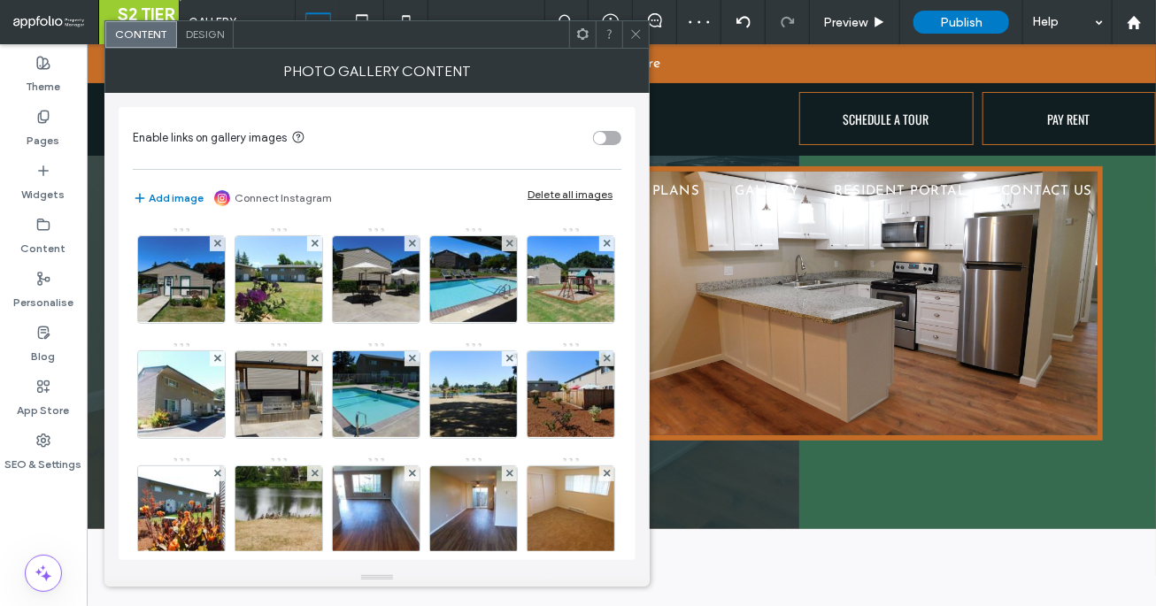
click at [560, 195] on div "Delete all images" at bounding box center [569, 194] width 85 height 13
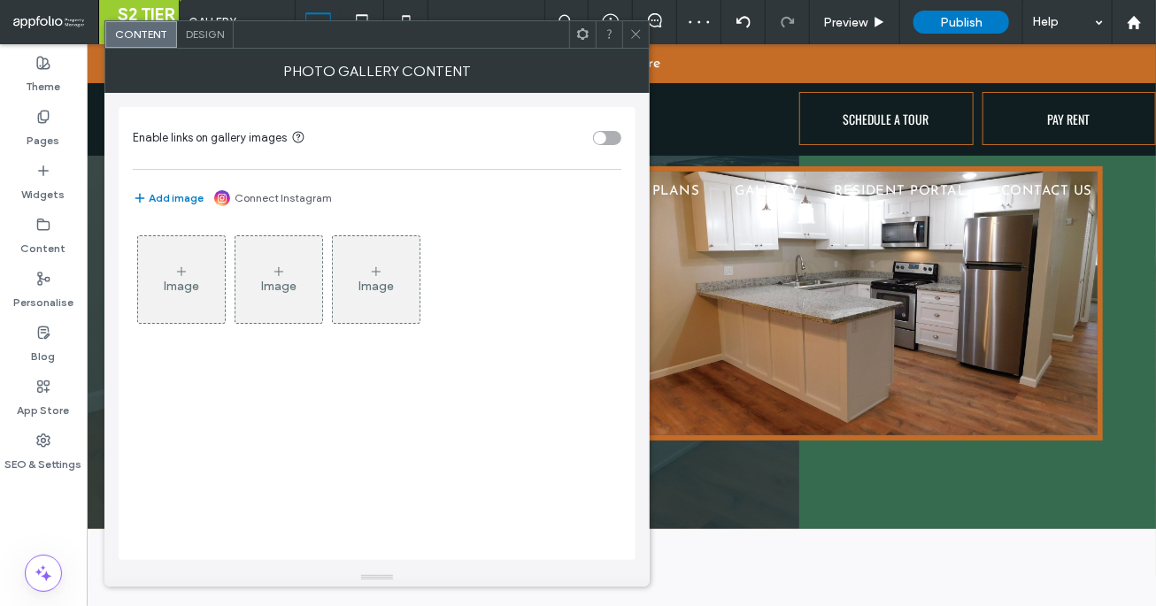
click at [173, 289] on div "Image" at bounding box center [181, 286] width 35 height 15
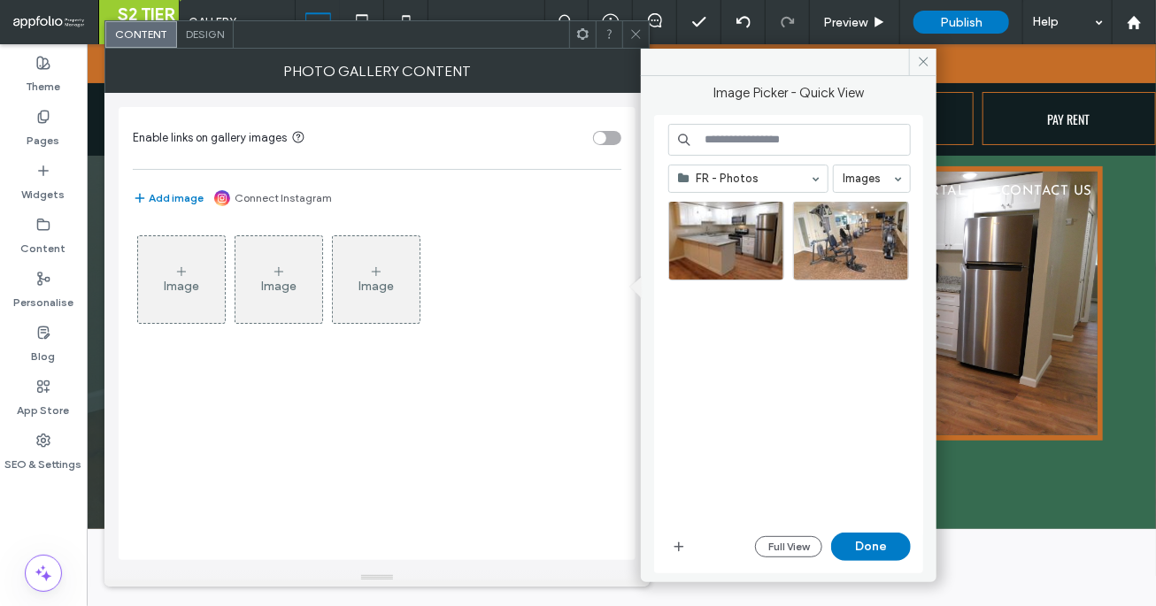
scroll to position [473, 0]
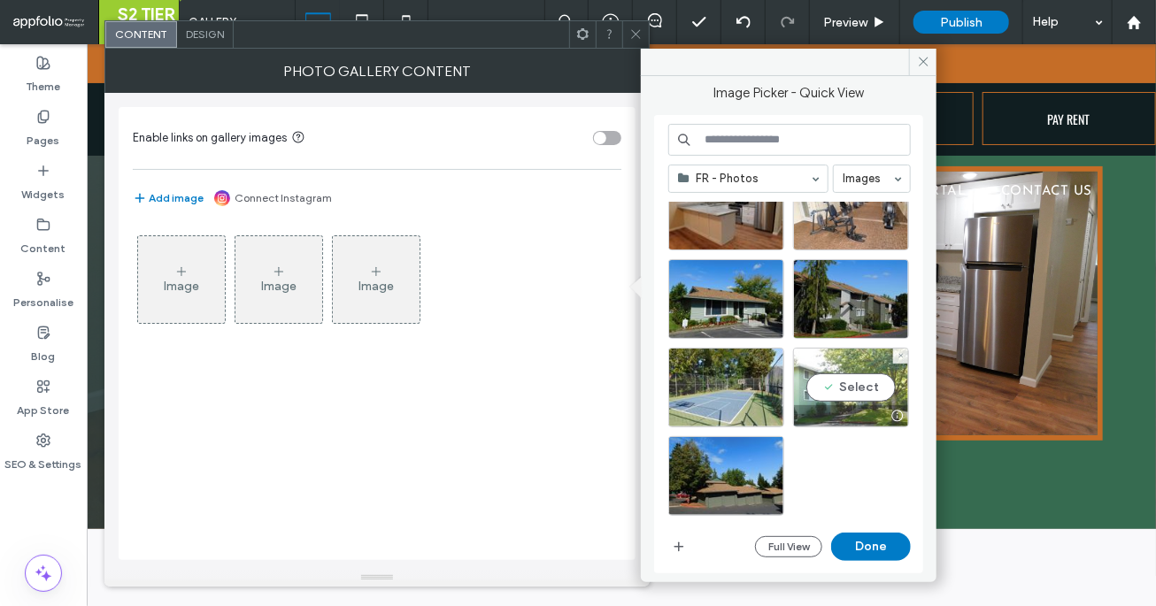
click at [812, 393] on div "Select" at bounding box center [851, 388] width 116 height 80
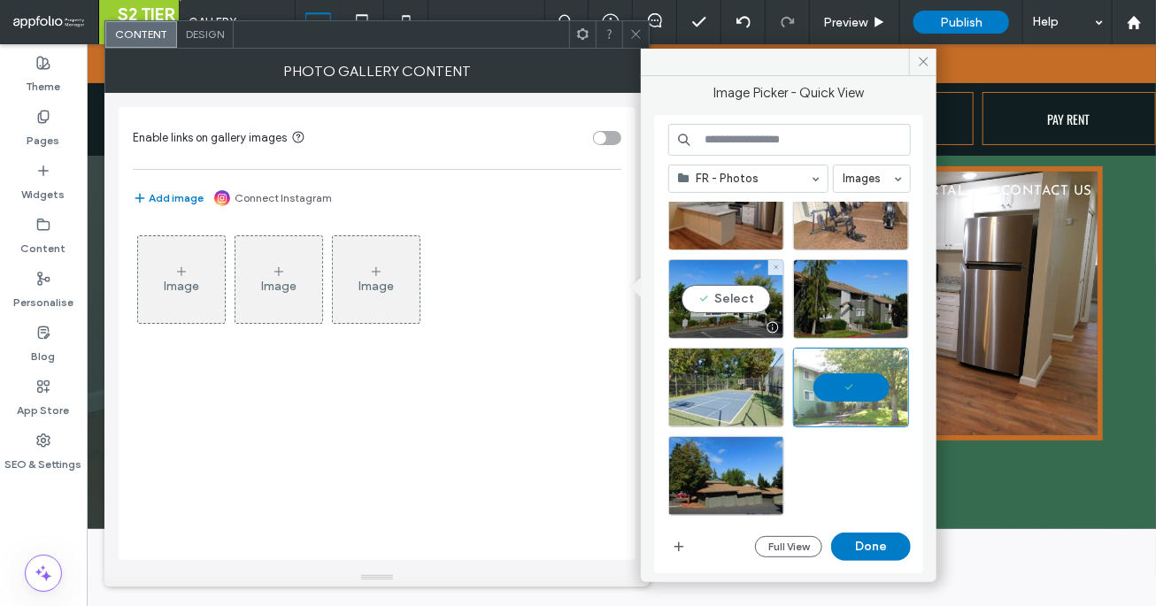
click at [743, 332] on div at bounding box center [726, 327] width 114 height 21
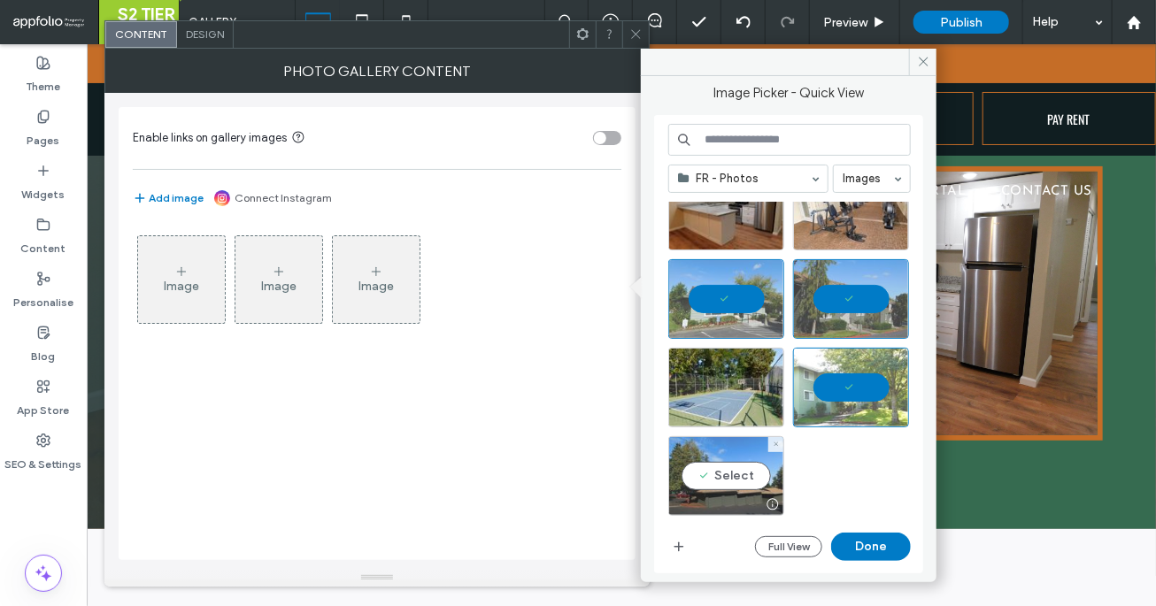
click at [751, 464] on div "Select" at bounding box center [726, 476] width 116 height 80
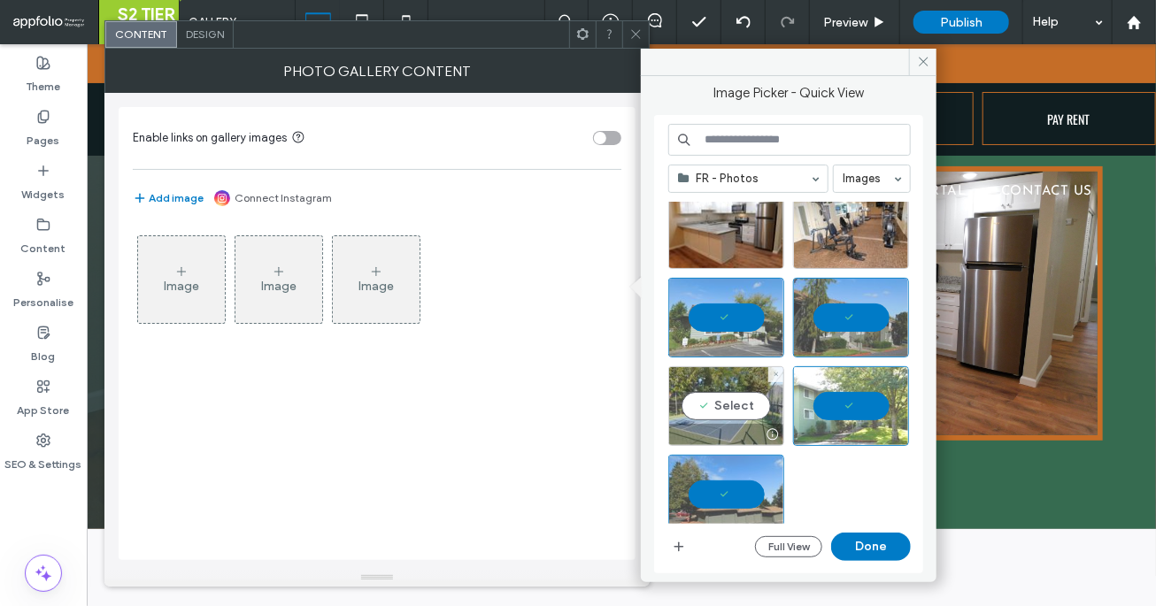
click at [735, 427] on div at bounding box center [726, 434] width 114 height 21
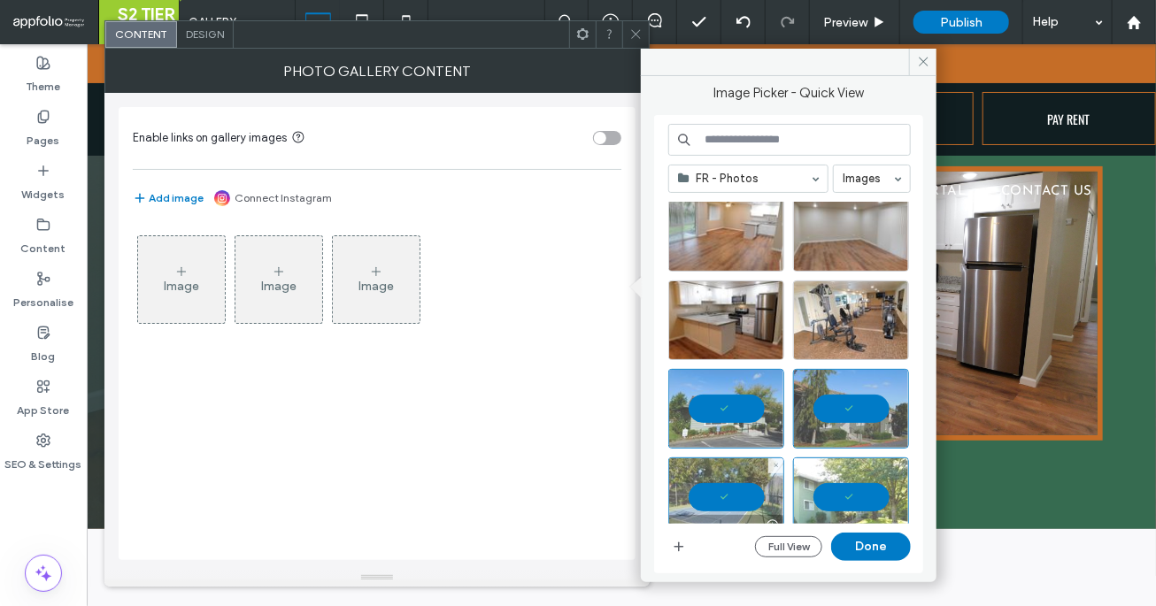
scroll to position [358, 0]
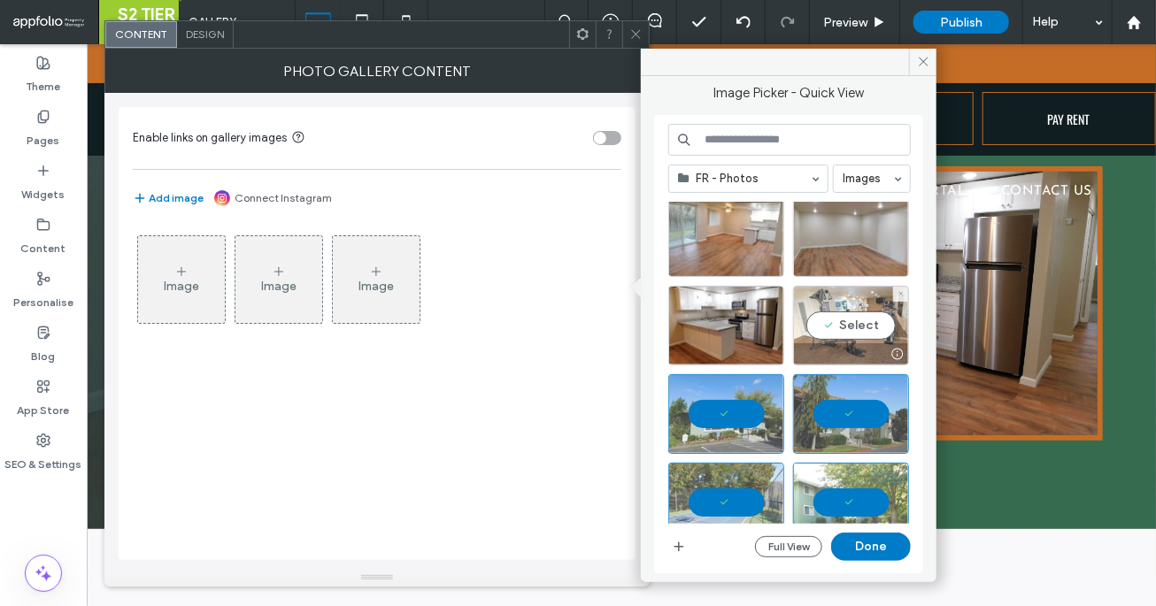
click at [810, 335] on div "Select" at bounding box center [851, 326] width 116 height 80
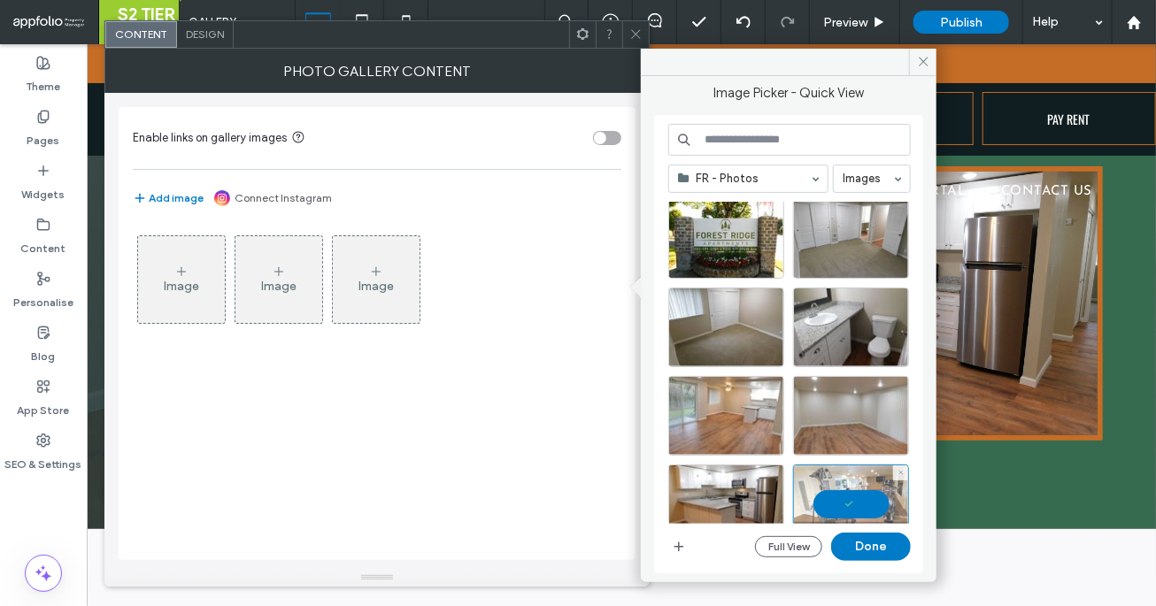
scroll to position [91, 0]
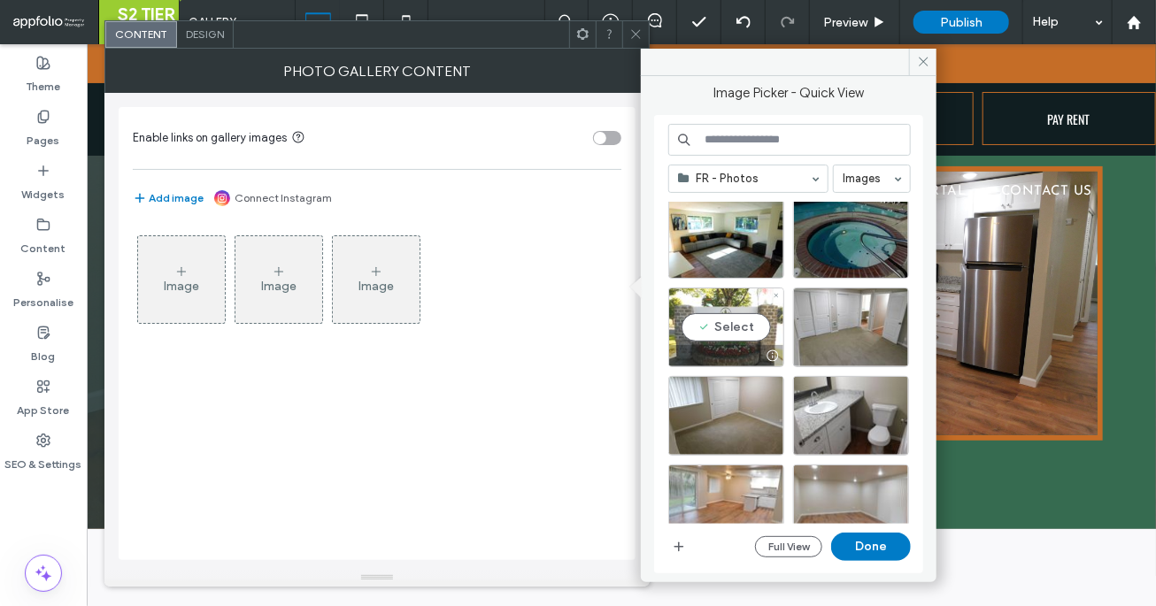
click at [735, 330] on div "Select" at bounding box center [726, 328] width 116 height 80
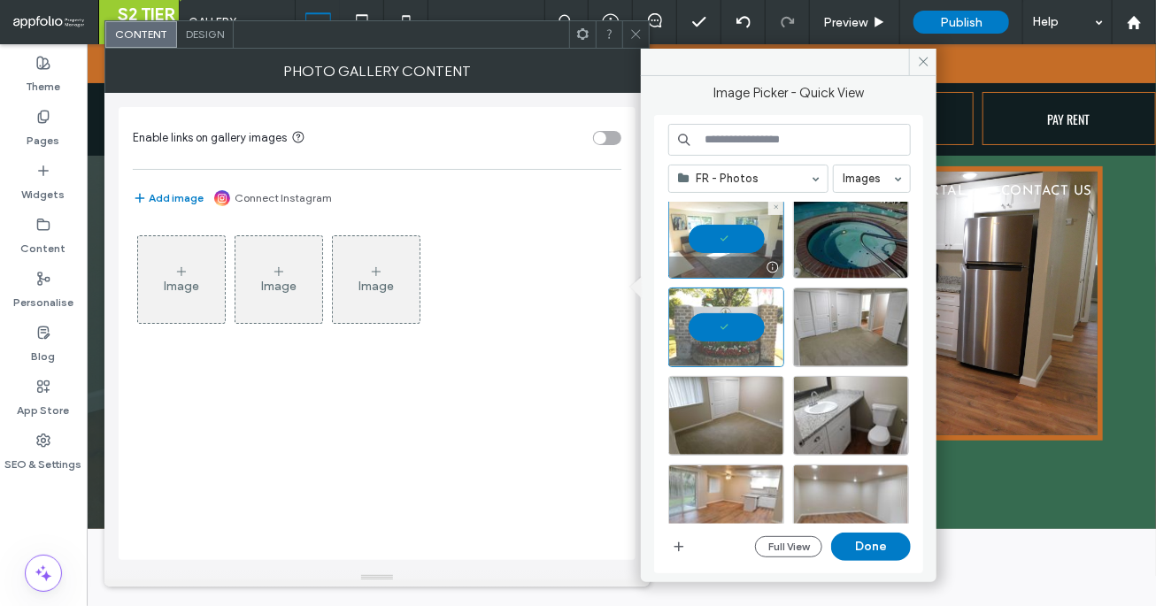
click at [731, 250] on div at bounding box center [726, 239] width 116 height 80
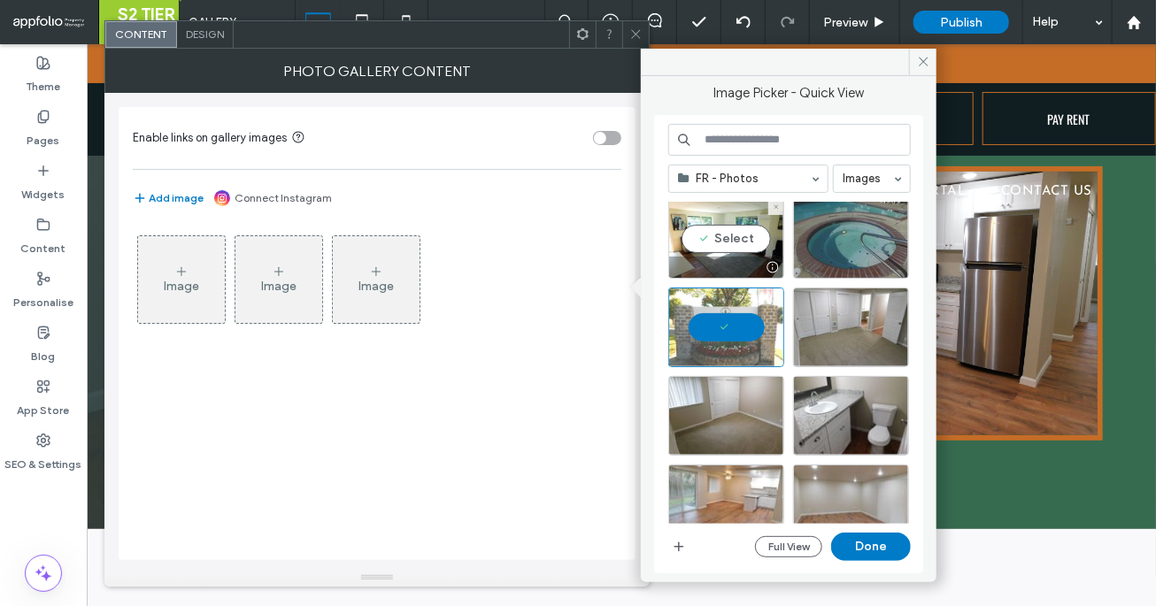
click at [822, 250] on div at bounding box center [851, 239] width 116 height 80
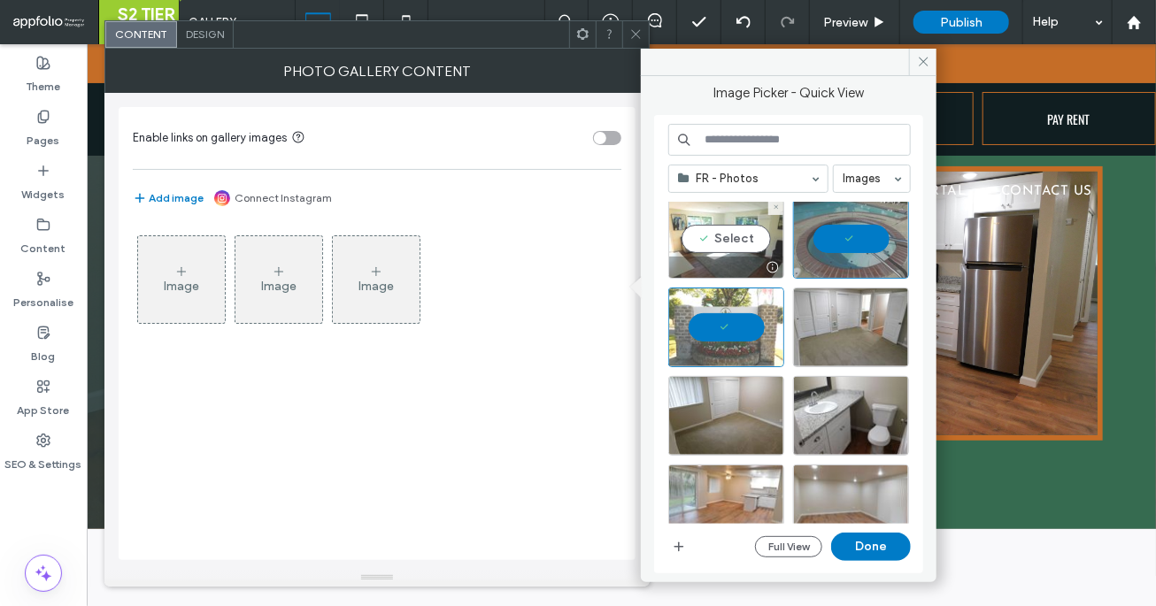
click at [741, 249] on div "Select" at bounding box center [726, 239] width 116 height 80
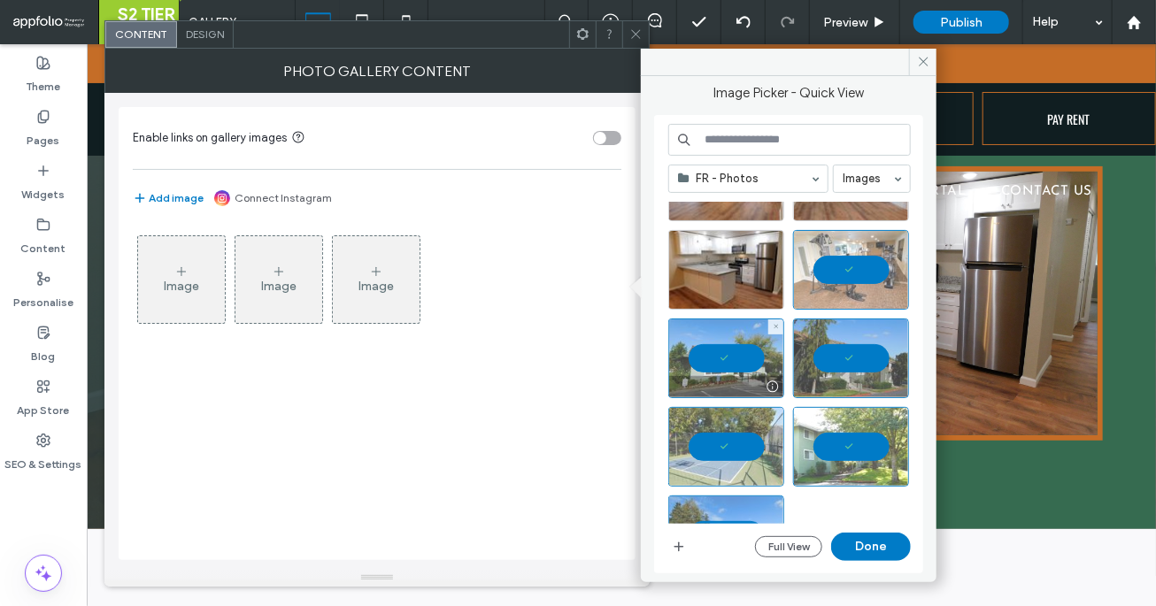
scroll to position [317, 0]
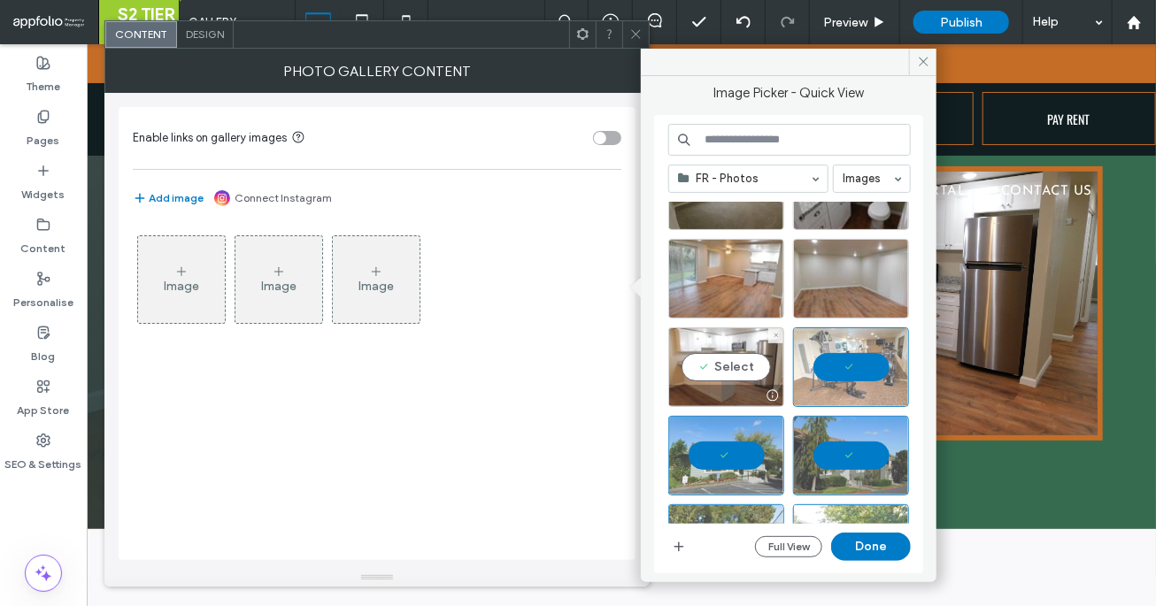
click at [731, 348] on div "Select" at bounding box center [726, 367] width 116 height 80
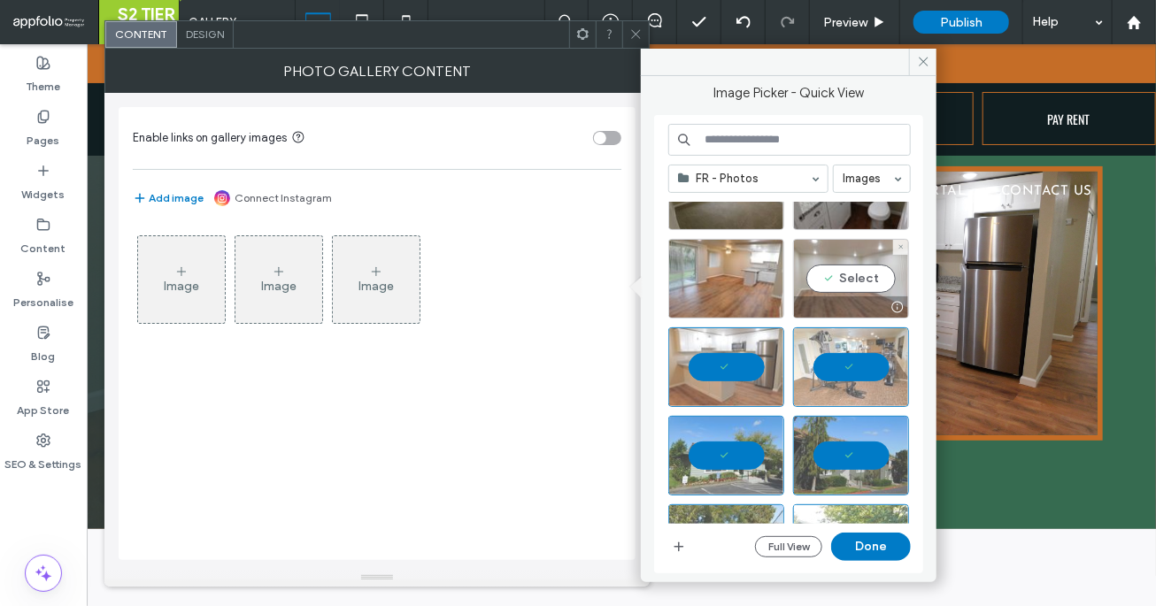
click at [811, 306] on div at bounding box center [851, 306] width 114 height 21
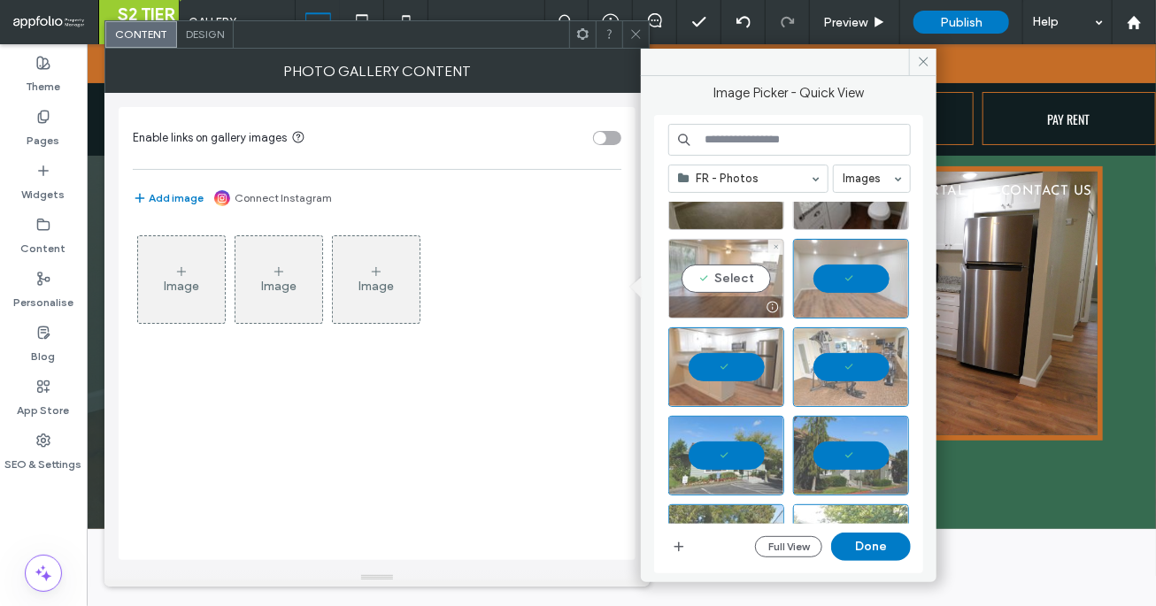
click at [727, 300] on div at bounding box center [726, 306] width 114 height 21
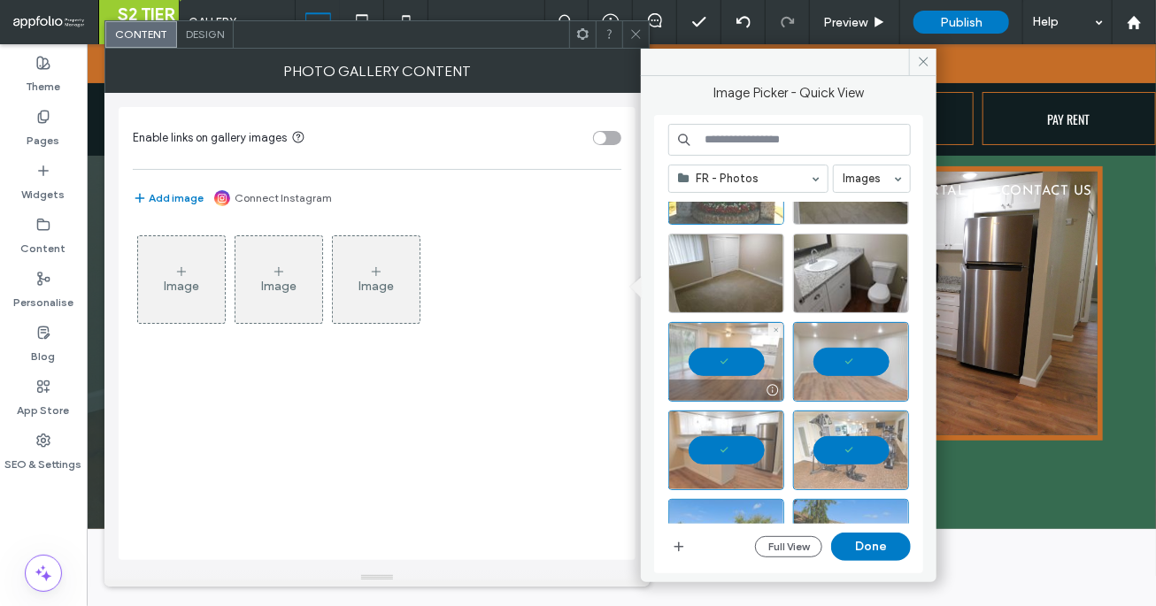
scroll to position [218, 0]
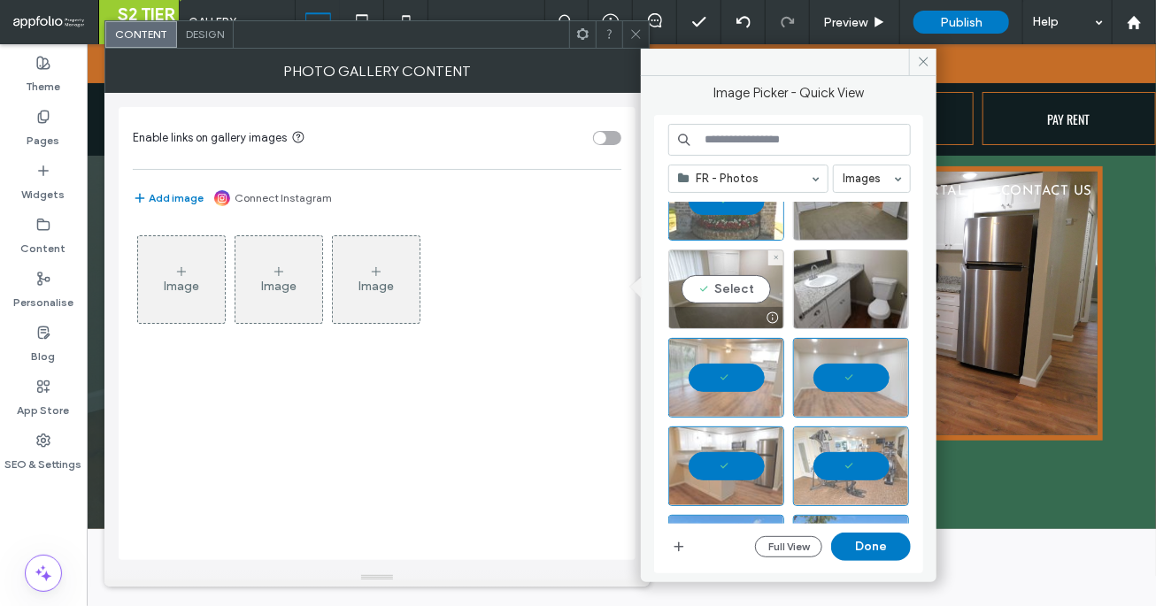
click at [724, 290] on div "Select" at bounding box center [726, 290] width 116 height 80
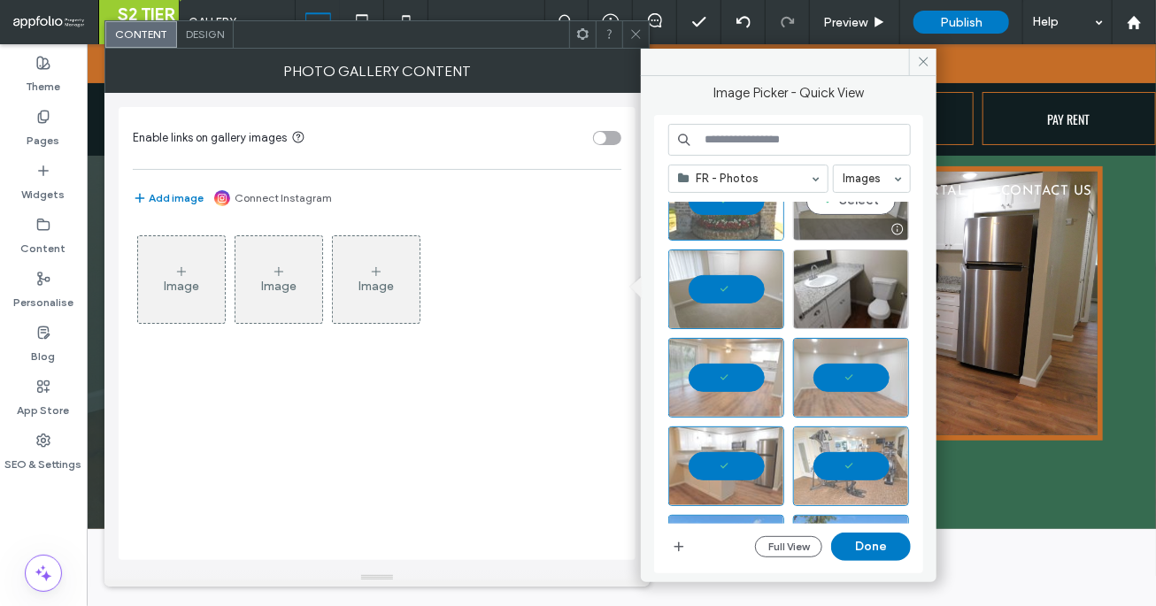
click at [814, 231] on div at bounding box center [851, 229] width 114 height 21
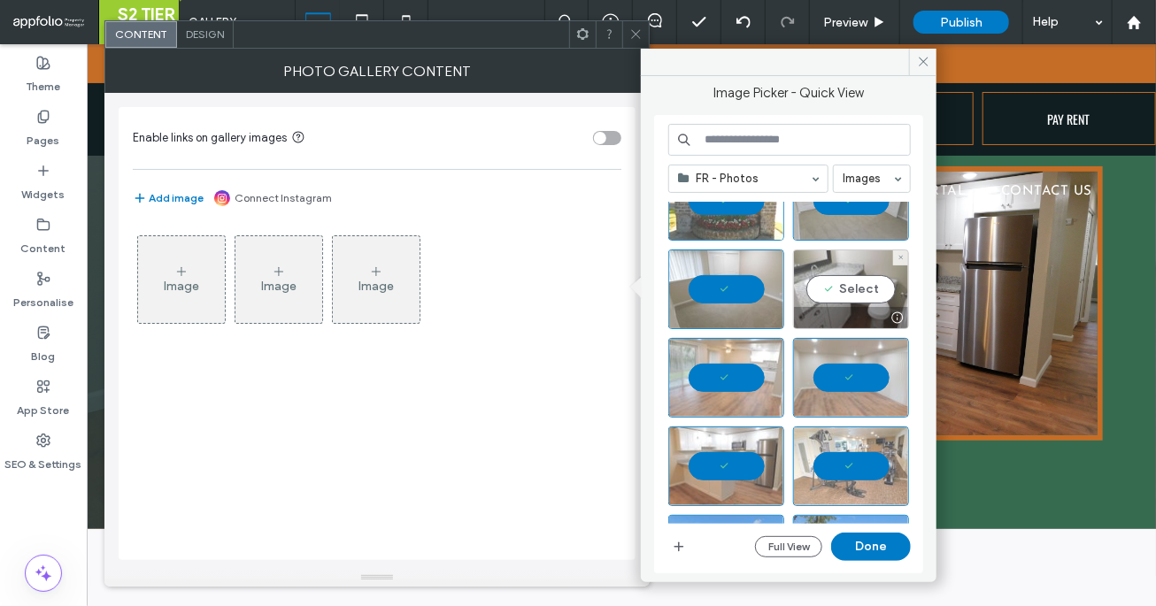
click at [817, 286] on div "Select" at bounding box center [851, 290] width 116 height 80
click at [846, 541] on button "Done" at bounding box center [871, 547] width 80 height 28
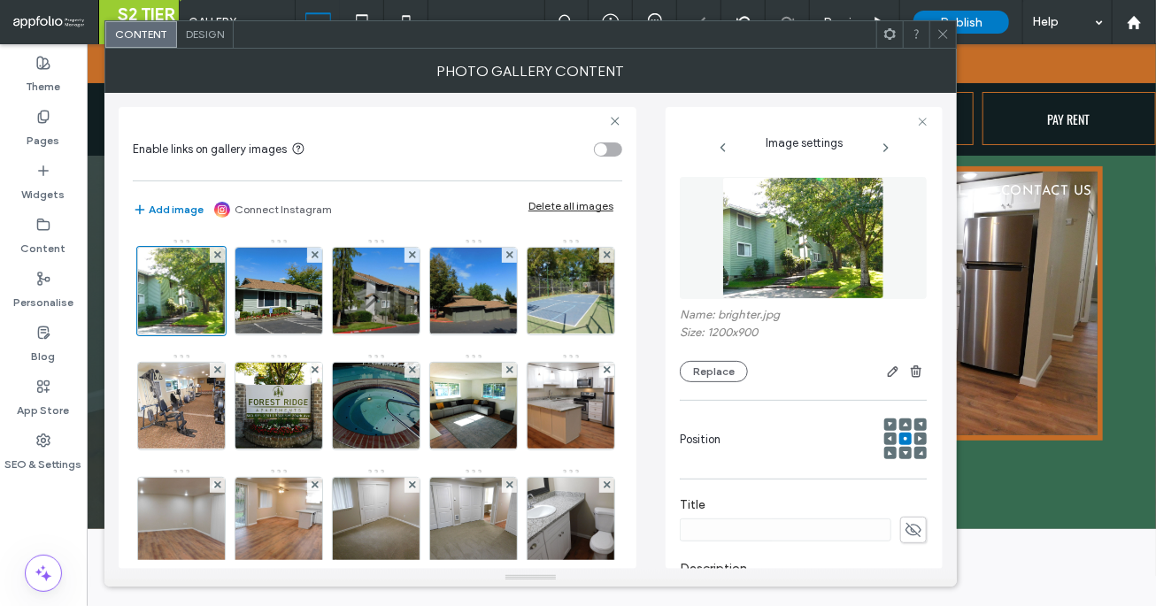
click at [943, 35] on icon at bounding box center [942, 33] width 13 height 13
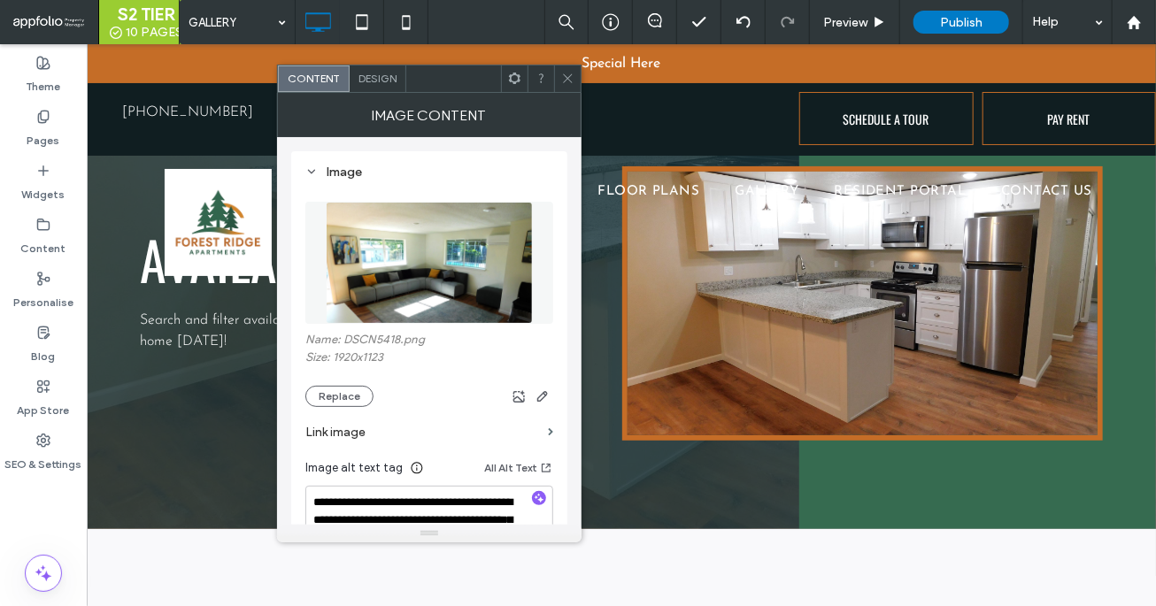
scroll to position [23, 0]
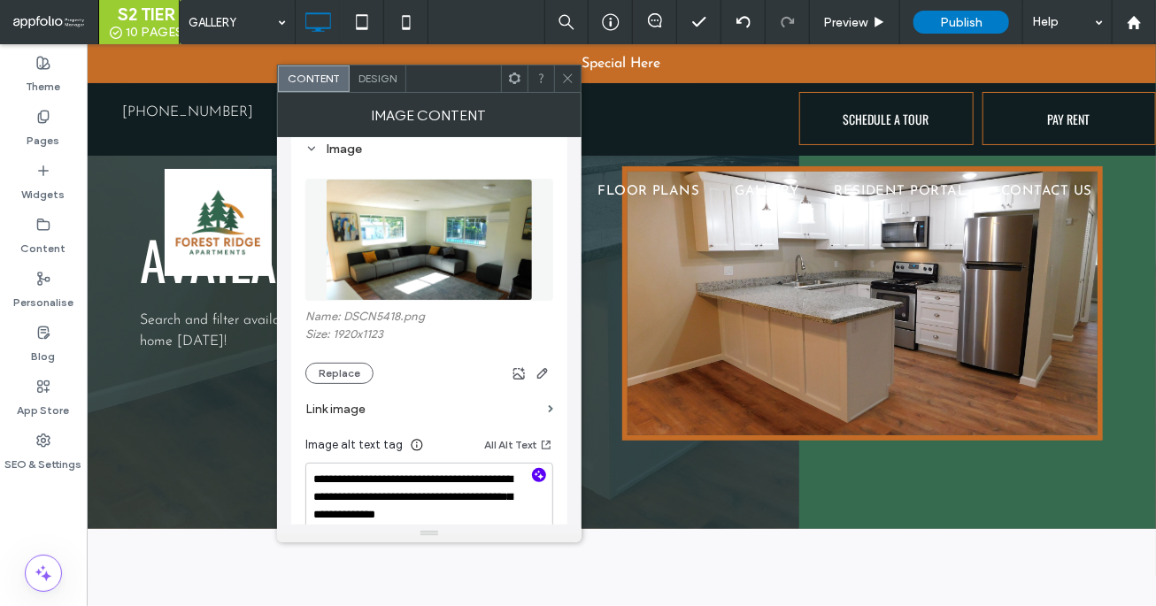
click at [534, 473] on icon "button" at bounding box center [539, 475] width 12 height 12
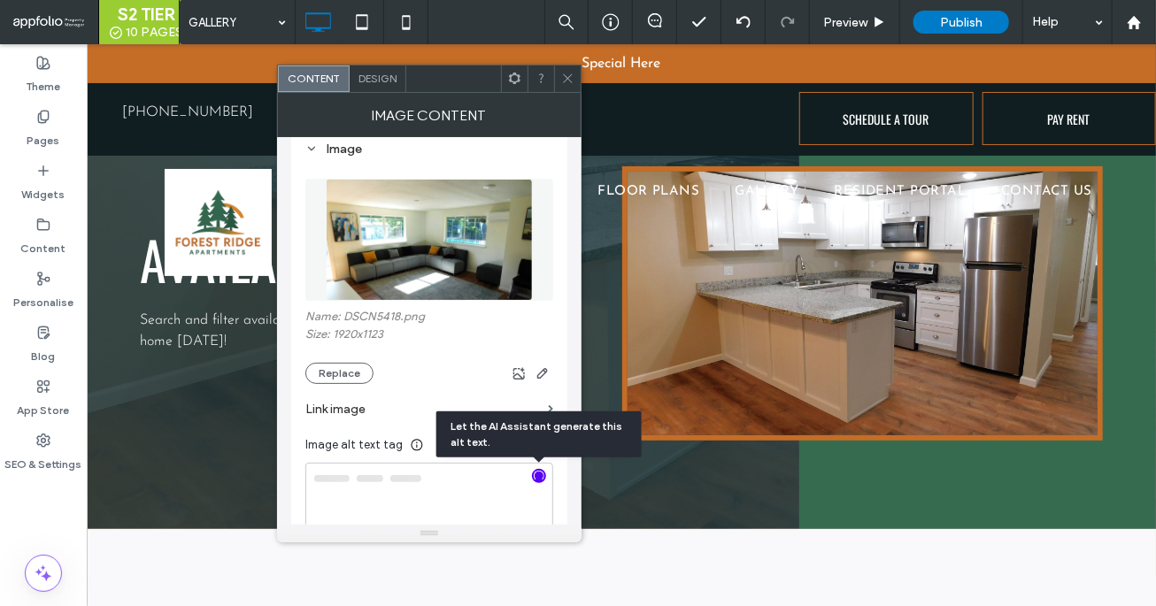
type textarea "**********"
click at [567, 76] on icon at bounding box center [567, 78] width 13 height 13
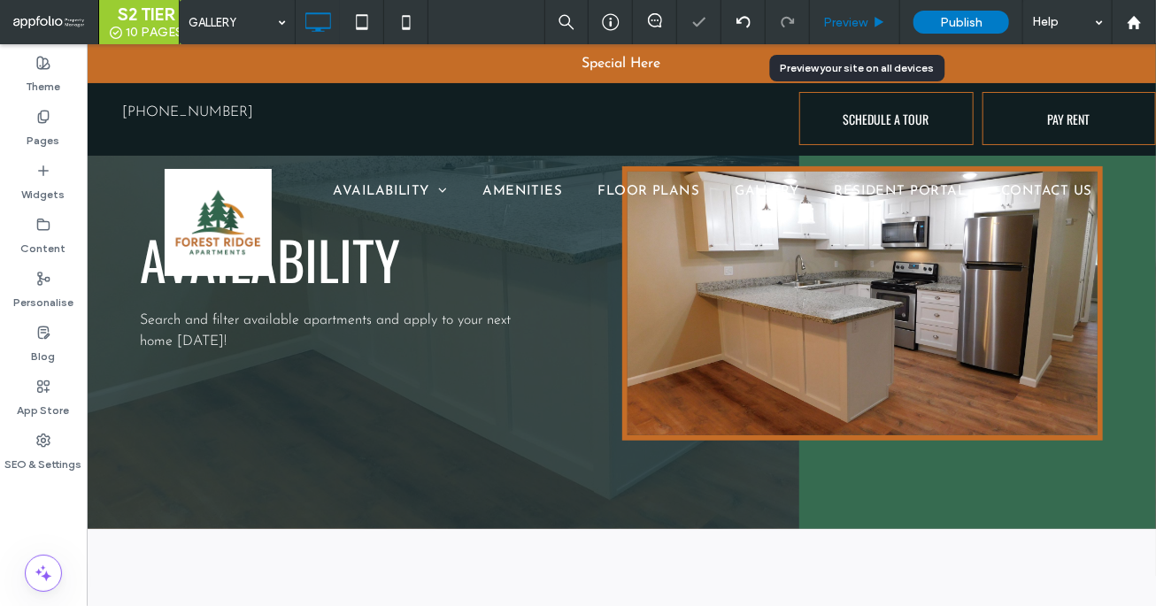
click at [843, 17] on span "Preview" at bounding box center [845, 22] width 44 height 15
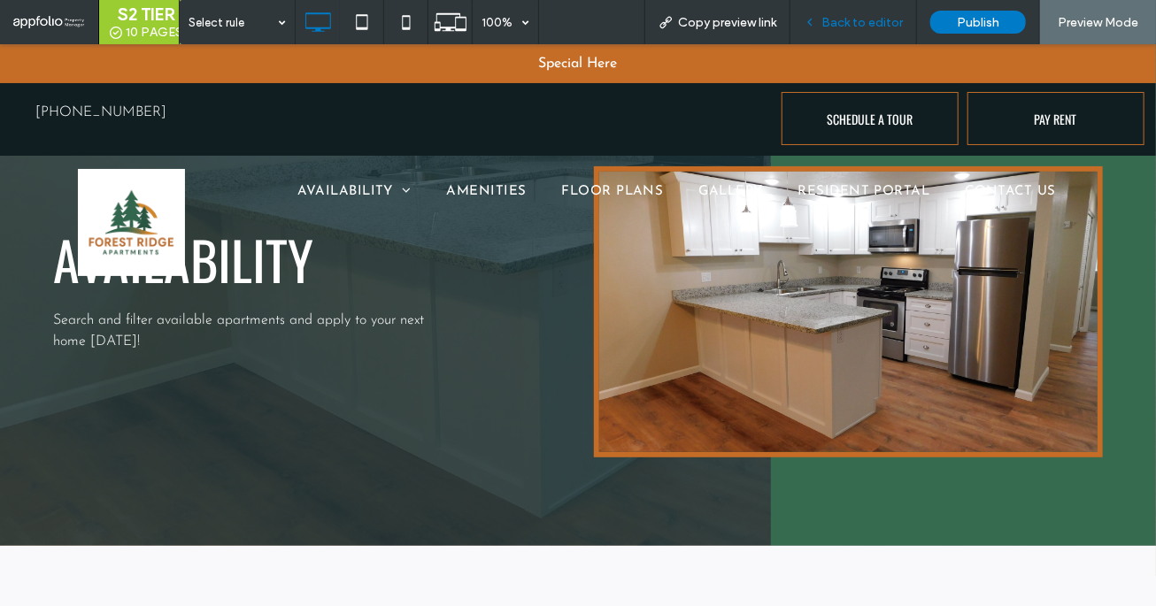
click at [857, 24] on span "Back to editor" at bounding box center [861, 22] width 81 height 15
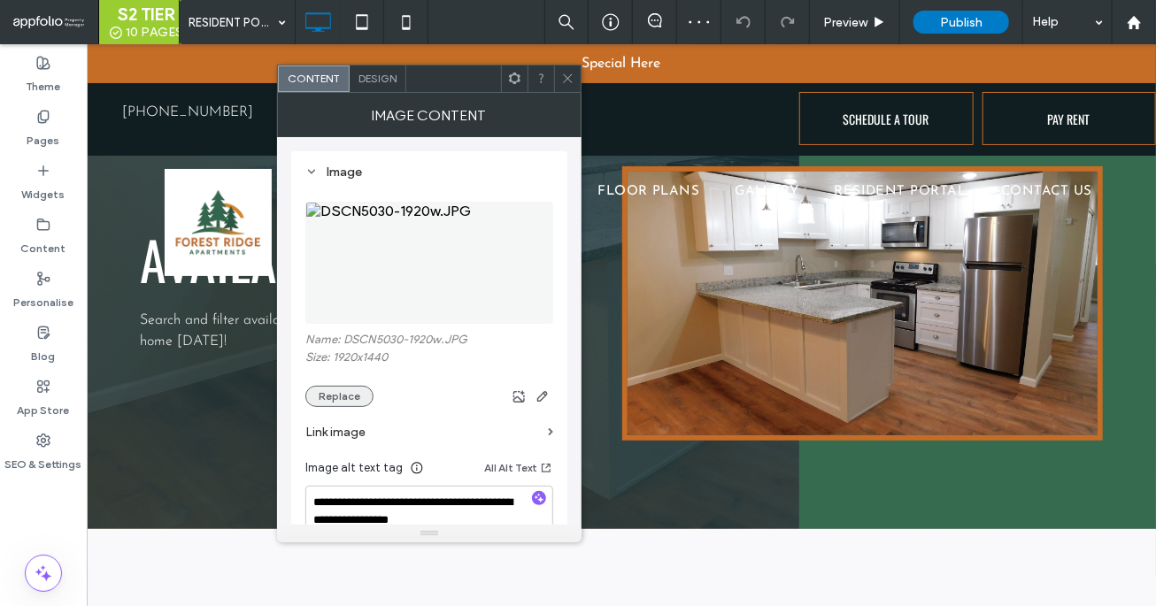
click at [355, 404] on button "Replace" at bounding box center [339, 396] width 68 height 21
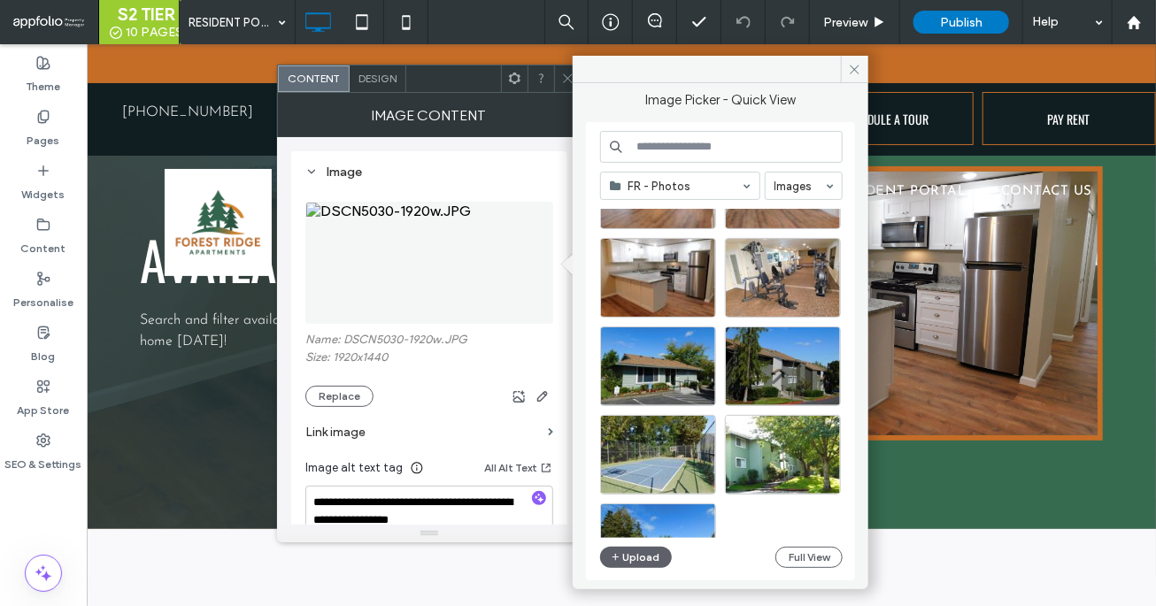
scroll to position [466, 0]
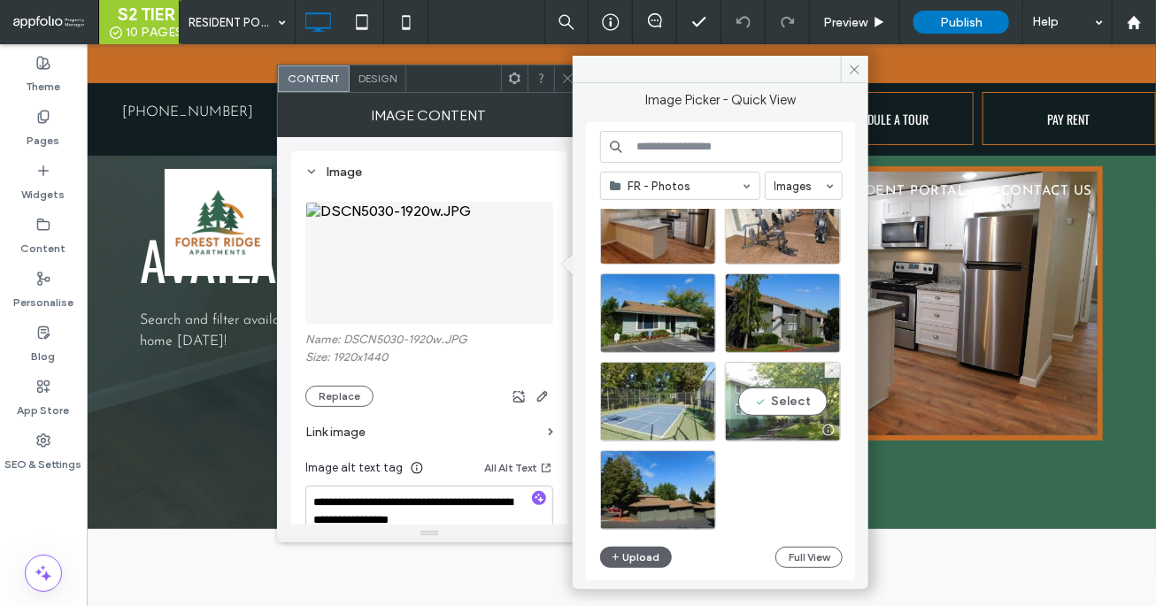
click at [771, 390] on div "Select" at bounding box center [783, 402] width 116 height 80
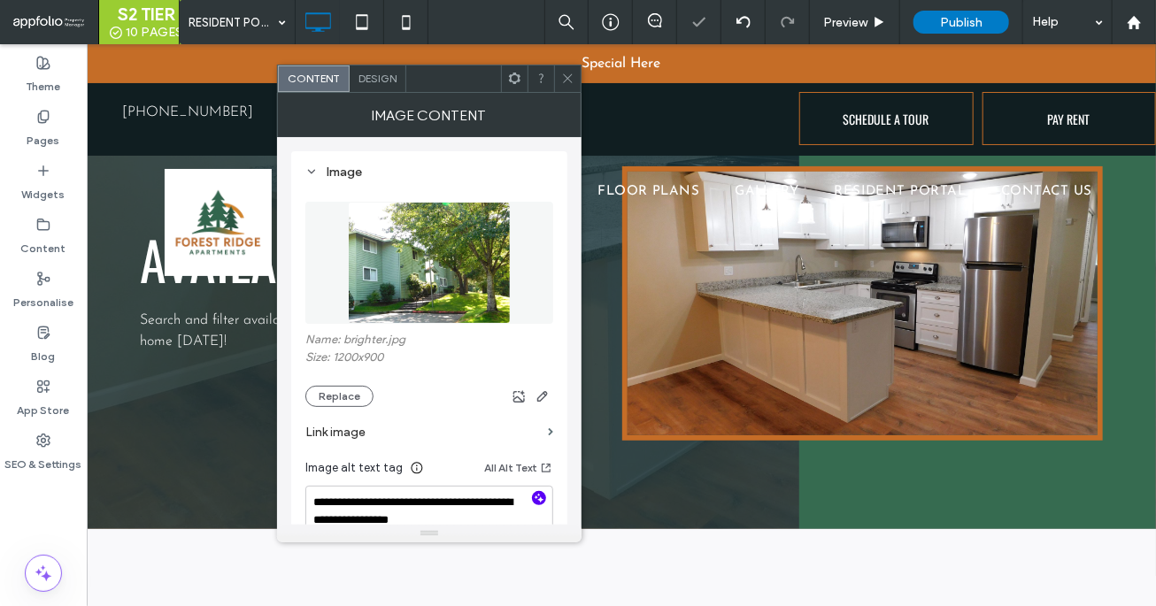
click at [542, 495] on icon "button" at bounding box center [539, 498] width 12 height 12
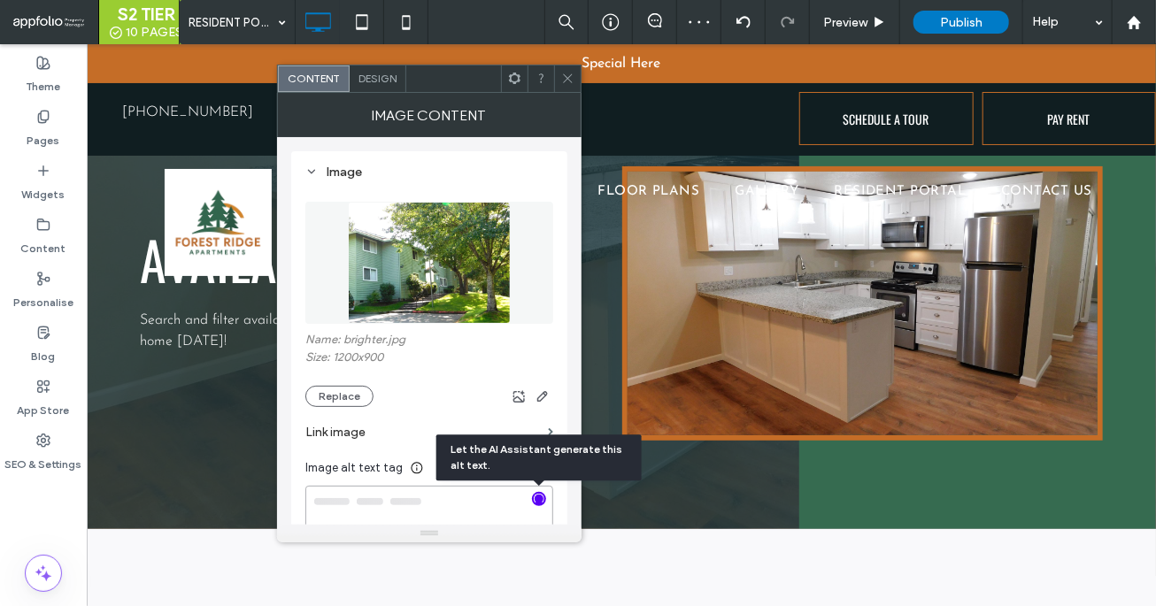
type textarea "**********"
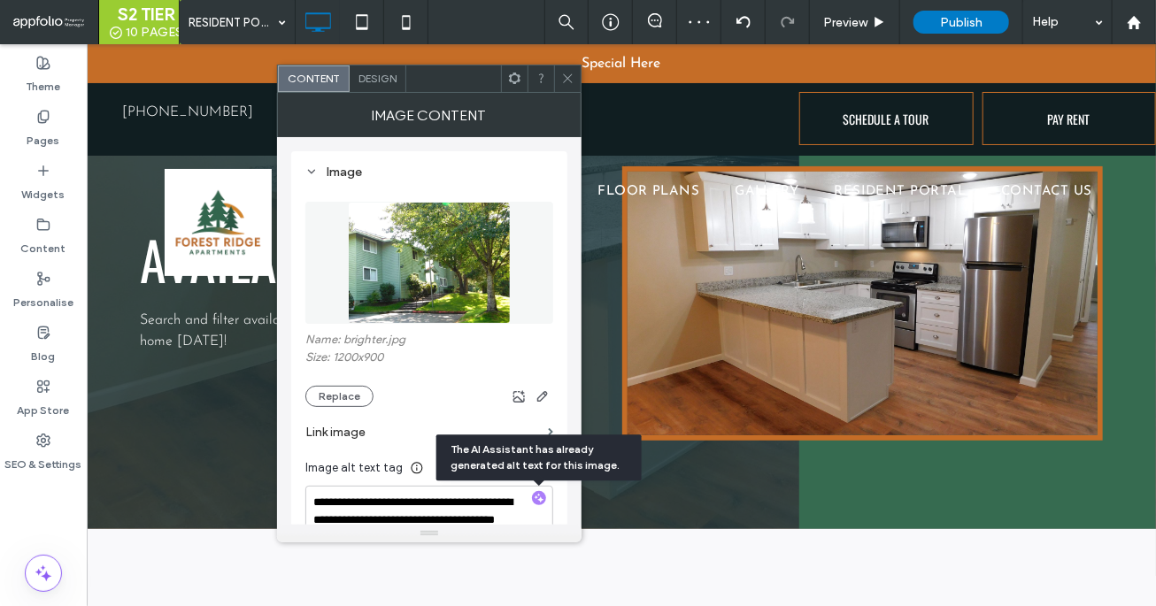
click at [563, 81] on icon at bounding box center [567, 78] width 13 height 13
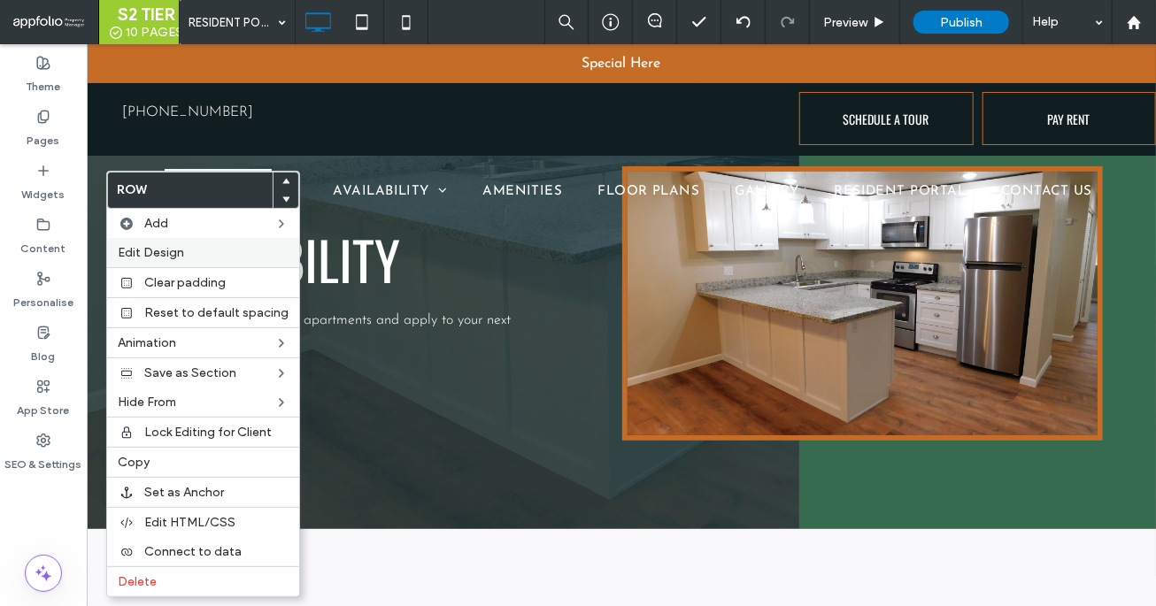
click at [160, 251] on span "Edit Design" at bounding box center [151, 252] width 66 height 15
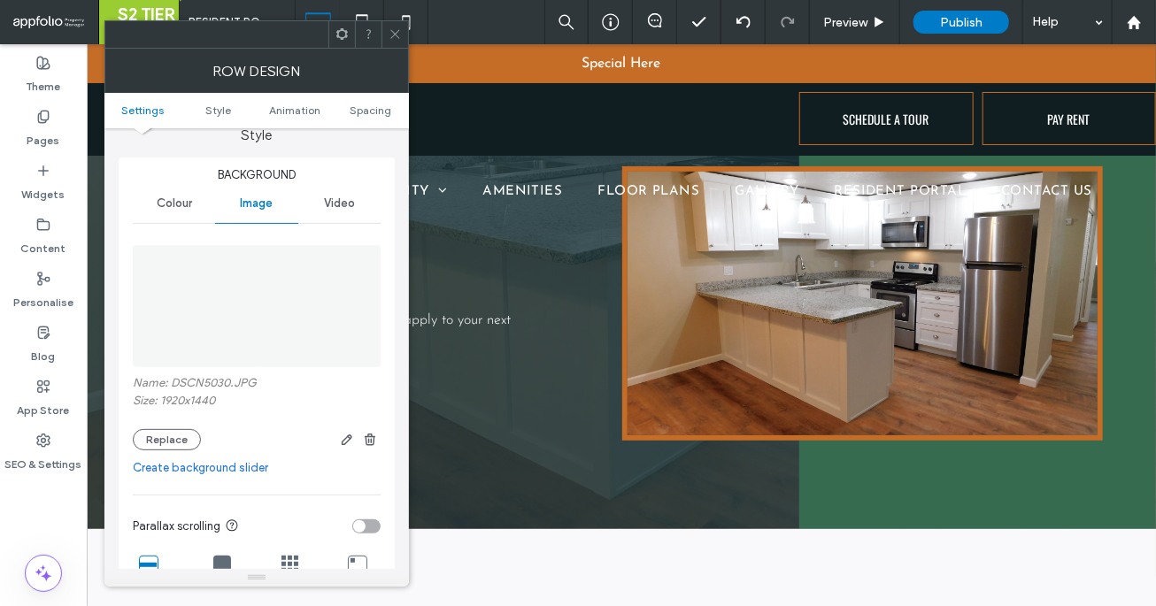
scroll to position [210, 0]
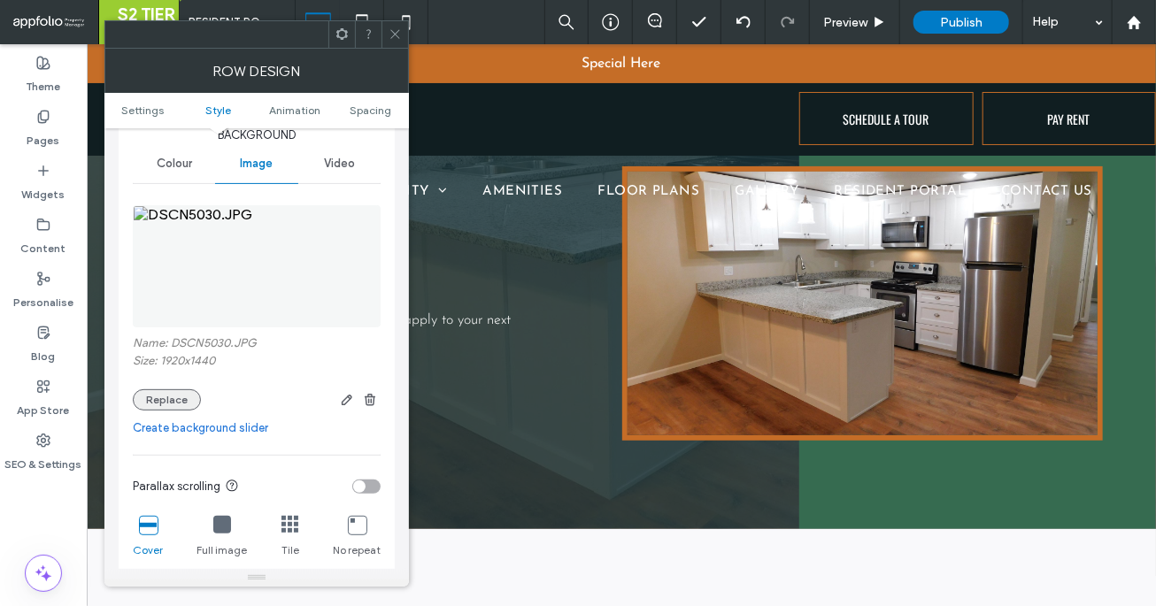
click at [174, 394] on button "Replace" at bounding box center [167, 399] width 68 height 21
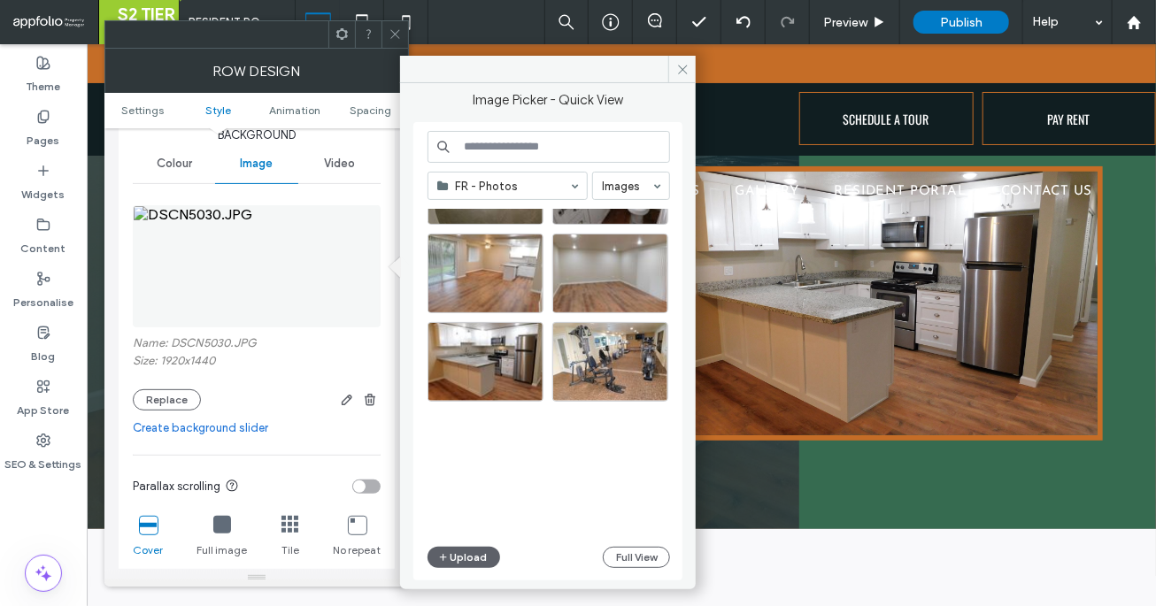
scroll to position [466, 0]
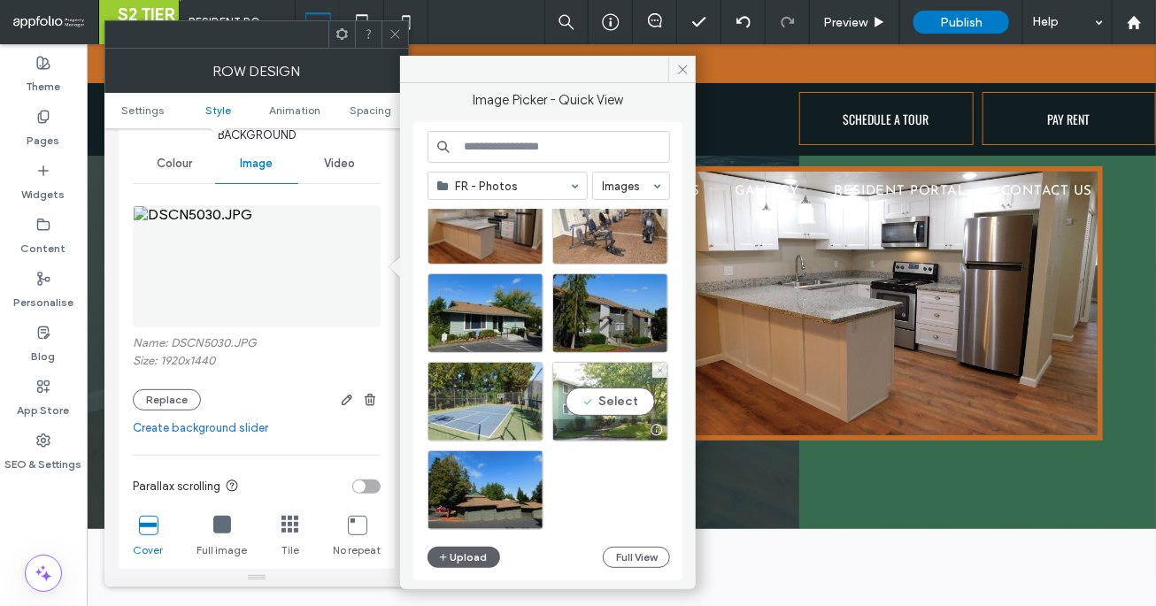
click at [611, 396] on div "Select" at bounding box center [610, 402] width 116 height 80
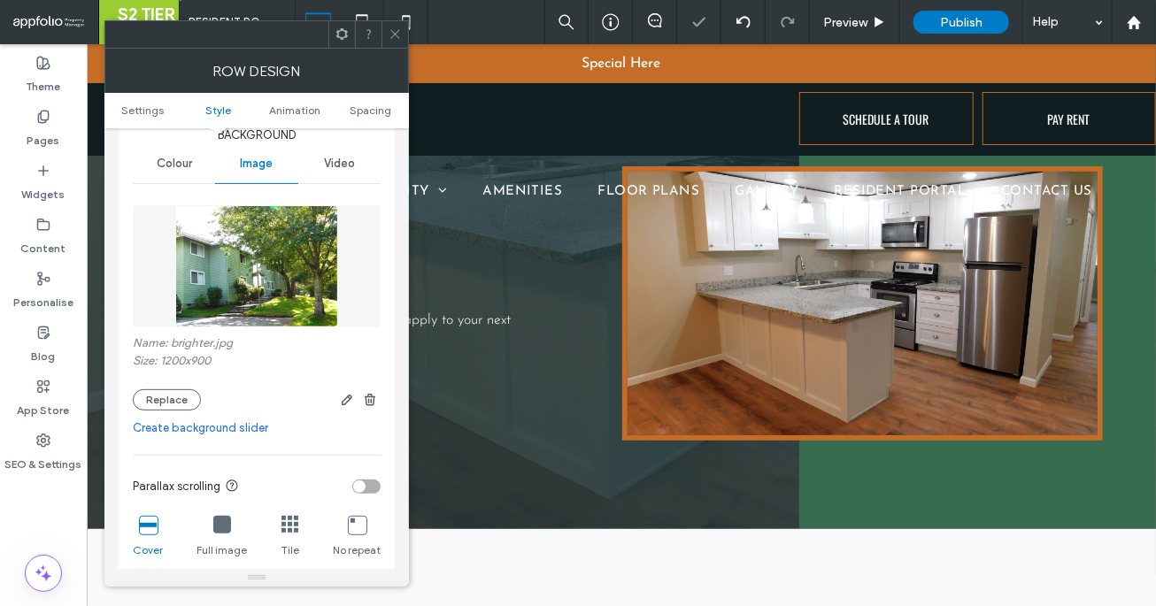
click at [392, 32] on icon at bounding box center [395, 33] width 13 height 13
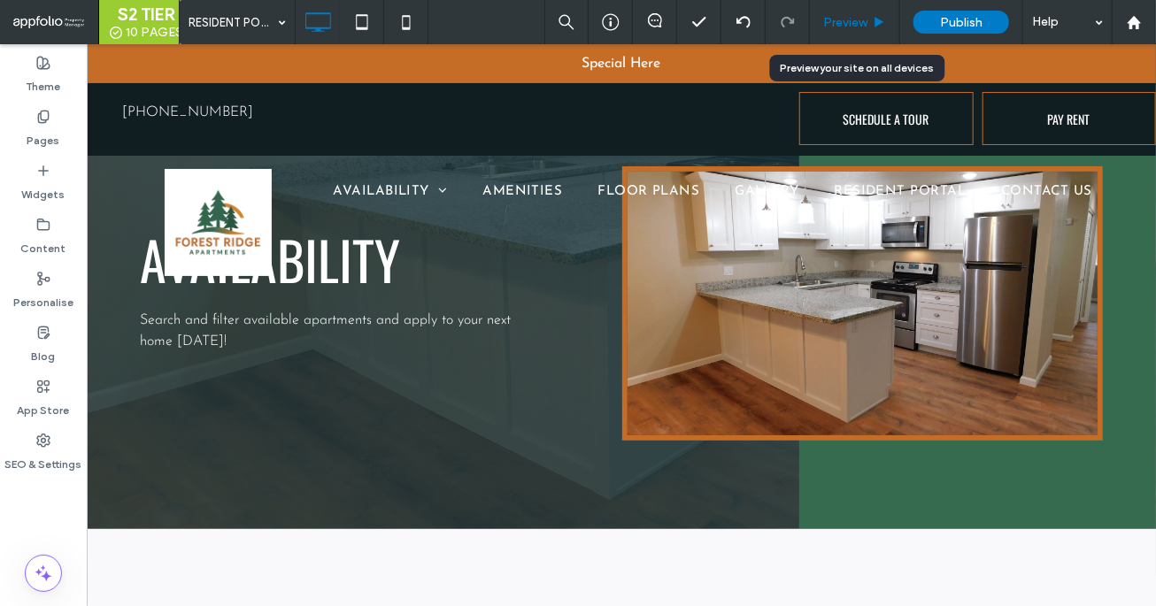
click at [854, 19] on span "Preview" at bounding box center [845, 22] width 44 height 15
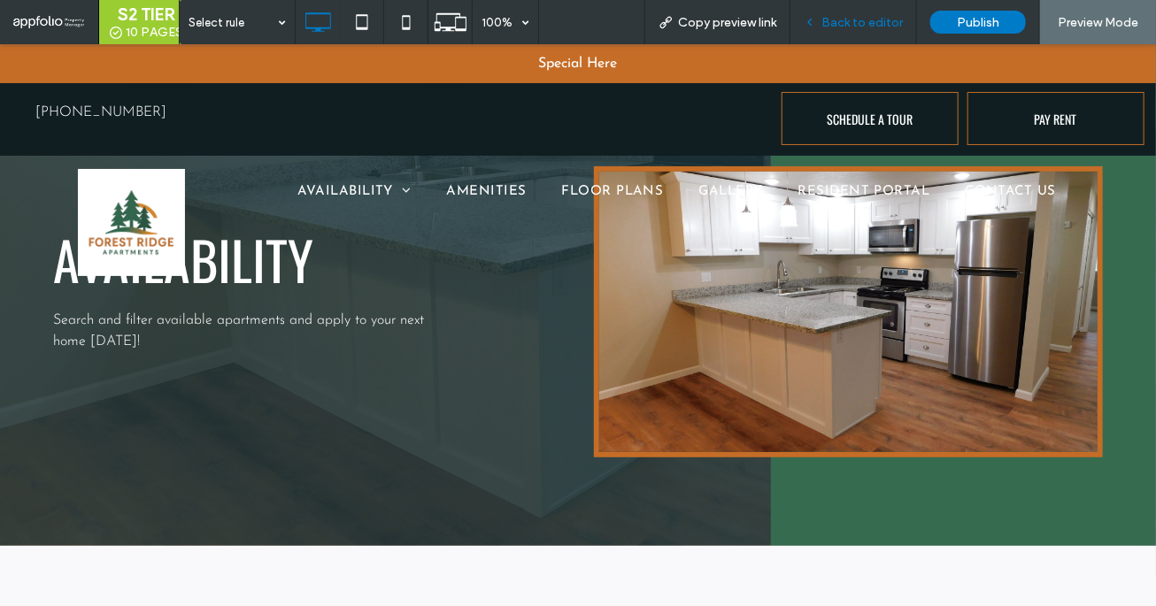
click at [834, 21] on span "Back to editor" at bounding box center [861, 22] width 81 height 15
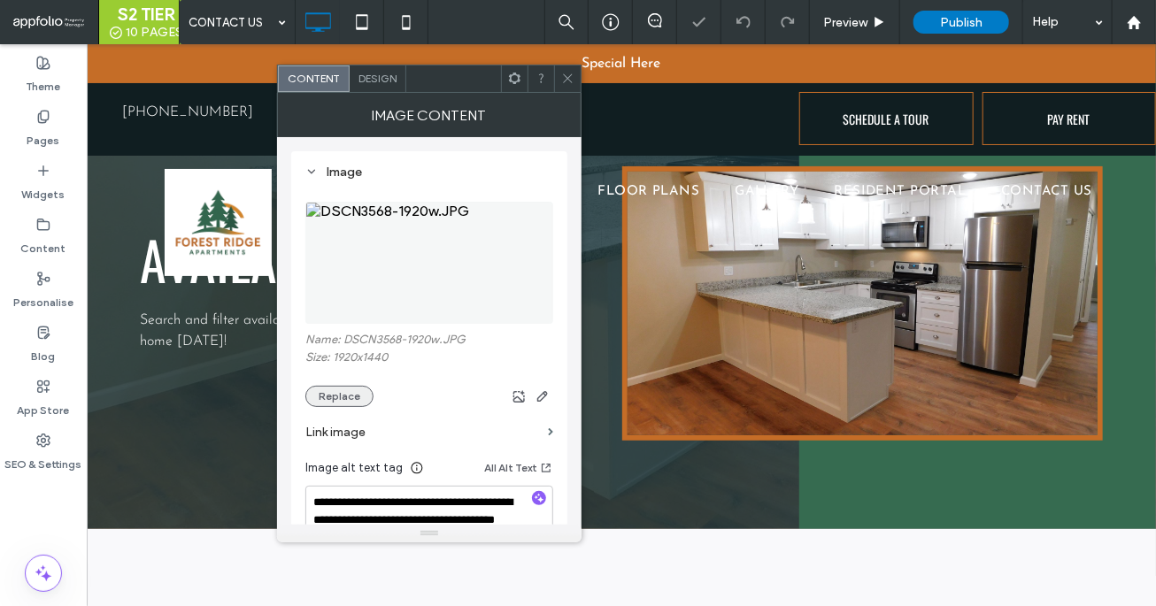
click at [326, 389] on button "Replace" at bounding box center [339, 396] width 68 height 21
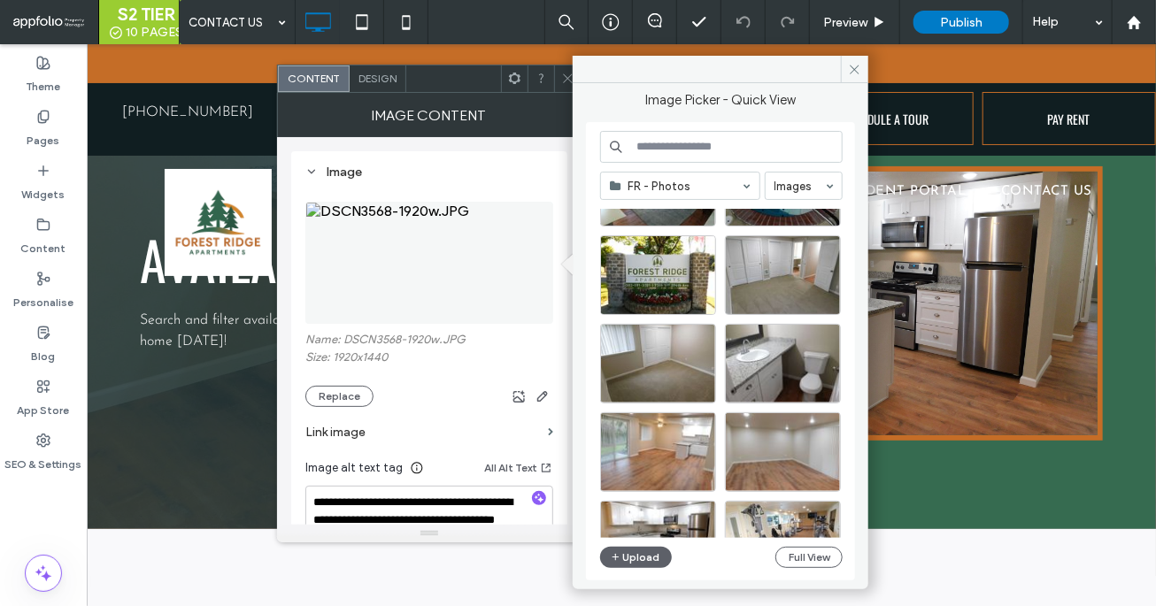
scroll to position [131, 0]
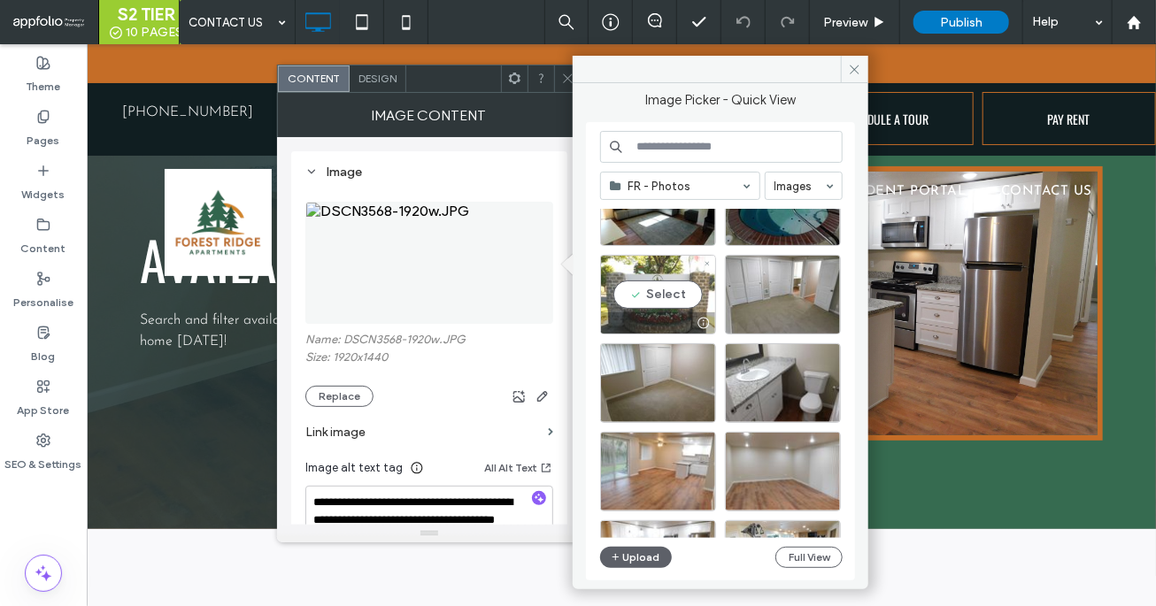
click at [653, 303] on div "Select" at bounding box center [658, 295] width 116 height 80
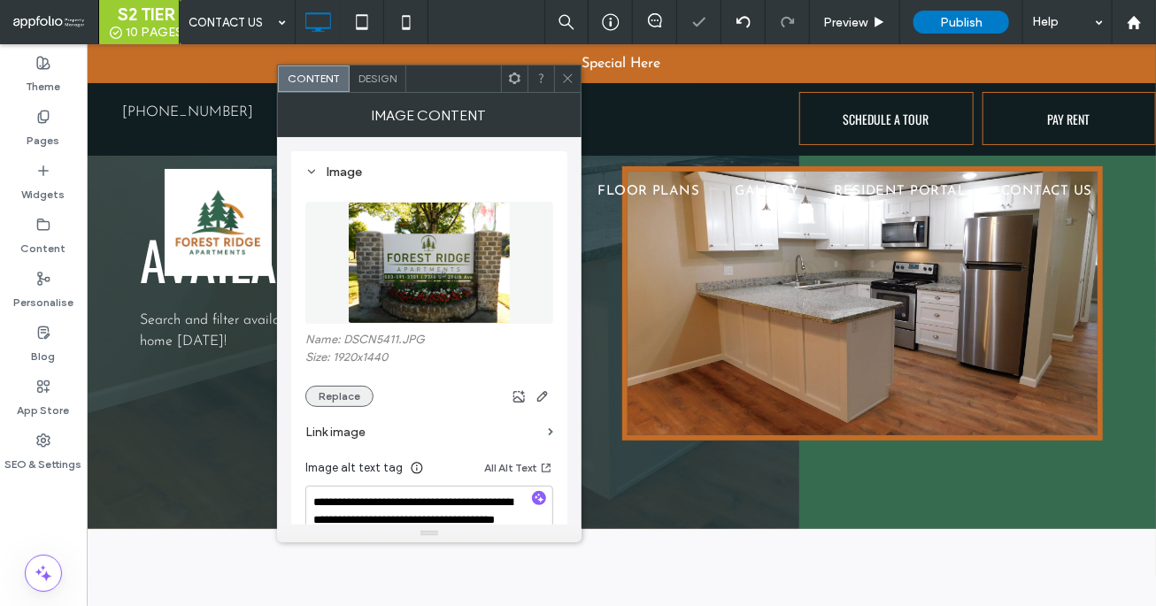
click at [337, 389] on button "Replace" at bounding box center [339, 396] width 68 height 21
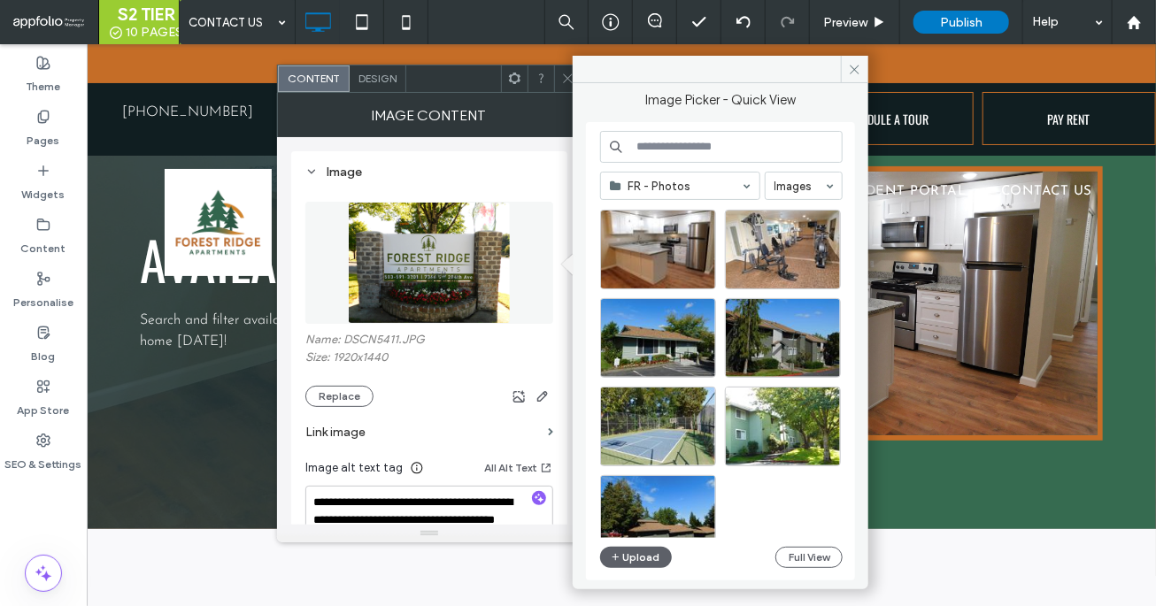
scroll to position [466, 0]
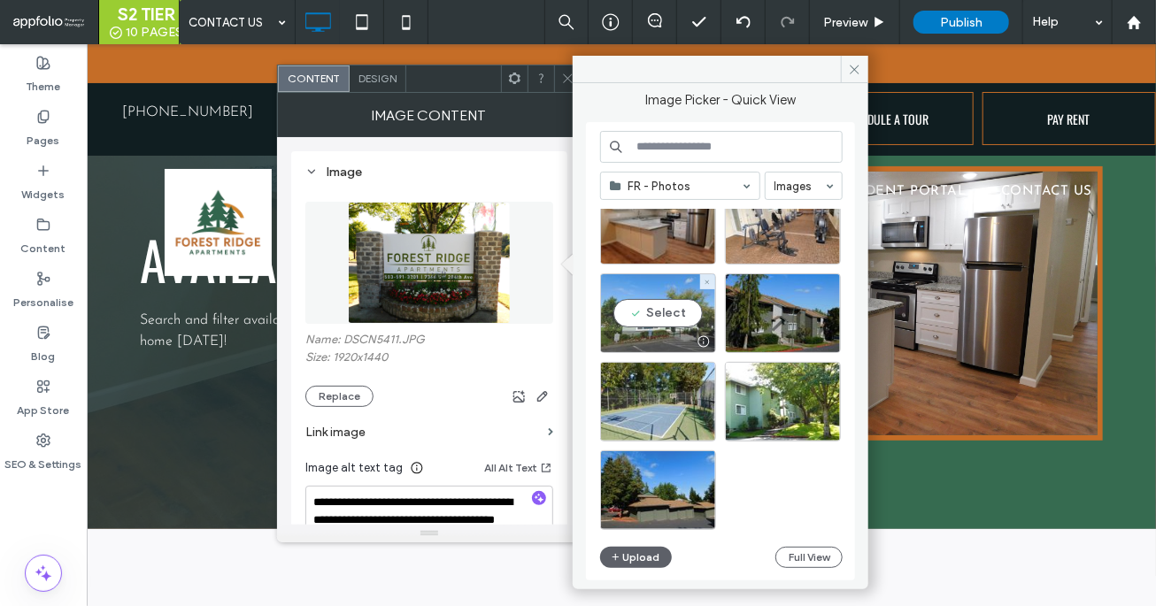
click at [676, 333] on div at bounding box center [658, 341] width 114 height 21
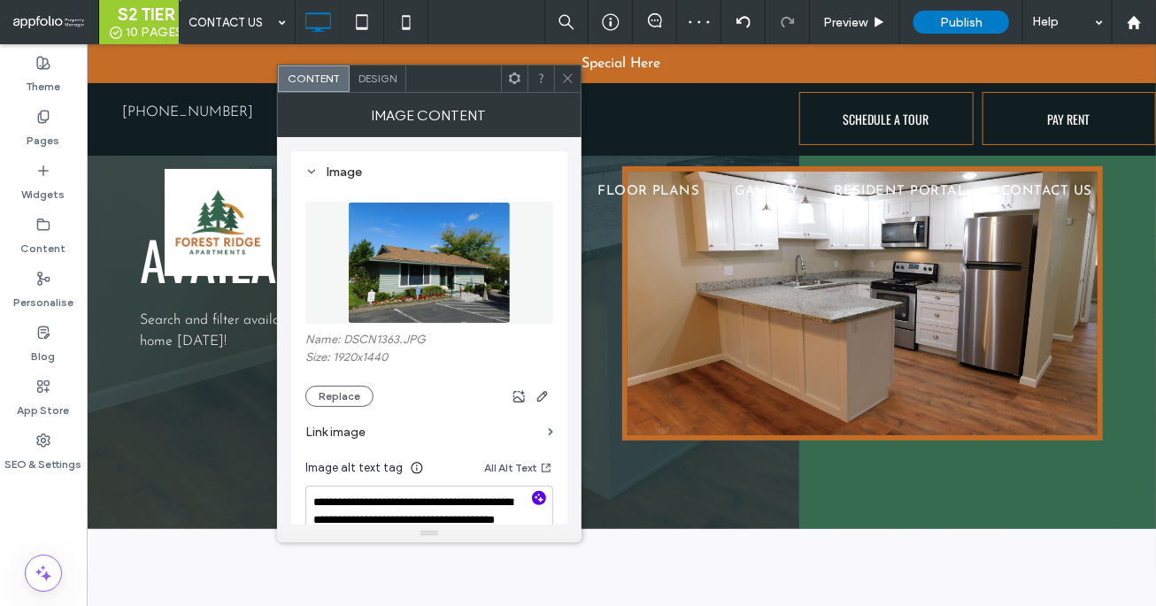
click at [534, 498] on icon "button" at bounding box center [539, 498] width 12 height 12
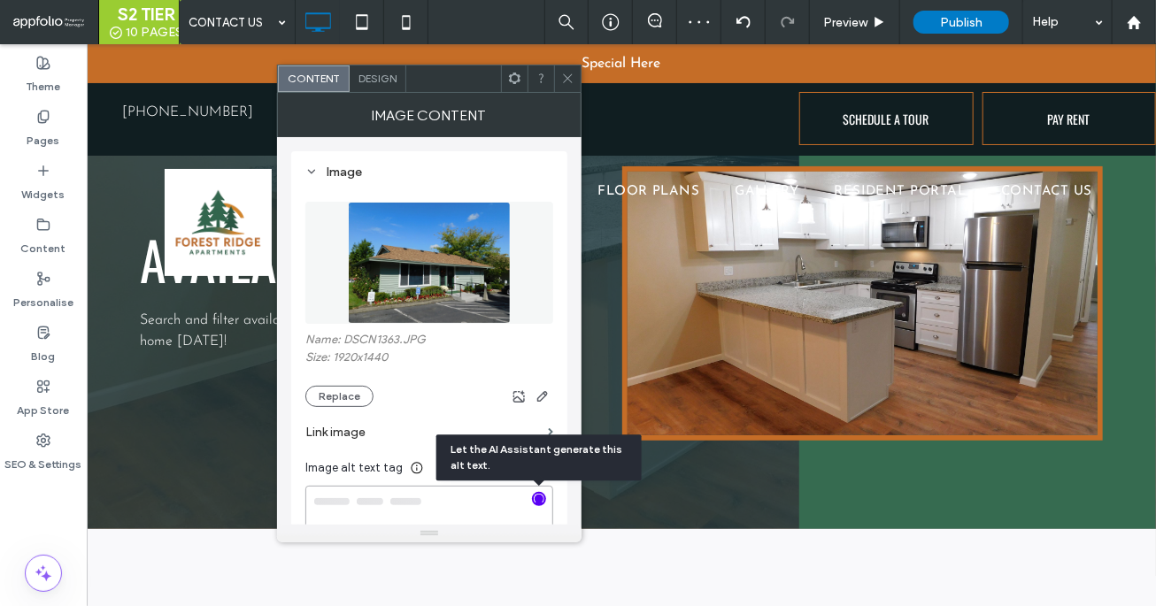
type textarea "**********"
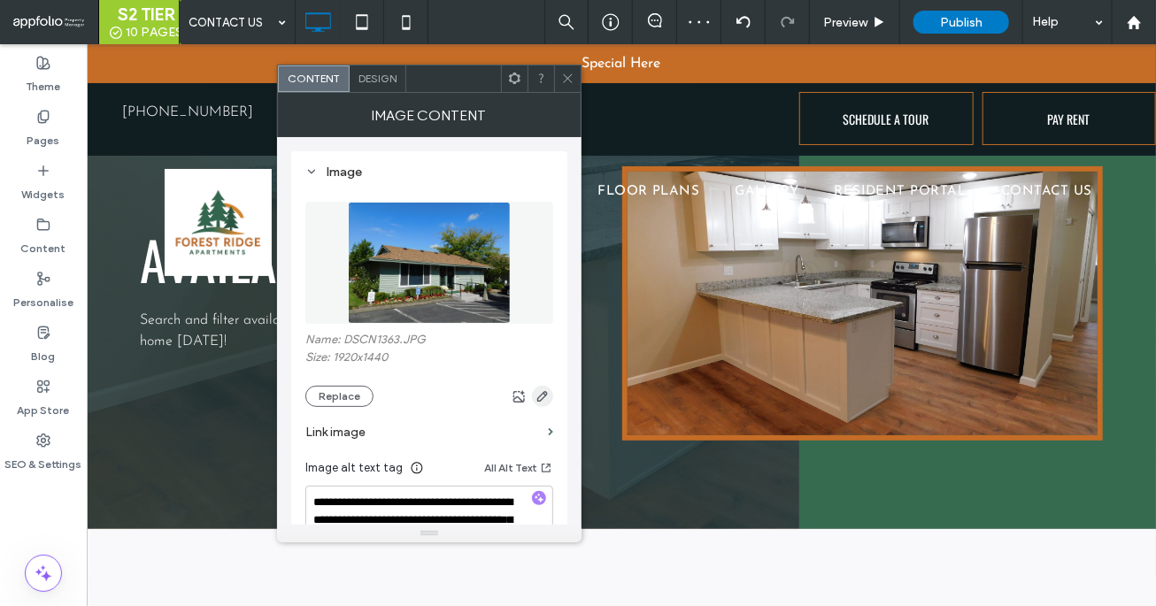
click at [547, 399] on icon "button" at bounding box center [542, 396] width 14 height 14
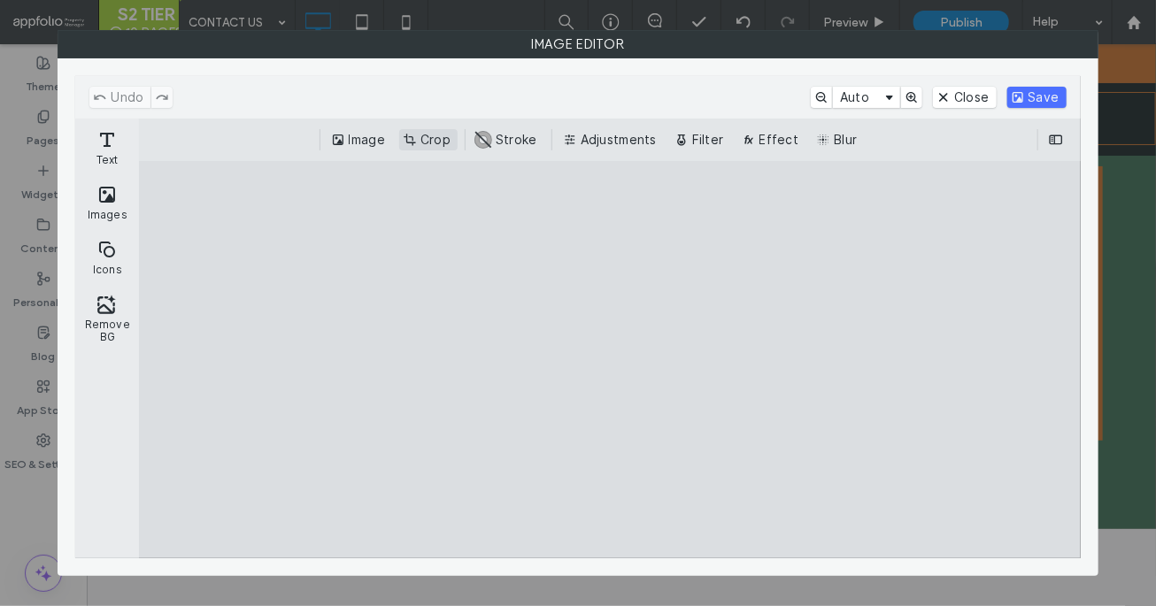
click at [430, 145] on button "Crop" at bounding box center [428, 139] width 58 height 21
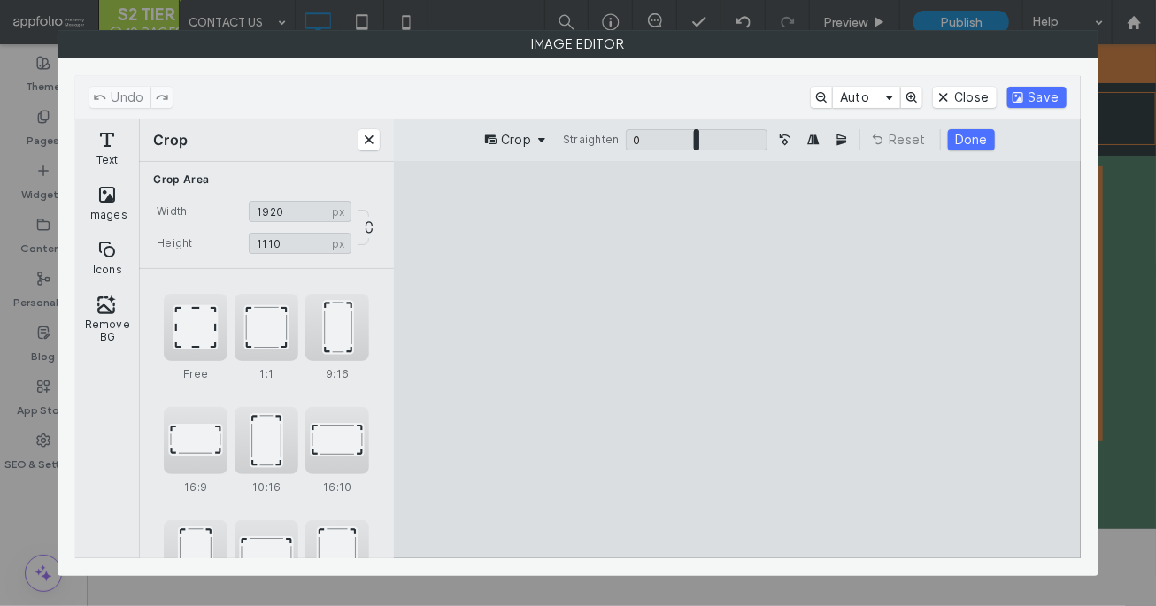
type input "****"
drag, startPoint x: 943, startPoint y: 521, endPoint x: 954, endPoint y: 449, distance: 73.3
click at [737, 360] on cesdk-canvas "Editor canvas" at bounding box center [737, 360] width 0 height 0
click at [977, 137] on button "Done" at bounding box center [971, 139] width 47 height 21
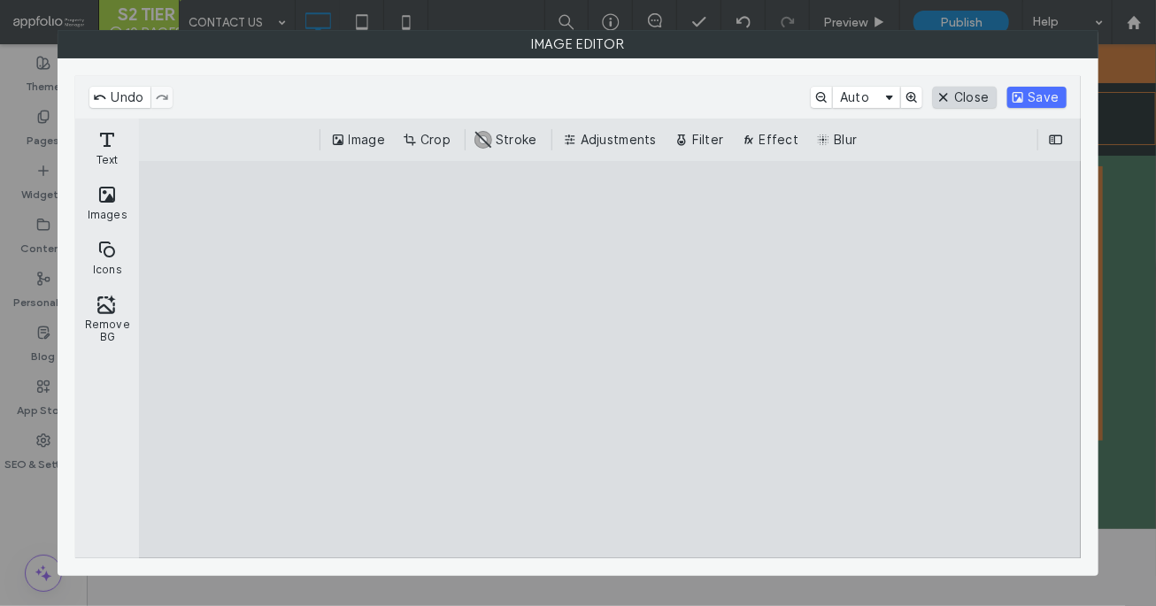
click at [949, 101] on button "Close" at bounding box center [964, 97] width 63 height 21
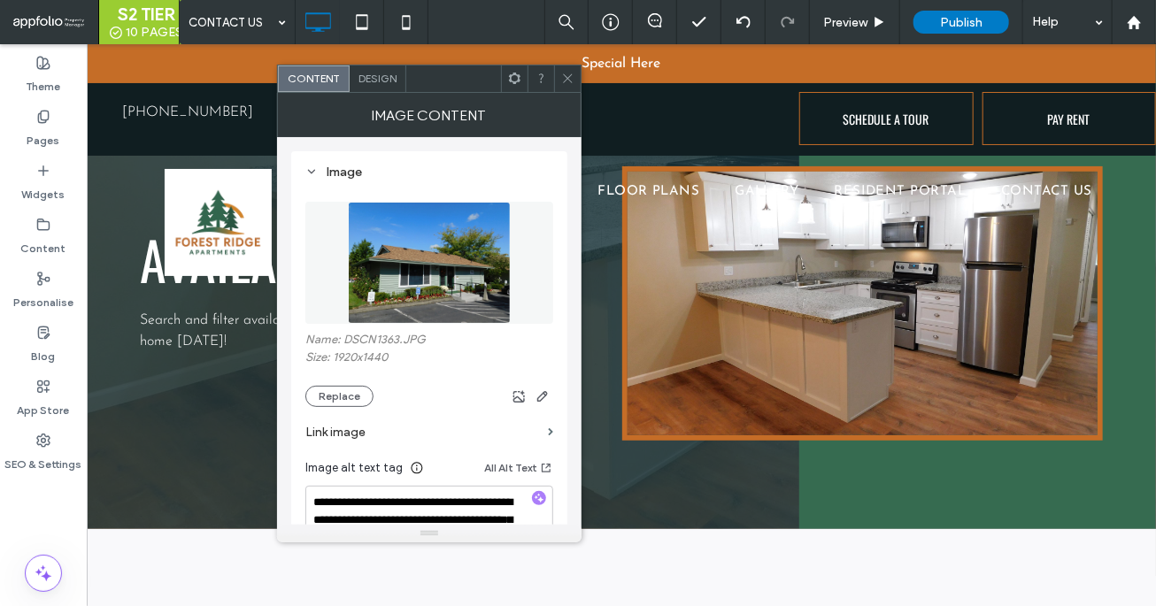
click at [576, 74] on div at bounding box center [567, 78] width 27 height 27
click at [361, 389] on button "Replace" at bounding box center [339, 396] width 68 height 21
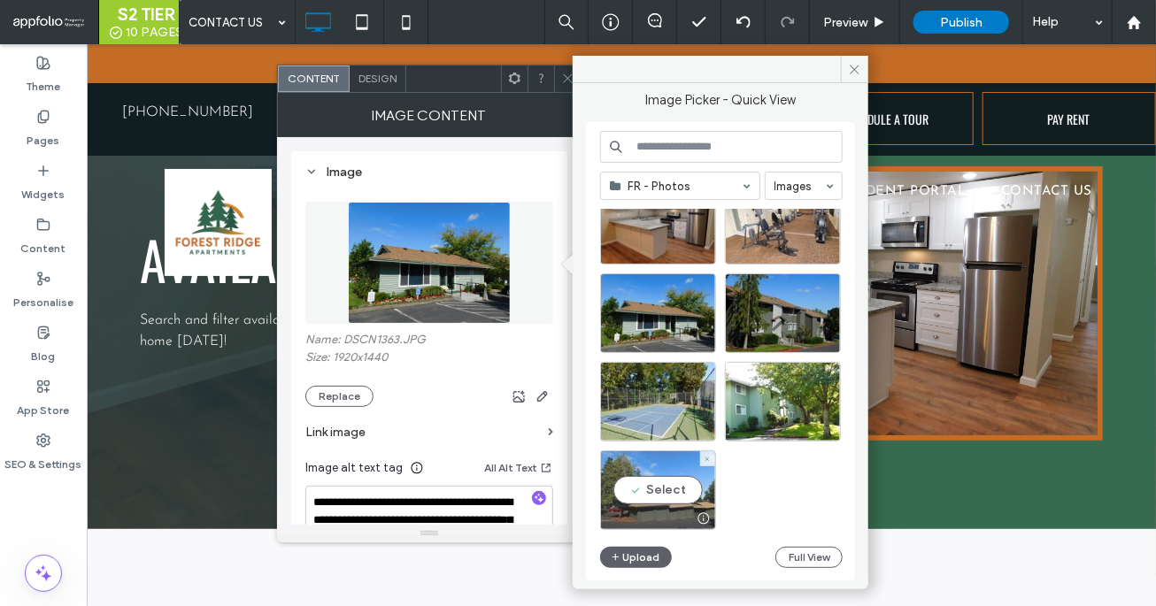
click at [679, 493] on div "Select" at bounding box center [658, 490] width 116 height 80
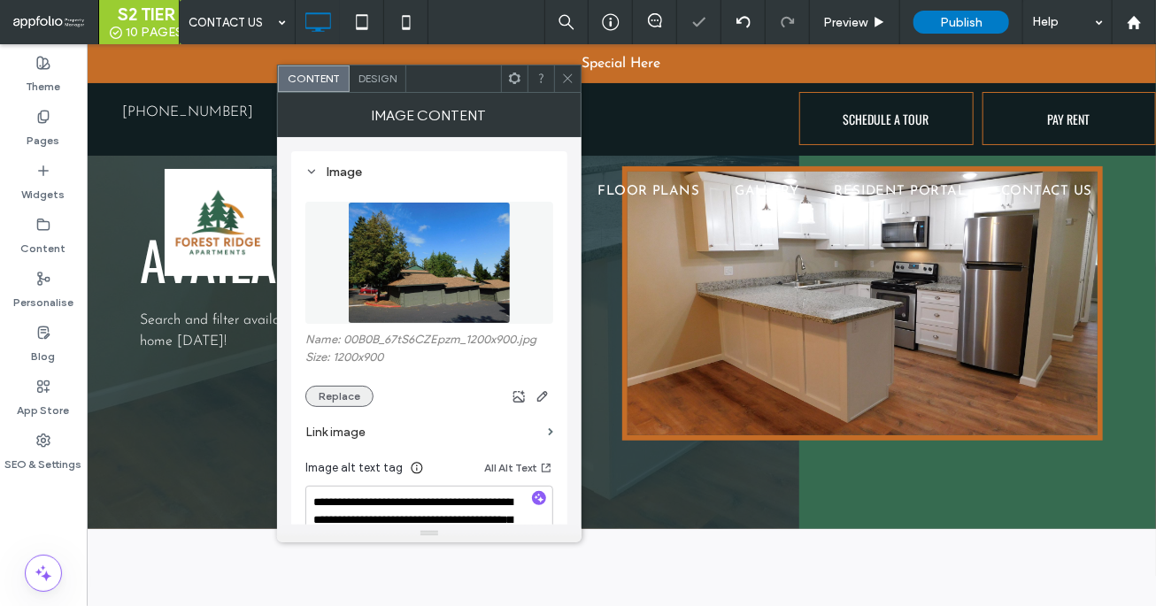
click at [345, 396] on button "Replace" at bounding box center [339, 396] width 68 height 21
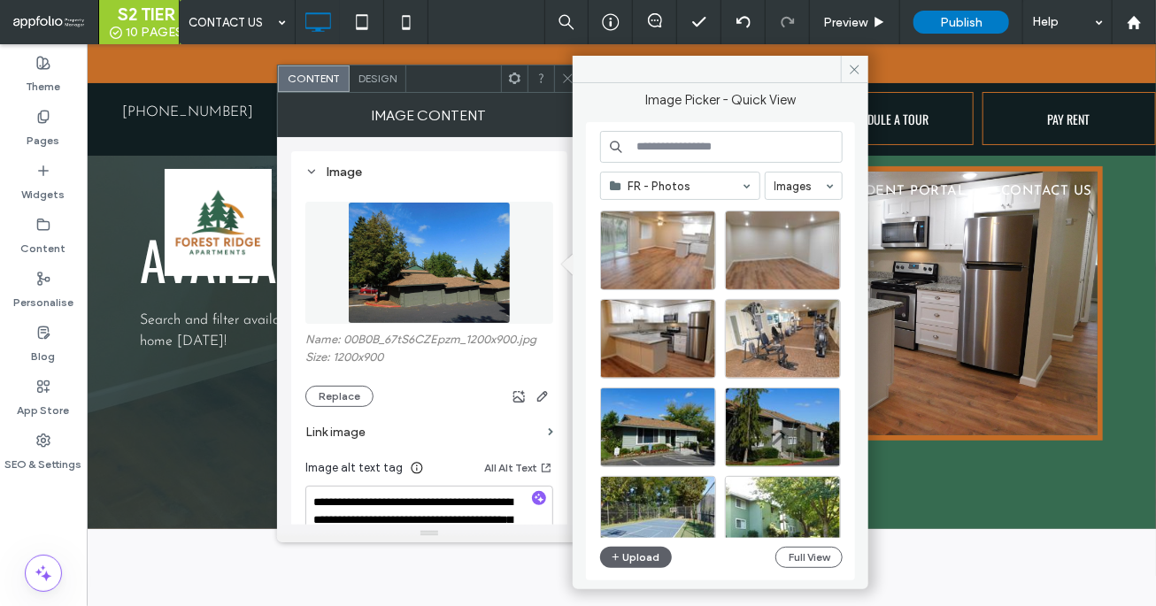
scroll to position [414, 0]
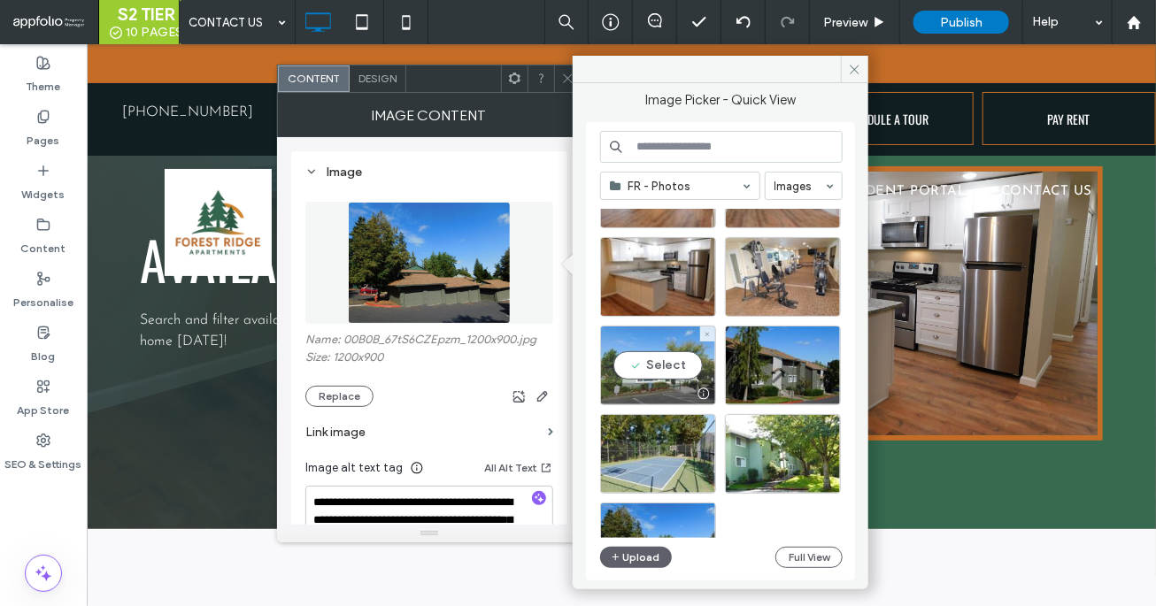
click at [650, 391] on div at bounding box center [658, 393] width 114 height 21
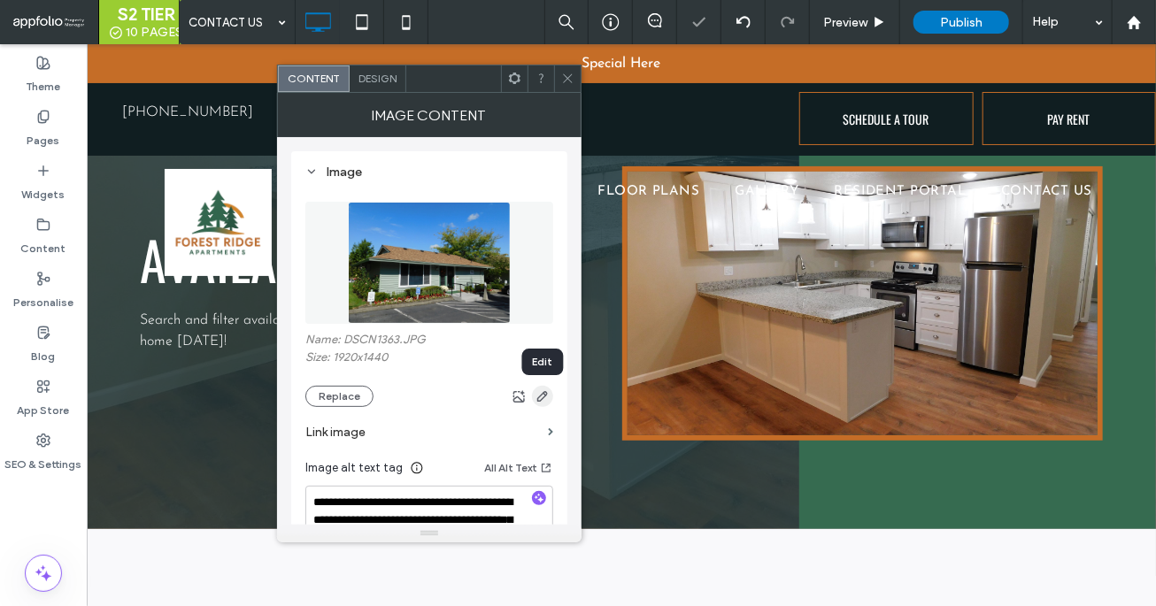
click at [540, 403] on icon "button" at bounding box center [542, 396] width 14 height 14
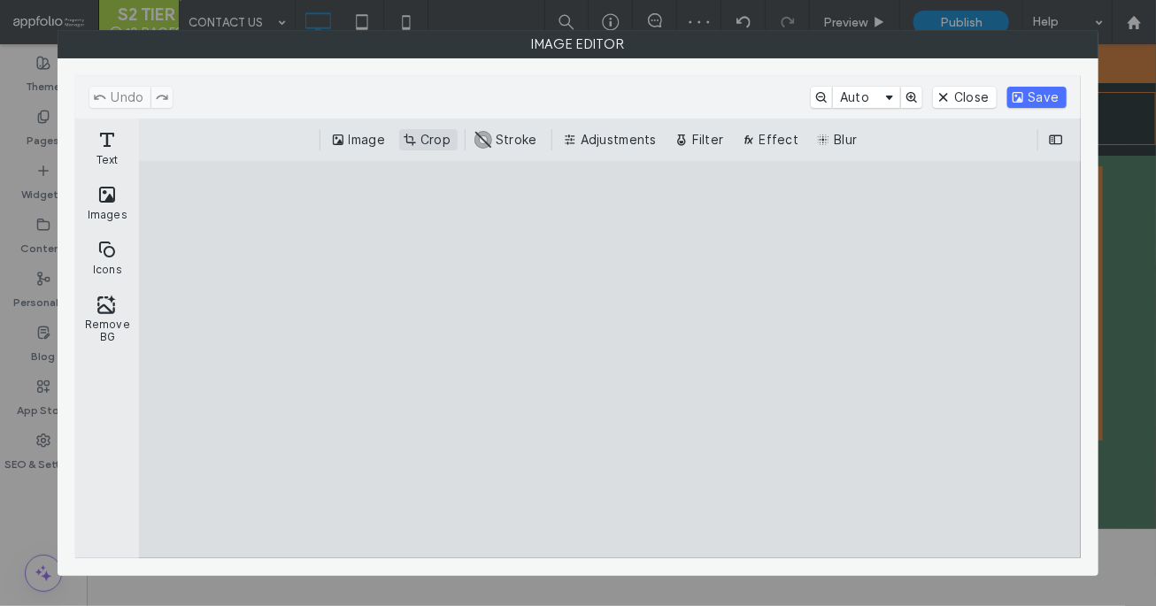
click at [436, 140] on button "Crop" at bounding box center [428, 139] width 58 height 21
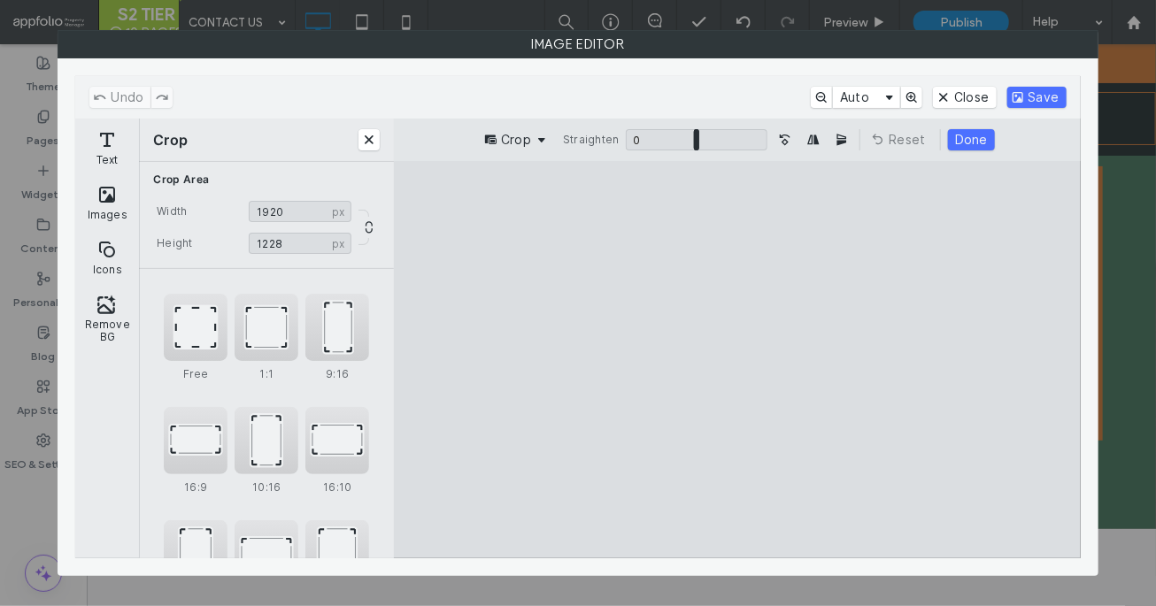
type input "****"
drag, startPoint x: 942, startPoint y: 521, endPoint x: 949, endPoint y: 475, distance: 46.6
click at [737, 360] on cesdk-canvas "Editor canvas" at bounding box center [737, 360] width 0 height 0
click at [965, 144] on button "Done" at bounding box center [971, 139] width 47 height 21
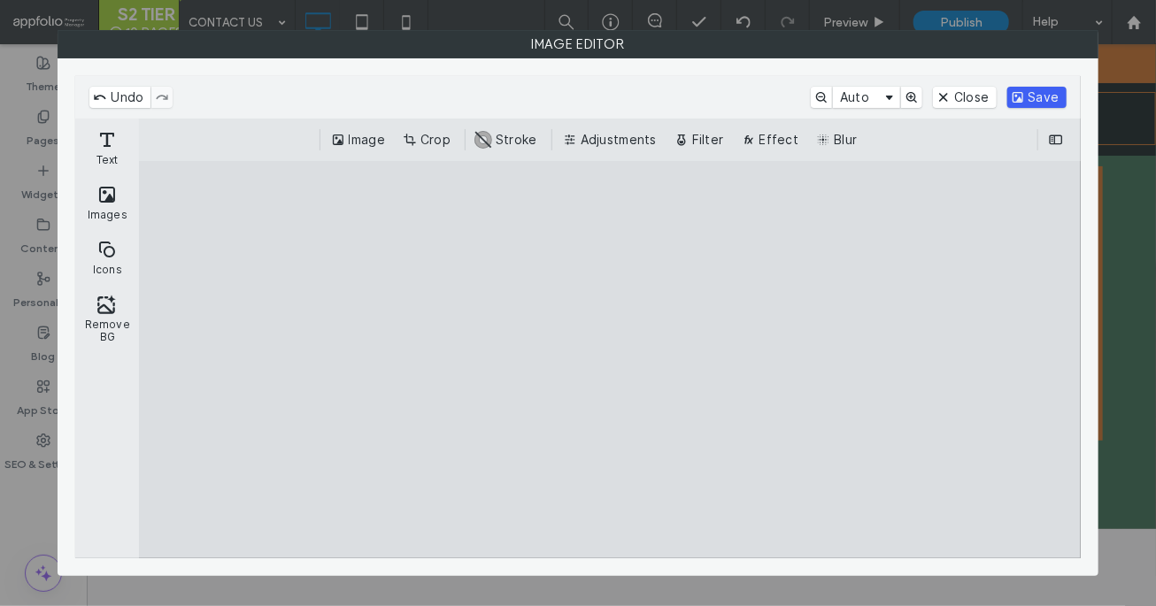
click at [1032, 101] on button "Save" at bounding box center [1036, 97] width 59 height 21
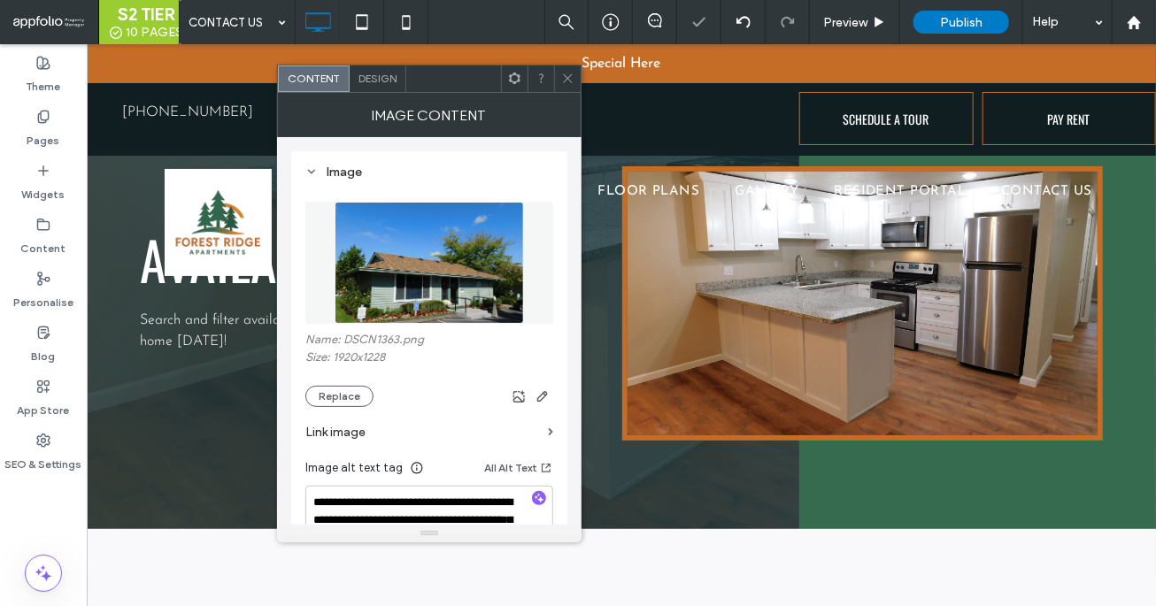
click at [566, 80] on icon at bounding box center [567, 78] width 13 height 13
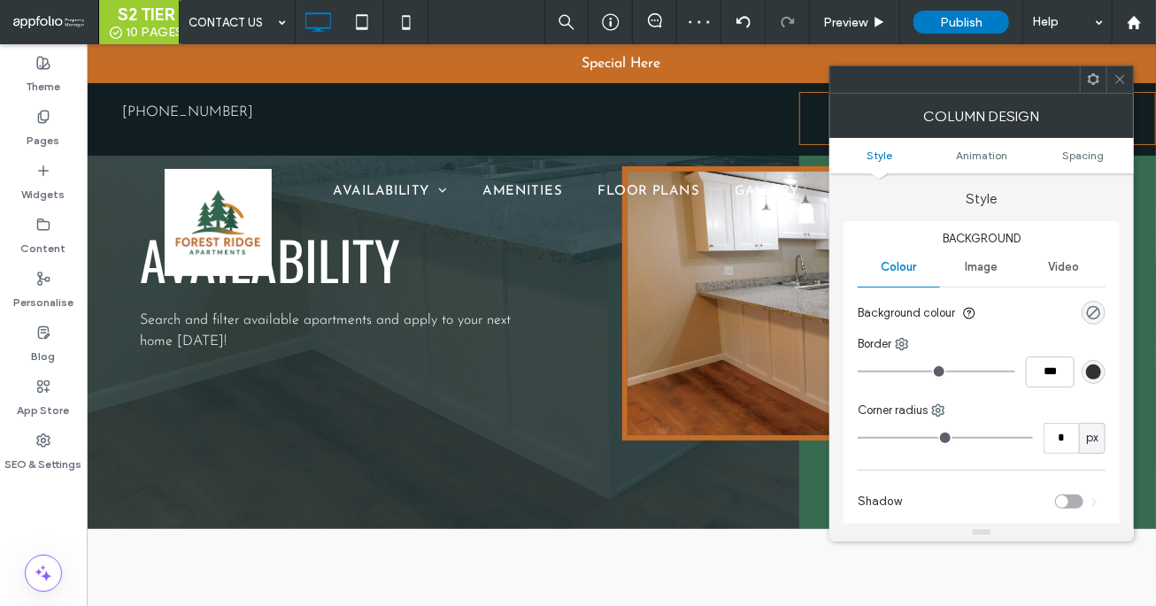
click at [1117, 77] on use at bounding box center [1119, 79] width 9 height 9
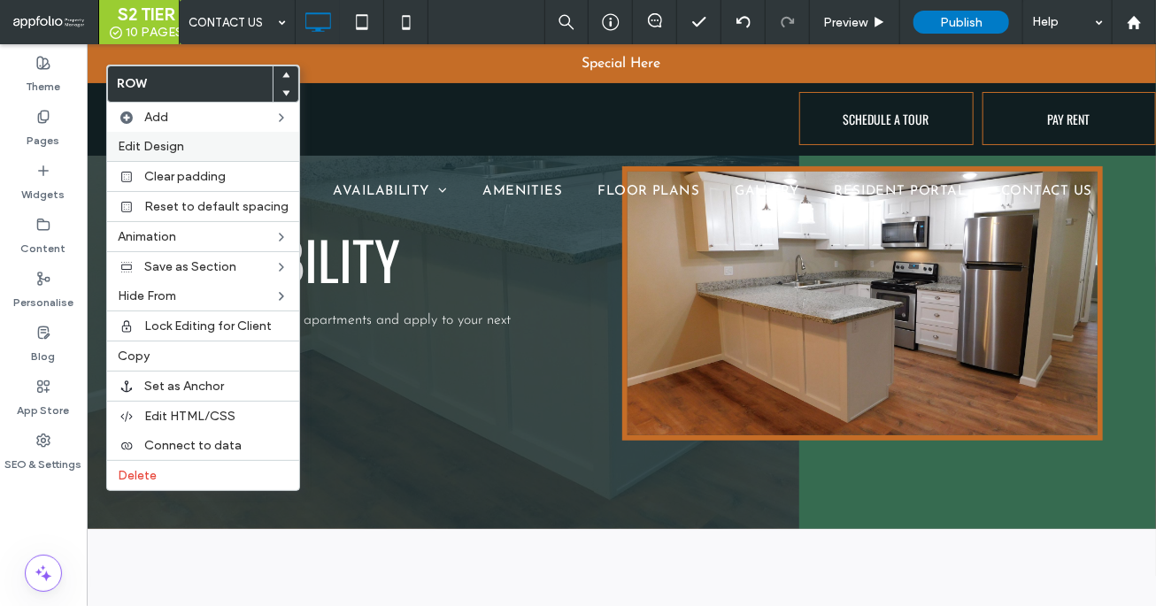
click at [180, 150] on span "Edit Design" at bounding box center [151, 146] width 66 height 15
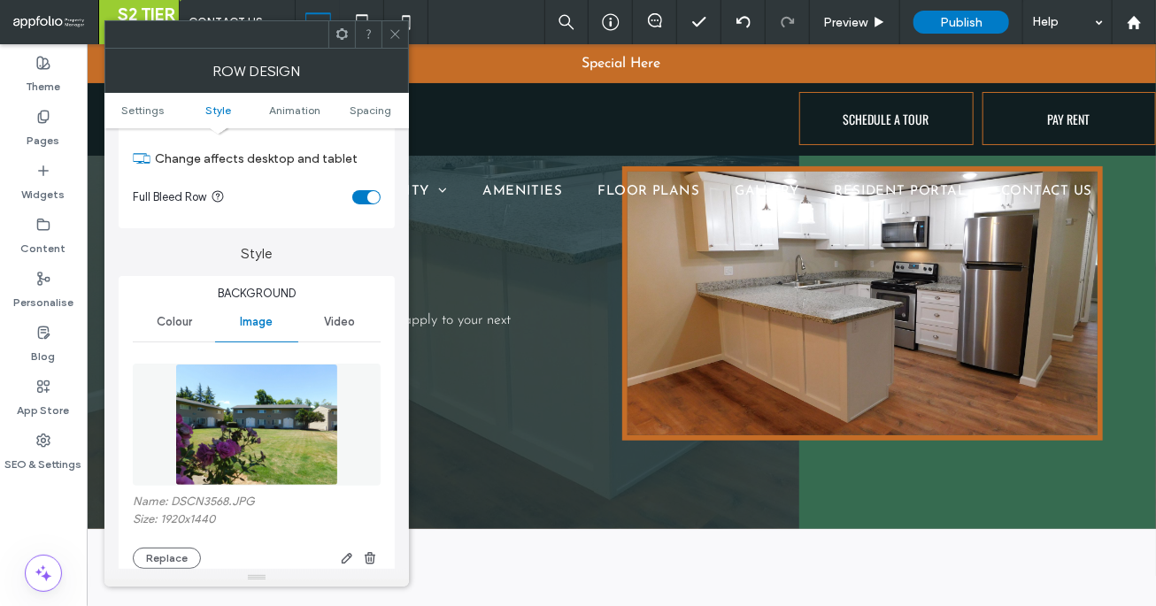
scroll to position [160, 0]
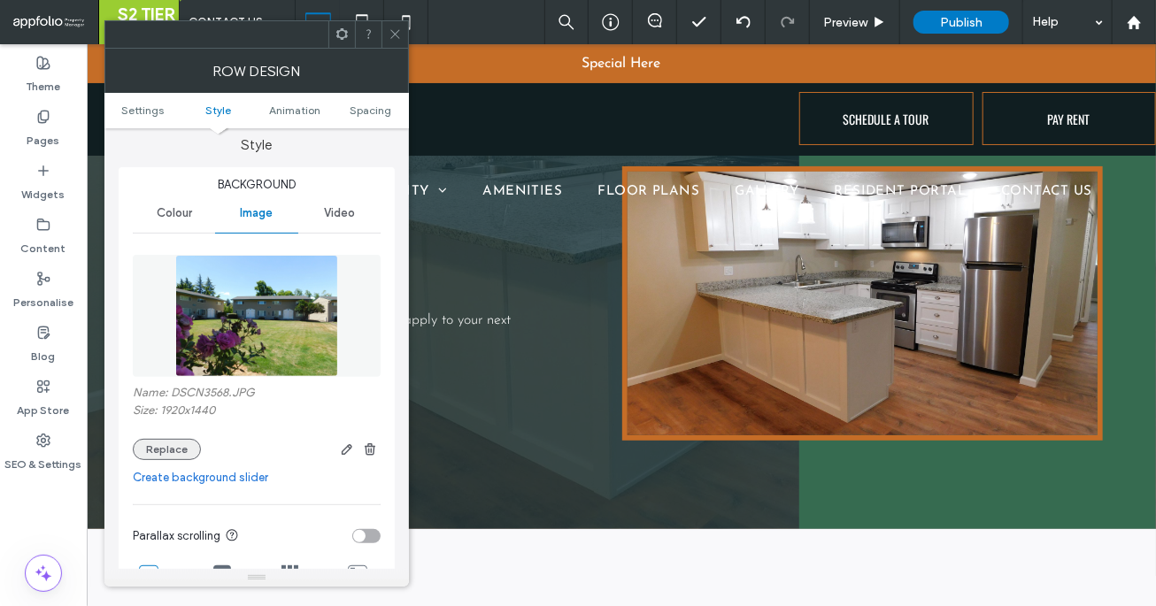
click at [184, 449] on button "Replace" at bounding box center [167, 449] width 68 height 21
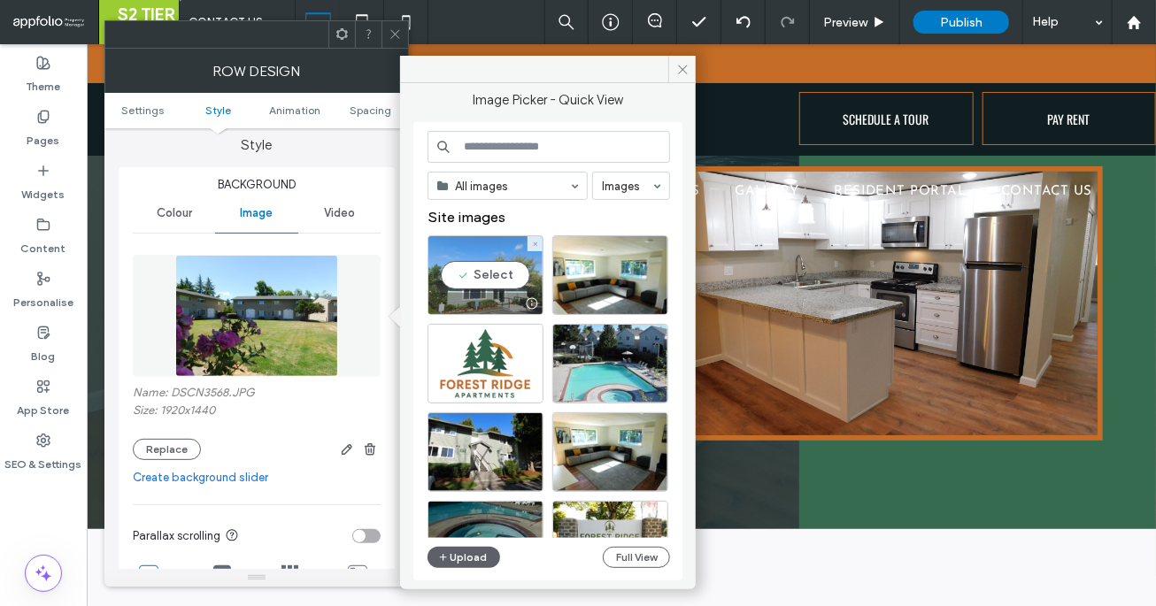
click at [479, 295] on div at bounding box center [485, 303] width 114 height 21
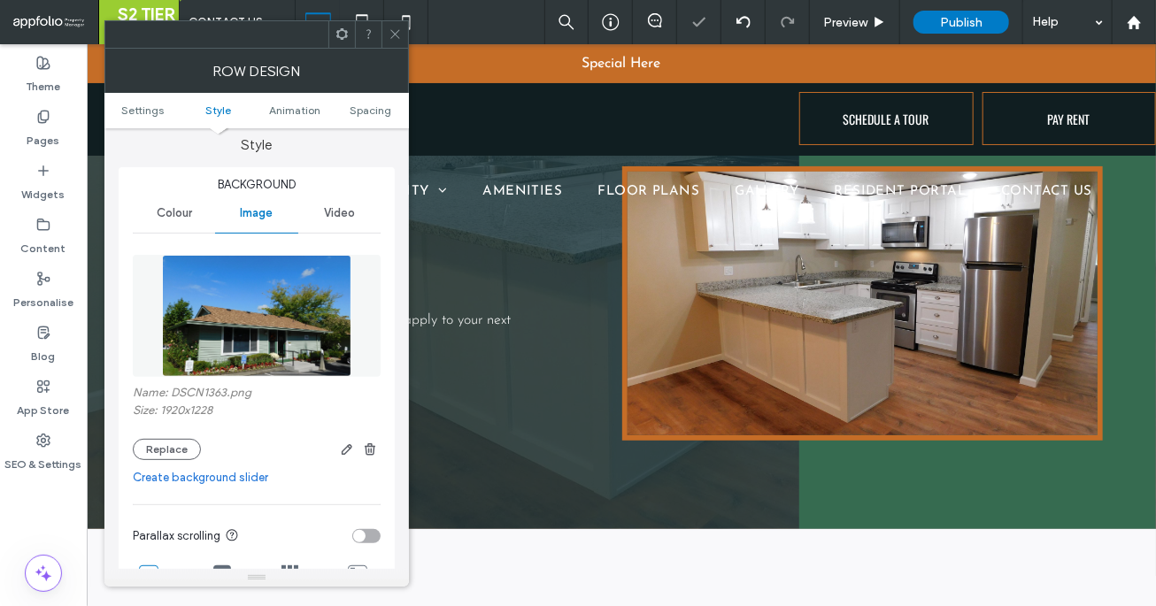
click at [400, 35] on icon at bounding box center [395, 33] width 13 height 13
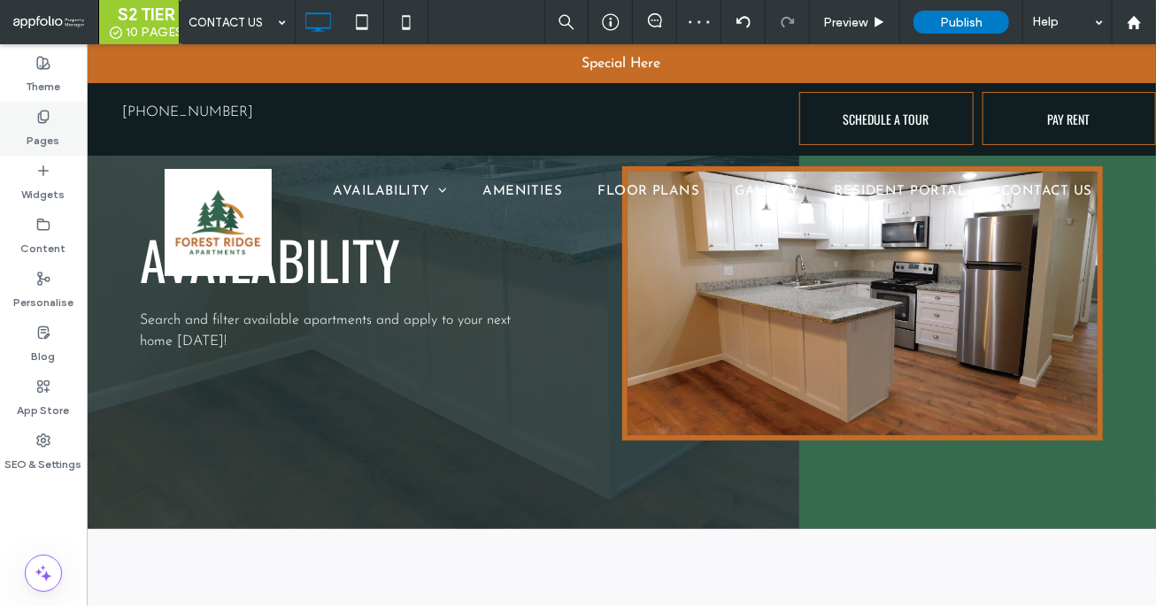
click at [46, 141] on label "Pages" at bounding box center [43, 136] width 33 height 25
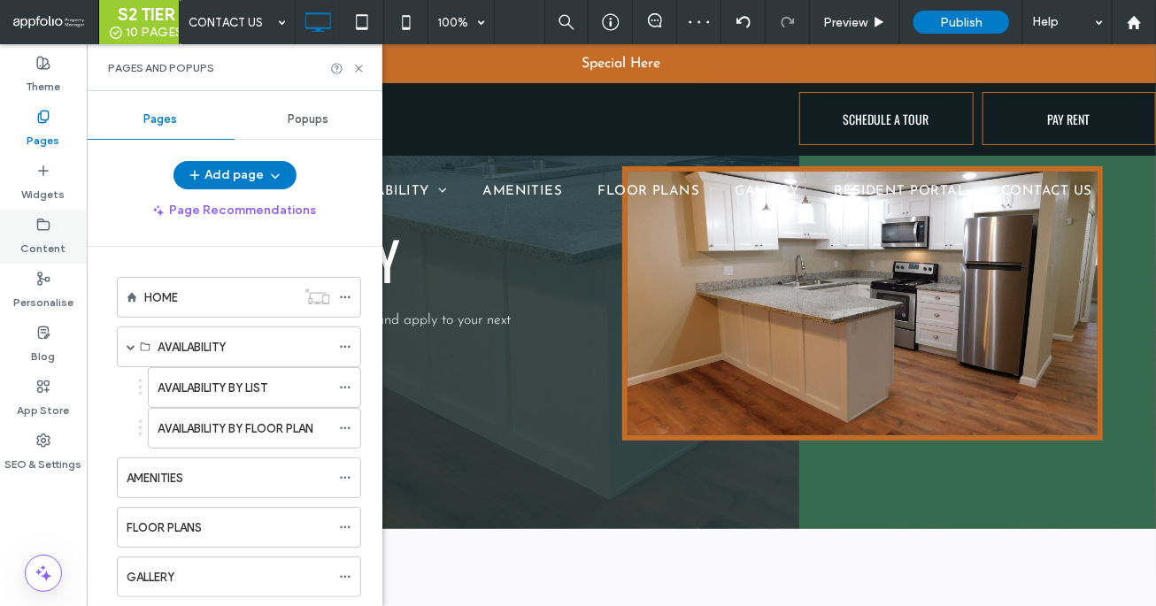
click at [65, 243] on div "Content" at bounding box center [43, 237] width 87 height 54
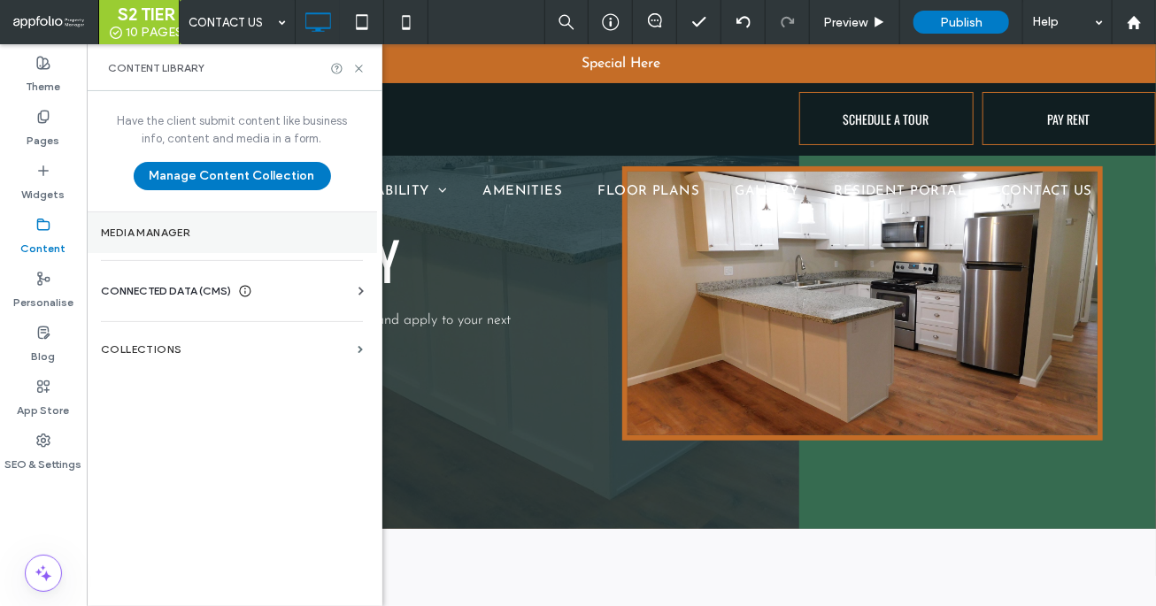
click at [155, 228] on label "Media Manager" at bounding box center [232, 233] width 262 height 12
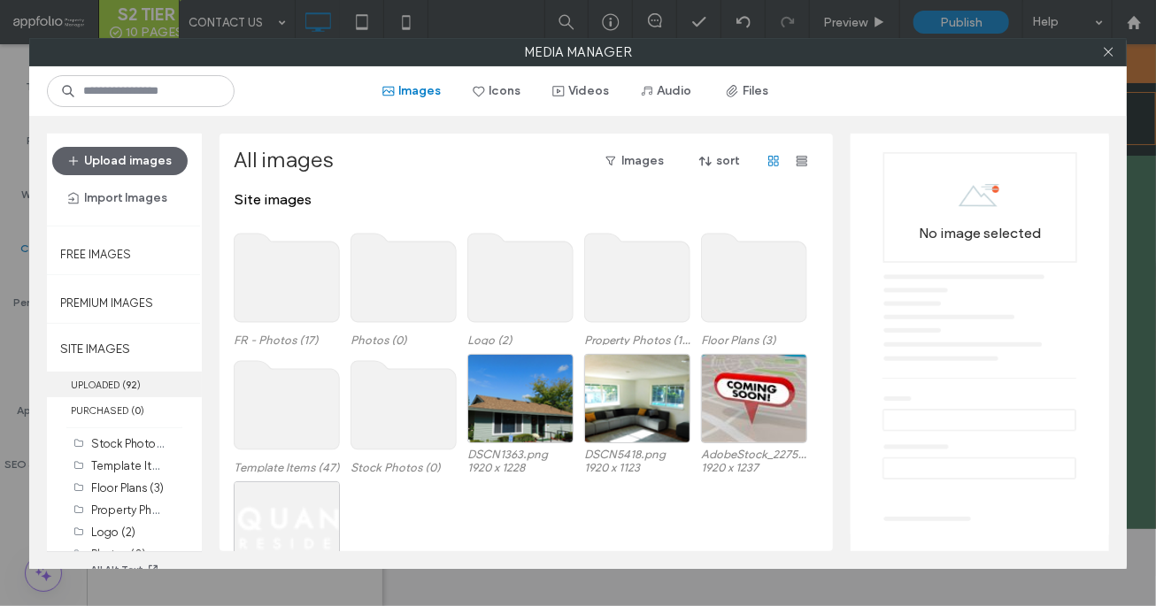
scroll to position [73, 0]
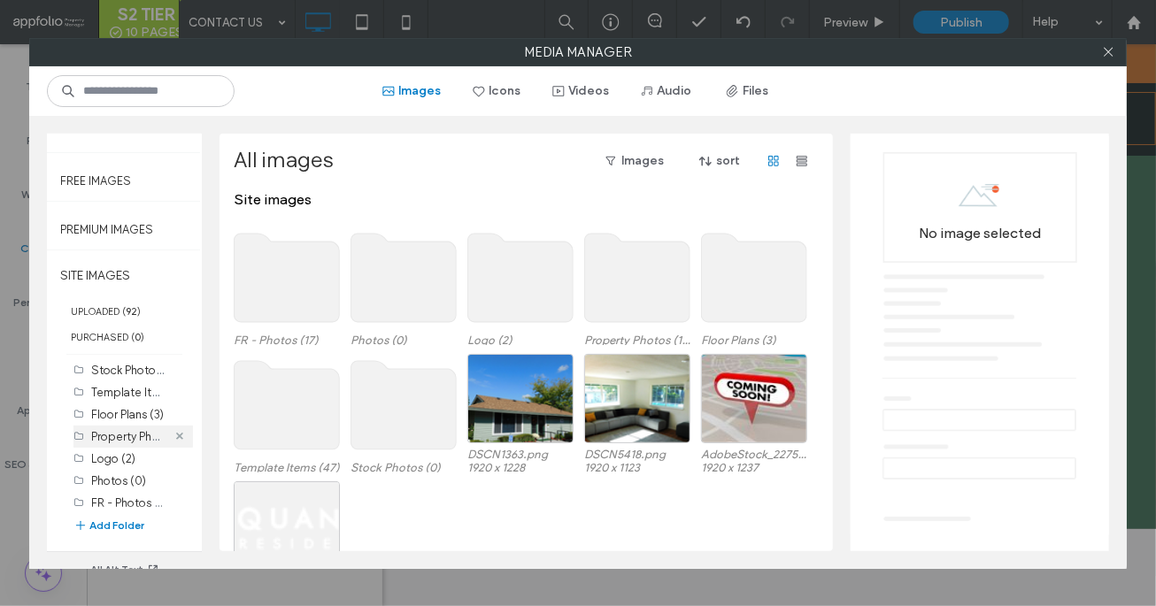
click at [176, 433] on icon at bounding box center [179, 436] width 7 height 7
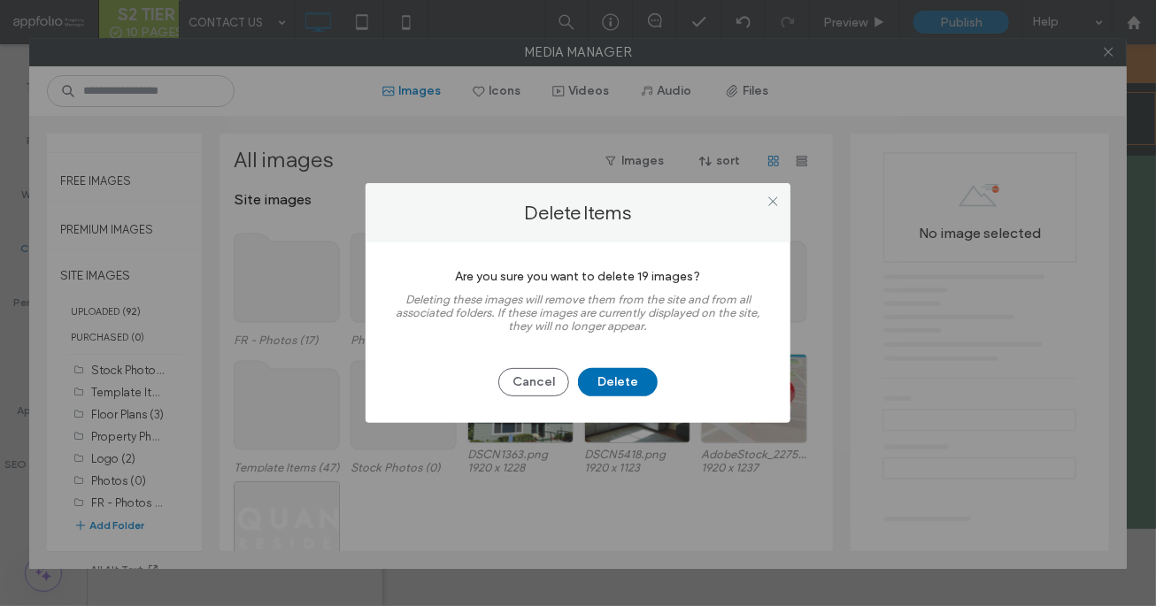
click at [602, 395] on button "Delete" at bounding box center [618, 382] width 80 height 28
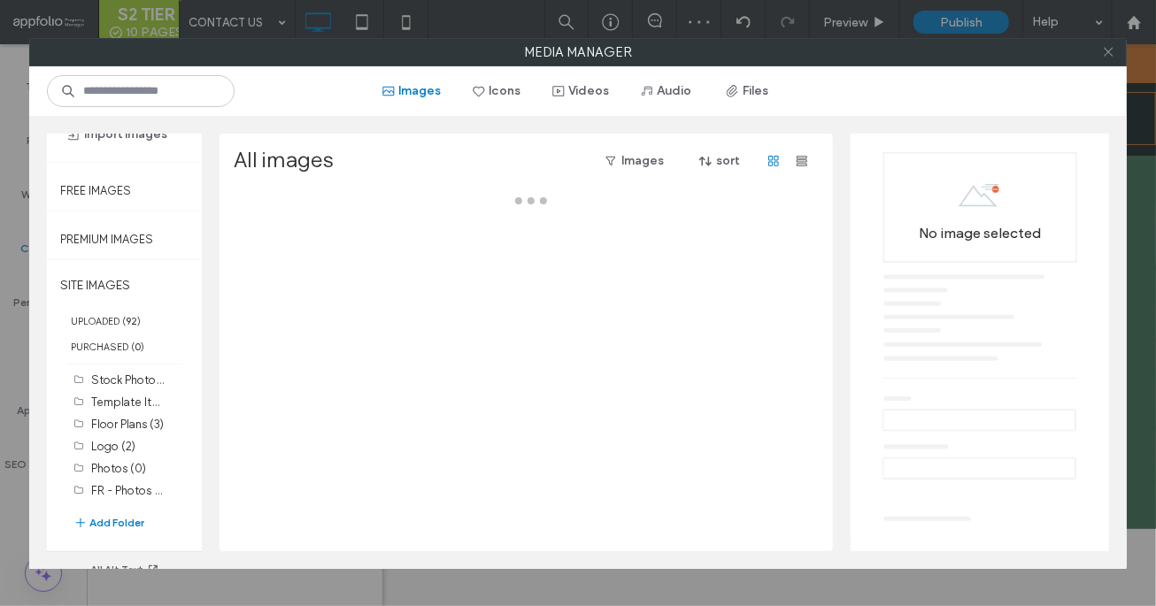
scroll to position [61, 0]
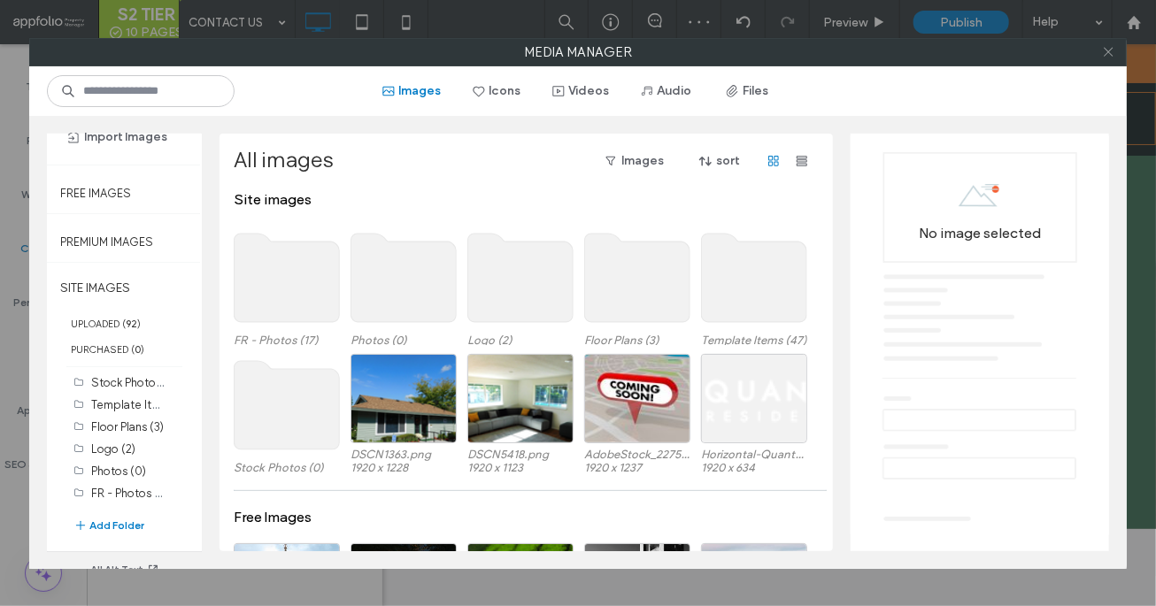
click at [1109, 52] on use at bounding box center [1108, 52] width 9 height 9
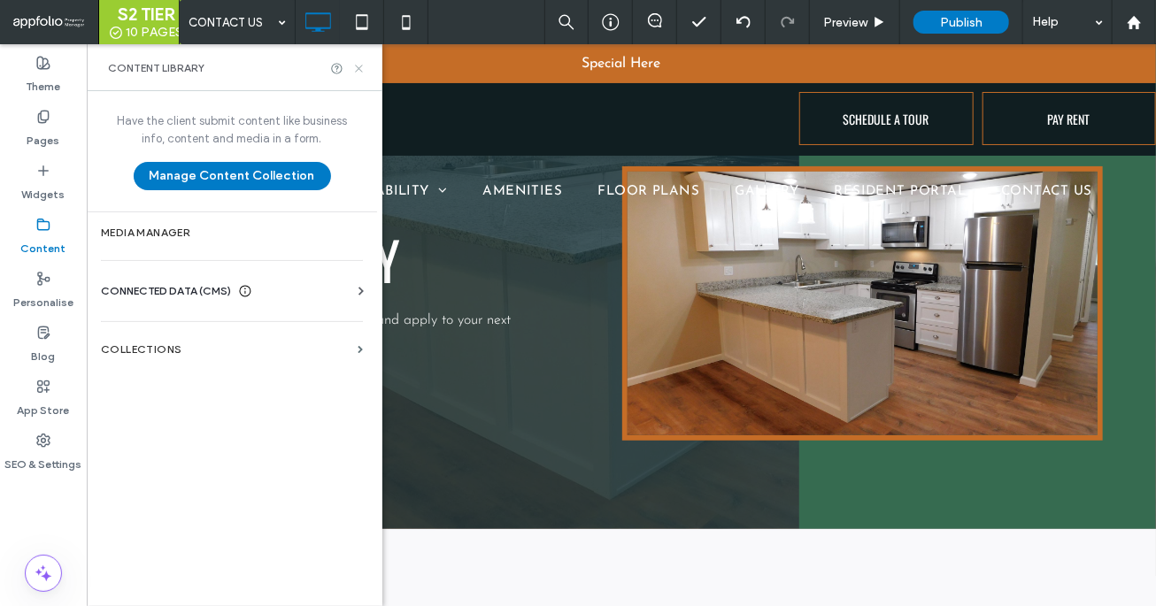
click at [356, 64] on icon at bounding box center [358, 68] width 13 height 13
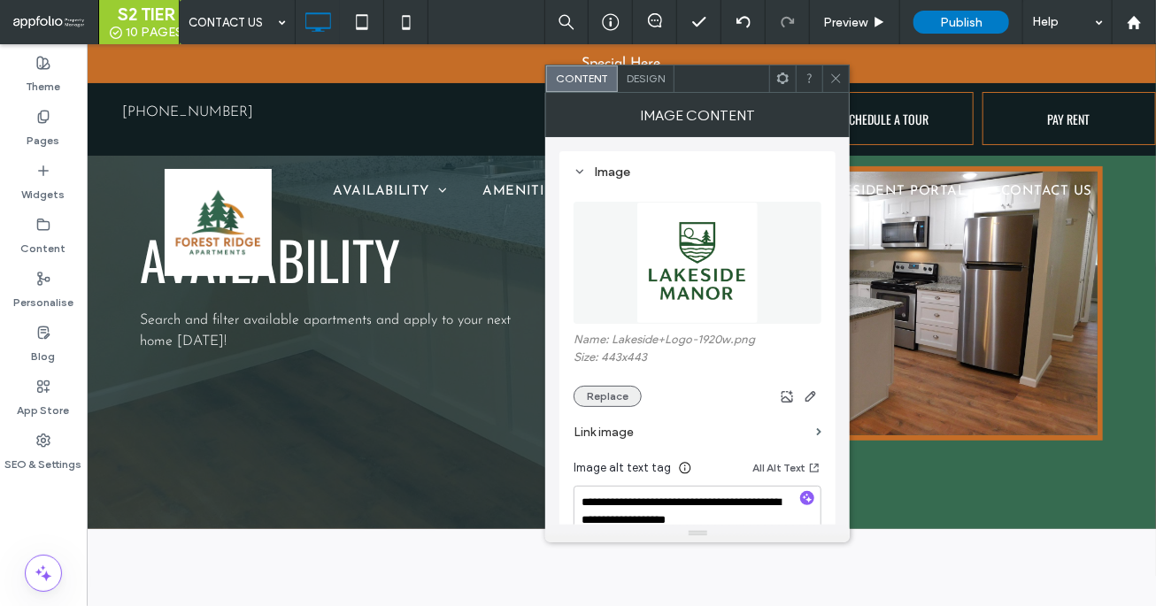
click at [607, 395] on button "Replace" at bounding box center [607, 396] width 68 height 21
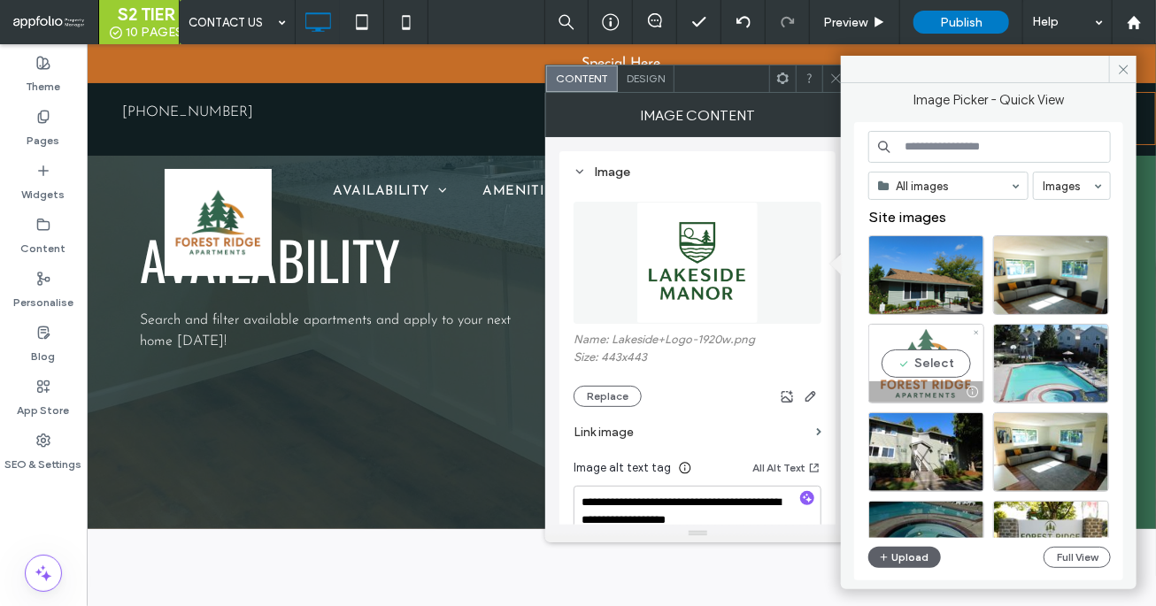
click at [885, 364] on div "Select" at bounding box center [926, 364] width 116 height 80
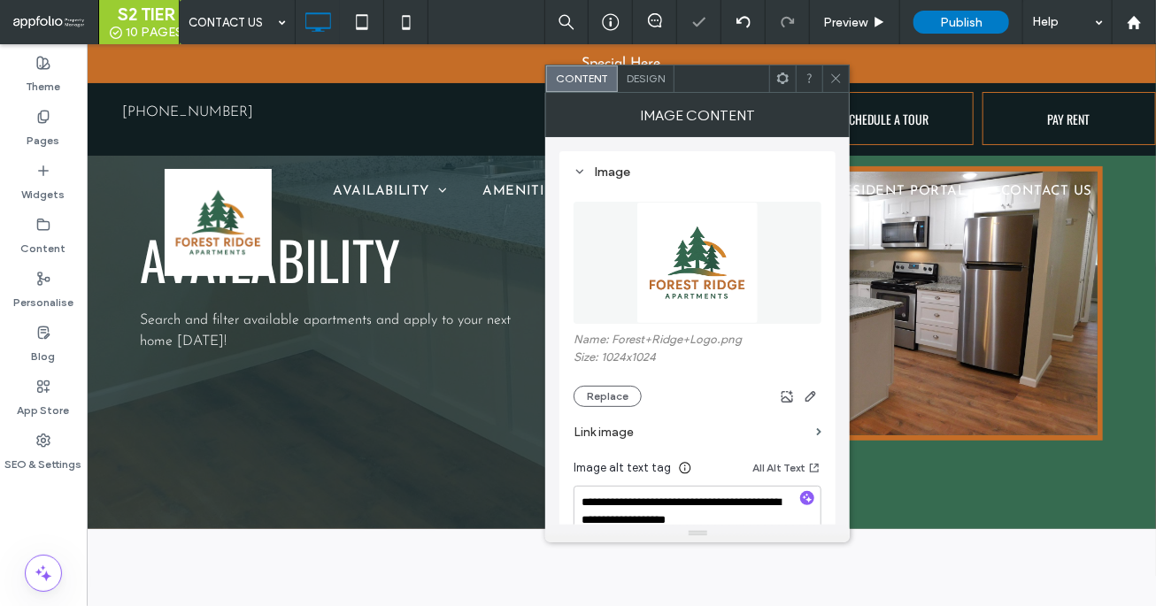
click at [781, 81] on use at bounding box center [783, 79] width 12 height 12
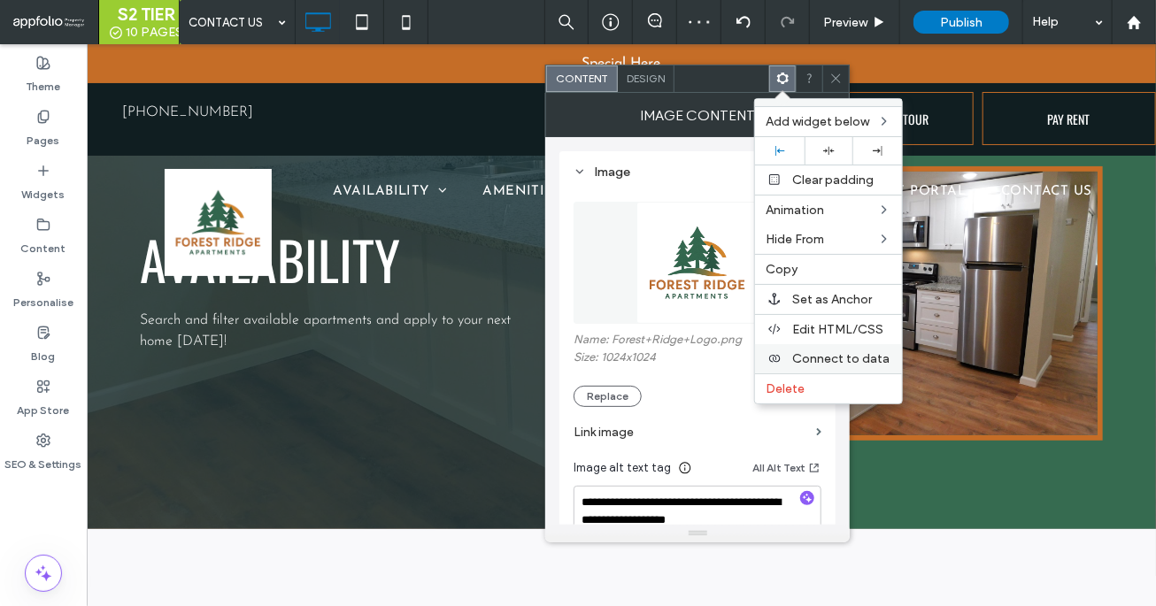
click at [824, 353] on span "Connect to data" at bounding box center [840, 358] width 97 height 15
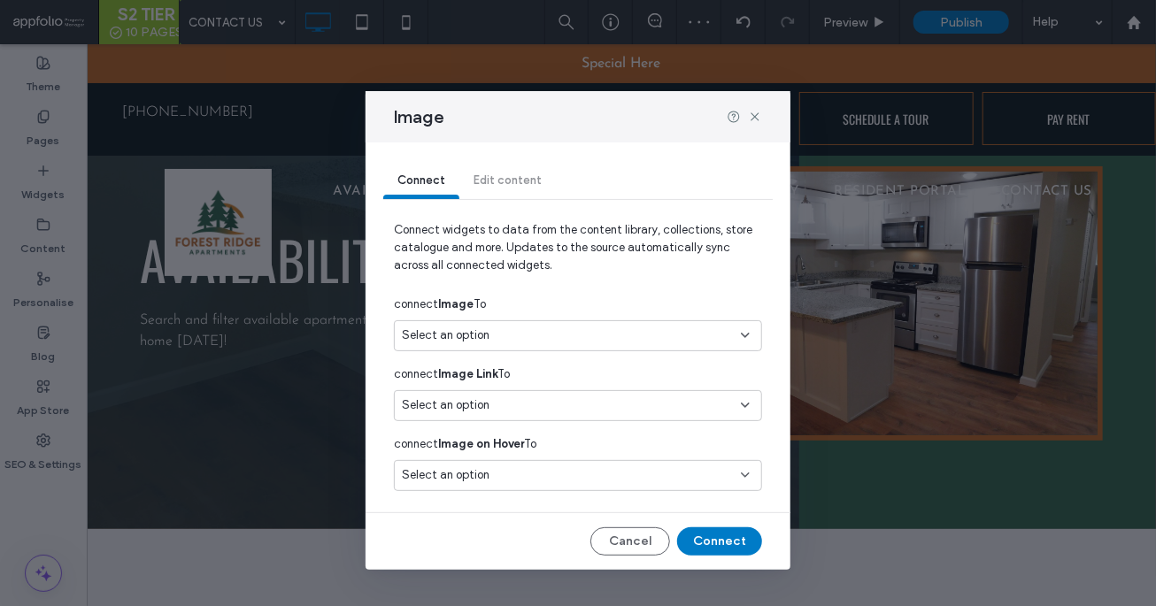
click at [672, 331] on div "Select an option" at bounding box center [567, 336] width 331 height 18
click at [644, 381] on div "Content library" at bounding box center [578, 366] width 366 height 31
click at [644, 389] on div "Business logo" at bounding box center [578, 397] width 366 height 31
click at [734, 540] on button "Connect" at bounding box center [719, 541] width 85 height 28
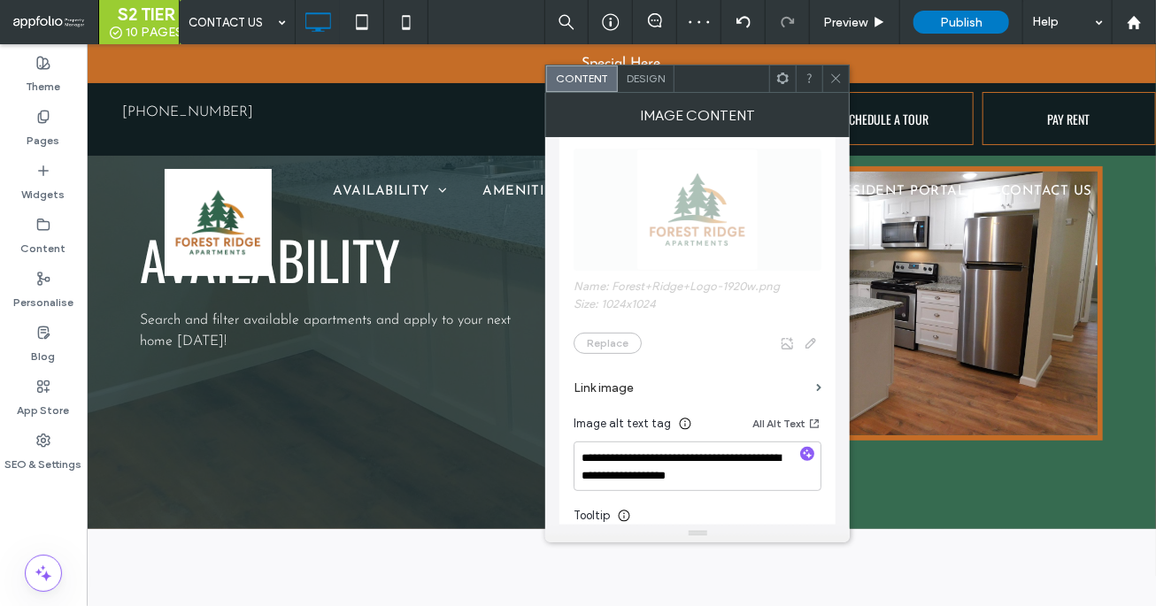
scroll to position [195, 0]
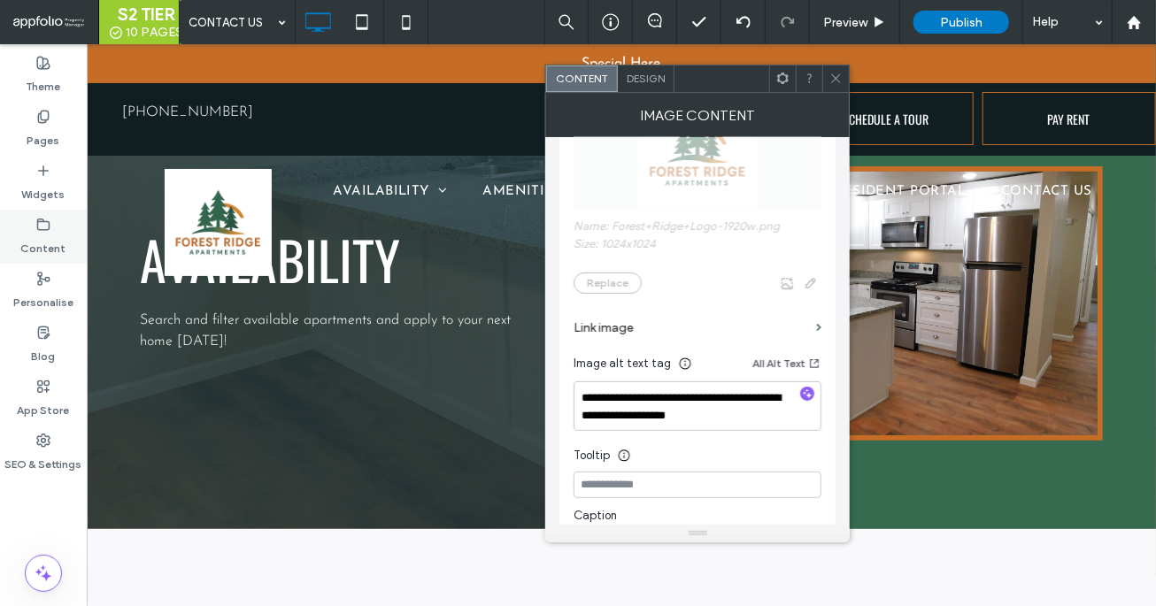
click at [76, 250] on div "Content" at bounding box center [43, 237] width 87 height 54
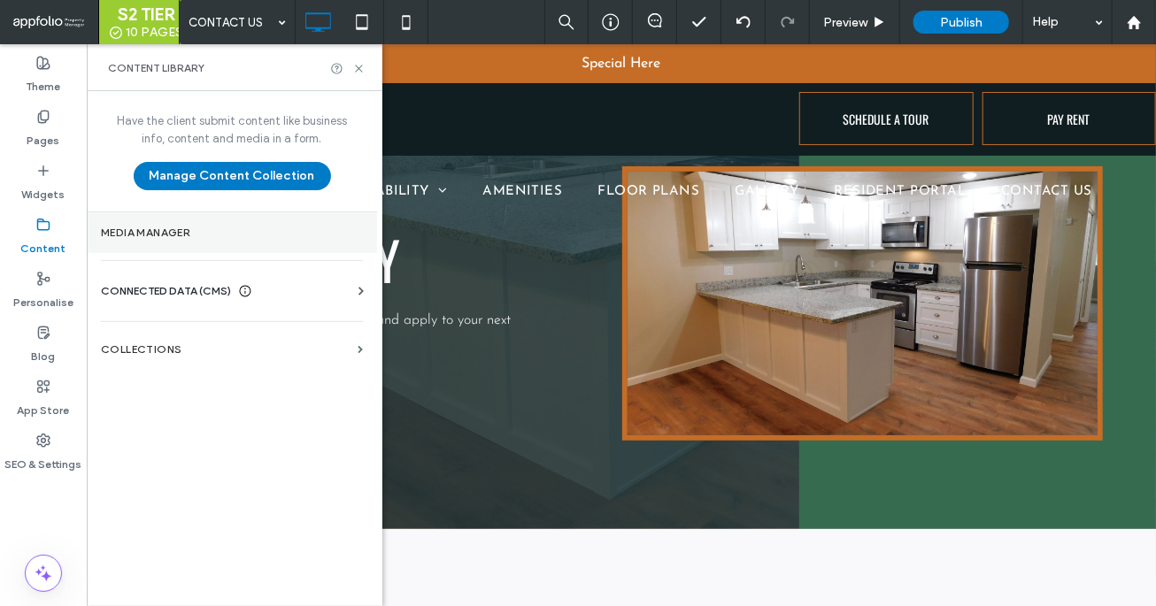
click at [175, 244] on section "Media Manager" at bounding box center [232, 232] width 290 height 41
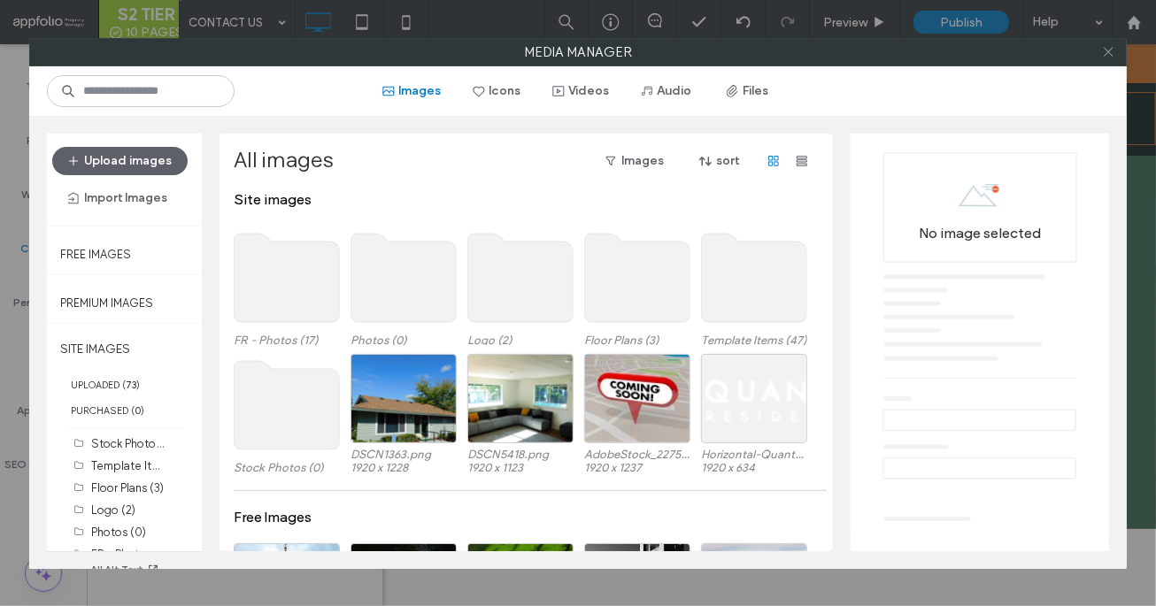
click at [1114, 55] on icon at bounding box center [1108, 51] width 13 height 13
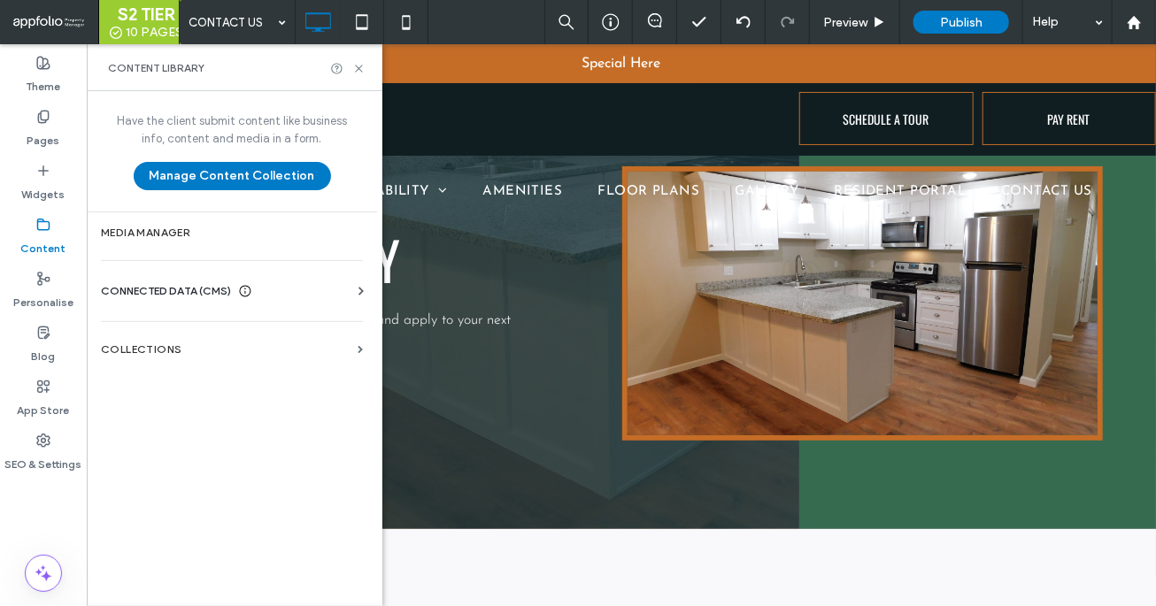
click at [274, 282] on div "CONNECTED DATA (CMS)" at bounding box center [235, 291] width 269 height 18
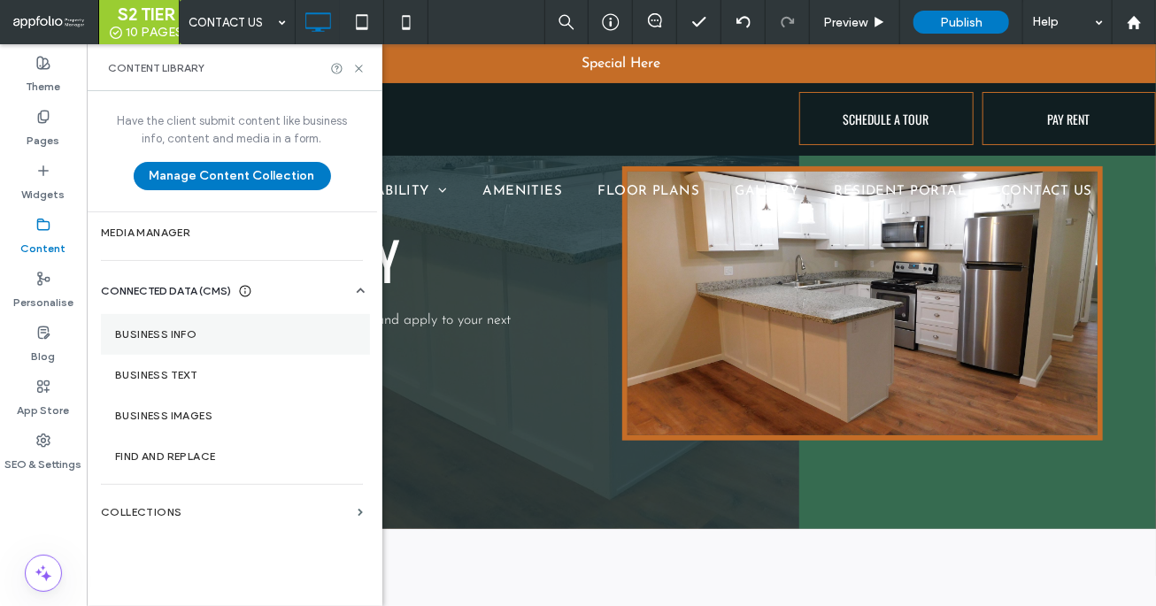
click at [250, 333] on label "Business info" at bounding box center [235, 334] width 241 height 12
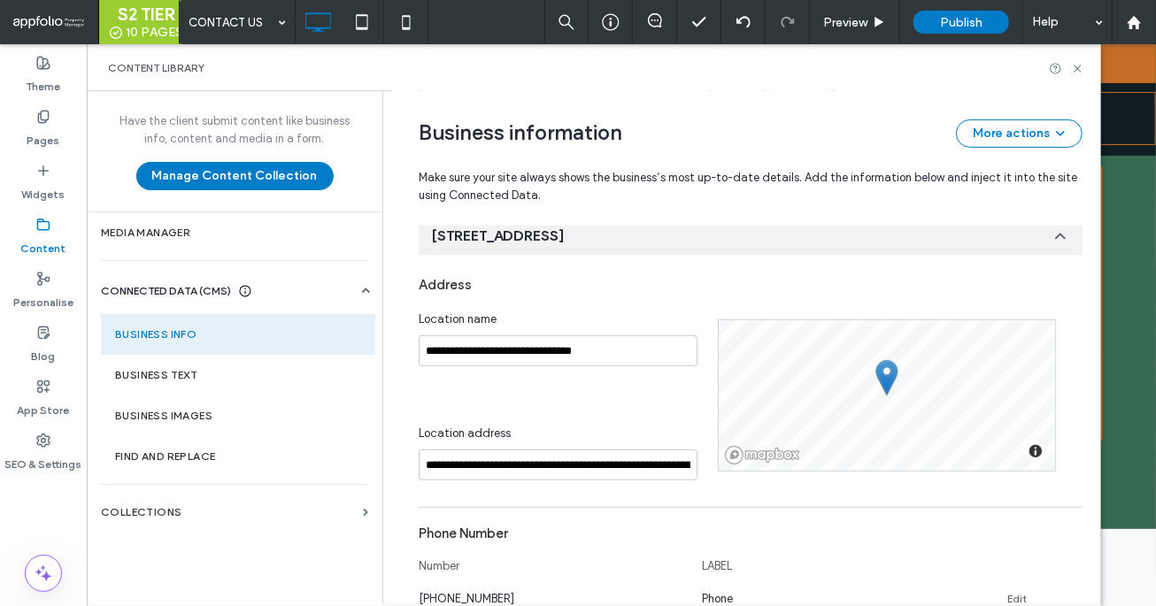
scroll to position [193, 0]
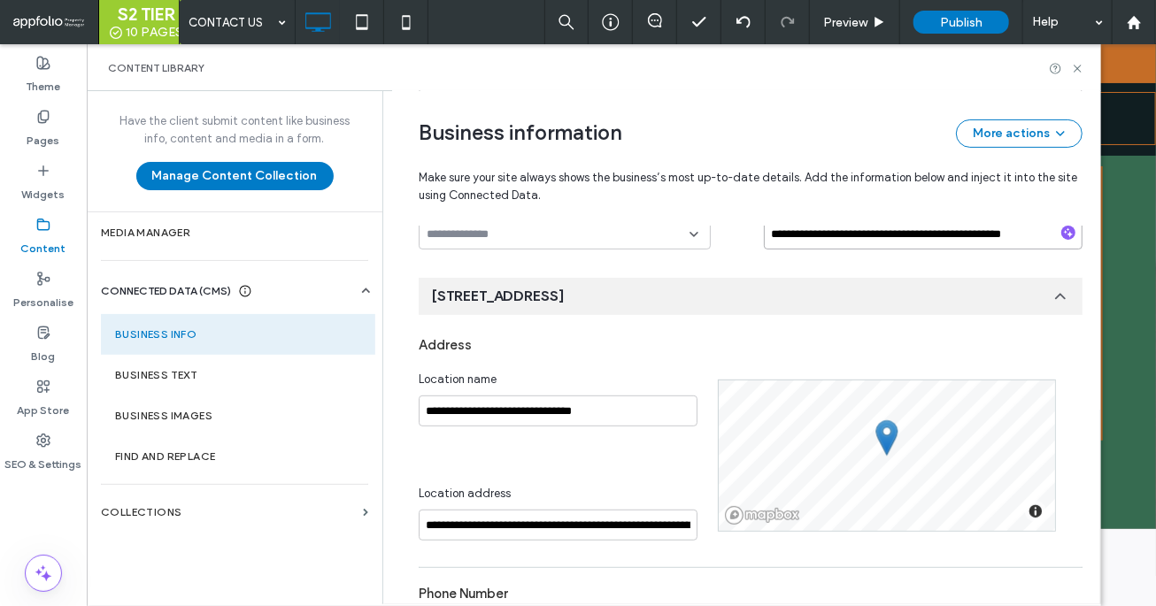
click at [826, 239] on input "**********" at bounding box center [923, 234] width 319 height 31
click at [1080, 66] on icon at bounding box center [1077, 68] width 13 height 13
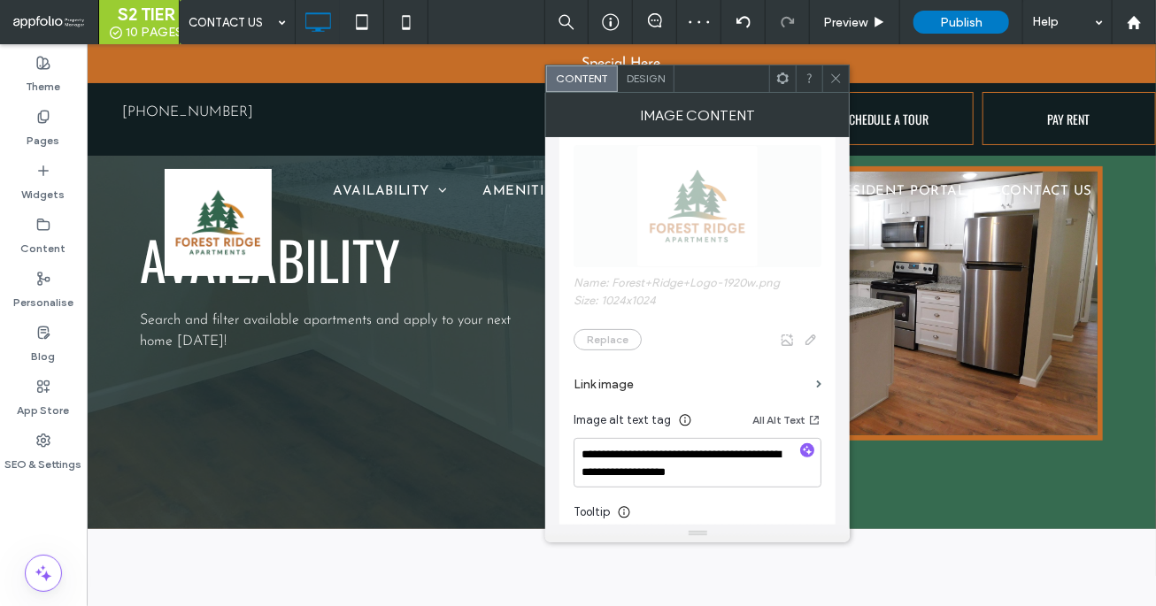
scroll to position [157, 0]
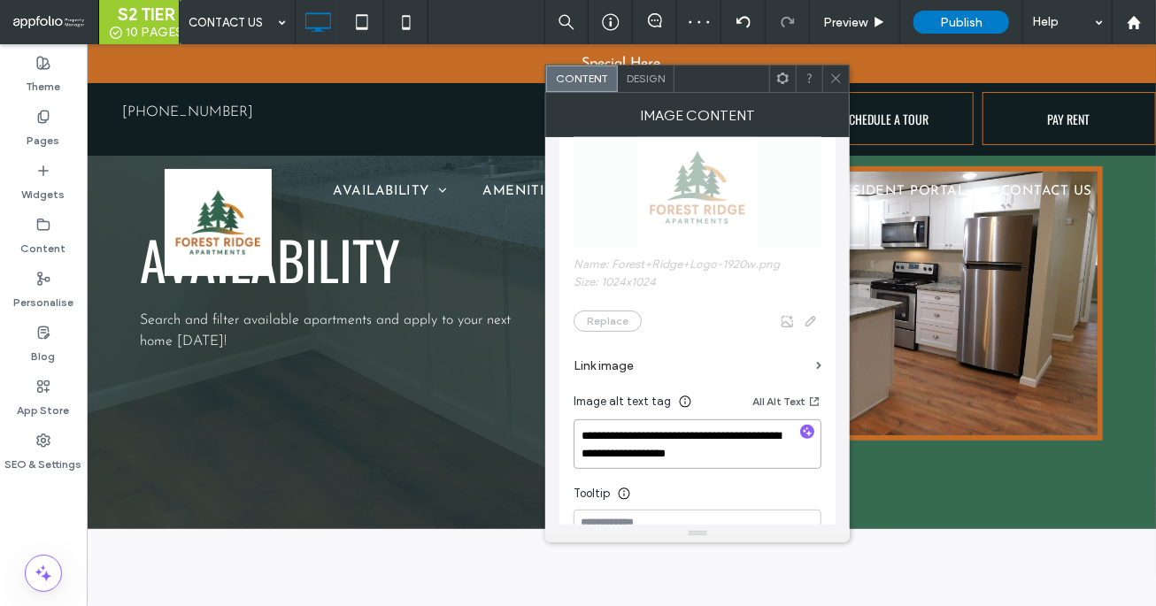
click at [605, 428] on textarea "**********" at bounding box center [697, 444] width 248 height 50
paste textarea
type textarea "**********"
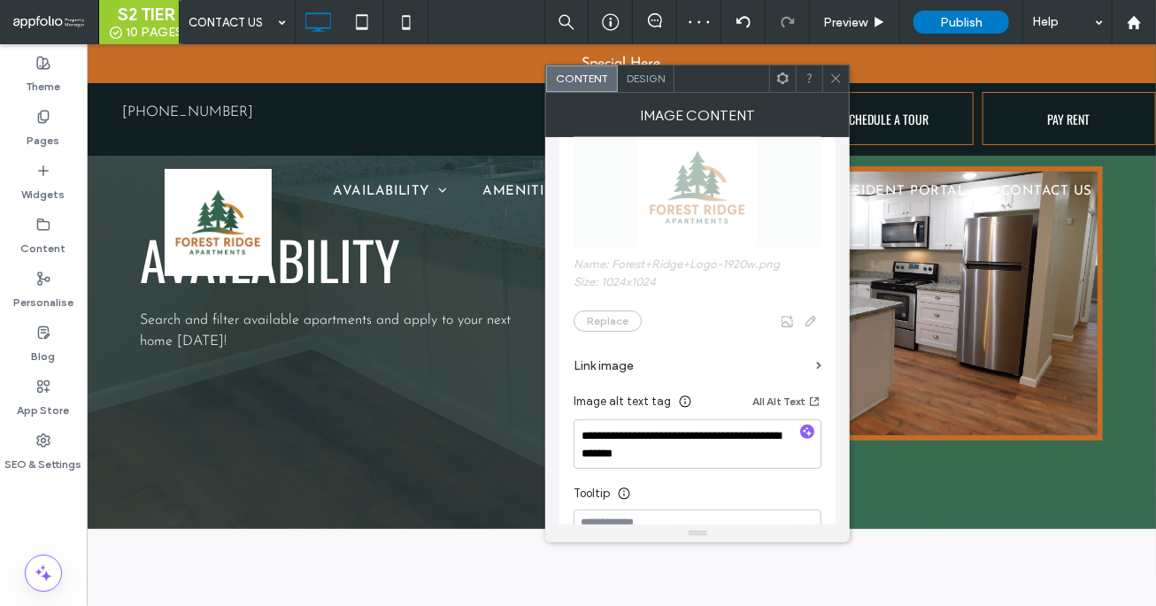
click at [835, 77] on icon at bounding box center [835, 78] width 13 height 13
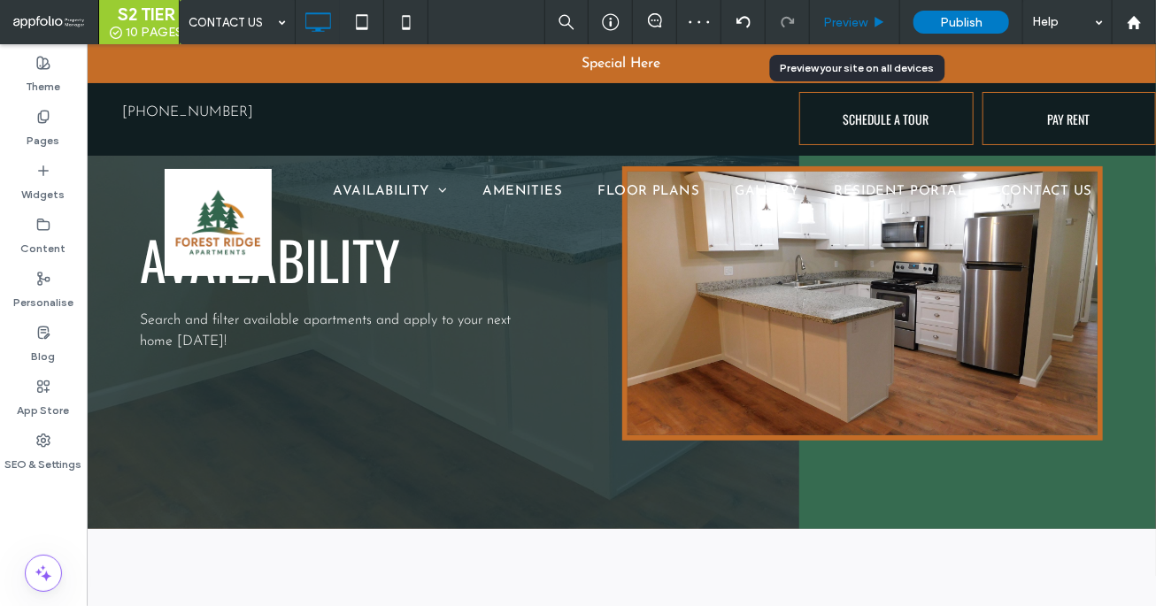
click at [856, 24] on span "Preview" at bounding box center [845, 22] width 44 height 15
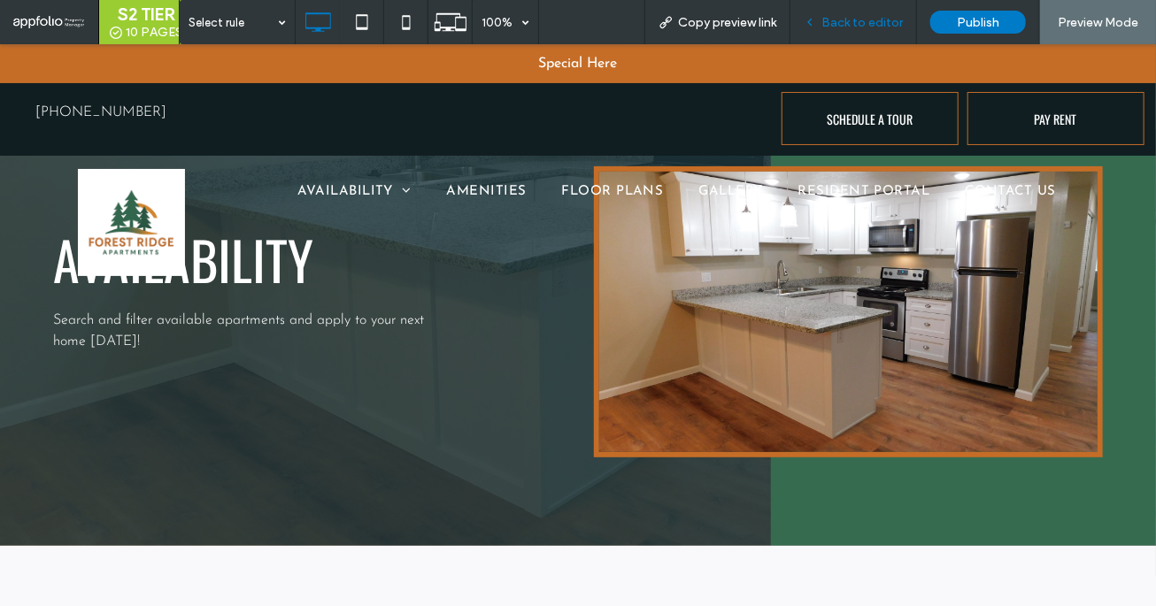
click at [883, 35] on div "Back to editor" at bounding box center [853, 22] width 127 height 44
click at [879, 25] on span "Back to editor" at bounding box center [861, 22] width 81 height 15
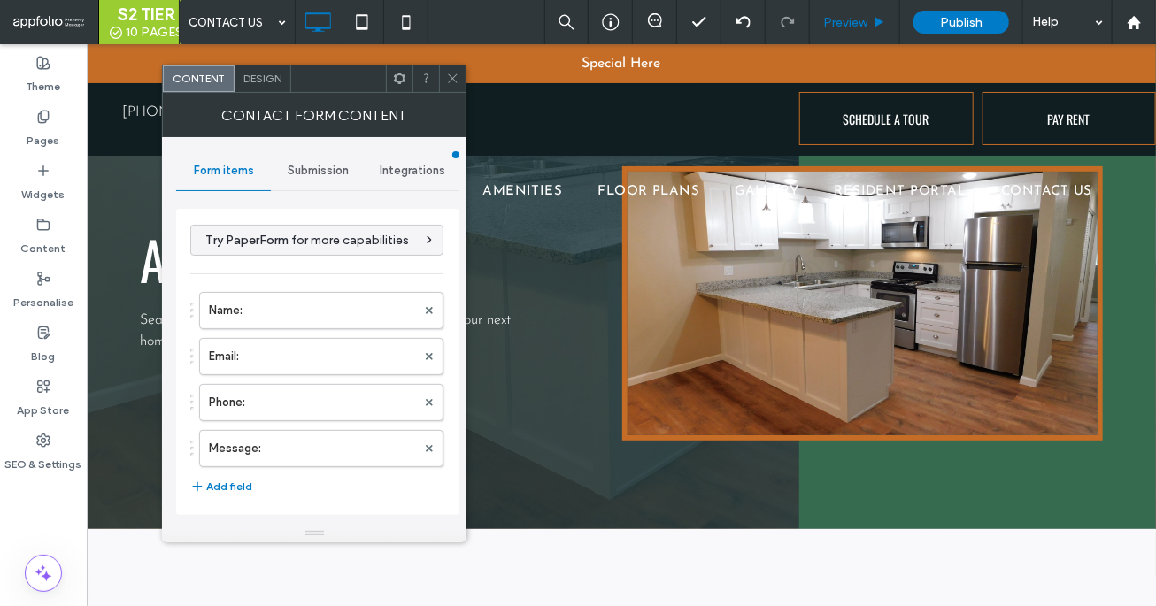
type input "**********"
click at [296, 176] on span "Submission" at bounding box center [318, 171] width 61 height 14
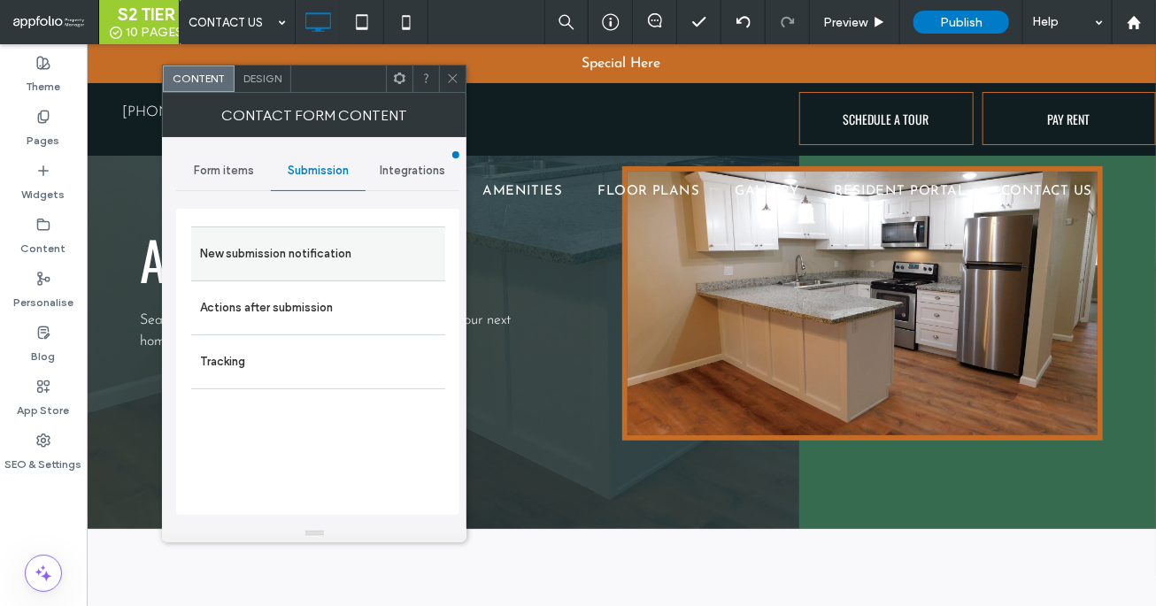
click at [307, 263] on label "New submission notification" at bounding box center [318, 253] width 236 height 35
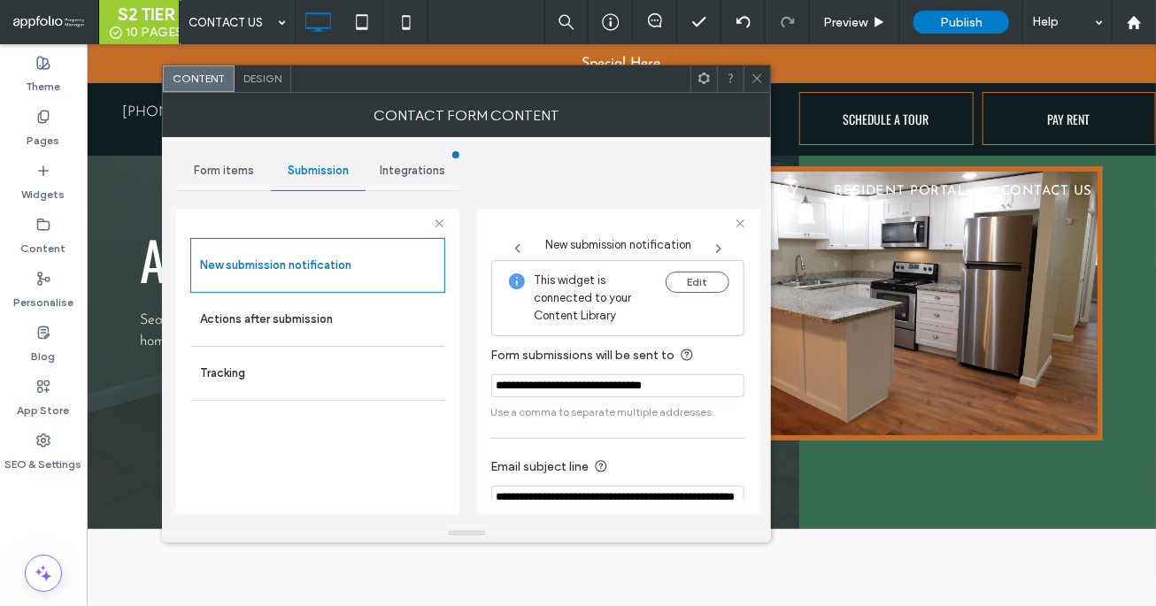
scroll to position [59, 0]
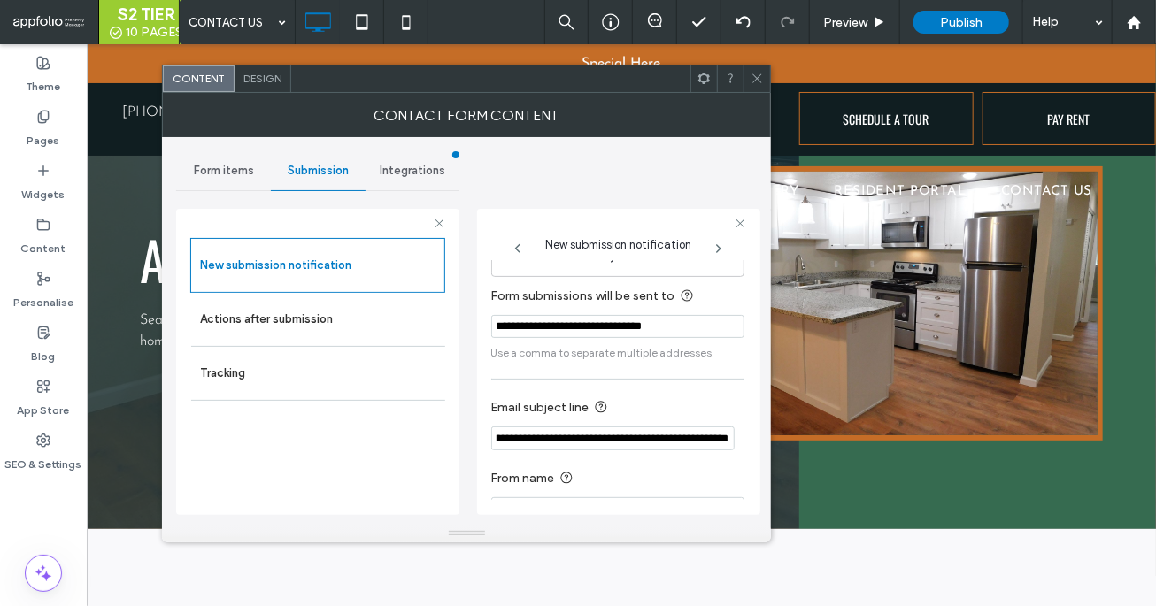
paste input "**********"
type input "**********"
click at [759, 81] on icon at bounding box center [756, 78] width 13 height 13
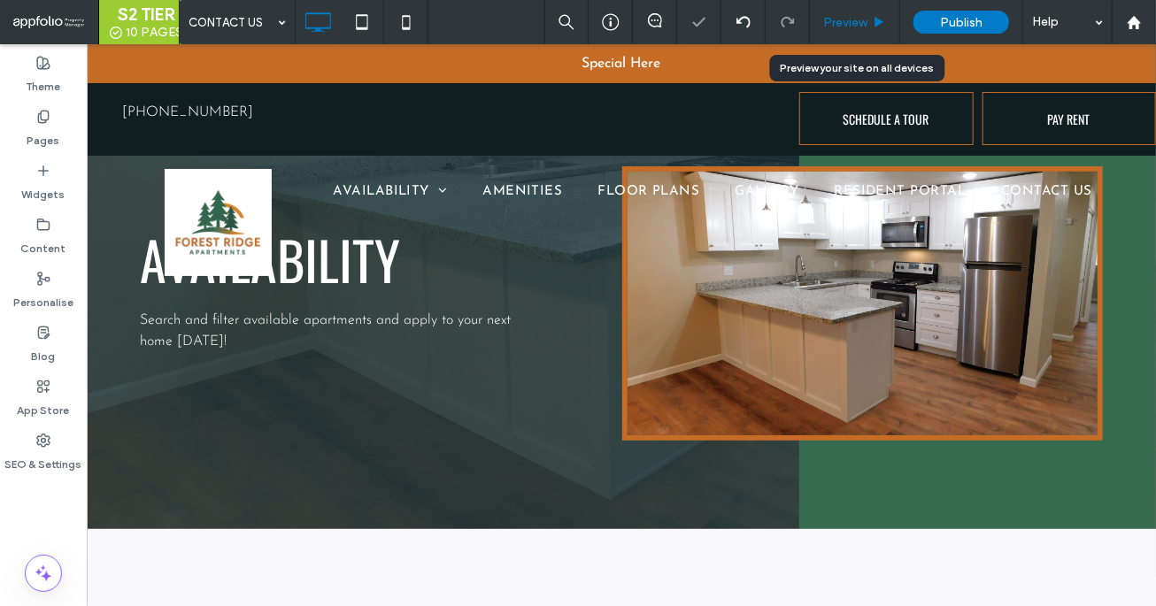
click at [829, 35] on div "Preview" at bounding box center [855, 22] width 90 height 44
click at [833, 34] on div "Preview" at bounding box center [855, 22] width 90 height 44
click at [843, 25] on span "Preview" at bounding box center [845, 22] width 44 height 15
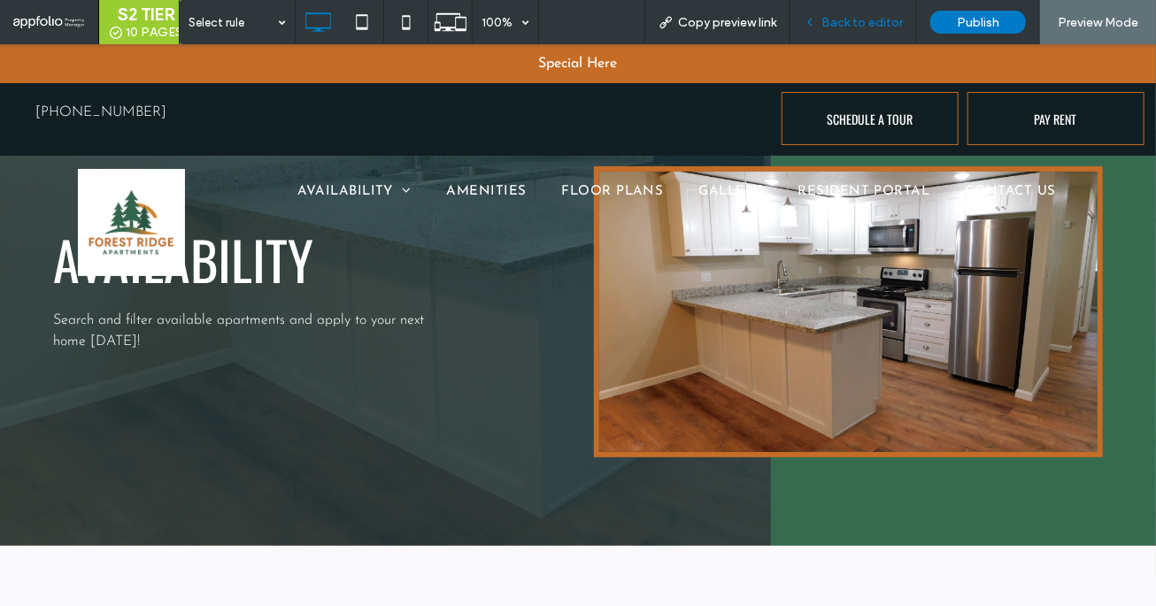
click at [883, 21] on span "Back to editor" at bounding box center [861, 22] width 81 height 15
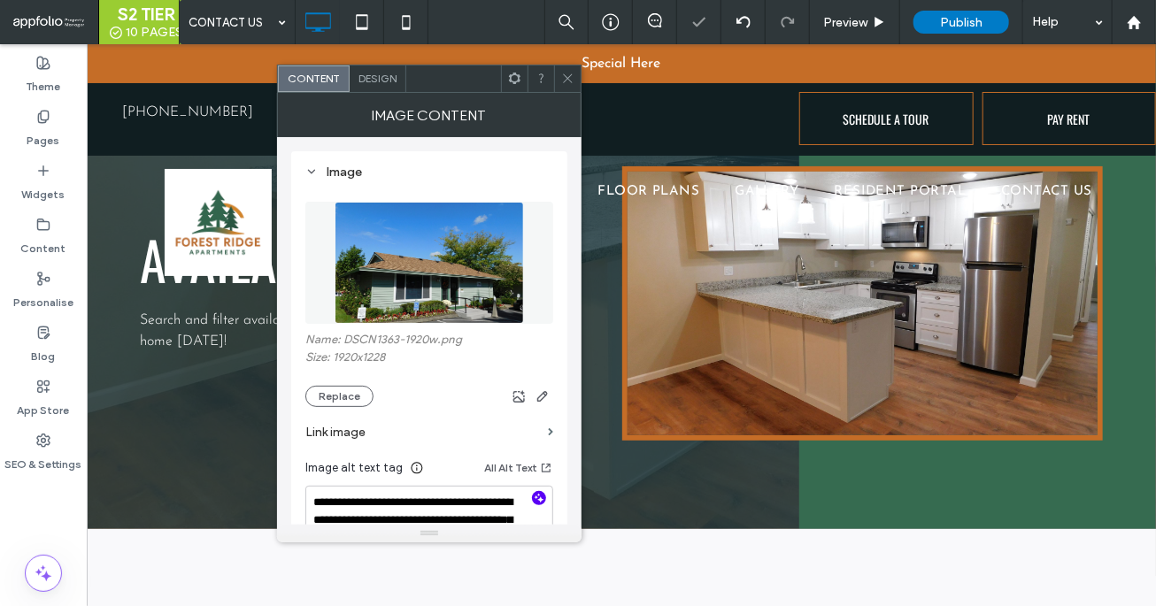
click at [535, 497] on icon "button" at bounding box center [539, 498] width 12 height 12
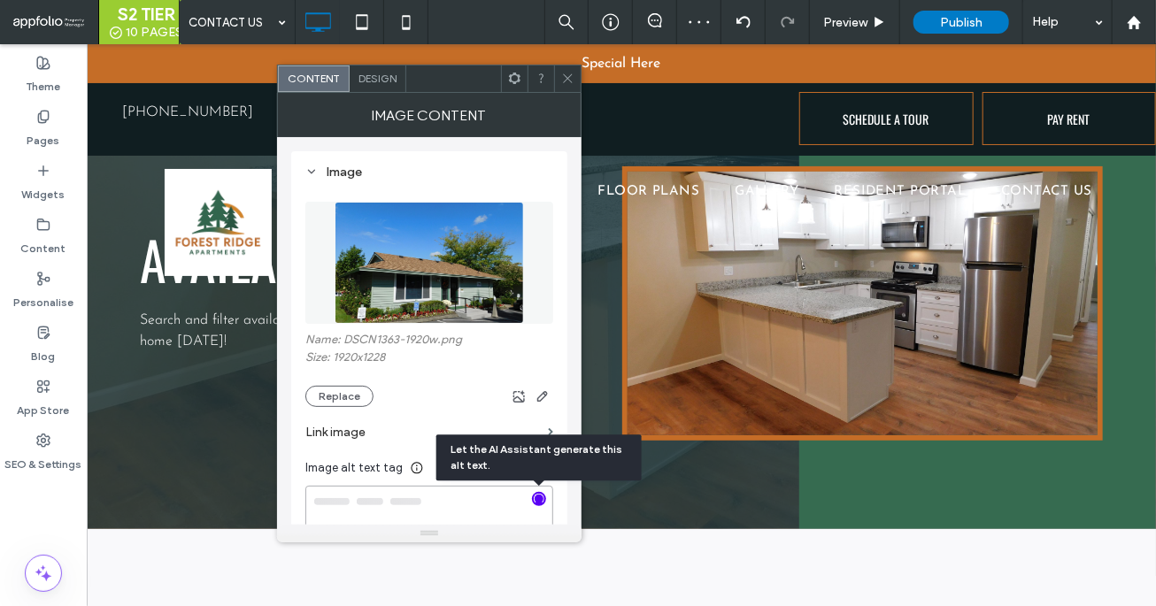
type textarea "**********"
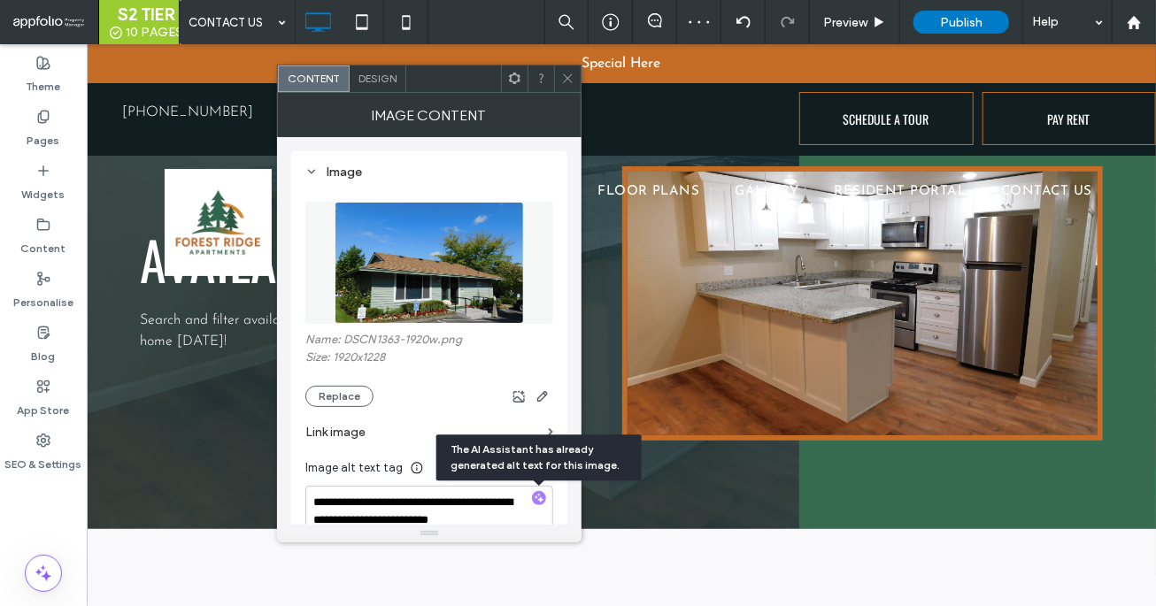
click at [559, 84] on div at bounding box center [567, 78] width 27 height 27
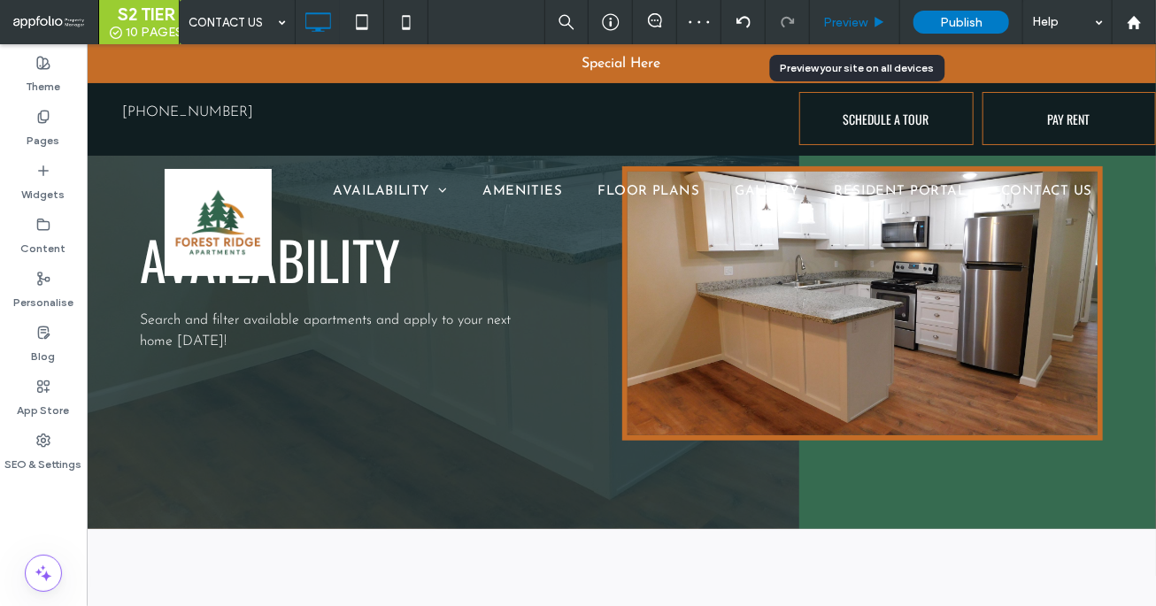
click at [843, 19] on span "Preview" at bounding box center [845, 22] width 44 height 15
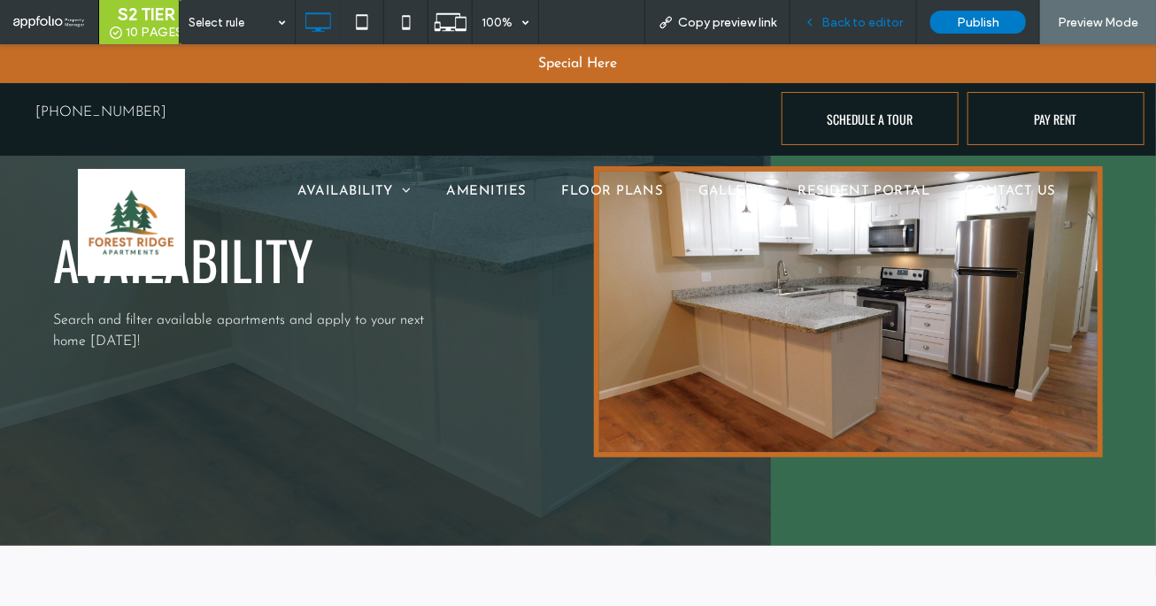
click at [857, 11] on div "Back to editor" at bounding box center [853, 22] width 127 height 44
click at [857, 27] on span "Back to editor" at bounding box center [861, 22] width 81 height 15
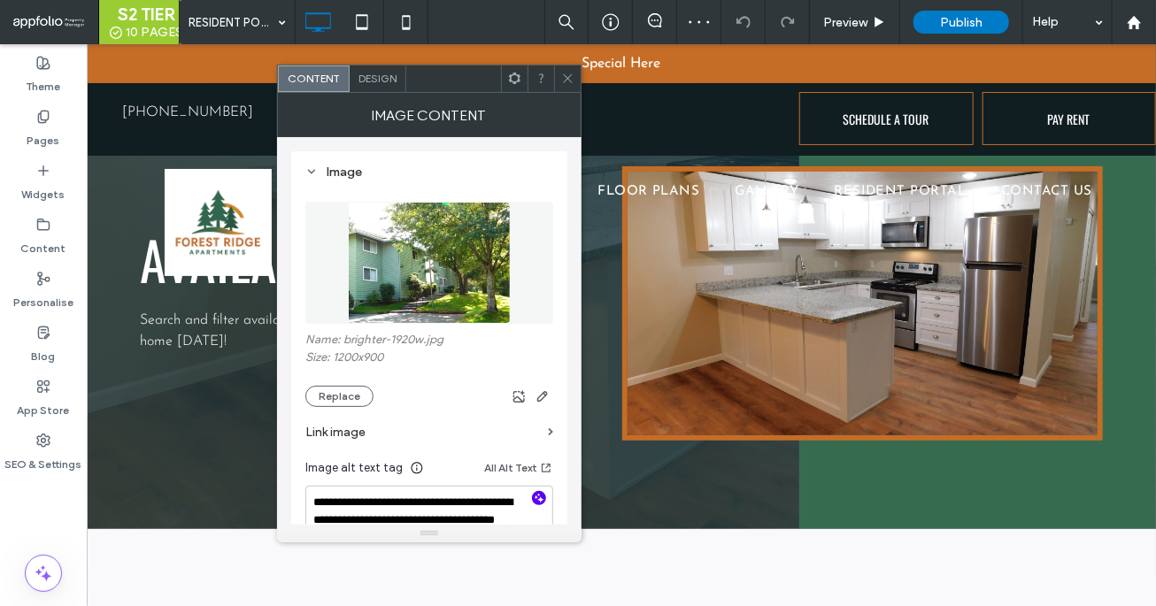
click at [539, 496] on icon "button" at bounding box center [539, 498] width 12 height 12
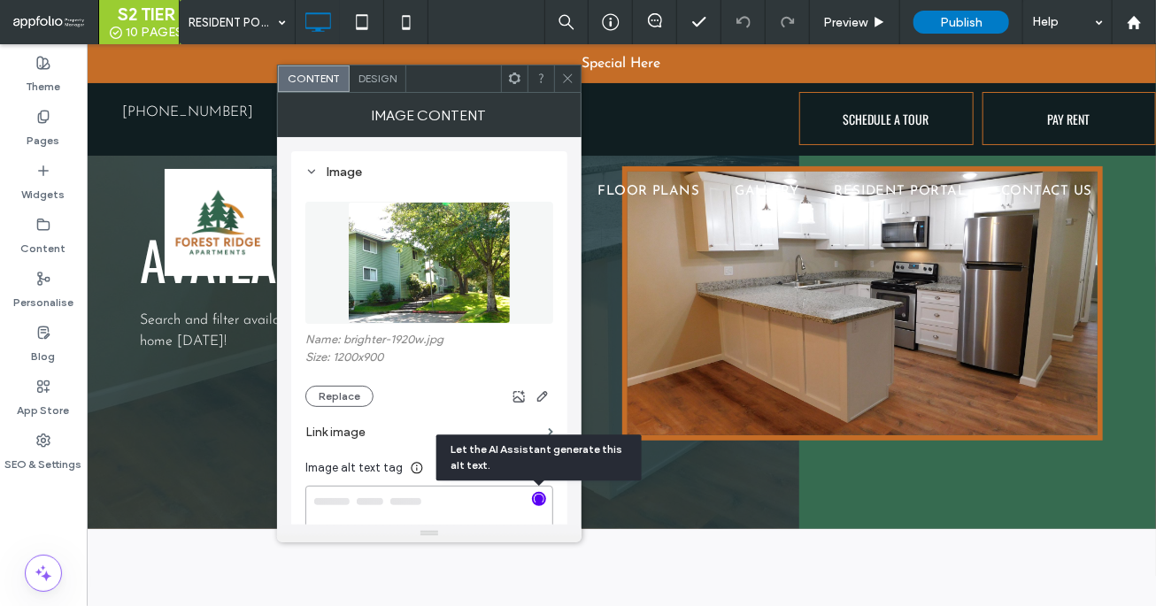
type textarea "**********"
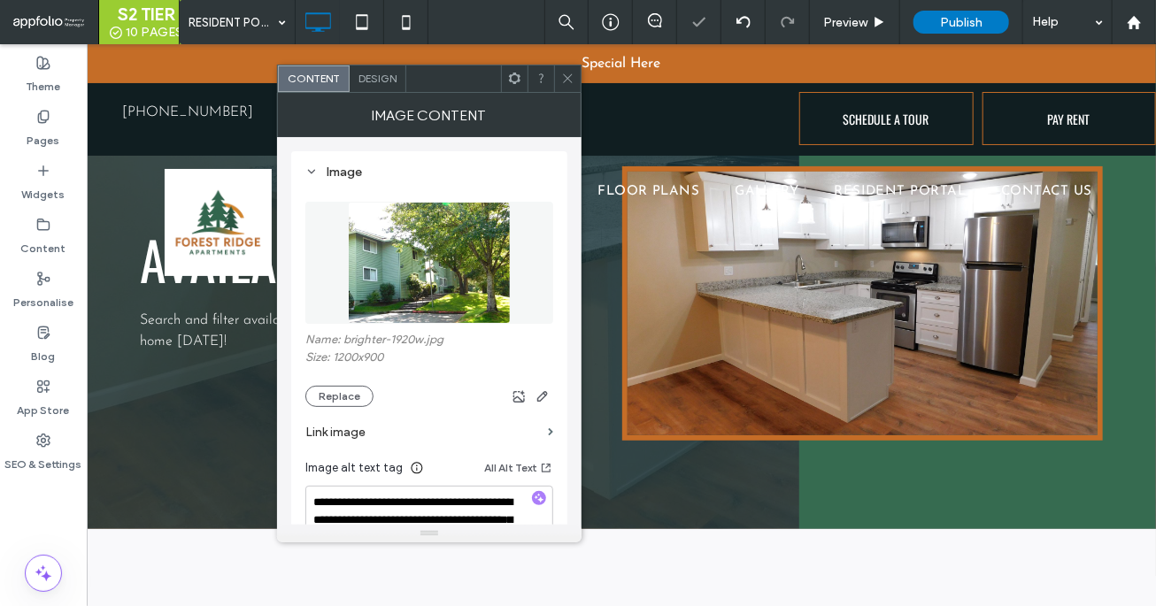
click at [562, 82] on icon at bounding box center [567, 78] width 13 height 13
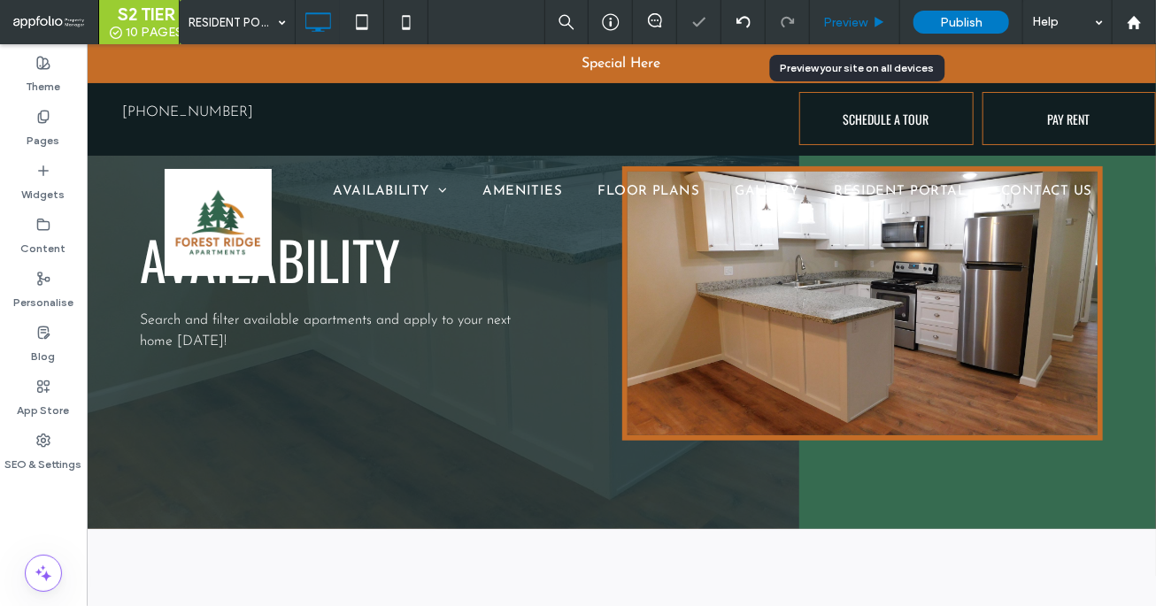
click at [870, 32] on div "Preview" at bounding box center [855, 22] width 90 height 44
click at [865, 29] on div "Preview" at bounding box center [855, 22] width 90 height 44
click at [844, 18] on span "Preview" at bounding box center [845, 22] width 44 height 15
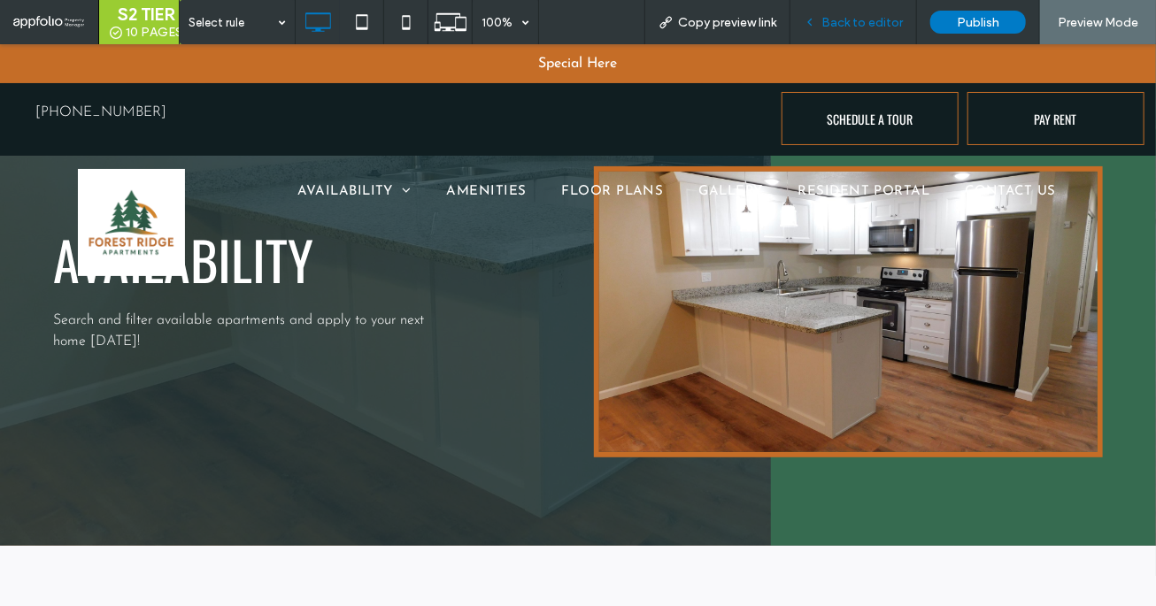
click at [850, 24] on span "Back to editor" at bounding box center [861, 22] width 81 height 15
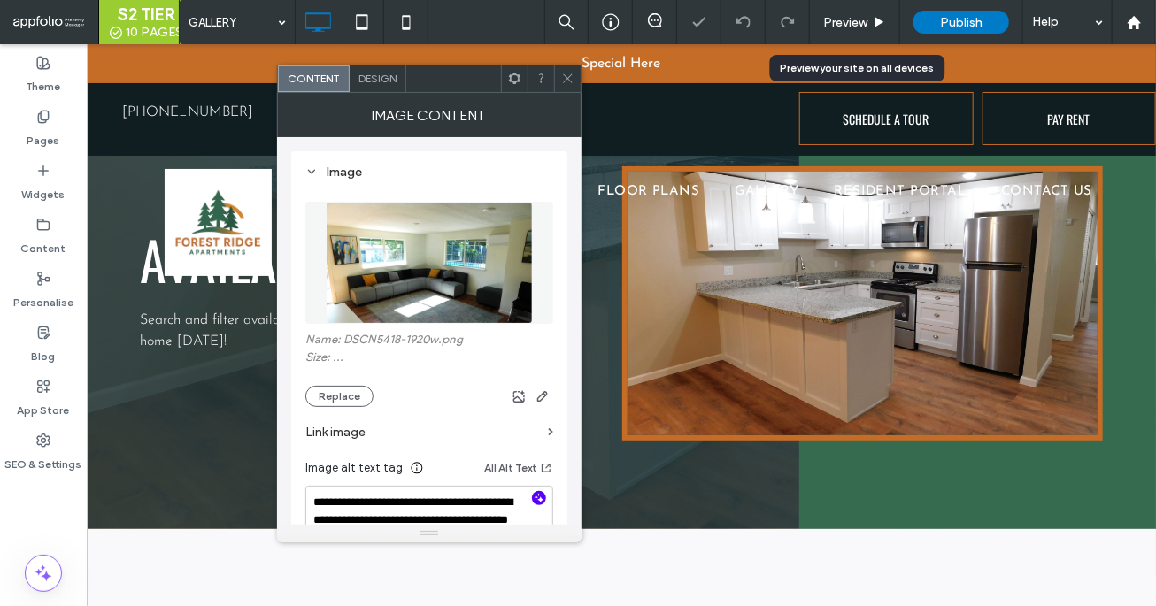
click at [539, 497] on icon "button" at bounding box center [539, 498] width 12 height 12
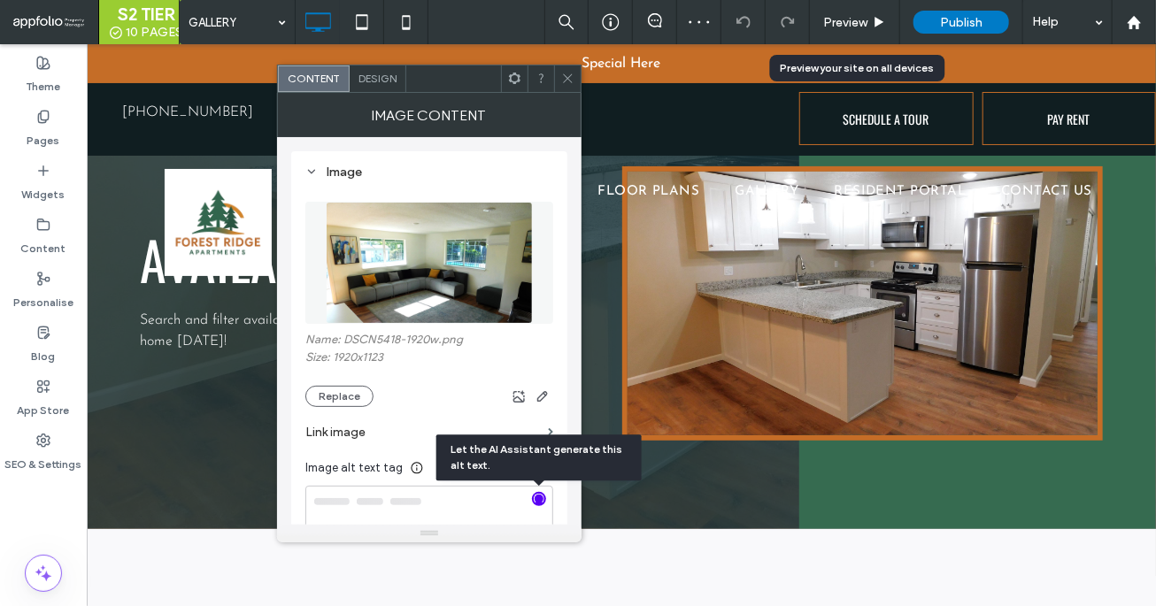
click at [570, 81] on icon at bounding box center [567, 78] width 13 height 13
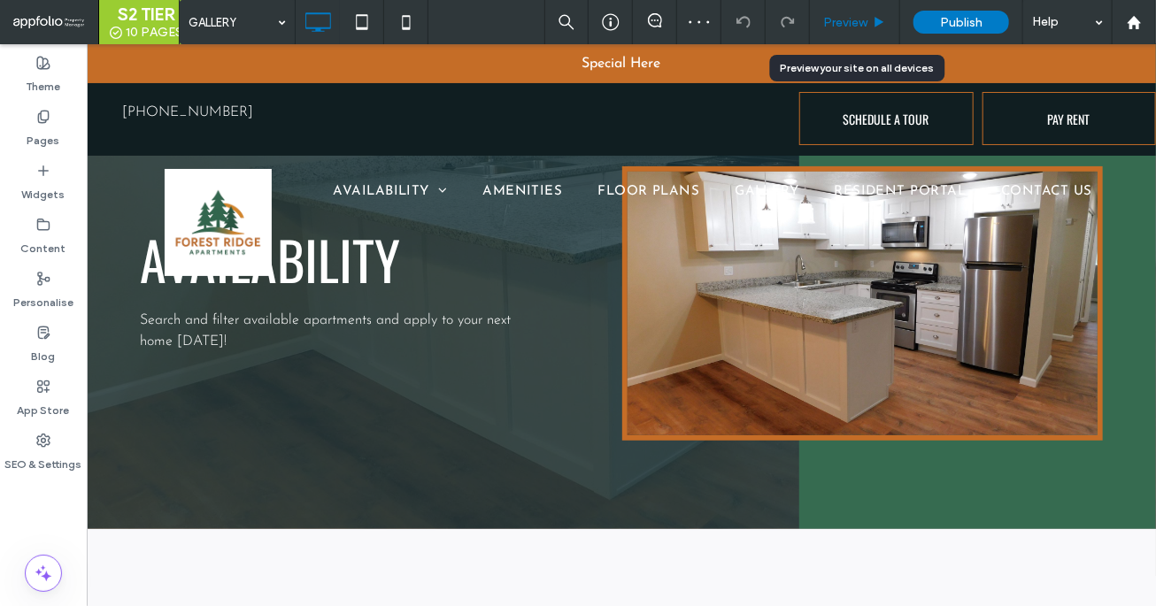
click at [843, 23] on span "Preview" at bounding box center [845, 22] width 44 height 15
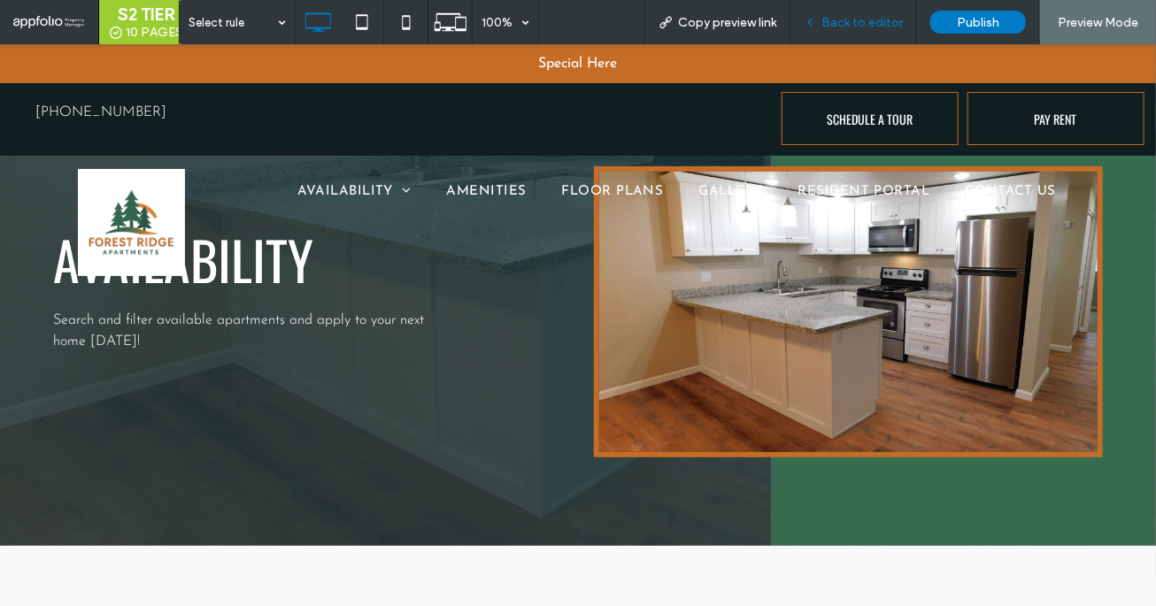
click at [845, 25] on span "Back to editor" at bounding box center [861, 22] width 81 height 15
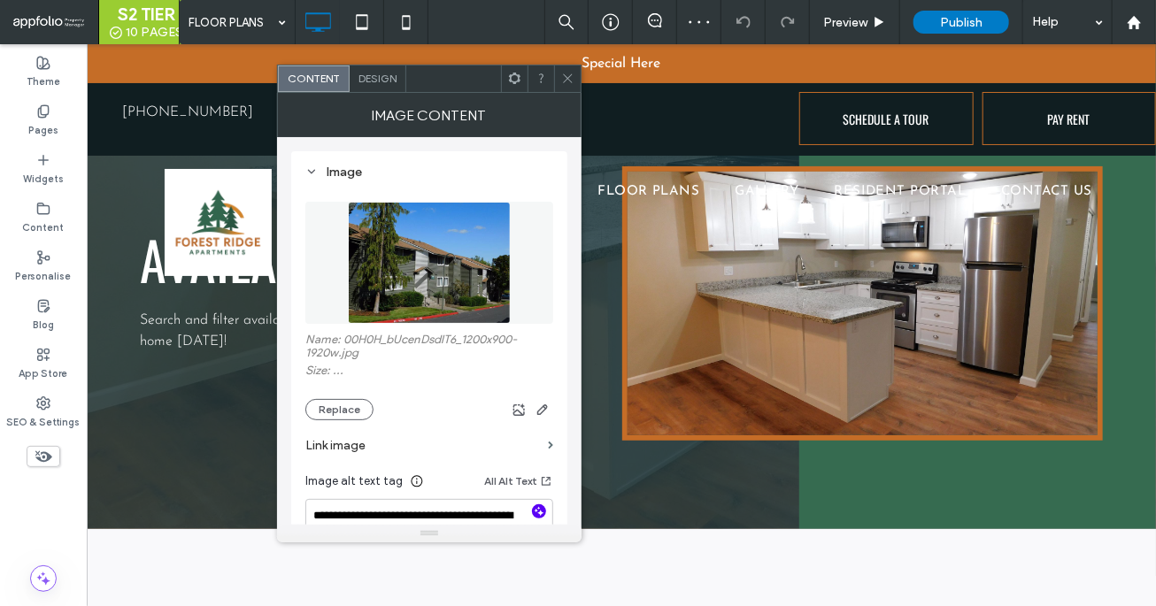
click at [543, 508] on icon "button" at bounding box center [539, 511] width 12 height 12
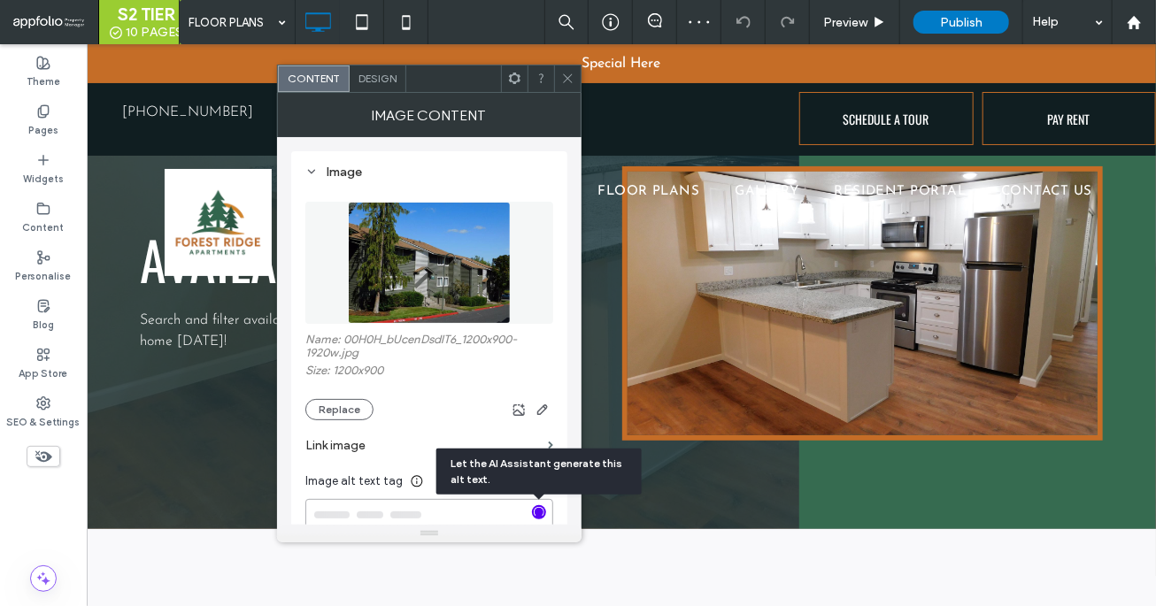
type textarea "**********"
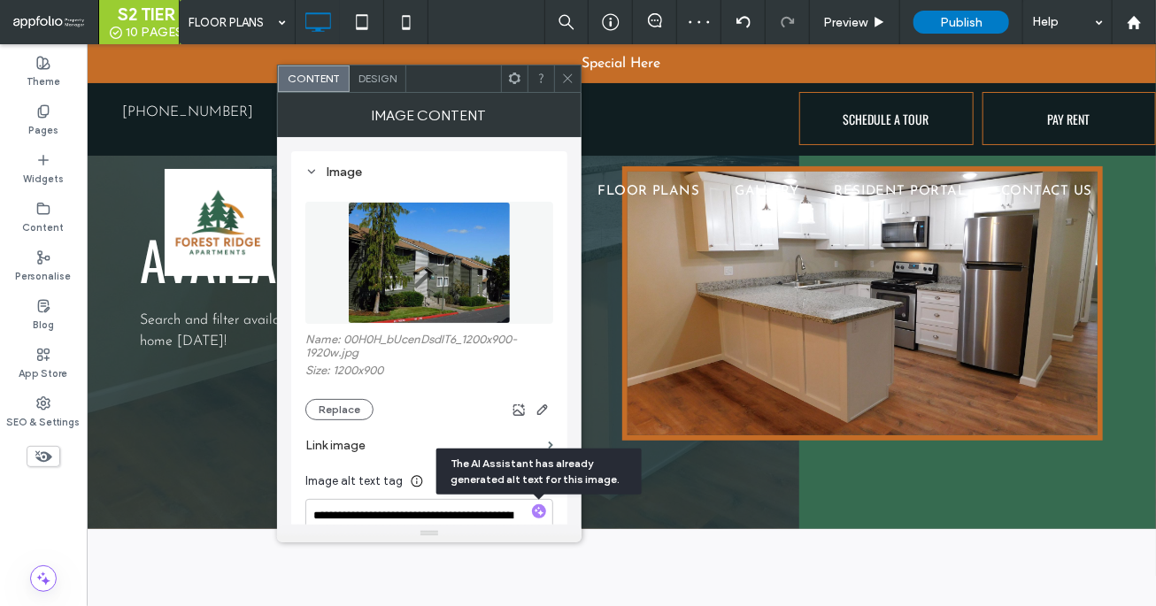
click at [567, 78] on use at bounding box center [567, 78] width 9 height 9
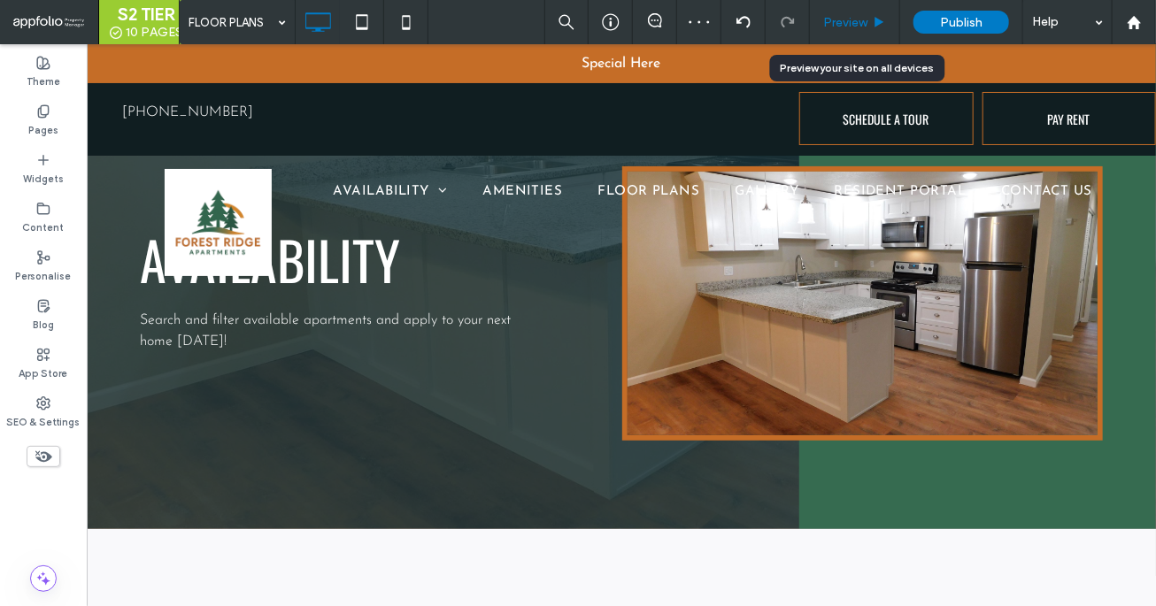
click at [845, 20] on span "Preview" at bounding box center [845, 22] width 44 height 15
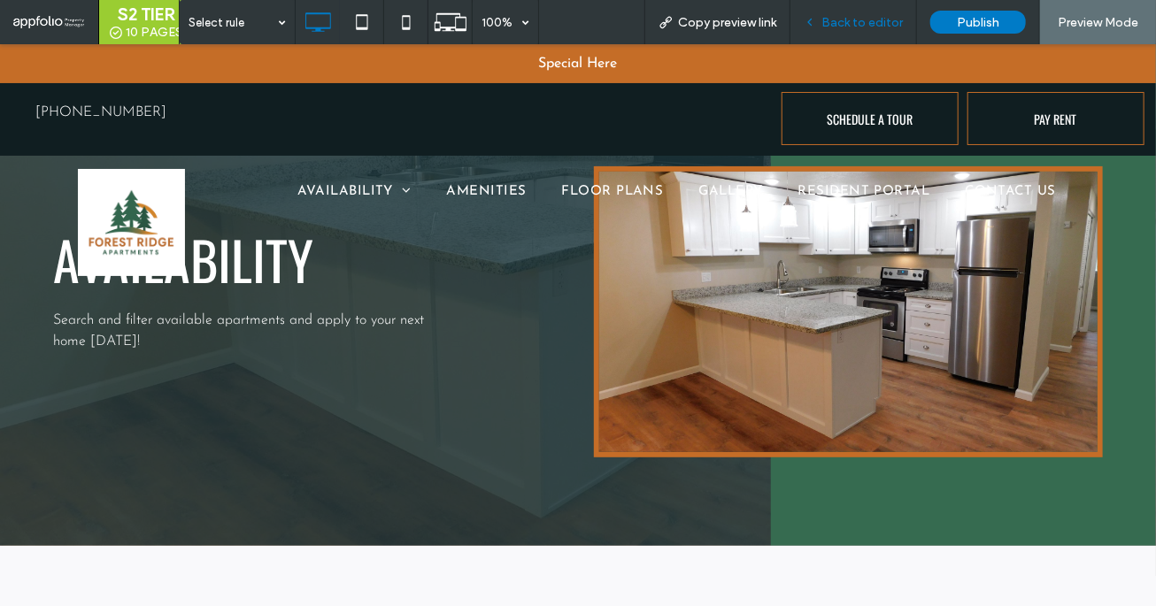
click at [831, 28] on span "Back to editor" at bounding box center [861, 22] width 81 height 15
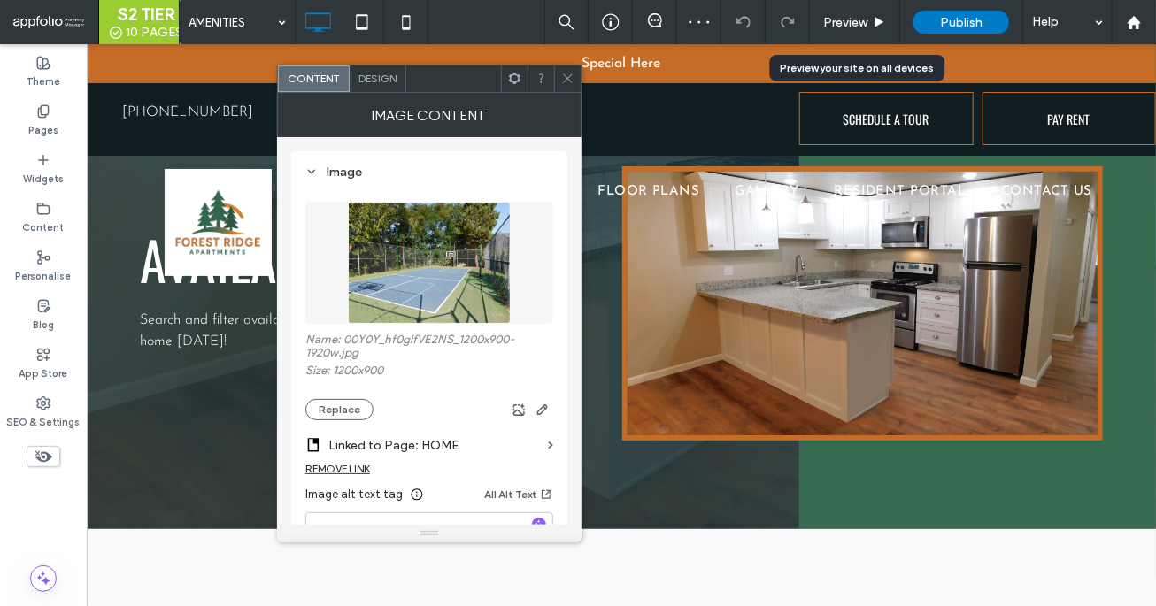
scroll to position [29, 0]
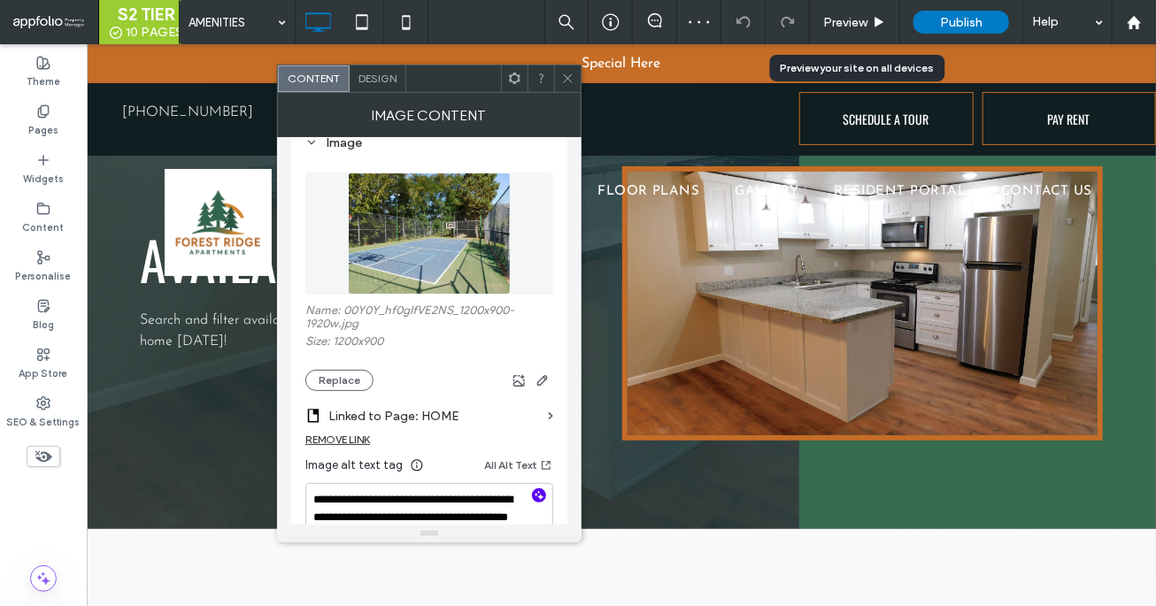
click at [537, 498] on icon "button" at bounding box center [539, 495] width 12 height 12
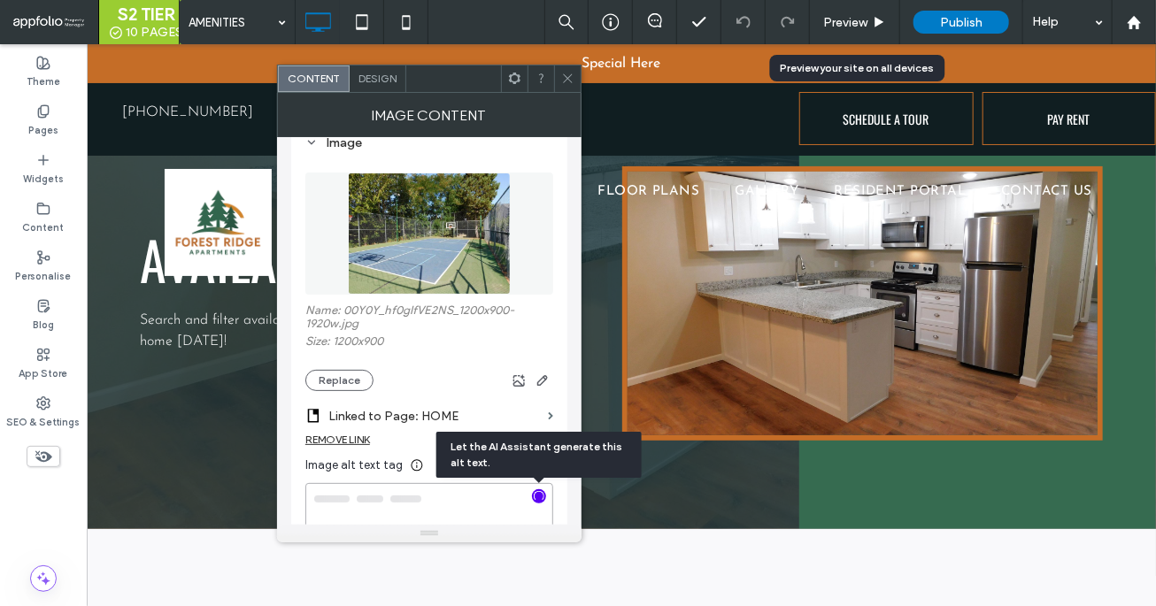
type textarea "**********"
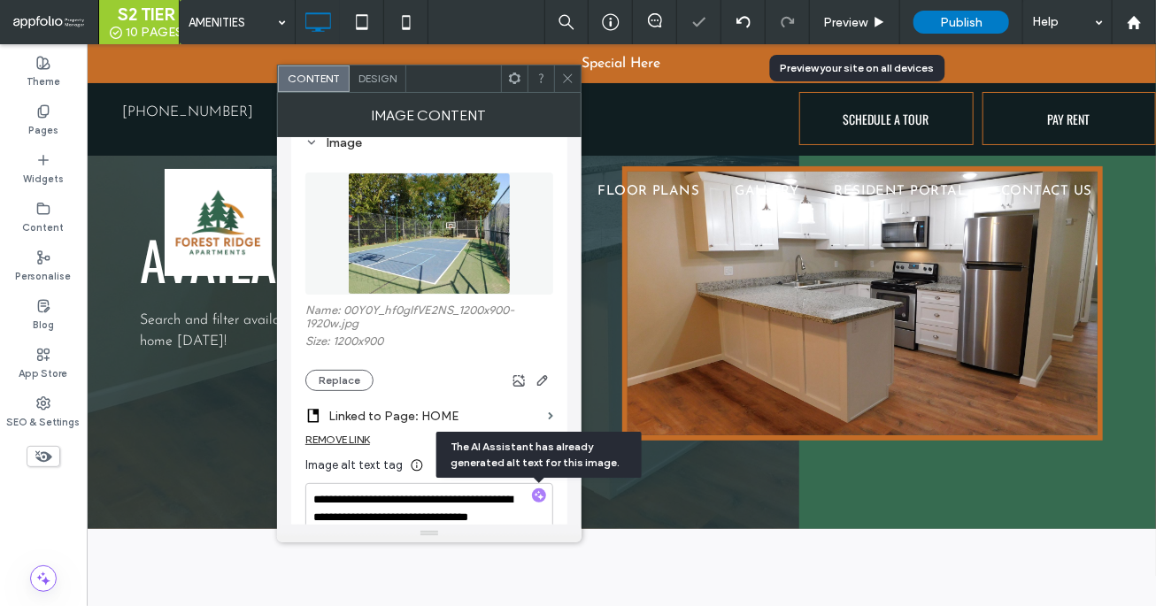
click at [568, 78] on icon at bounding box center [567, 78] width 13 height 13
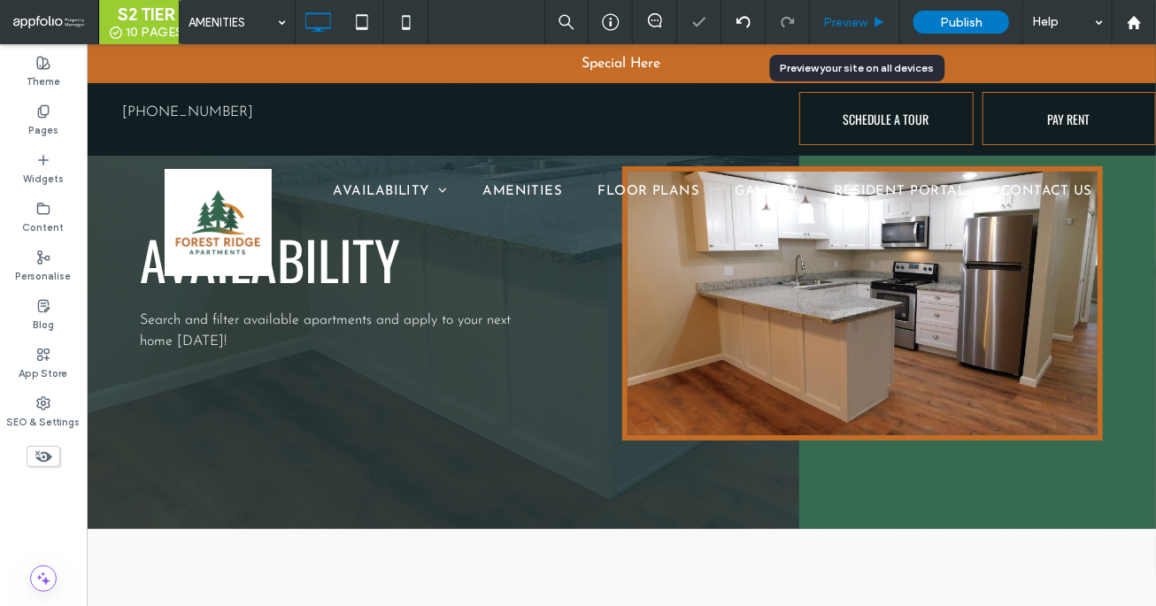
click at [859, 20] on span "Preview" at bounding box center [845, 22] width 44 height 15
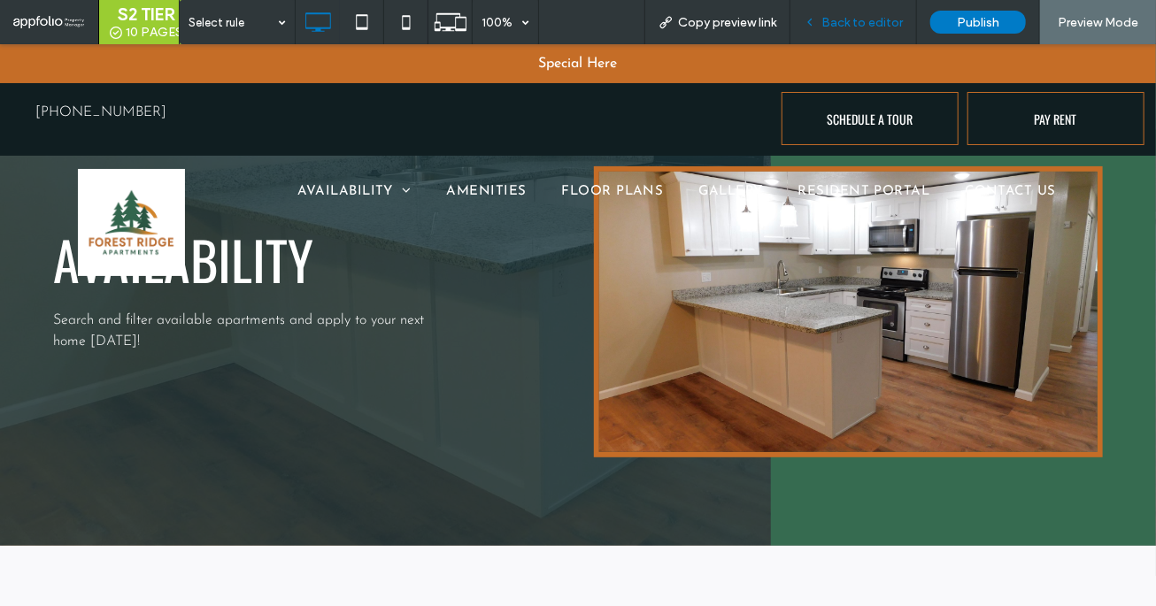
click at [862, 17] on span "Back to editor" at bounding box center [861, 22] width 81 height 15
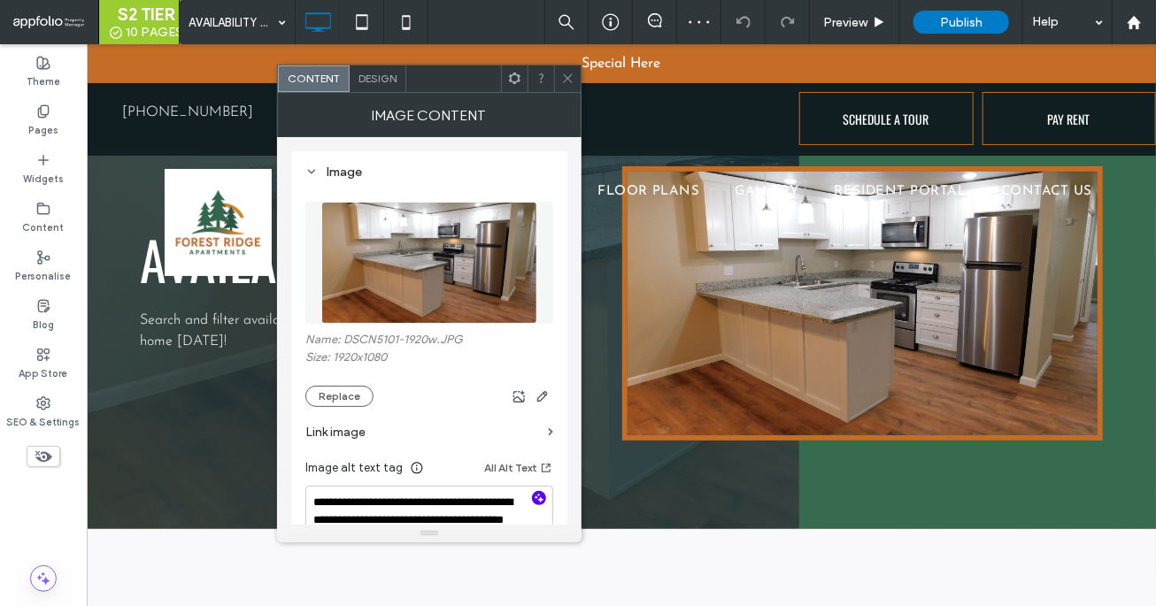
click at [540, 496] on icon "button" at bounding box center [539, 498] width 12 height 12
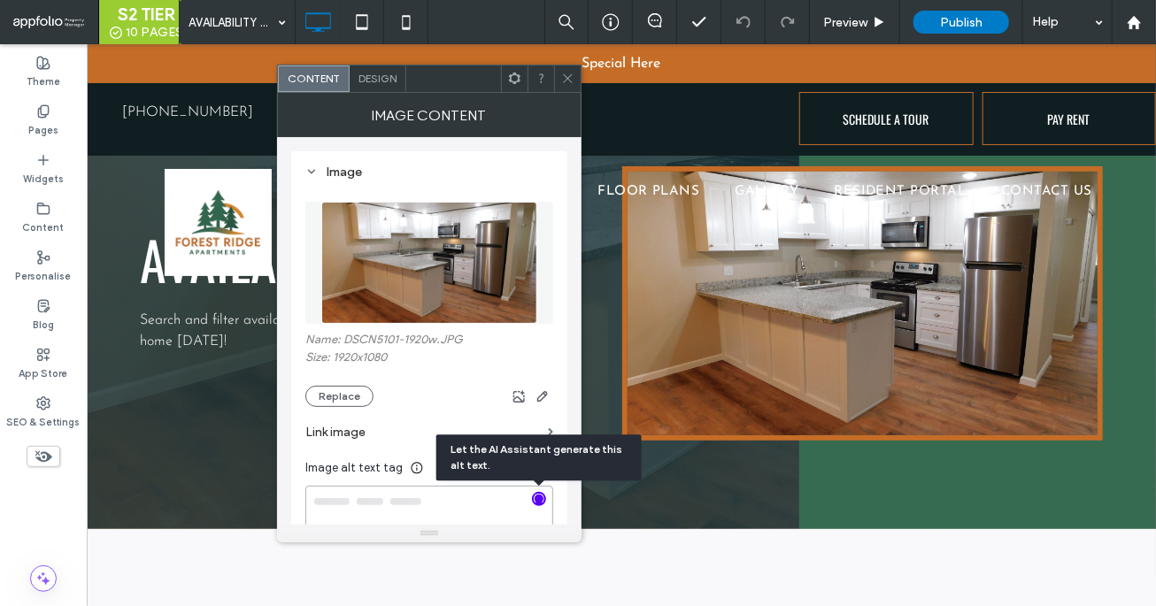
type textarea "**********"
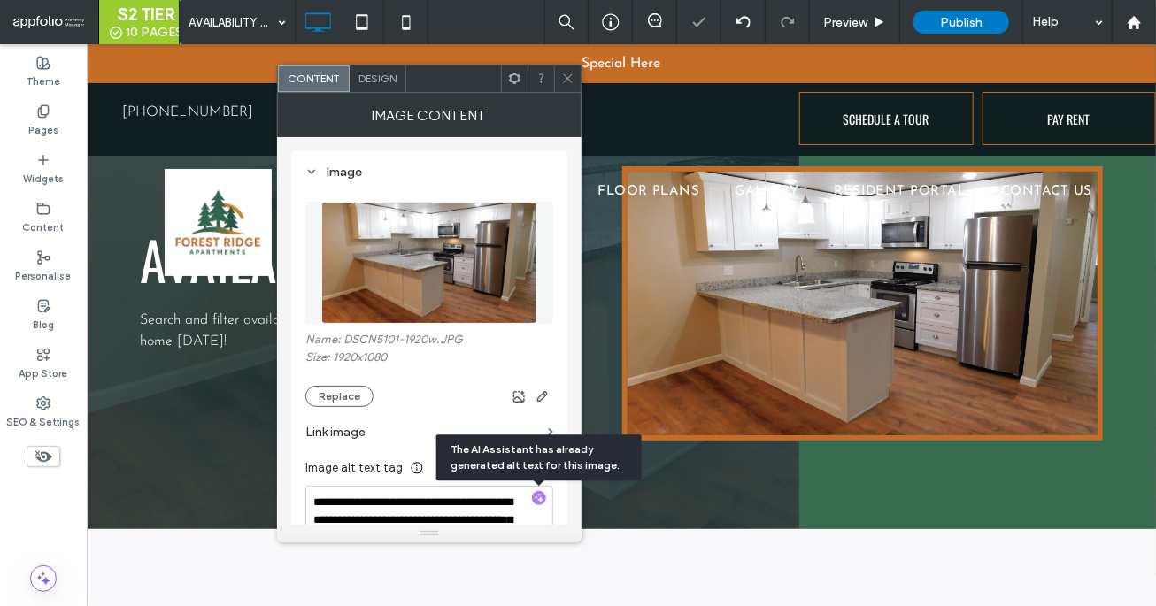
click at [570, 81] on use at bounding box center [567, 78] width 9 height 9
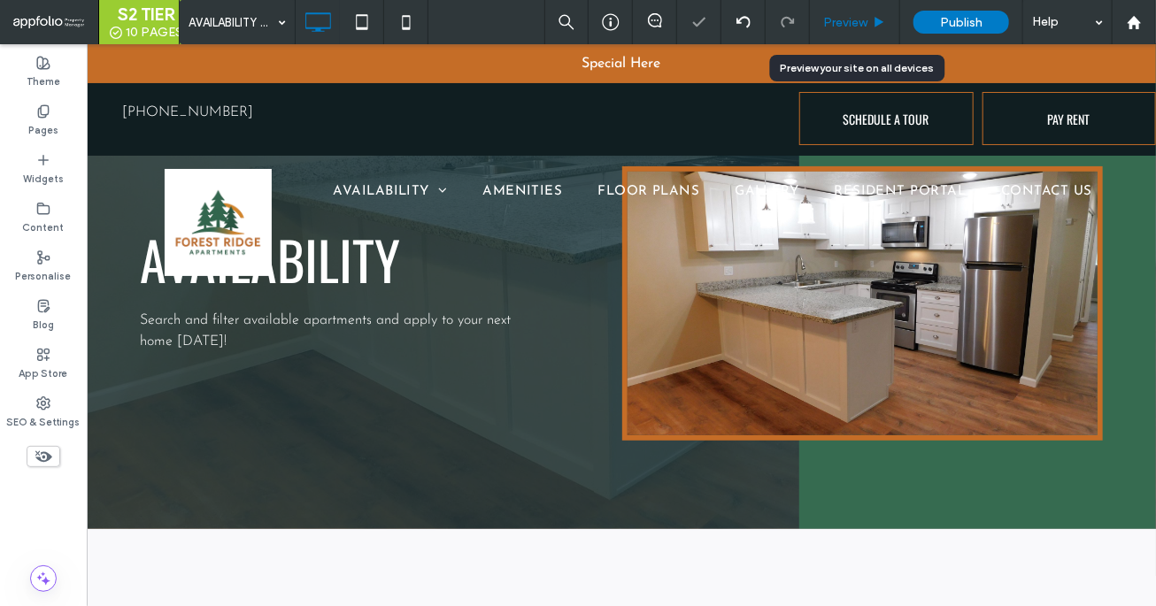
click at [849, 27] on span "Preview" at bounding box center [845, 22] width 44 height 15
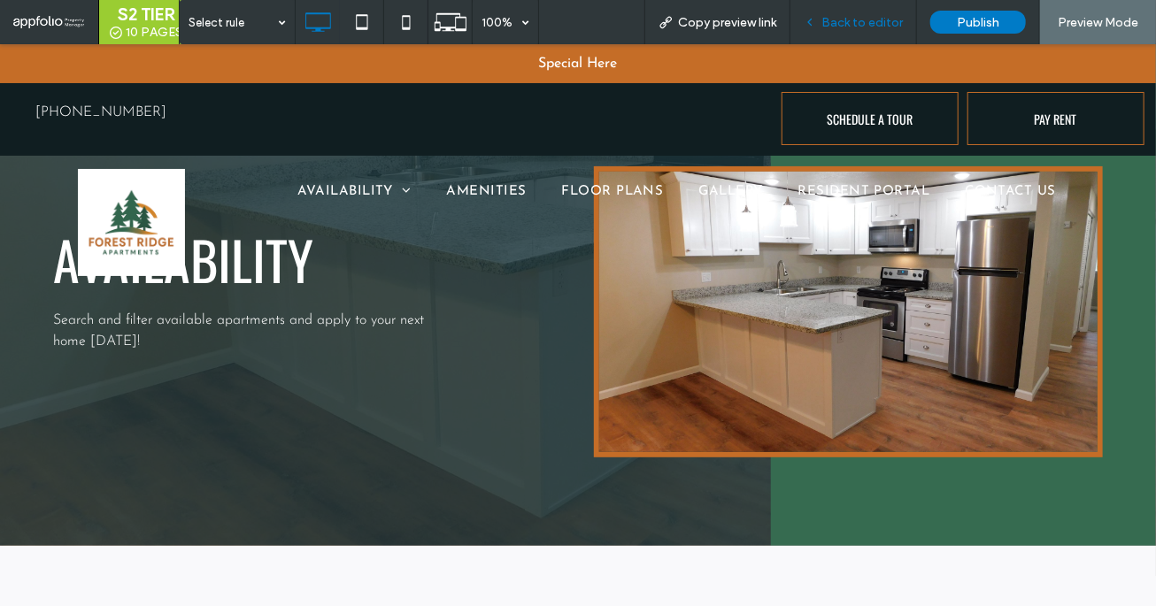
click at [850, 28] on span "Back to editor" at bounding box center [861, 22] width 81 height 15
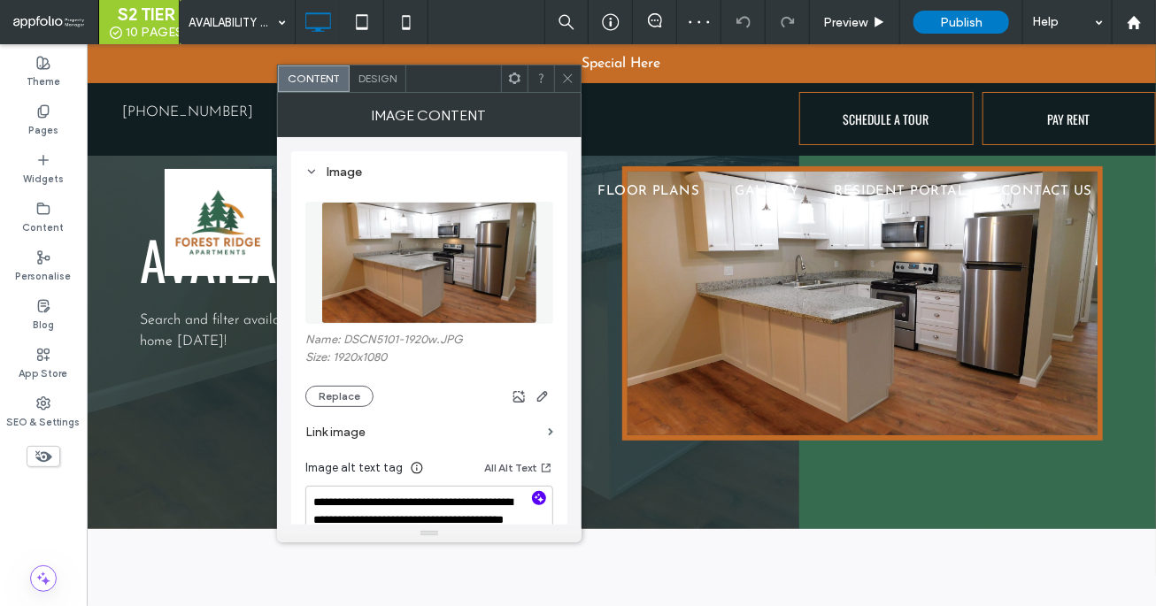
click at [539, 501] on use "button" at bounding box center [540, 498] width 10 height 10
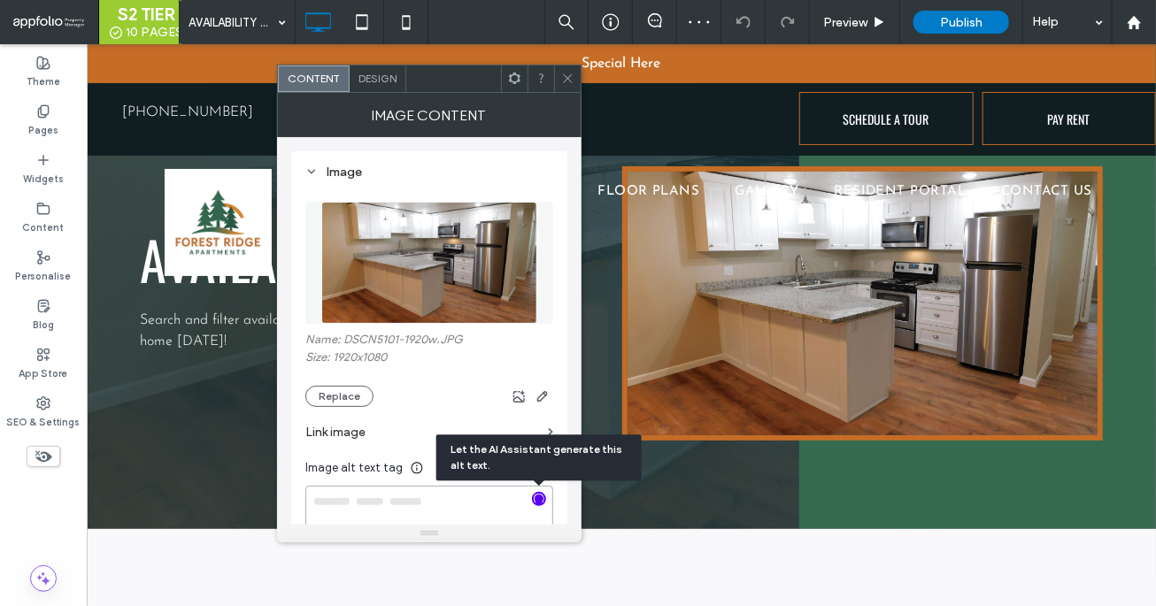
type textarea "**********"
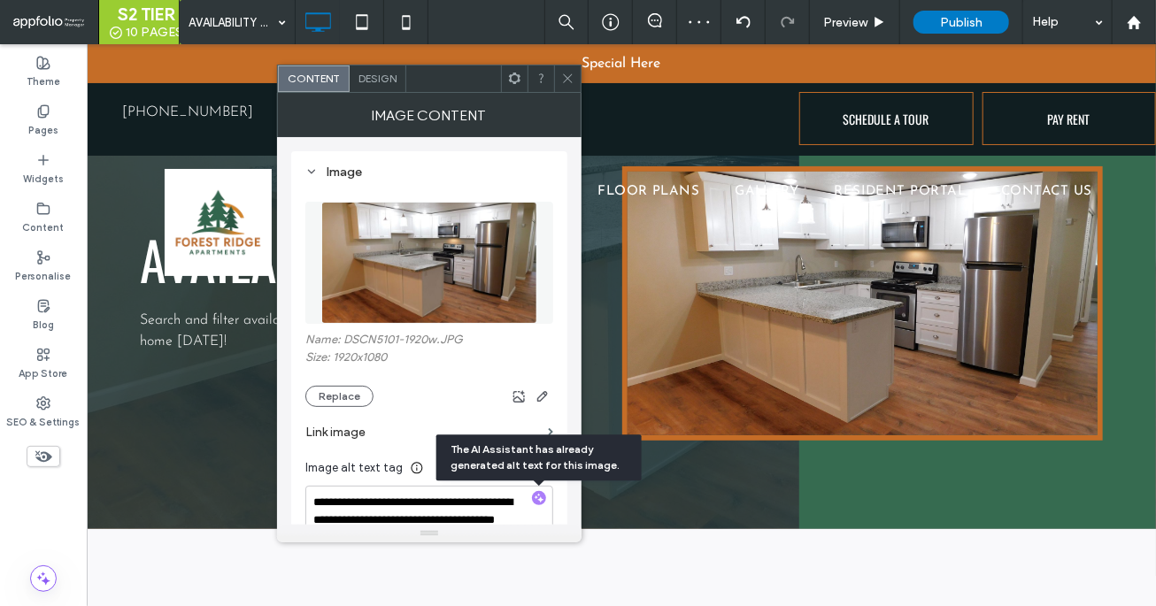
click at [568, 84] on icon at bounding box center [567, 78] width 13 height 13
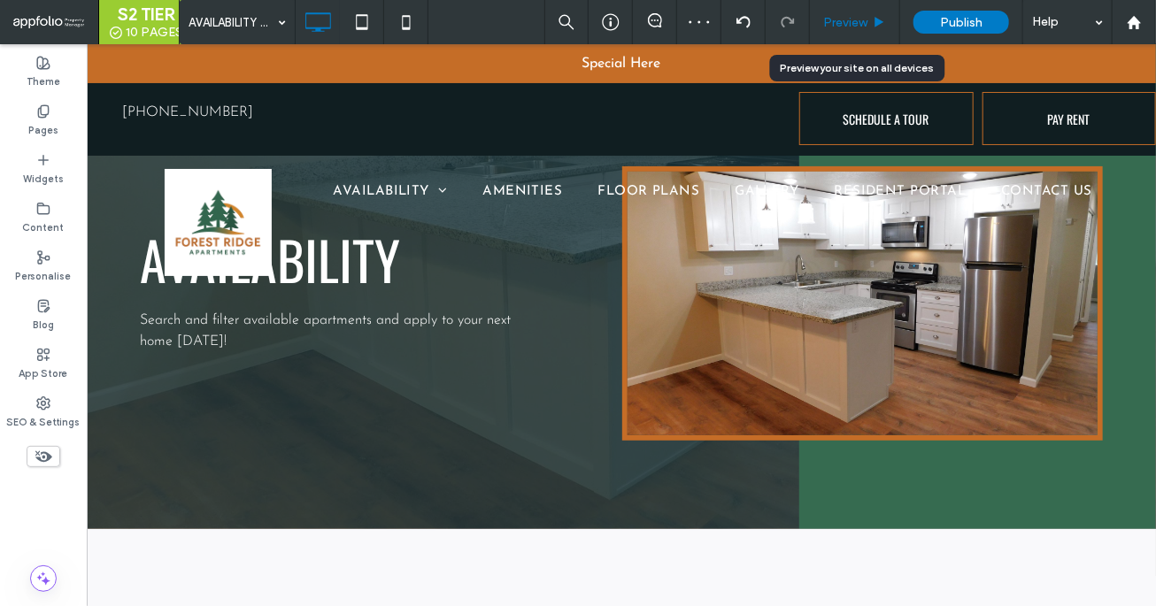
click at [869, 23] on div "Preview" at bounding box center [854, 22] width 89 height 15
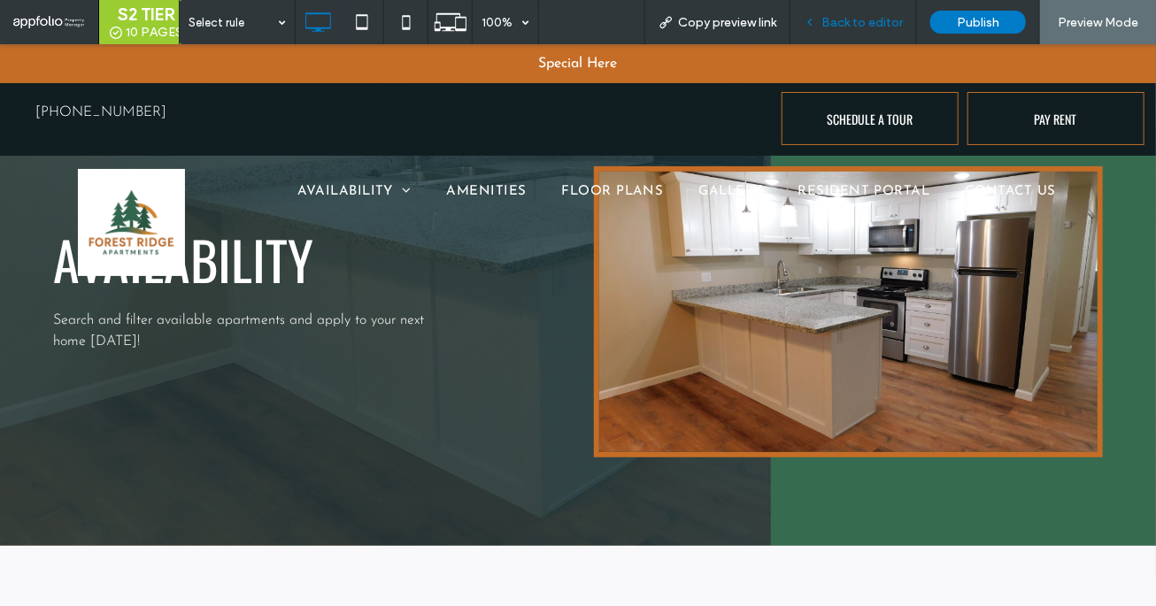
click at [866, 20] on span "Back to editor" at bounding box center [861, 22] width 81 height 15
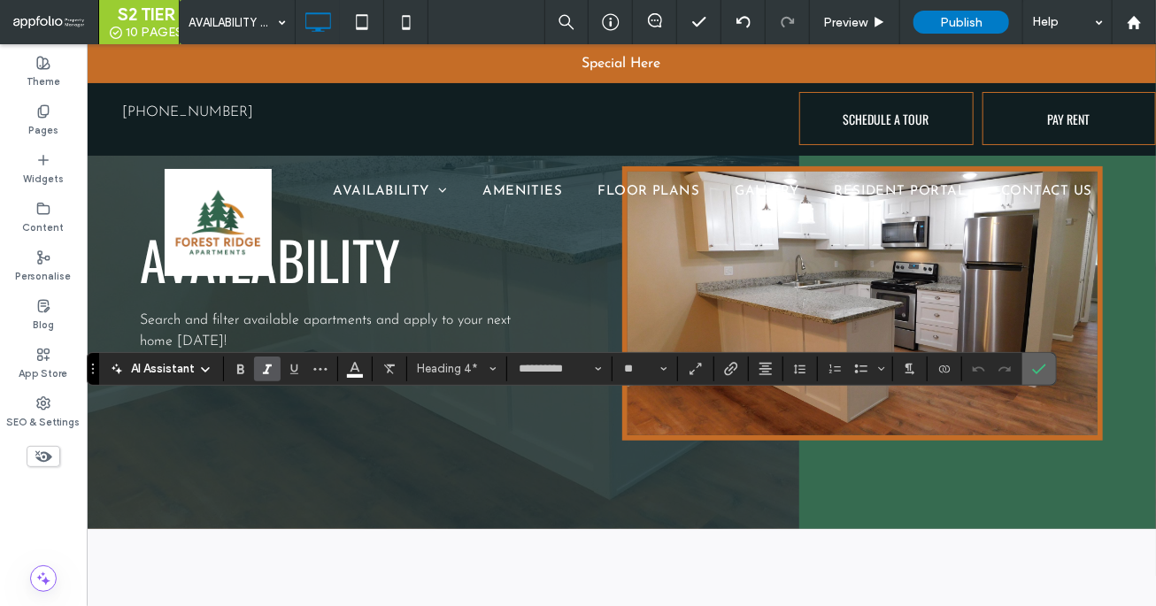
click at [1032, 366] on icon "Confirm" at bounding box center [1039, 369] width 14 height 14
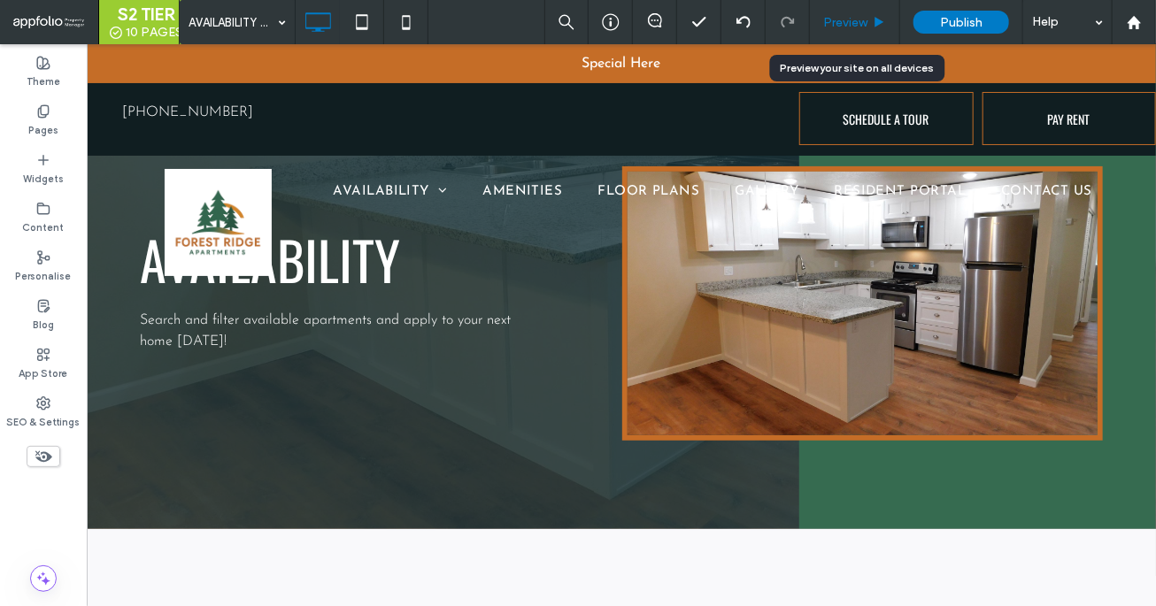
click at [850, 20] on span "Preview" at bounding box center [845, 22] width 44 height 15
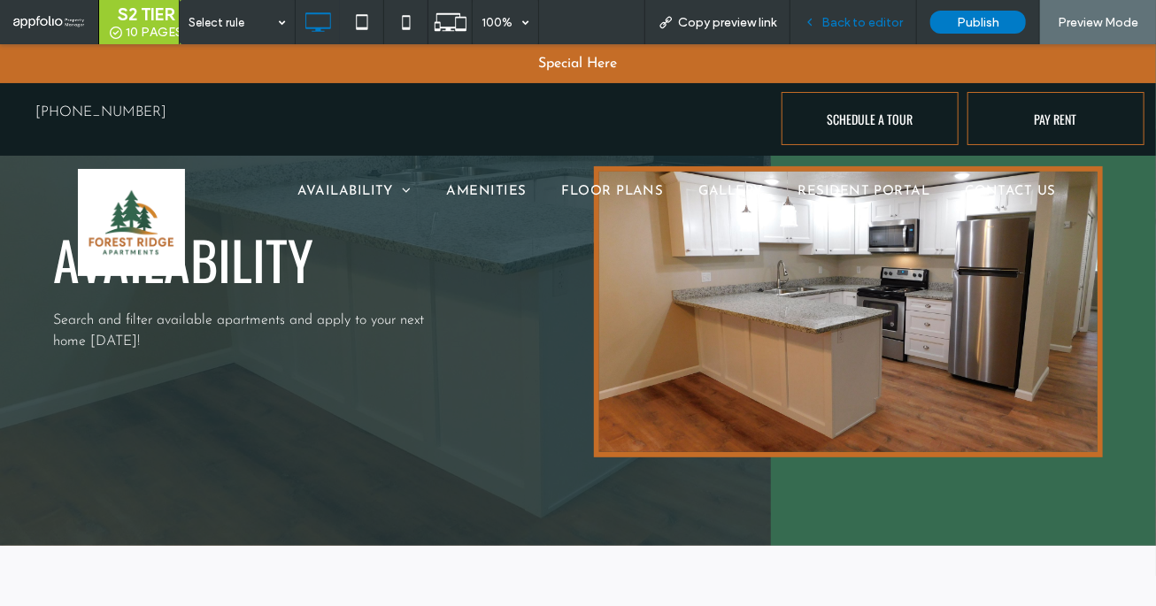
click at [843, 22] on span "Back to editor" at bounding box center [861, 22] width 81 height 15
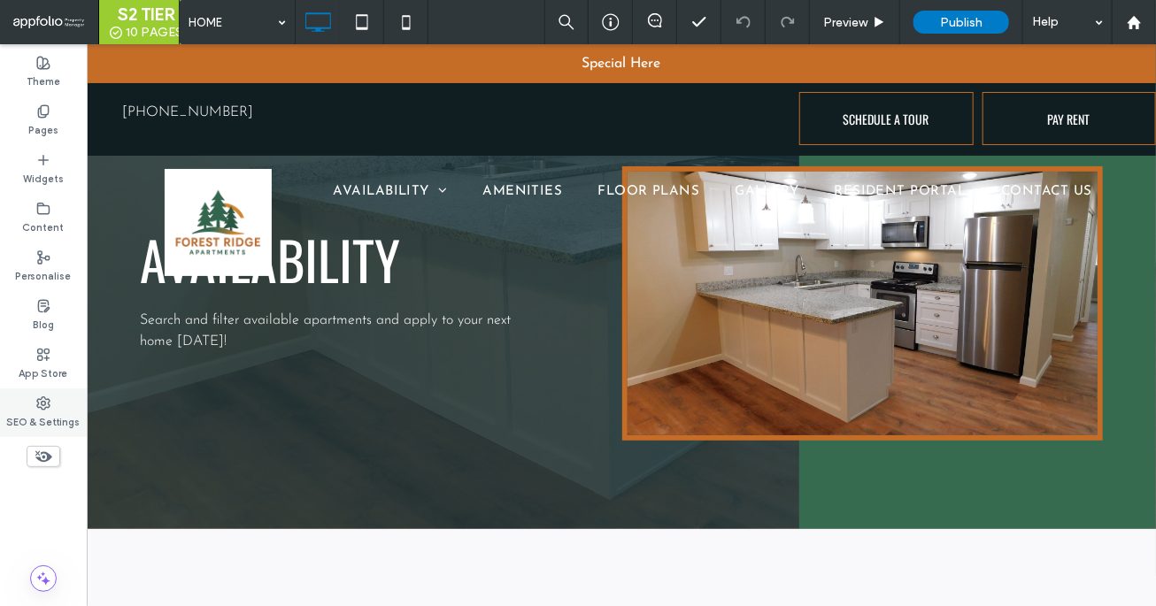
click at [32, 416] on label "SEO & Settings" at bounding box center [43, 420] width 73 height 19
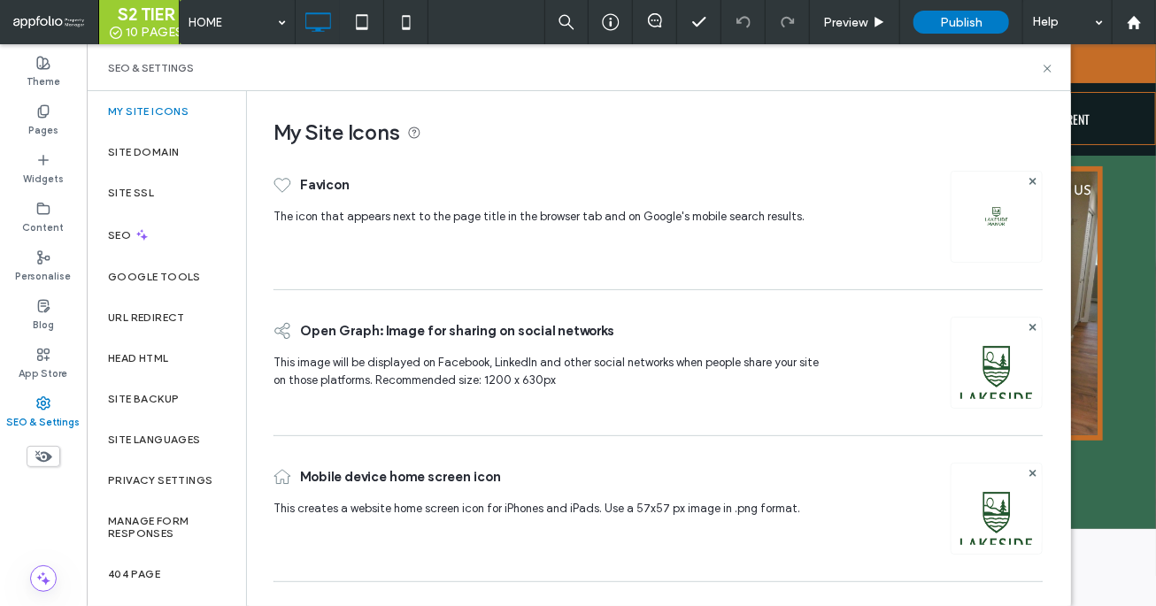
click at [1037, 178] on div at bounding box center [1032, 180] width 15 height 15
click at [1034, 181] on use at bounding box center [1031, 180] width 7 height 7
click at [1027, 327] on div at bounding box center [1032, 325] width 15 height 15
click at [1033, 325] on use at bounding box center [1031, 324] width 7 height 7
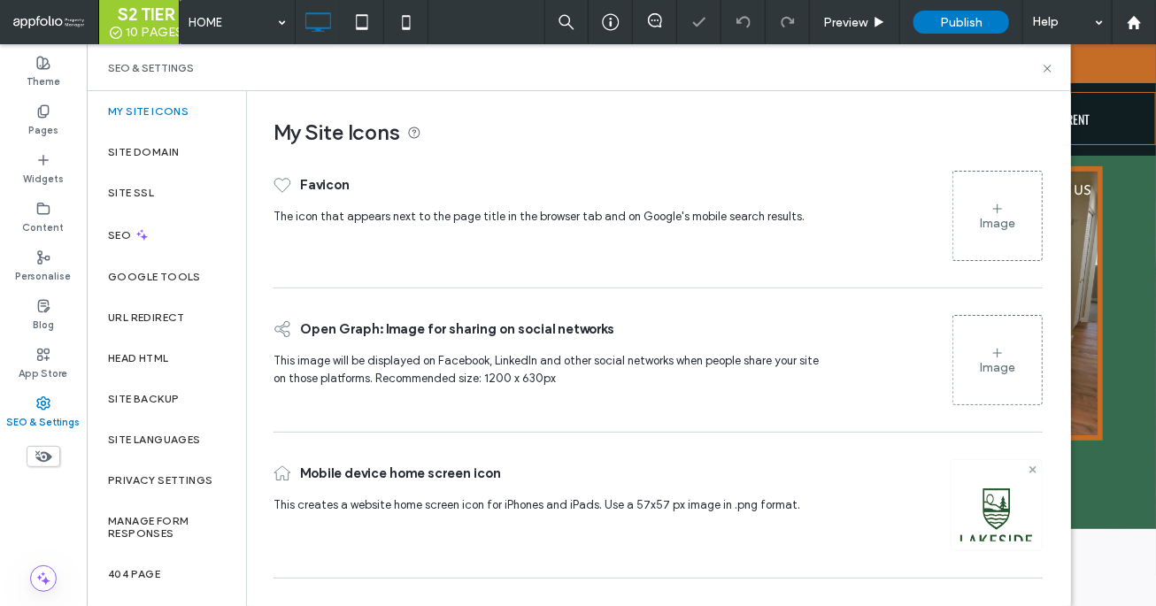
click at [1032, 470] on icon at bounding box center [1032, 469] width 7 height 7
click at [1003, 279] on div "Favicon The icon that appears next to the page title in the browser tab and on …" at bounding box center [657, 369] width 769 height 433
click at [989, 236] on div "Image" at bounding box center [997, 215] width 89 height 85
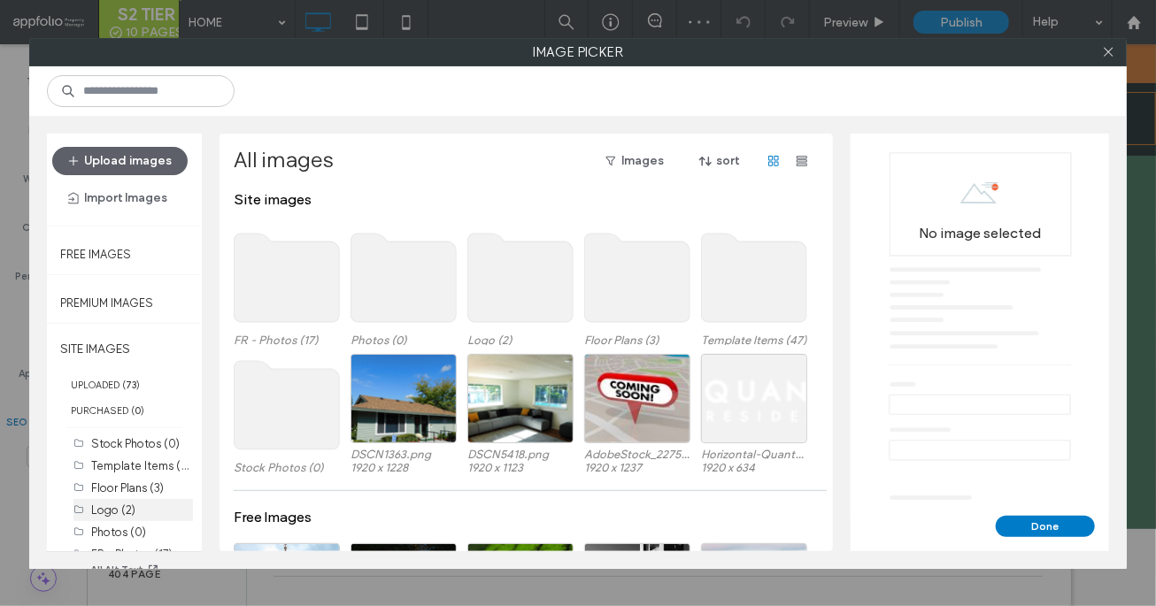
click at [104, 512] on label "Logo (2)" at bounding box center [113, 510] width 44 height 13
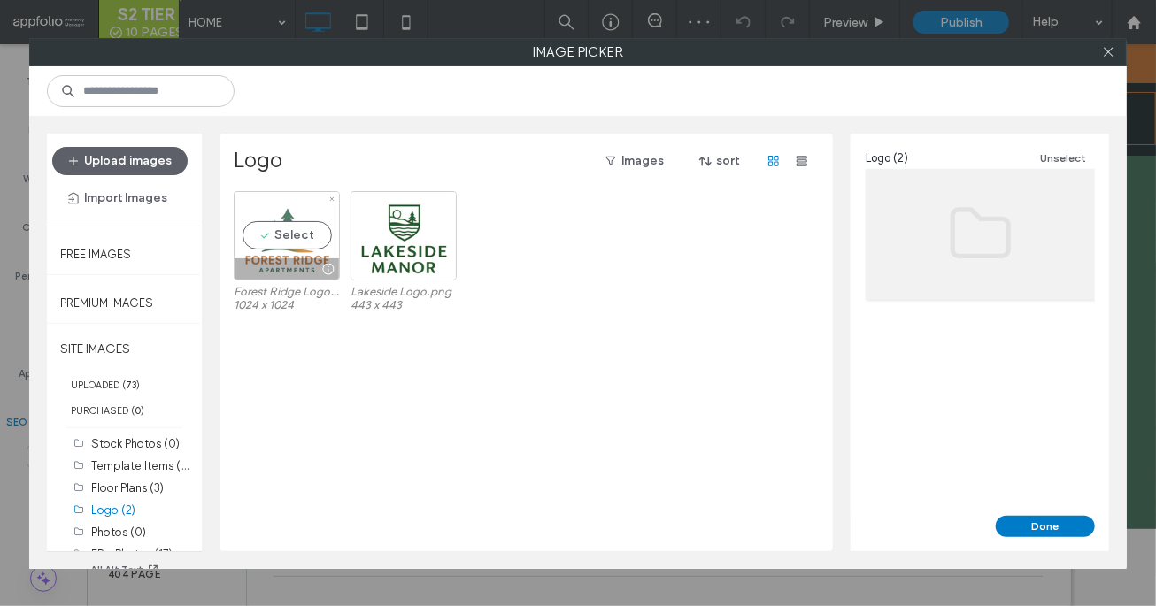
click at [304, 253] on div "Select" at bounding box center [287, 235] width 106 height 89
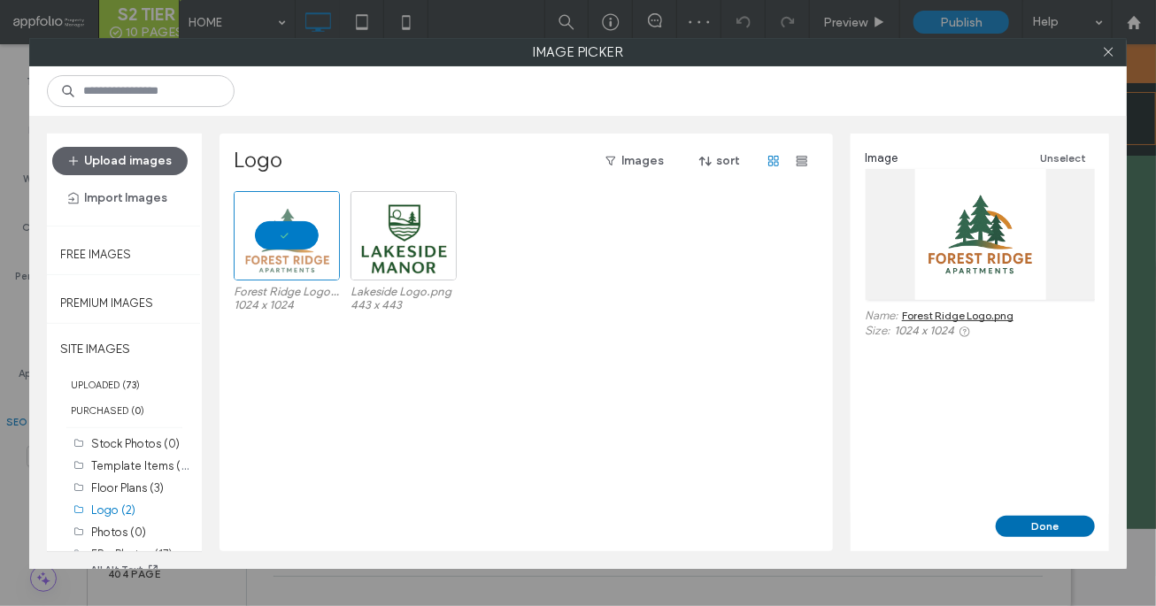
click at [1059, 527] on button "Done" at bounding box center [1045, 526] width 99 height 21
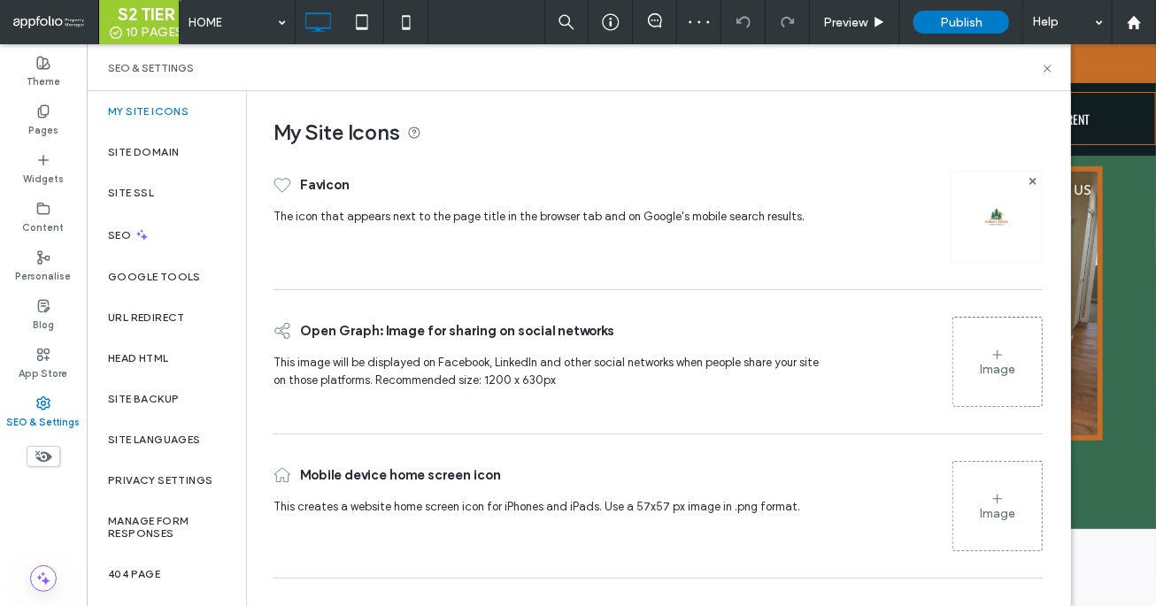
click at [998, 403] on div "Image" at bounding box center [997, 361] width 89 height 85
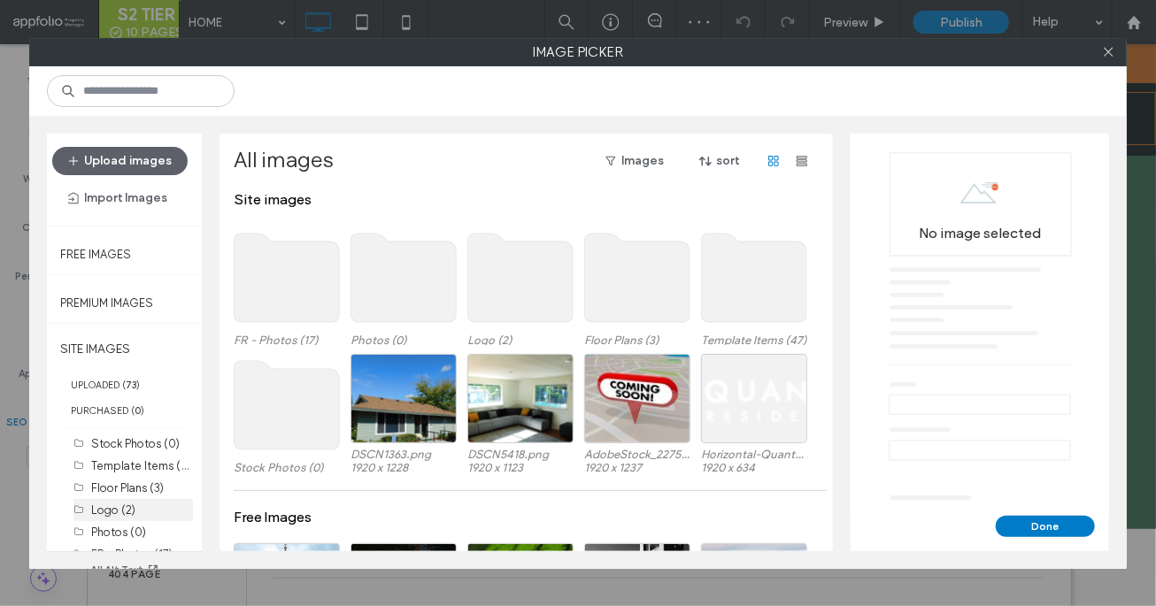
click at [126, 509] on label "Logo (2)" at bounding box center [113, 510] width 44 height 13
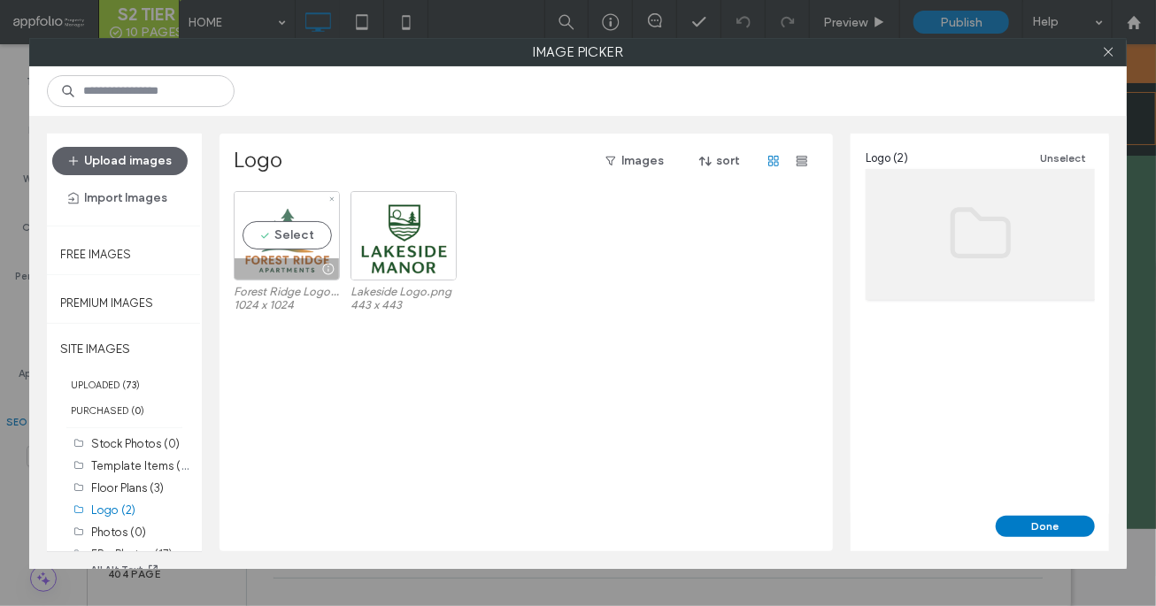
click at [281, 263] on div at bounding box center [287, 268] width 104 height 21
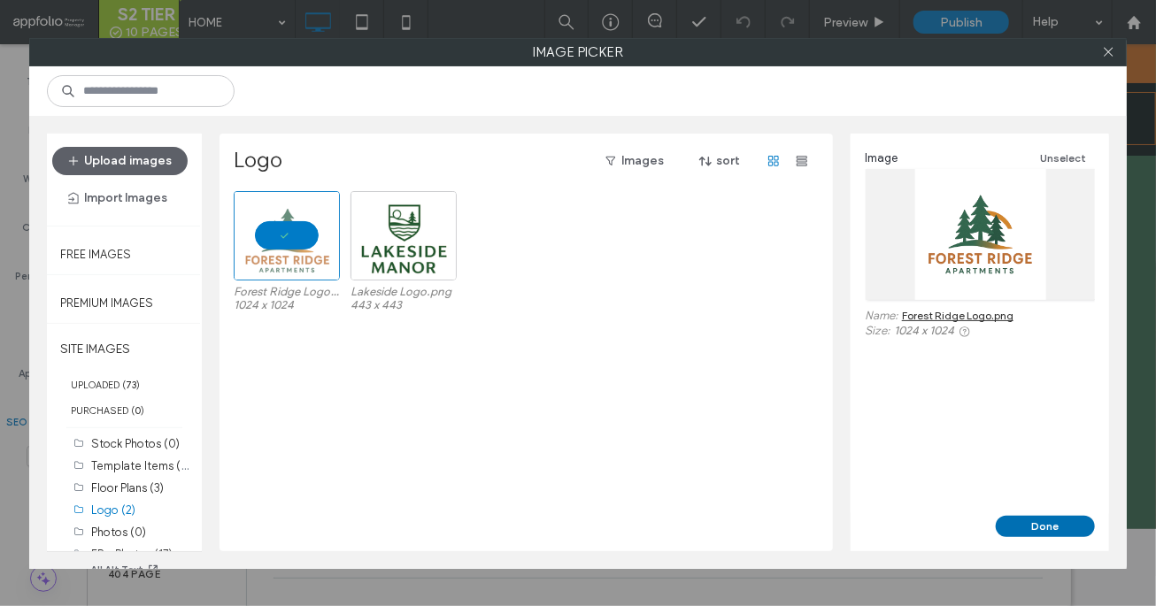
click at [1030, 518] on button "Done" at bounding box center [1045, 526] width 99 height 21
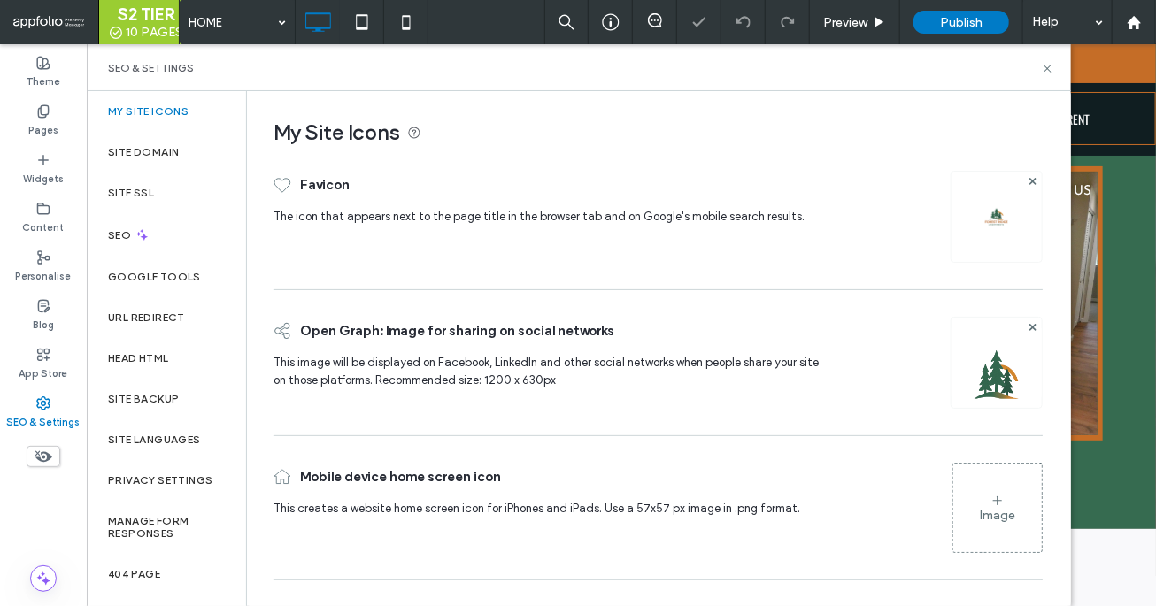
click at [979, 484] on div "Image" at bounding box center [997, 508] width 89 height 85
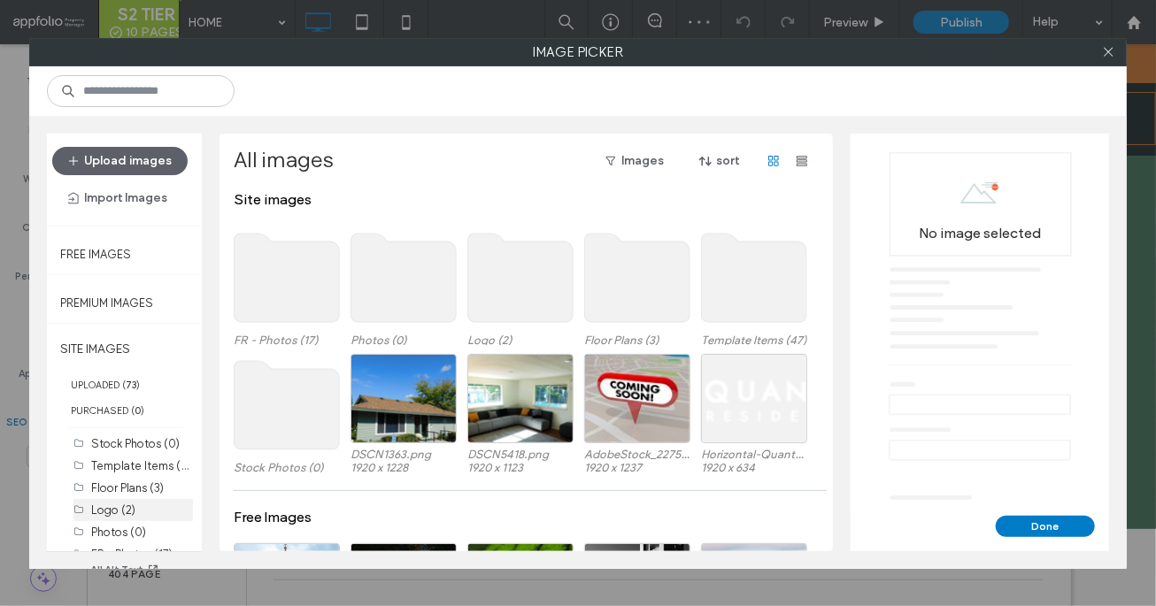
click at [108, 513] on label "Logo (2)" at bounding box center [113, 510] width 44 height 13
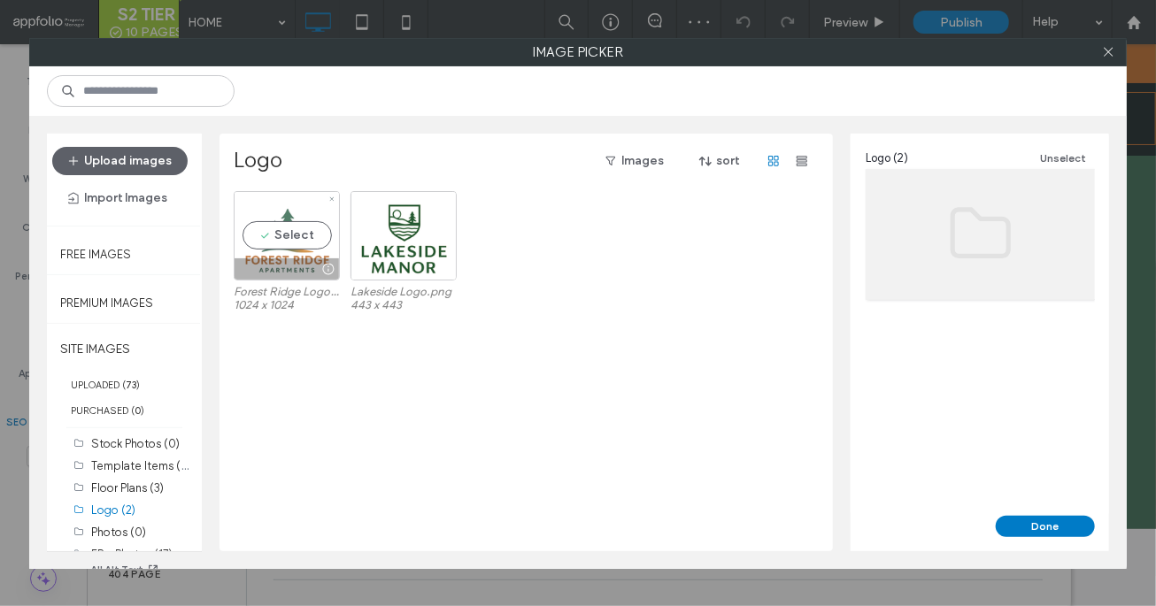
click at [283, 219] on div "Select" at bounding box center [287, 235] width 106 height 89
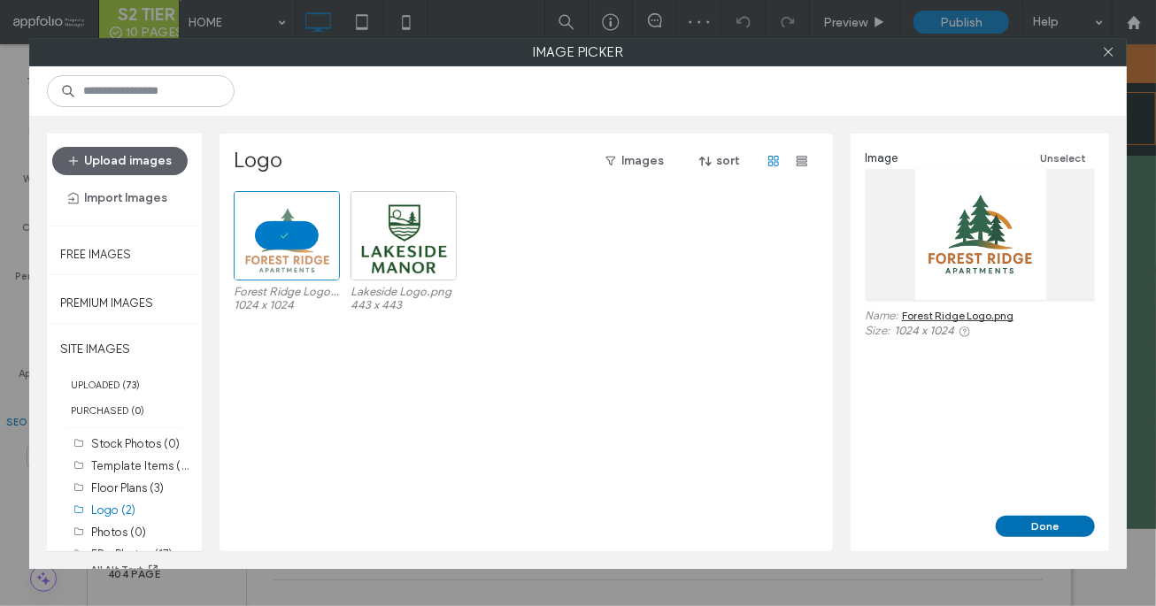
click at [1070, 532] on button "Done" at bounding box center [1045, 526] width 99 height 21
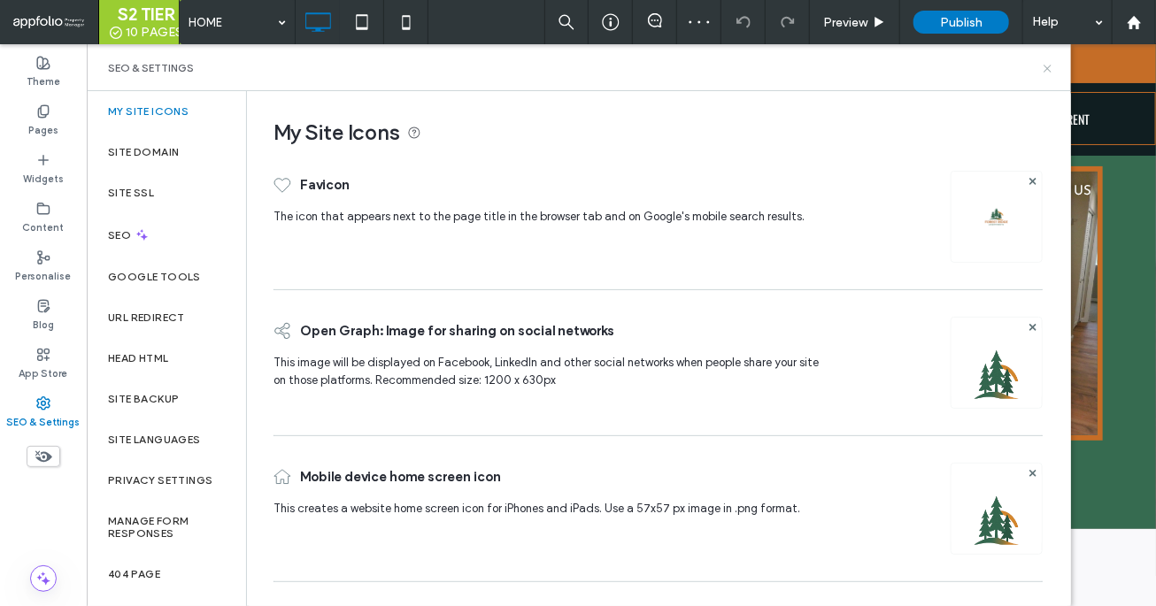
click at [1048, 66] on use at bounding box center [1046, 68] width 7 height 7
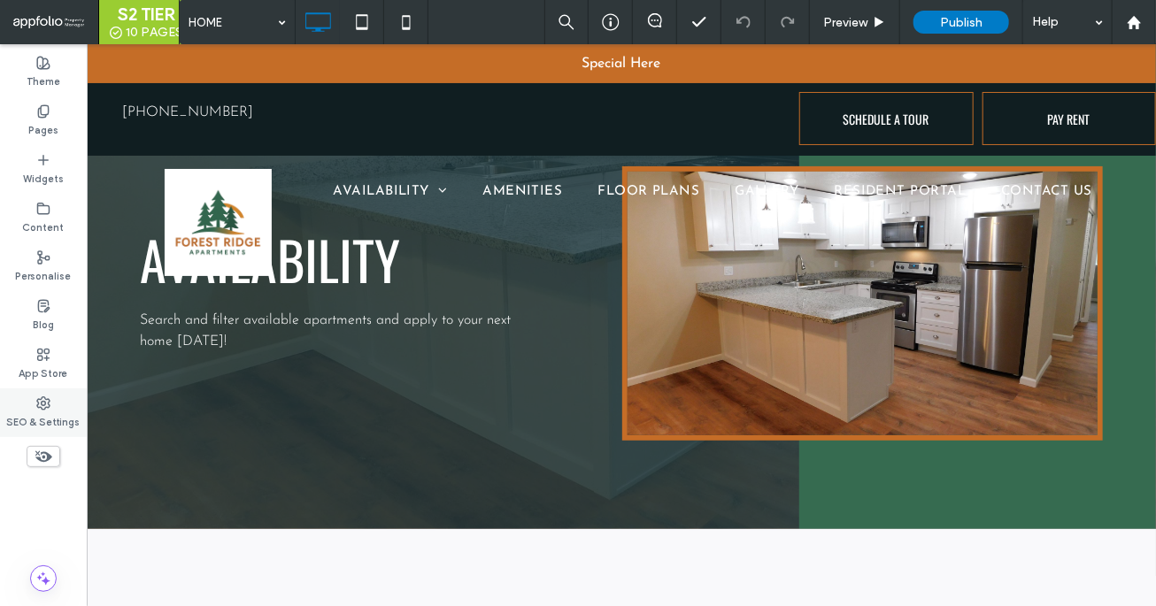
click at [64, 417] on label "SEO & Settings" at bounding box center [43, 420] width 73 height 19
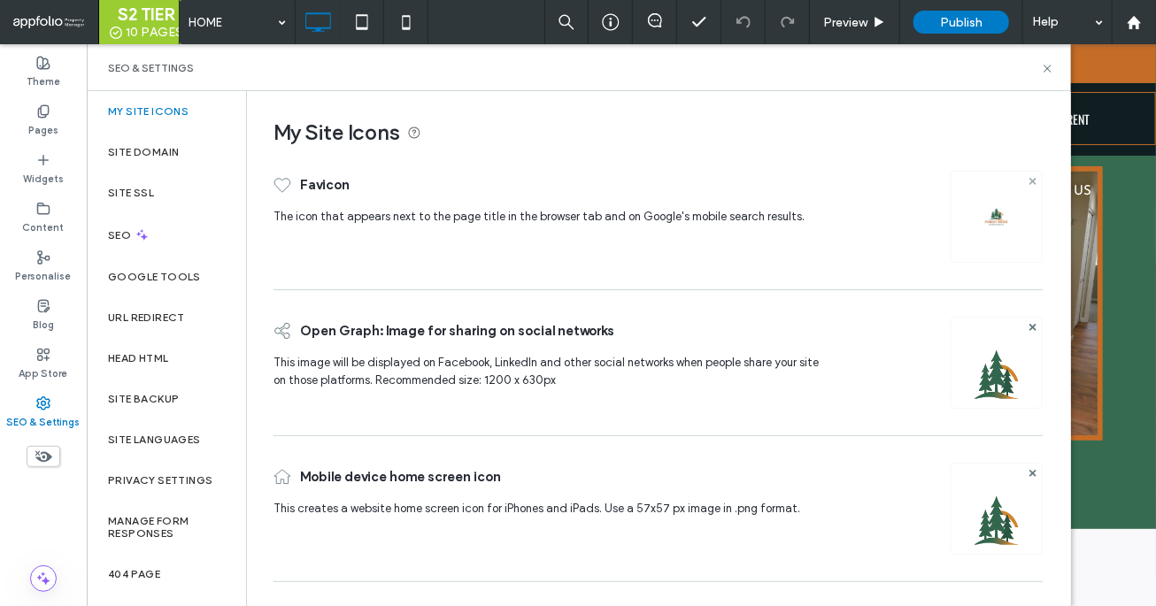
click at [1034, 178] on use at bounding box center [1031, 180] width 7 height 7
click at [1035, 470] on icon at bounding box center [1032, 471] width 7 height 7
click at [1046, 69] on use at bounding box center [1046, 68] width 7 height 7
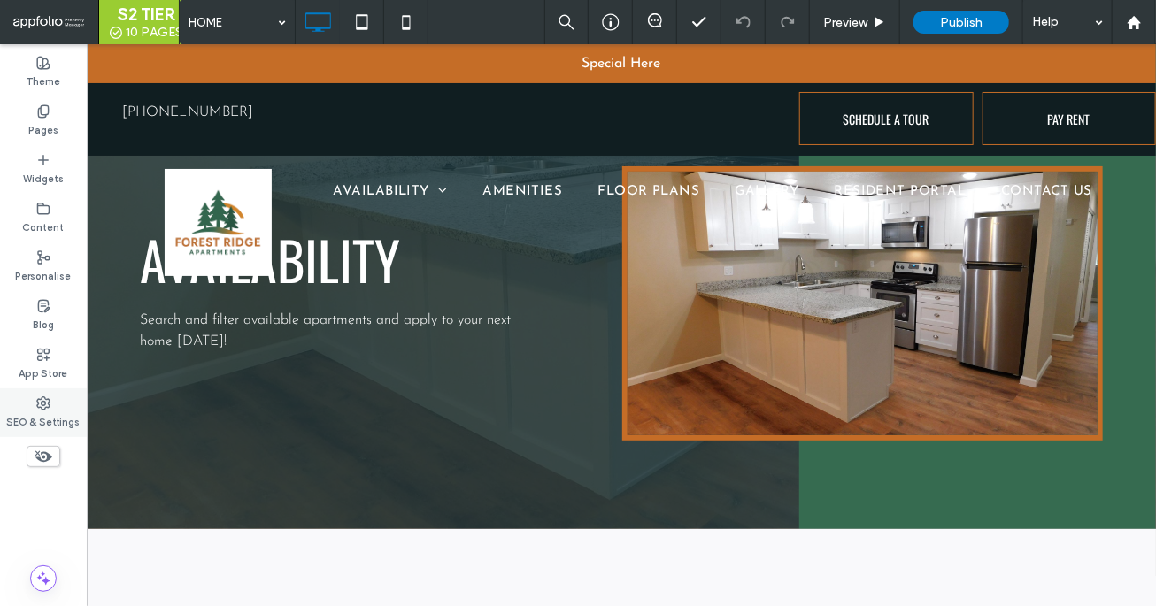
click at [49, 400] on use at bounding box center [43, 403] width 12 height 12
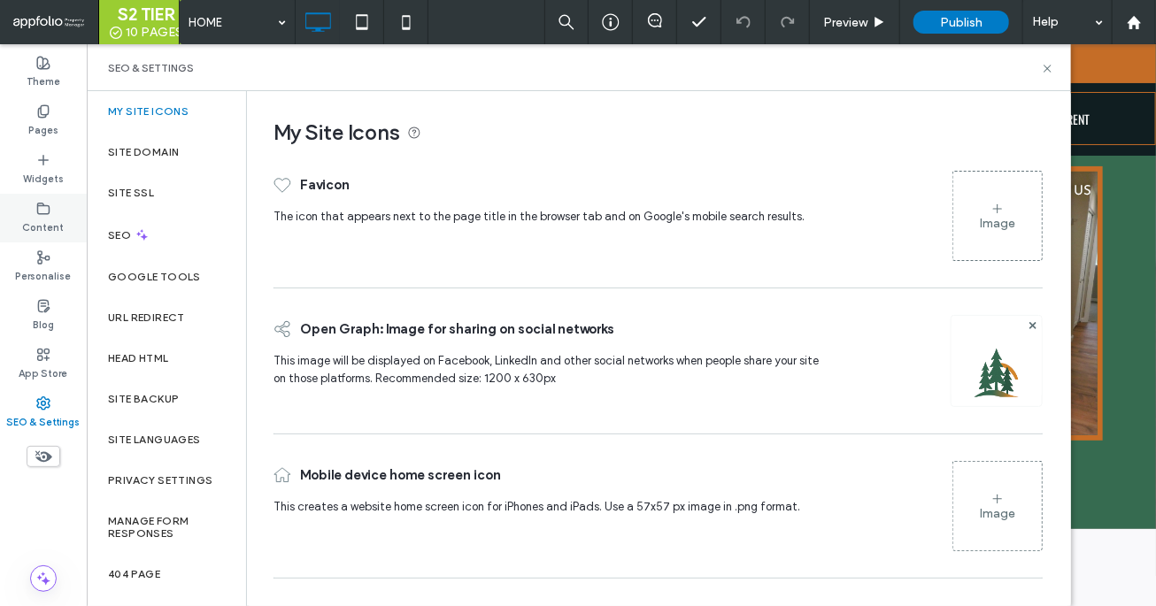
click at [55, 234] on label "Content" at bounding box center [44, 225] width 42 height 19
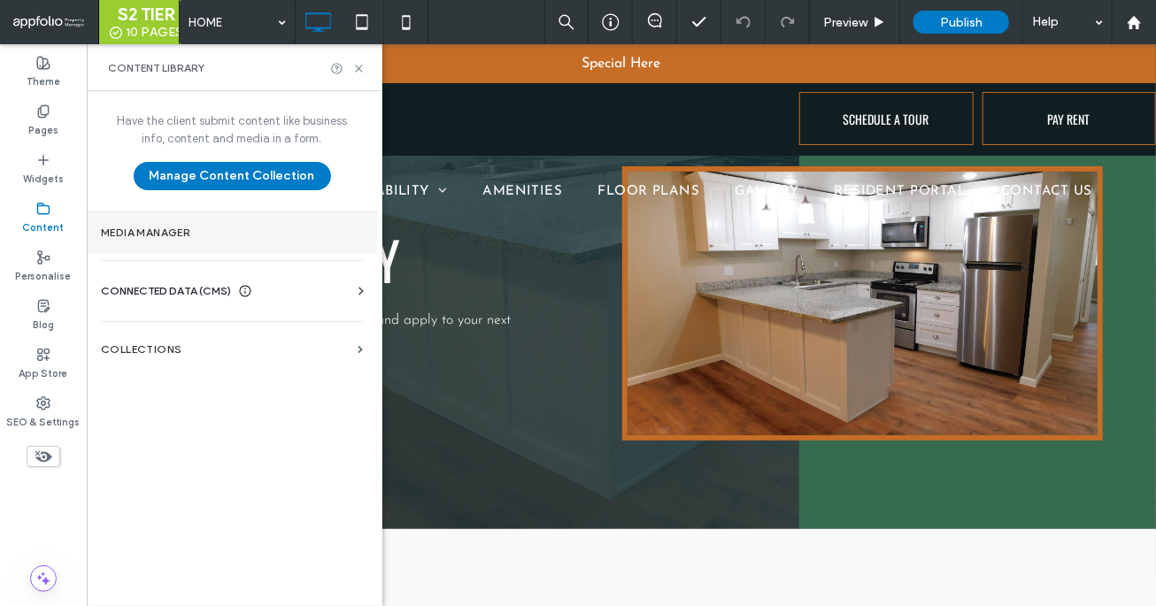
click at [161, 231] on label "Media Manager" at bounding box center [232, 233] width 262 height 12
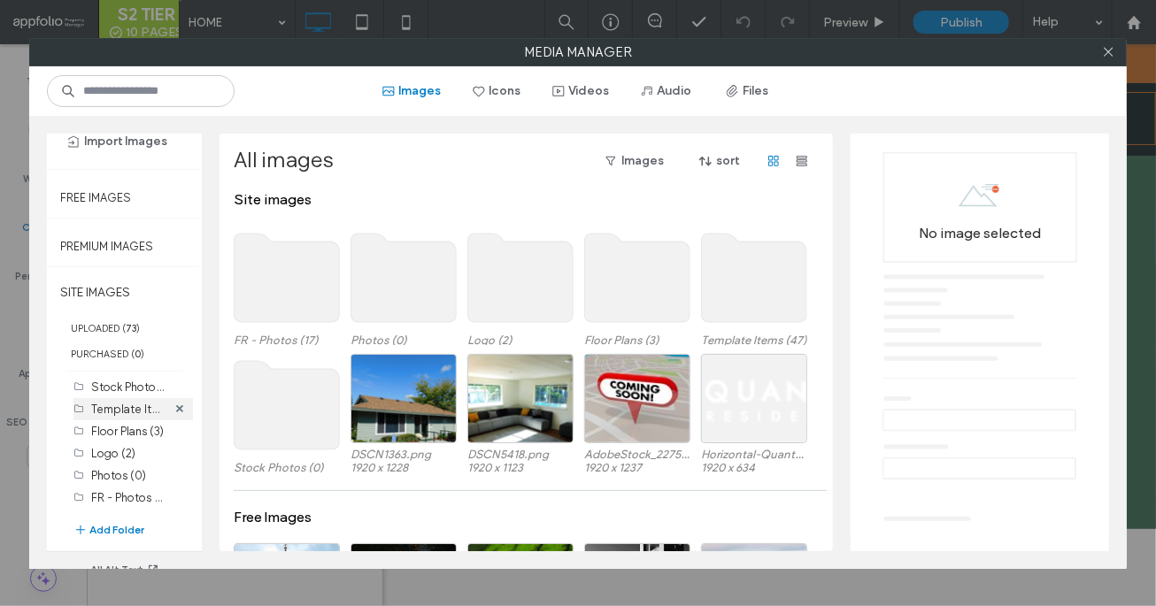
scroll to position [61, 0]
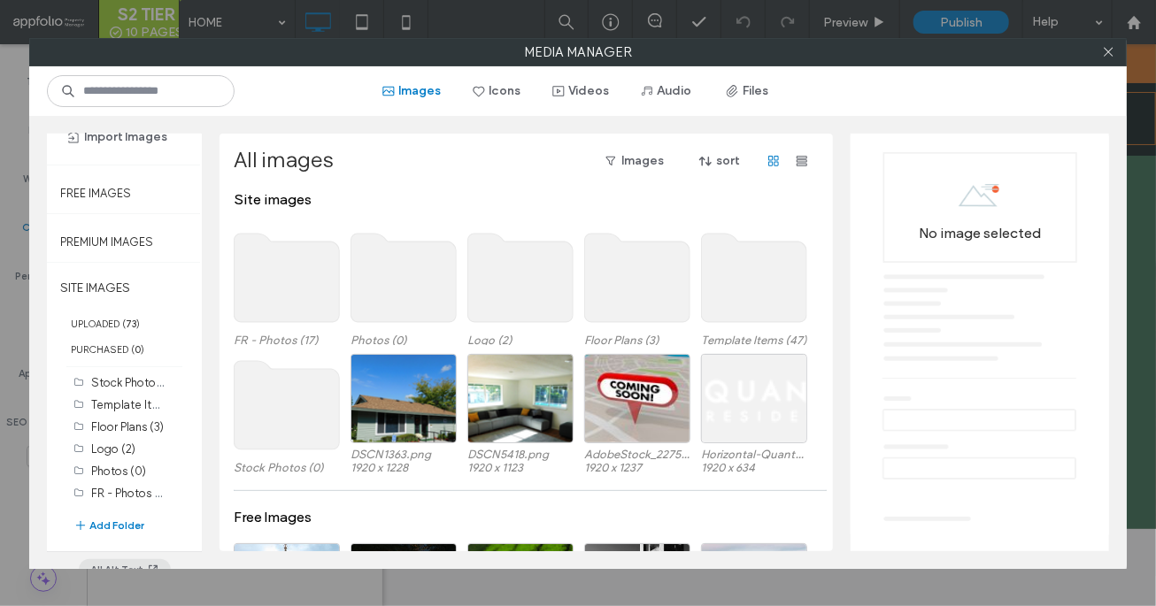
click at [141, 562] on button "All Alt Text" at bounding box center [125, 569] width 92 height 21
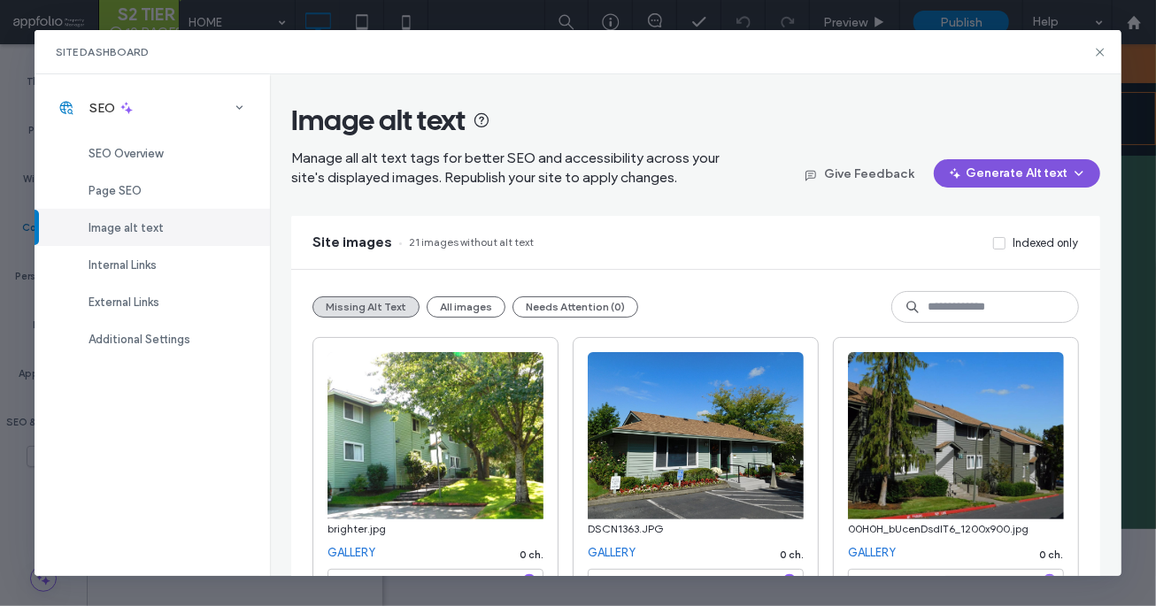
click at [1014, 166] on button "Generate Alt text" at bounding box center [1017, 173] width 166 height 28
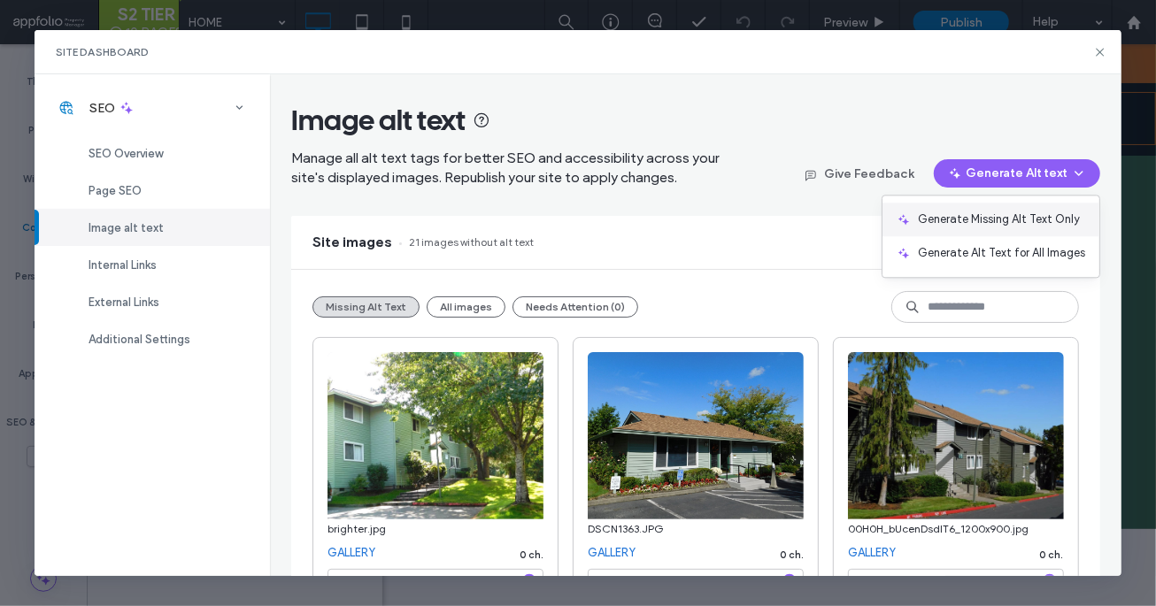
click at [964, 220] on span "Generate Missing Alt Text Only" at bounding box center [999, 220] width 162 height 18
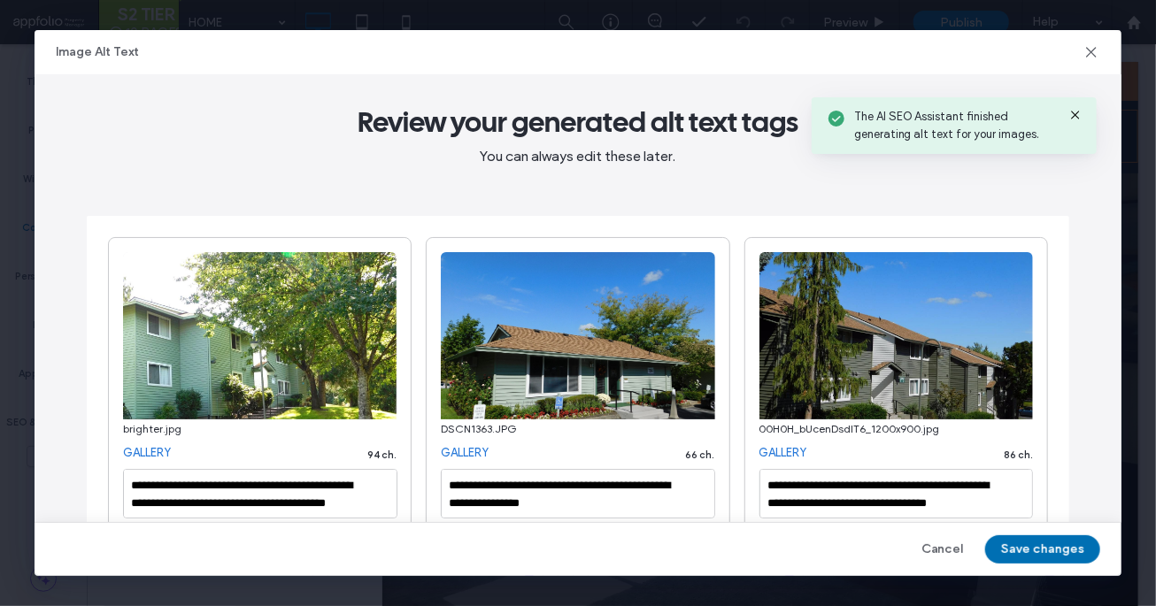
click at [1040, 551] on button "Save changes" at bounding box center [1042, 549] width 115 height 28
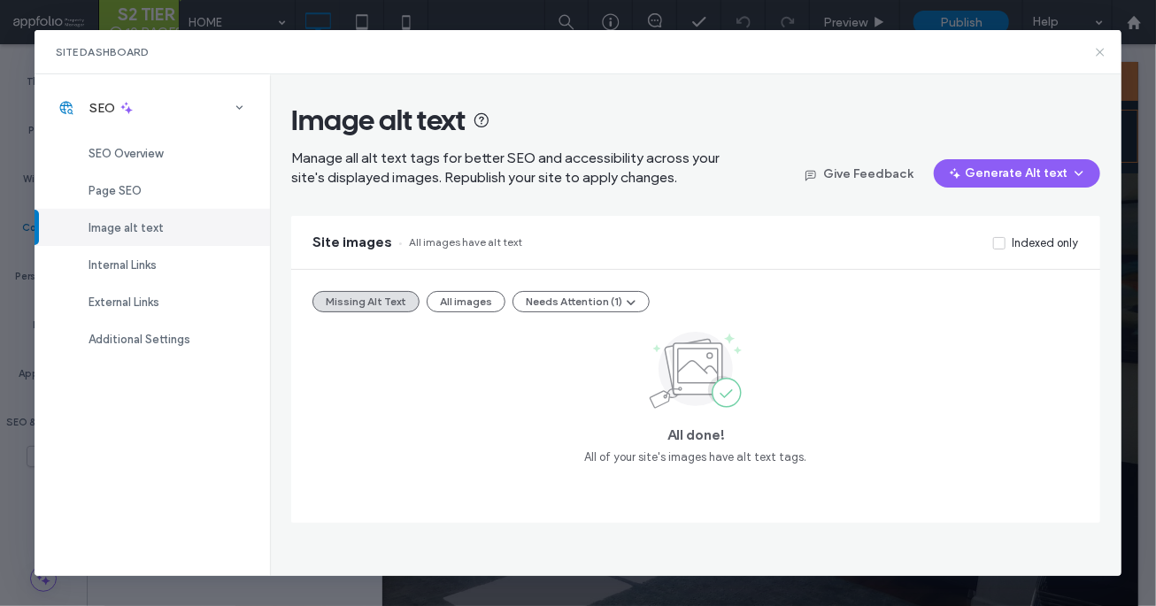
click at [1102, 51] on icon at bounding box center [1100, 52] width 14 height 14
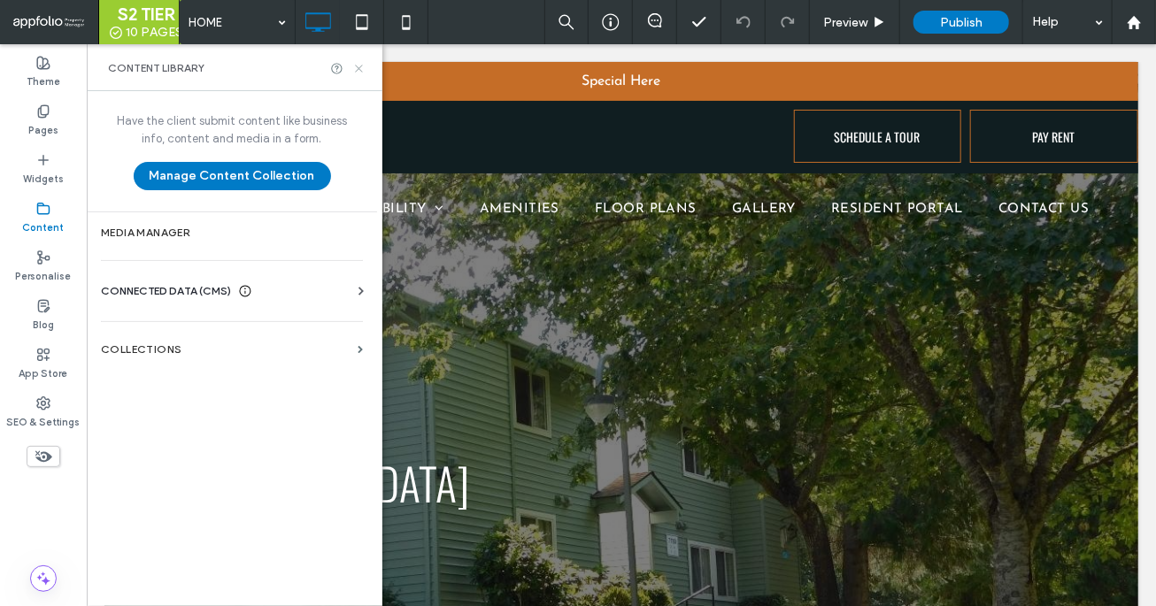
click at [359, 70] on icon at bounding box center [358, 68] width 13 height 13
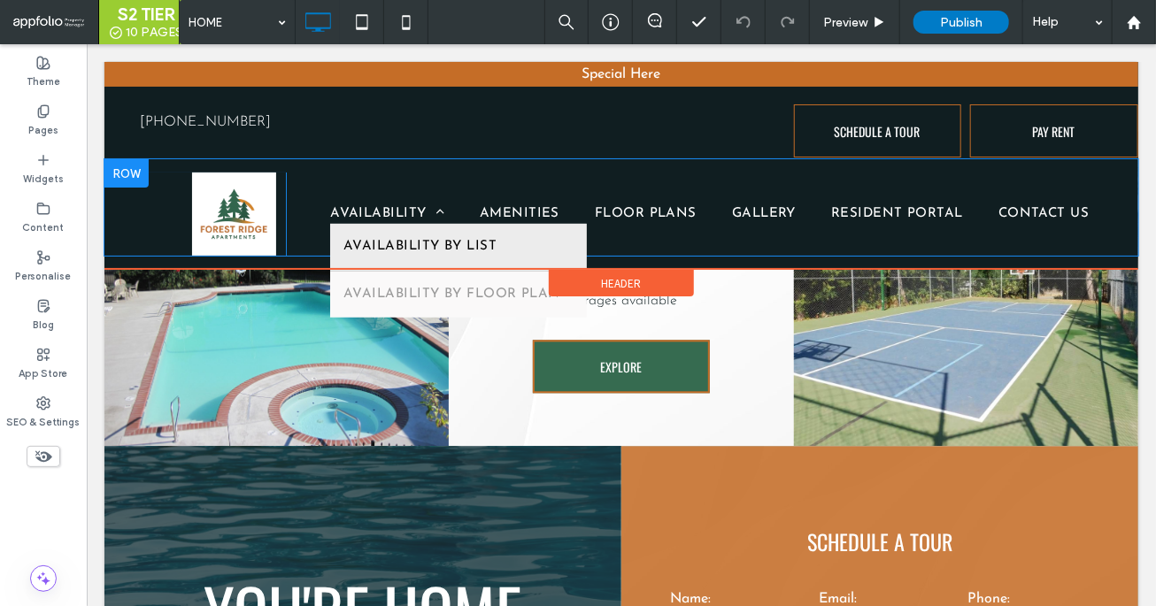
scroll to position [1641, 0]
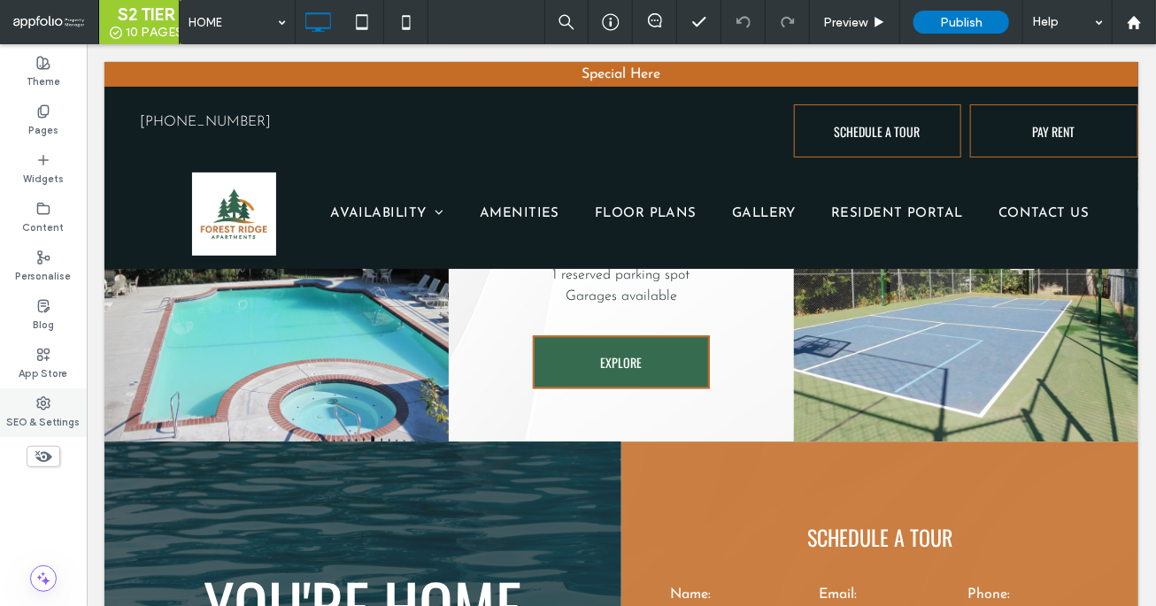
click at [51, 417] on label "SEO & Settings" at bounding box center [43, 420] width 73 height 19
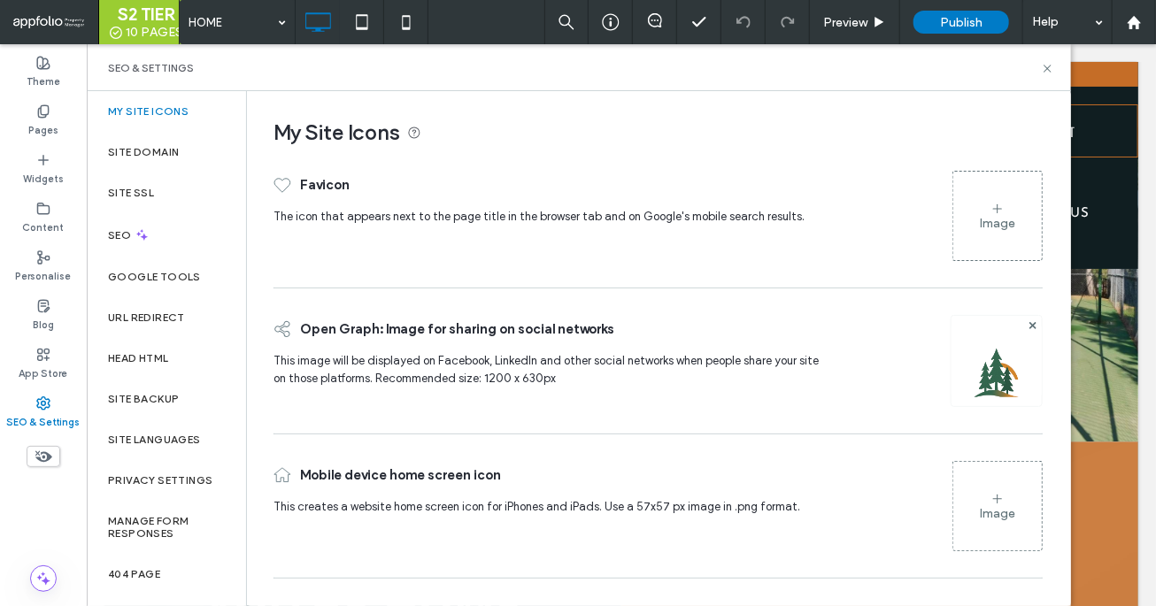
click at [1012, 196] on div "Image" at bounding box center [997, 215] width 89 height 85
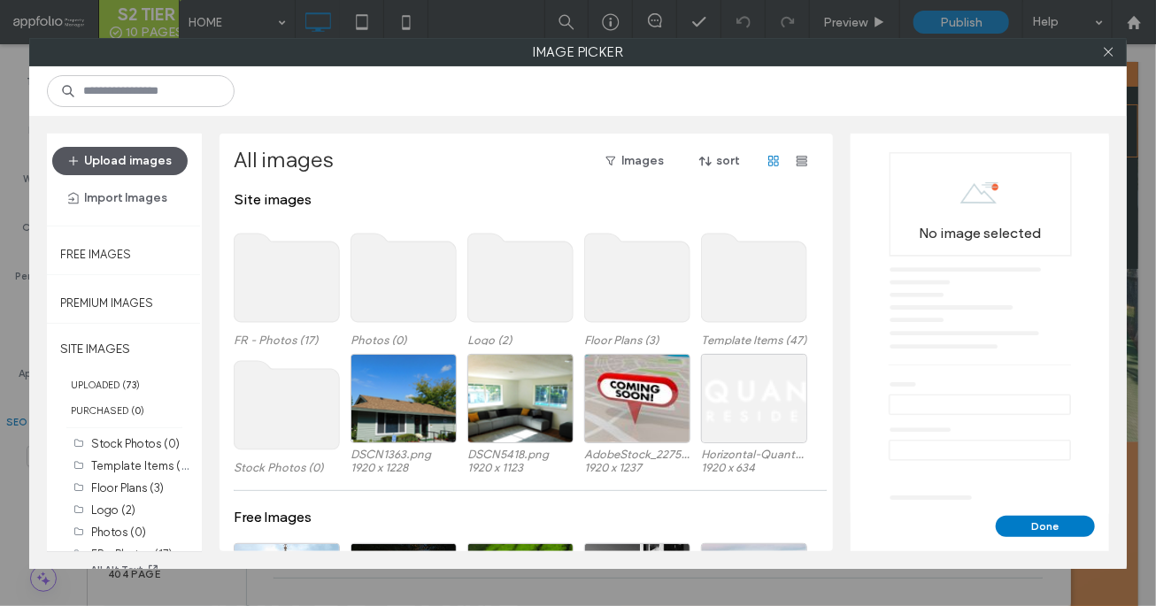
click at [131, 156] on button "Upload images" at bounding box center [119, 161] width 135 height 28
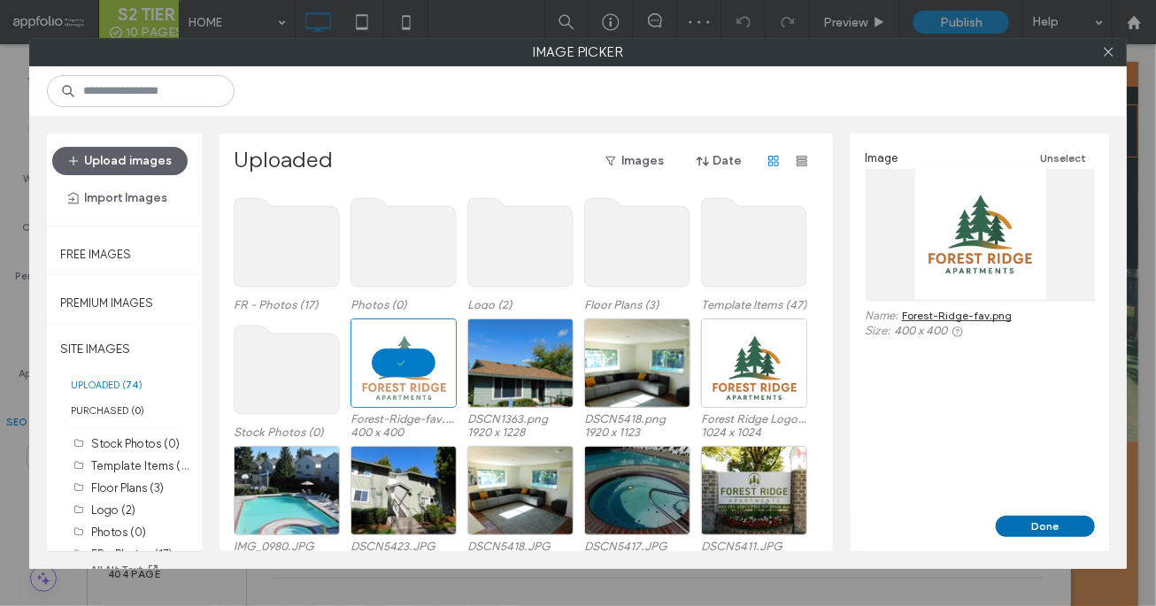
click at [1053, 523] on button "Done" at bounding box center [1045, 526] width 99 height 21
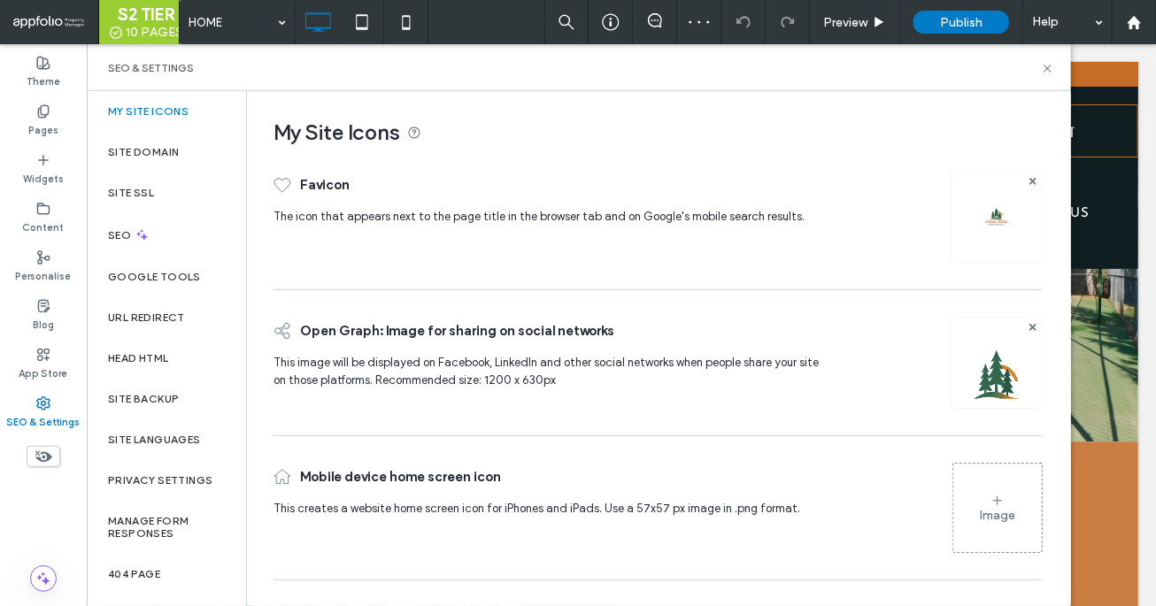
click at [1010, 496] on div "Image" at bounding box center [997, 508] width 89 height 85
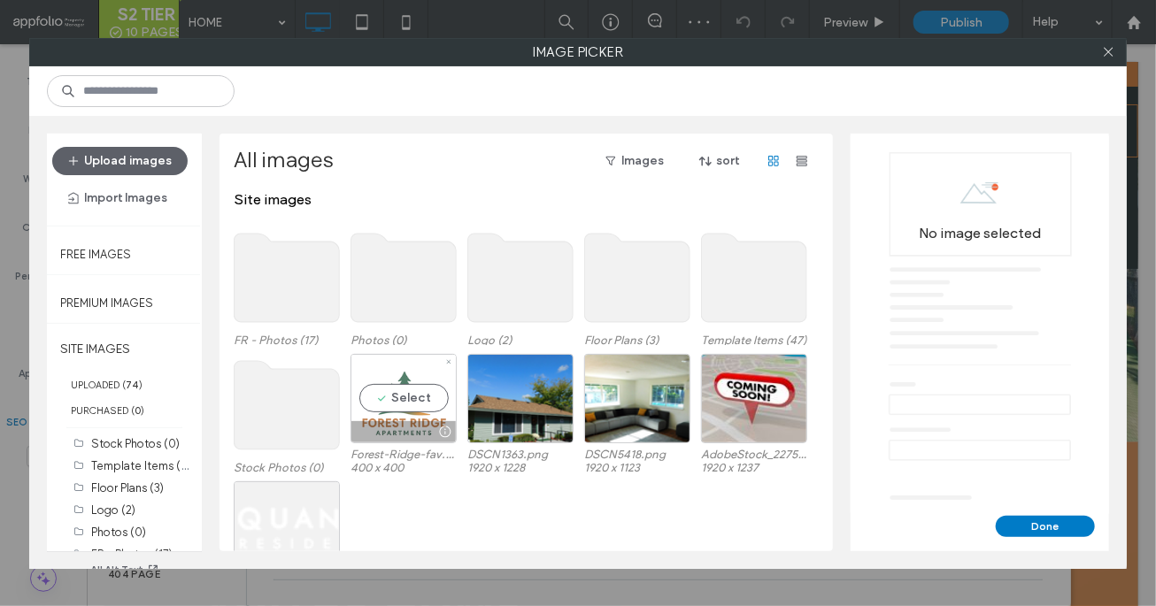
click at [404, 400] on div "Select" at bounding box center [403, 398] width 106 height 89
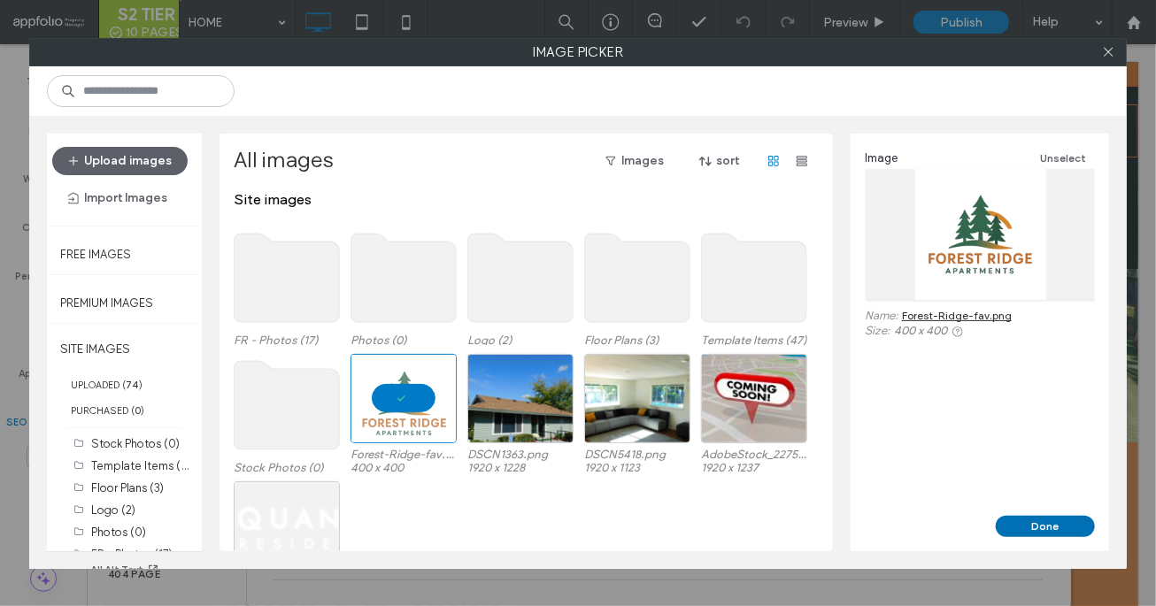
click at [1044, 519] on button "Done" at bounding box center [1045, 526] width 99 height 21
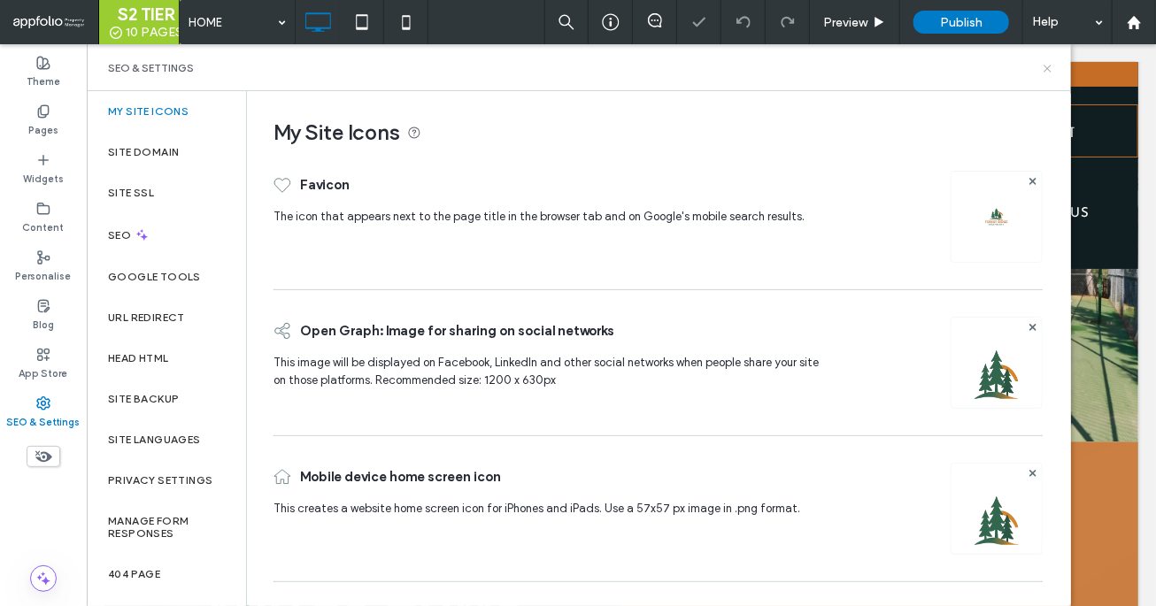
click at [1049, 65] on icon at bounding box center [1047, 68] width 13 height 13
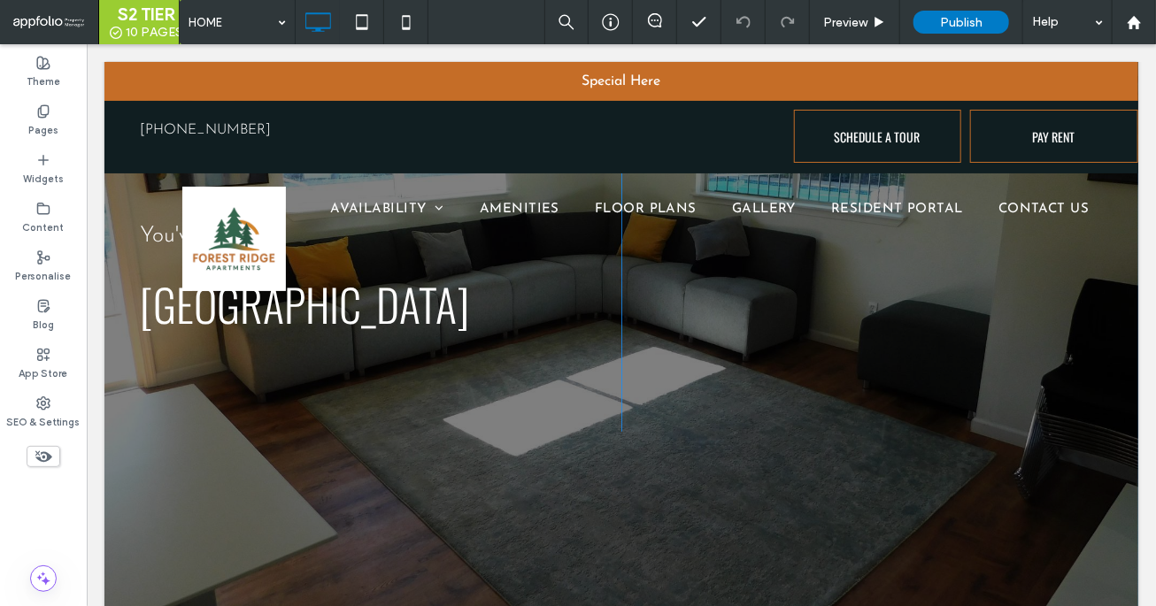
scroll to position [173, 0]
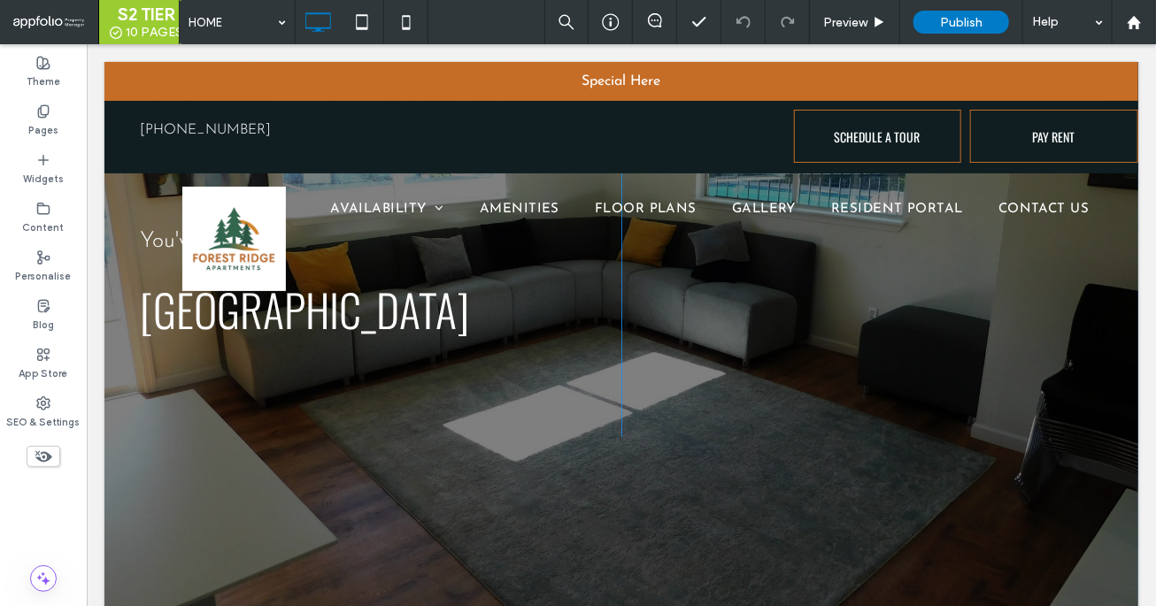
click at [644, 392] on div "Click To Paste" at bounding box center [860, 294] width 481 height 283
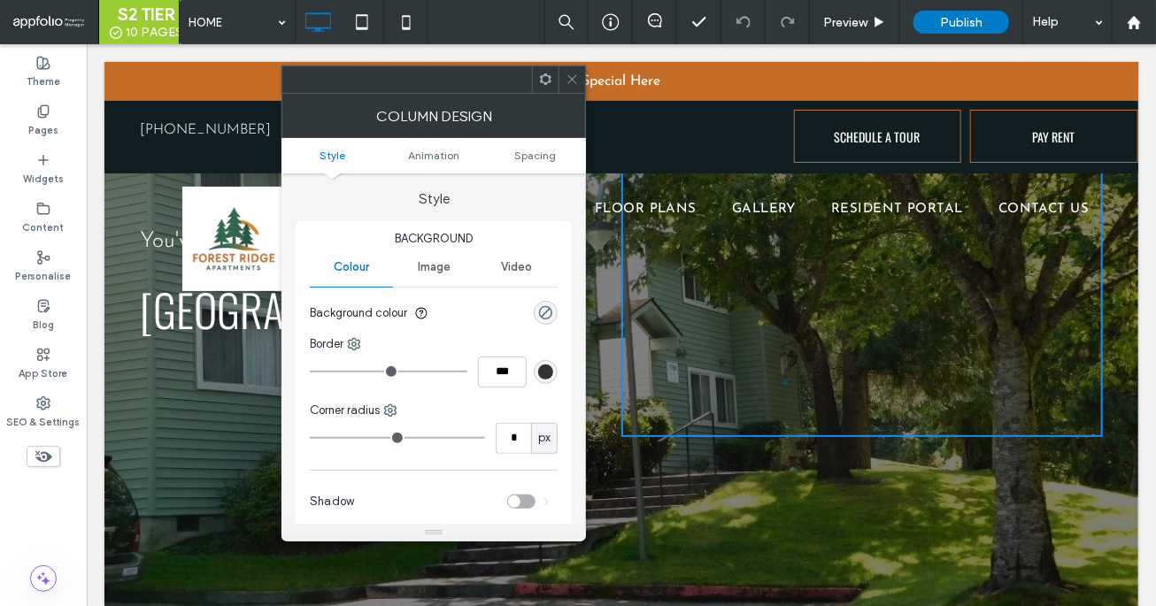
click at [581, 79] on div at bounding box center [571, 79] width 27 height 27
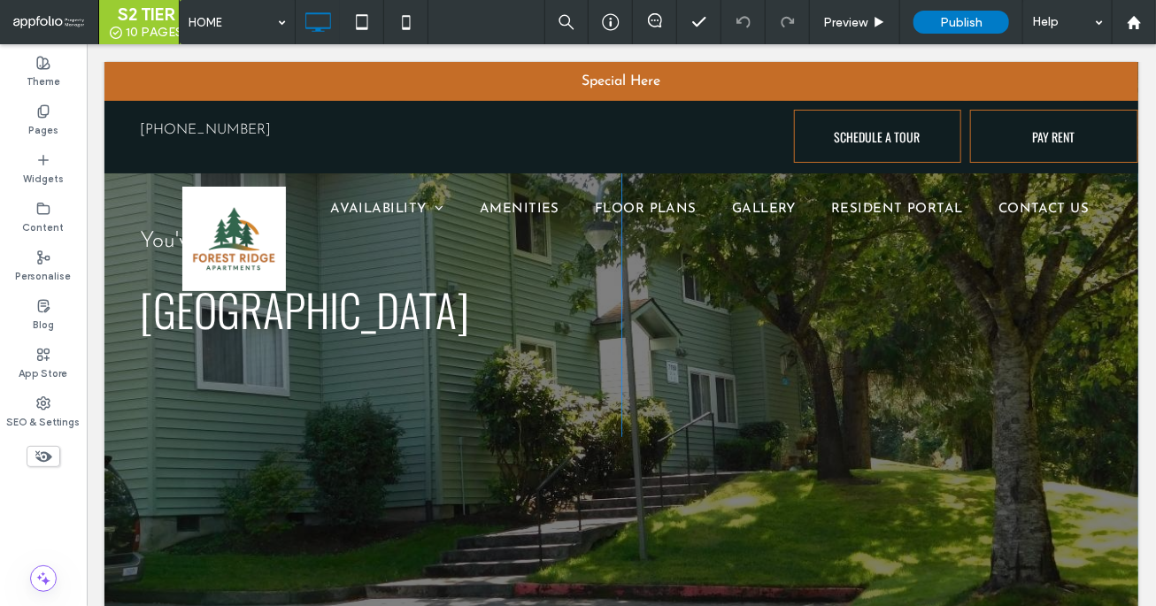
click at [261, 561] on div at bounding box center [621, 273] width 1034 height 770
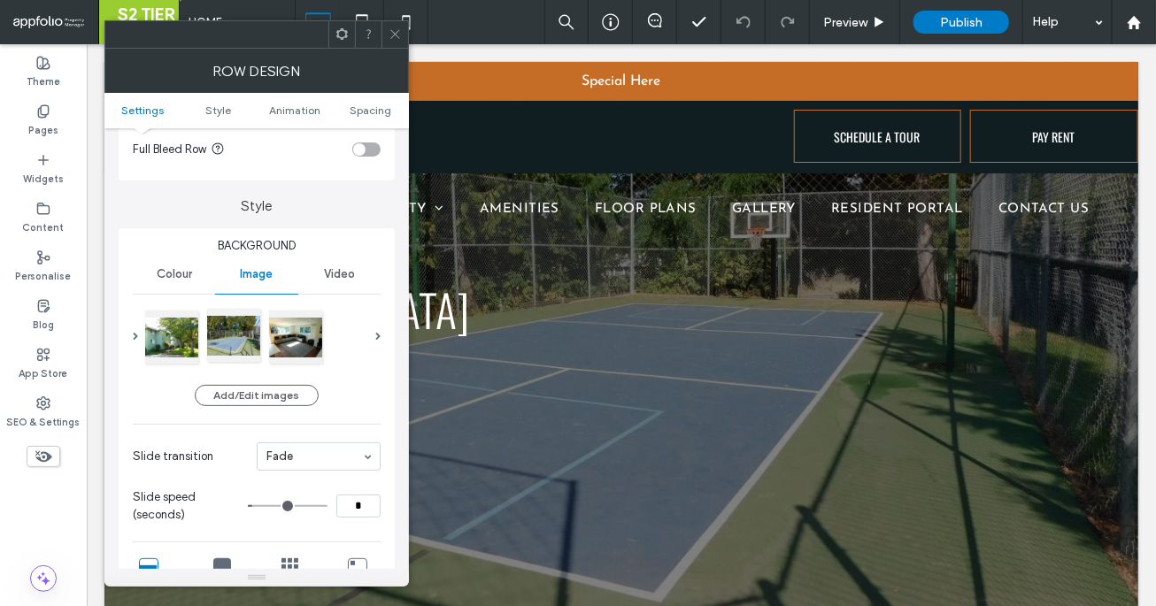
scroll to position [103, 0]
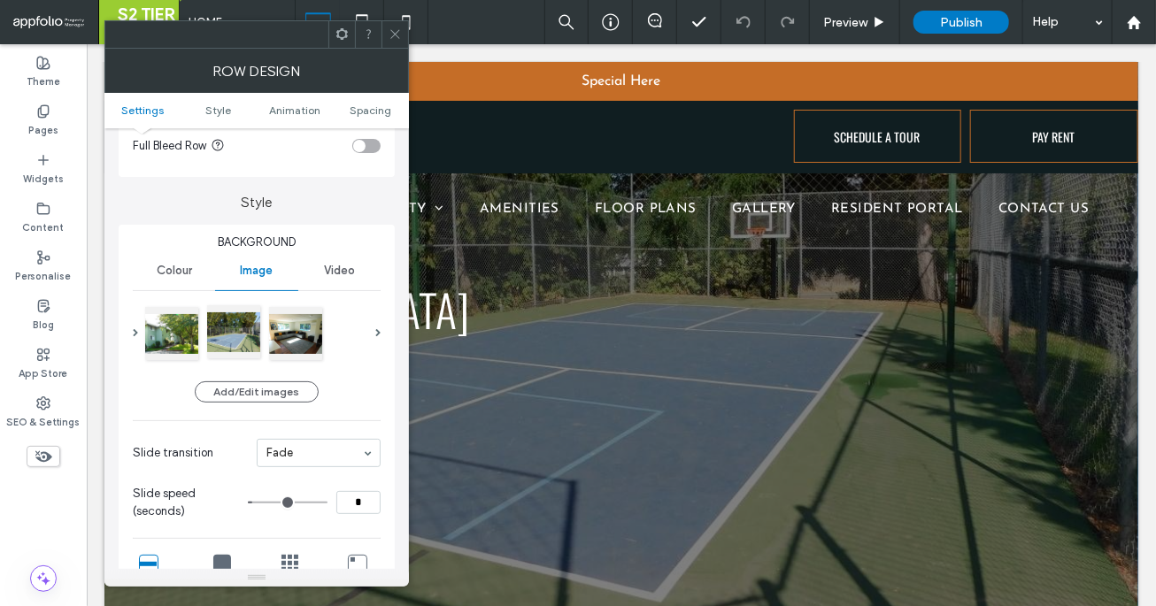
click at [217, 357] on div at bounding box center [233, 331] width 53 height 53
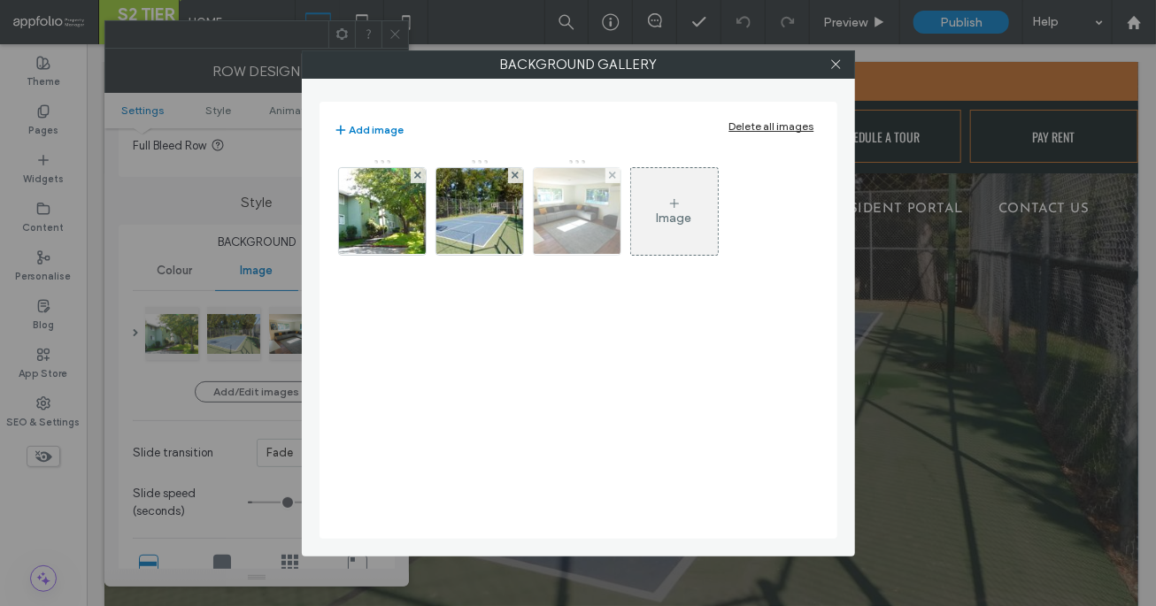
click at [599, 192] on img at bounding box center [577, 211] width 116 height 87
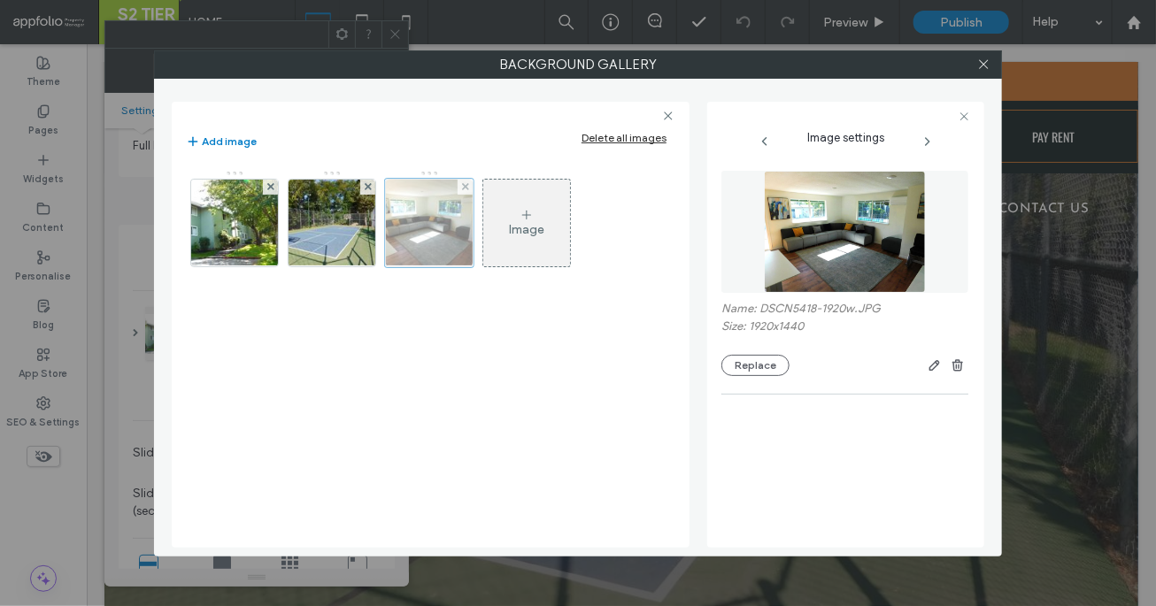
click at [435, 228] on div at bounding box center [429, 223] width 89 height 89
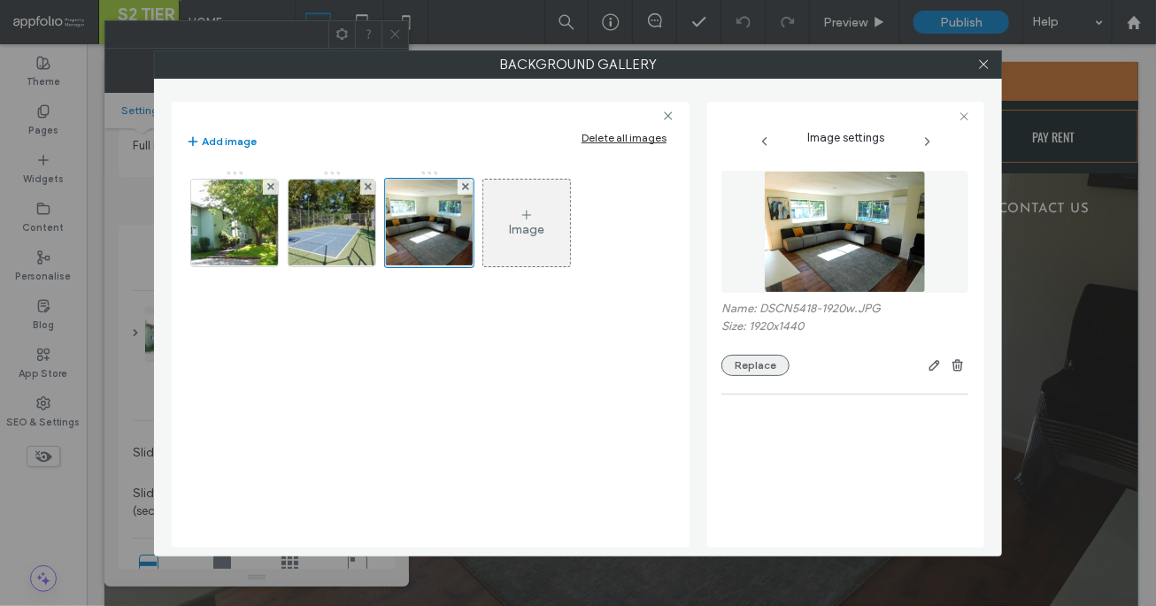
click at [768, 371] on button "Replace" at bounding box center [755, 365] width 68 height 21
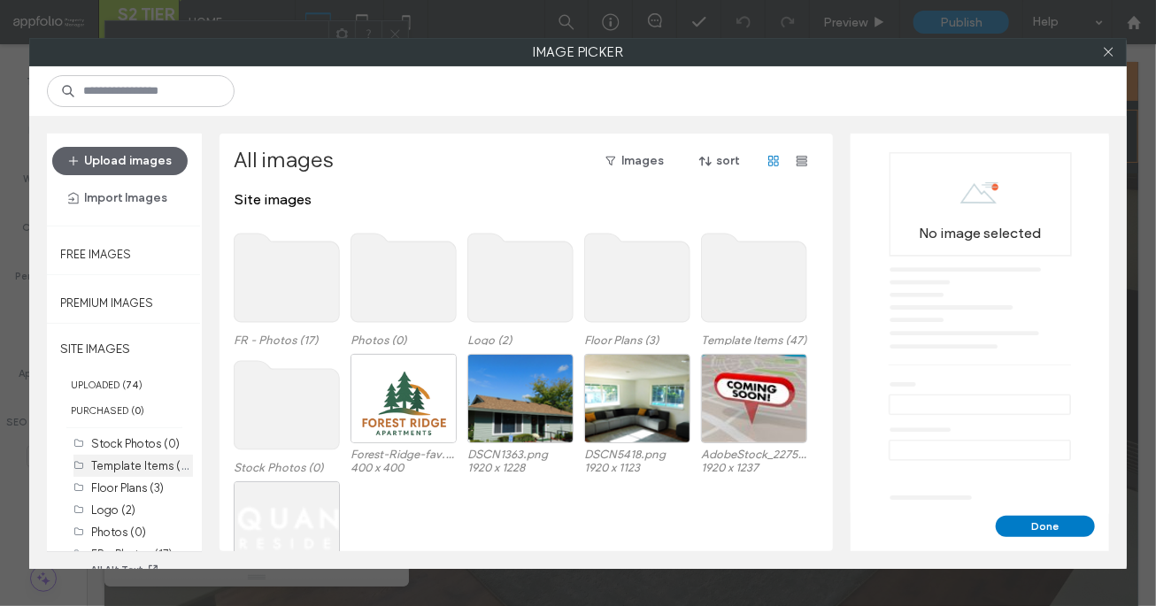
scroll to position [44, 0]
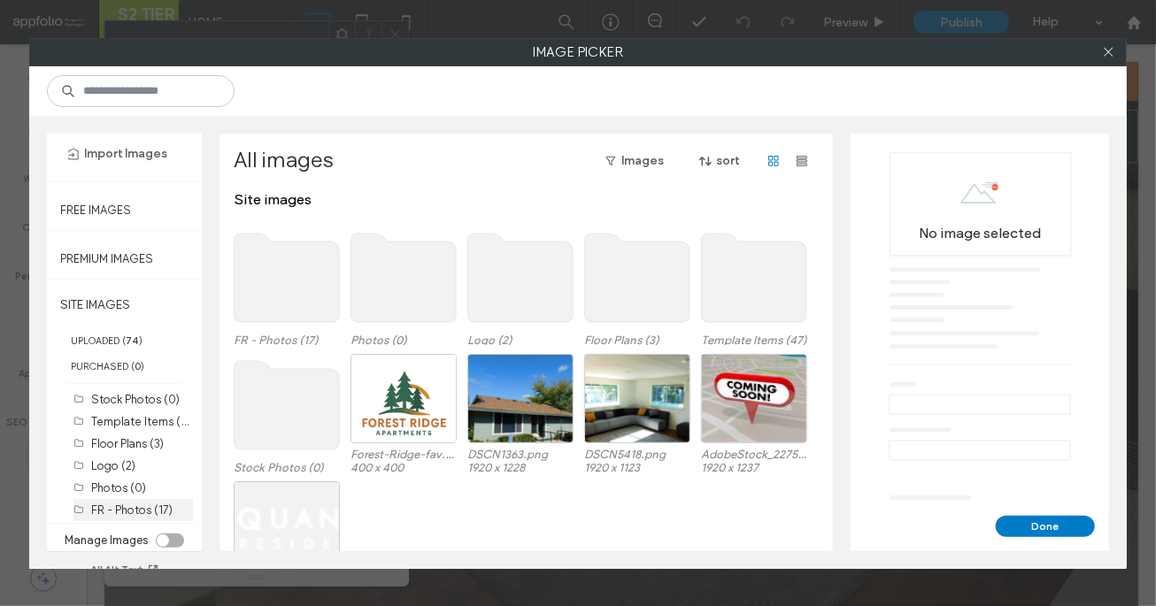
click at [121, 510] on label "FR - Photos (17)" at bounding box center [131, 510] width 81 height 13
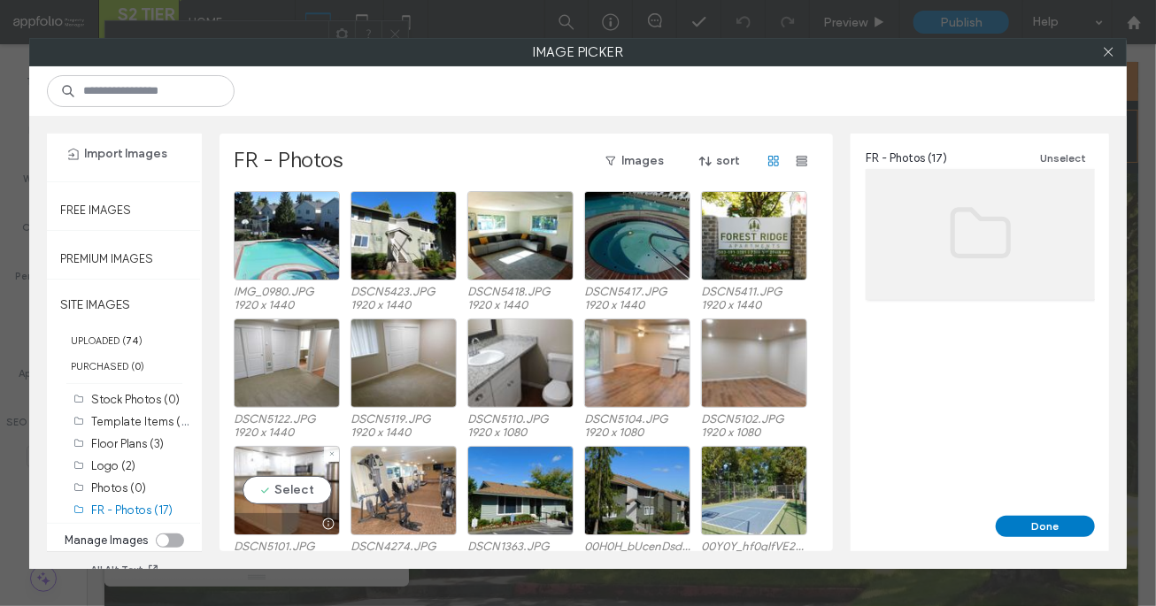
click at [289, 536] on div "Select DSCN5101.JPG 1920 x 1080" at bounding box center [287, 505] width 106 height 119
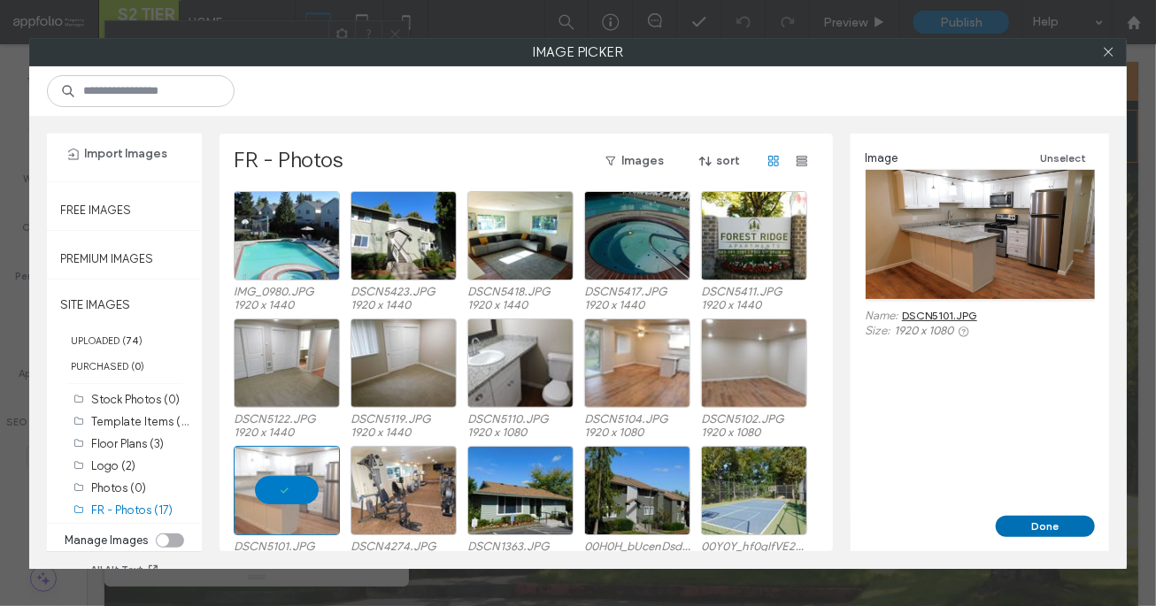
click at [1042, 520] on button "Done" at bounding box center [1045, 526] width 99 height 21
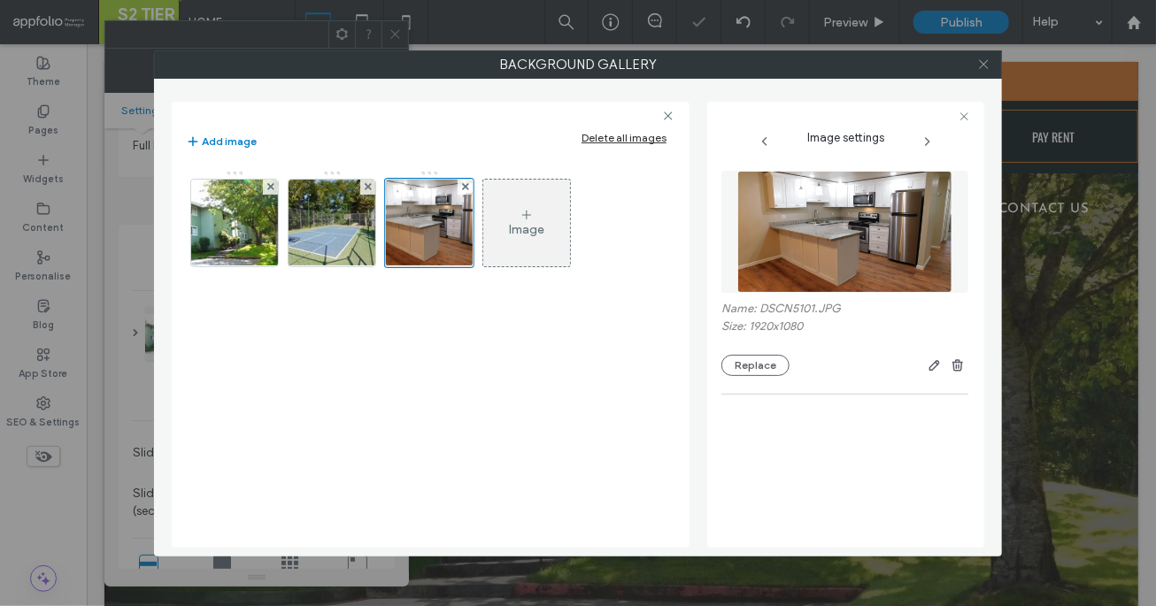
click at [989, 68] on icon at bounding box center [983, 64] width 13 height 13
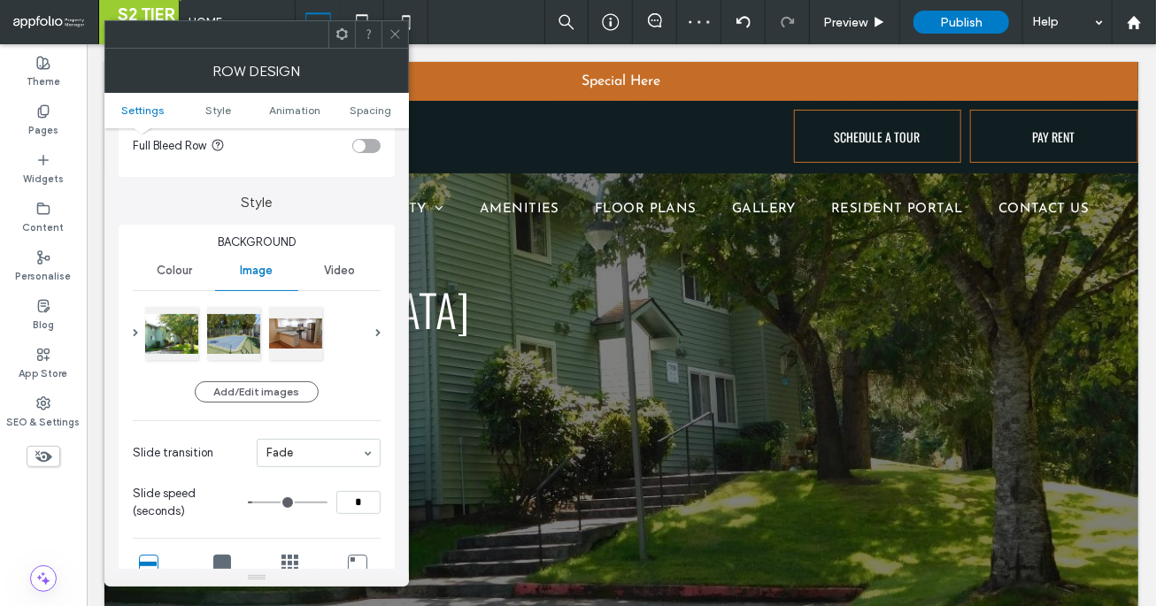
click at [392, 30] on use at bounding box center [394, 34] width 9 height 9
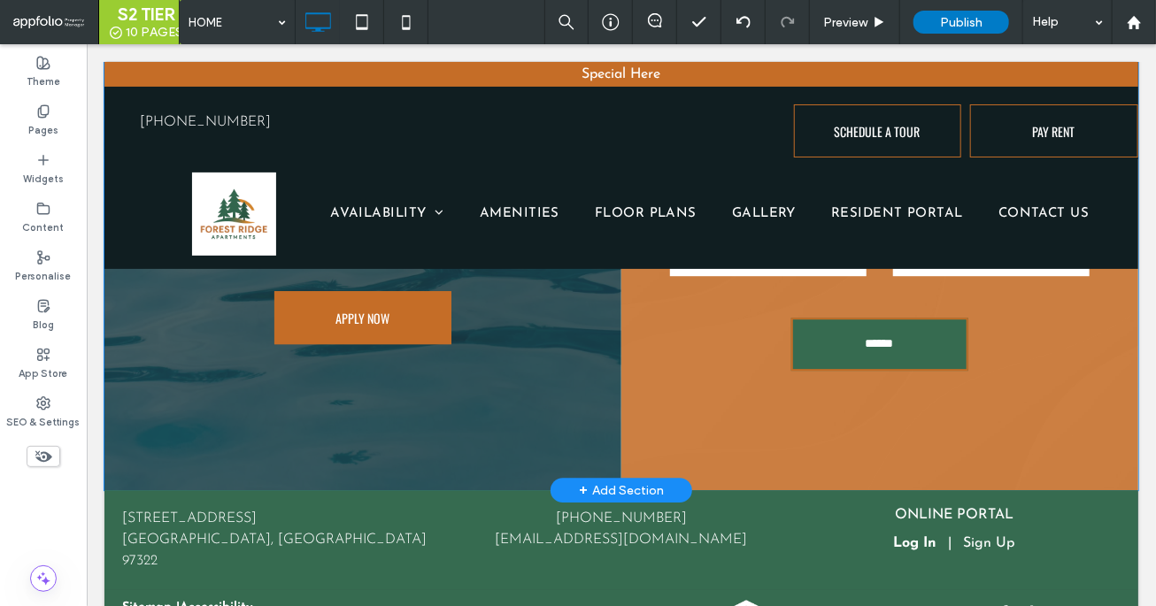
scroll to position [2145, 0]
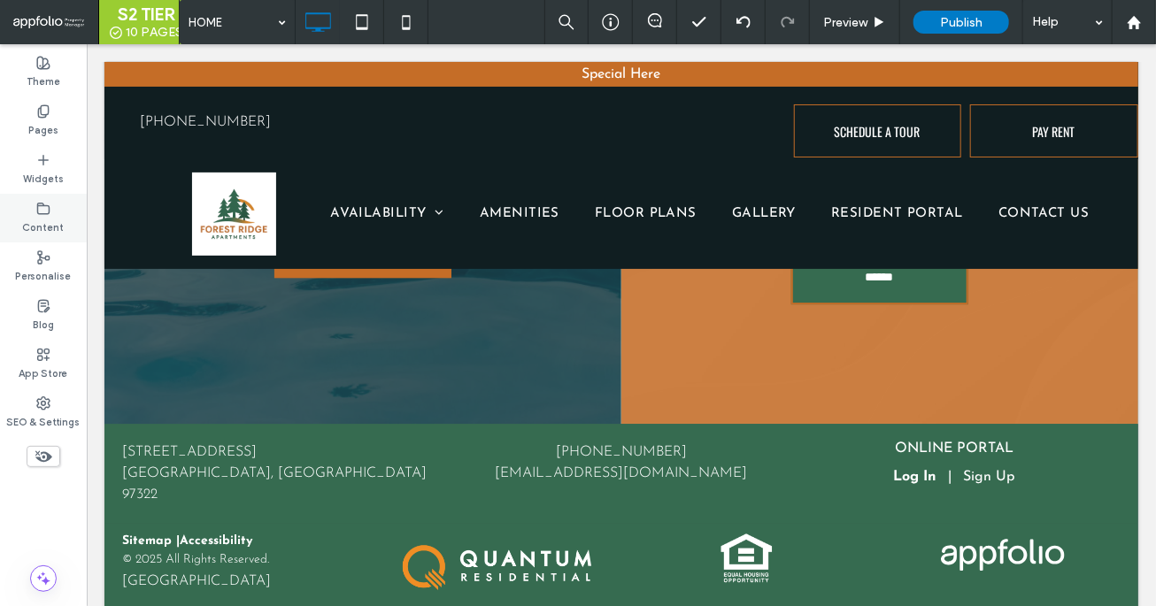
click at [42, 227] on label "Content" at bounding box center [44, 225] width 42 height 19
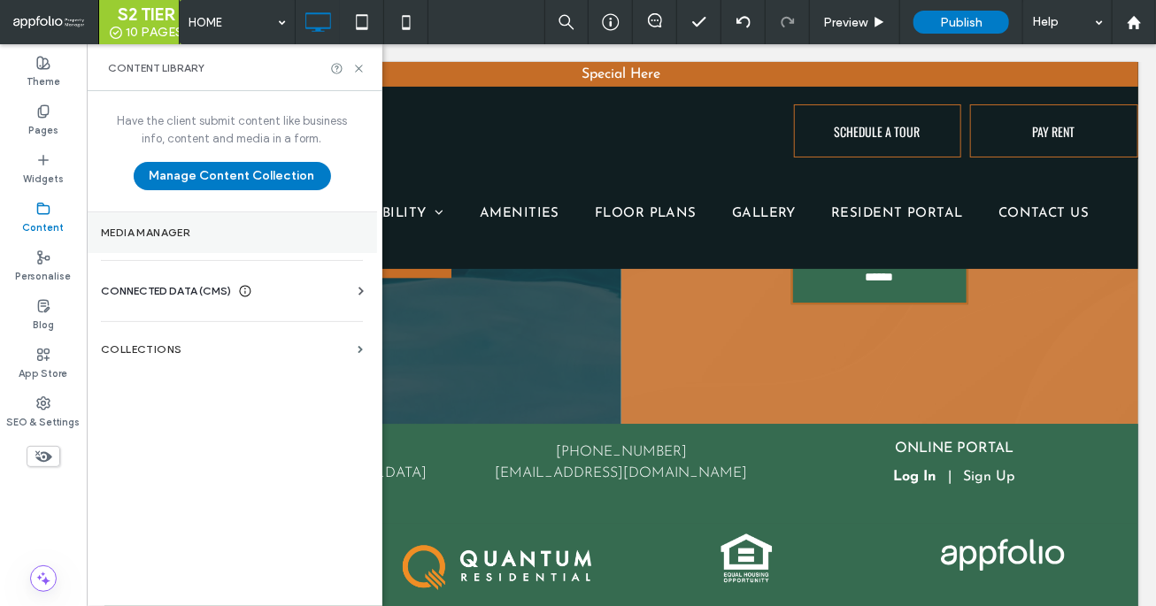
click at [189, 235] on label "Media Manager" at bounding box center [232, 233] width 262 height 12
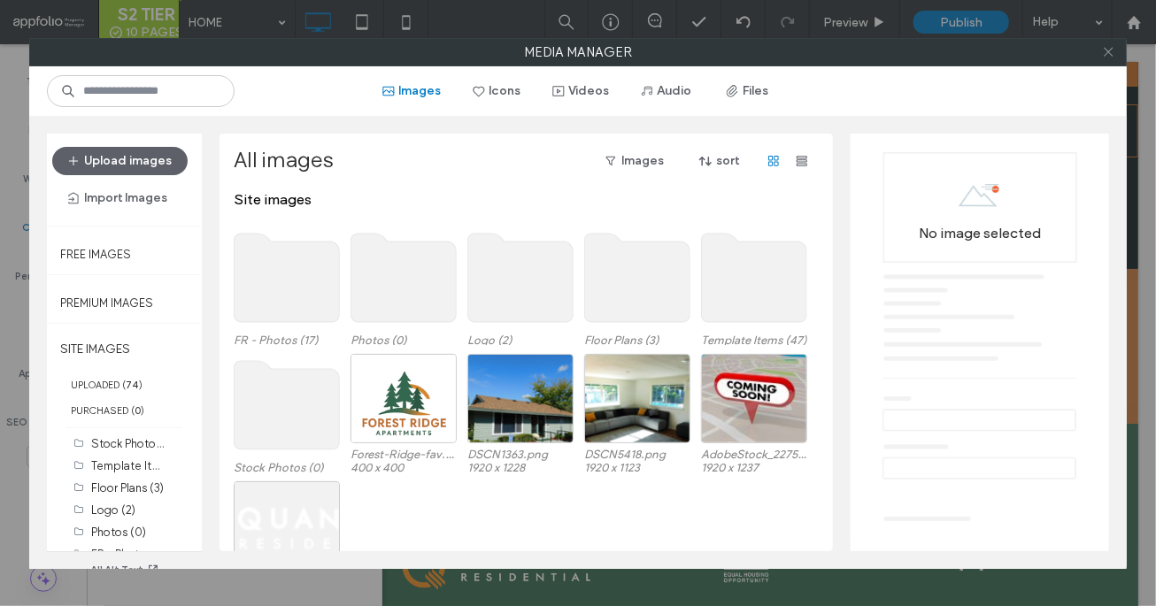
click at [1104, 50] on icon at bounding box center [1108, 51] width 13 height 13
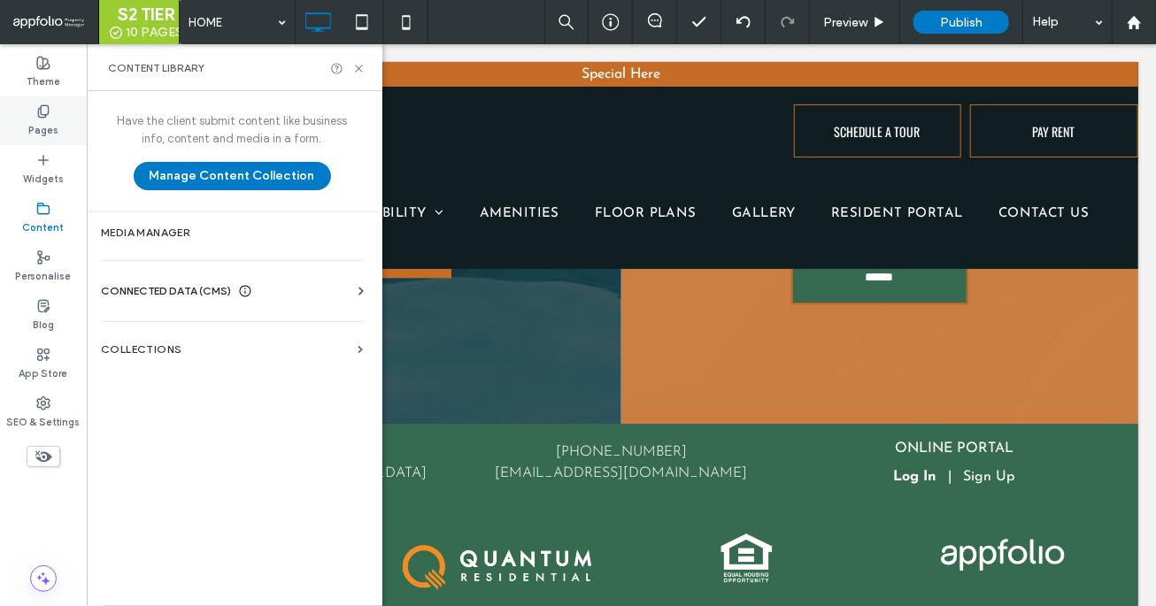
click at [30, 116] on div "Pages" at bounding box center [43, 120] width 87 height 49
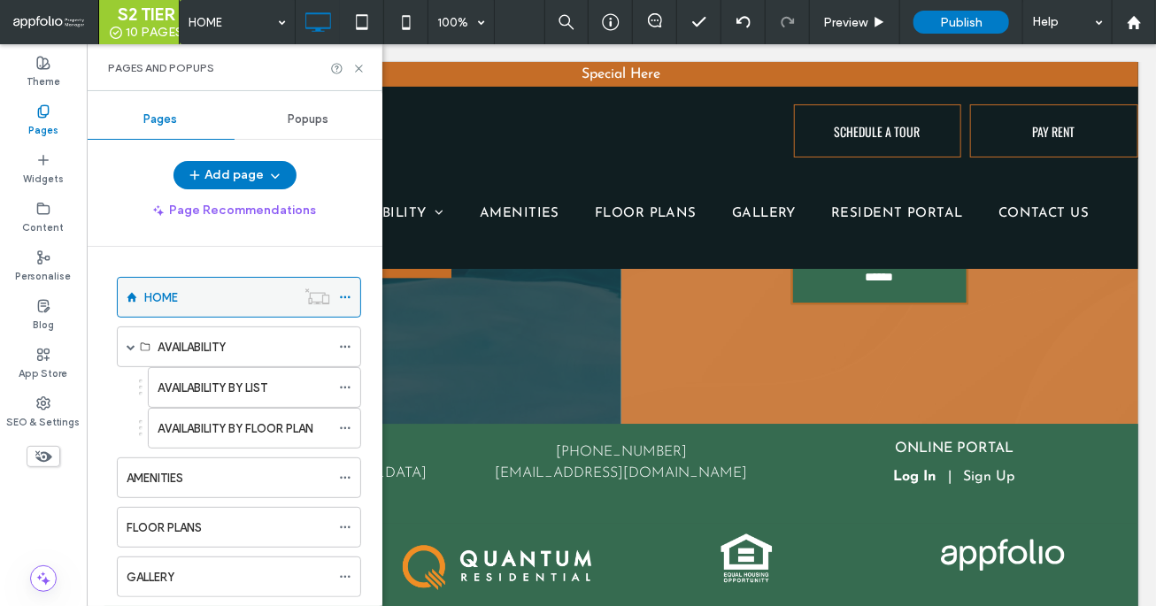
click at [351, 298] on div at bounding box center [349, 297] width 21 height 27
click at [342, 296] on icon at bounding box center [345, 297] width 12 height 12
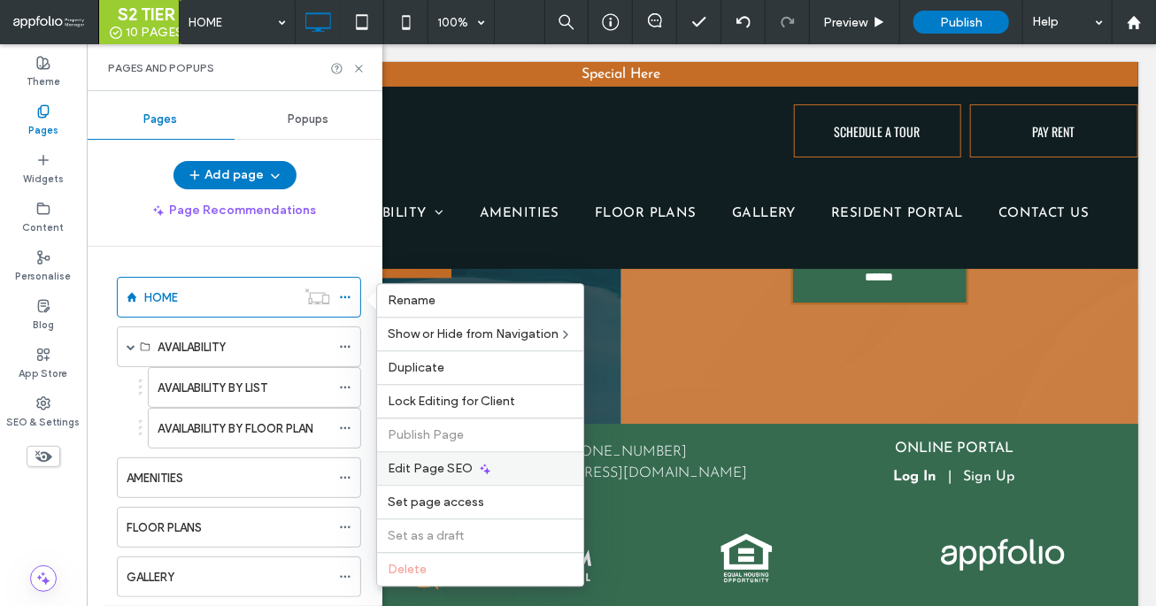
click at [453, 459] on div "Edit Page SEO" at bounding box center [480, 468] width 206 height 34
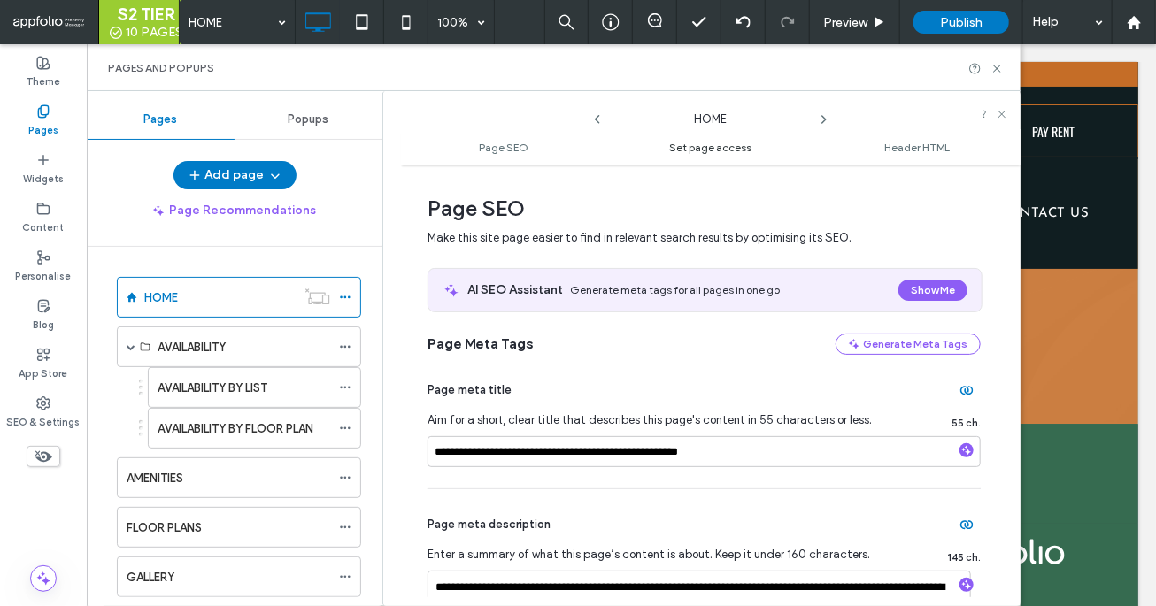
click at [727, 147] on span "Set page access" at bounding box center [710, 147] width 82 height 13
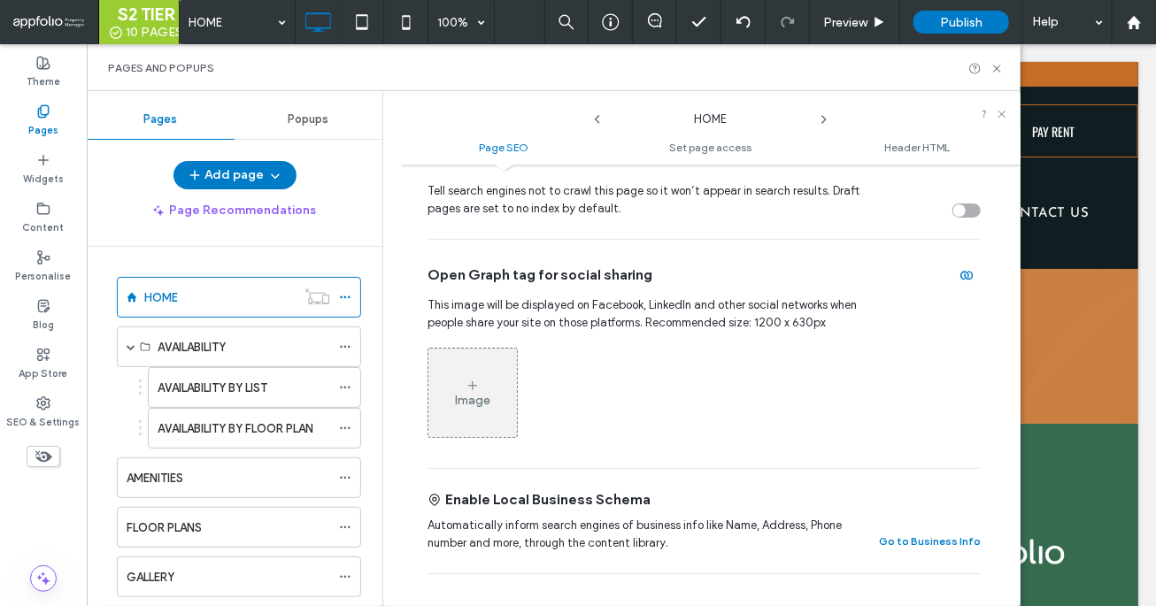
scroll to position [0, 0]
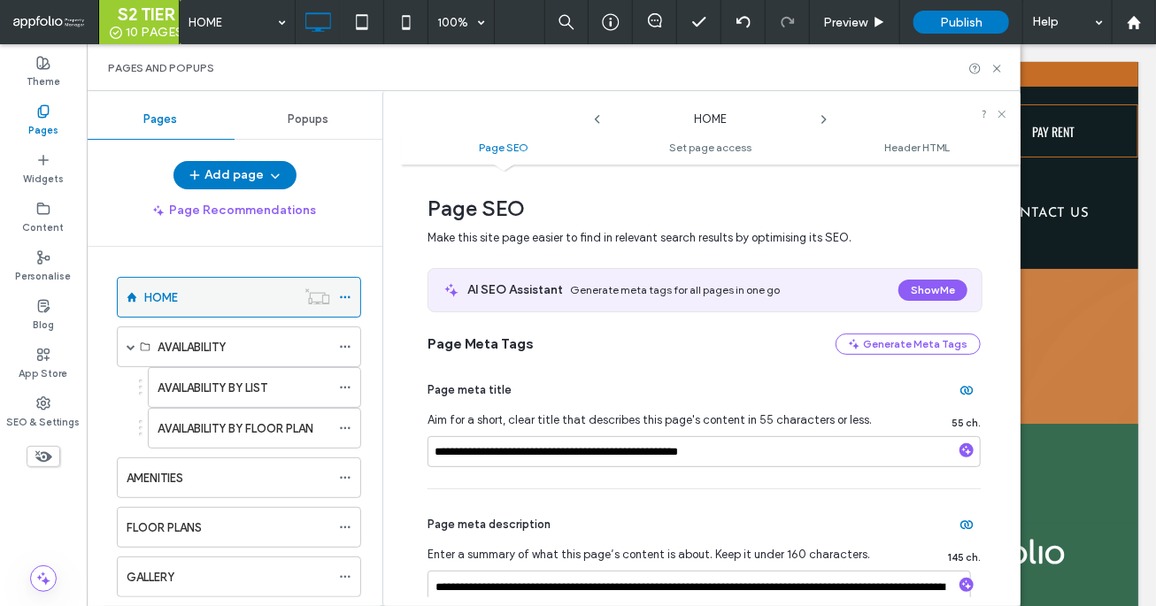
click at [350, 295] on icon at bounding box center [345, 297] width 12 height 12
click at [775, 211] on span "Page SEO" at bounding box center [703, 209] width 553 height 27
click at [929, 300] on button "Show Me" at bounding box center [932, 290] width 69 height 21
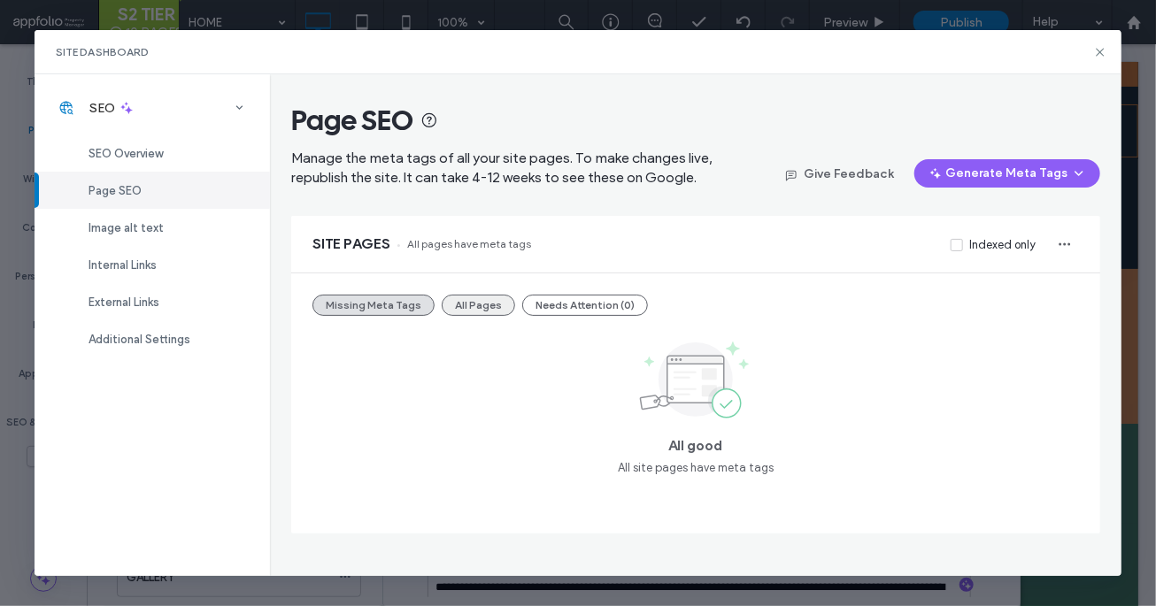
click at [461, 310] on button "All Pages" at bounding box center [478, 305] width 73 height 21
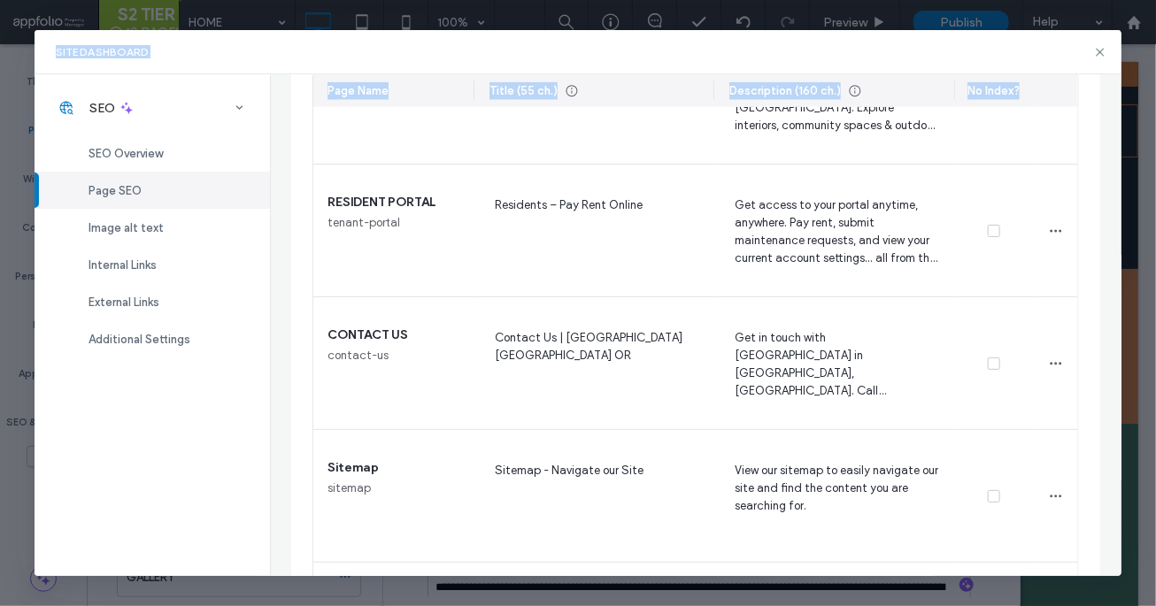
scroll to position [1144, 0]
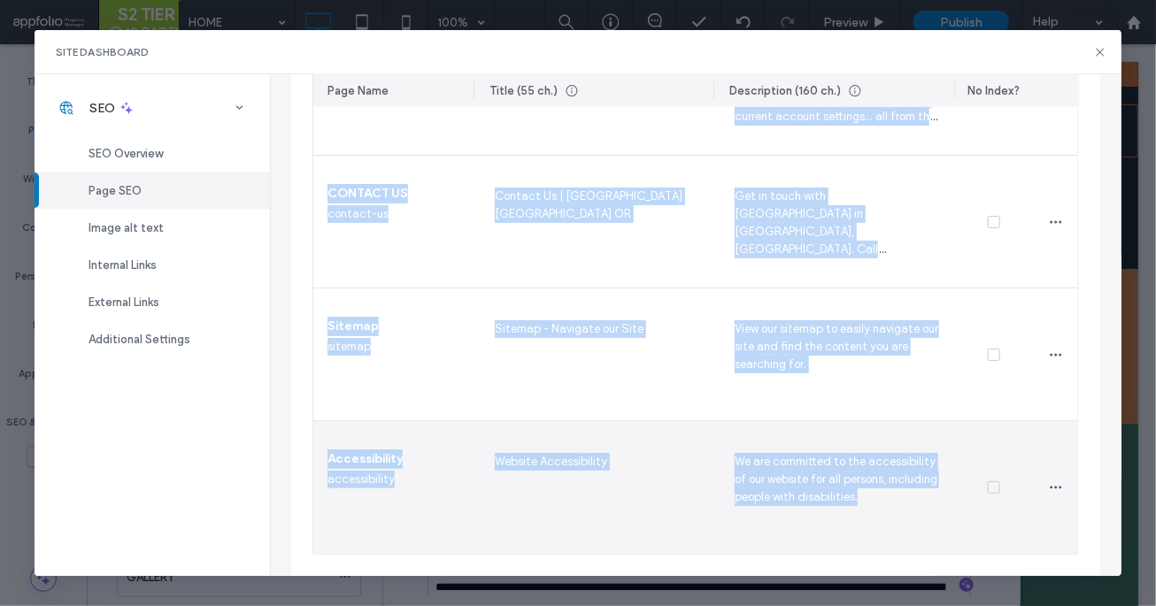
drag, startPoint x: 317, startPoint y: 146, endPoint x: 863, endPoint y: 532, distance: 668.6
copy section "HOME home Home | Lakeside Manor Townhomes | Albany, OR Apartments Discover spac…"
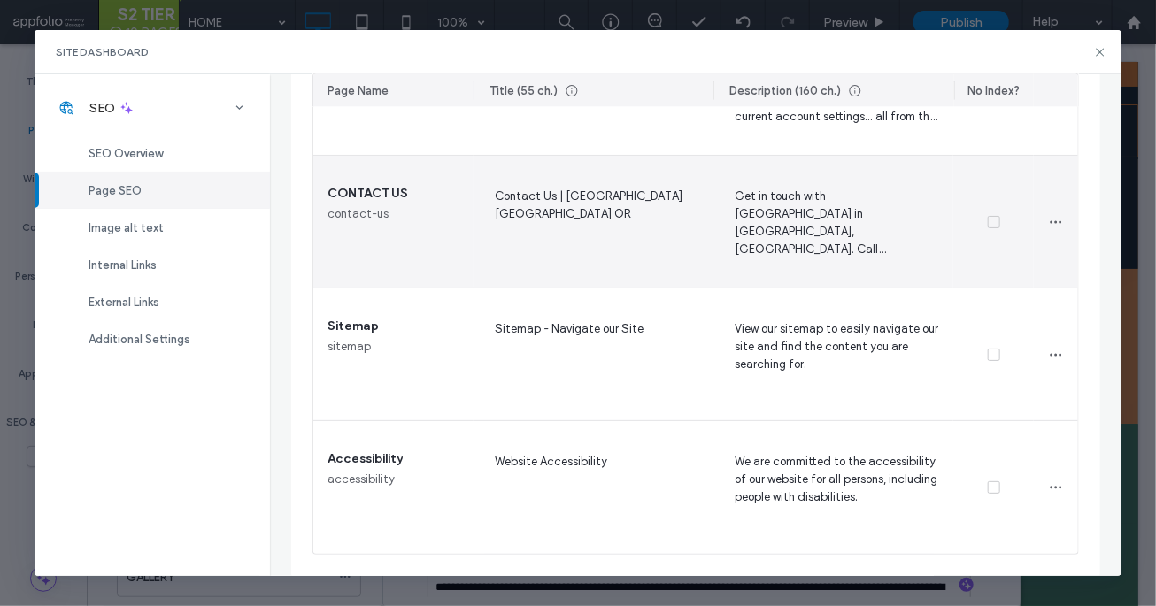
click at [674, 246] on span "Contact Us | Lakeside Manor Townhomes Albany OR" at bounding box center [594, 222] width 212 height 73
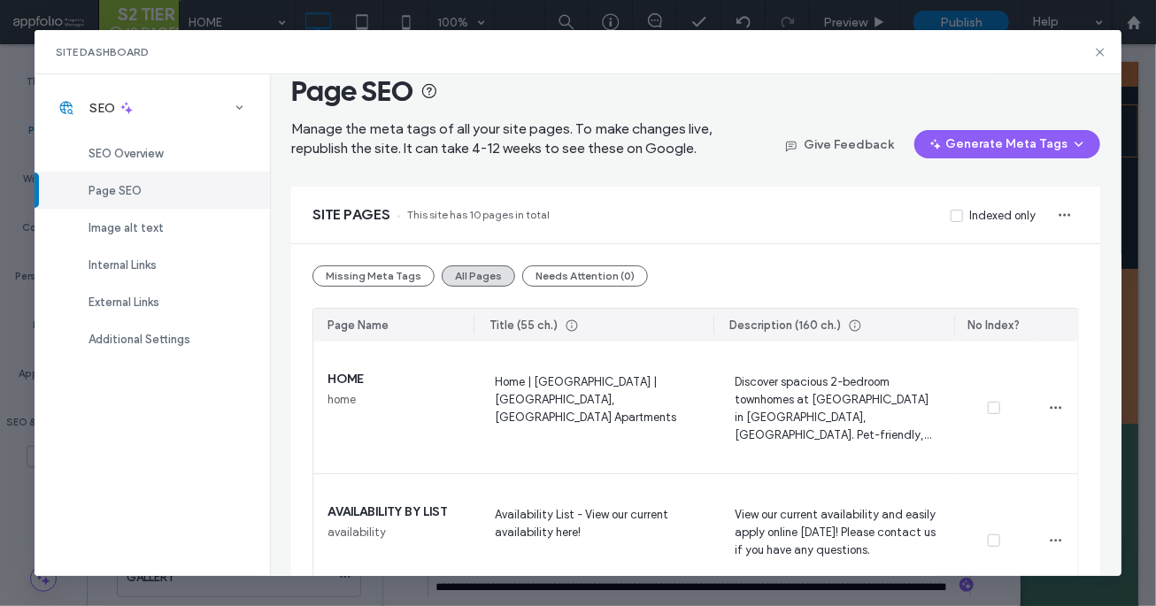
scroll to position [0, 0]
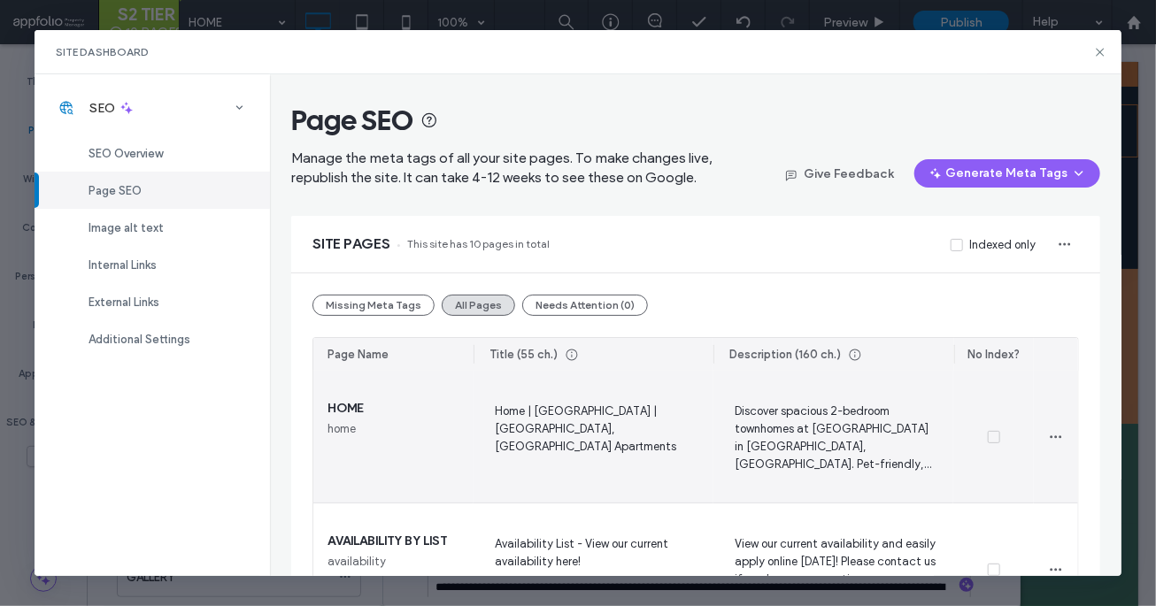
click at [592, 420] on span "Home | Lakeside Manor Townhomes | Albany, OR Apartments" at bounding box center [594, 437] width 212 height 73
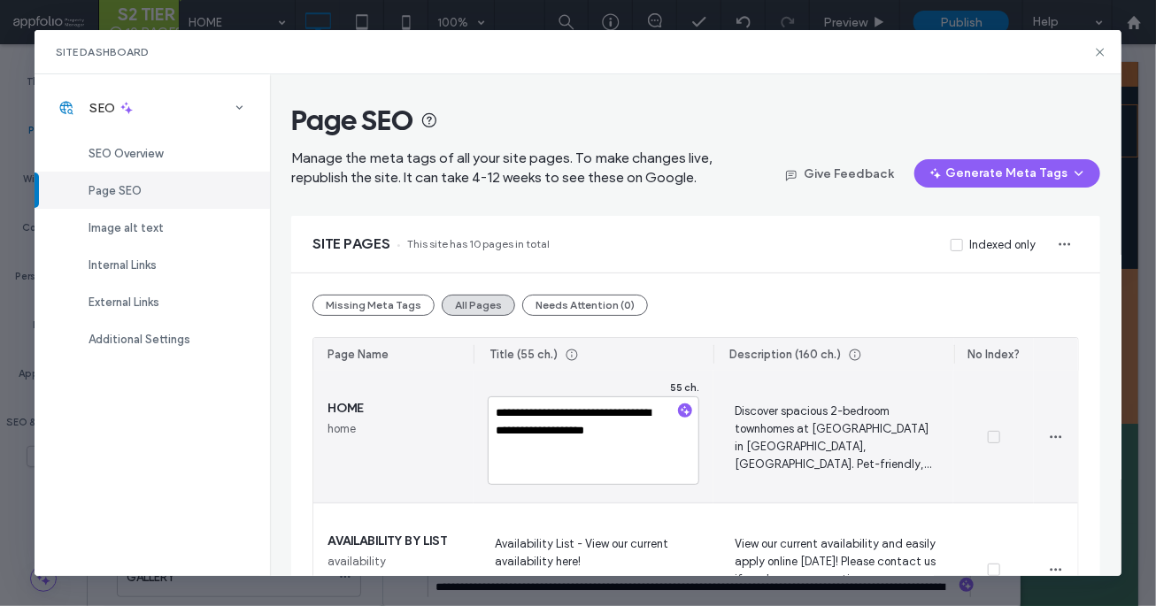
click at [592, 420] on textarea "**********" at bounding box center [594, 440] width 212 height 89
type textarea "**********"
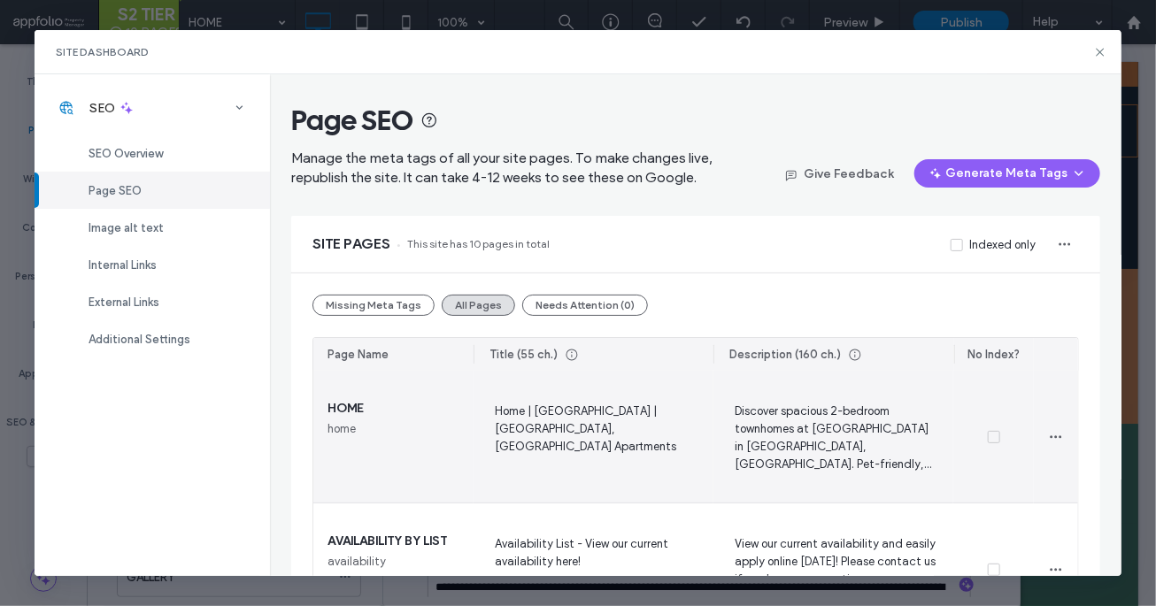
click at [784, 466] on span "Discover spacious 2-bedroom townhomes at Lakeside Manor in Albany, OR. Pet-frie…" at bounding box center [833, 437] width 212 height 73
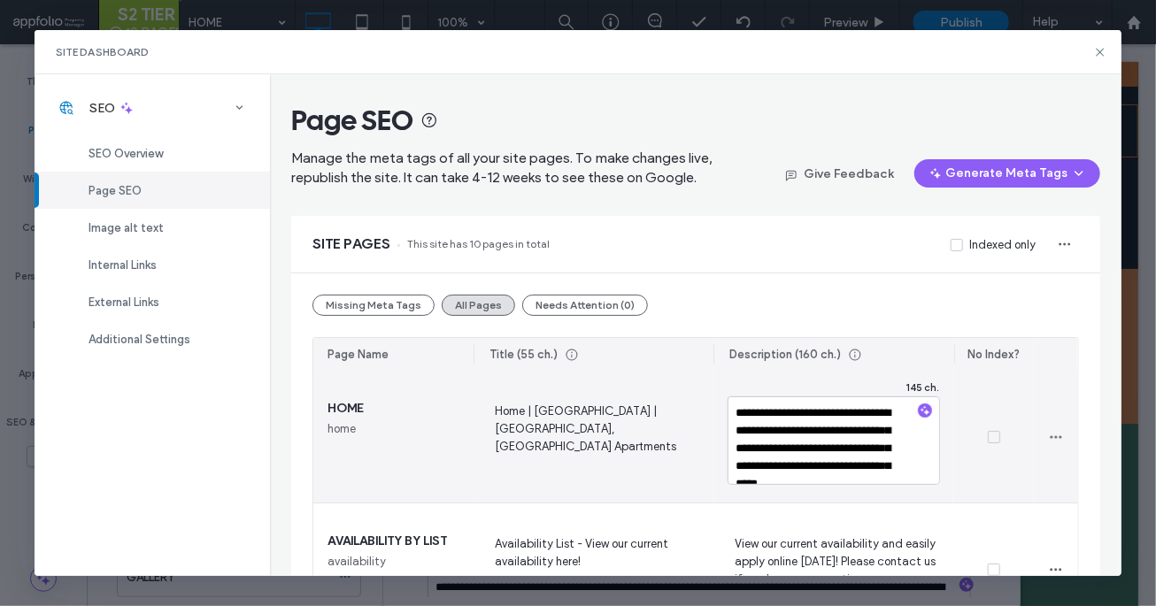
click at [784, 466] on textarea "**********" at bounding box center [833, 440] width 212 height 89
type textarea "**********"
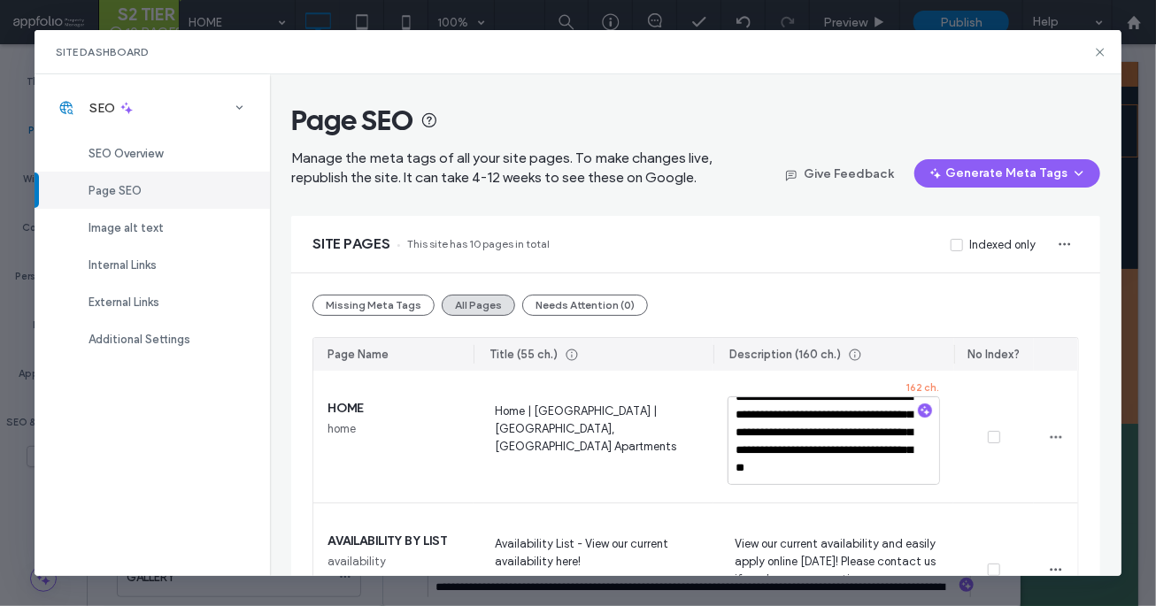
click at [696, 354] on div "Title (55 ch.)" at bounding box center [595, 354] width 236 height 33
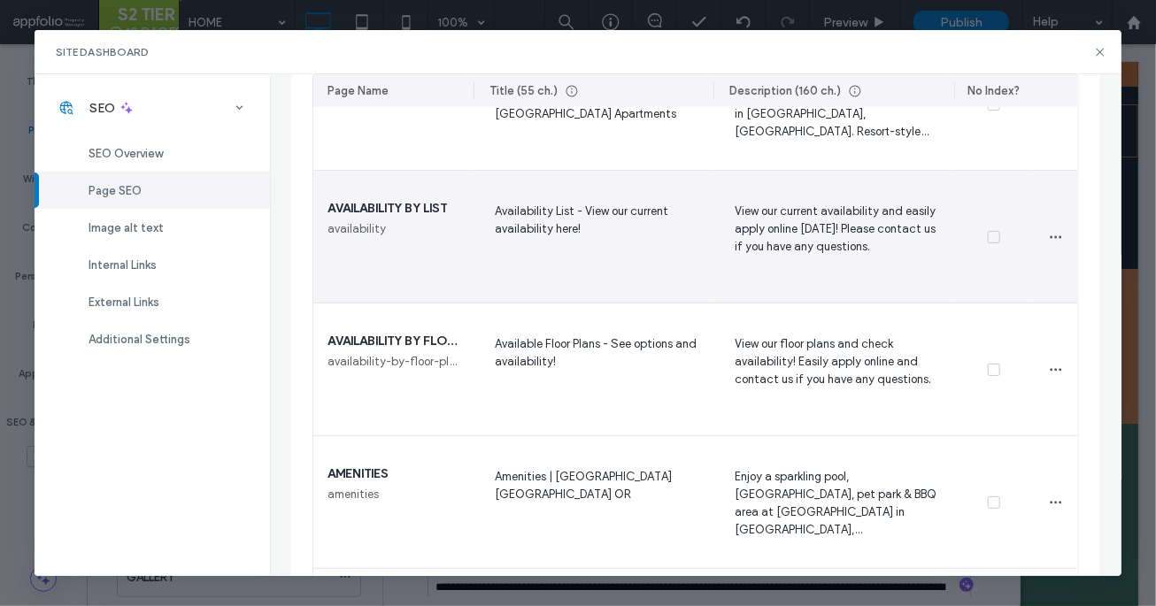
scroll to position [263, 0]
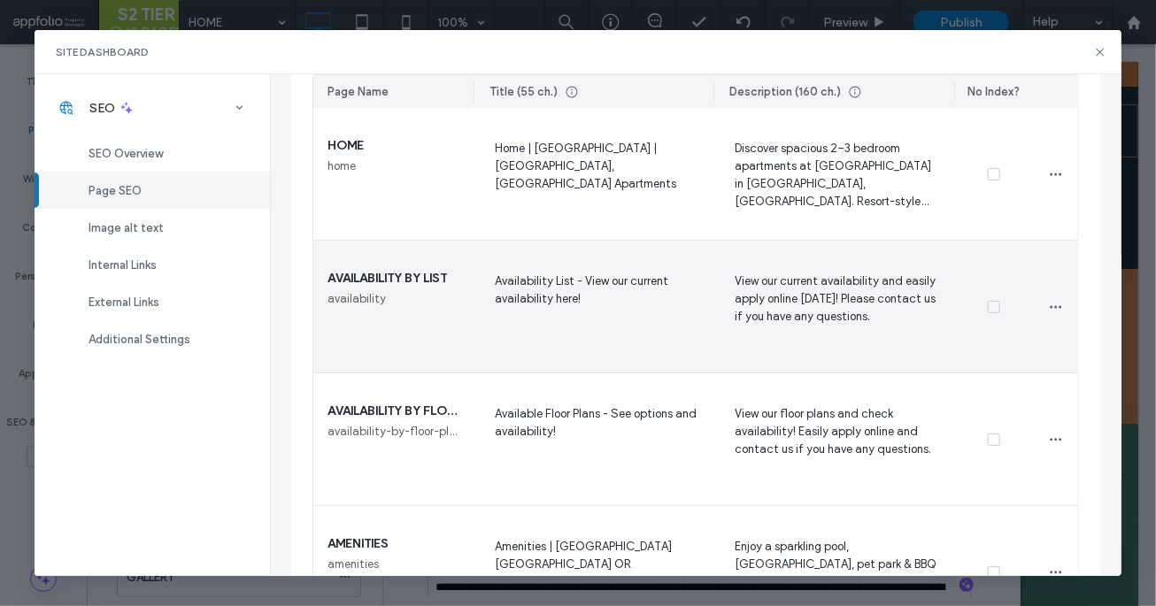
click at [588, 289] on span "Availability List - View our current availability here!" at bounding box center [594, 307] width 212 height 73
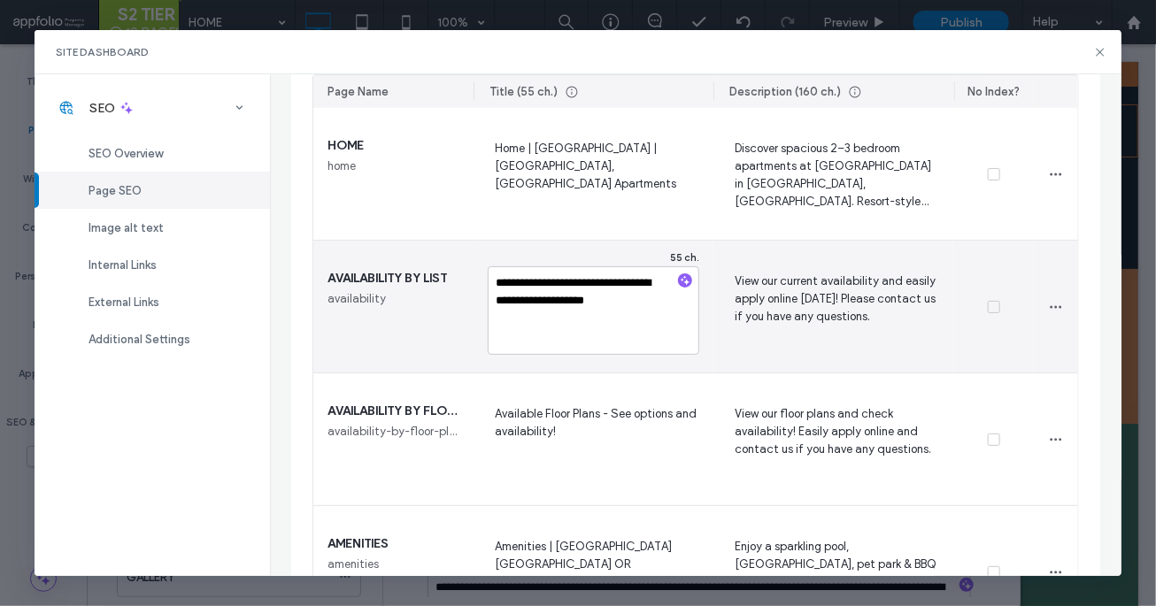
click at [588, 289] on textarea "**********" at bounding box center [594, 310] width 212 height 89
type textarea "**********"
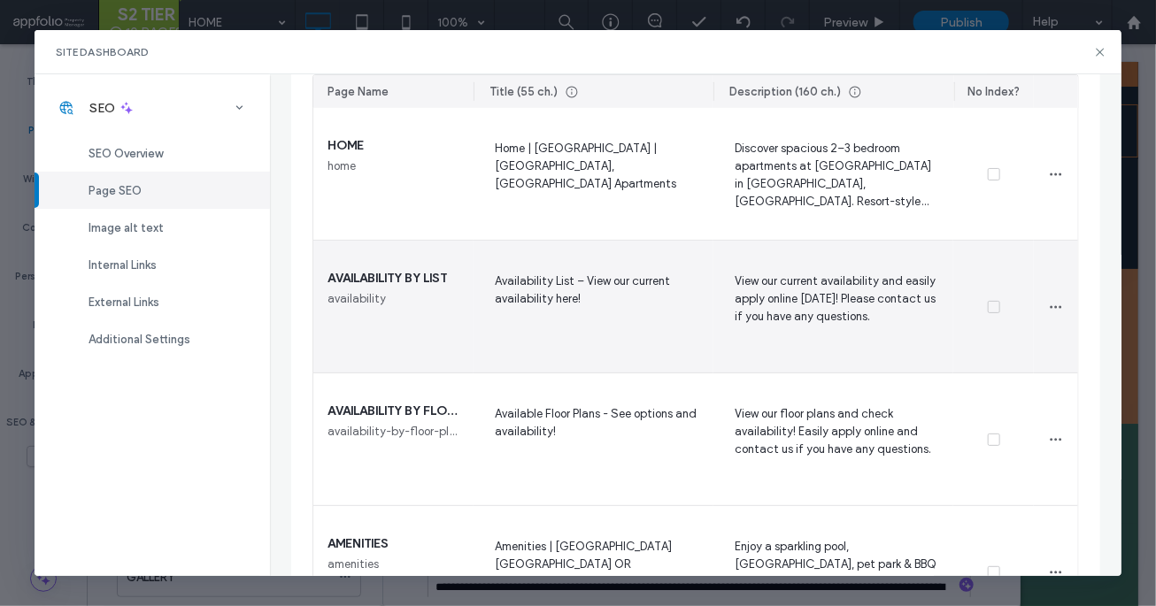
click at [773, 319] on span "View our current availability and easily apply online today! Please contact us …" at bounding box center [833, 307] width 212 height 73
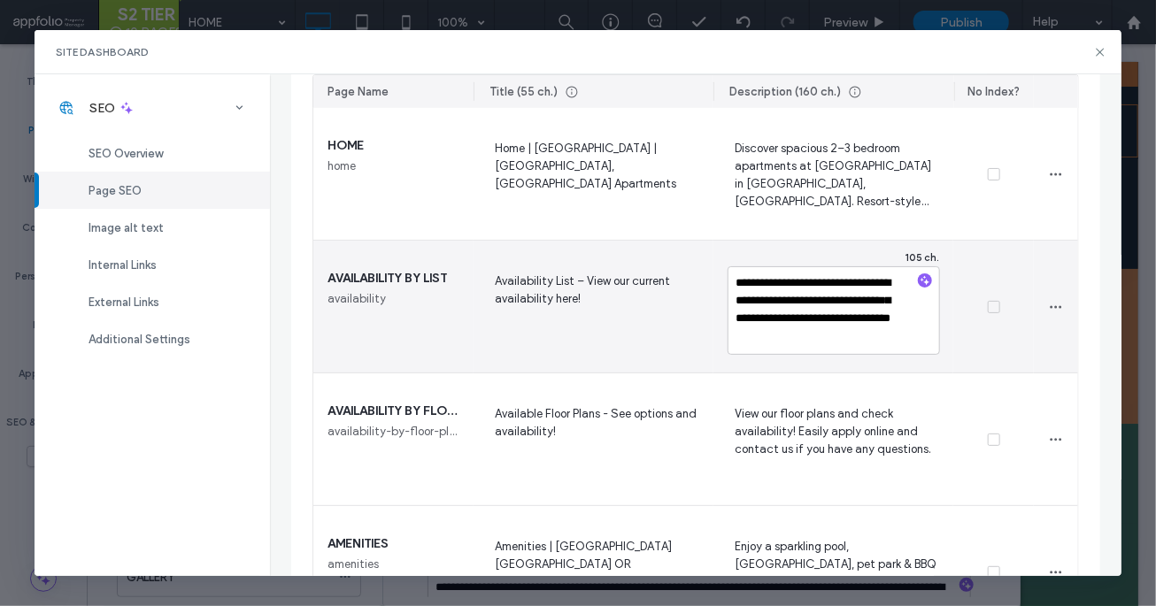
click at [773, 319] on textarea "**********" at bounding box center [833, 310] width 212 height 89
type textarea "**********"
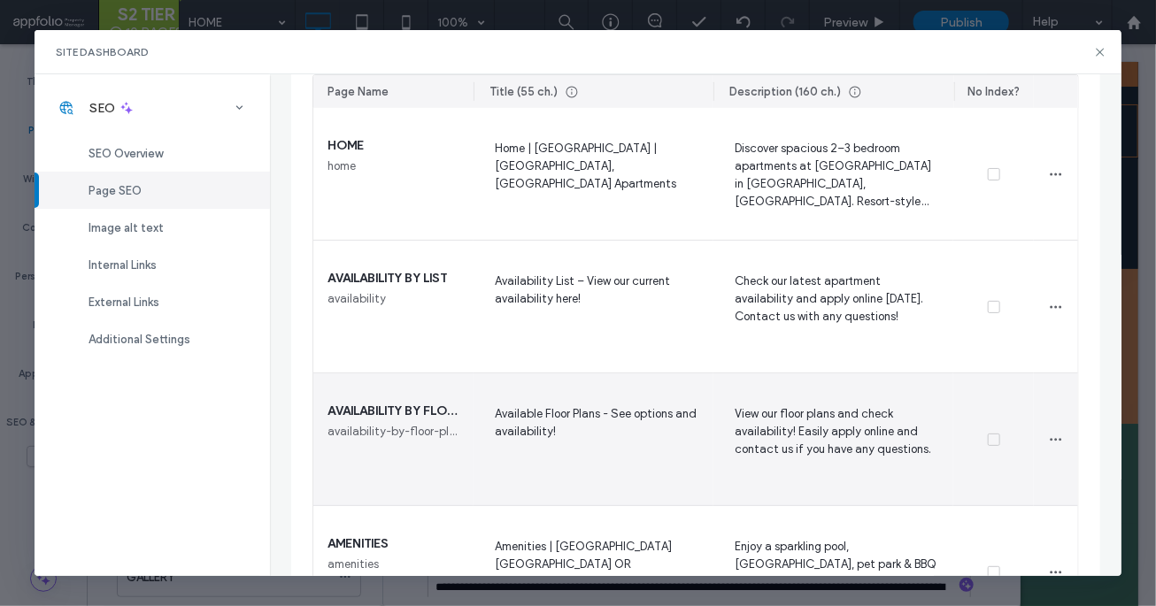
click at [575, 412] on span "Available Floor Plans - See options and availability!" at bounding box center [594, 440] width 212 height 73
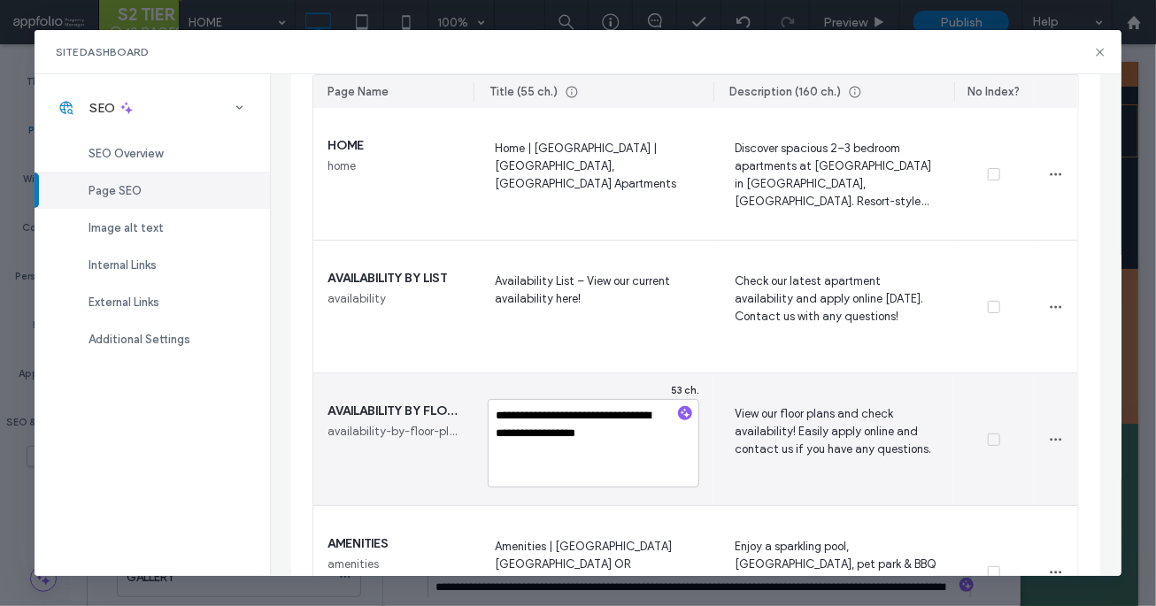
click at [575, 412] on textarea "**********" at bounding box center [594, 443] width 212 height 89
type textarea "**********"
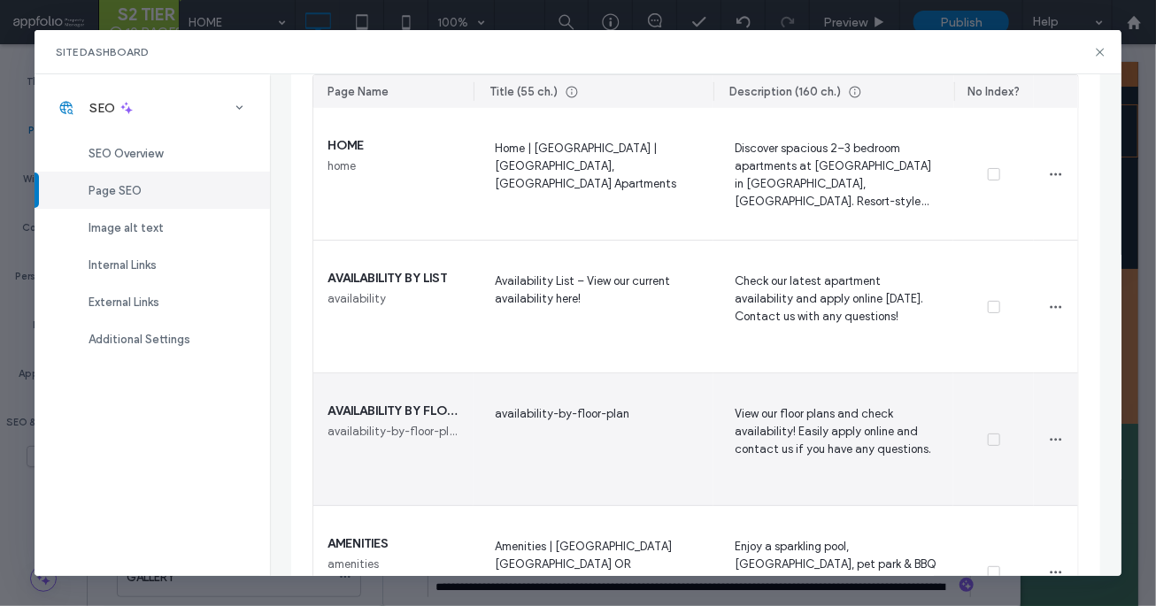
click at [619, 409] on span "availability-by-floor-plan" at bounding box center [594, 440] width 212 height 73
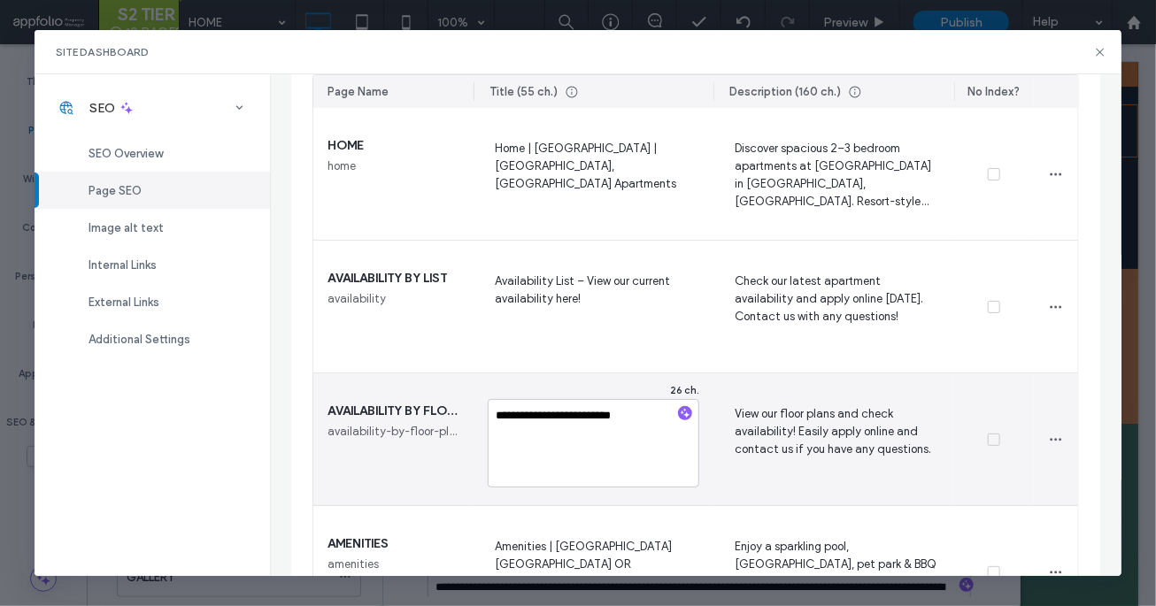
click at [619, 409] on textarea "**********" at bounding box center [594, 443] width 212 height 89
type textarea "**********"
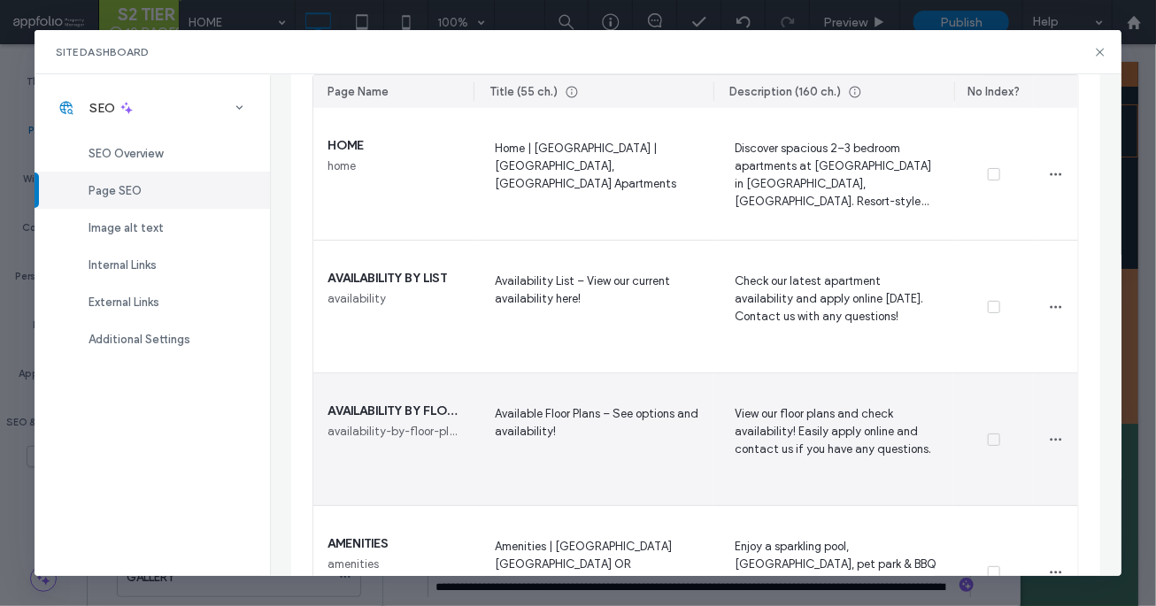
click at [777, 421] on span "View our floor plans and check availability! Easily apply online and contact us…" at bounding box center [833, 440] width 212 height 73
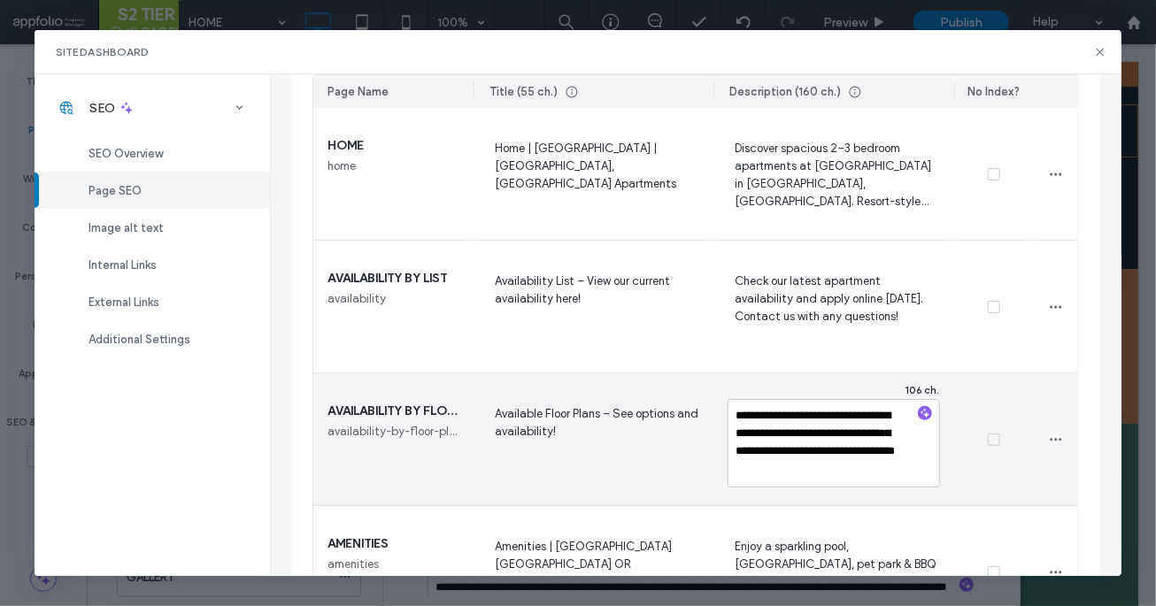
click at [777, 421] on textarea "**********" at bounding box center [833, 443] width 212 height 89
type textarea "**********"
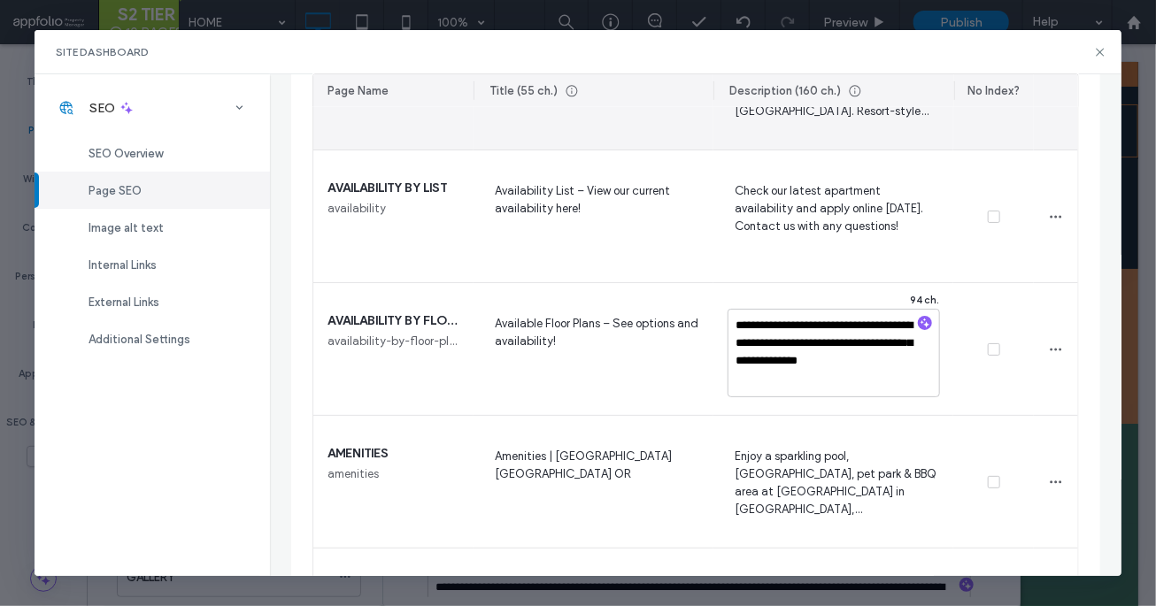
scroll to position [421, 0]
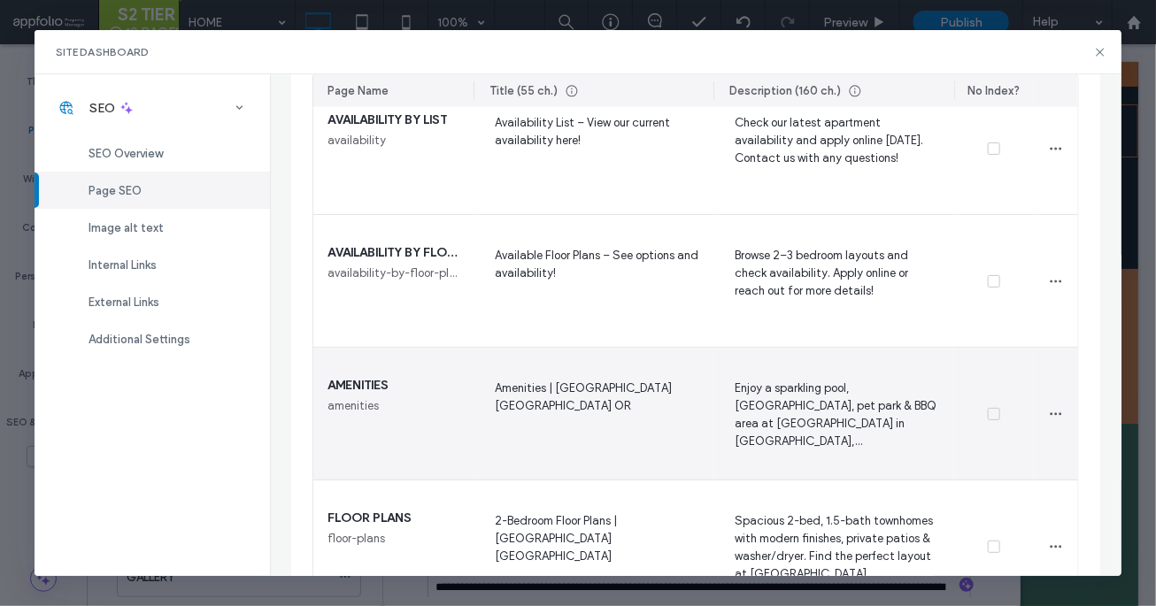
click at [507, 399] on span "Amenities | Lakeside Manor Townhomes Albany OR" at bounding box center [594, 414] width 212 height 73
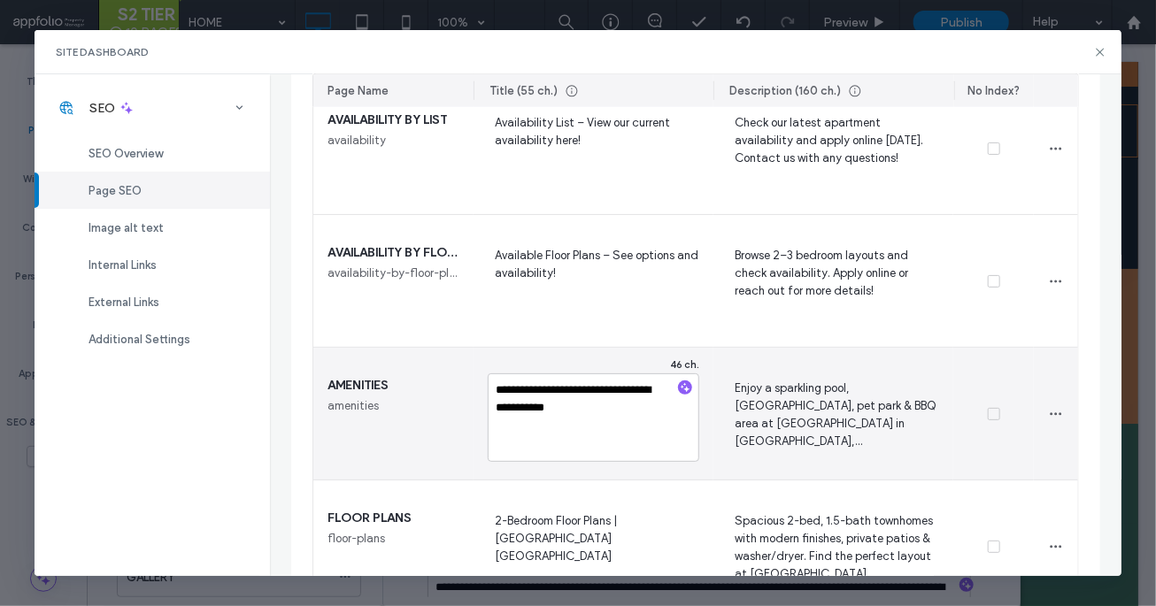
click at [507, 399] on textarea "**********" at bounding box center [594, 417] width 212 height 89
type textarea "**********"
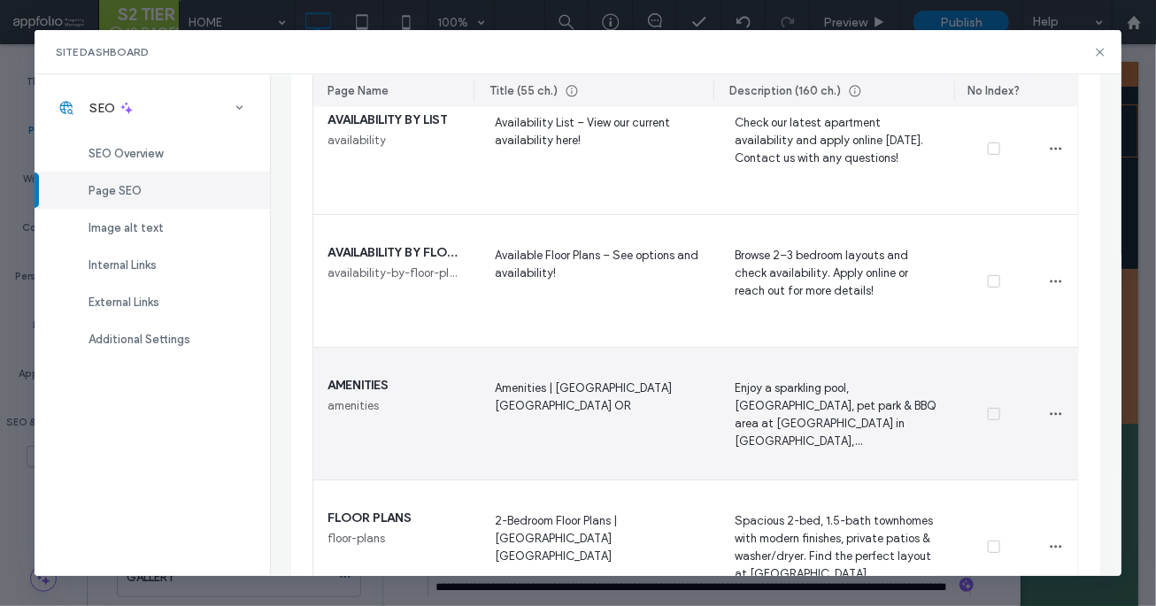
click at [802, 378] on span "Enjoy a sparkling pool, pickleball court, pet park & BBQ area at Lakeside Manor…" at bounding box center [833, 414] width 212 height 73
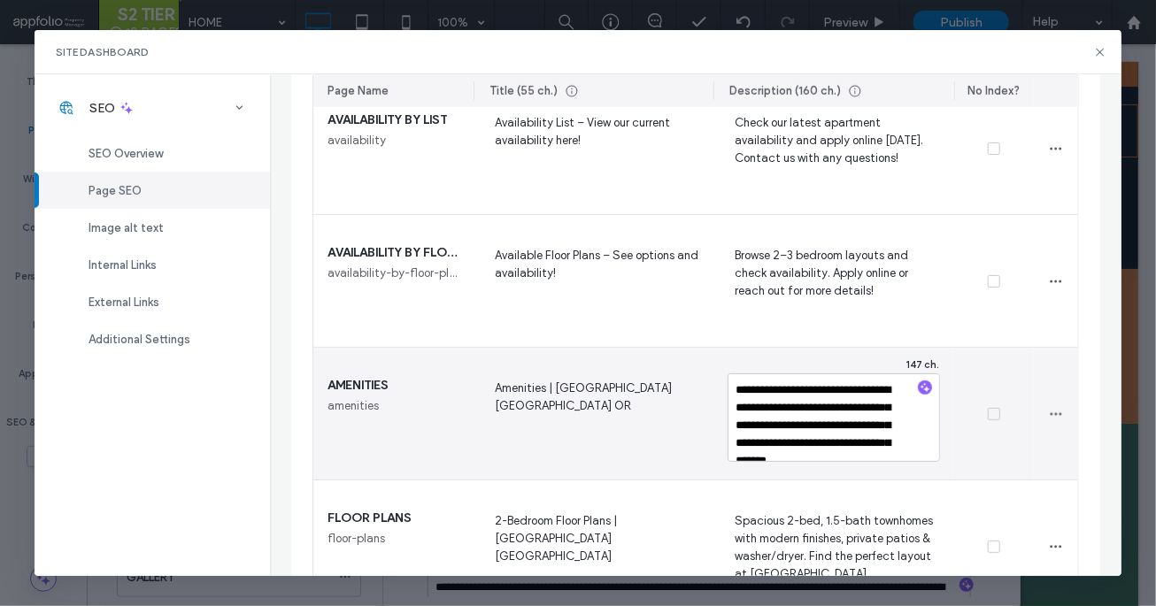
click at [802, 377] on textarea "**********" at bounding box center [833, 417] width 212 height 89
type textarea "**********"
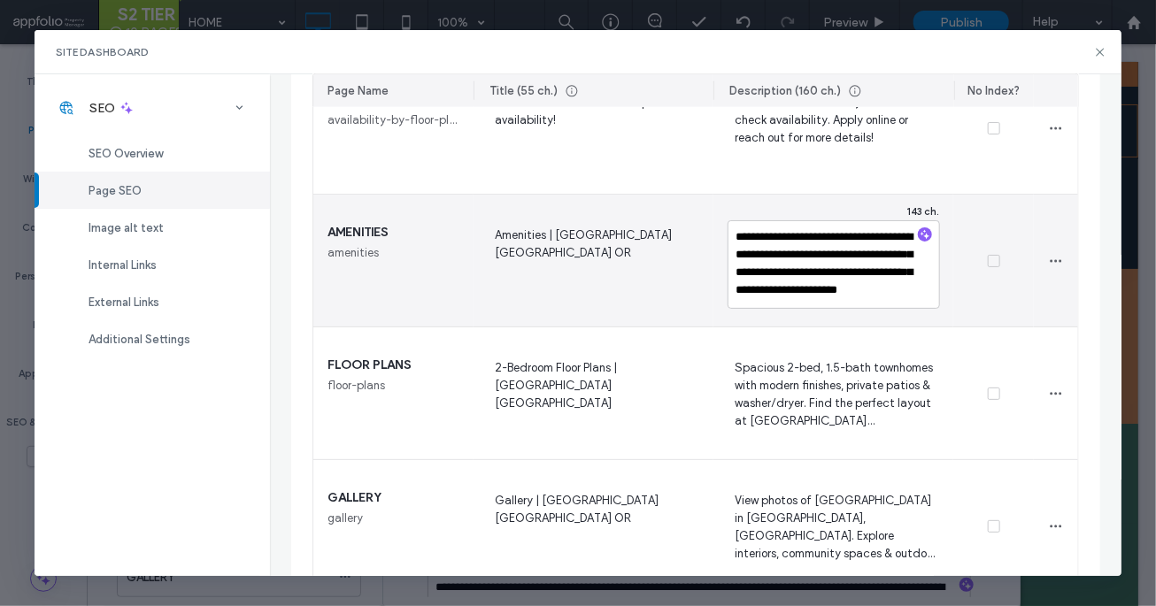
scroll to position [579, 0]
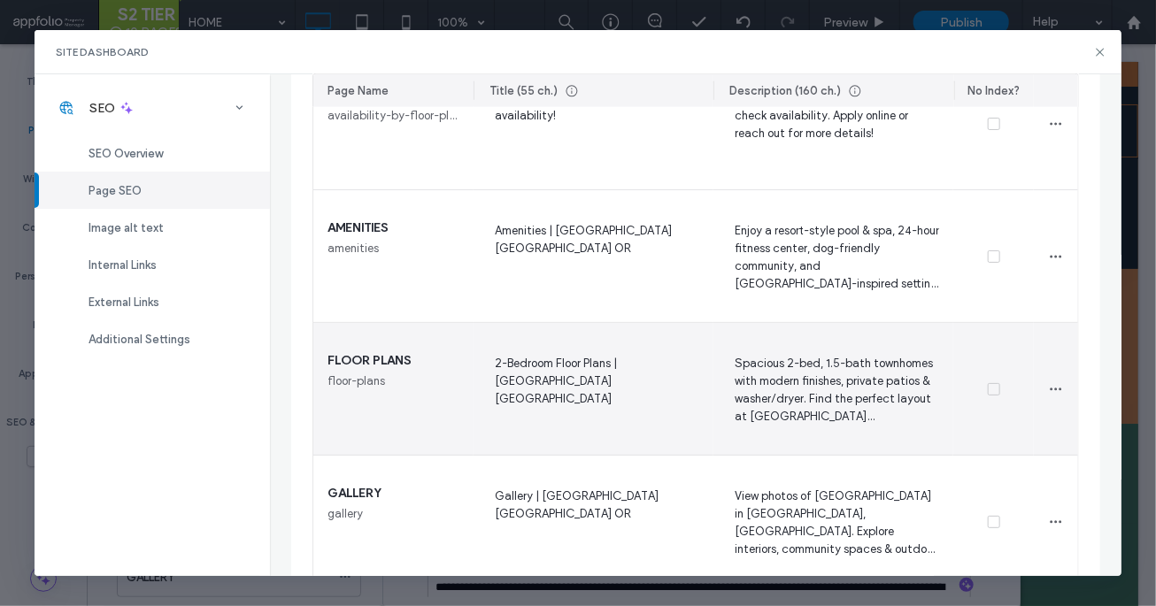
click at [557, 373] on span "2-Bedroom Floor Plans | Lakeside Manor Albany OR" at bounding box center [594, 389] width 212 height 73
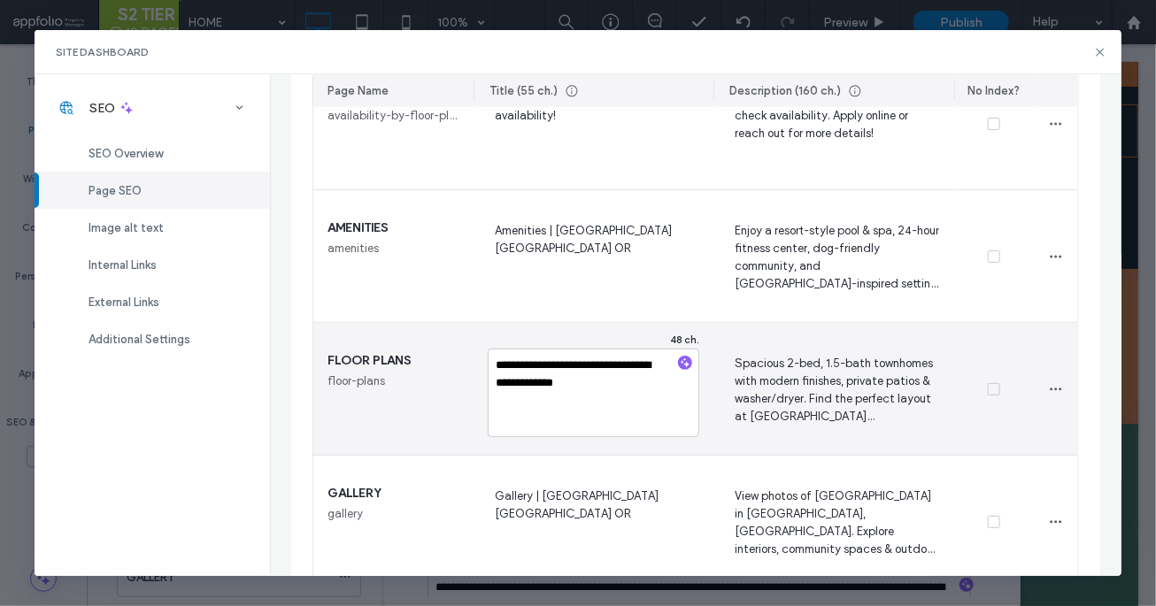
click at [557, 373] on textarea "**********" at bounding box center [594, 393] width 212 height 89
type textarea "**********"
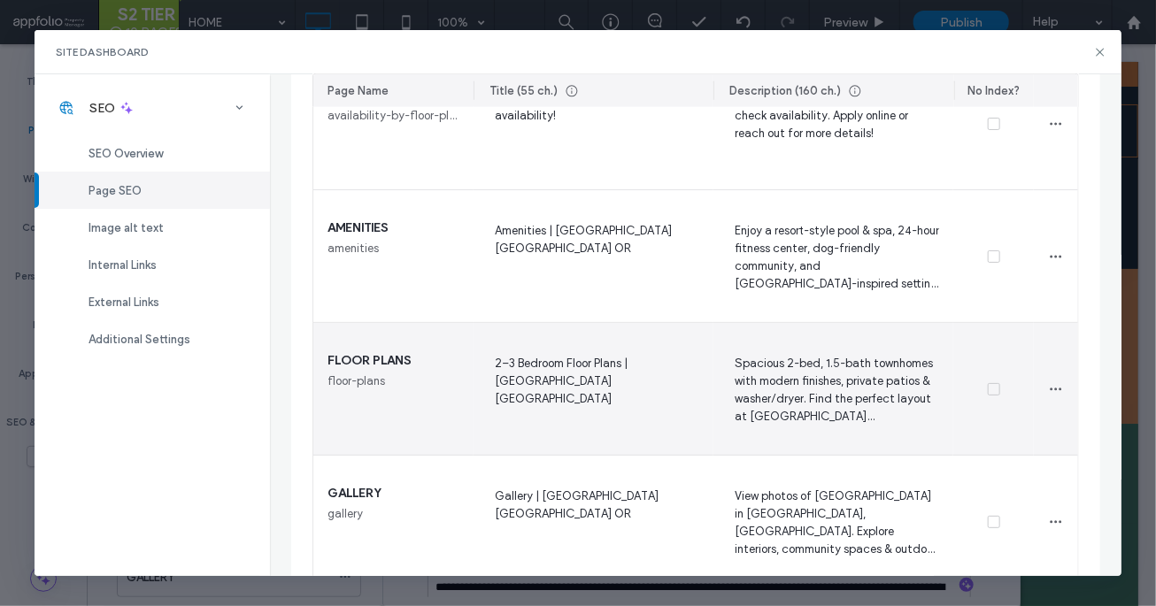
click at [871, 376] on span "Spacious 2-bed, 1.5-bath townhomes with modern finishes, private patios & washe…" at bounding box center [833, 389] width 212 height 73
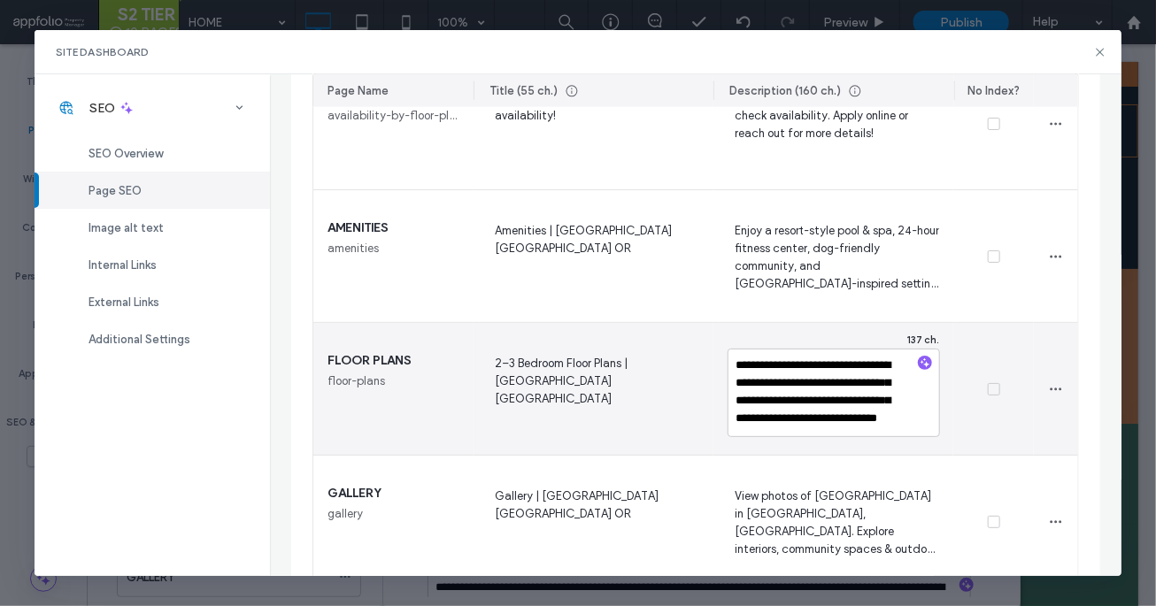
click at [871, 376] on textarea "**********" at bounding box center [833, 393] width 212 height 89
type textarea "**********"
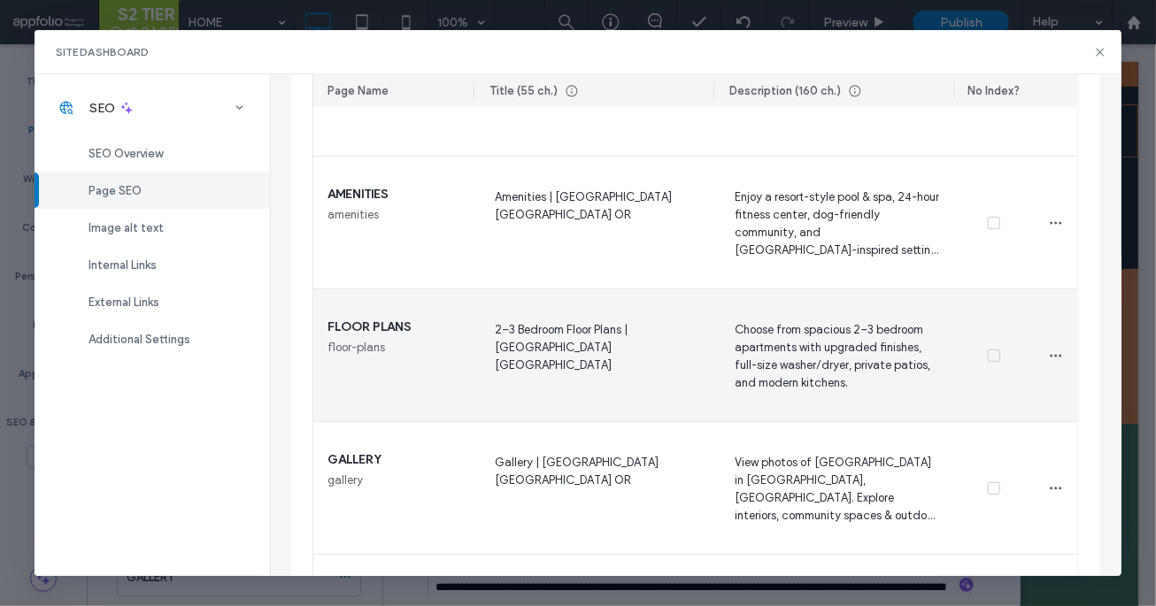
scroll to position [652, 0]
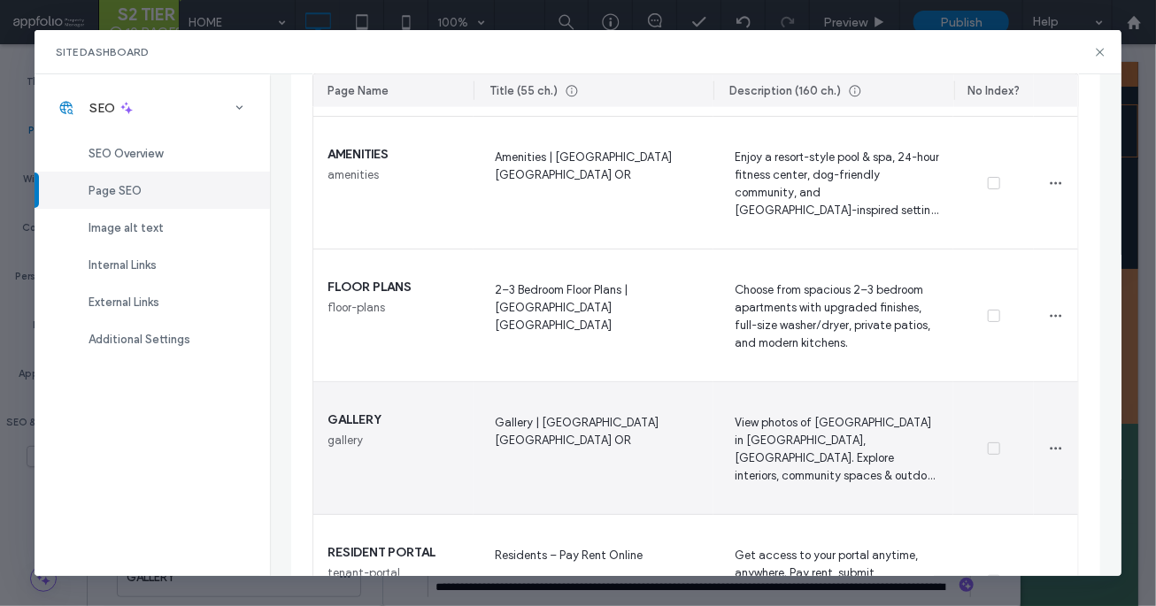
click at [544, 436] on span "Gallery | Lakeside Manor Townhomes Albany OR" at bounding box center [594, 448] width 212 height 73
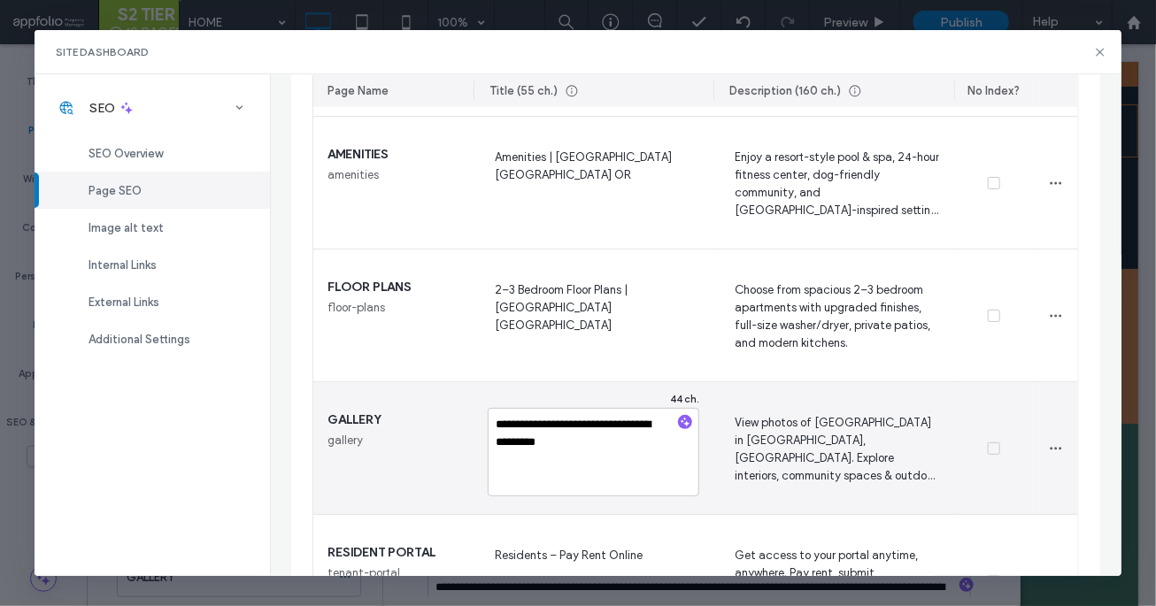
click at [544, 436] on textarea "**********" at bounding box center [594, 452] width 212 height 89
type textarea "**********"
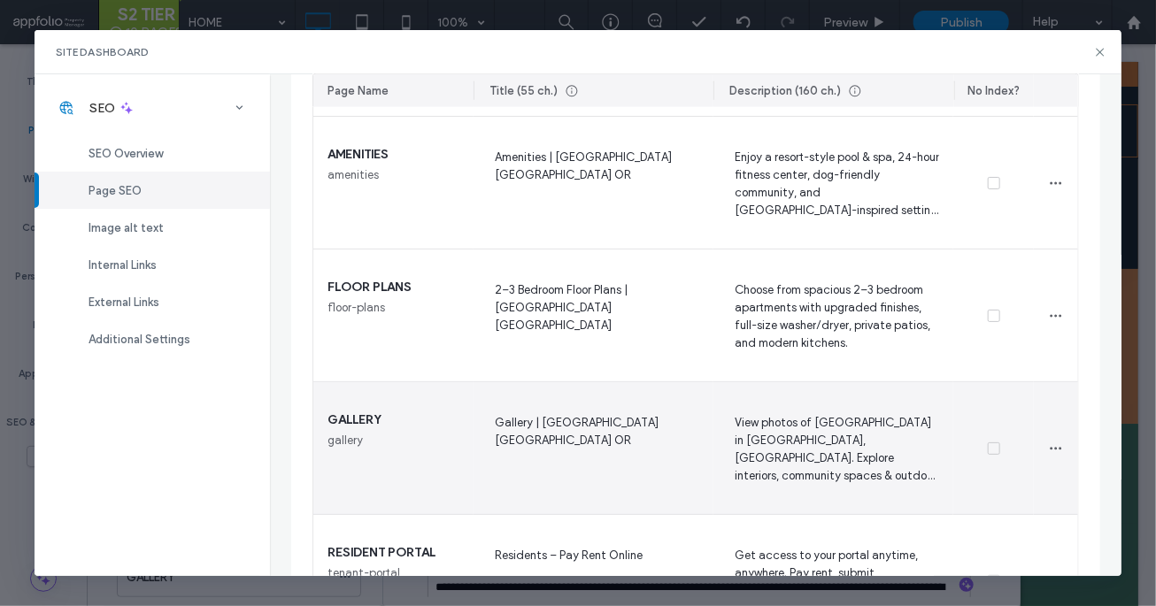
click at [815, 414] on span "View photos of Lakeside Manor Townhomes in Albany, OR. Explore interiors, commu…" at bounding box center [833, 448] width 212 height 73
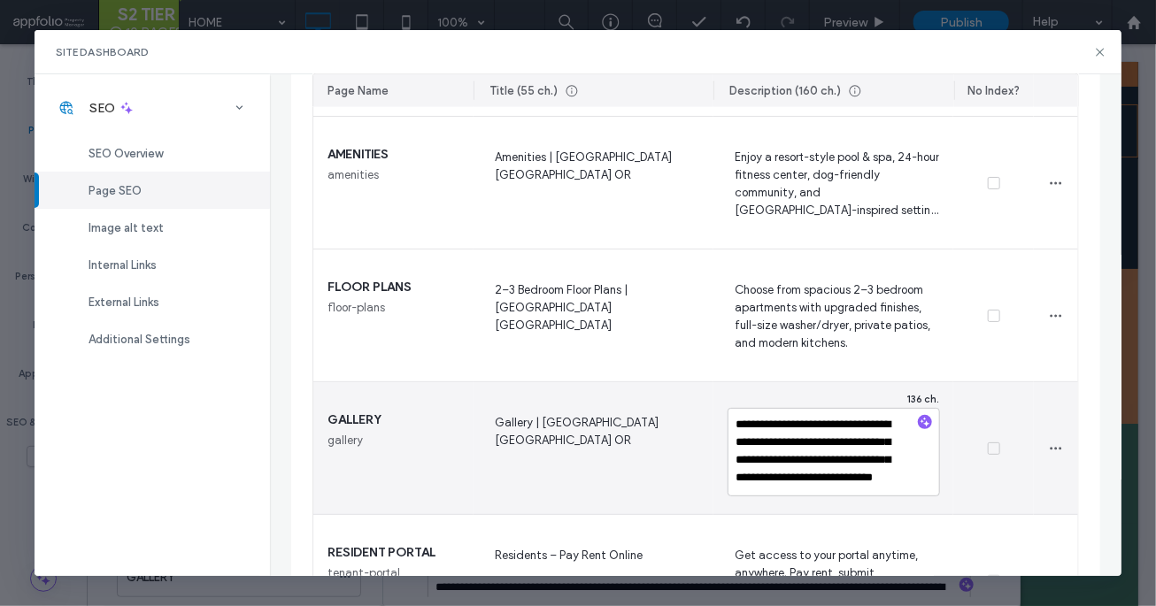
click at [815, 414] on textarea "**********" at bounding box center [833, 452] width 212 height 89
type textarea "**********"
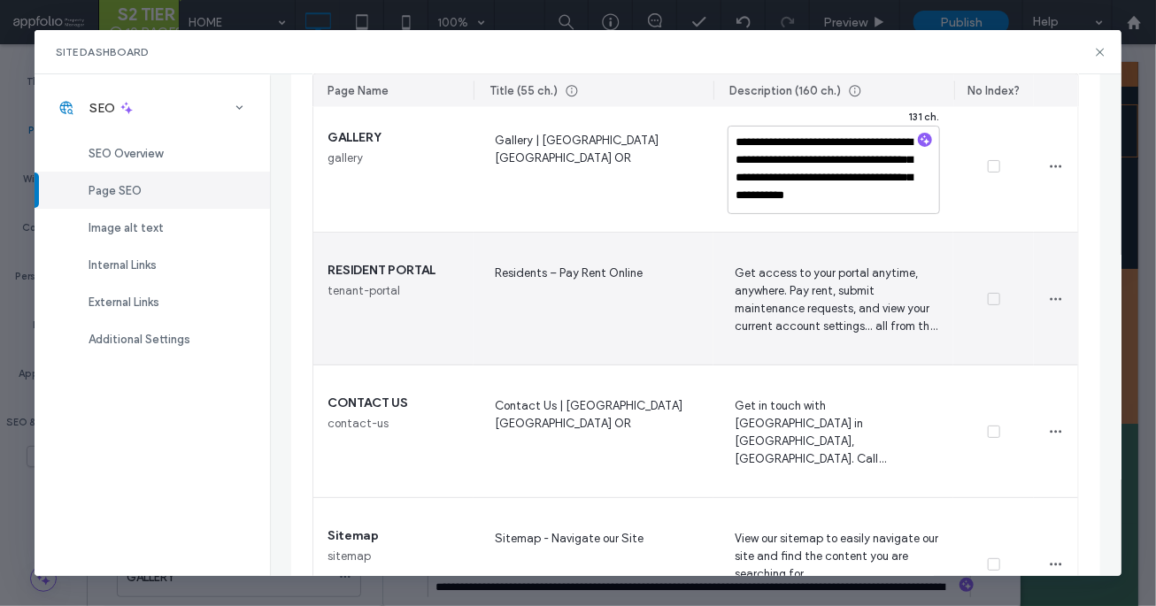
scroll to position [959, 0]
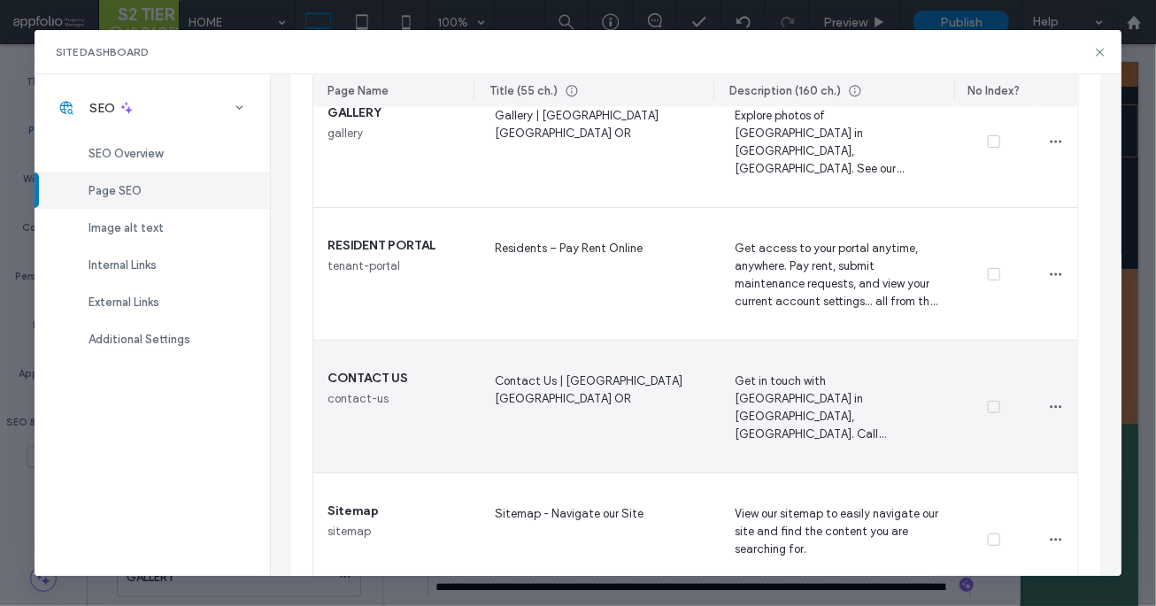
click at [527, 394] on span "Contact Us | Lakeside Manor Townhomes Albany OR" at bounding box center [594, 407] width 212 height 73
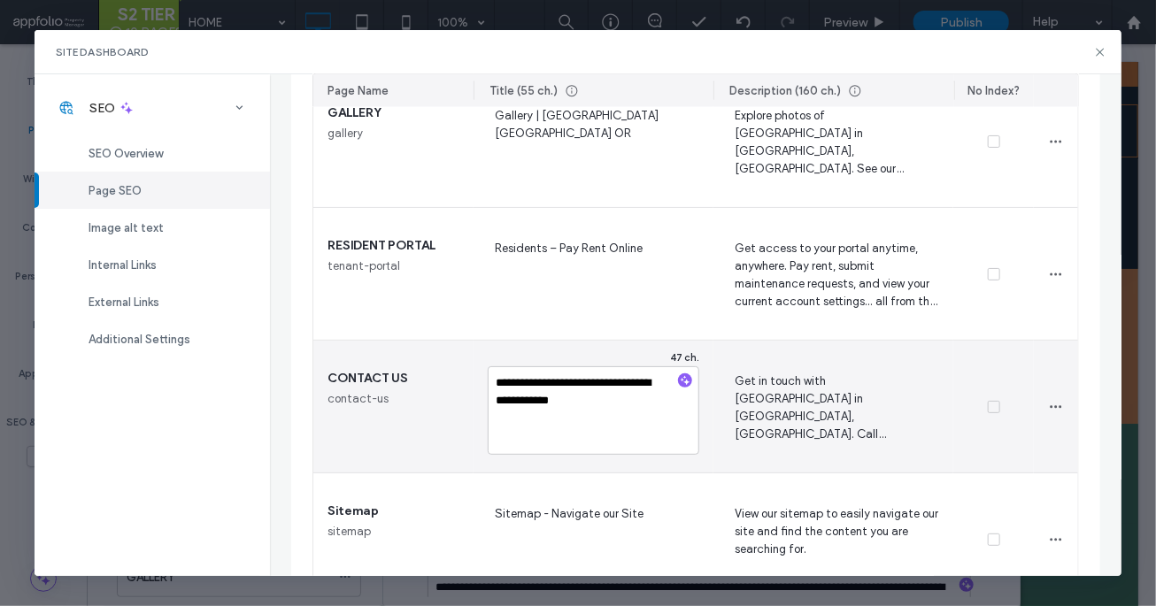
click at [527, 394] on textarea "**********" at bounding box center [594, 410] width 212 height 89
type textarea "**********"
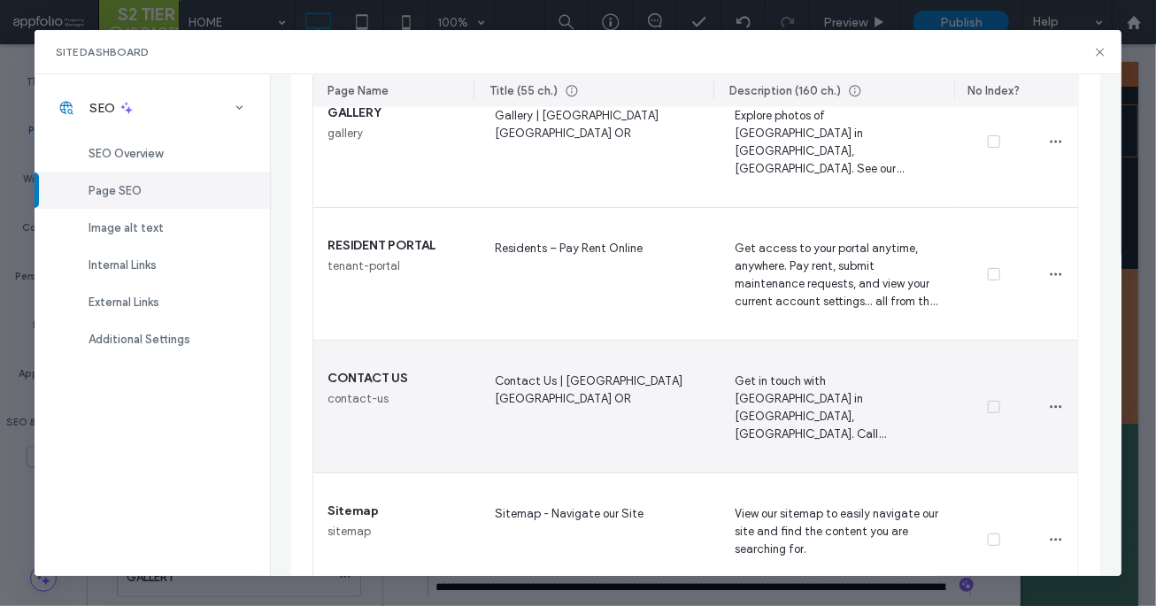
click at [778, 394] on span "Get in touch with Lakeside Manor in Albany, OR. Call (541) 926-0894 or email la…" at bounding box center [833, 407] width 212 height 73
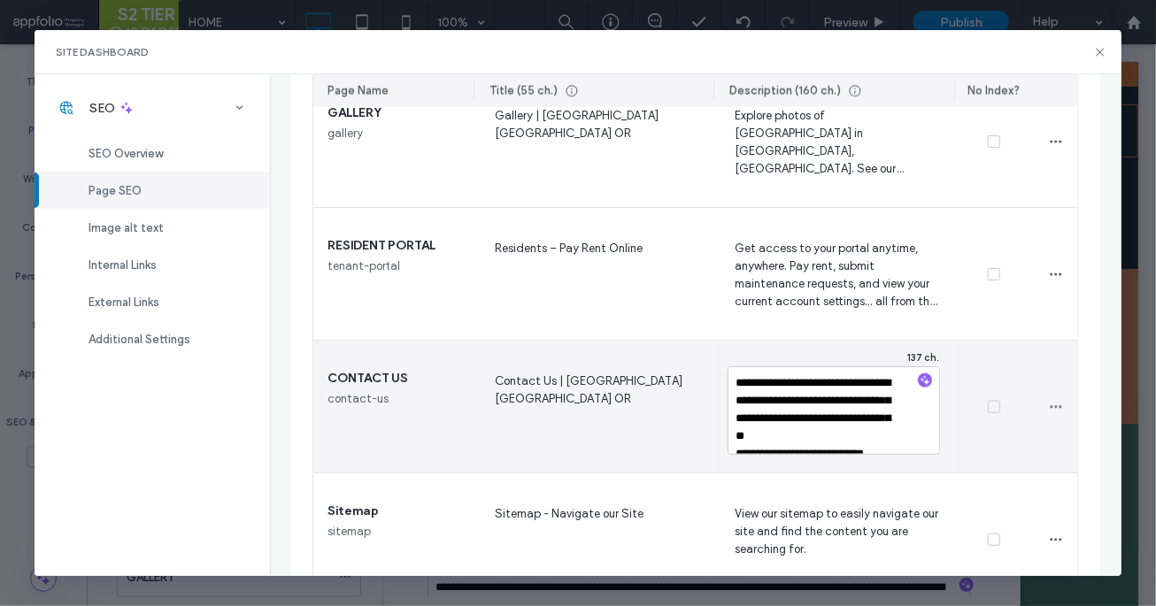
click at [778, 394] on textarea "**********" at bounding box center [833, 410] width 212 height 89
type textarea "**********"
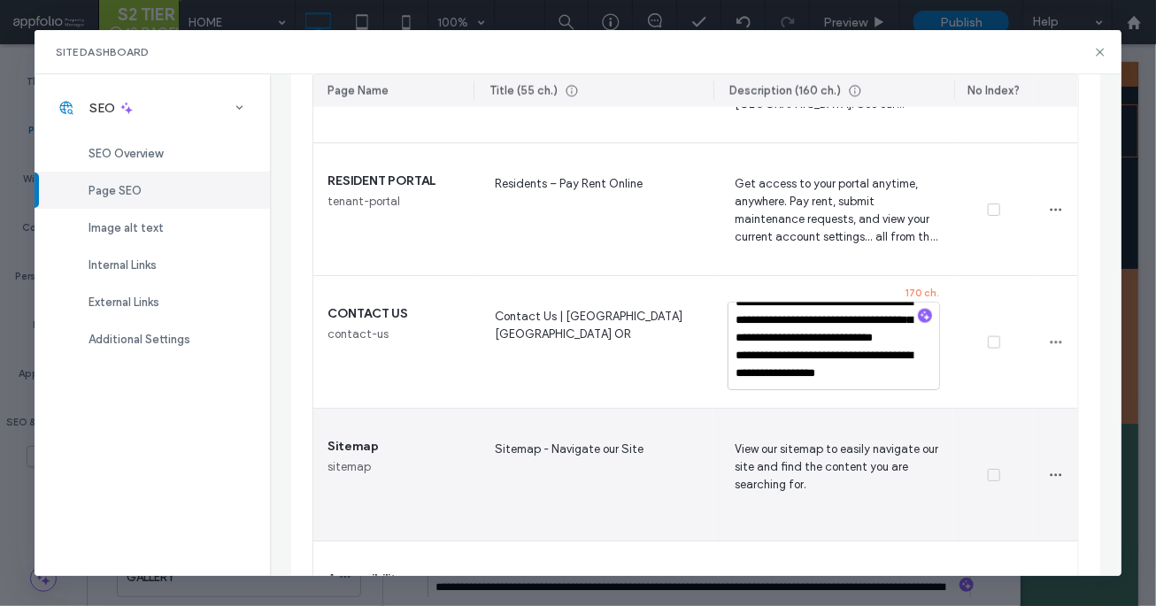
scroll to position [1144, 0]
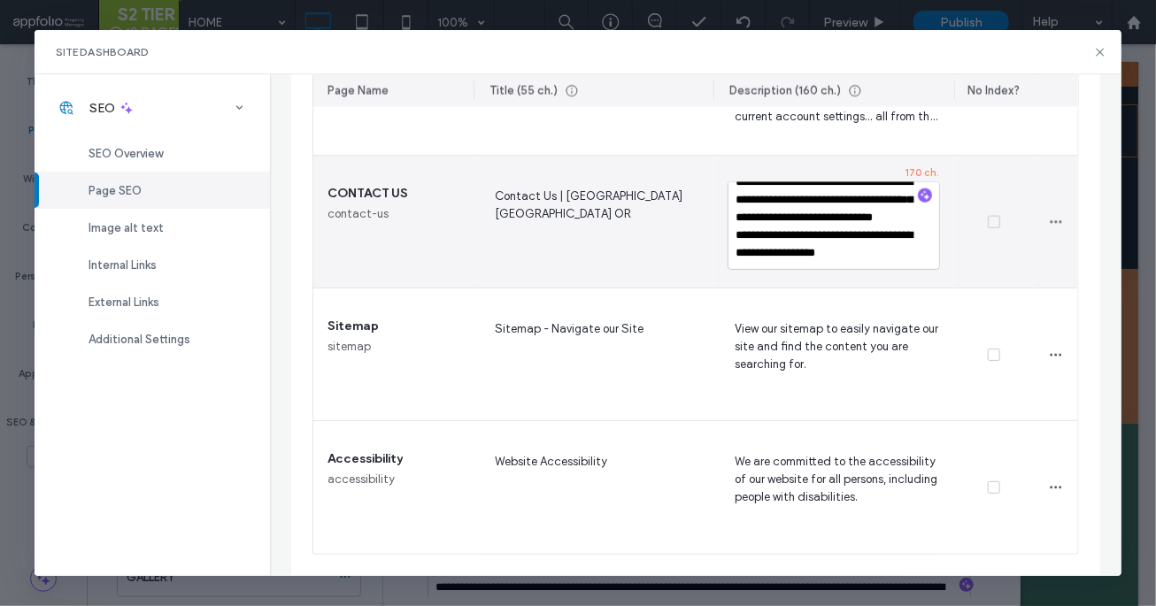
click at [1008, 162] on div at bounding box center [993, 222] width 80 height 133
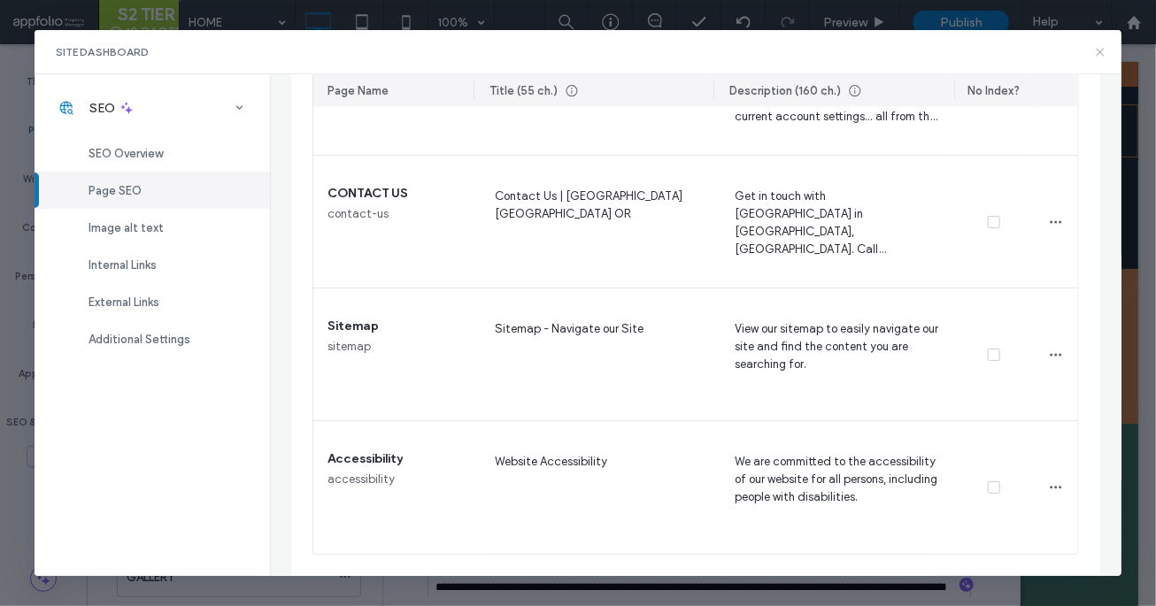
click at [1097, 50] on icon at bounding box center [1100, 52] width 14 height 14
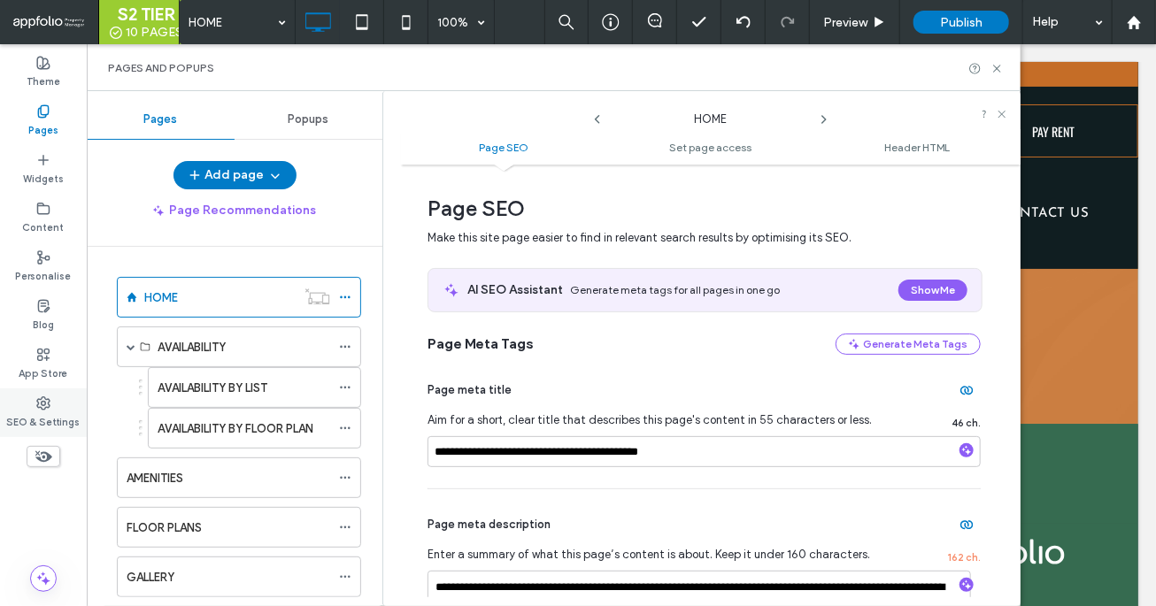
click at [58, 419] on label "SEO & Settings" at bounding box center [43, 420] width 73 height 19
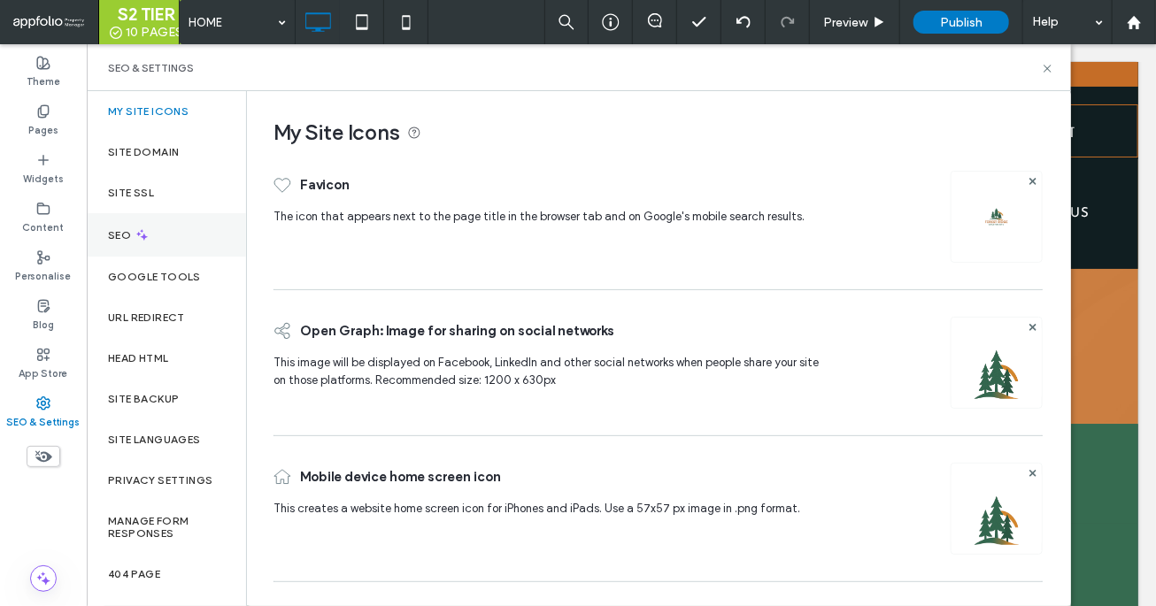
click at [128, 227] on div "SEO" at bounding box center [166, 234] width 159 height 43
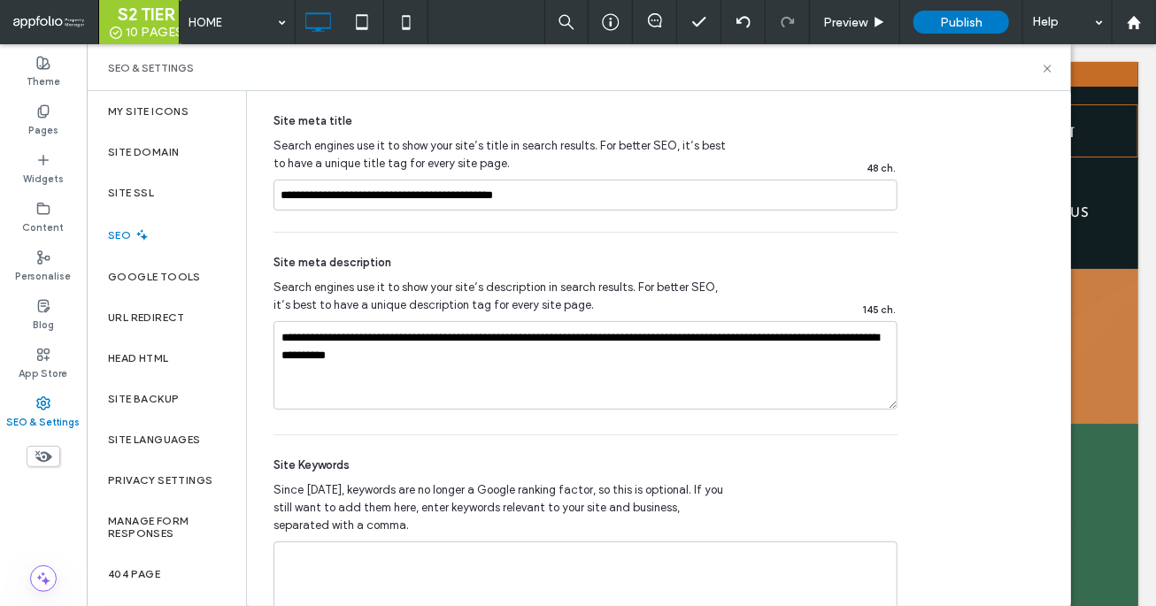
scroll to position [1037, 0]
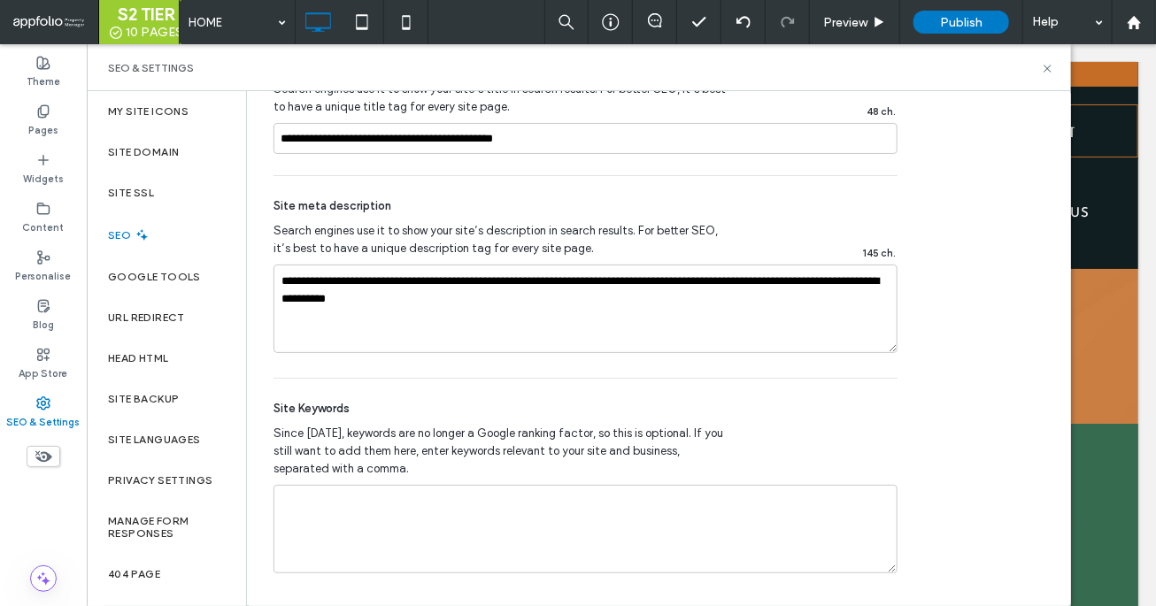
click at [394, 119] on div "**********" at bounding box center [585, 105] width 624 height 141
click at [394, 143] on input "**********" at bounding box center [585, 138] width 624 height 31
paste input
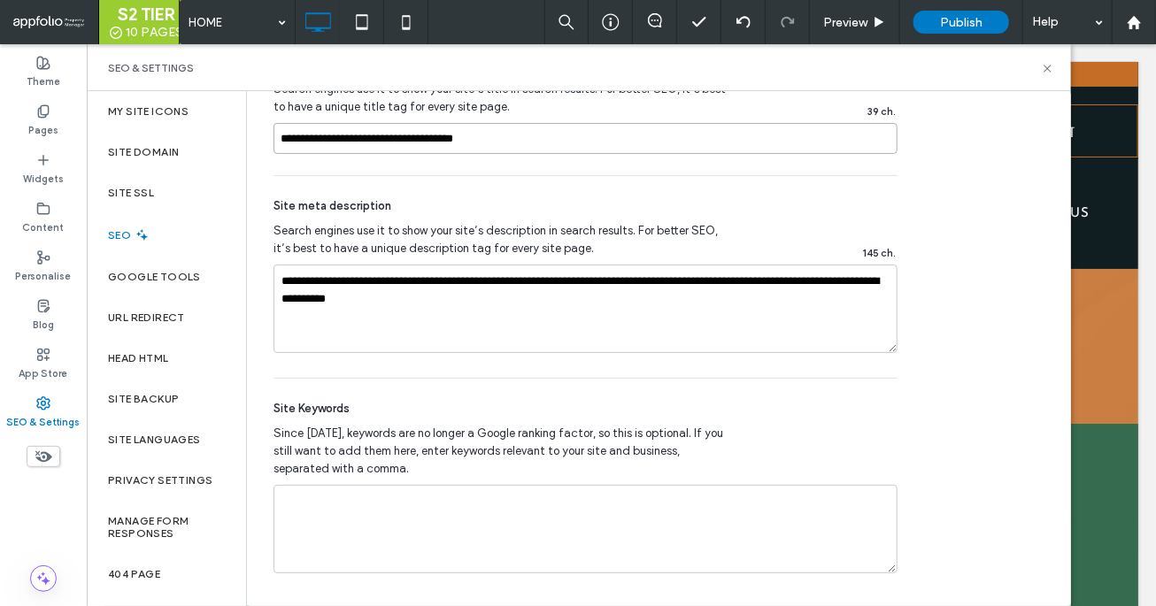
type input "**********"
click at [421, 308] on textarea "**********" at bounding box center [585, 309] width 624 height 89
paste textarea "**********"
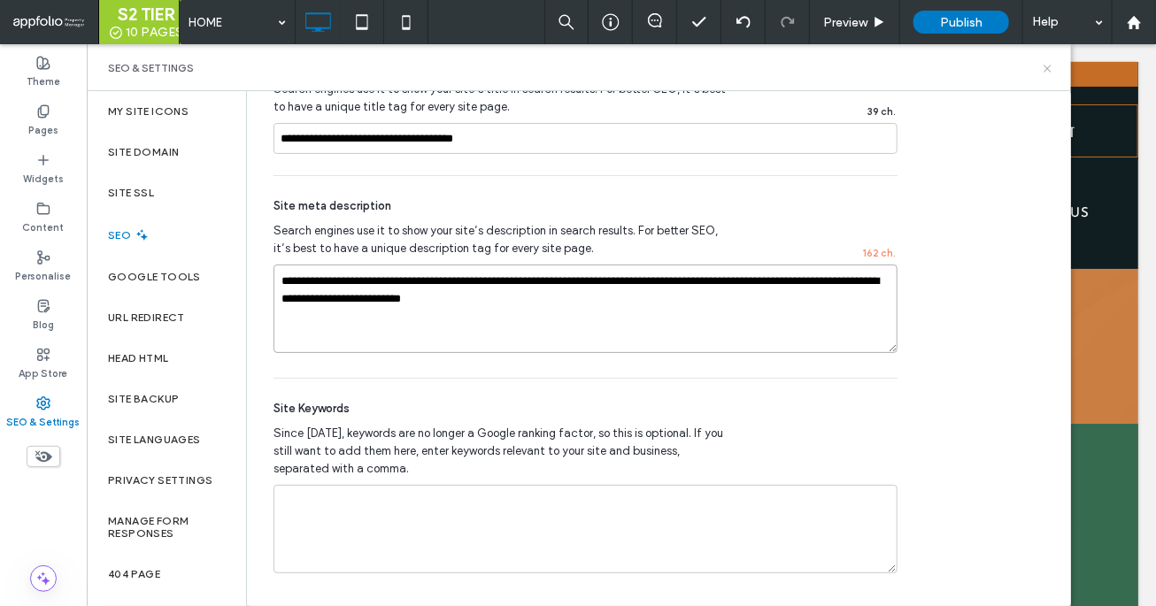
type textarea "**********"
click at [1048, 65] on icon at bounding box center [1047, 68] width 13 height 13
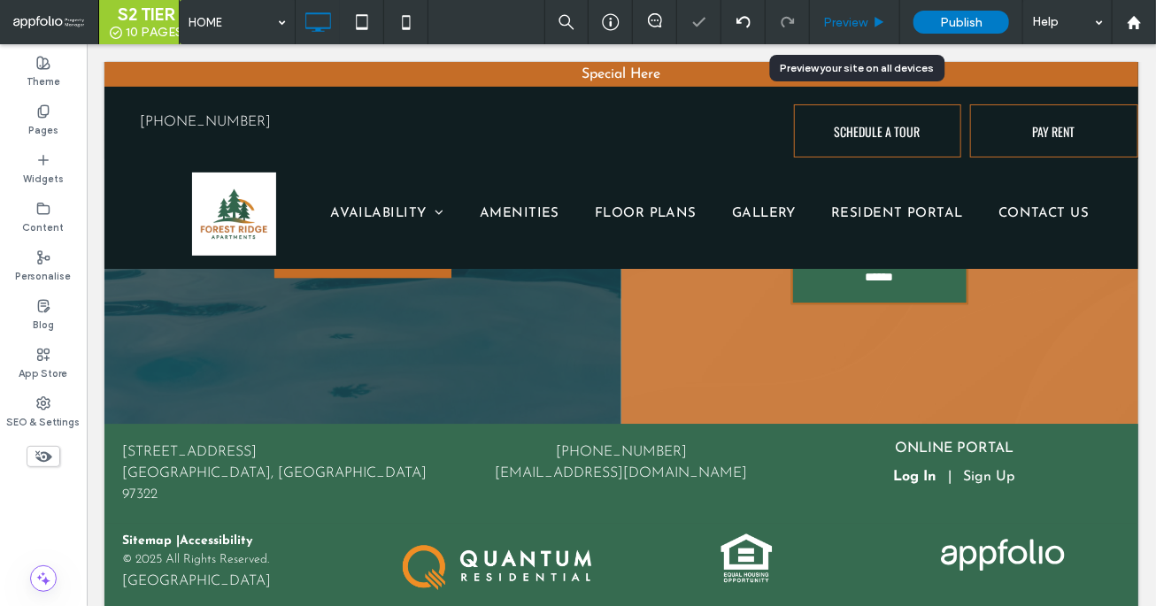
click at [853, 21] on span "Preview" at bounding box center [845, 22] width 44 height 15
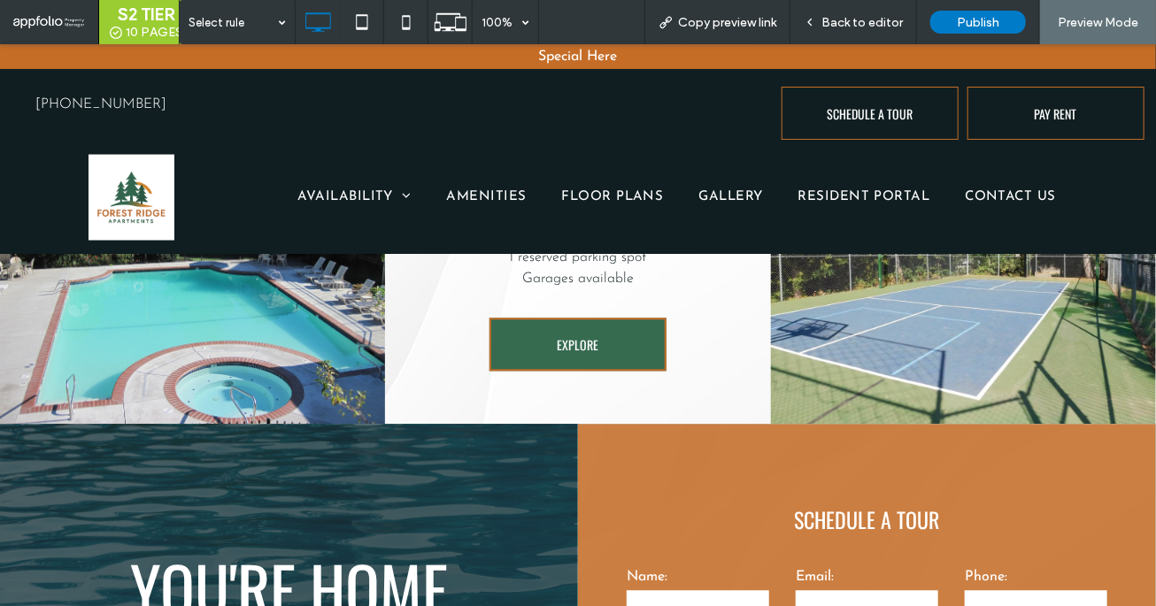
scroll to position [1411, 0]
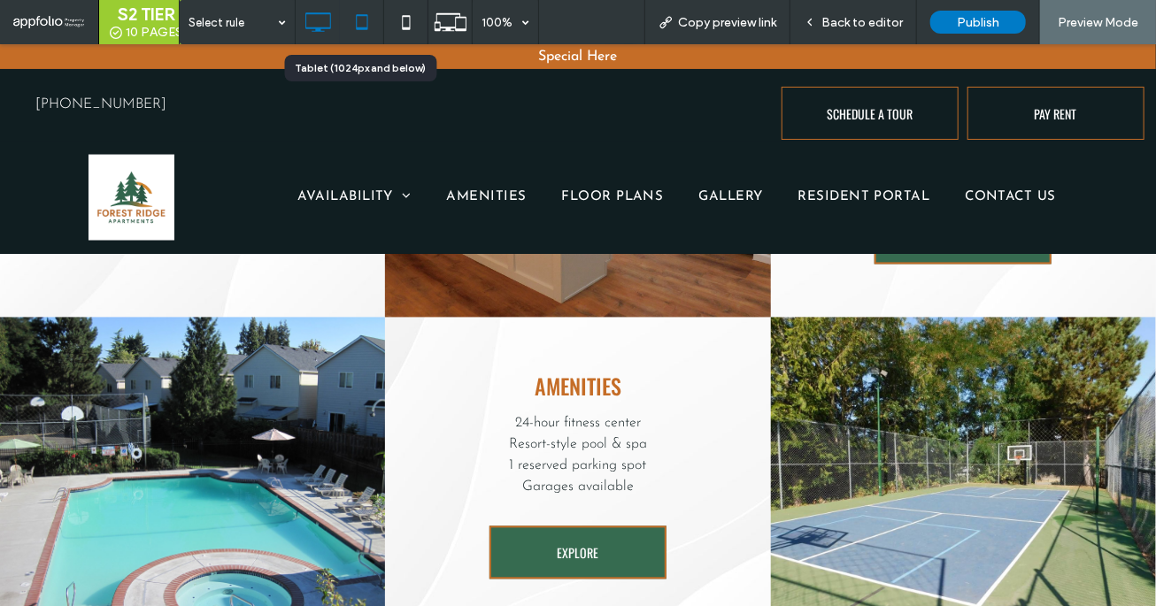
click at [361, 27] on icon at bounding box center [361, 21] width 35 height 35
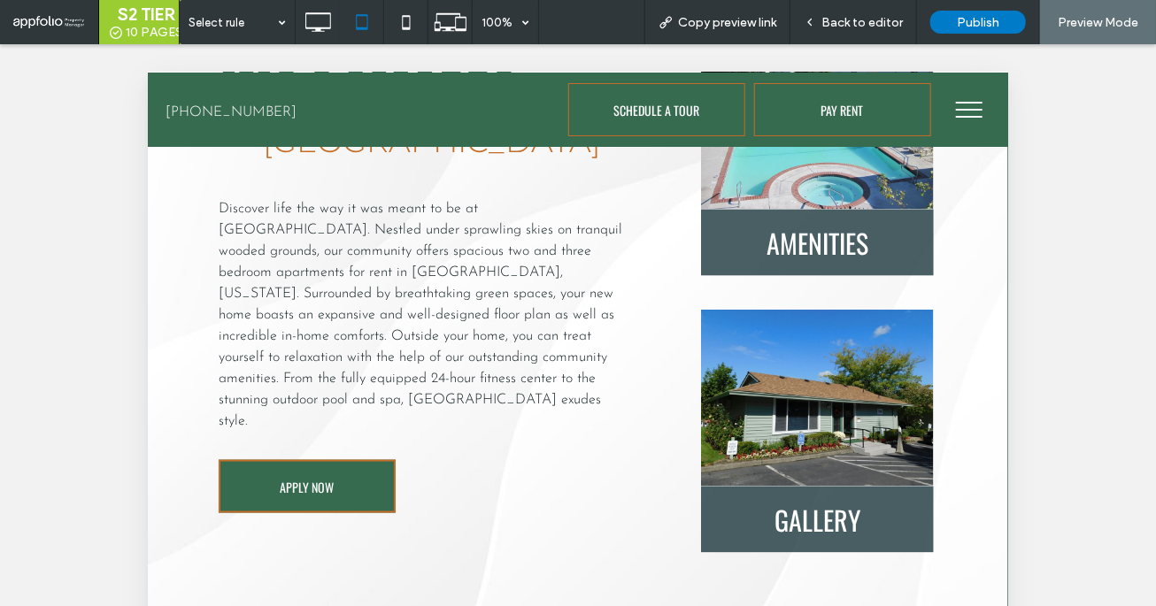
scroll to position [666, 0]
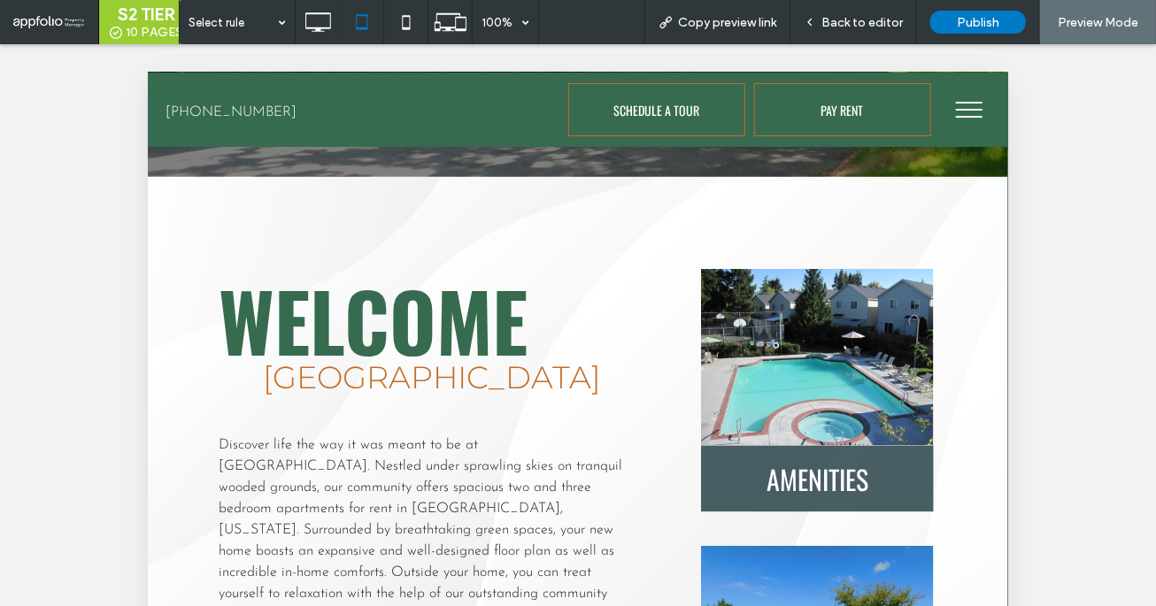
click at [974, 113] on button "menu" at bounding box center [968, 109] width 46 height 46
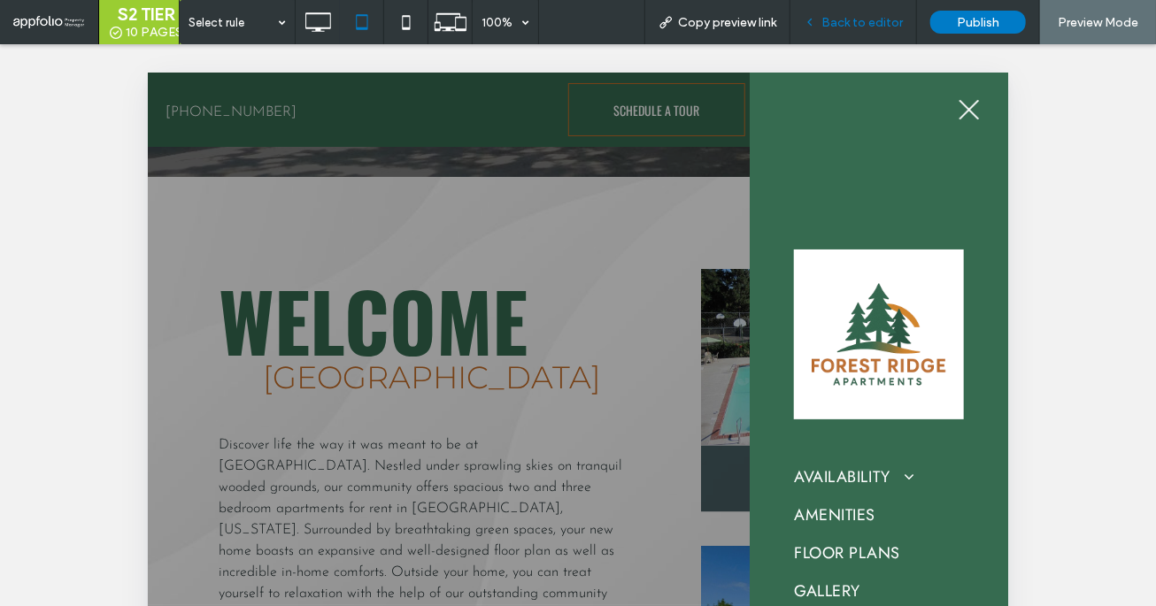
click at [874, 18] on span "Back to editor" at bounding box center [861, 22] width 81 height 15
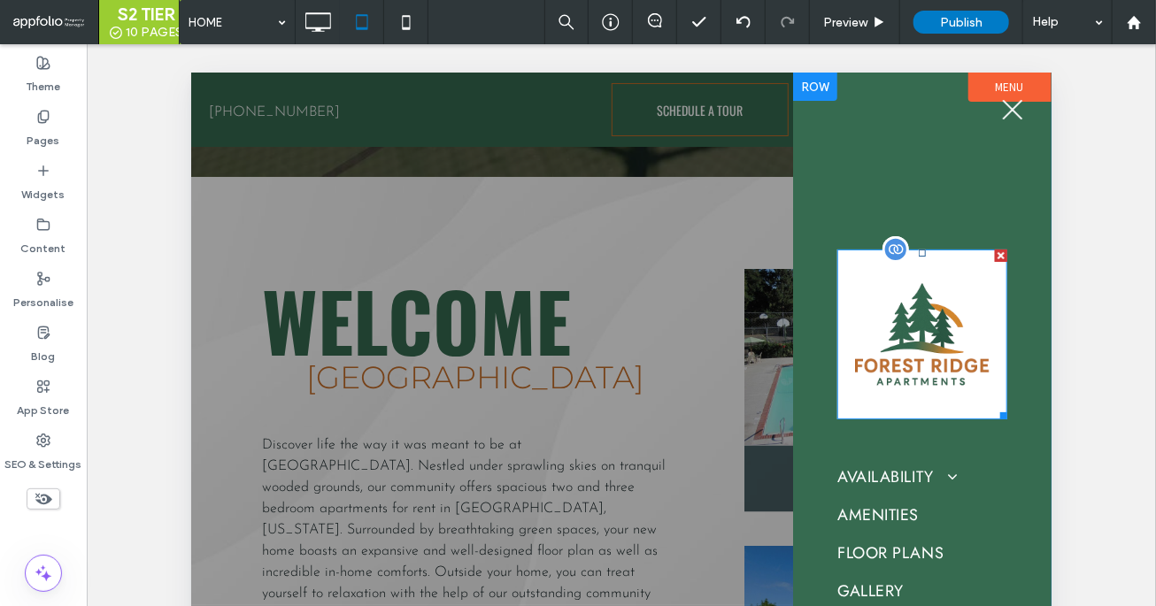
click at [874, 375] on img at bounding box center [921, 334] width 170 height 170
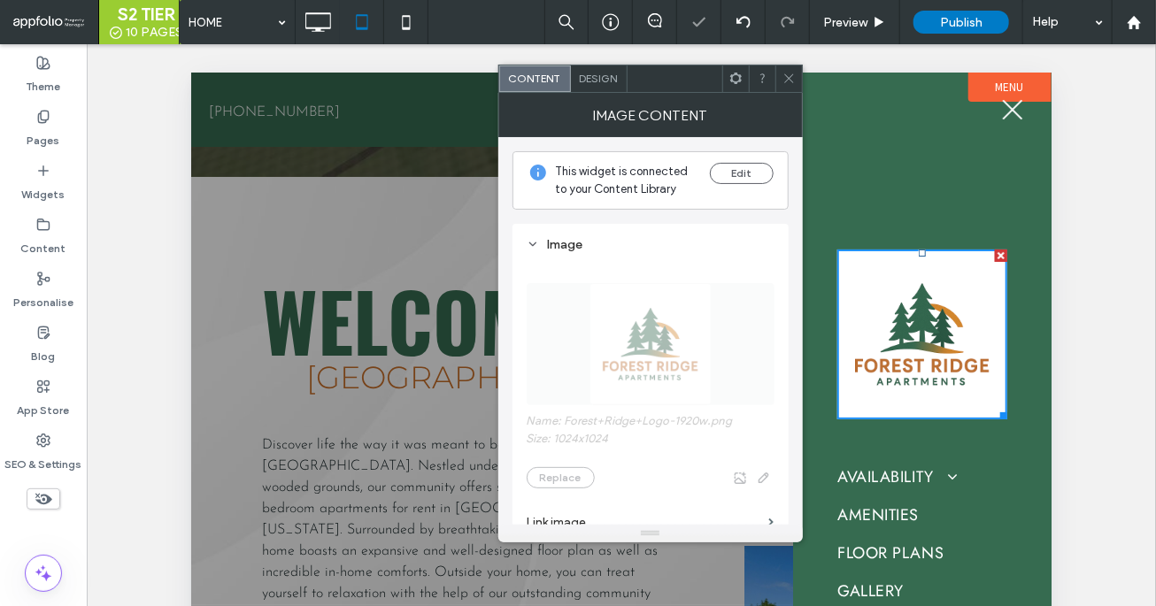
scroll to position [195, 0]
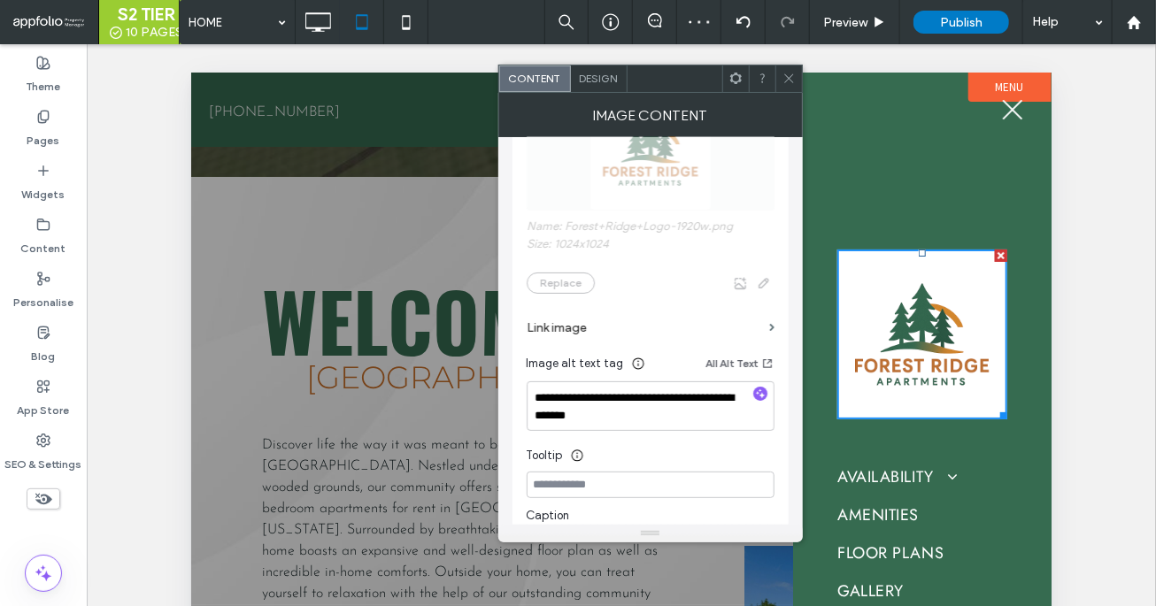
click at [790, 72] on icon at bounding box center [788, 78] width 13 height 13
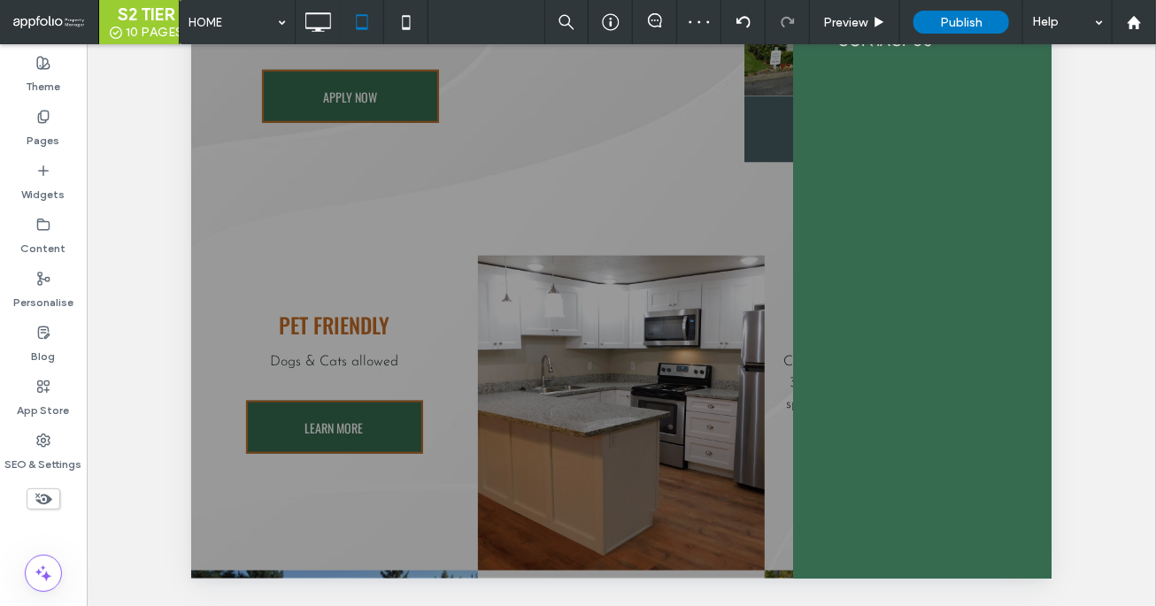
scroll to position [627, 0]
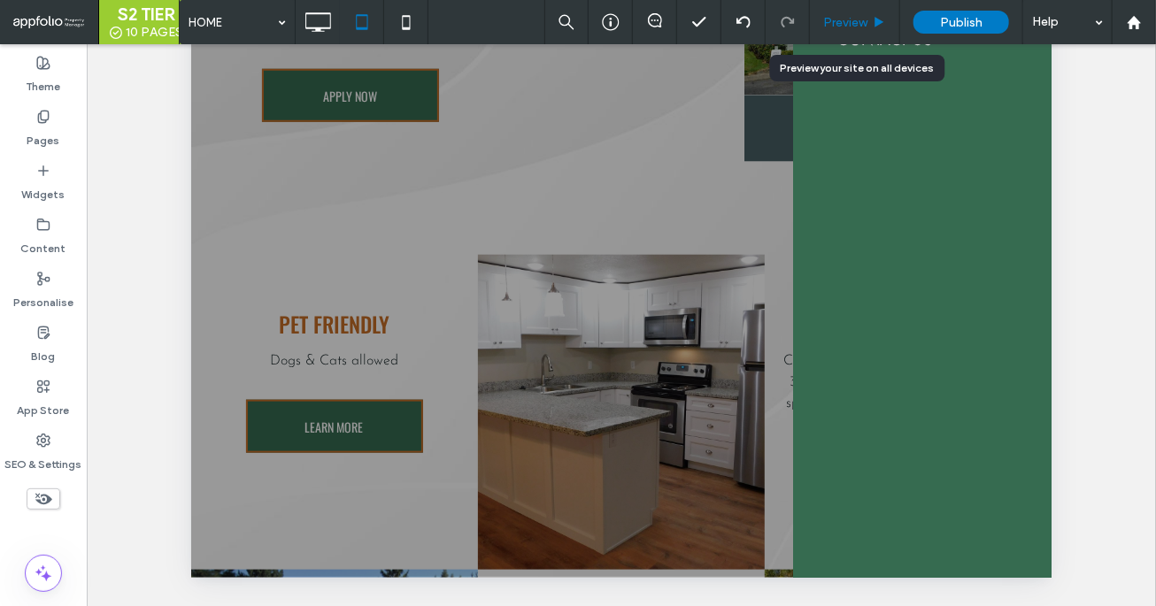
click at [859, 25] on span "Preview" at bounding box center [845, 22] width 44 height 15
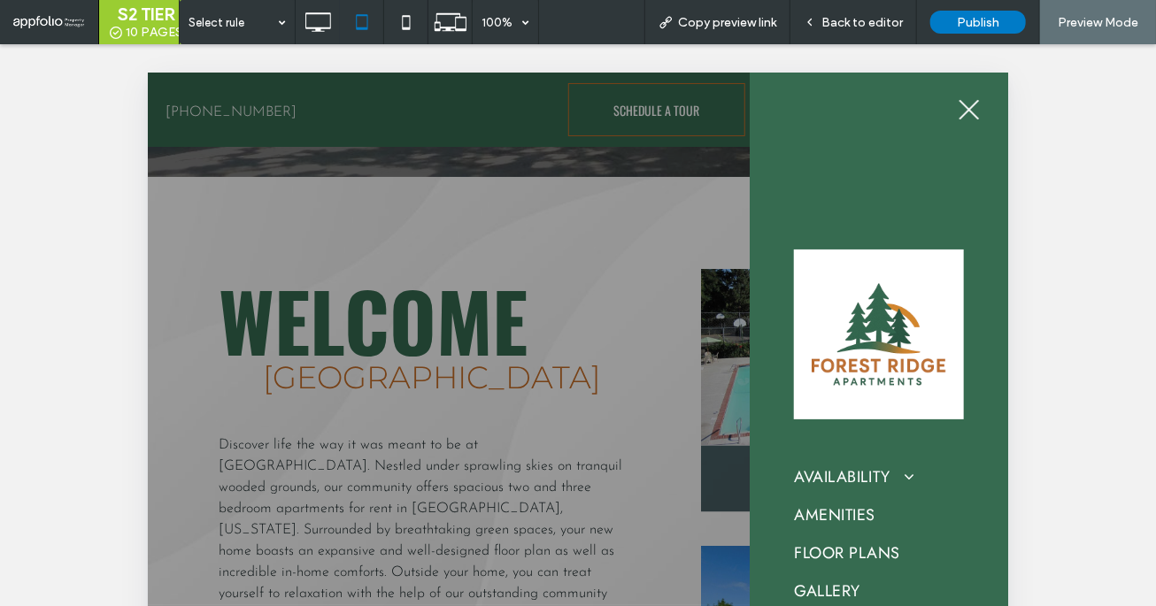
click at [972, 109] on span "menu" at bounding box center [968, 109] width 27 height 2
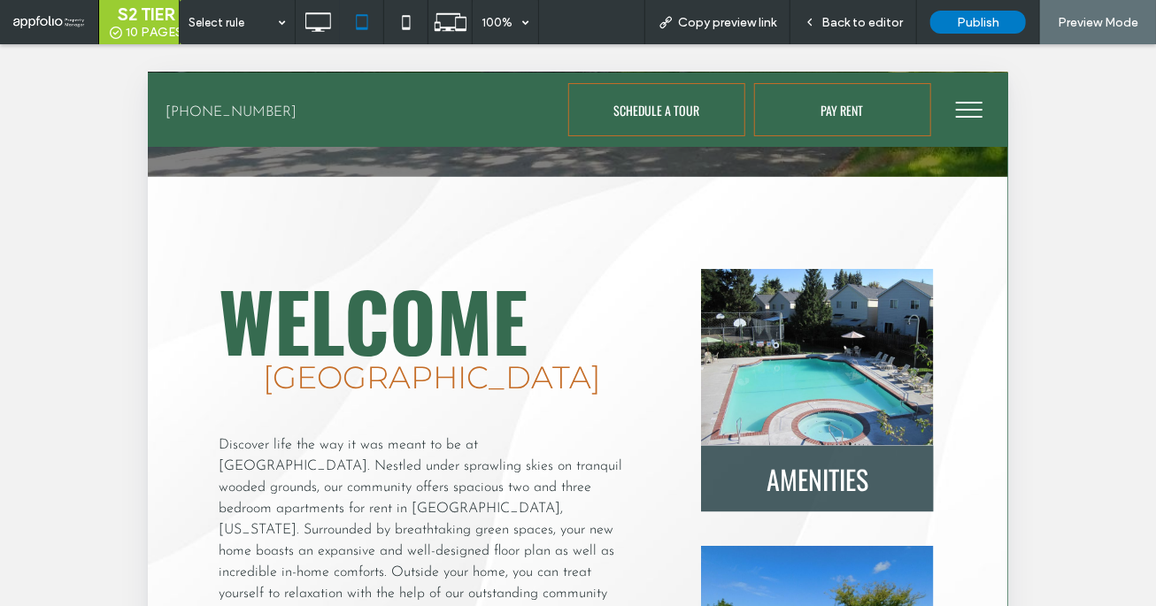
click at [968, 111] on button "menu" at bounding box center [968, 109] width 46 height 46
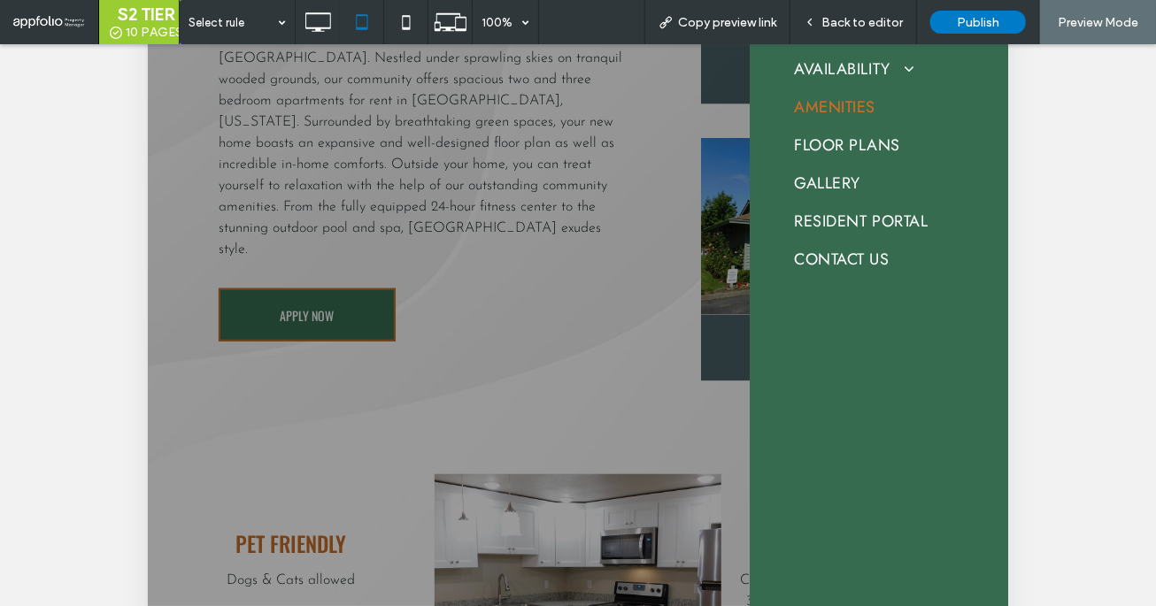
scroll to position [518, 0]
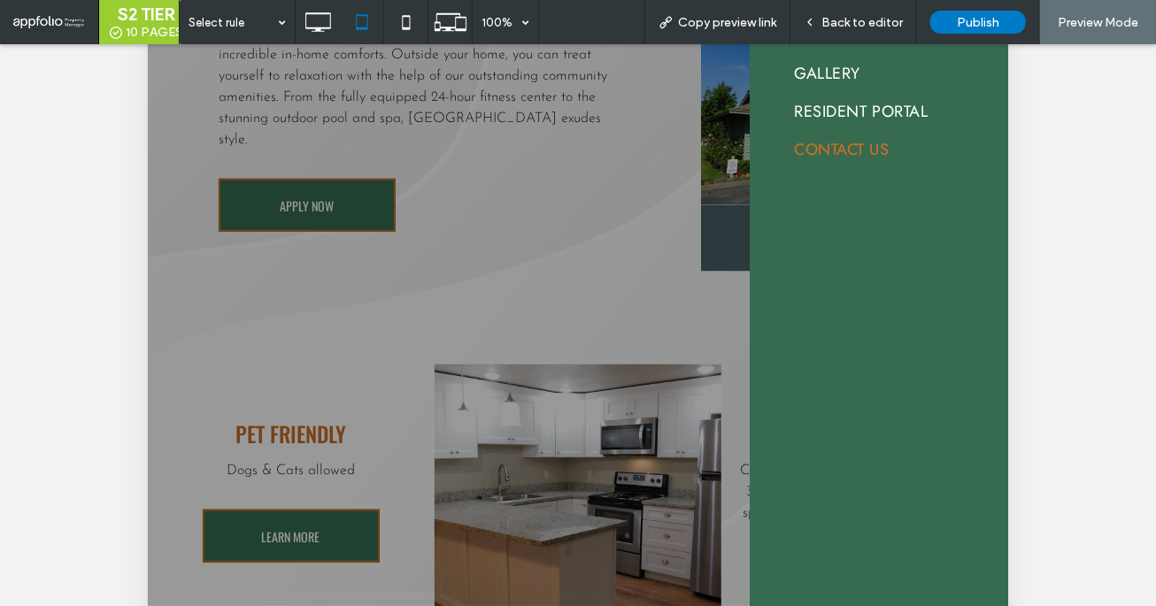
click at [855, 146] on span "CONTACT US" at bounding box center [840, 151] width 95 height 24
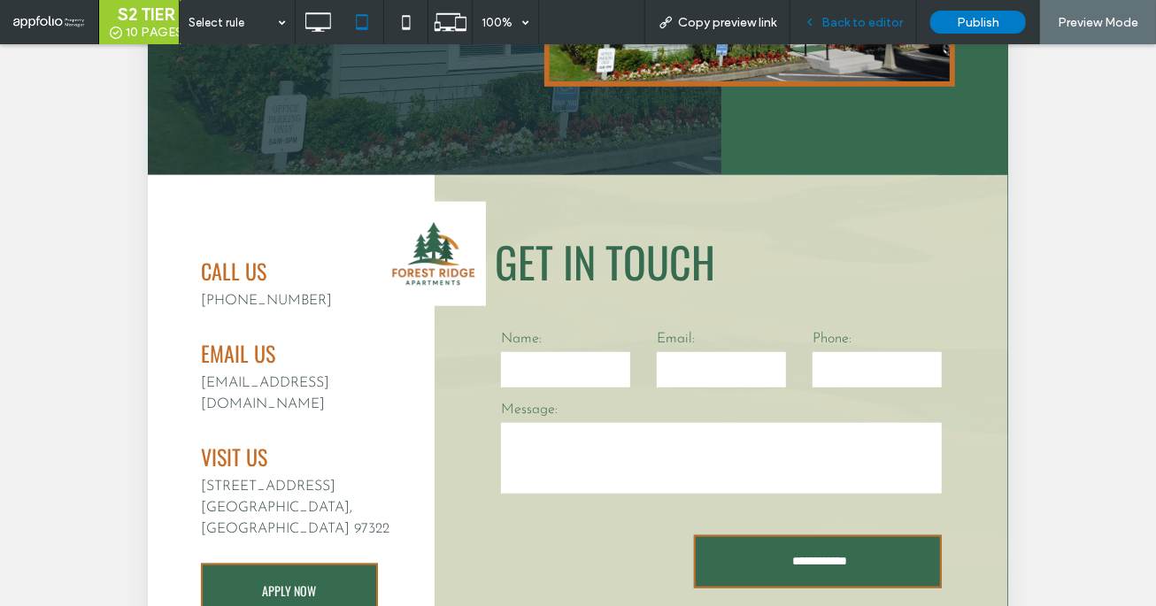
click at [847, 15] on span "Back to editor" at bounding box center [861, 22] width 81 height 15
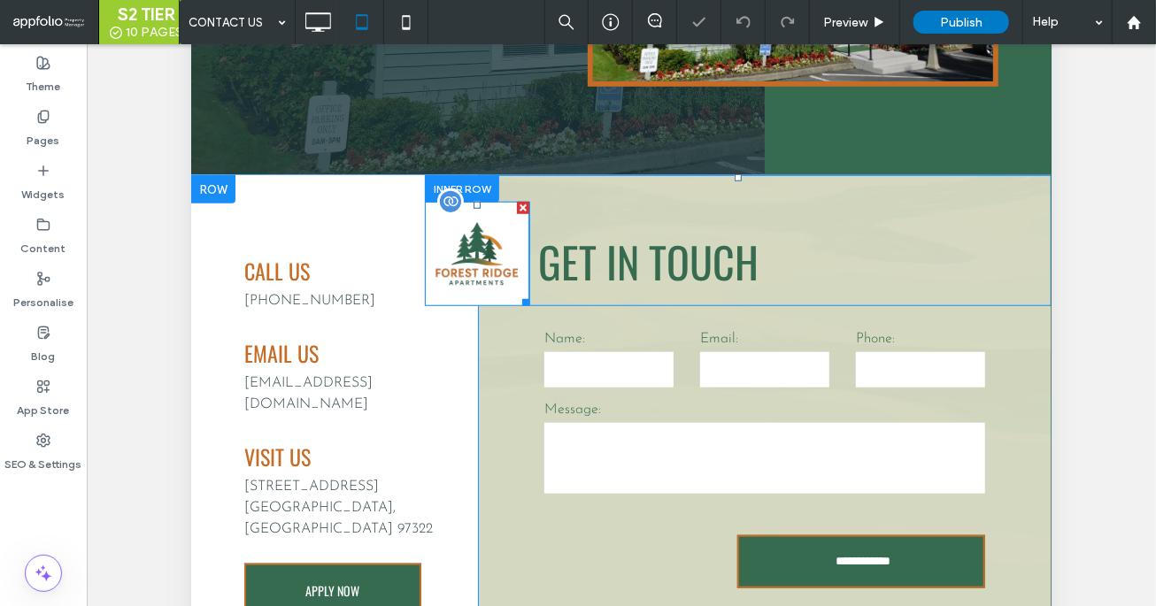
click at [459, 267] on img at bounding box center [476, 255] width 104 height 104
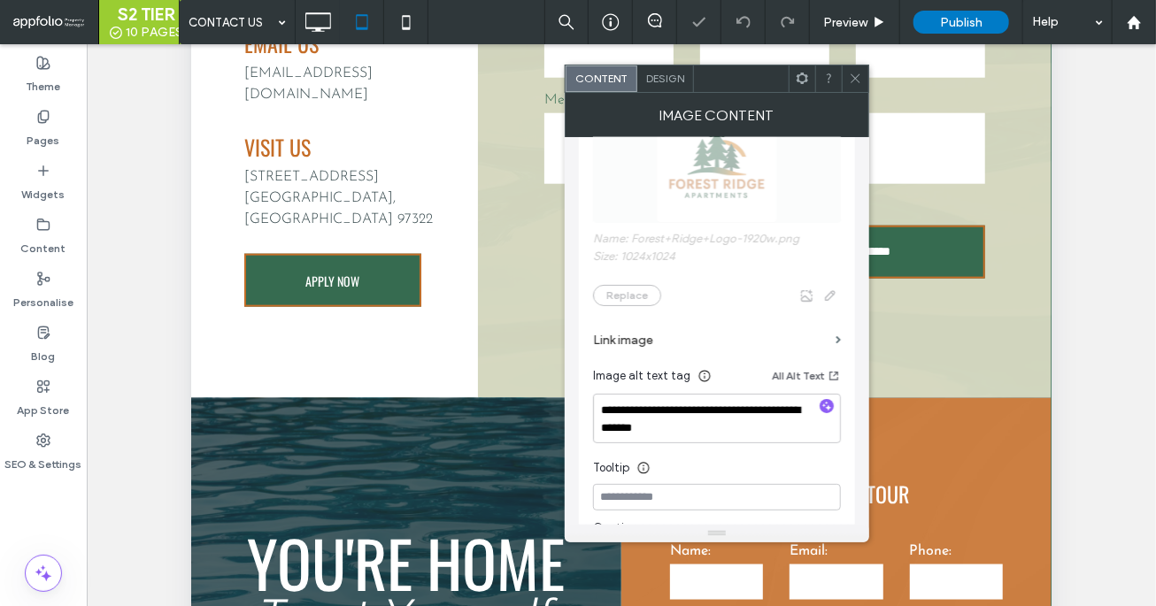
scroll to position [216, 0]
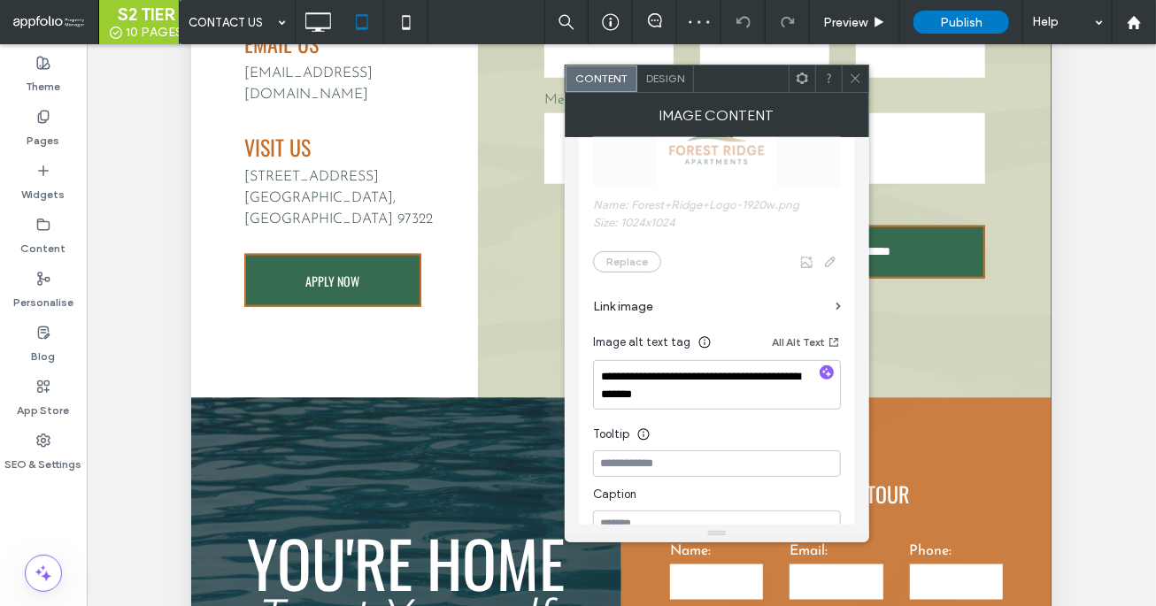
click at [851, 74] on use at bounding box center [855, 78] width 9 height 9
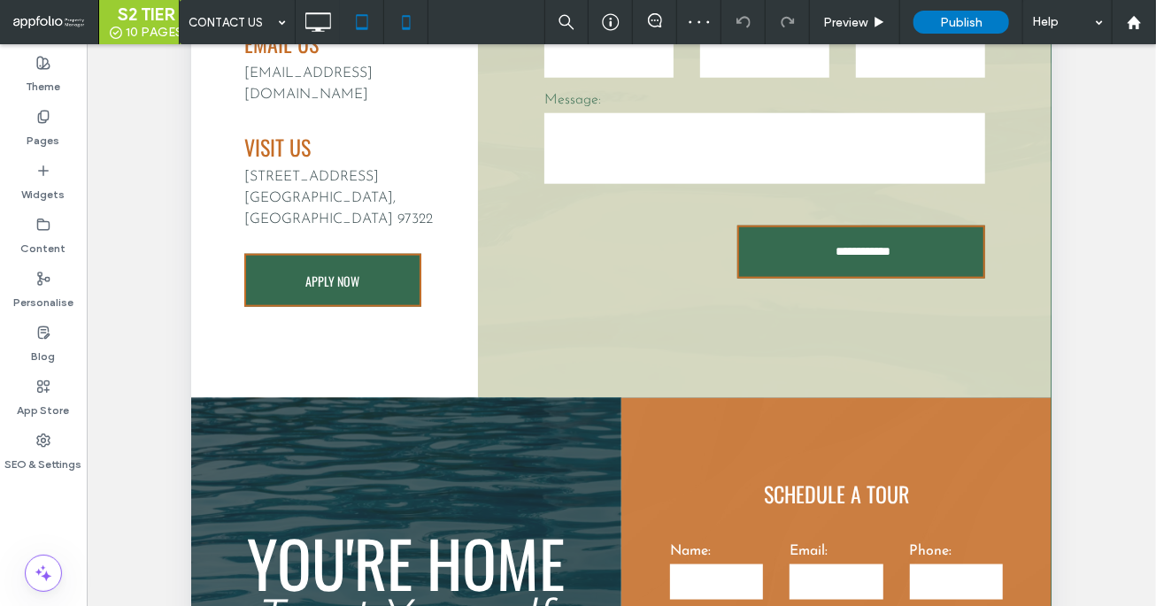
click at [403, 4] on icon at bounding box center [406, 21] width 35 height 35
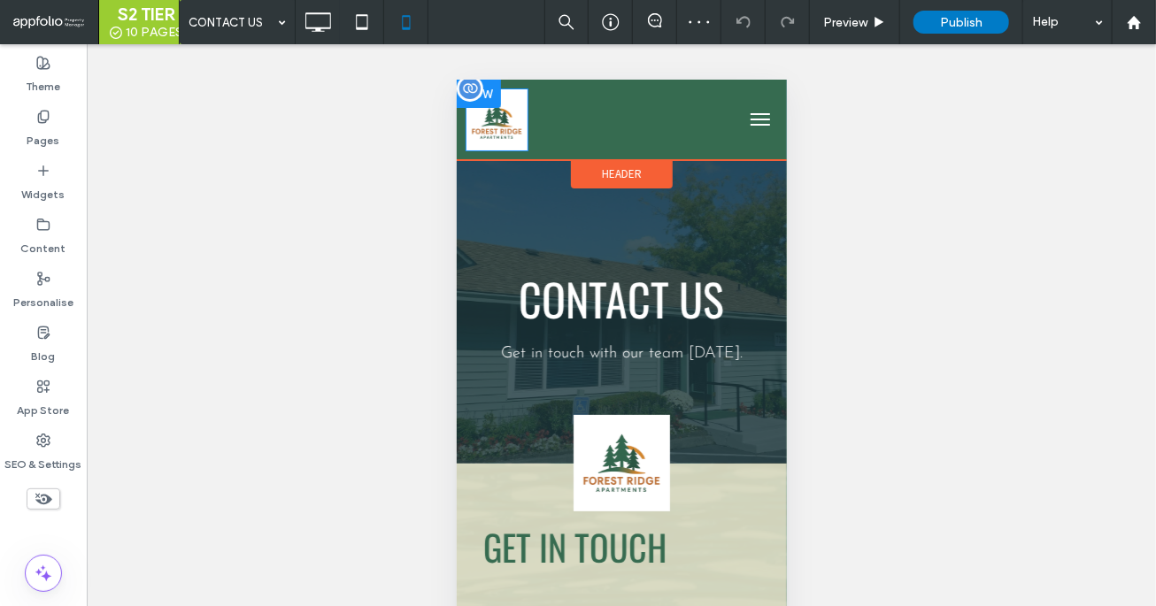
scroll to position [0, 0]
click at [504, 128] on img at bounding box center [496, 119] width 63 height 63
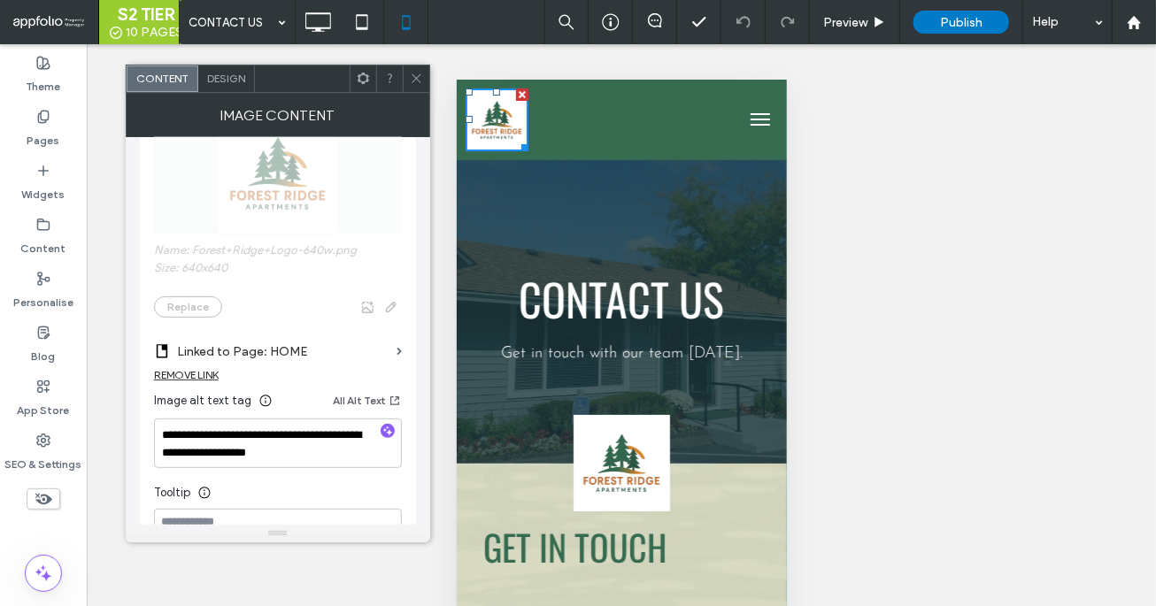
scroll to position [212, 0]
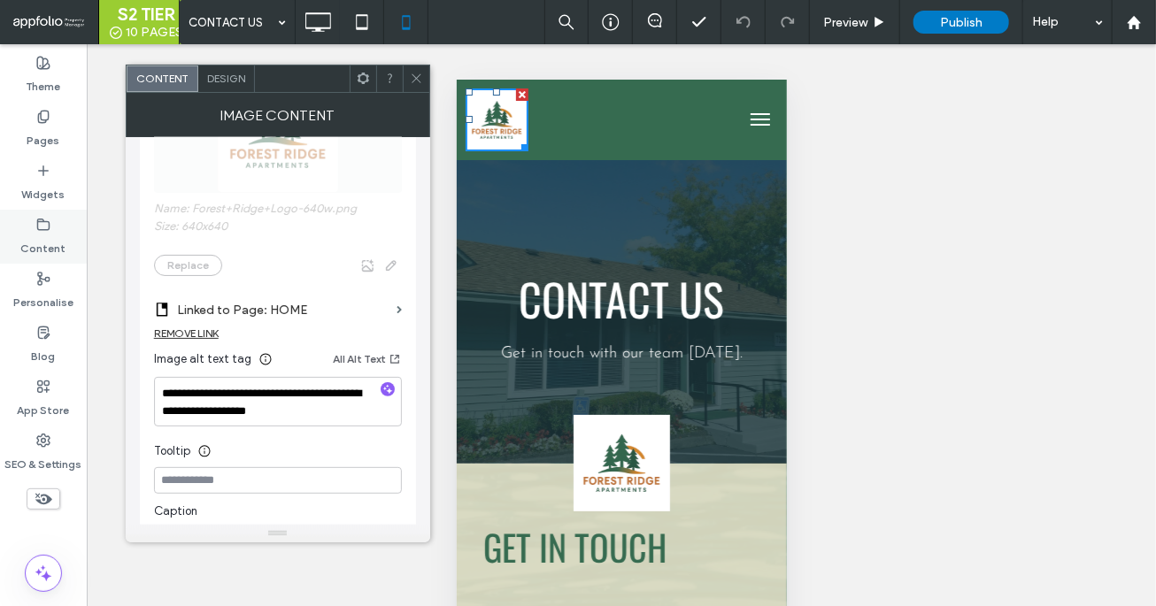
click at [64, 230] on div "Content" at bounding box center [43, 237] width 87 height 54
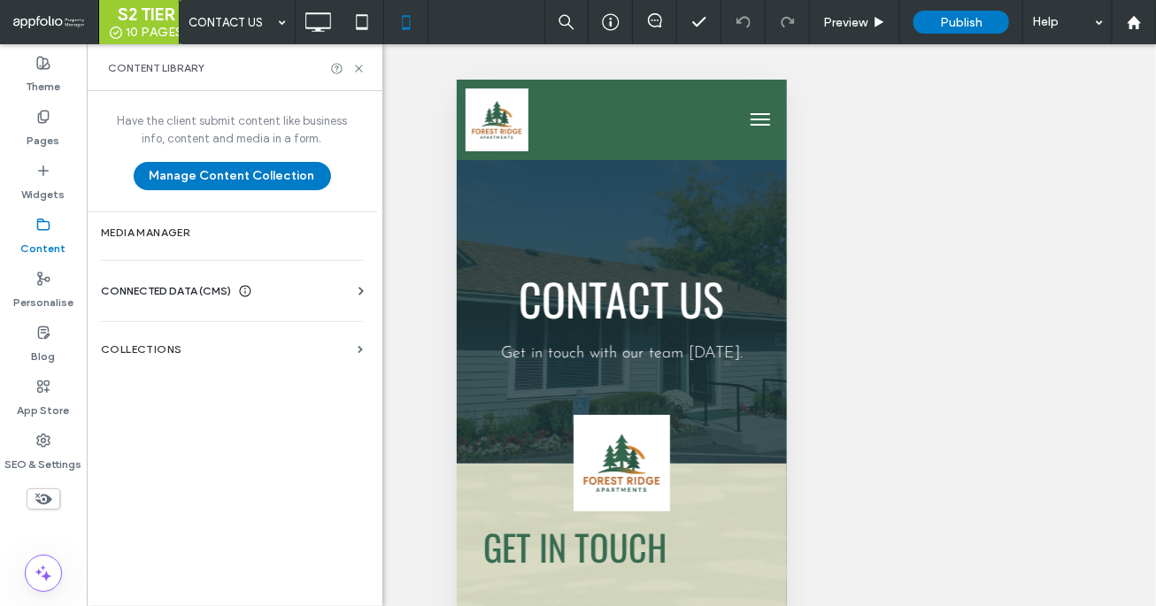
click at [230, 292] on span "CONNECTED DATA (CMS)" at bounding box center [166, 291] width 130 height 18
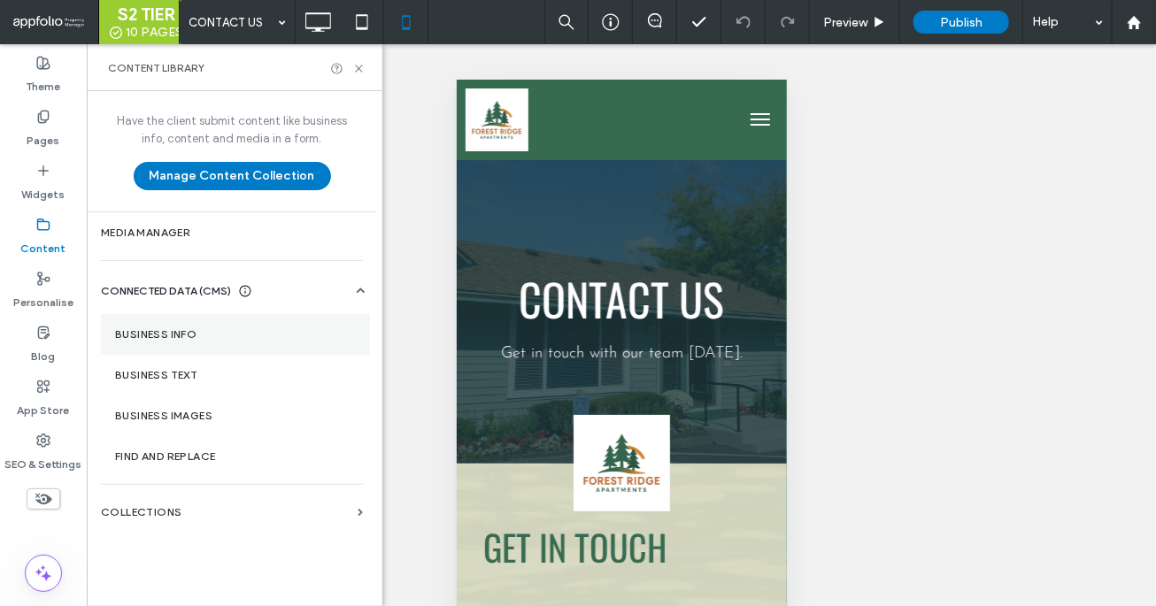
click at [264, 333] on label "Business info" at bounding box center [235, 334] width 241 height 12
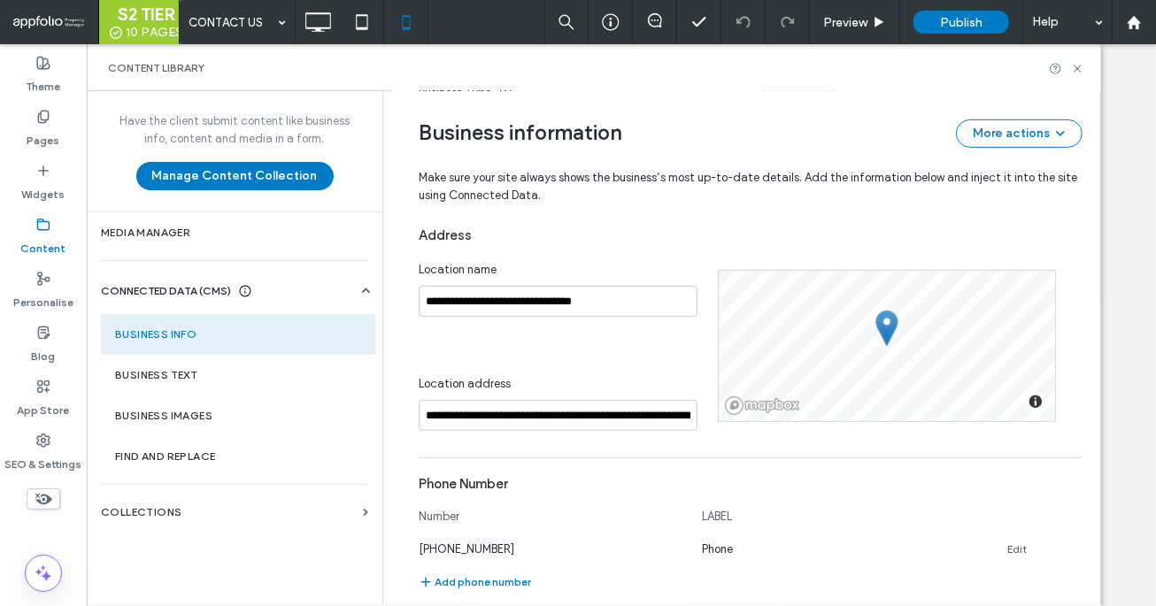
scroll to position [76, 0]
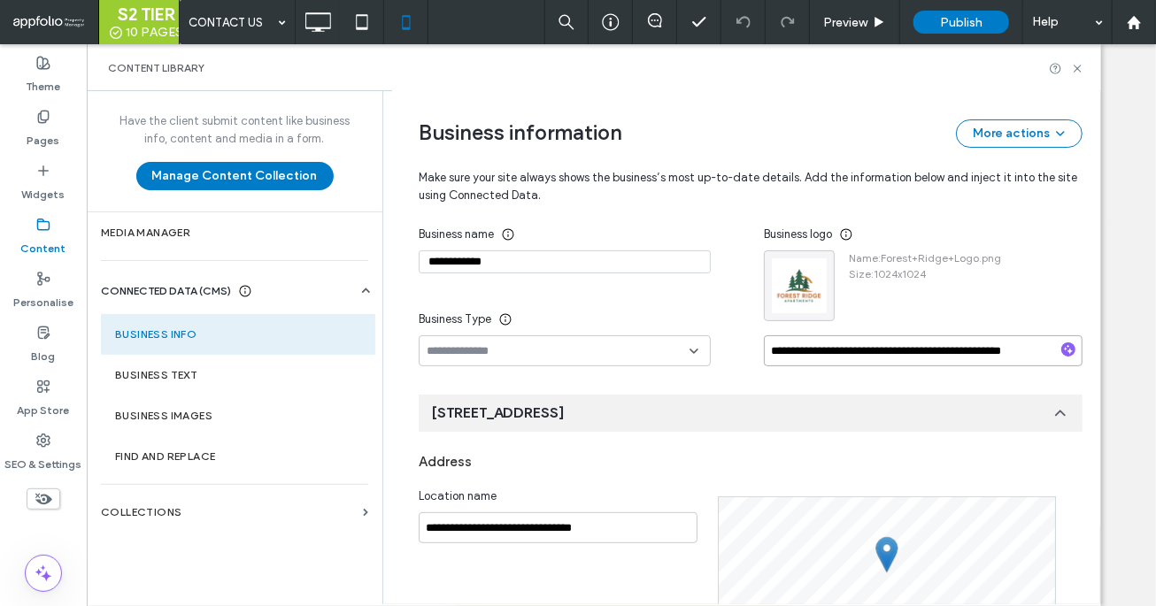
click at [801, 345] on input "**********" at bounding box center [923, 350] width 319 height 31
click at [1078, 66] on use at bounding box center [1077, 68] width 7 height 7
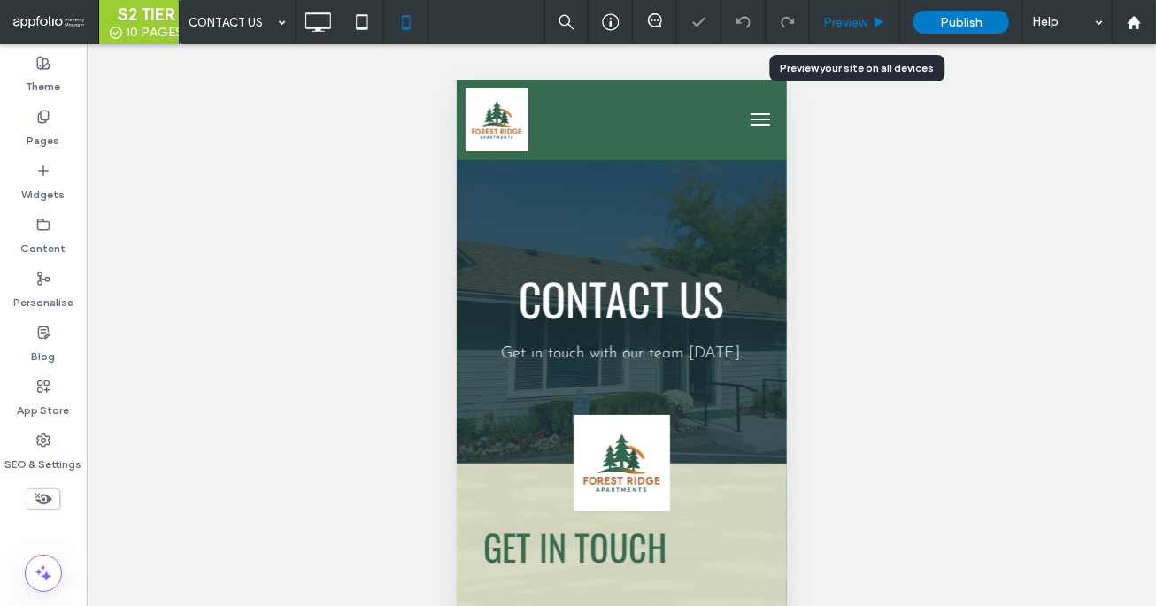
scroll to position [0, 0]
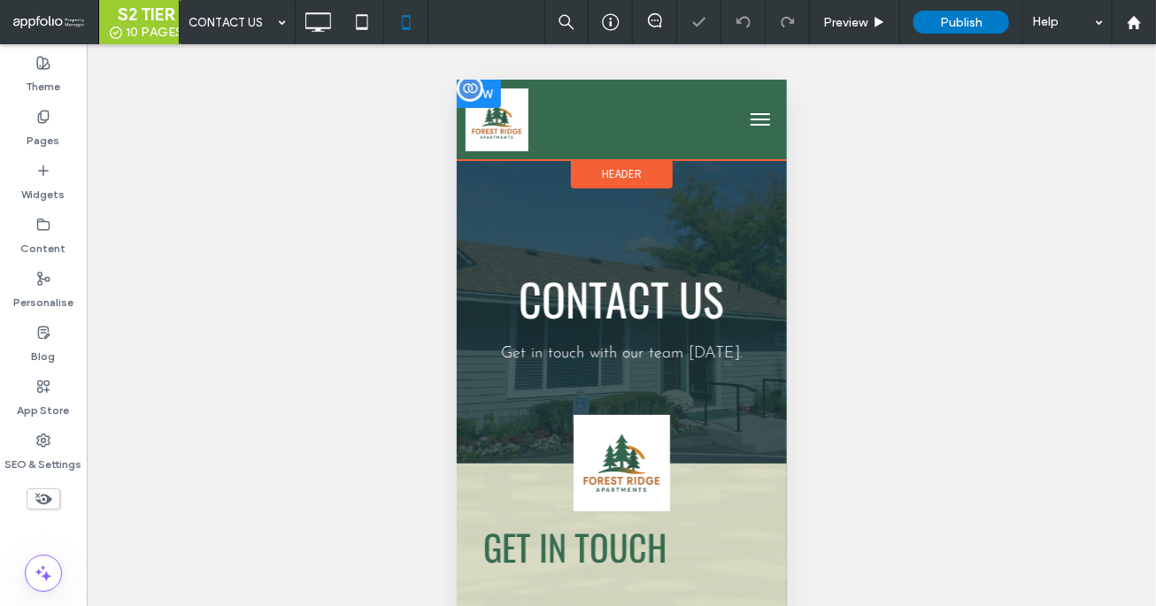
click at [504, 109] on img at bounding box center [496, 119] width 63 height 63
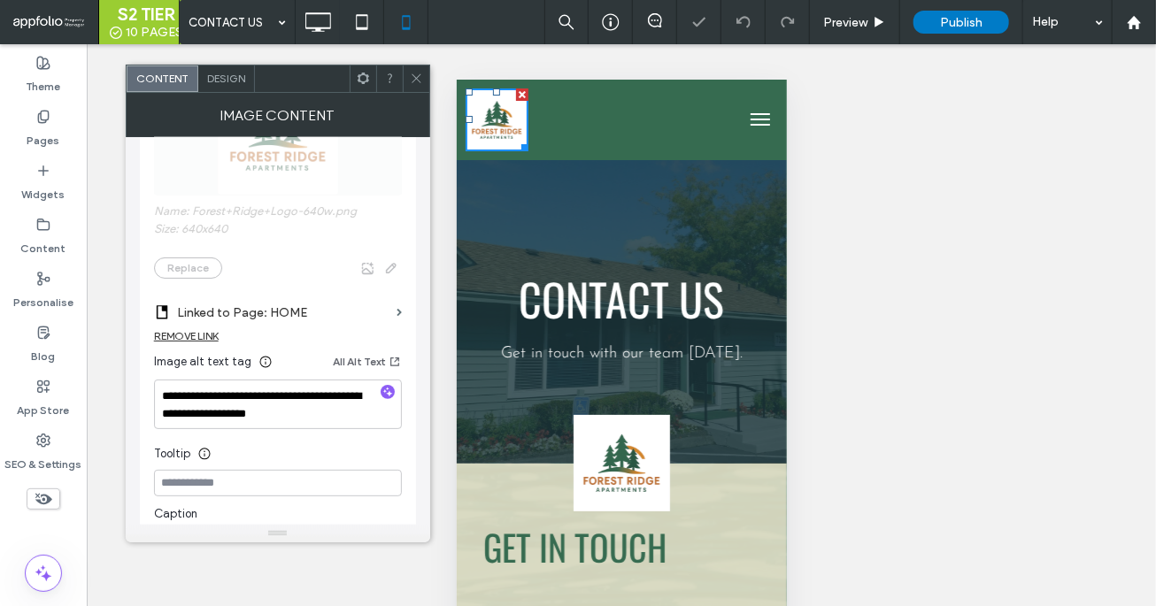
scroll to position [234, 0]
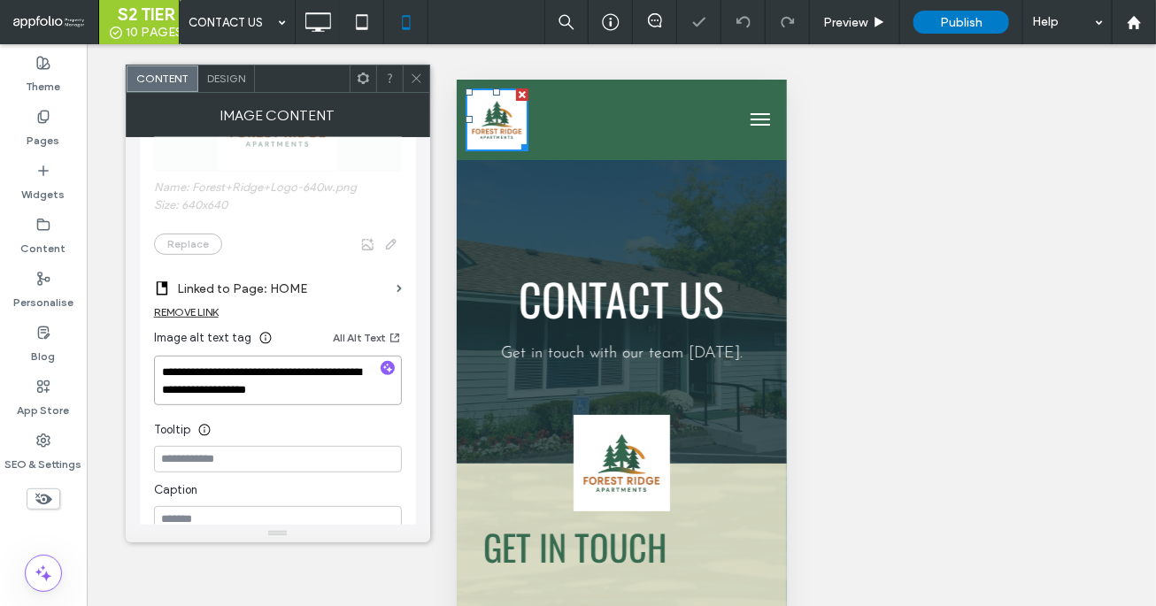
click at [269, 363] on textarea "**********" at bounding box center [278, 381] width 248 height 50
type textarea "**********"
click at [412, 70] on span at bounding box center [416, 78] width 13 height 27
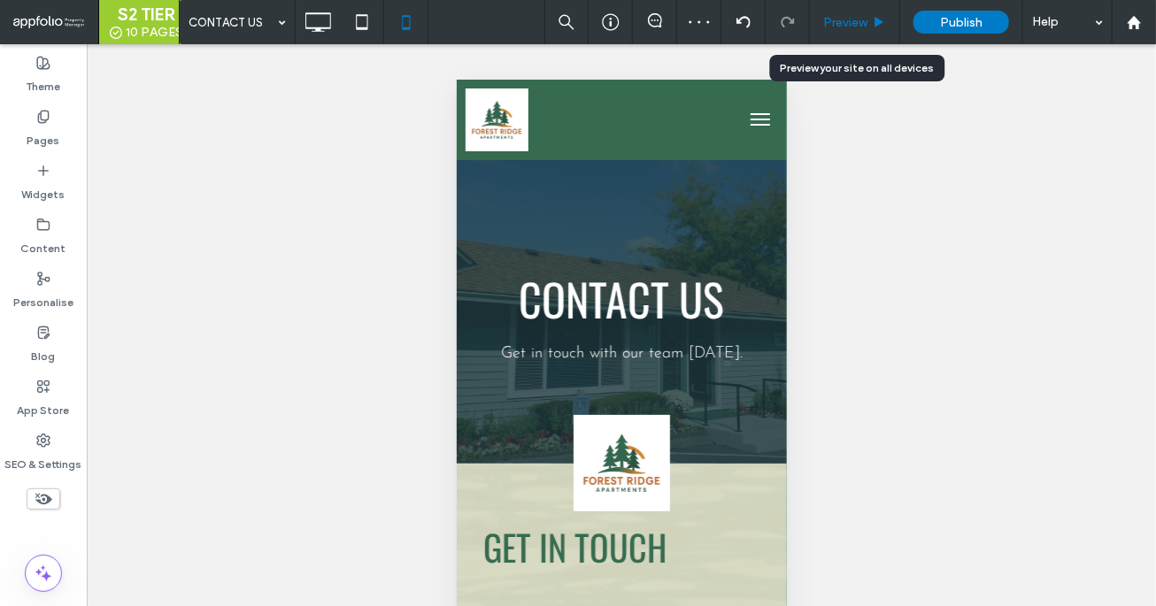
click at [846, 19] on span "Preview" at bounding box center [845, 22] width 44 height 15
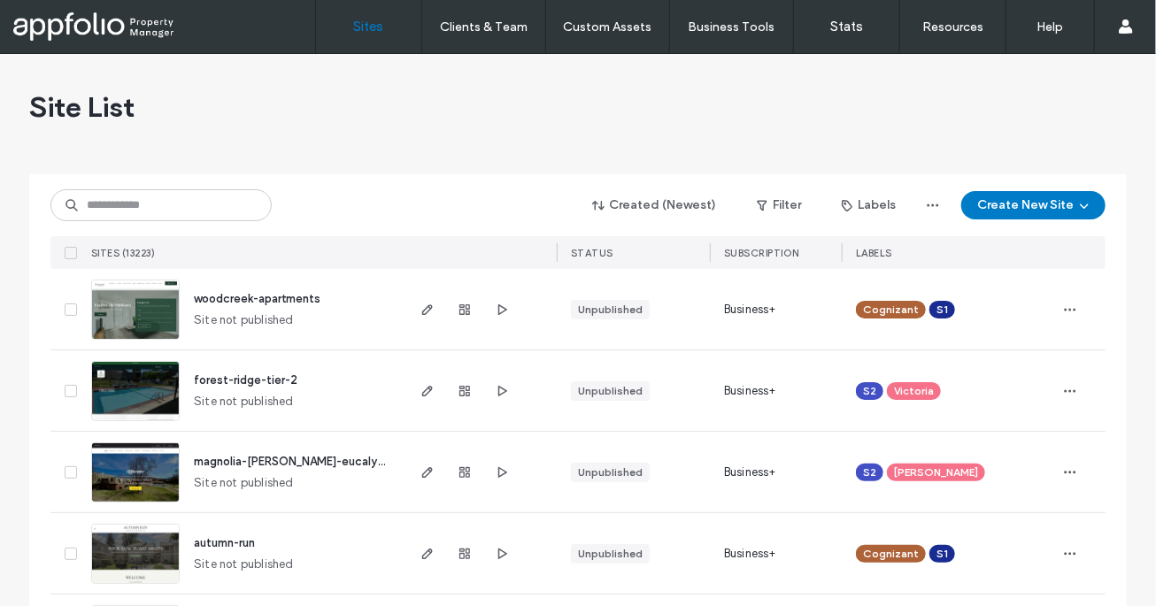
scroll to position [25, 0]
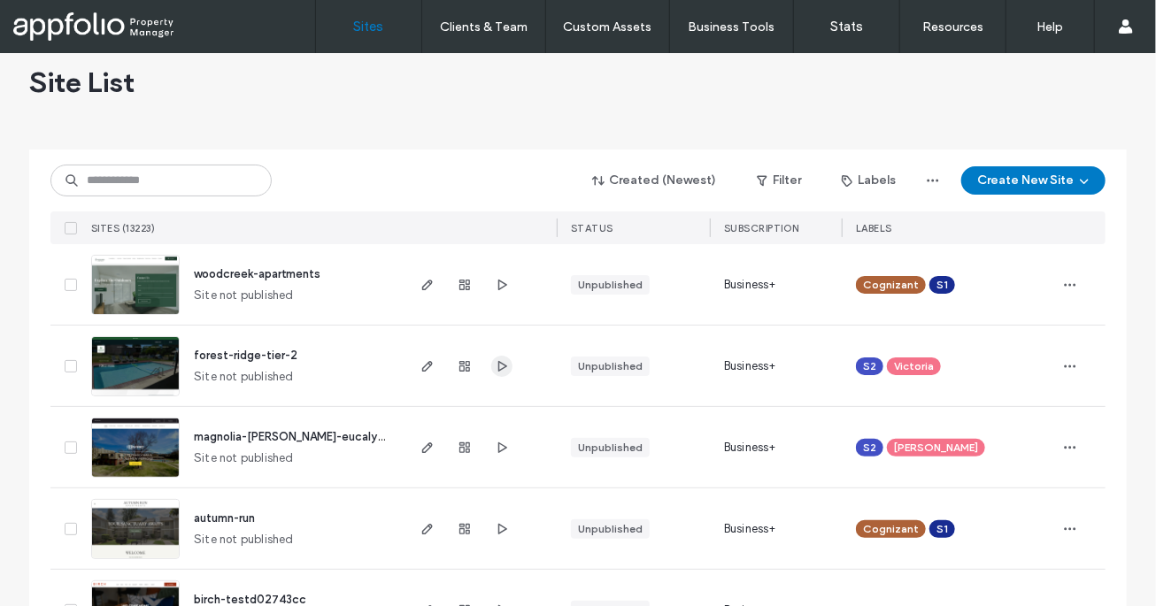
click at [501, 369] on icon "button" at bounding box center [502, 366] width 14 height 14
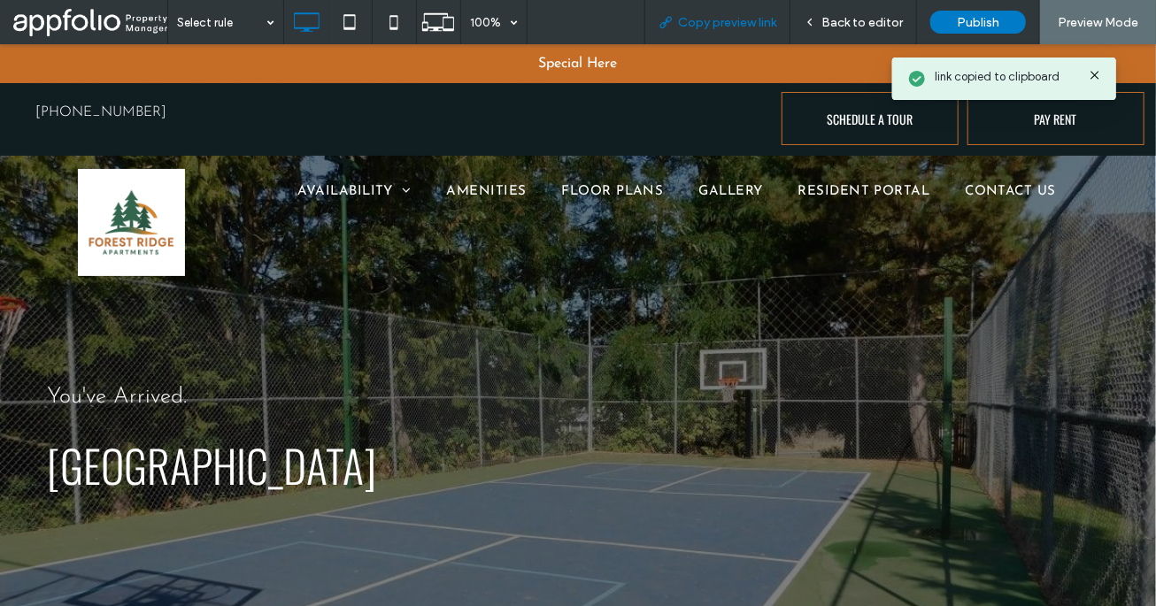
click at [697, 19] on span "Copy preview link" at bounding box center [727, 22] width 98 height 15
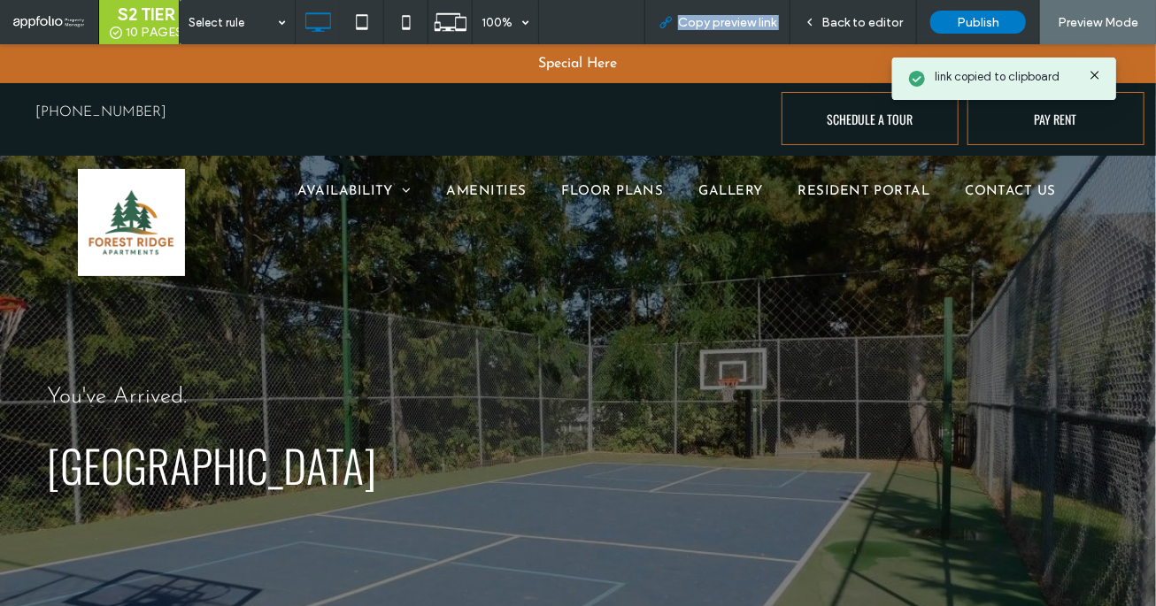
click at [697, 19] on span "Copy preview link" at bounding box center [727, 22] width 98 height 15
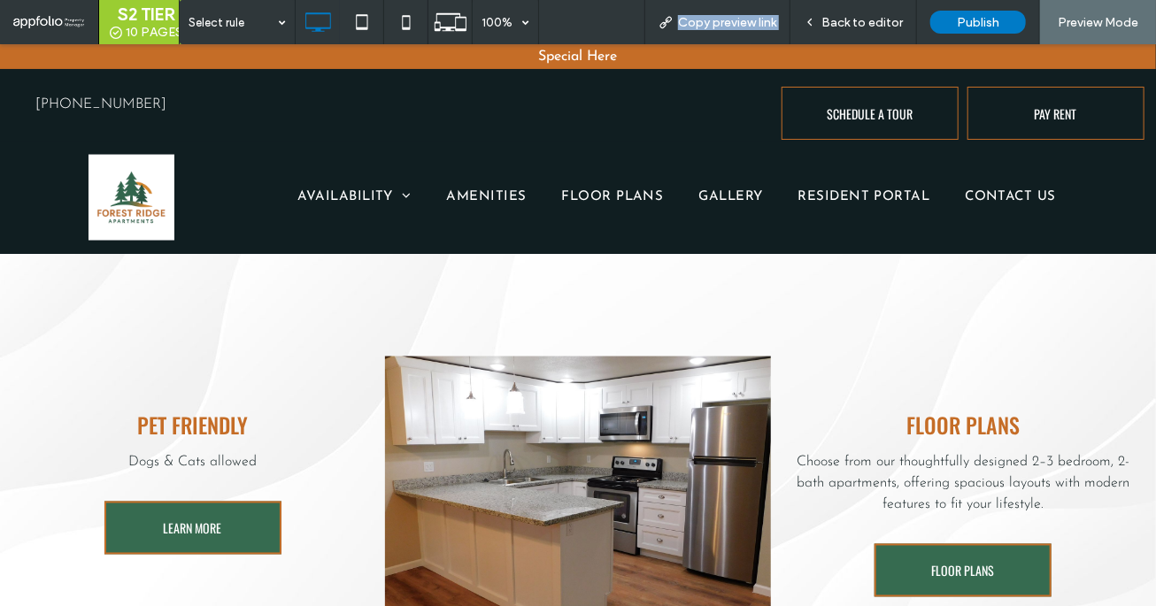
scroll to position [1024, 0]
